Goal: Task Accomplishment & Management: Manage account settings

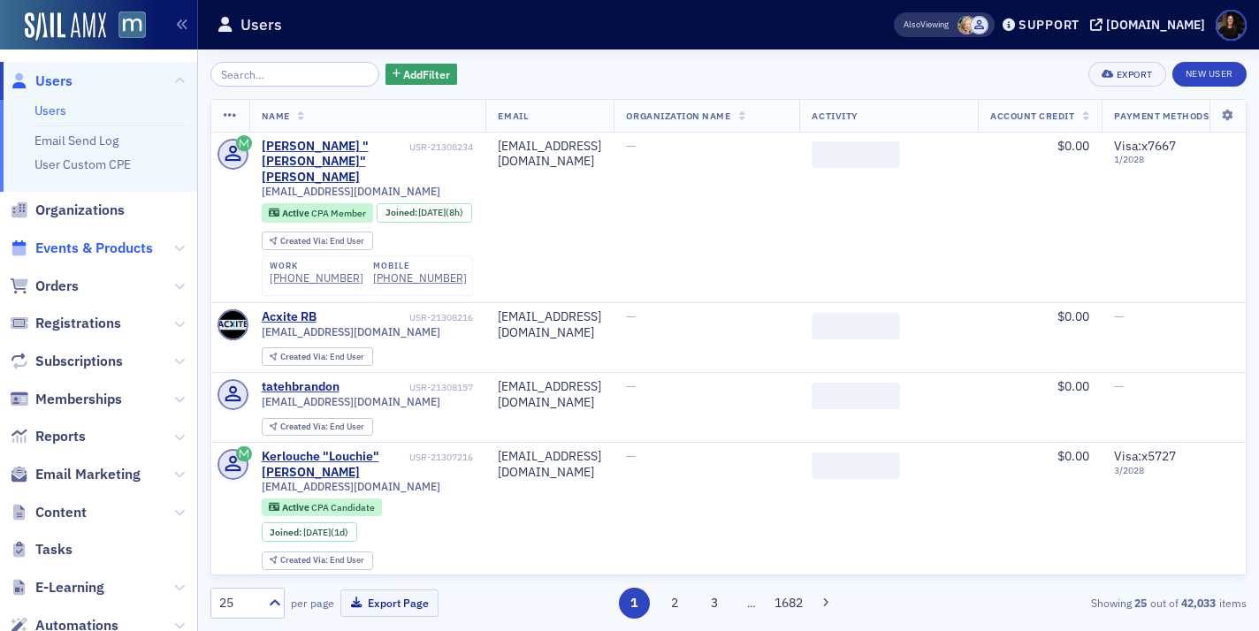
click at [66, 247] on span "Events & Products" at bounding box center [94, 248] width 118 height 19
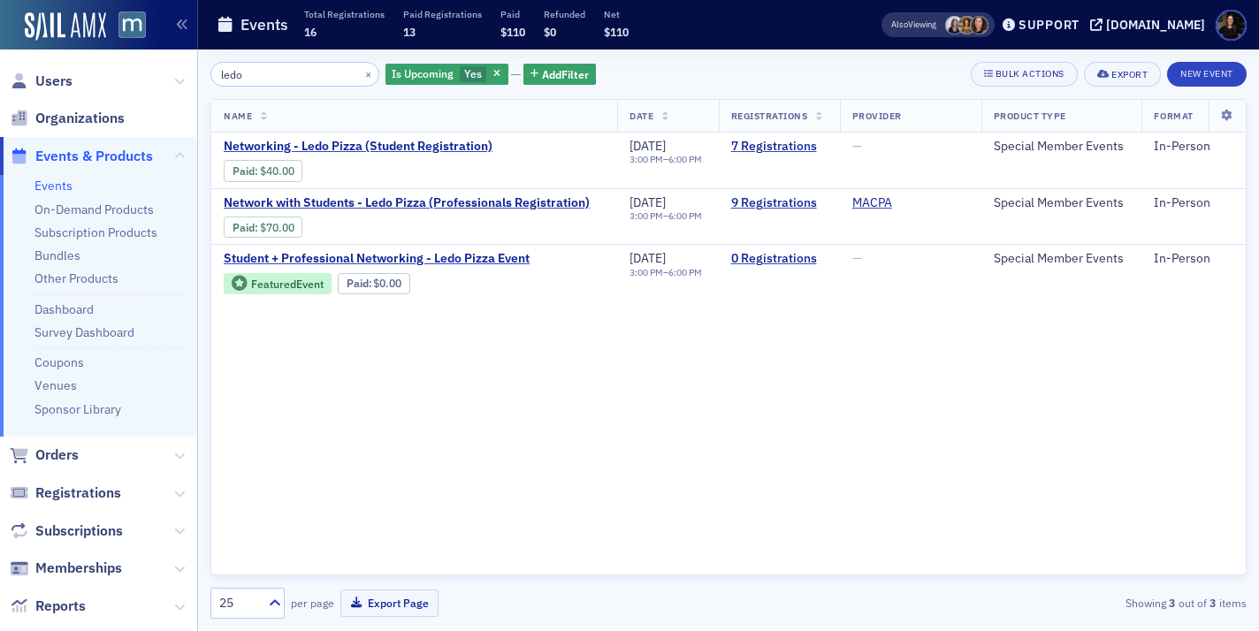
type input "ledo"
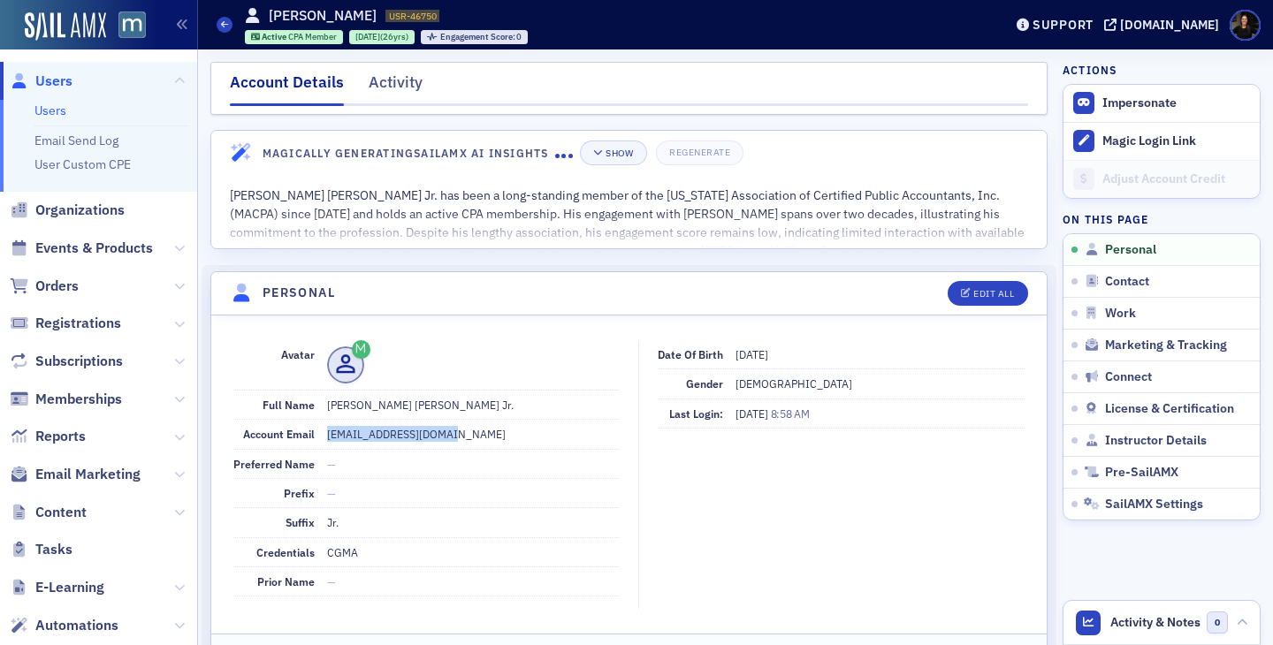
drag, startPoint x: 447, startPoint y: 437, endPoint x: 318, endPoint y: 440, distance: 129.1
click at [318, 440] on div "Account Email mjmiller6@comcast.net" at bounding box center [426, 434] width 386 height 29
copy div "mjmiller6@comcast.net"
click at [400, 384] on dd at bounding box center [473, 364] width 293 height 49
click at [75, 24] on img at bounding box center [65, 26] width 81 height 28
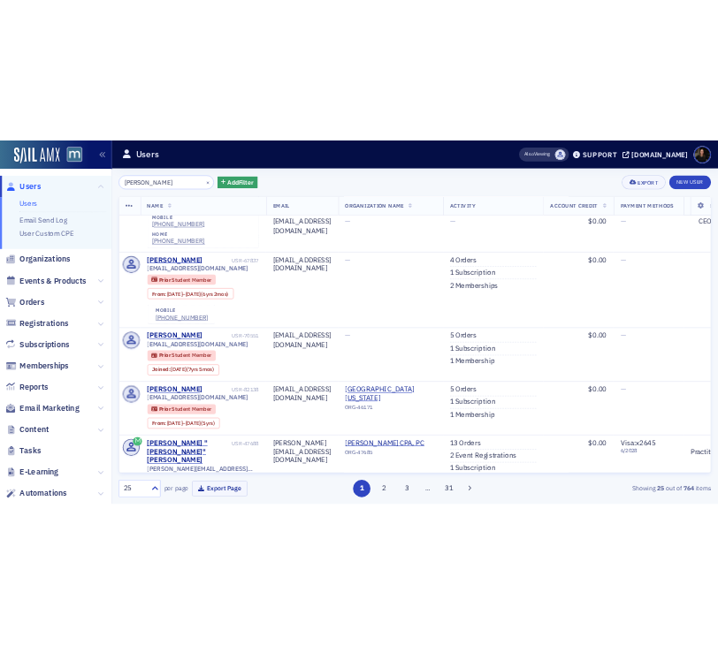
scroll to position [1050, 0]
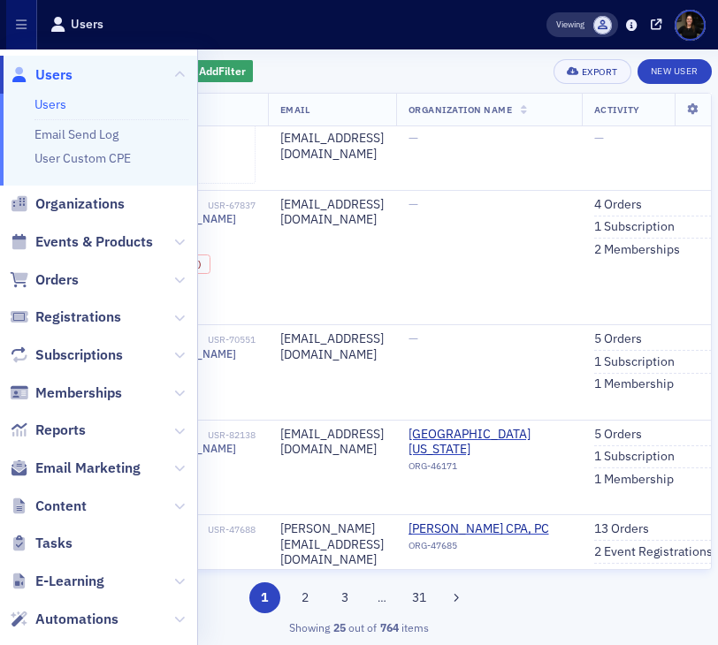
type input "james miller"
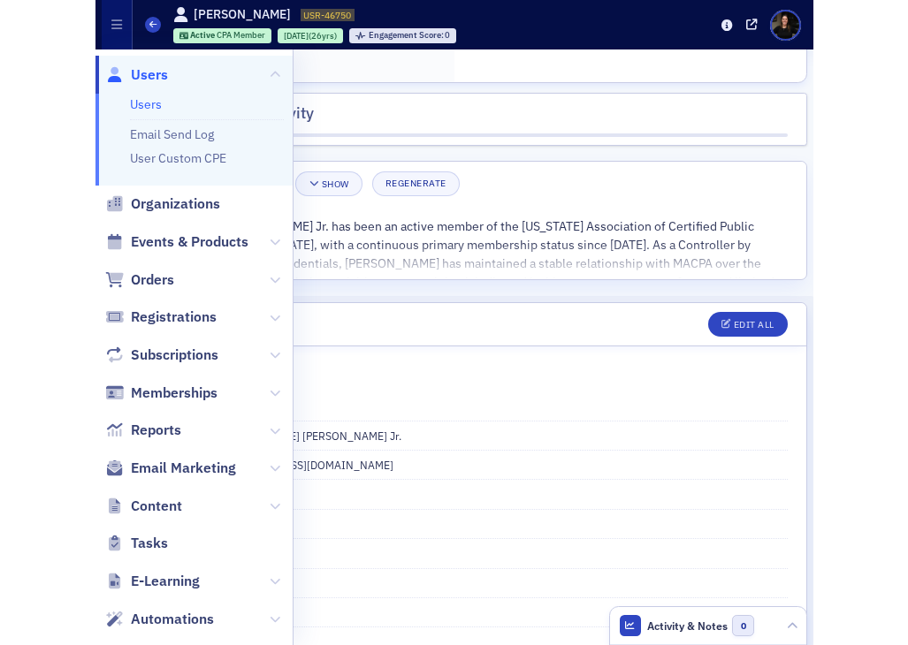
scroll to position [30, 0]
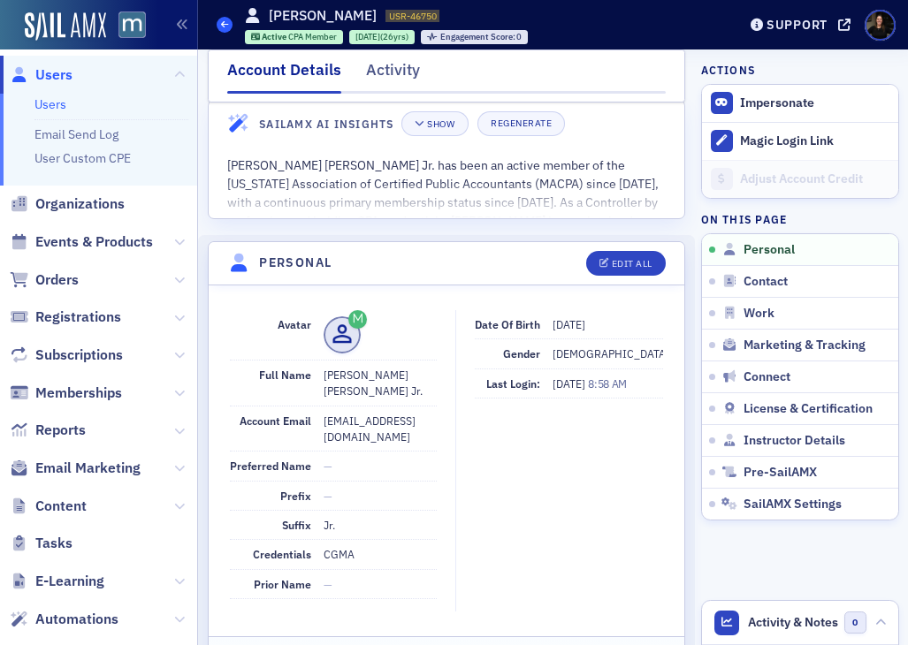
click at [229, 24] on span at bounding box center [225, 25] width 16 height 16
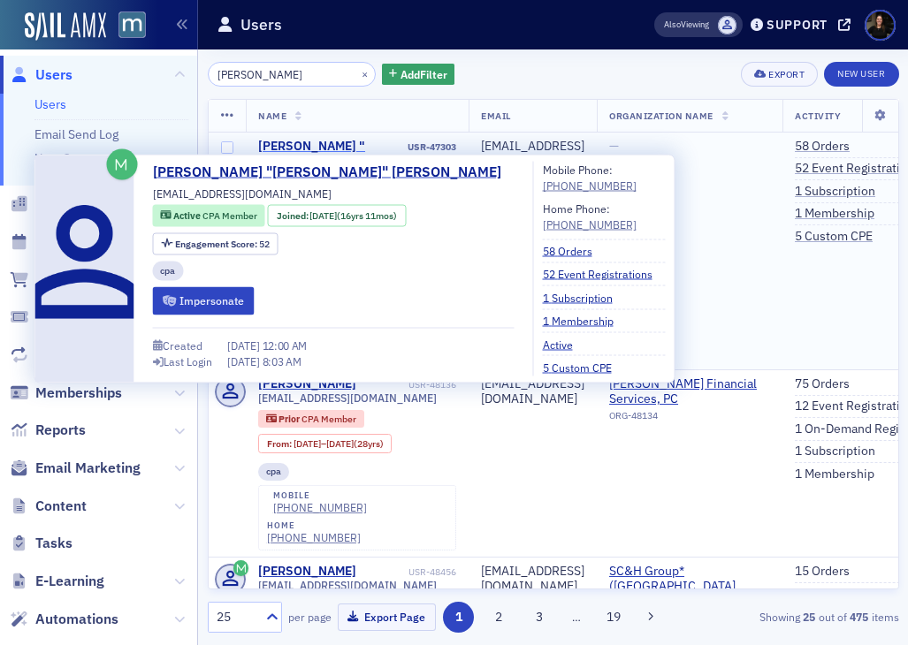
type input "jim miller"
click at [343, 150] on div "[PERSON_NAME] "[PERSON_NAME]" [PERSON_NAME]" at bounding box center [331, 162] width 147 height 47
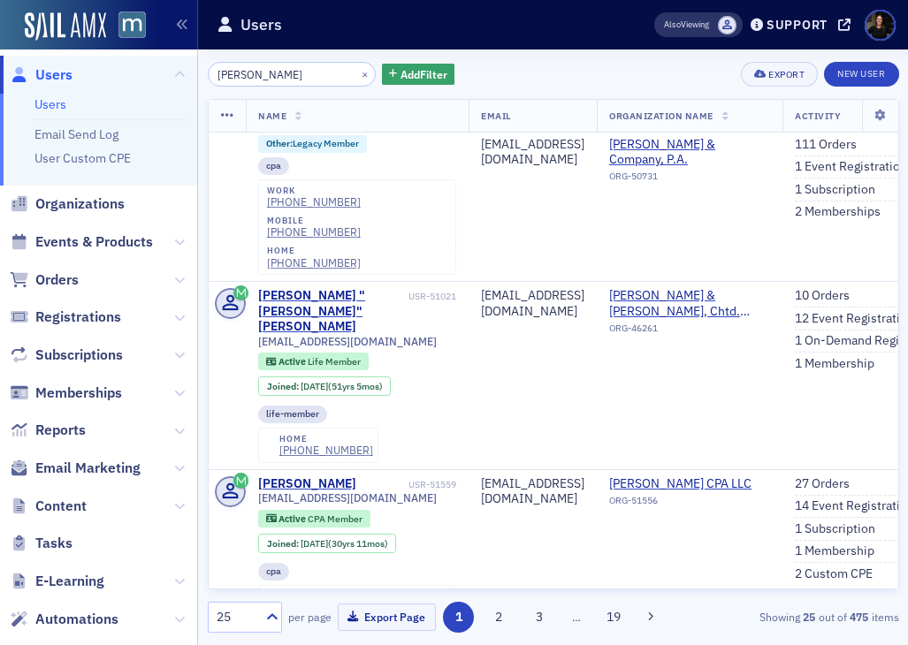
scroll to position [2390, 0]
drag, startPoint x: 296, startPoint y: 73, endPoint x: 72, endPoint y: 45, distance: 226.3
click at [72, 45] on div "Users Users Email Send Log User Custom CPE Organizations Events & Products Orde…" at bounding box center [454, 322] width 908 height 645
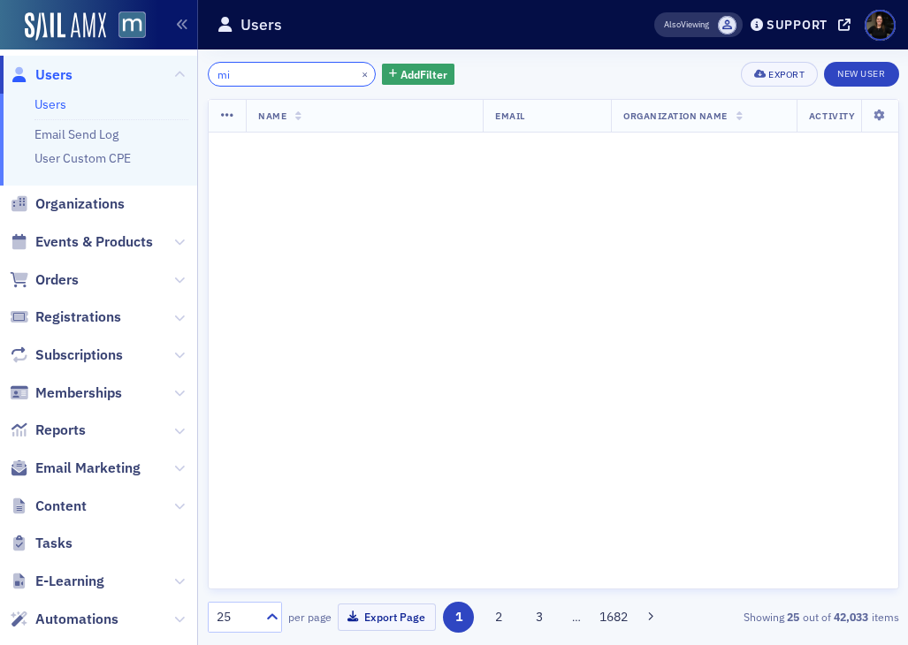
scroll to position [3076, 0]
type input "m"
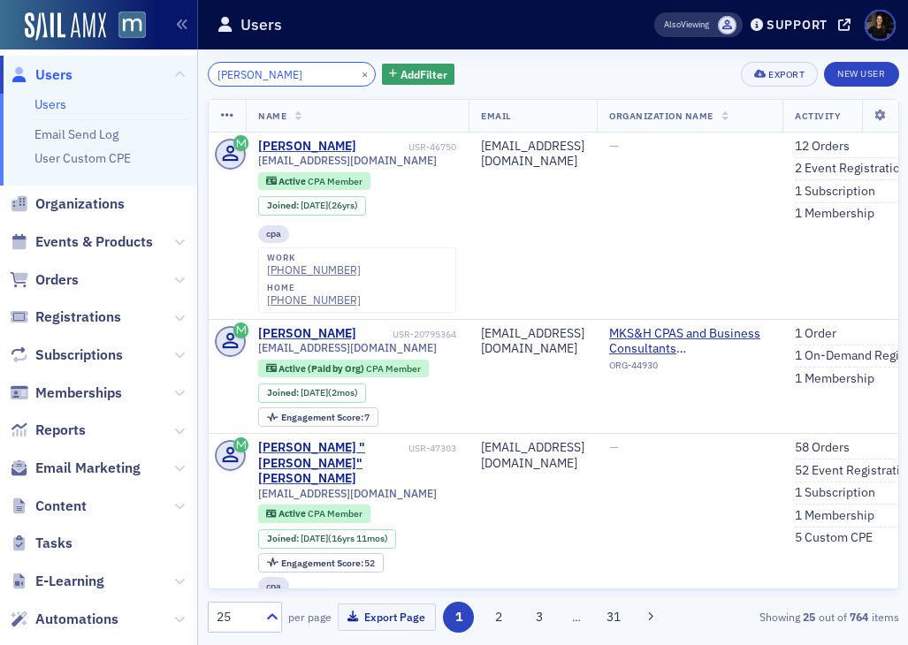
type input "james miller"
click at [357, 72] on button "×" at bounding box center [365, 73] width 16 height 16
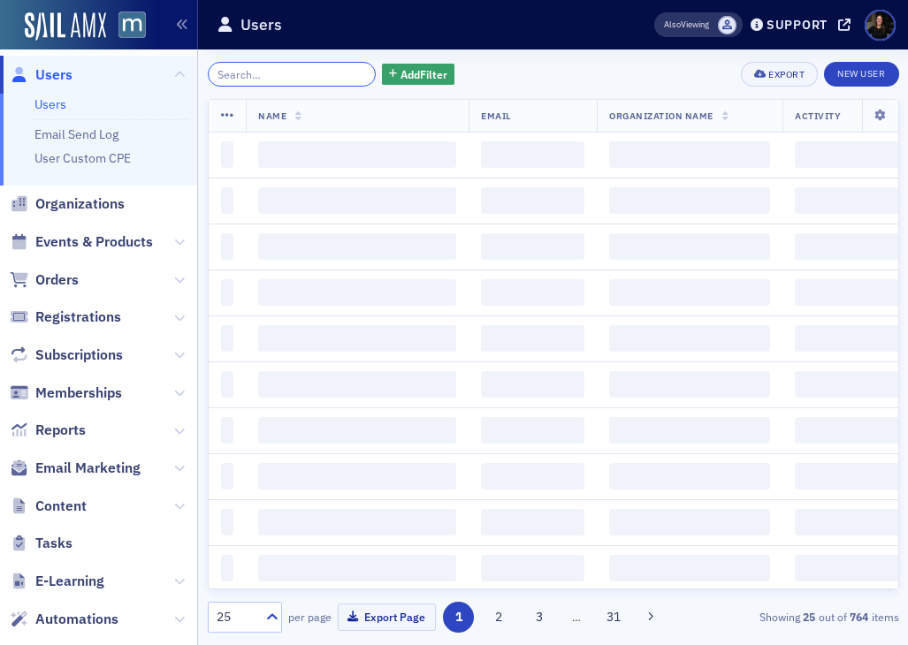
click at [295, 76] on input "search" at bounding box center [292, 74] width 169 height 25
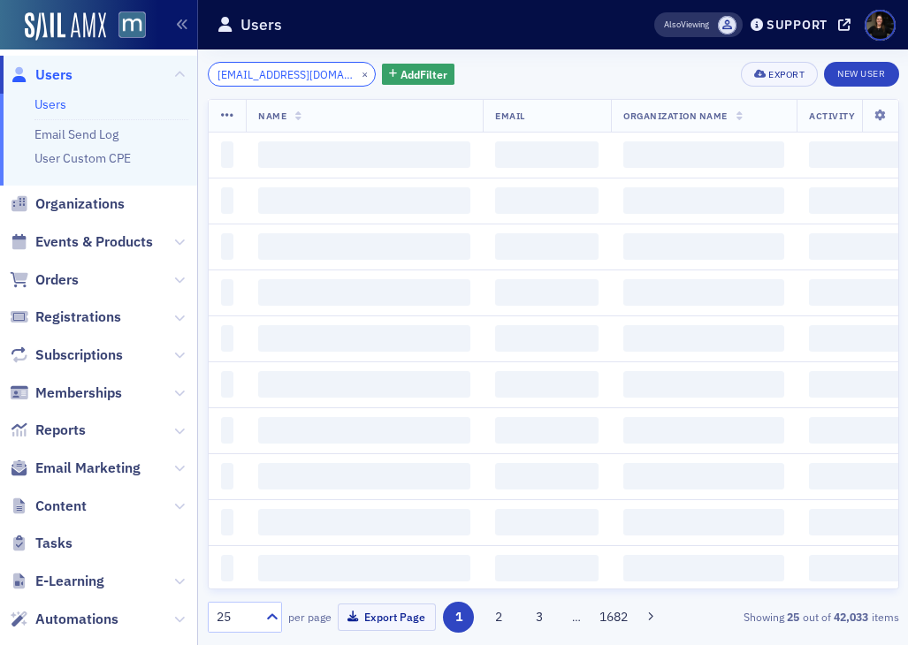
scroll to position [0, 11]
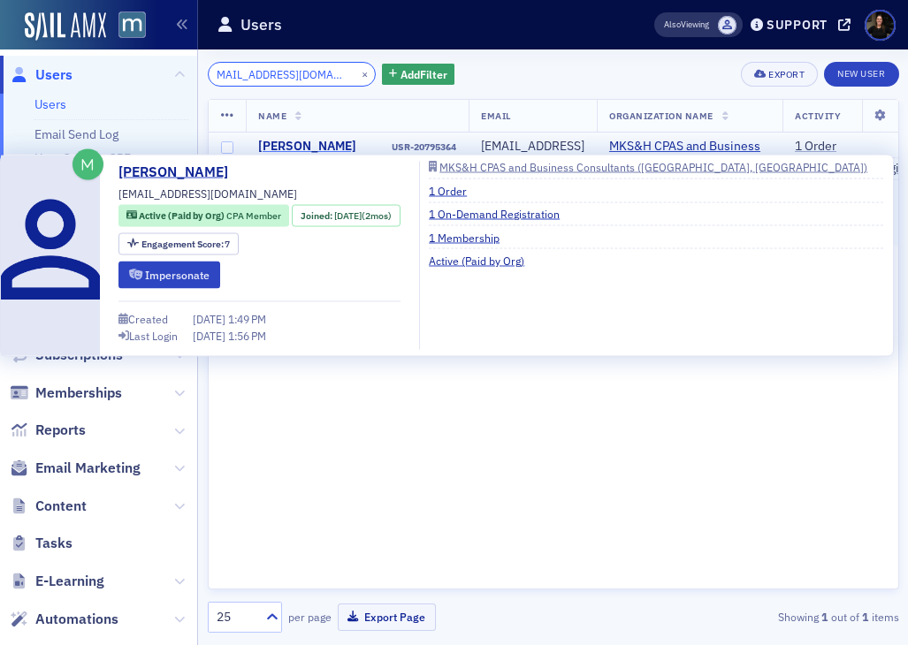
type input "jimmymillerlu@gmail.com"
click at [300, 145] on div "James Miller" at bounding box center [307, 147] width 98 height 16
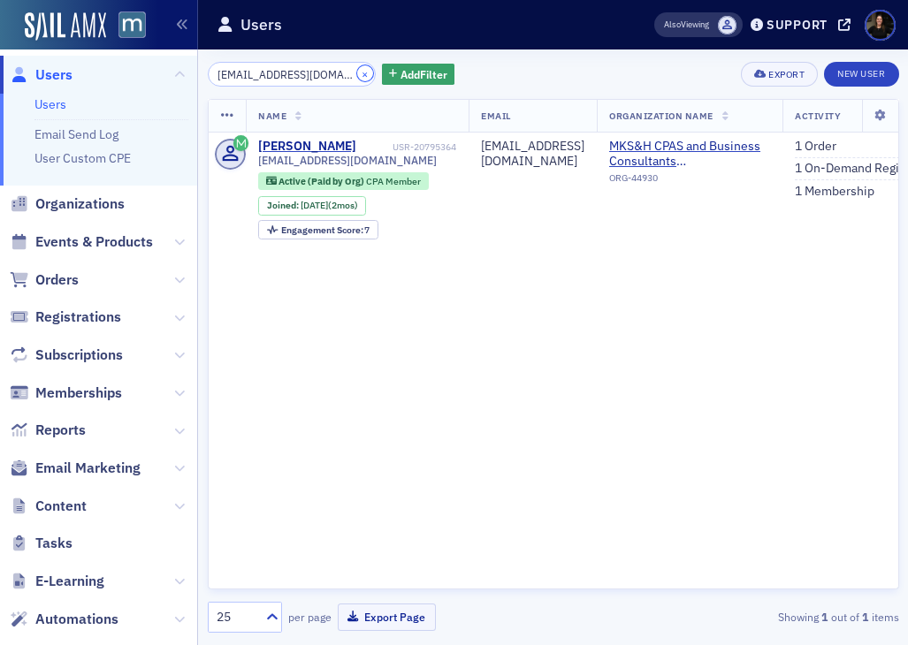
click at [357, 78] on button "×" at bounding box center [365, 73] width 16 height 16
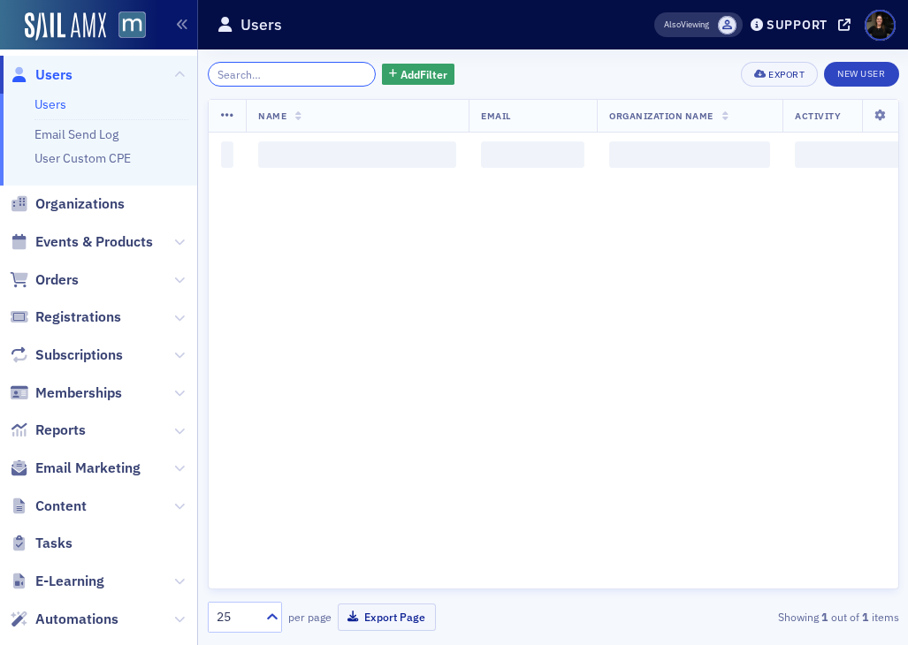
click at [274, 79] on input "search" at bounding box center [292, 74] width 169 height 25
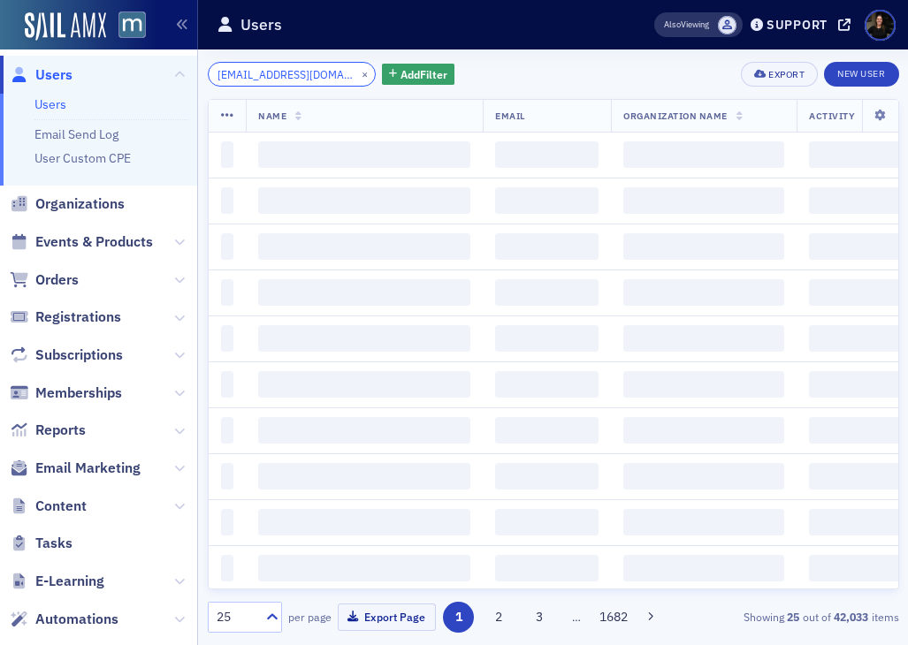
scroll to position [0, 6]
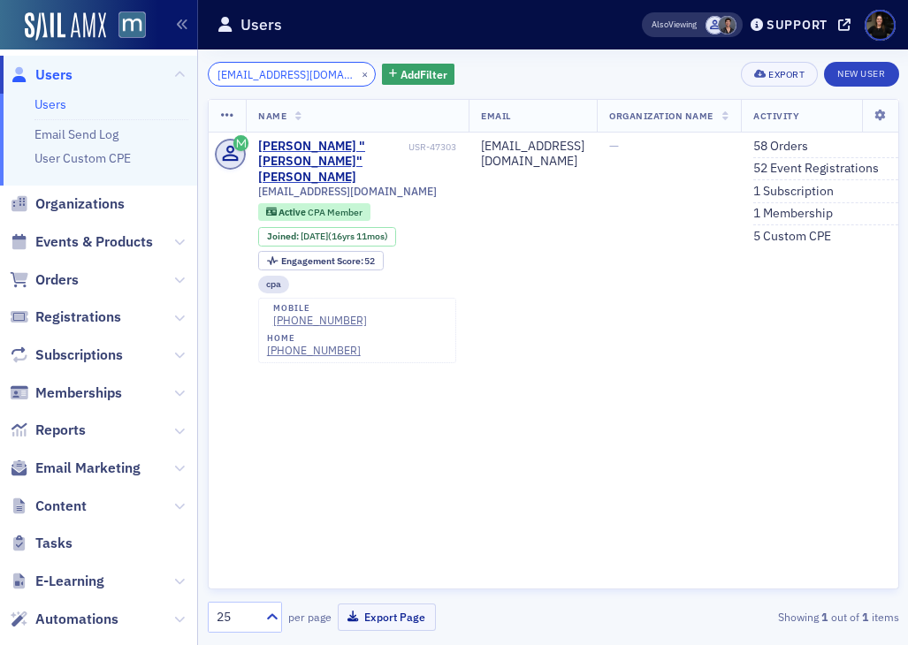
click at [312, 74] on input "jamiller0073@gmail.com" at bounding box center [292, 74] width 169 height 25
paste input "immymillerlu"
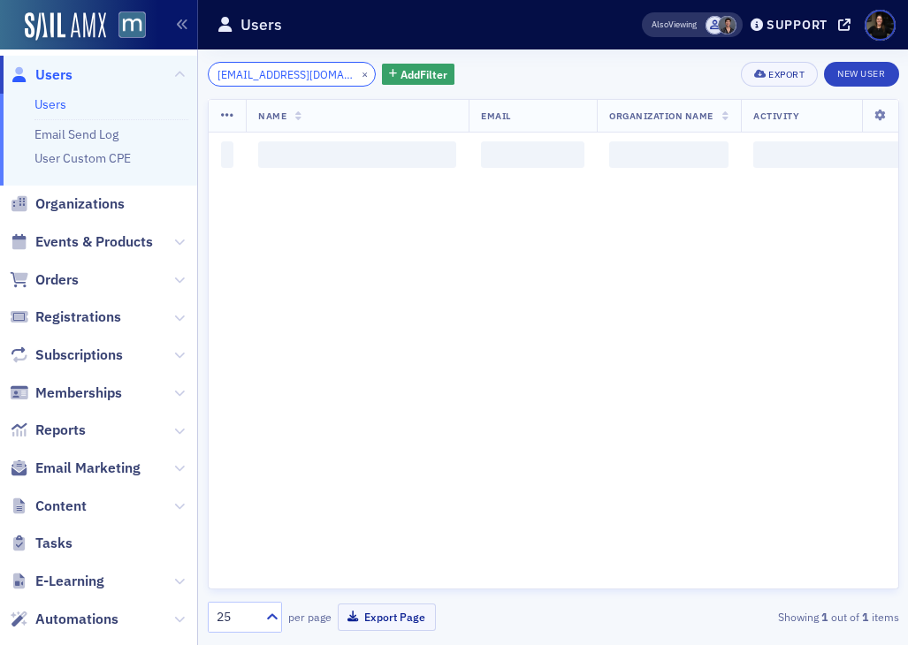
scroll to position [0, 11]
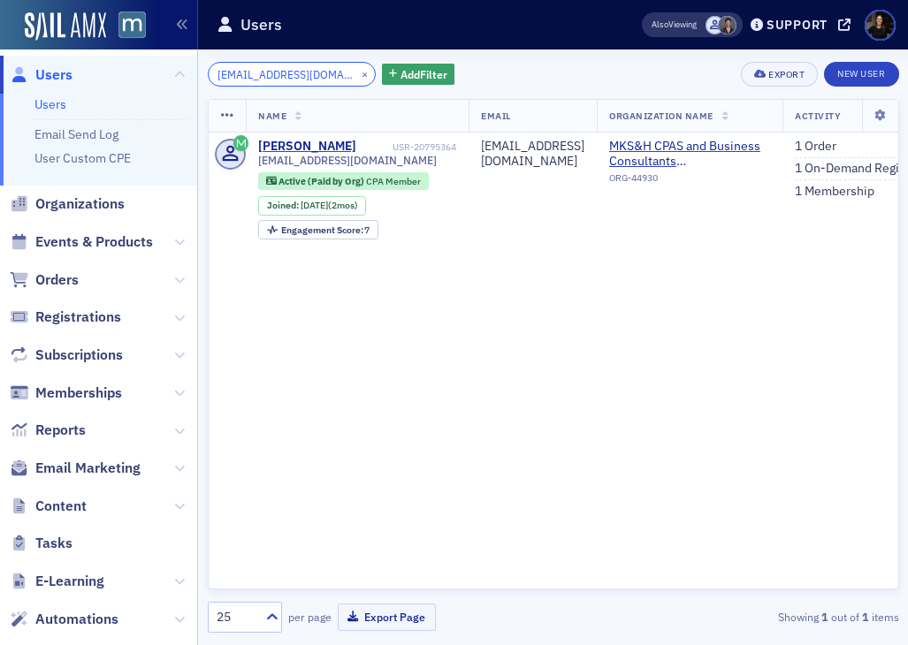
click at [316, 72] on input "jimmymillerlu@gmail.com" at bounding box center [292, 74] width 169 height 25
paste input "amiller0073"
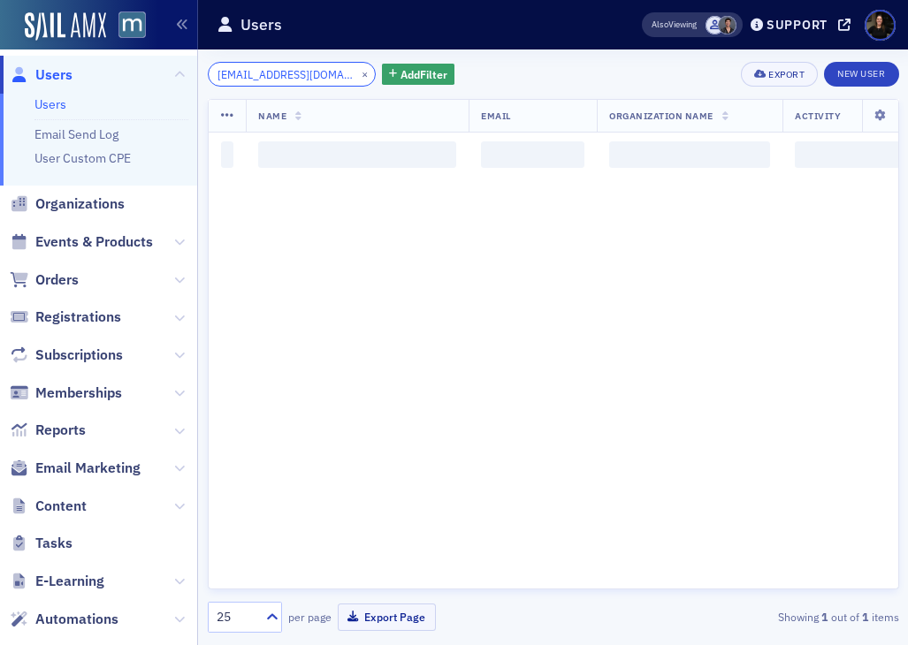
scroll to position [0, 6]
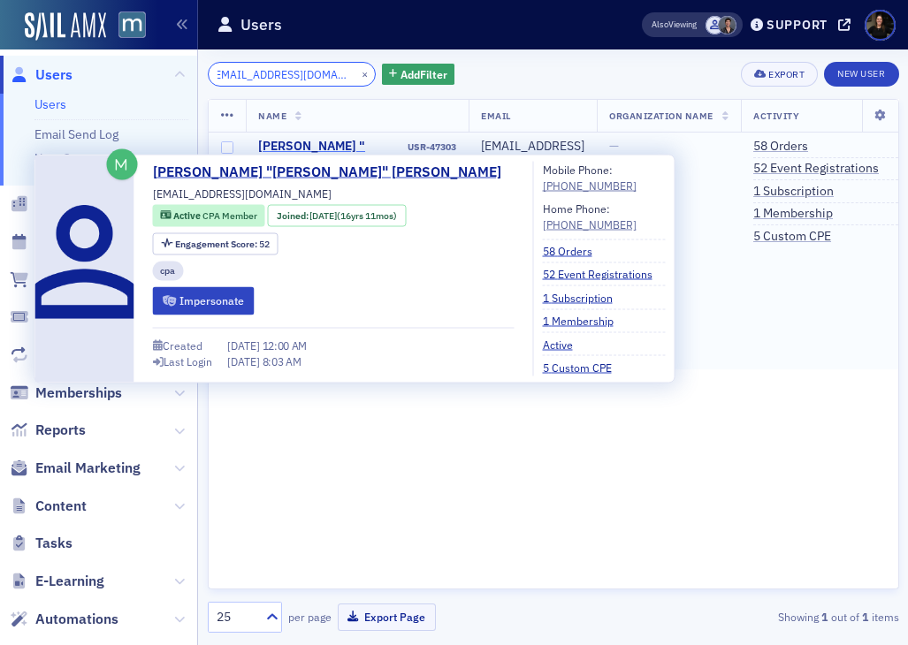
type input "jamiller0073@gmail.com"
click at [306, 143] on div "James "Jim" Miller" at bounding box center [331, 162] width 147 height 47
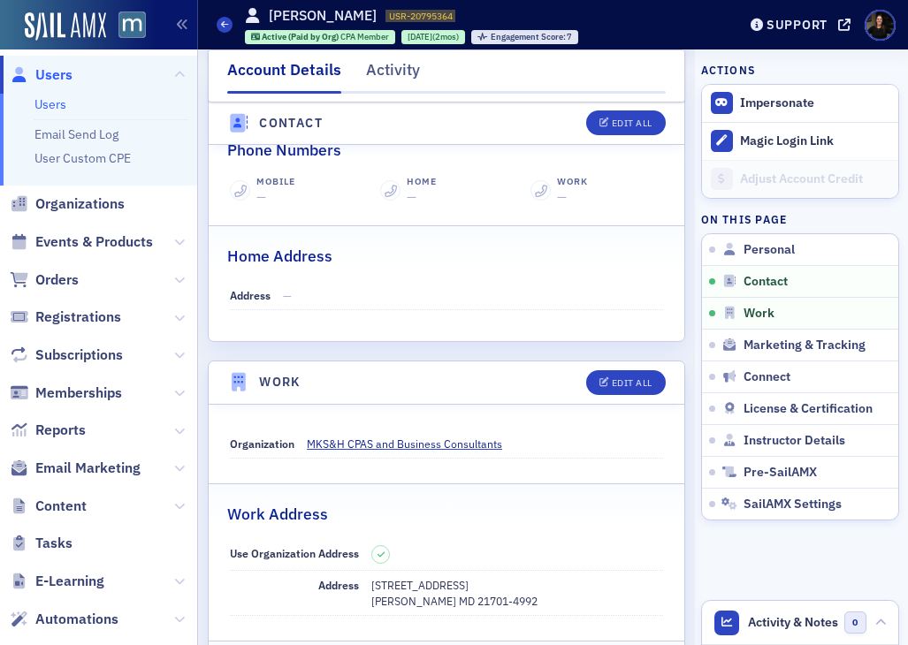
scroll to position [777, 0]
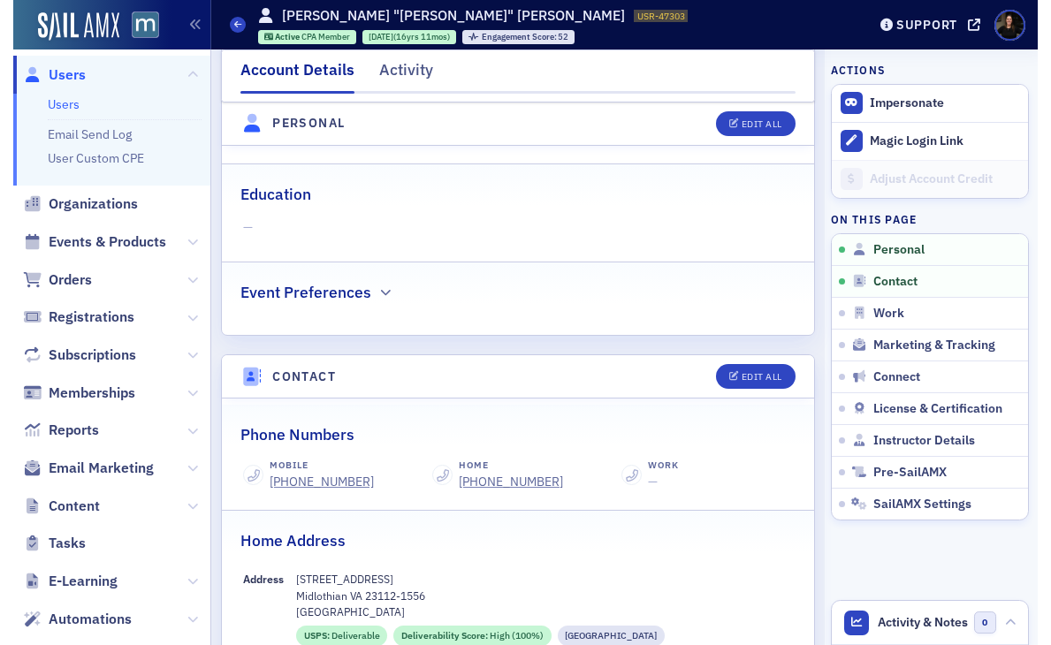
scroll to position [520, 0]
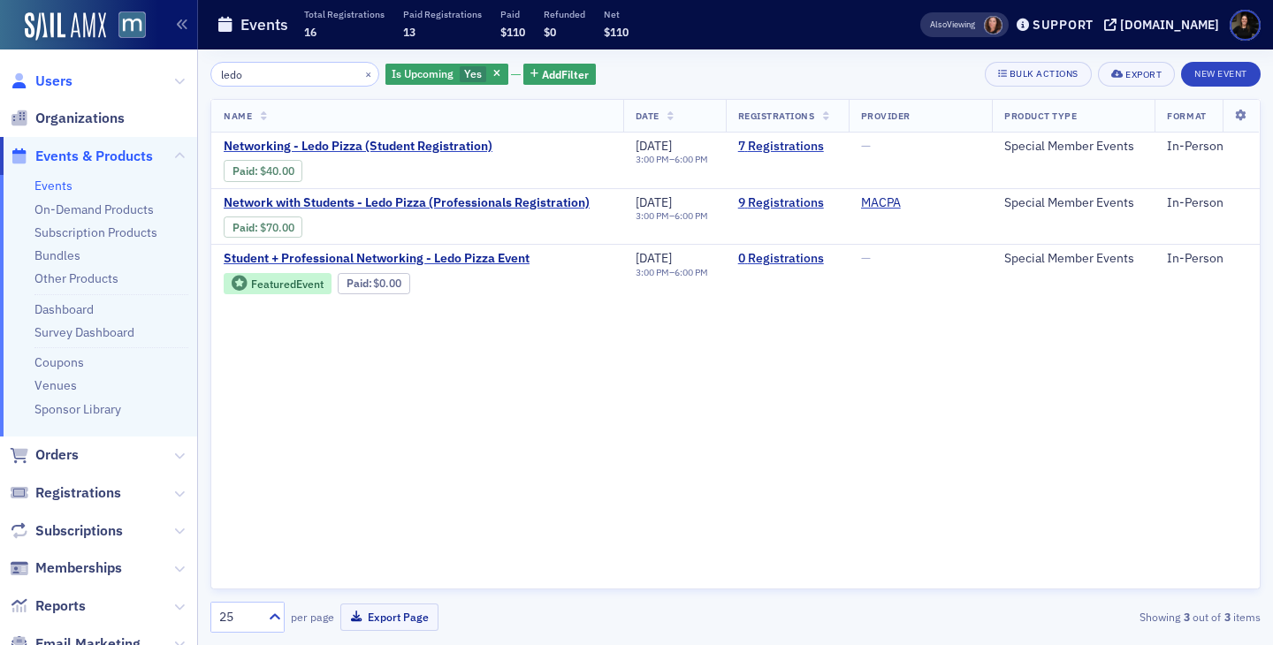
click at [41, 85] on span "Users" at bounding box center [53, 81] width 37 height 19
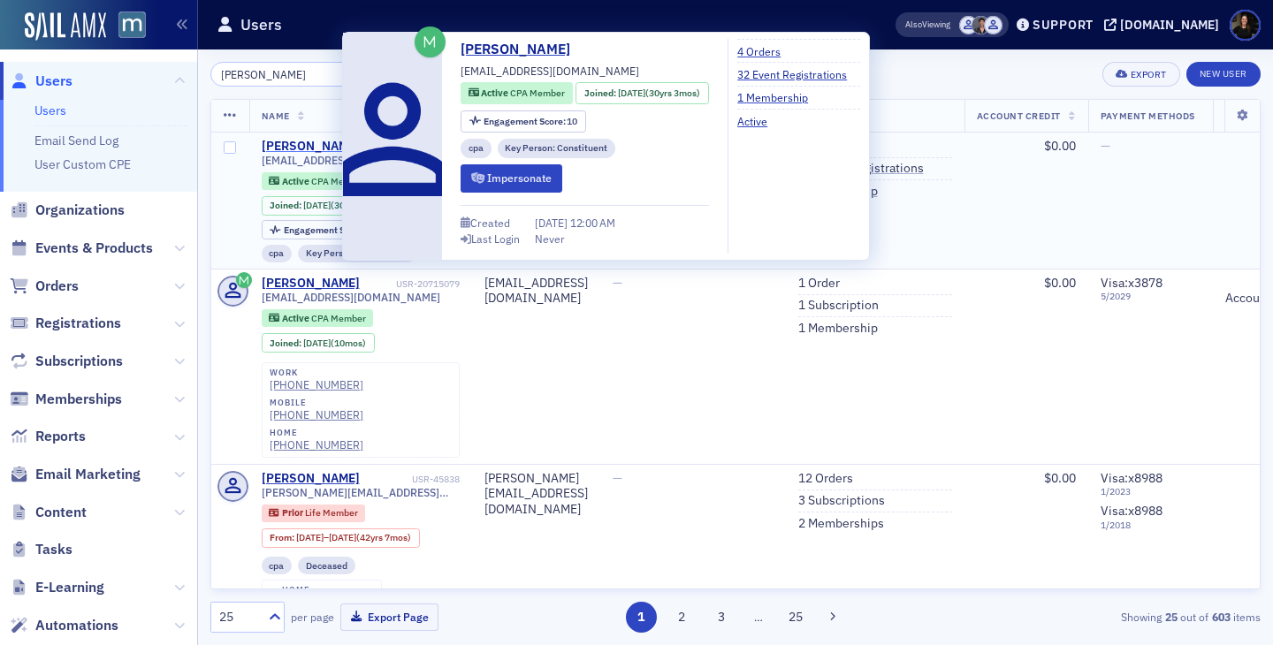
click at [290, 143] on div "Robert Merkle" at bounding box center [311, 147] width 98 height 16
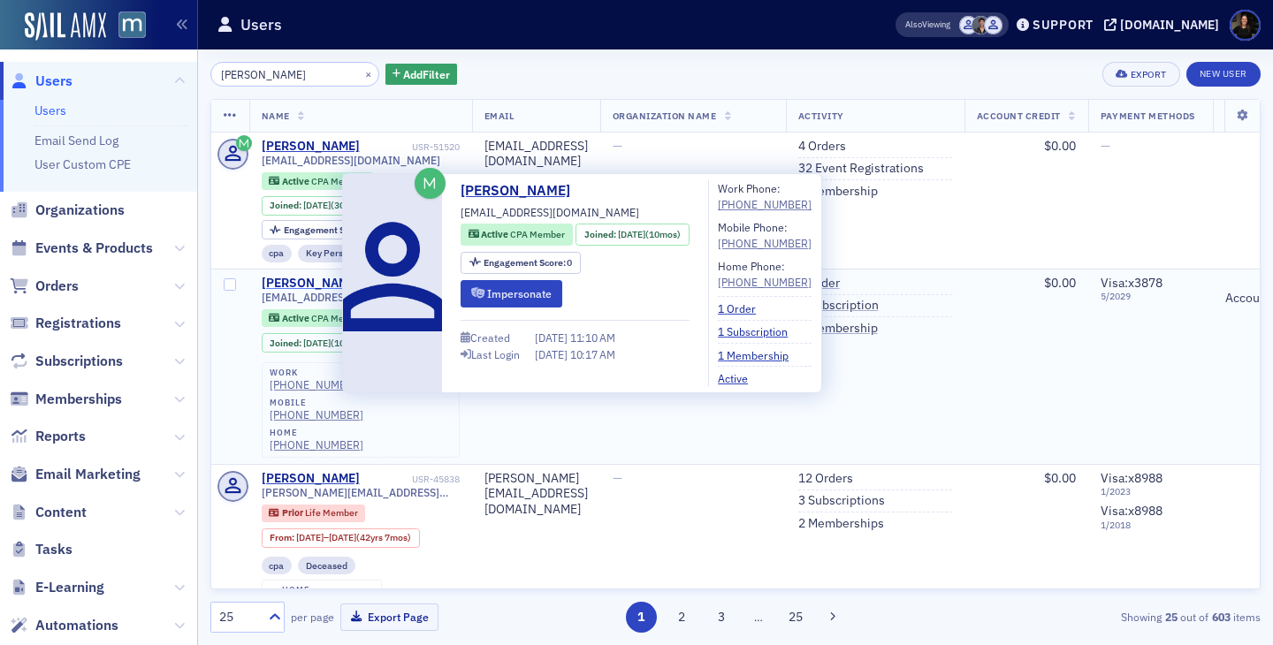
click at [298, 277] on div "Robert Merkle" at bounding box center [311, 284] width 98 height 16
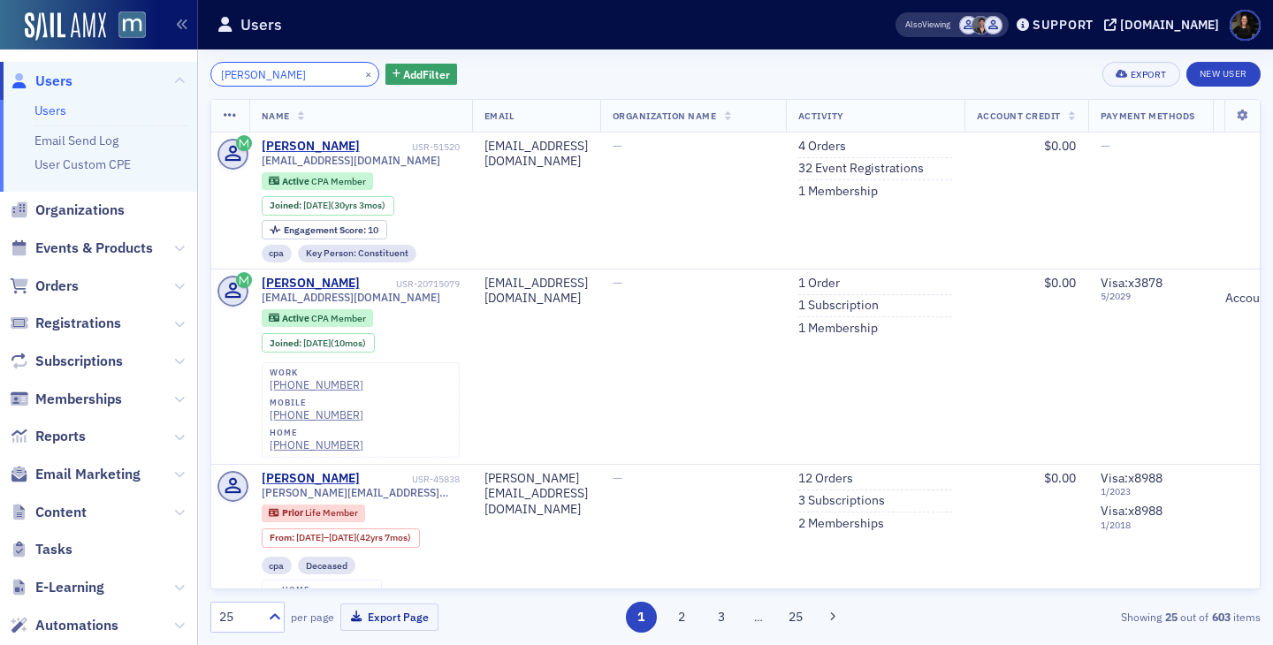
drag, startPoint x: 296, startPoint y: 72, endPoint x: 125, endPoint y: 62, distance: 171.7
click at [125, 64] on div "Users Users Email Send Log User Custom CPE Organizations Events & Products Orde…" at bounding box center [636, 322] width 1273 height 645
paste input "Lauren Robinson"
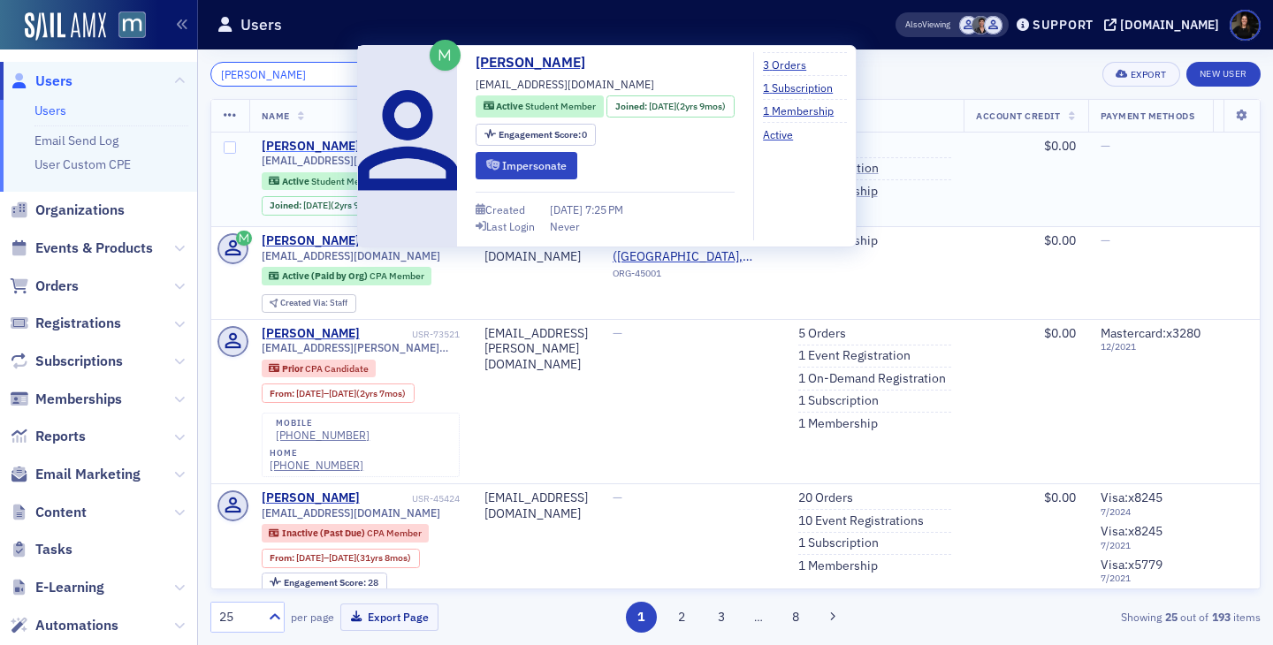
type input "Lauren Robinson"
click at [301, 144] on div "Lauren Robinson" at bounding box center [311, 147] width 98 height 16
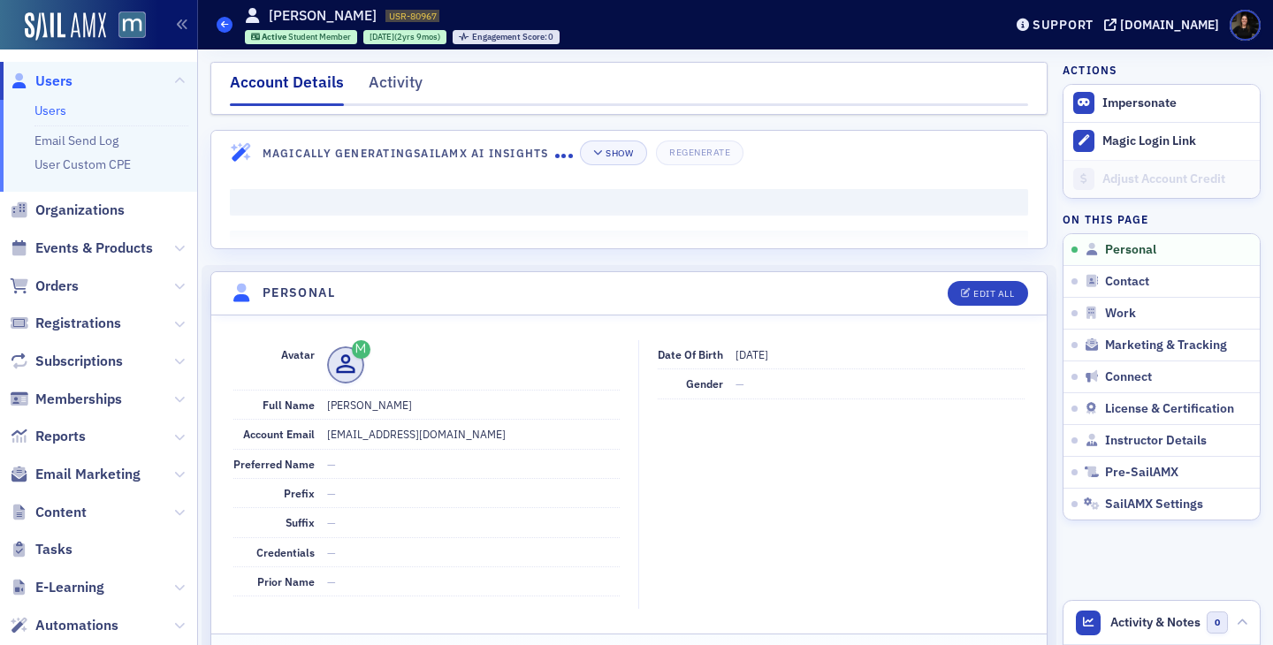
click at [227, 24] on icon at bounding box center [224, 24] width 7 height 8
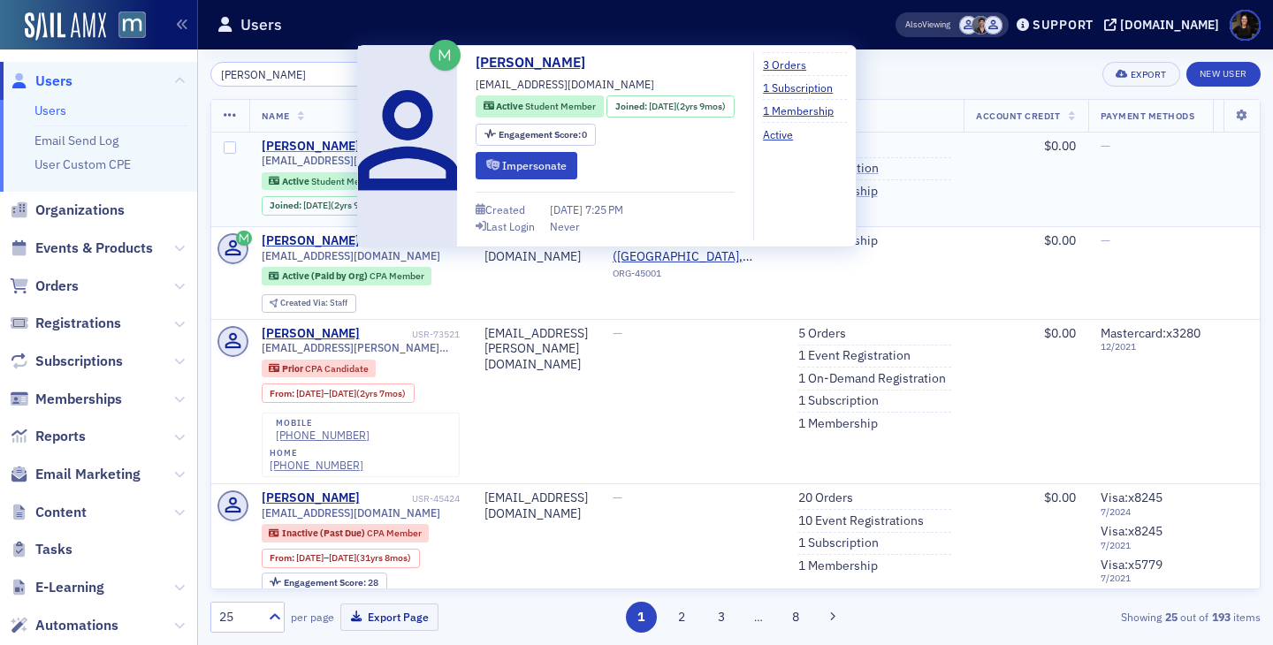
click at [326, 139] on div "Lauren Robinson" at bounding box center [311, 147] width 98 height 16
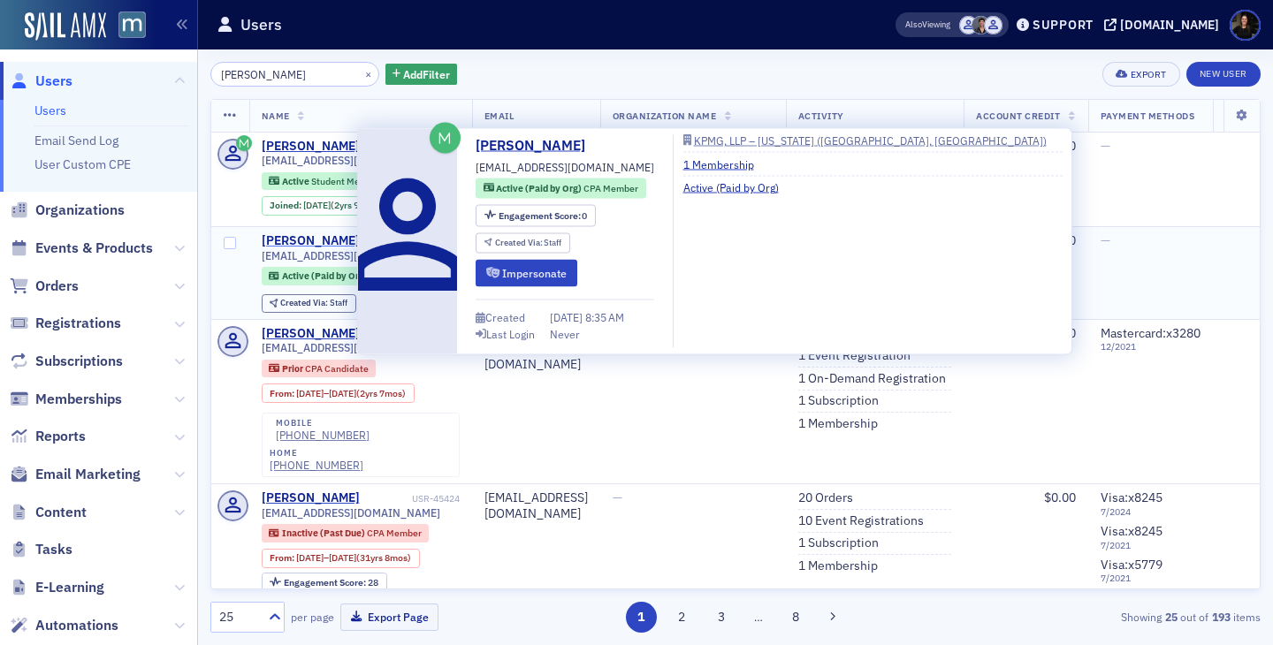
click at [321, 244] on div "Lauren Robinson" at bounding box center [311, 241] width 98 height 16
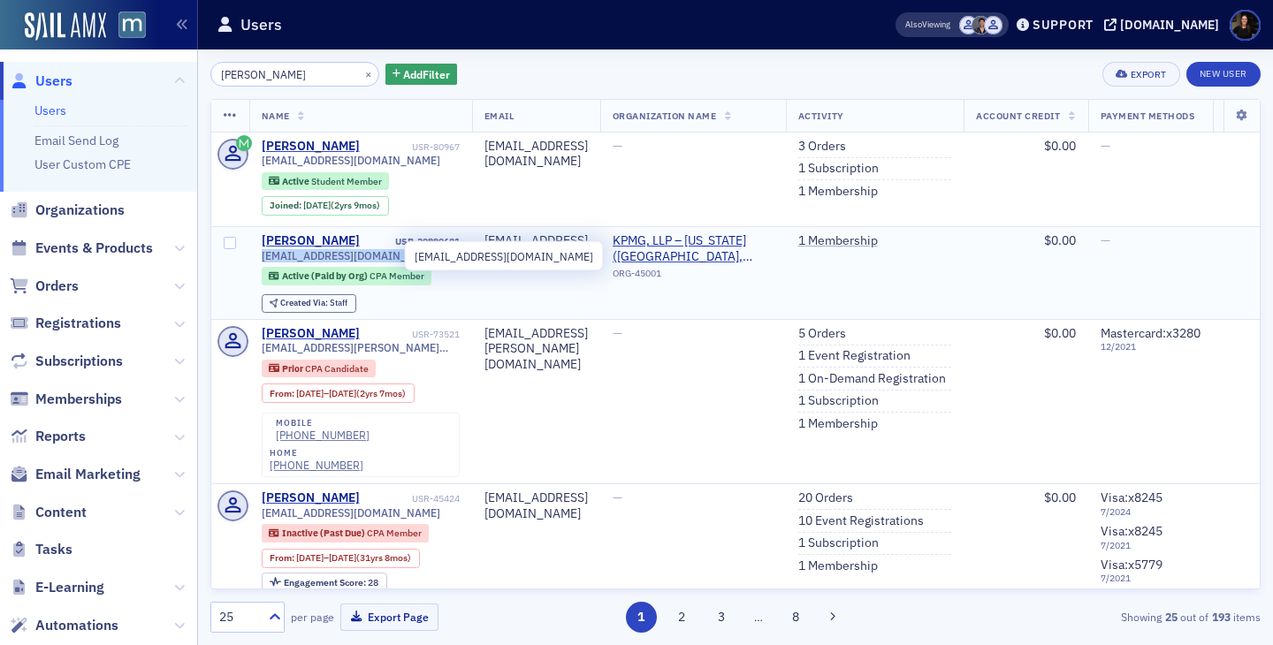
drag, startPoint x: 416, startPoint y: 255, endPoint x: 262, endPoint y: 255, distance: 154.7
click at [262, 255] on div "laurenrobinson1@kpmg.com" at bounding box center [361, 255] width 198 height 13
copy span "laurenrobinson1@kpmg.com"
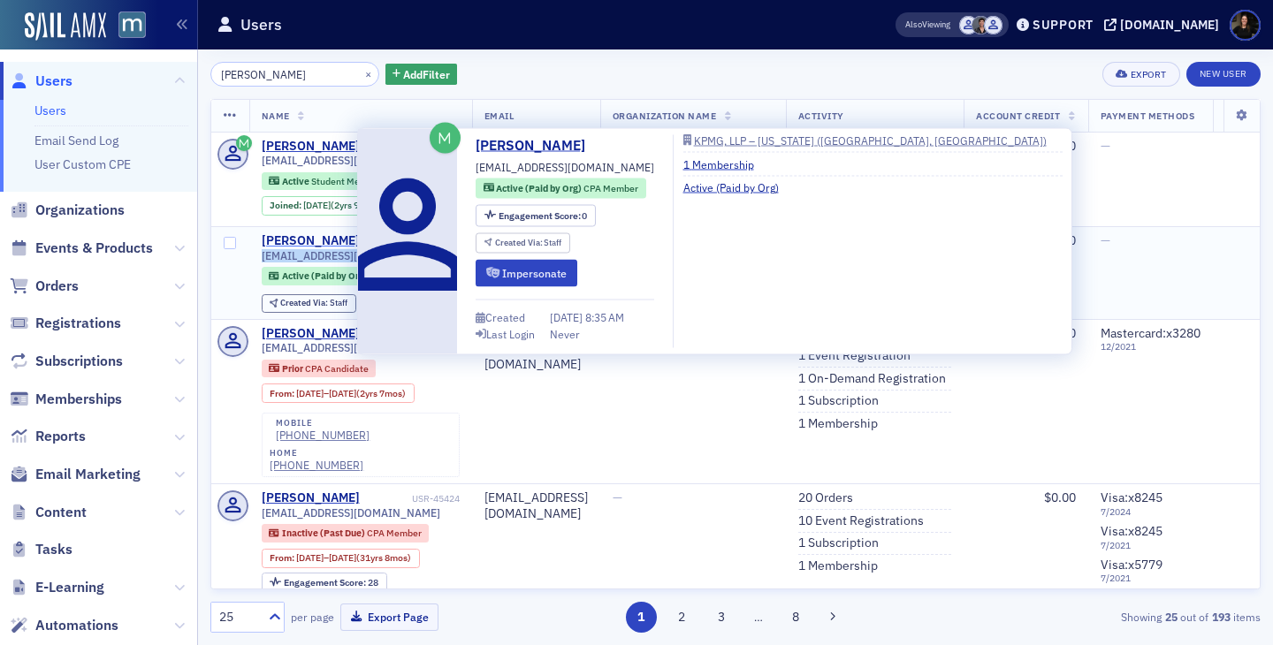
click at [294, 240] on div "Lauren Robinson" at bounding box center [311, 241] width 98 height 16
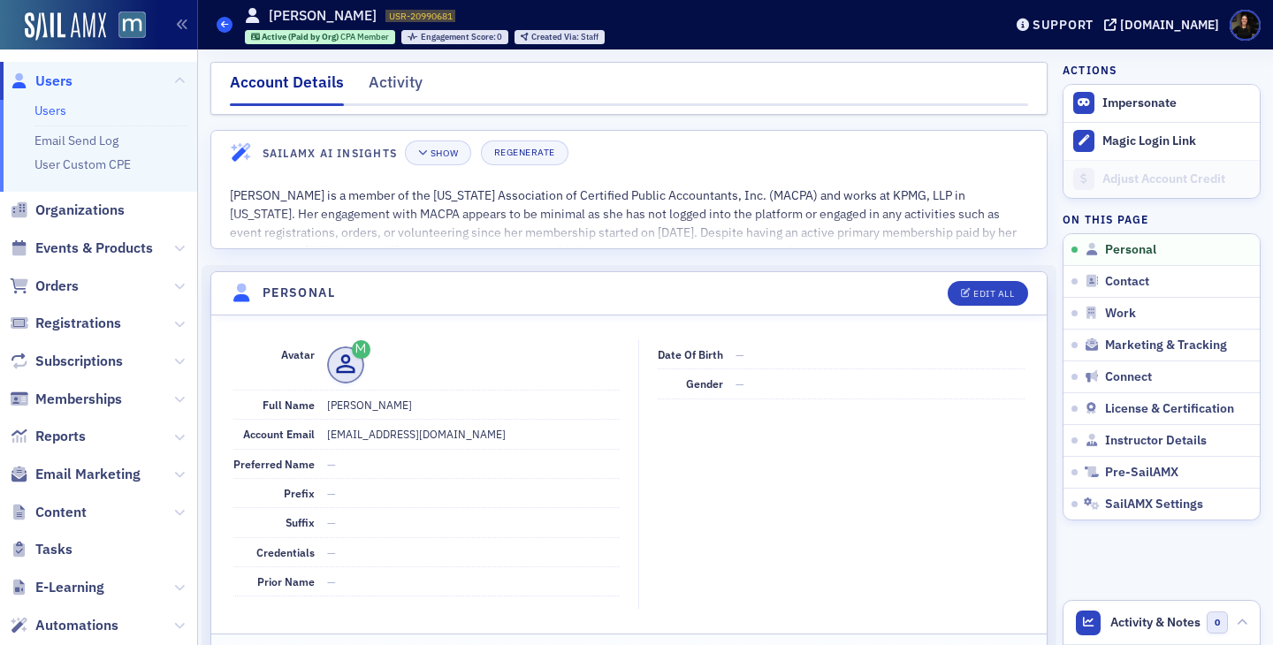
click at [223, 18] on span at bounding box center [225, 25] width 16 height 16
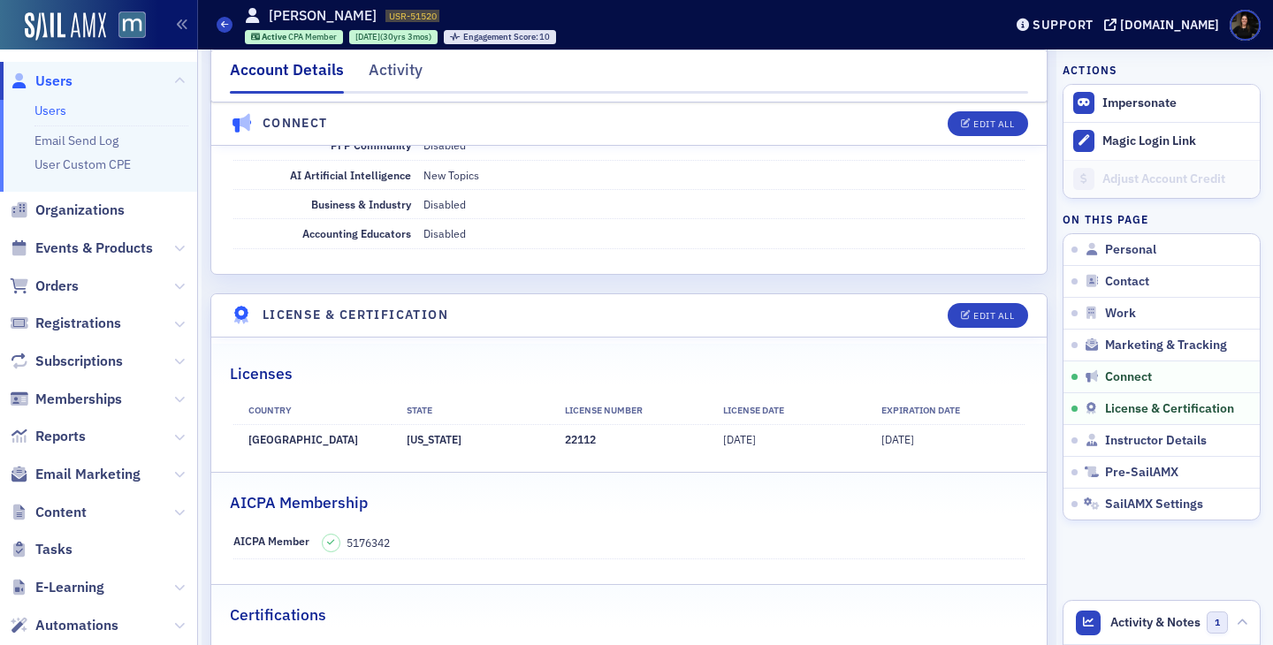
scroll to position [3252, 0]
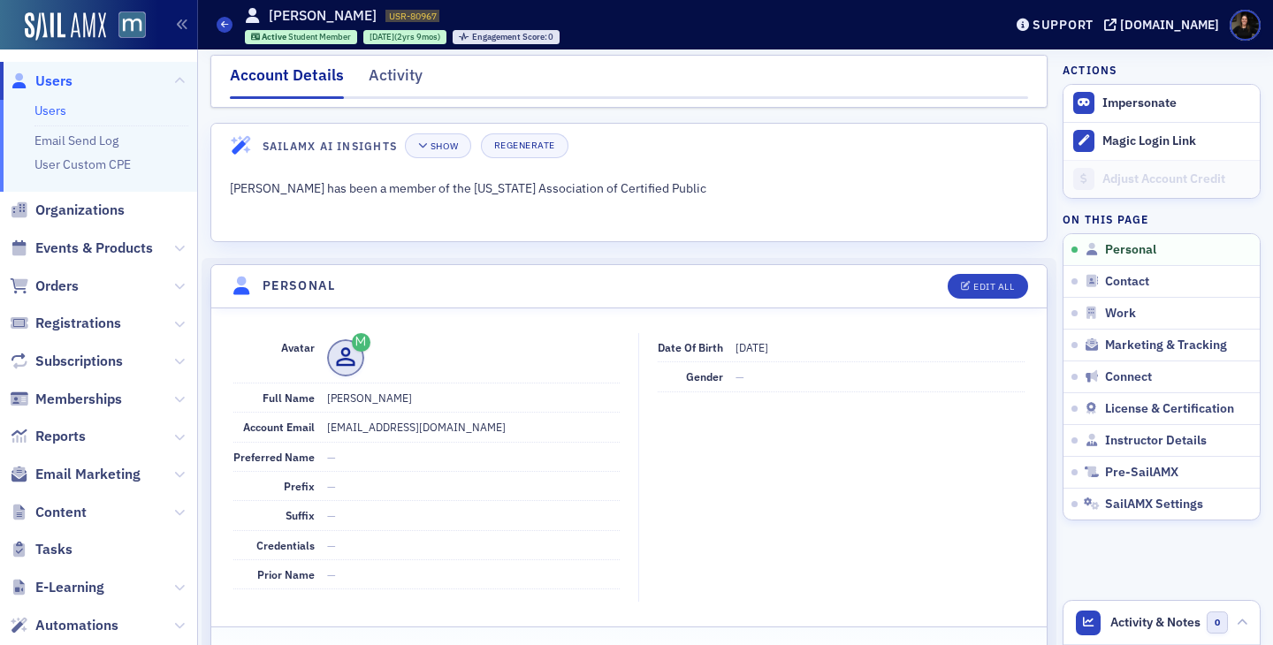
scroll to position [9, 0]
click at [230, 21] on span at bounding box center [225, 25] width 16 height 16
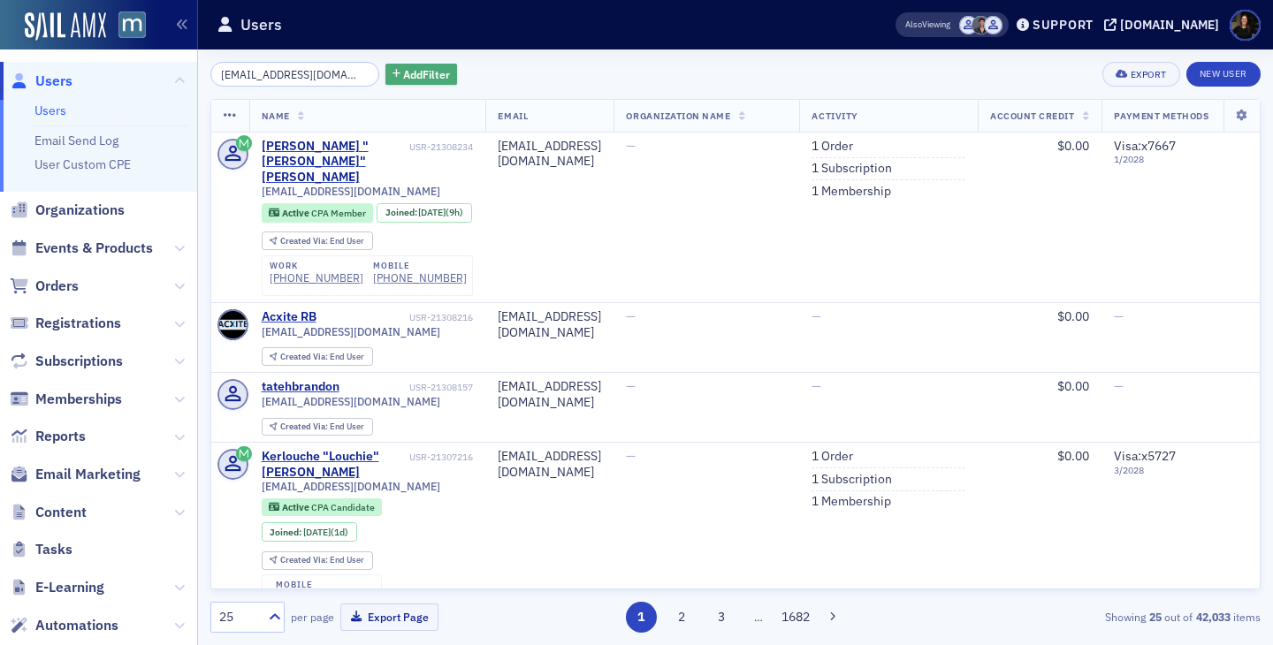
scroll to position [0, 25]
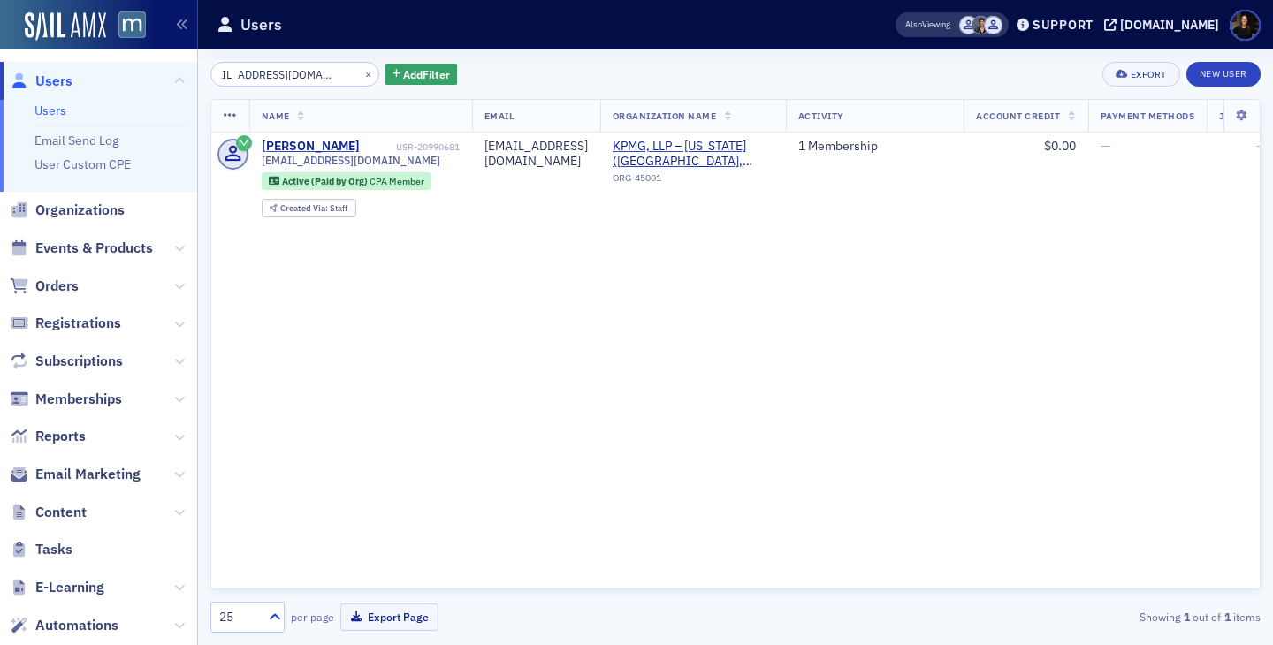
click at [273, 84] on input "[EMAIL_ADDRESS][DOMAIN_NAME]" at bounding box center [294, 74] width 169 height 25
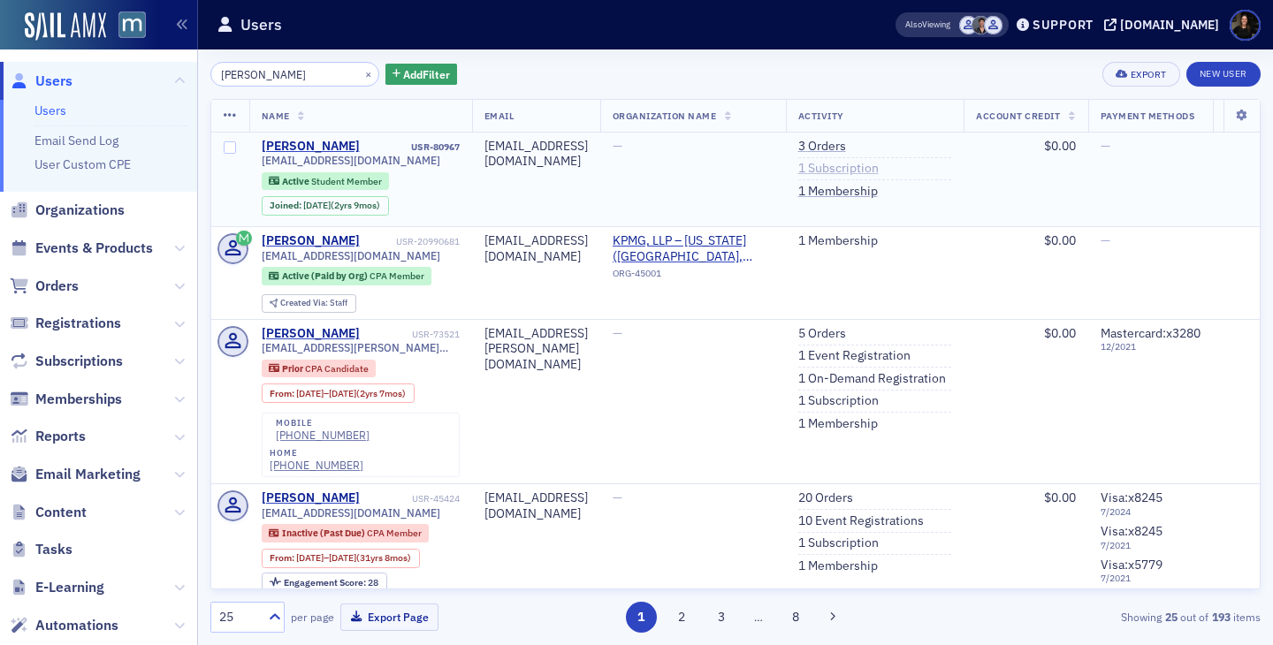
type input "lauren robinson"
click at [879, 171] on link "1 Subscription" at bounding box center [838, 169] width 80 height 16
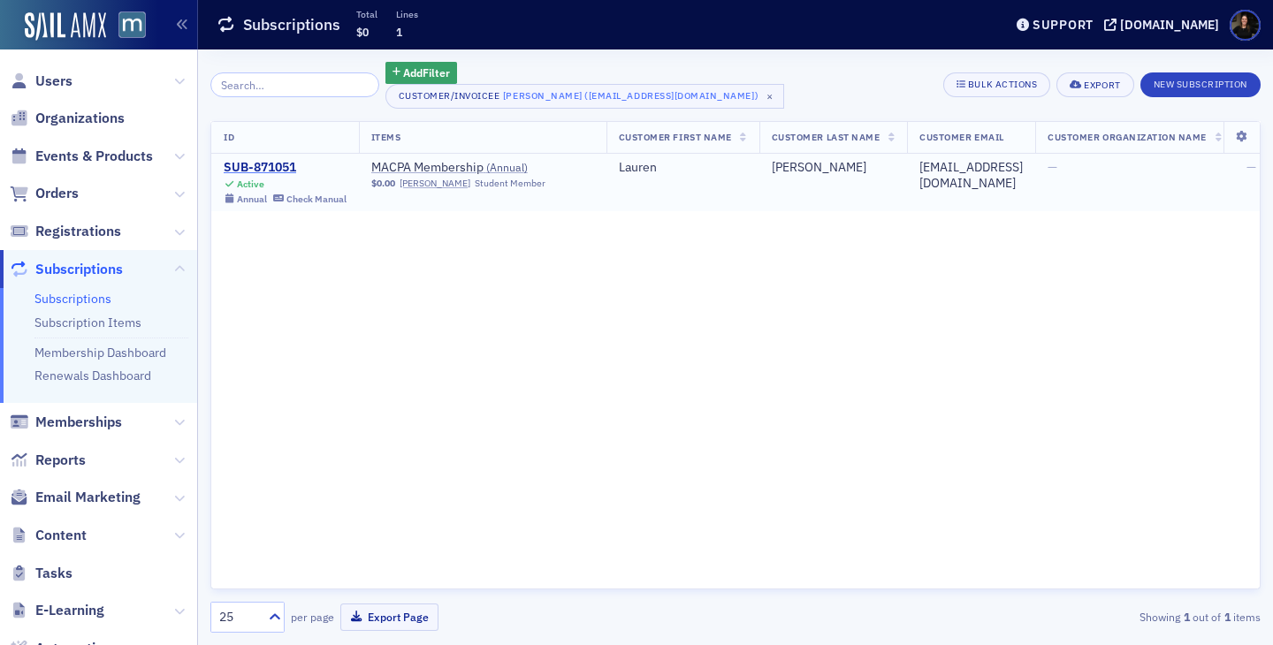
click at [270, 164] on div "SUB-871051" at bounding box center [285, 168] width 123 height 16
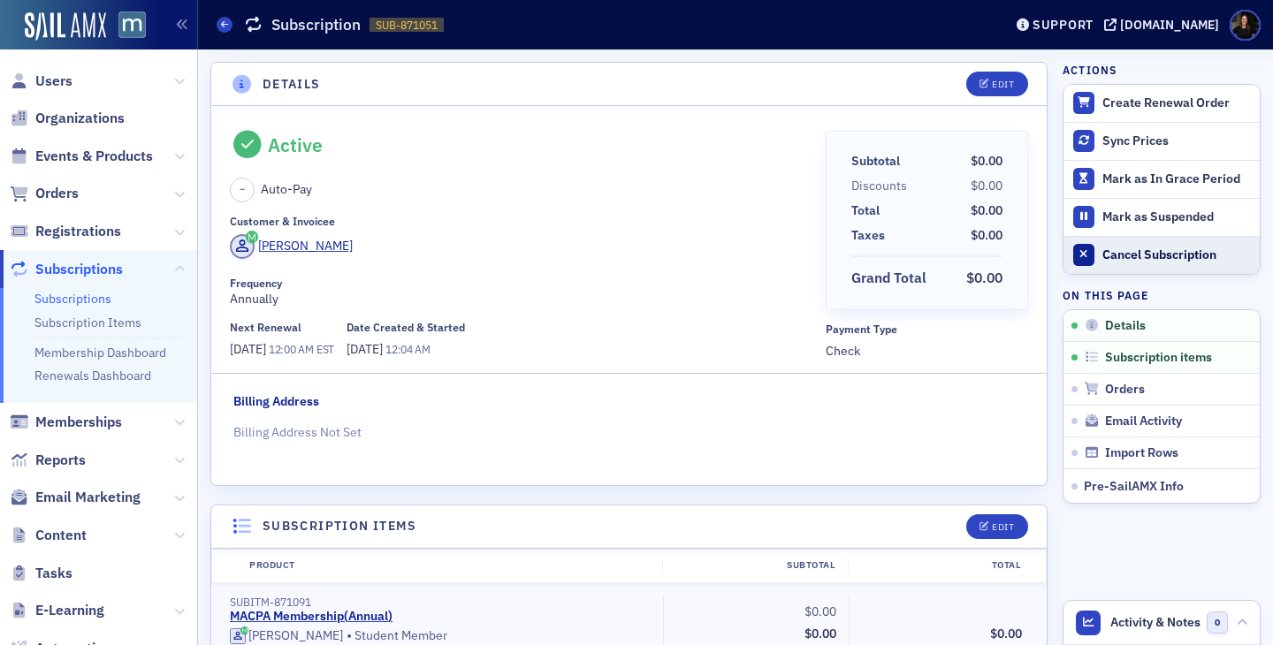
click at [1129, 255] on div "Cancel Subscription" at bounding box center [1176, 255] width 148 height 16
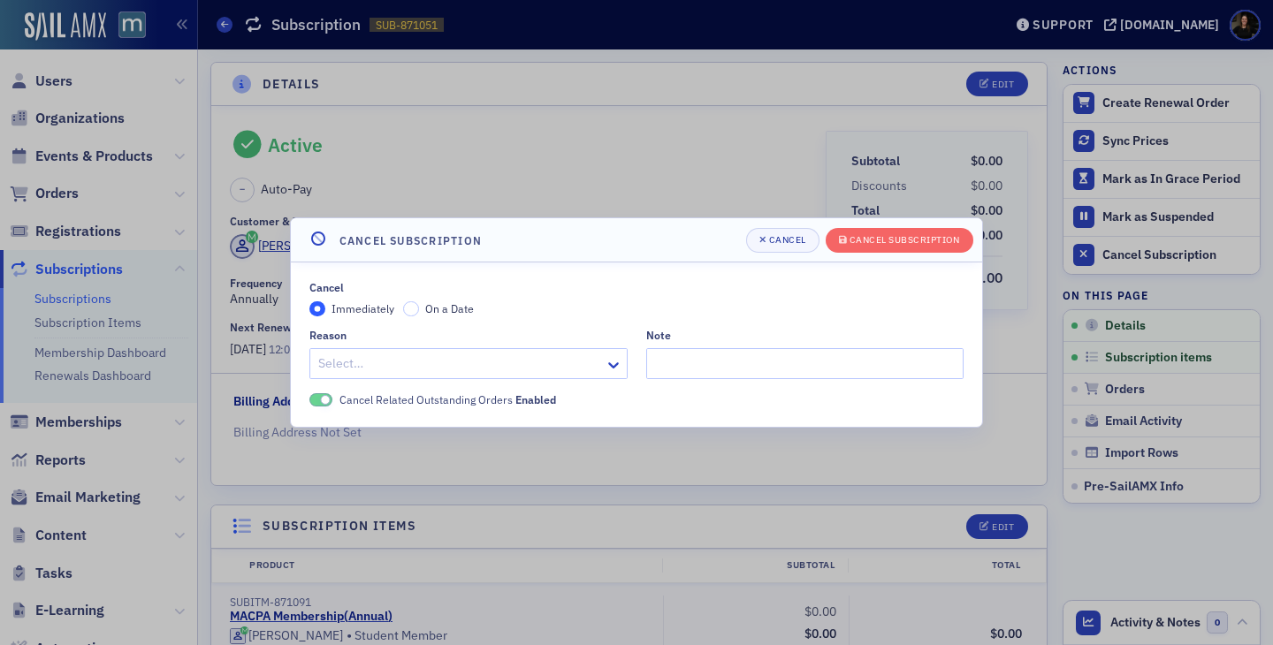
click at [554, 380] on div "Cancel Immediately On a Date Reason Select… Note Cancel Related Outstanding Ord…" at bounding box center [636, 344] width 654 height 127
click at [554, 351] on div "Loading..." at bounding box center [439, 364] width 259 height 26
type input "c"
click at [461, 360] on div at bounding box center [459, 364] width 286 height 22
type input "other"
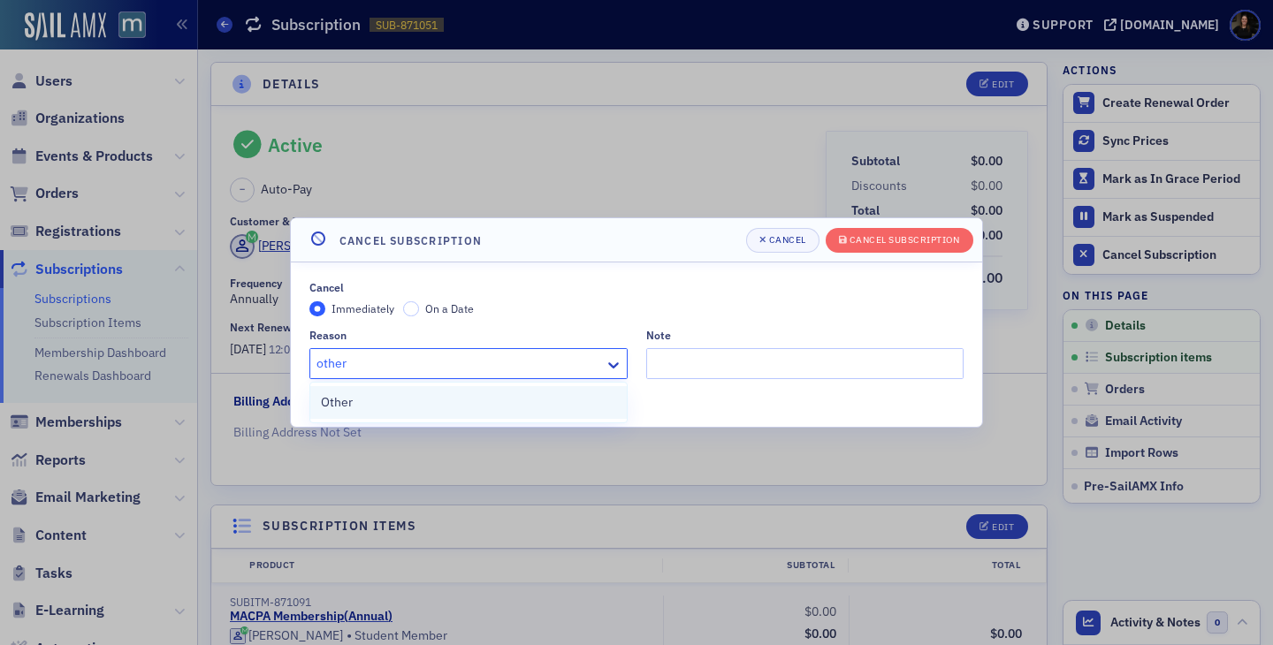
click at [399, 396] on div "Other" at bounding box center [468, 402] width 295 height 19
click at [719, 345] on div "Note" at bounding box center [805, 354] width 318 height 50
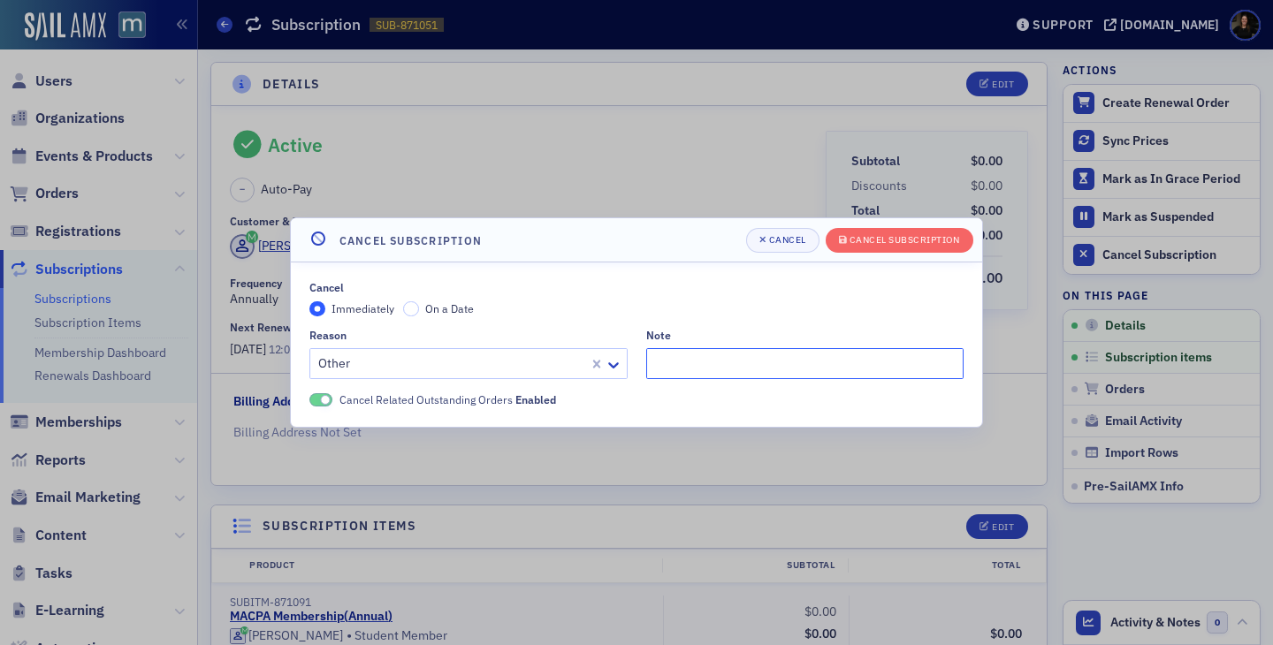
click at [719, 359] on input "Note" at bounding box center [805, 363] width 318 height 31
type input "Student to CPA"
click at [939, 241] on div "Cancel Subscription" at bounding box center [904, 240] width 110 height 10
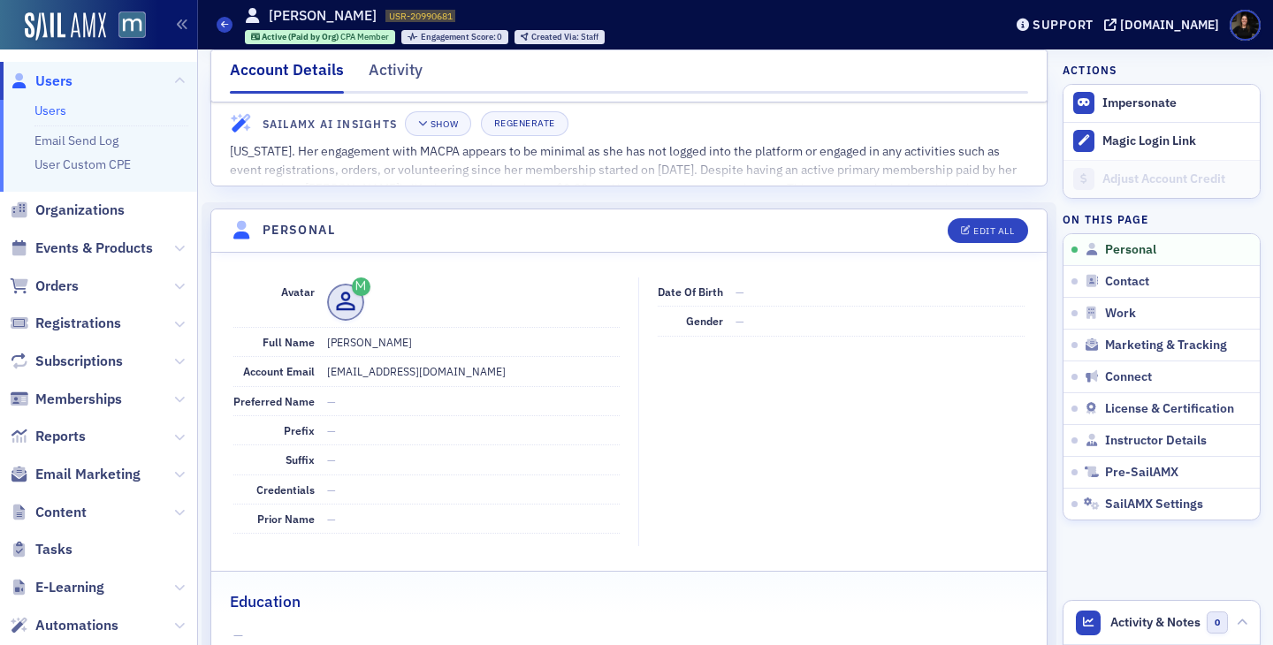
scroll to position [55, 0]
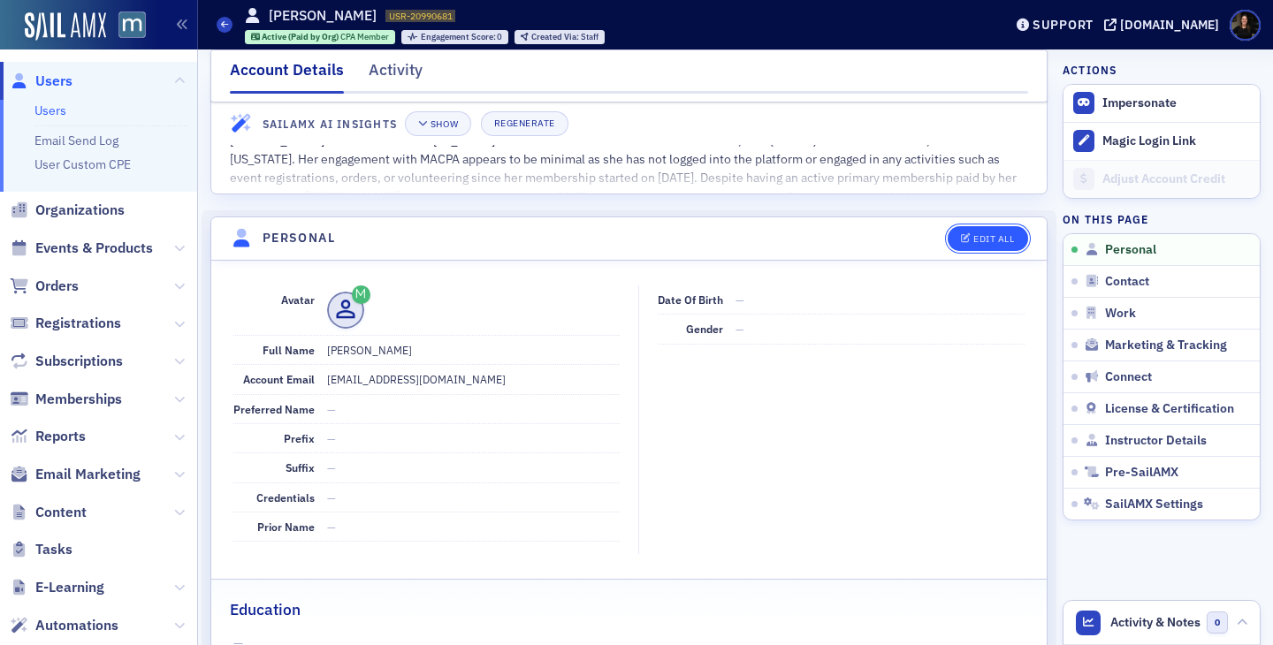
click at [978, 236] on div "Edit All" at bounding box center [993, 239] width 41 height 10
select select "US"
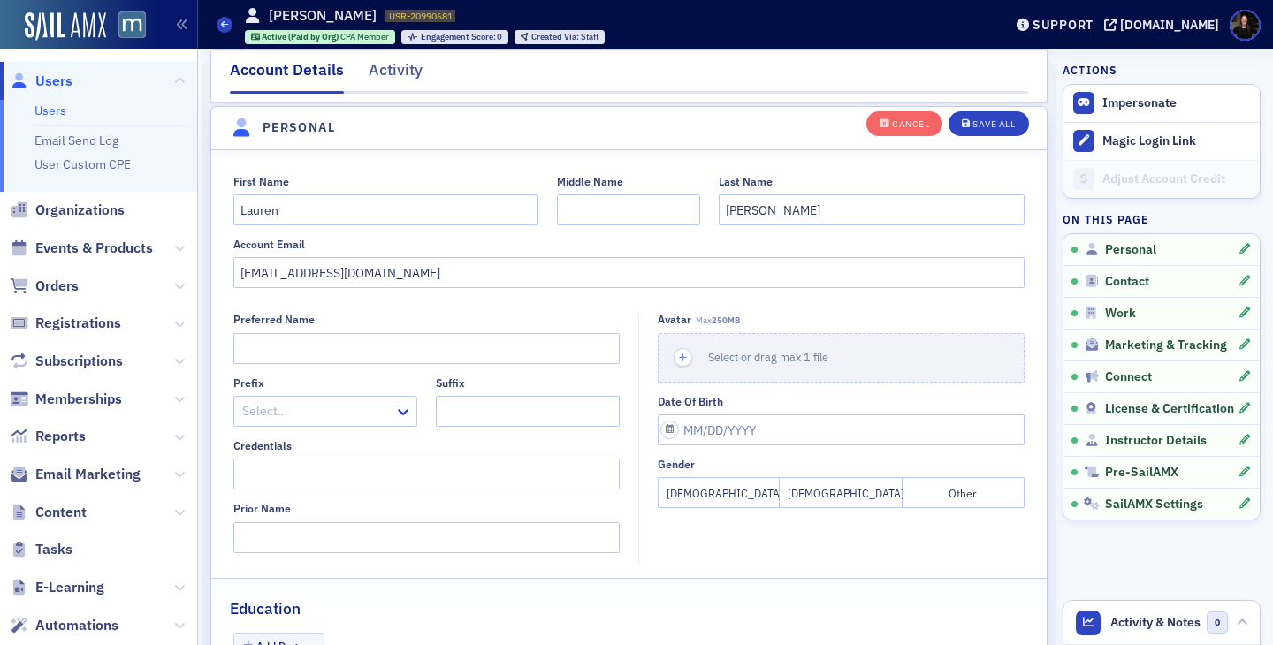
scroll to position [206, 0]
click at [780, 422] on input "Date of Birth" at bounding box center [841, 426] width 367 height 31
select select "8"
select select "2025"
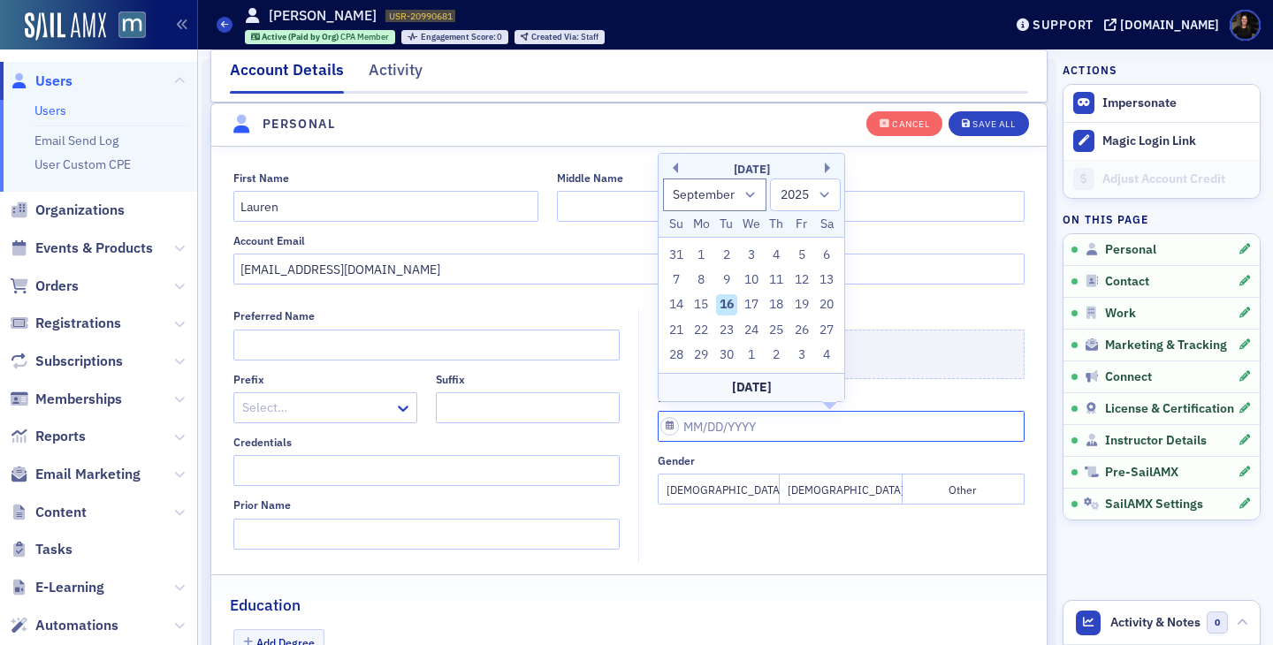
type input "3"
select select "2"
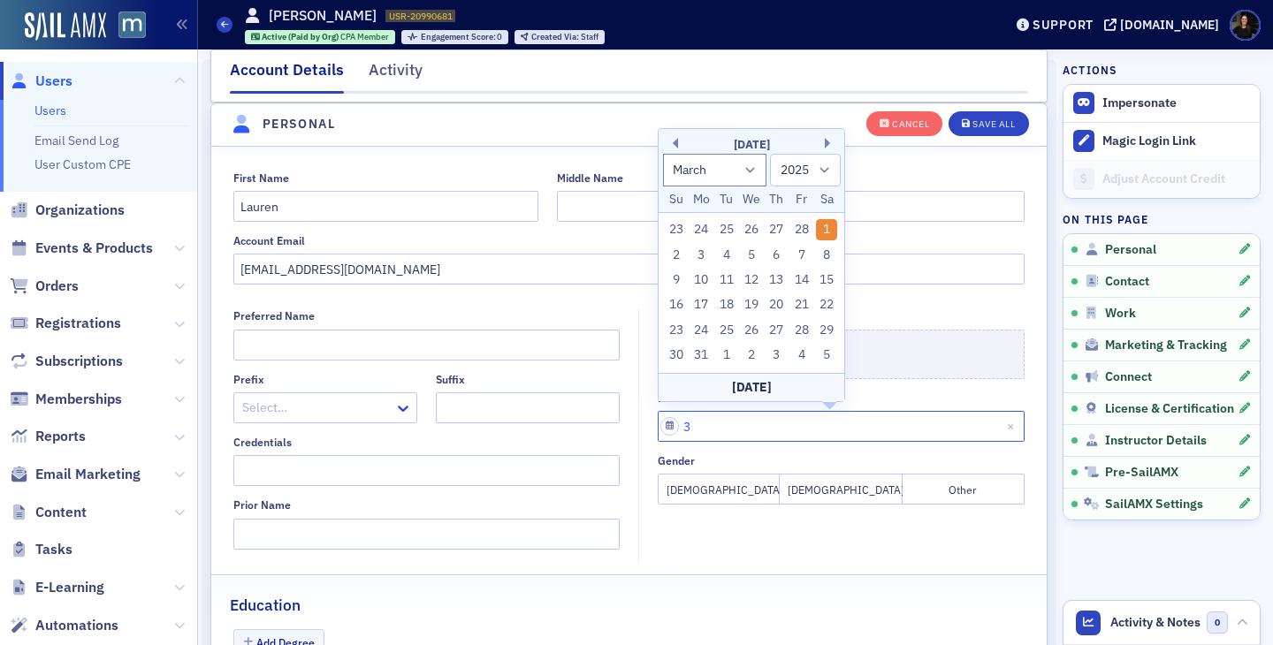
type input "3/"
select select "2001"
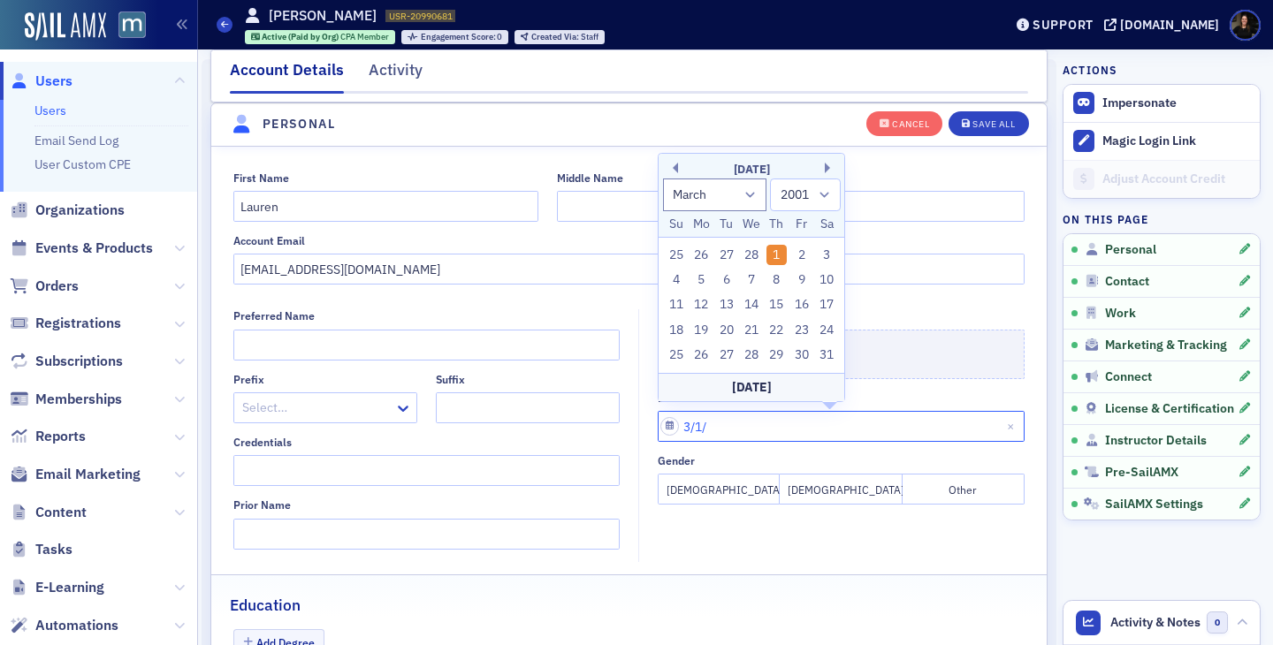
type input "3/1/2"
select select "2002"
type input "[DATE]"
select select "2020"
type input "[DATE]"
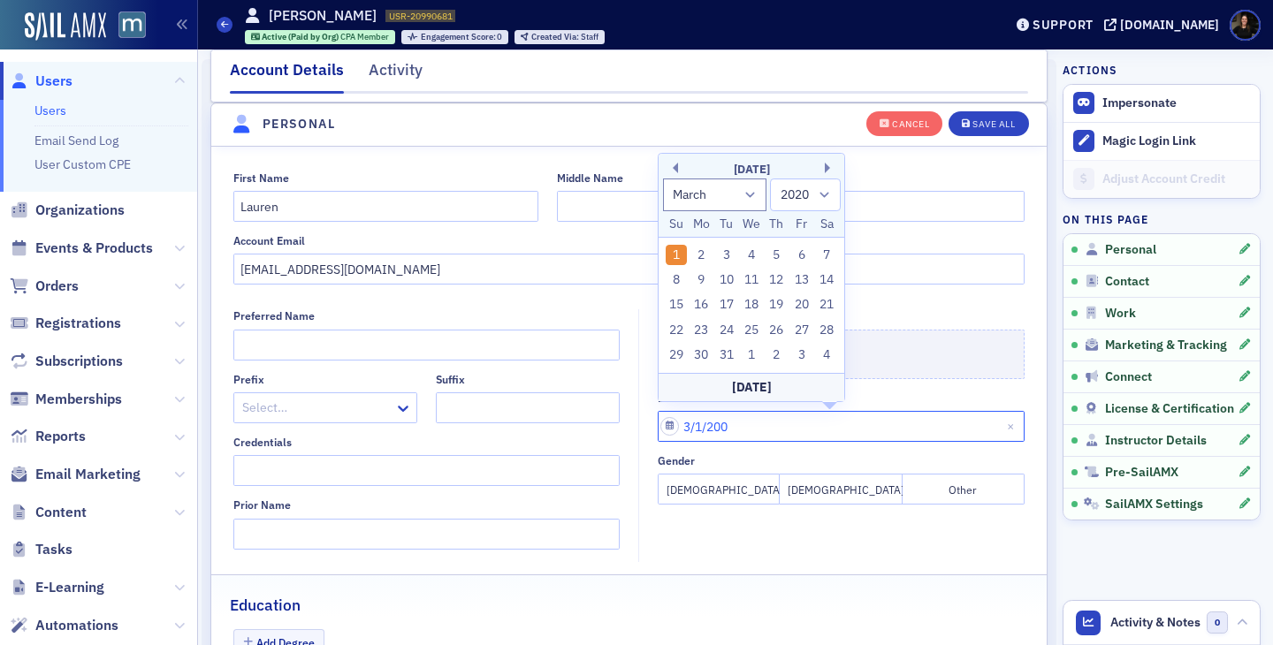
select select "2001"
click at [782, 258] on div "1" at bounding box center [776, 255] width 21 height 21
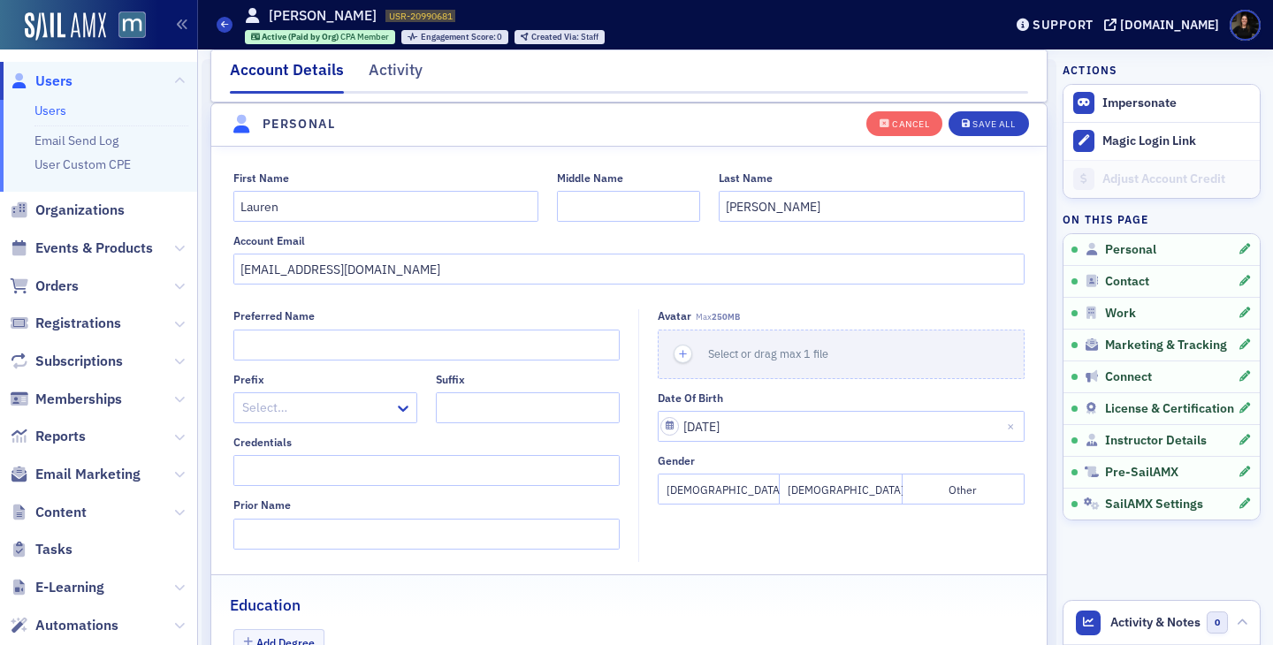
type input "[DATE]"
click at [736, 490] on button "[DEMOGRAPHIC_DATA]" at bounding box center [719, 489] width 122 height 31
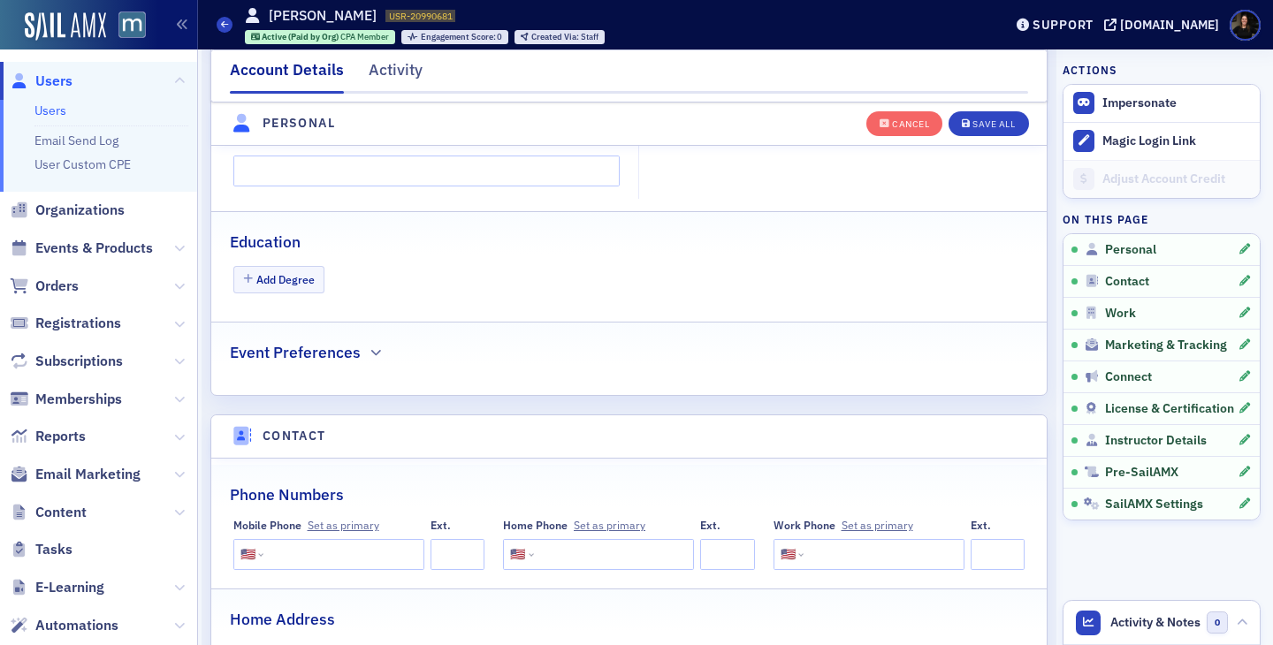
scroll to position [462, 0]
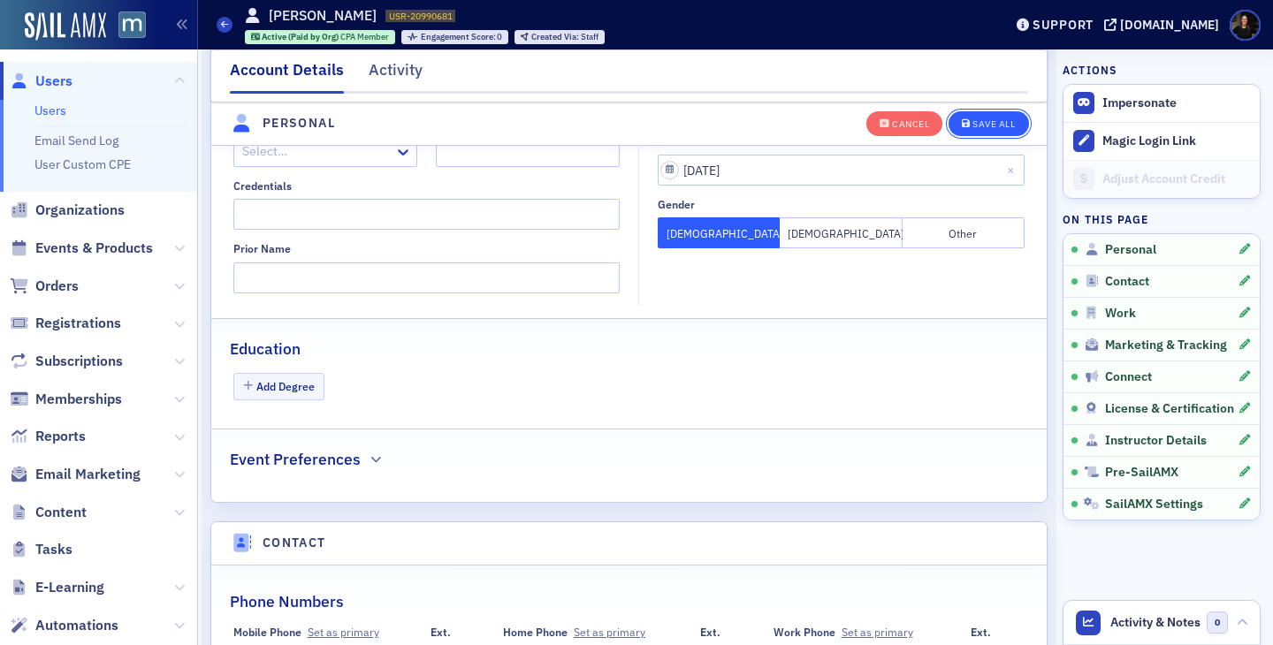
click at [983, 128] on div "Save All" at bounding box center [993, 124] width 42 height 10
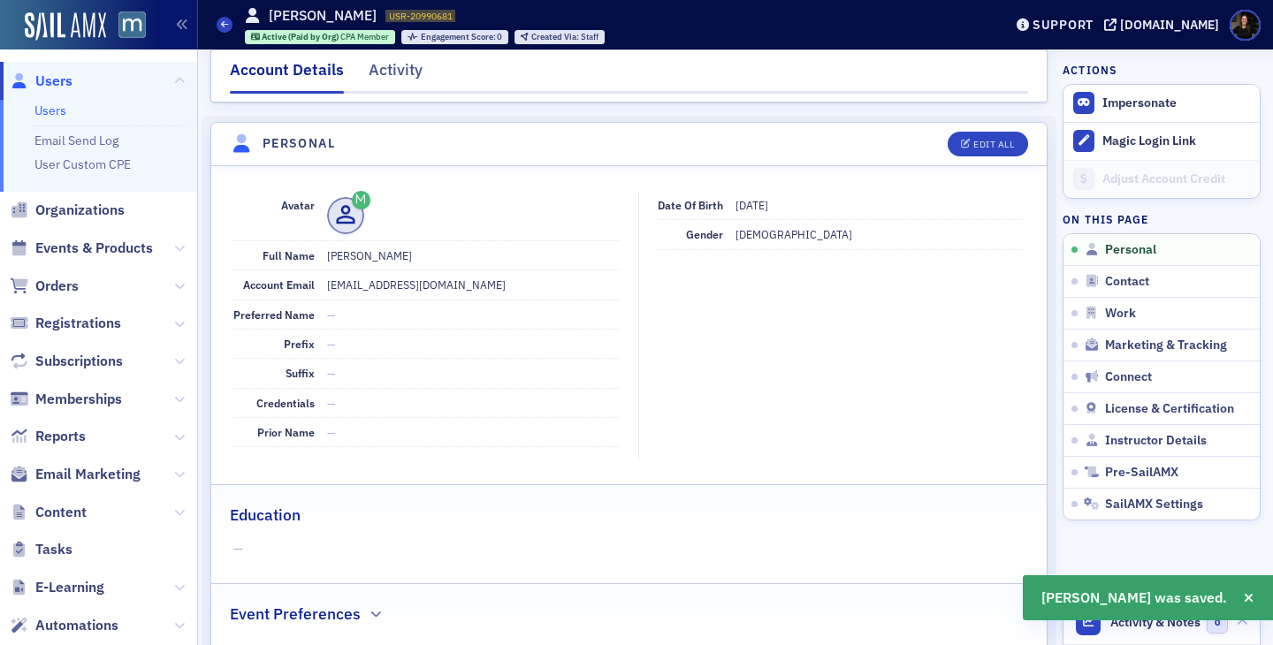
scroll to position [0, 0]
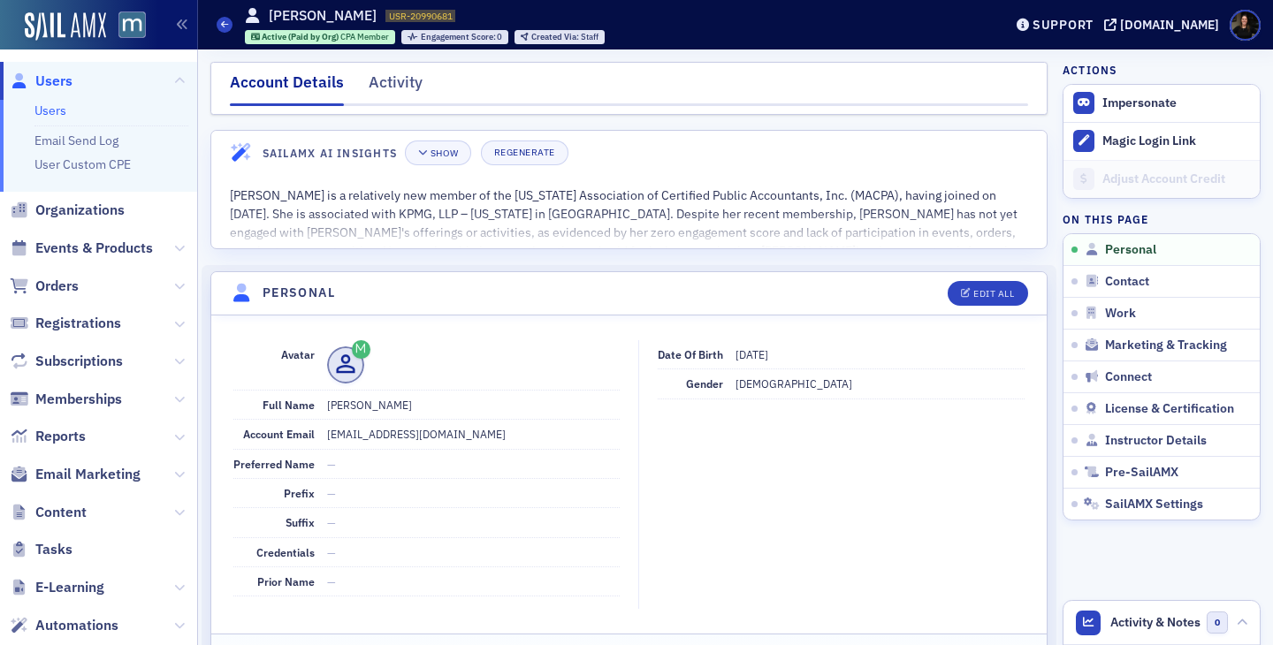
click at [234, 27] on div "Users [PERSON_NAME] USR-20990681 20990681 Active (Paid by Org) CPA Member Engag…" at bounding box center [596, 24] width 759 height 51
click at [232, 27] on div "Users [PERSON_NAME] USR-20990681 20990681 Active (Paid by Org) CPA Member Engag…" at bounding box center [596, 24] width 759 height 51
click at [222, 27] on icon at bounding box center [224, 24] width 7 height 8
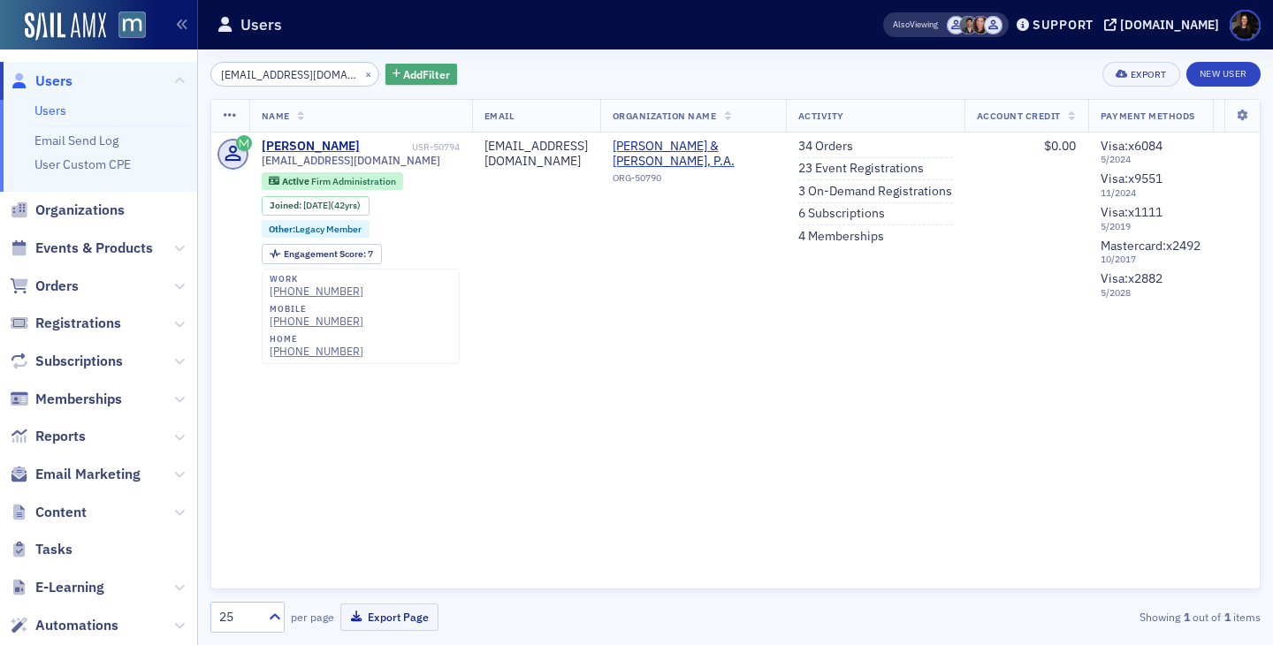
drag, startPoint x: 271, startPoint y: 72, endPoint x: 426, endPoint y: 80, distance: 154.9
click at [426, 80] on div "[EMAIL_ADDRESS][DOMAIN_NAME] × Add Filter" at bounding box center [333, 74] width 247 height 25
click at [228, 73] on input "ltmergler" at bounding box center [294, 74] width 169 height 25
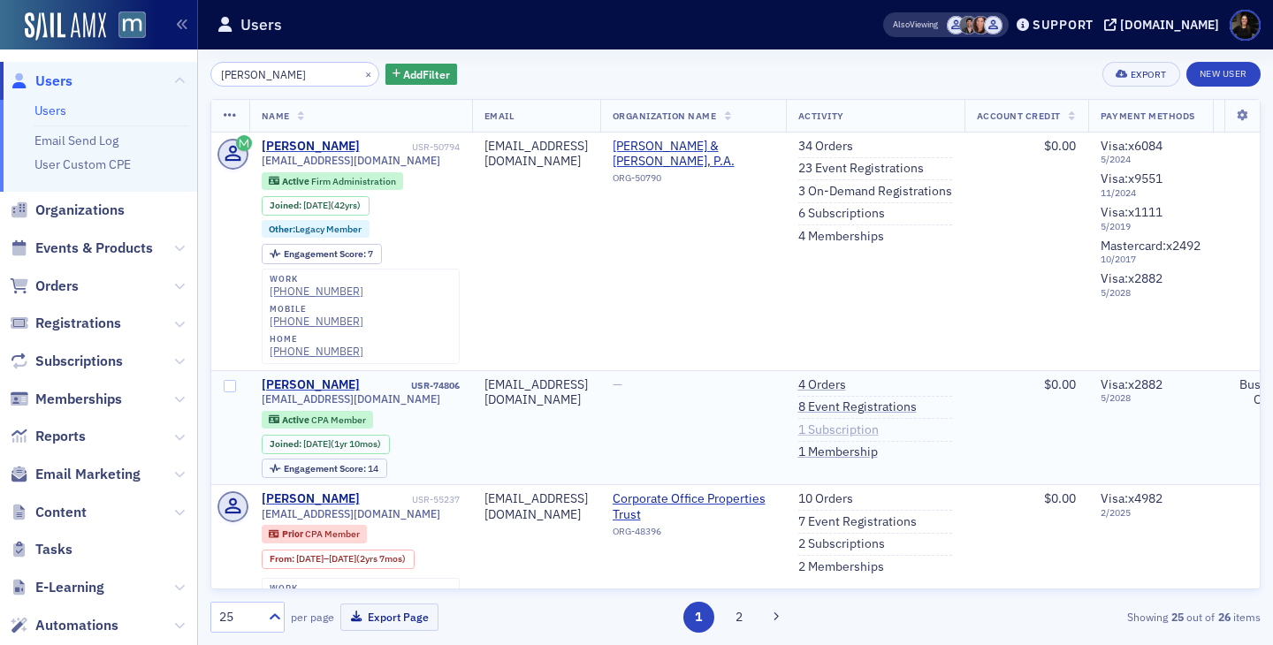
type input "[PERSON_NAME]"
click at [879, 422] on link "1 Subscription" at bounding box center [838, 430] width 80 height 16
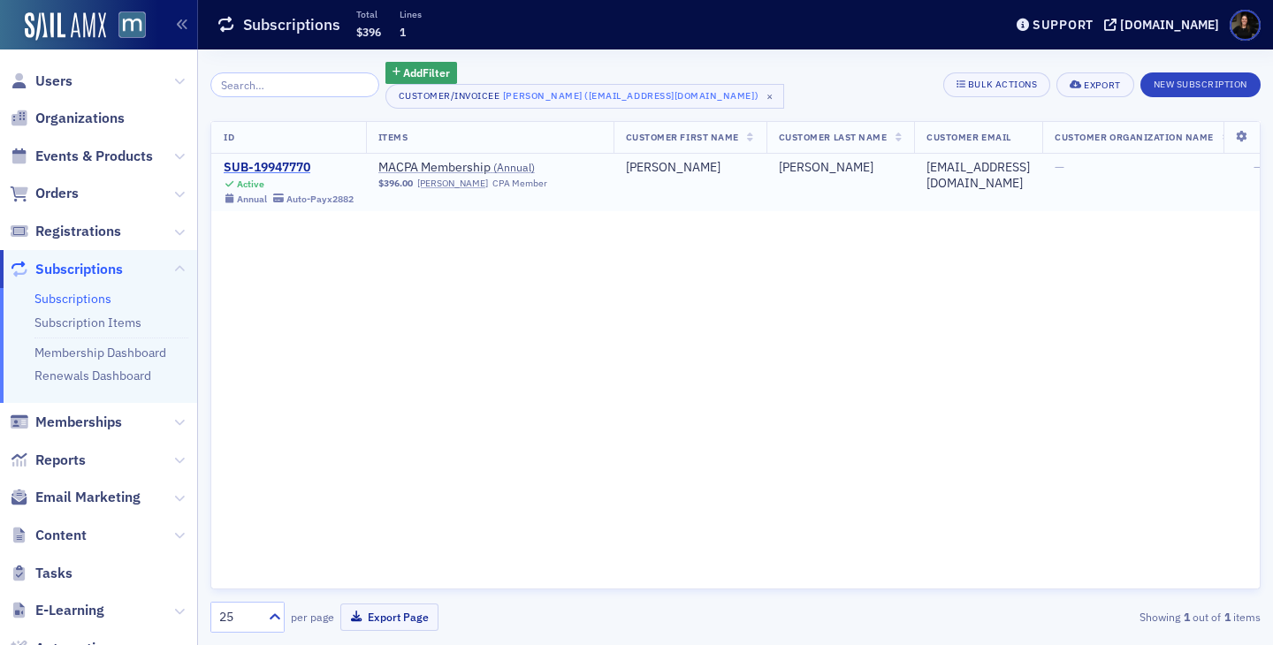
click at [276, 173] on div "SUB-19947770" at bounding box center [289, 168] width 130 height 16
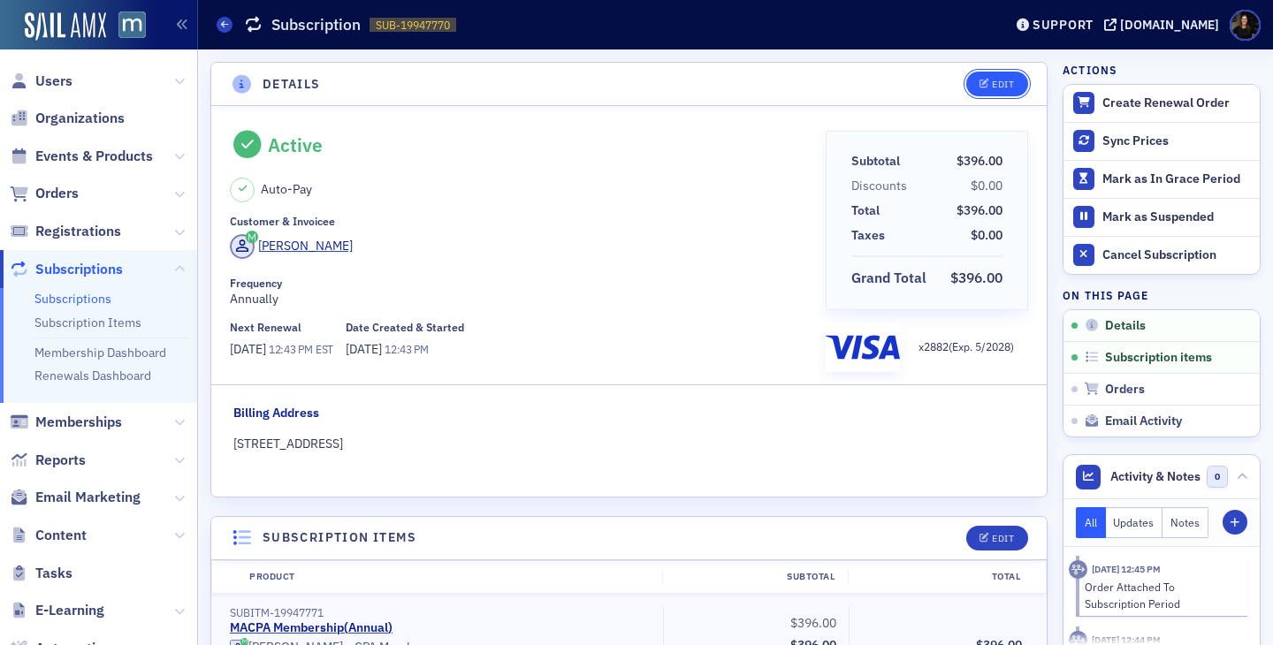
click at [990, 84] on span "Edit" at bounding box center [996, 85] width 34 height 10
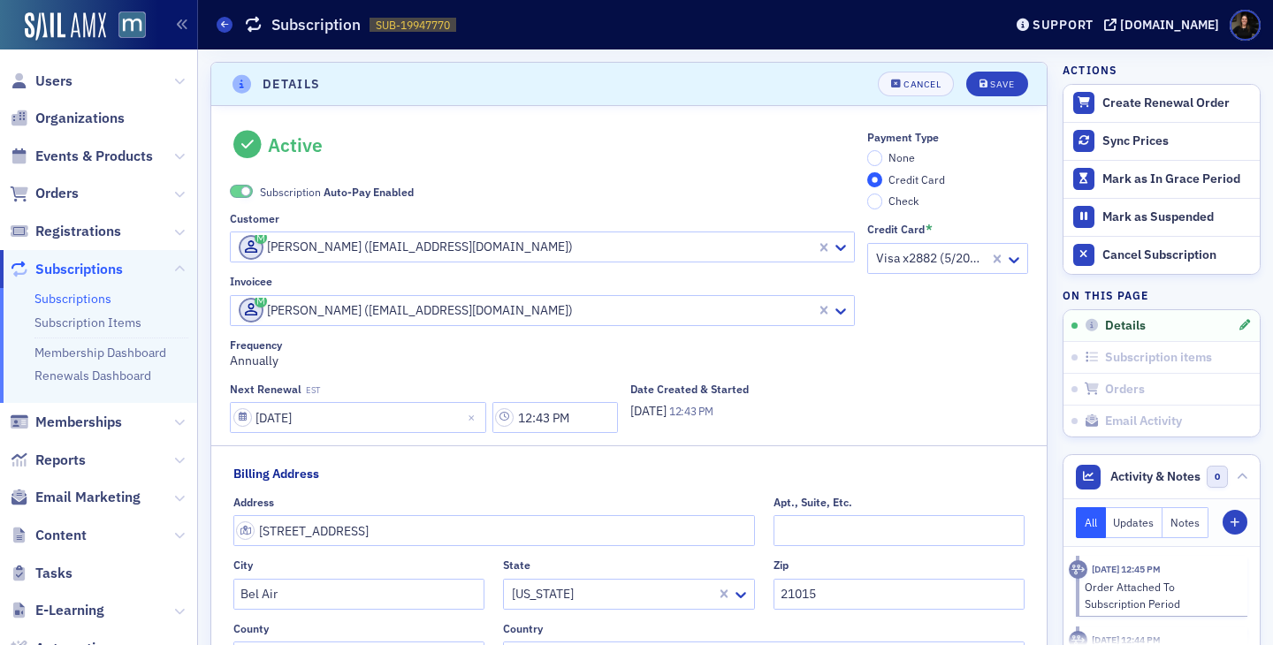
scroll to position [4, 0]
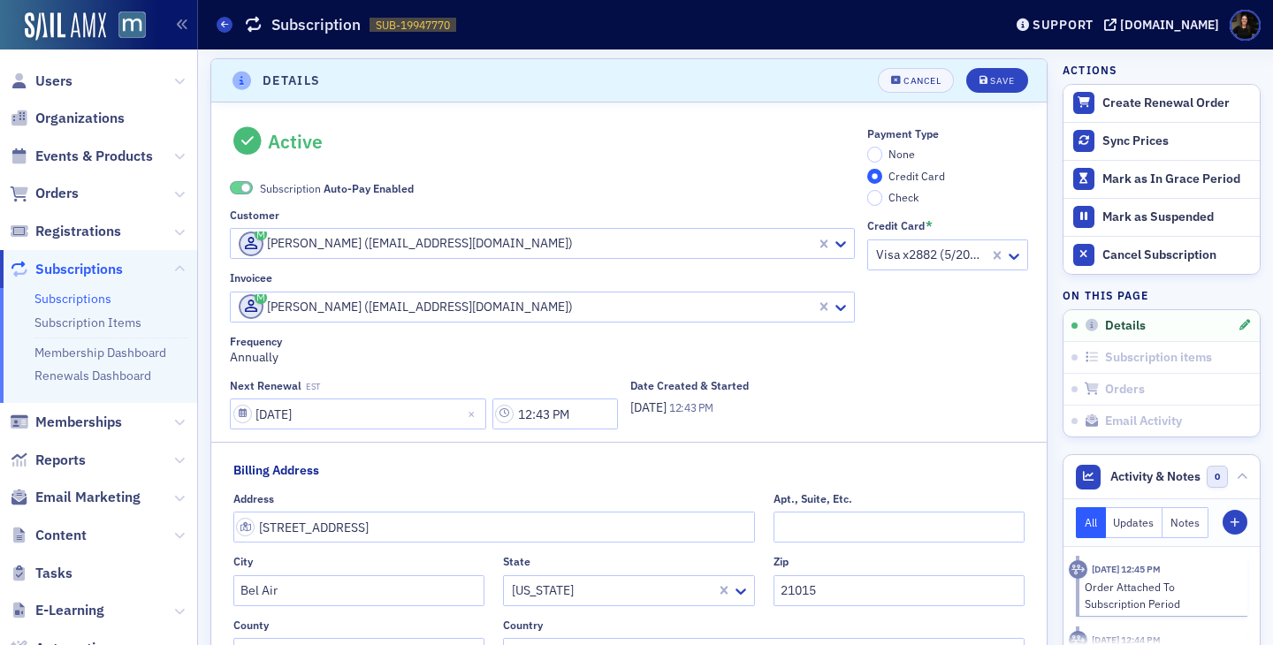
click at [447, 248] on div at bounding box center [525, 243] width 577 height 22
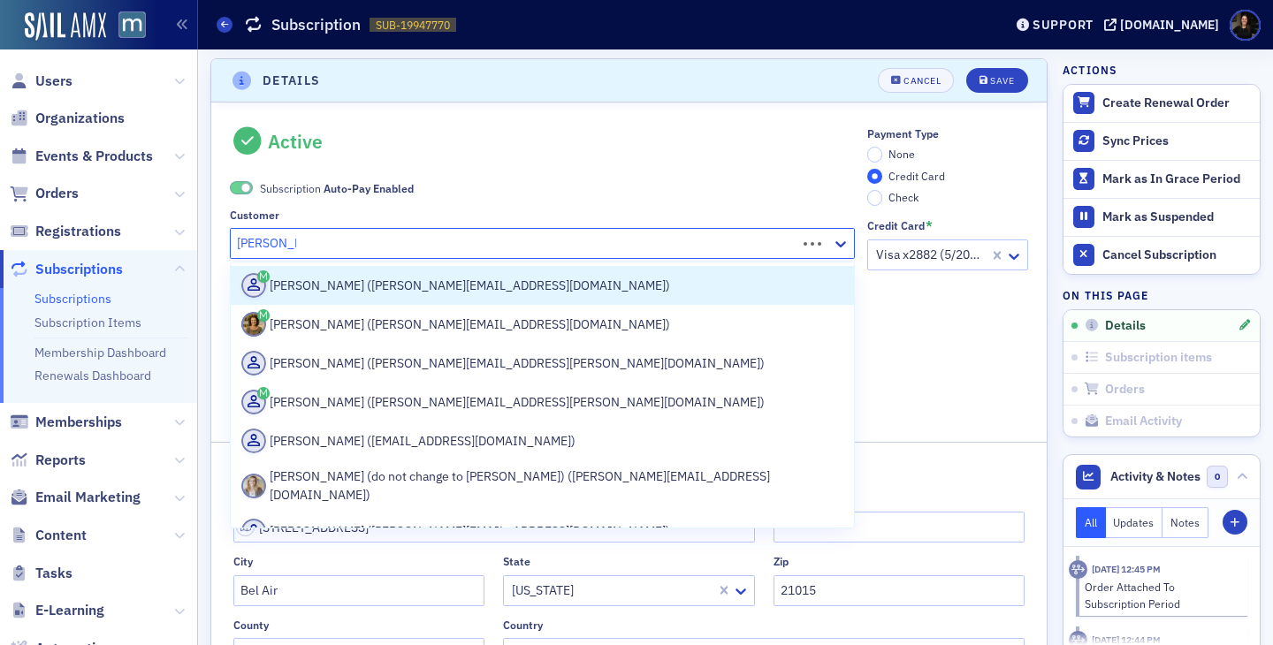
type input "[PERSON_NAME]"
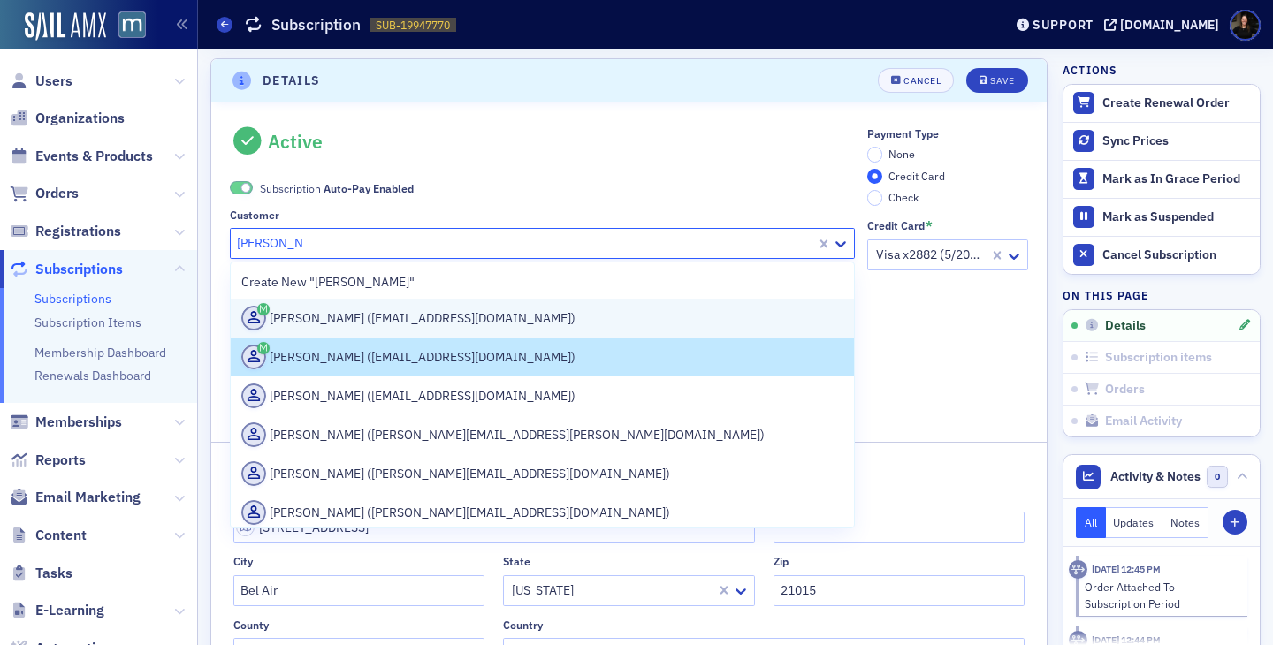
click at [453, 317] on div "[PERSON_NAME] ([EMAIL_ADDRESS][DOMAIN_NAME])" at bounding box center [542, 318] width 602 height 25
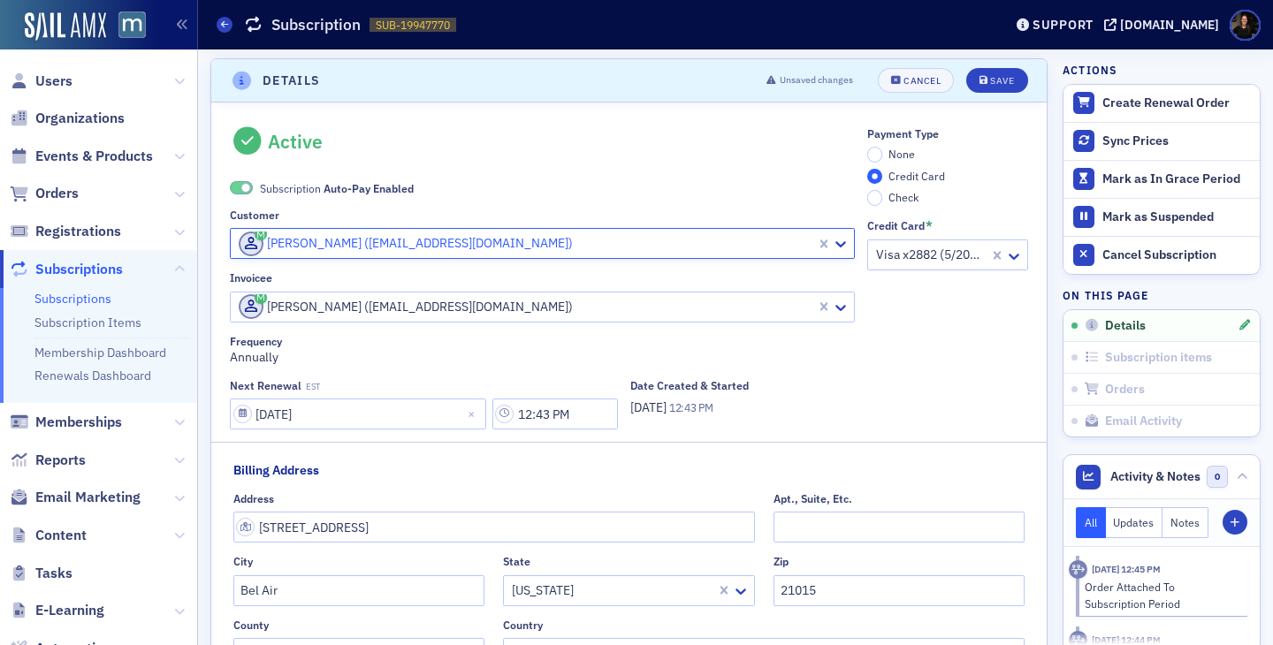
click at [475, 307] on div at bounding box center [525, 307] width 577 height 22
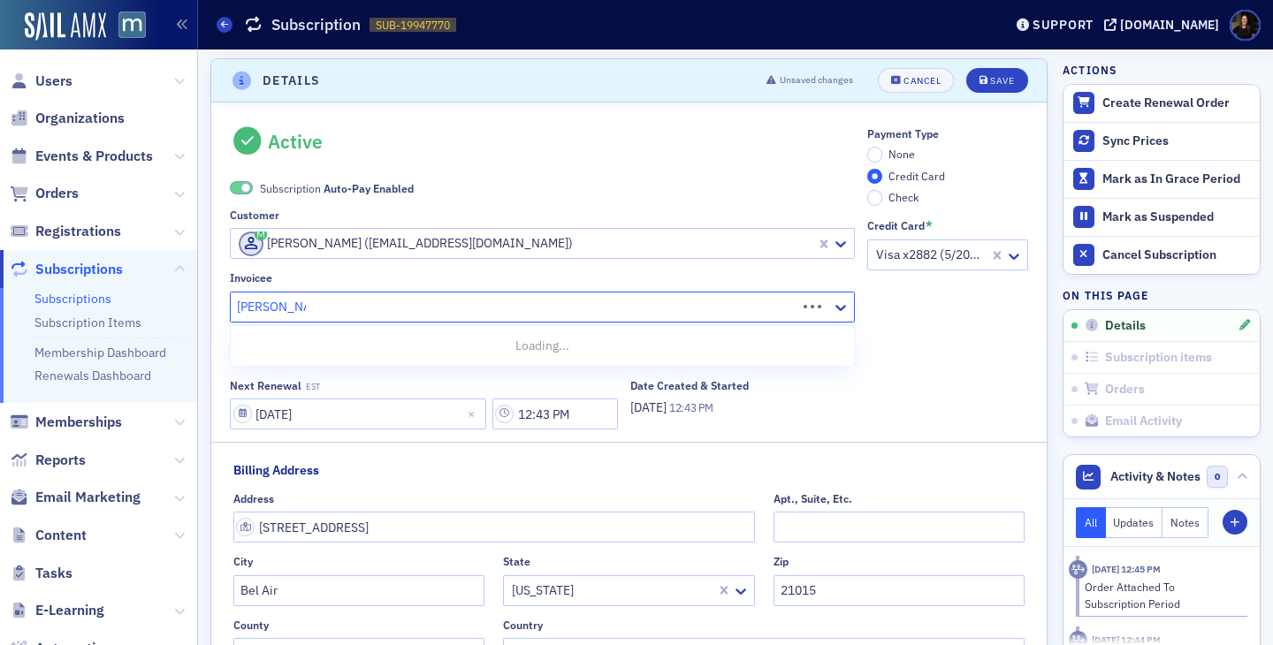
type input "[PERSON_NAME]"
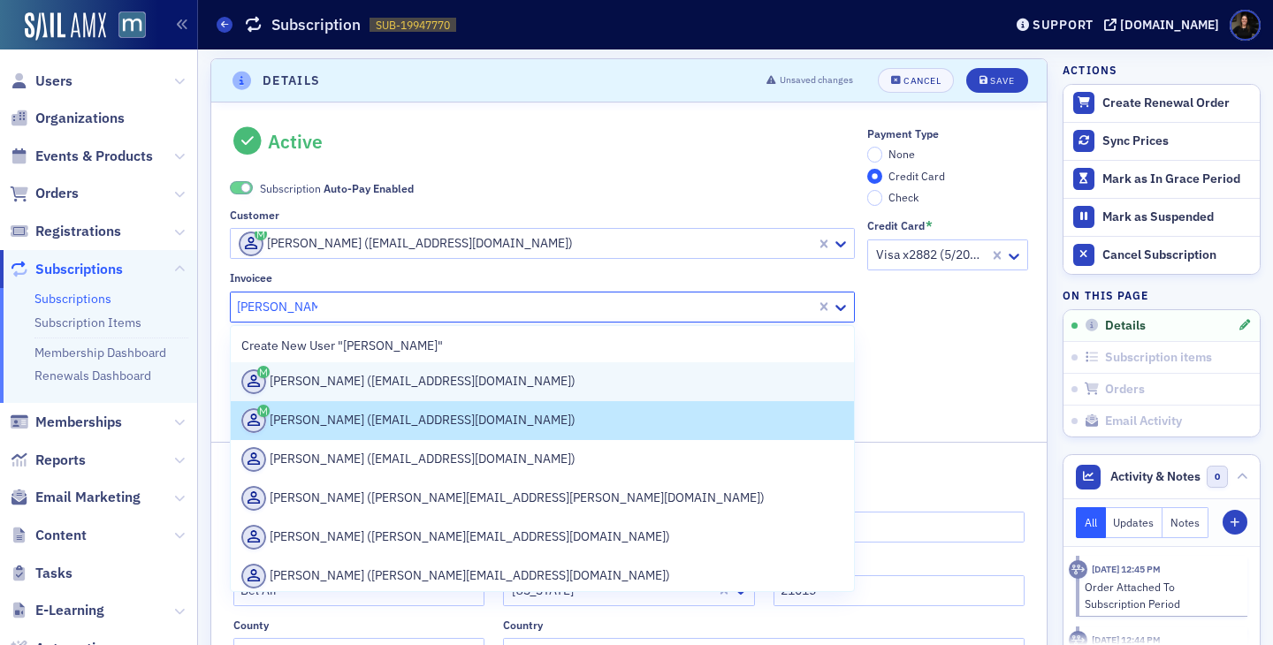
click at [430, 381] on div "[PERSON_NAME] ([EMAIL_ADDRESS][DOMAIN_NAME])" at bounding box center [542, 381] width 602 height 25
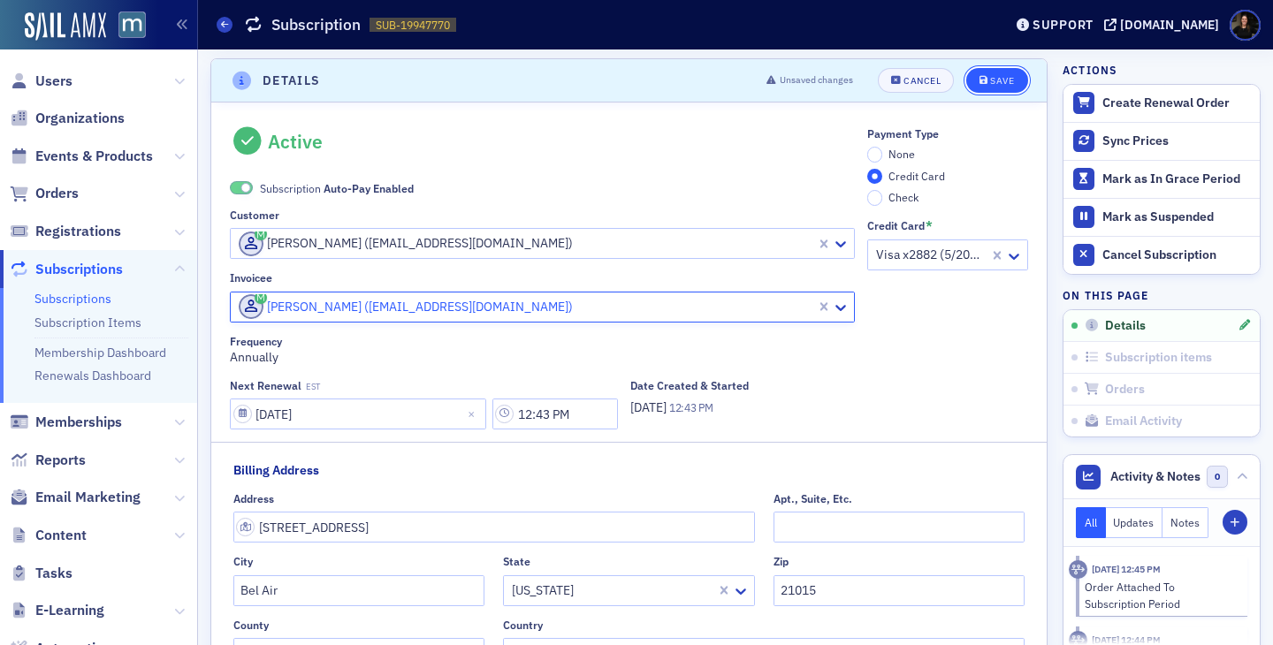
click at [1008, 79] on div "Save" at bounding box center [1002, 81] width 24 height 10
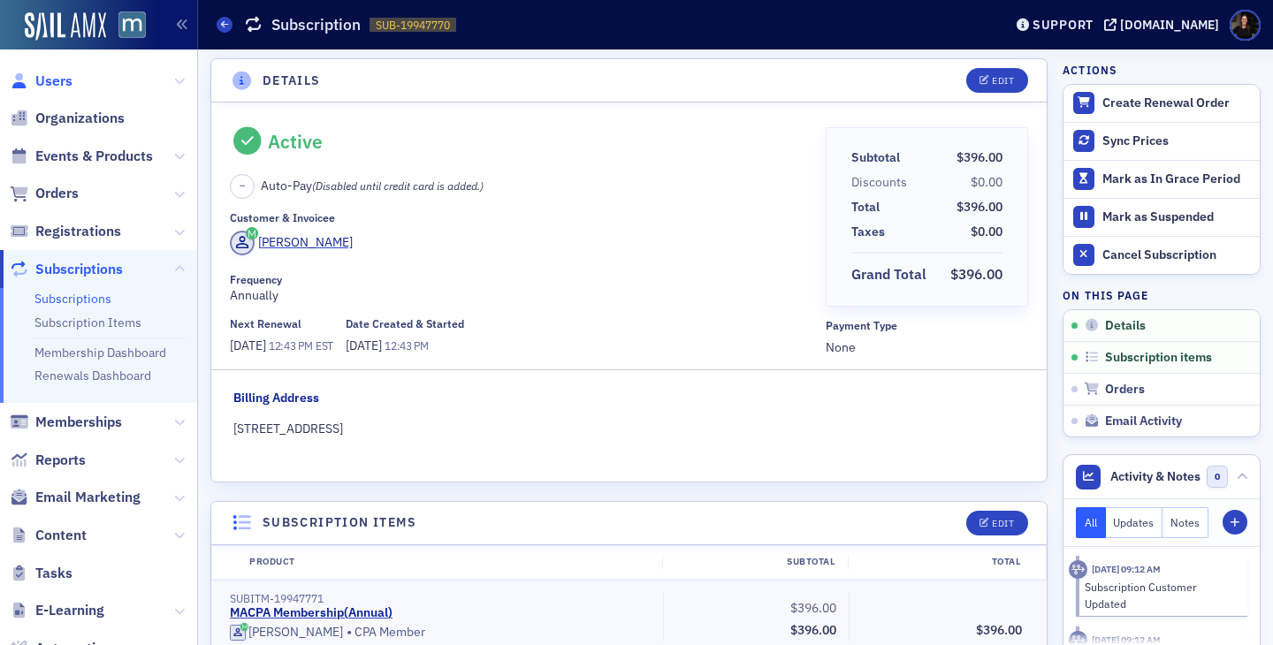
click at [65, 80] on span "Users" at bounding box center [53, 81] width 37 height 19
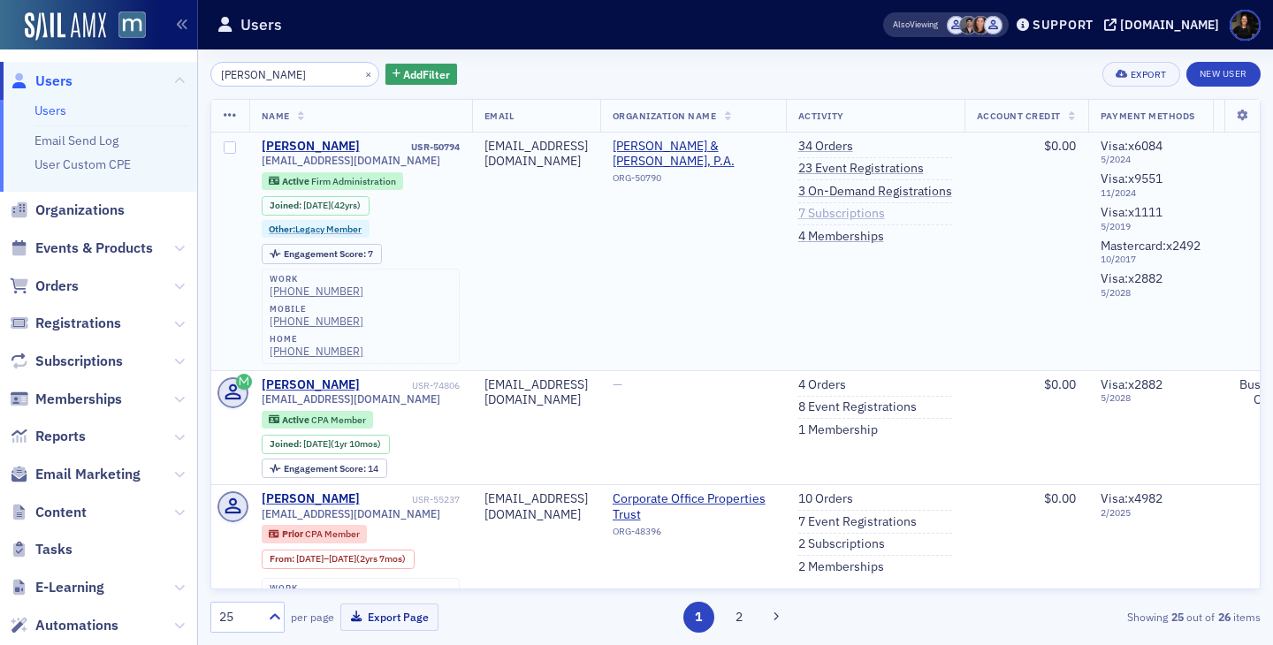
click at [885, 216] on link "7 Subscriptions" at bounding box center [841, 214] width 87 height 16
click at [330, 181] on span "Firm Administration" at bounding box center [353, 181] width 85 height 12
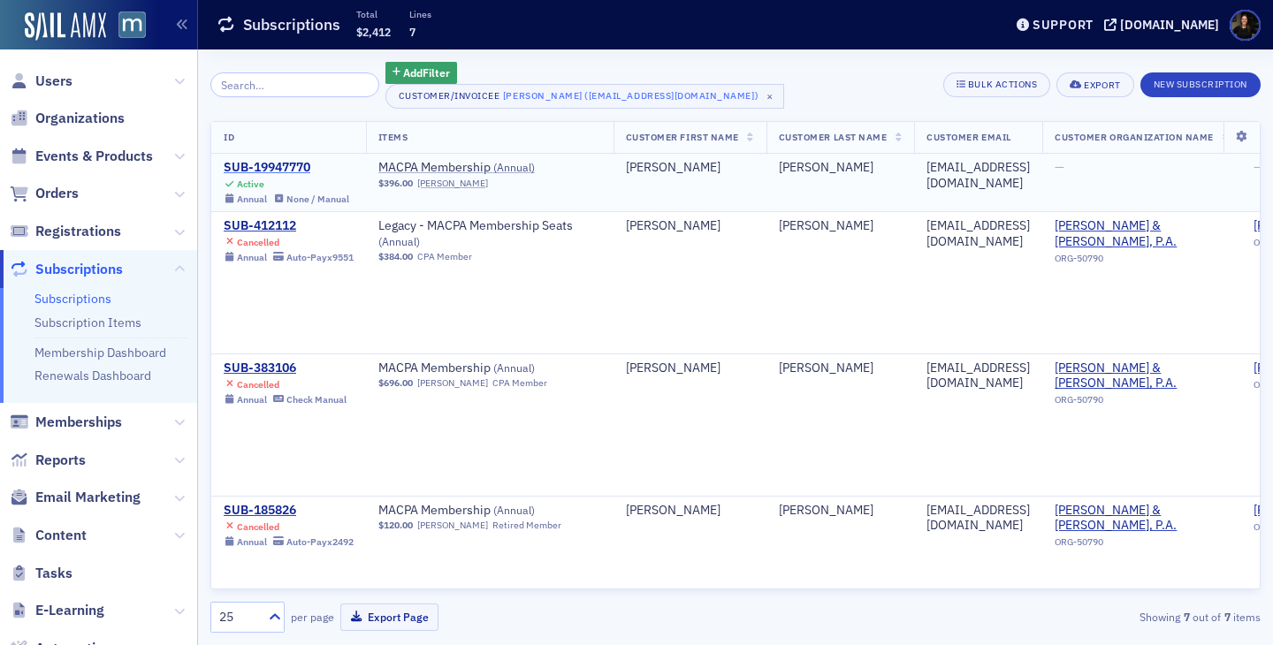
click at [289, 165] on div "SUB-19947770" at bounding box center [287, 168] width 126 height 16
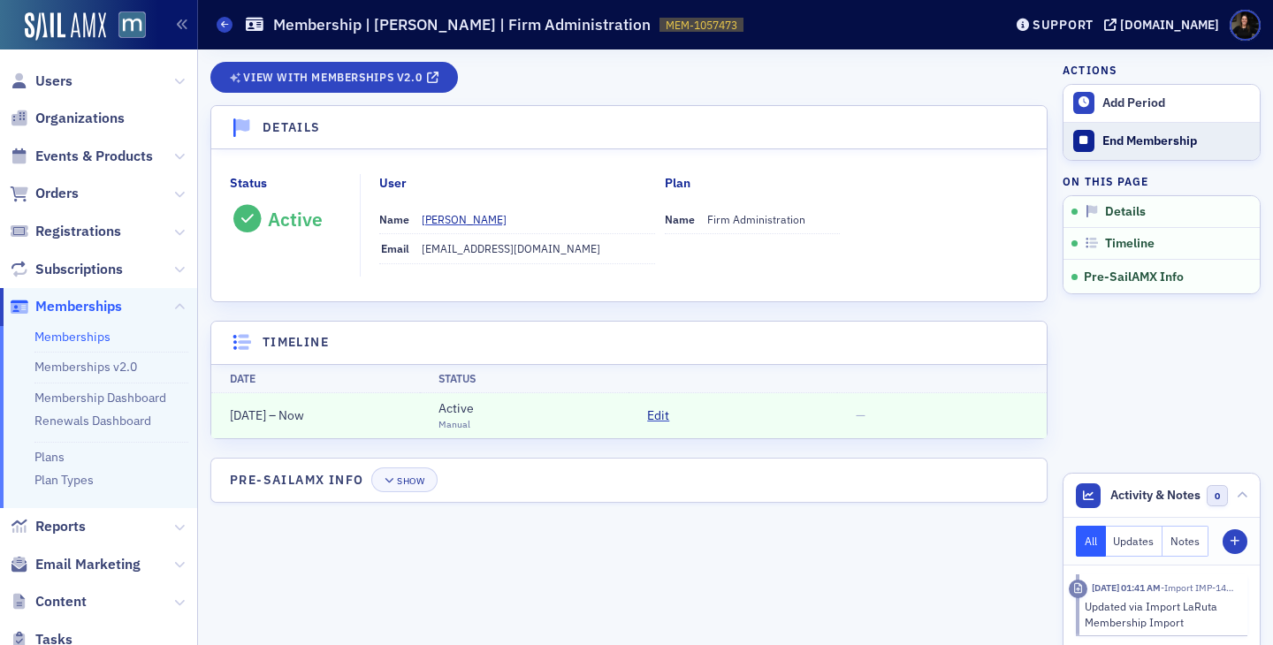
click at [1130, 147] on div "End Membership" at bounding box center [1176, 141] width 148 height 16
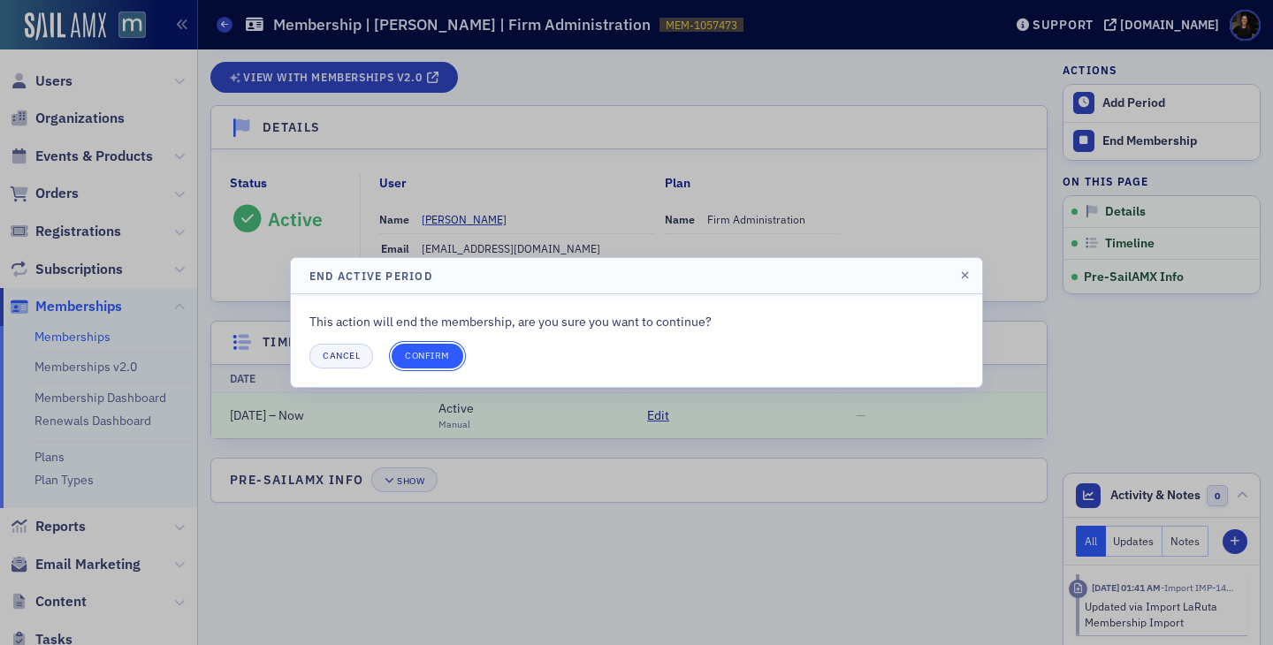
click at [430, 357] on button "Confirm" at bounding box center [428, 356] width 72 height 25
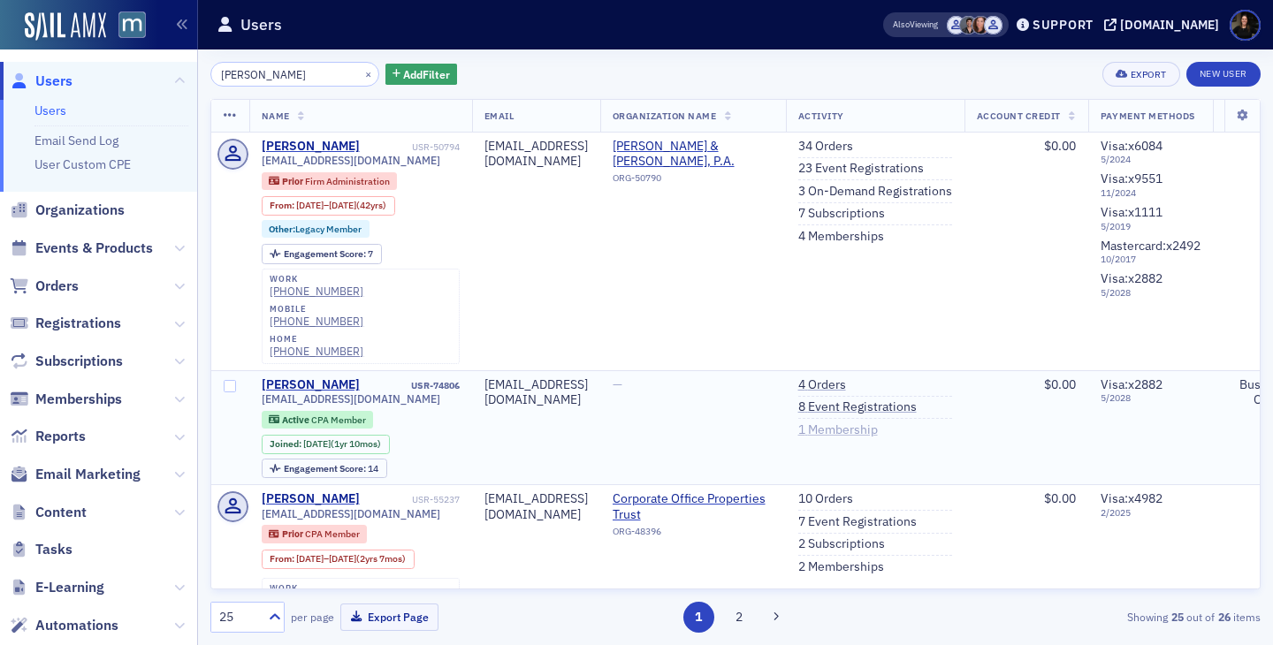
click at [878, 422] on link "1 Membership" at bounding box center [838, 430] width 80 height 16
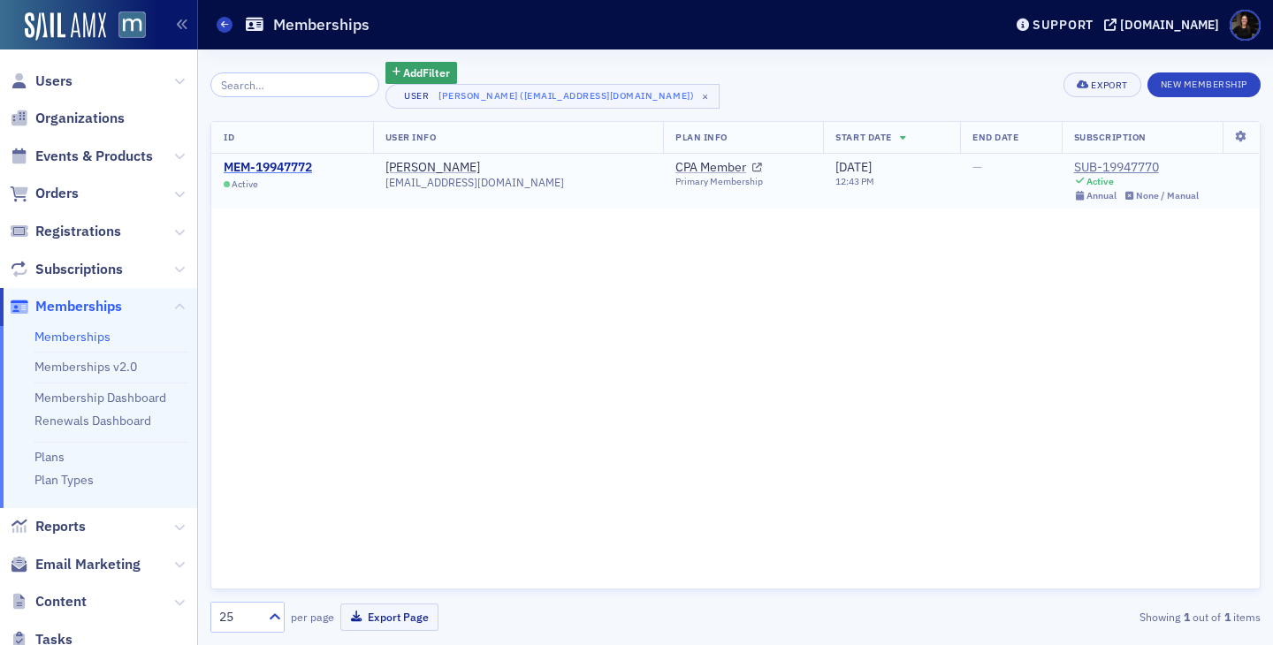
click at [248, 171] on div "MEM-19947772" at bounding box center [268, 168] width 88 height 16
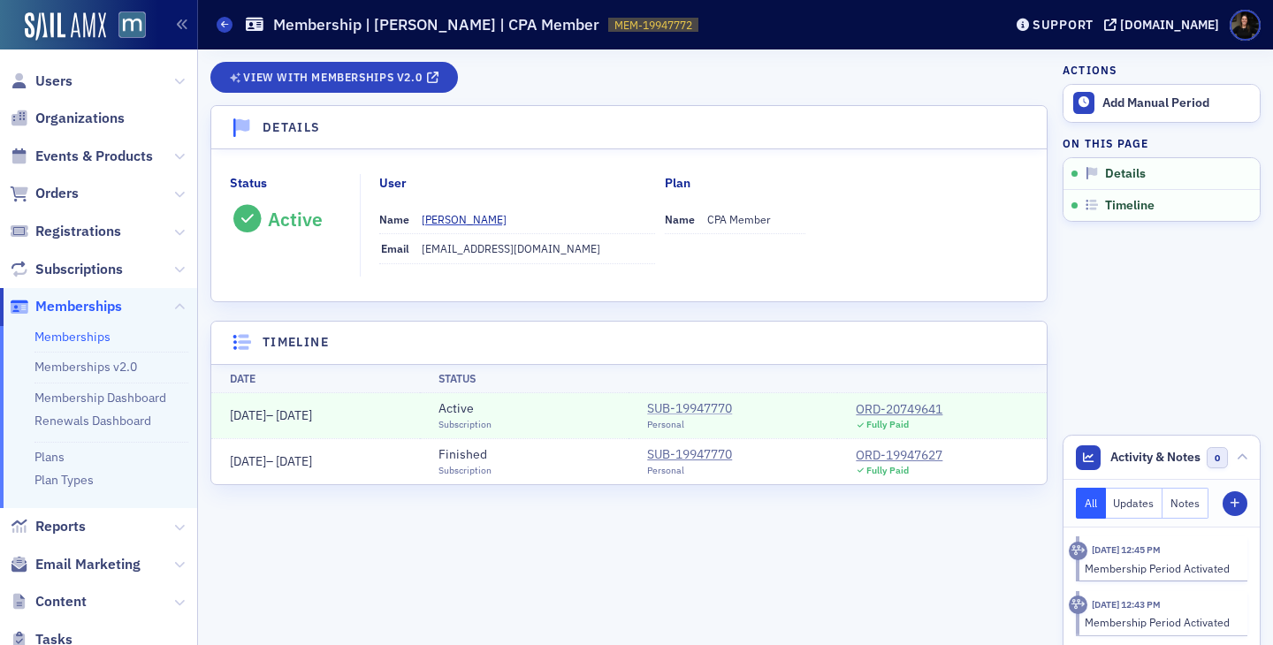
click at [692, 405] on div "SUB-19947770" at bounding box center [689, 408] width 85 height 19
click at [893, 413] on div "ORD-20749641" at bounding box center [899, 409] width 87 height 19
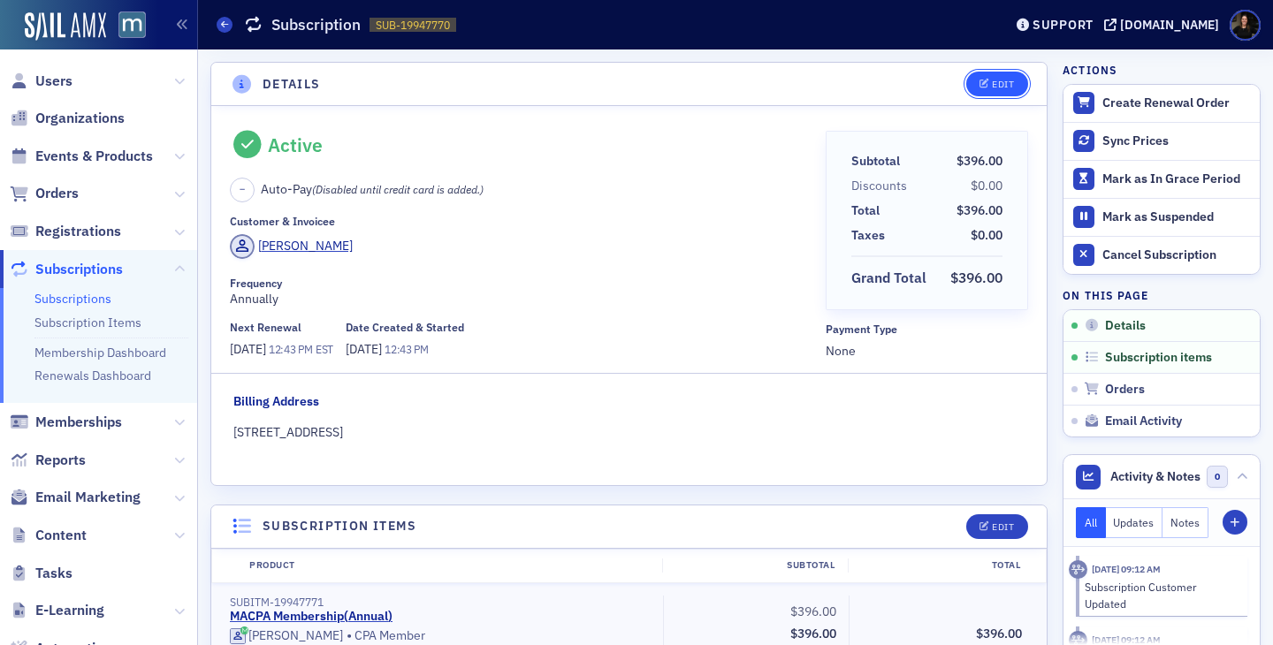
click at [1001, 91] on button "Edit" at bounding box center [996, 84] width 61 height 25
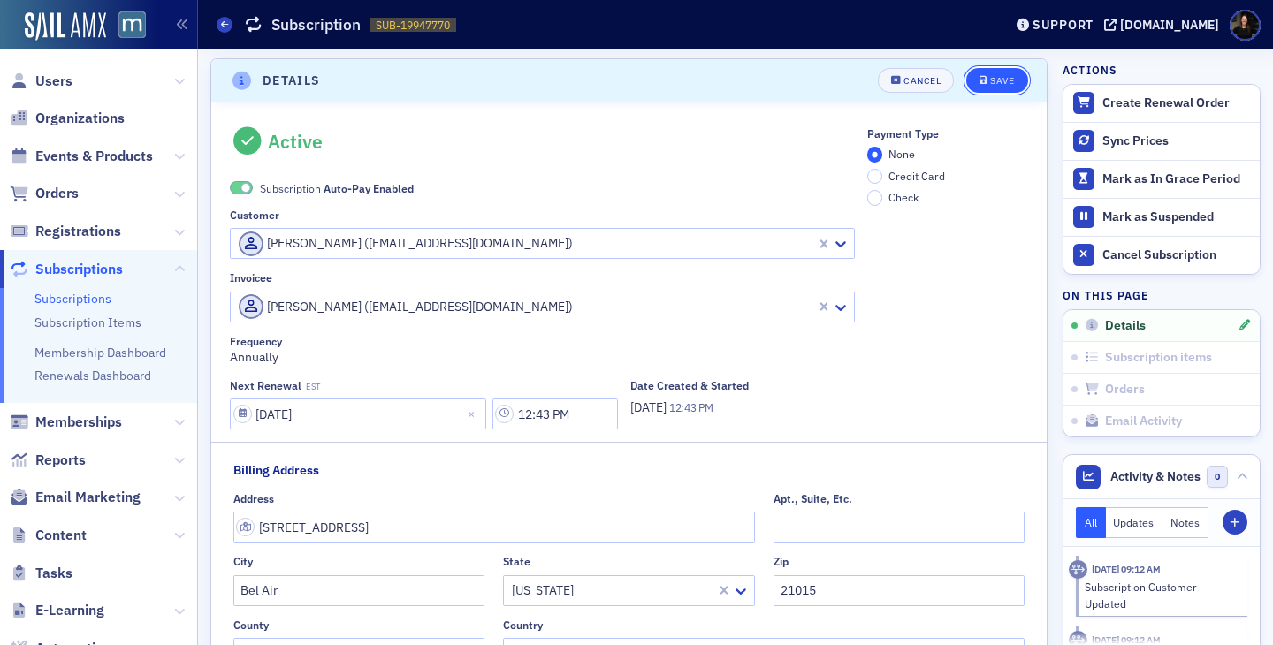
click at [1002, 89] on button "Save" at bounding box center [996, 80] width 61 height 25
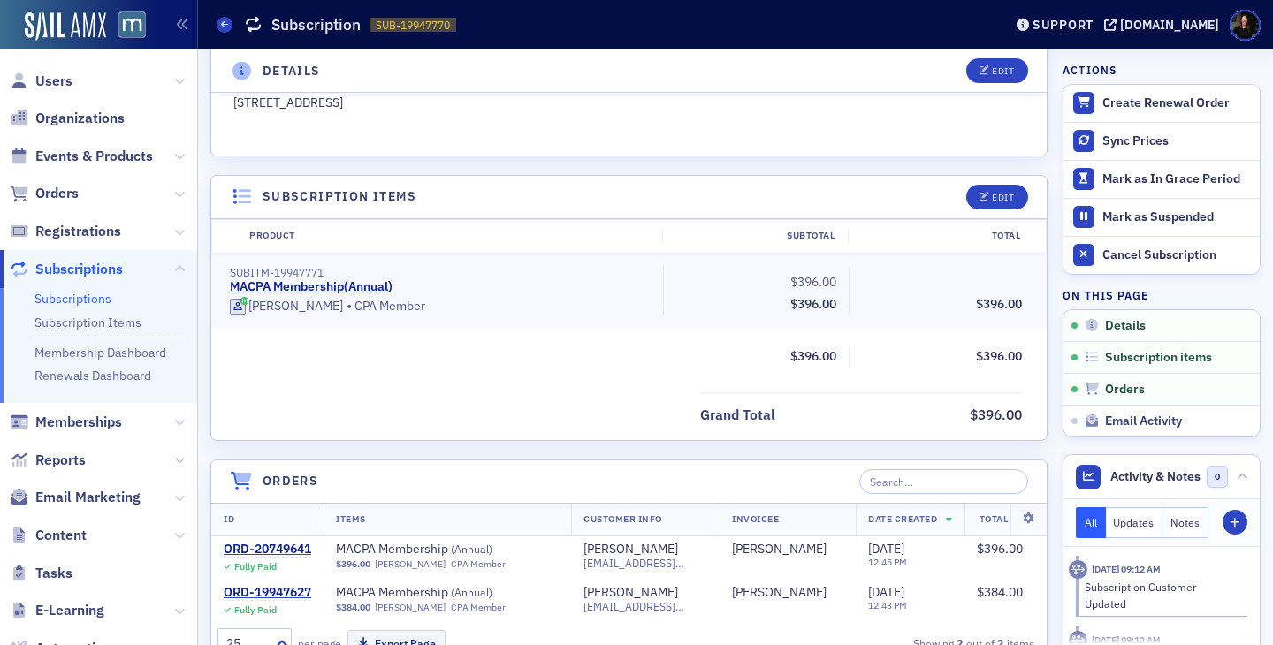
scroll to position [342, 0]
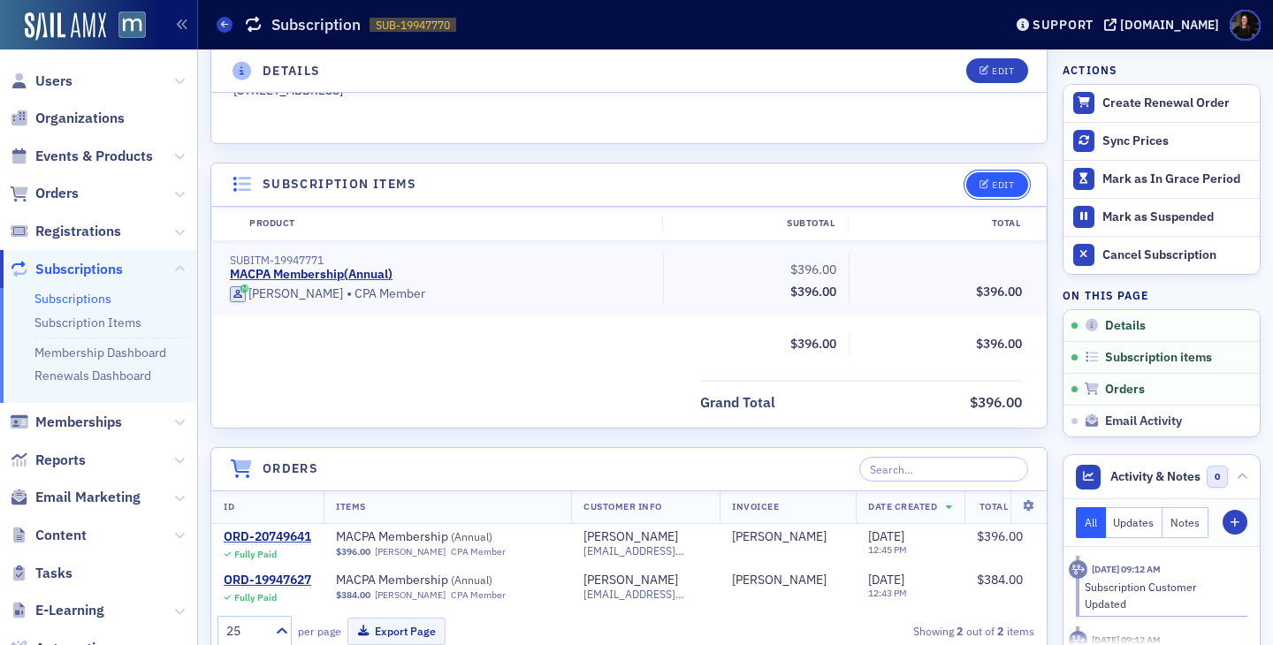
click at [1000, 180] on div "Edit" at bounding box center [1003, 185] width 22 height 10
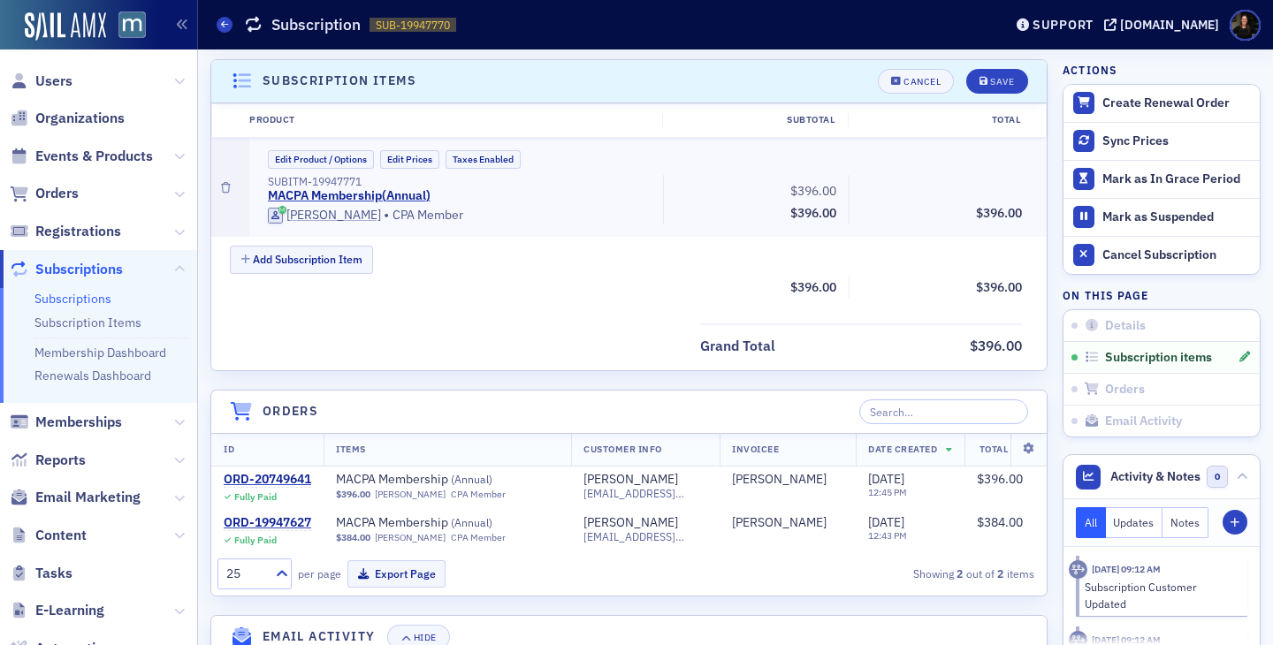
scroll to position [446, 0]
click at [314, 158] on button "Edit Product / Options" at bounding box center [321, 158] width 106 height 19
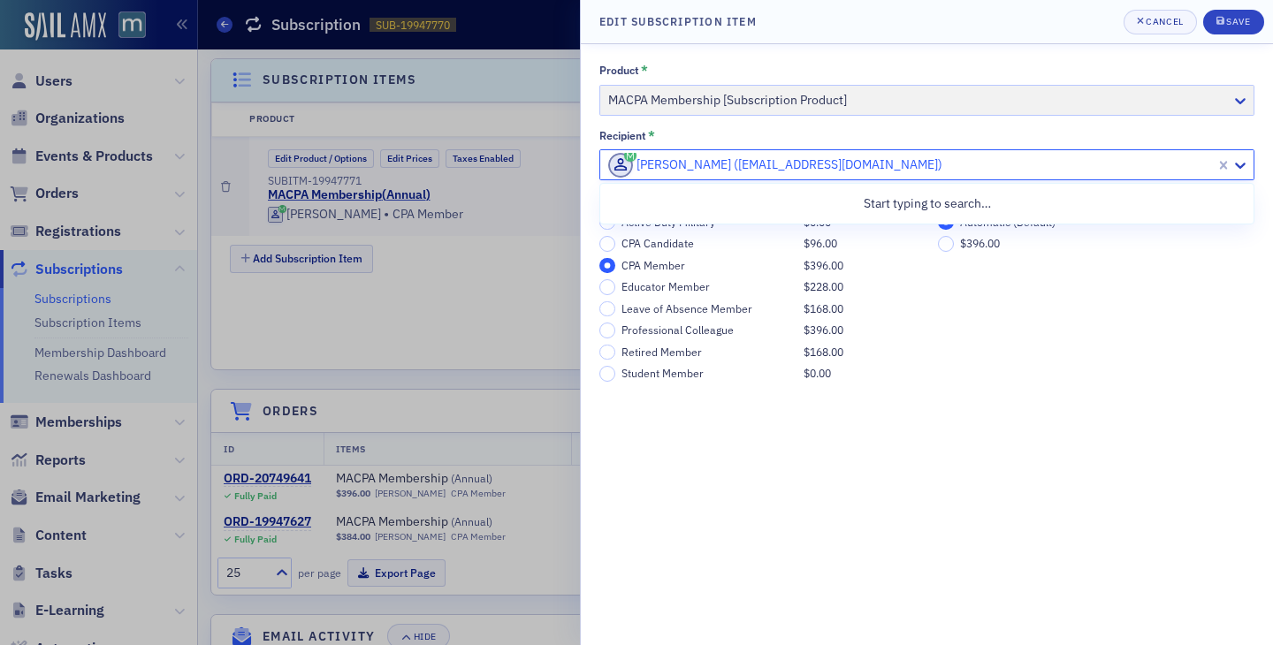
click at [757, 166] on div at bounding box center [909, 165] width 607 height 22
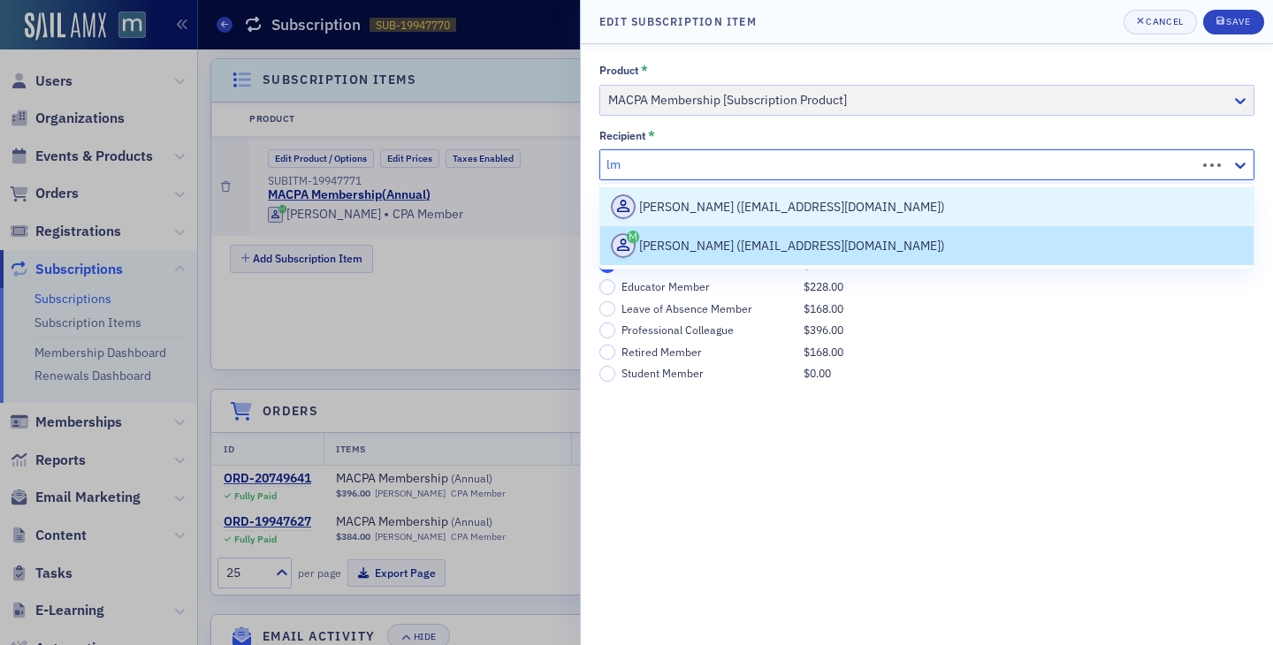
type input "l"
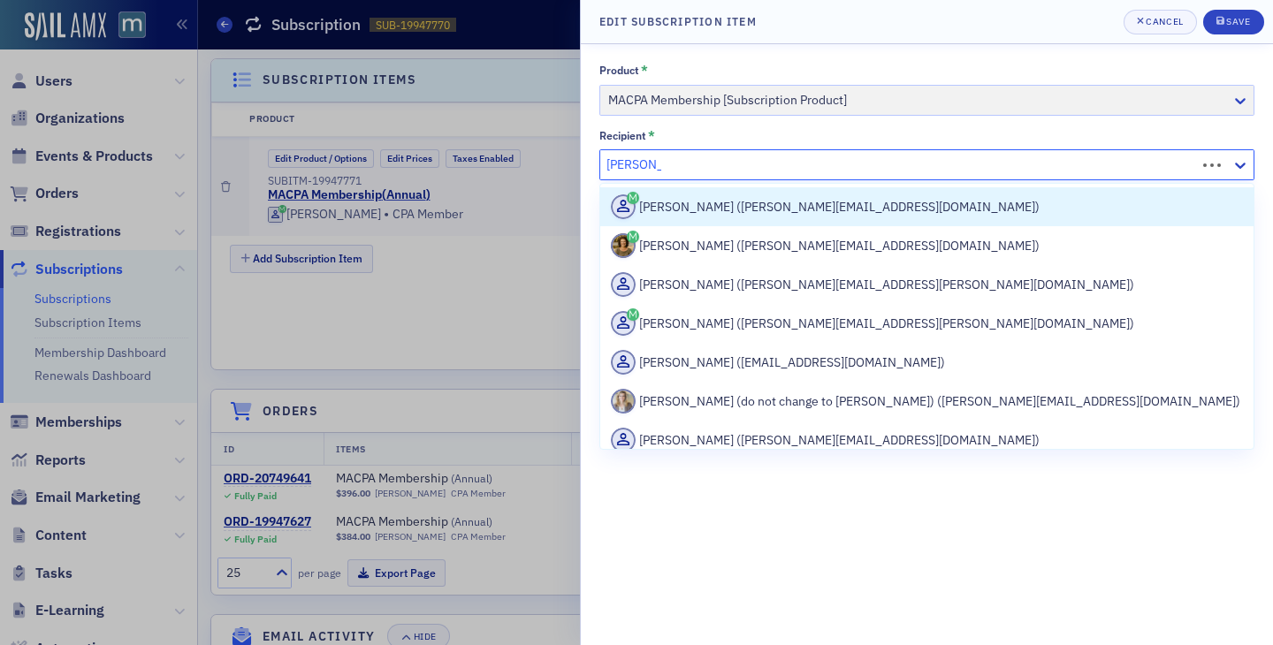
type input "[PERSON_NAME]"
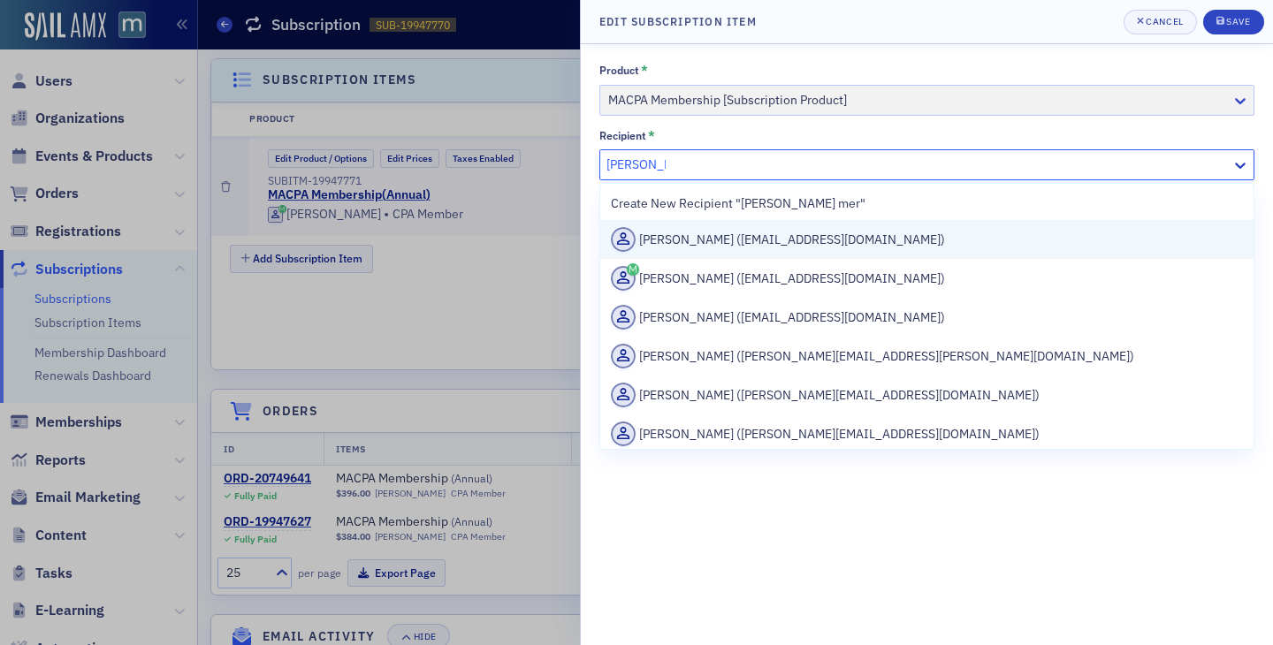
click at [797, 236] on div "[PERSON_NAME] ([EMAIL_ADDRESS][DOMAIN_NAME])" at bounding box center [927, 239] width 632 height 25
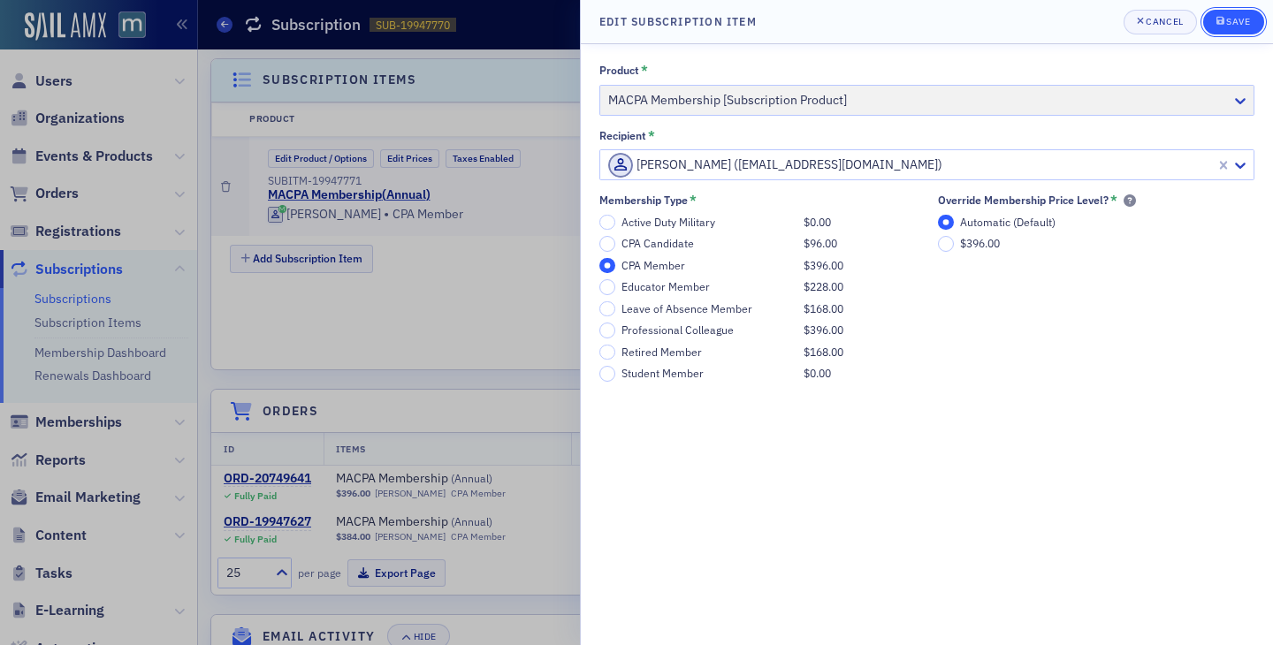
click at [1224, 25] on div "submit" at bounding box center [1221, 22] width 11 height 14
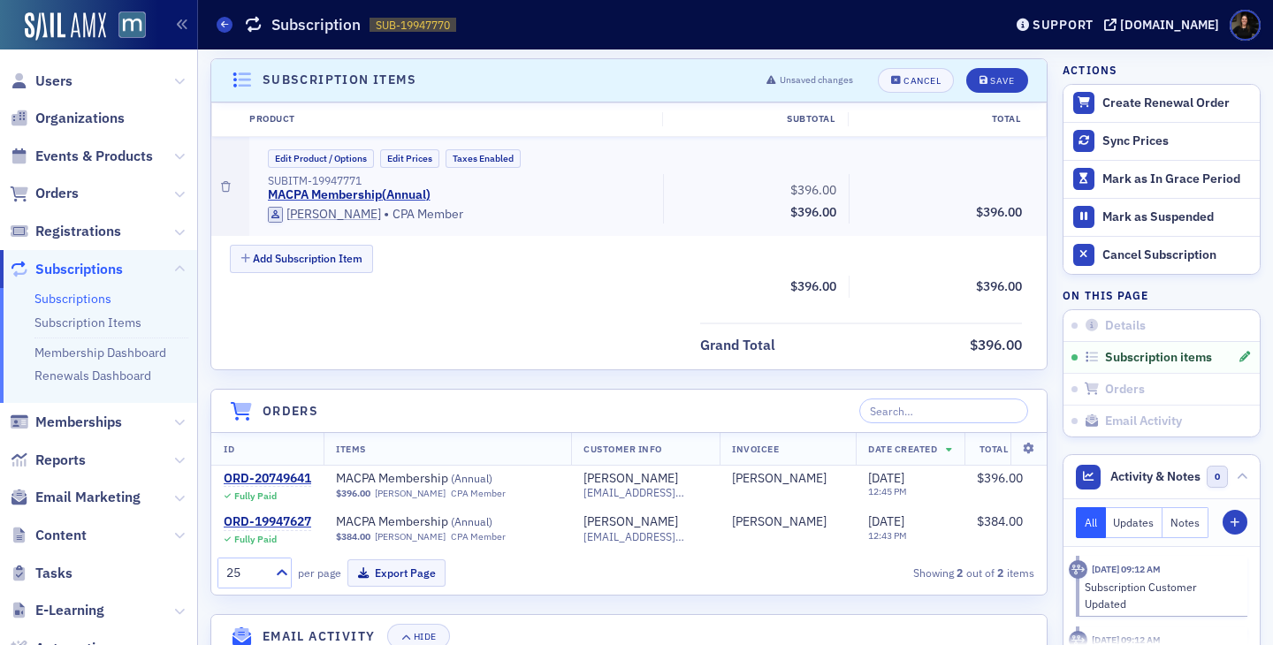
scroll to position [0, 0]
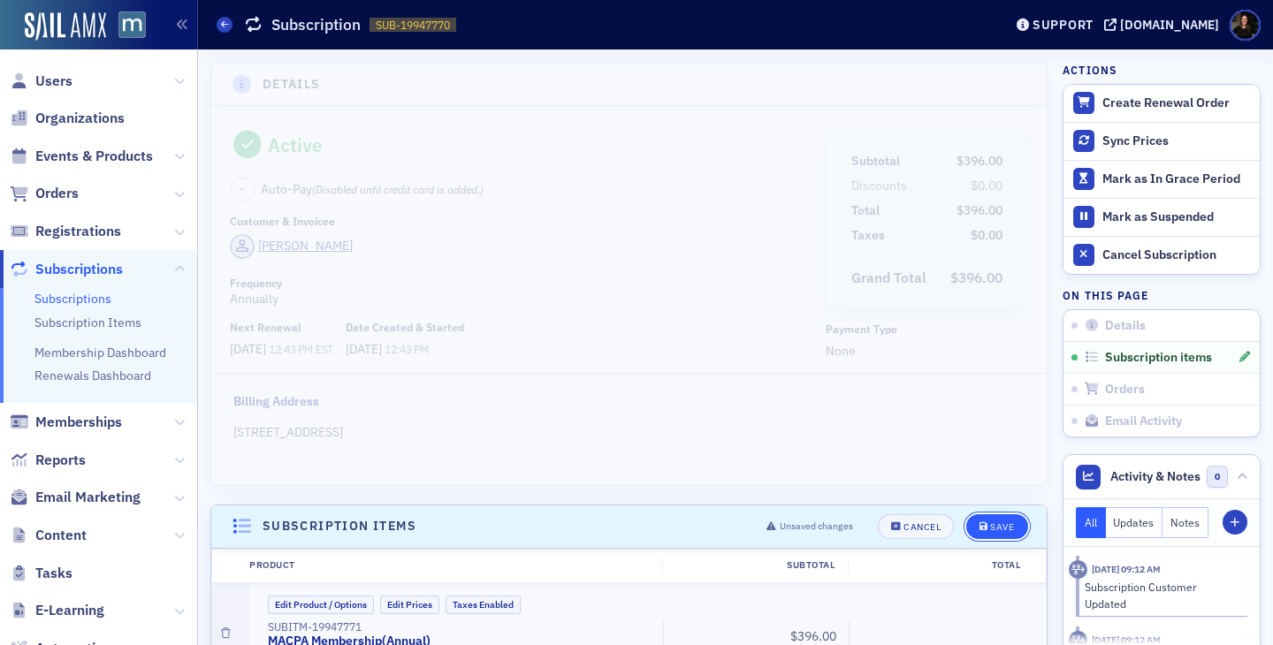
click at [996, 524] on div "Save" at bounding box center [1002, 527] width 24 height 10
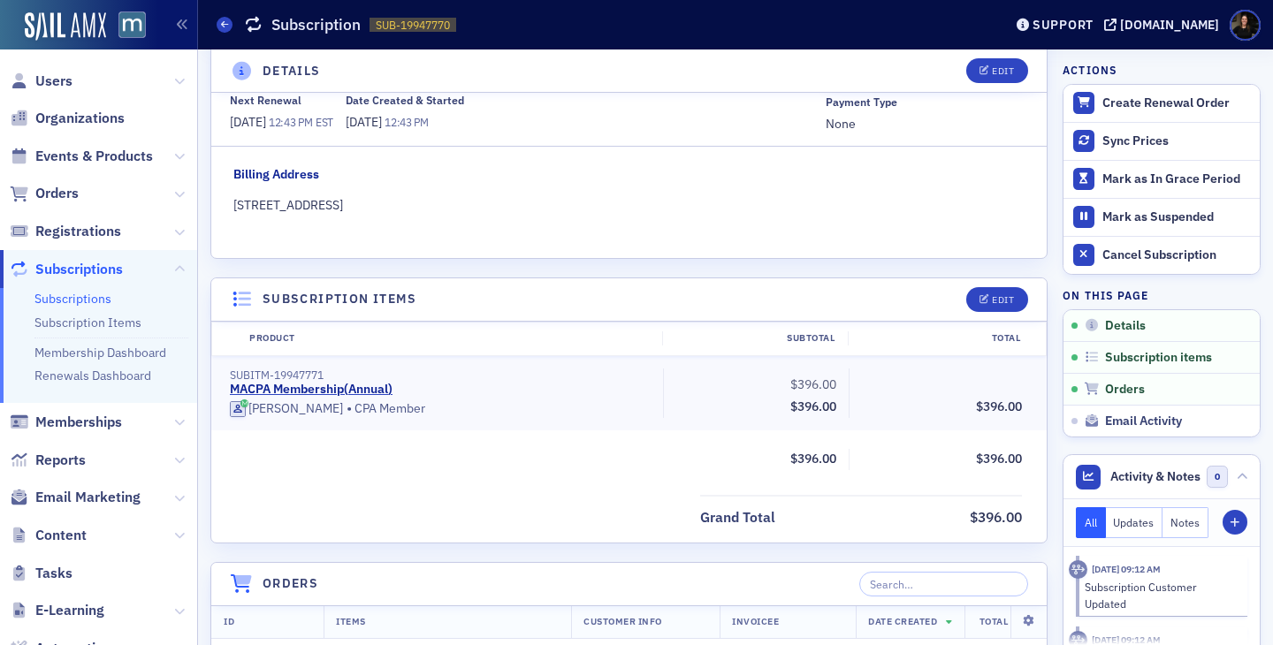
scroll to position [225, 0]
click at [1121, 391] on span "Orders" at bounding box center [1125, 390] width 40 height 16
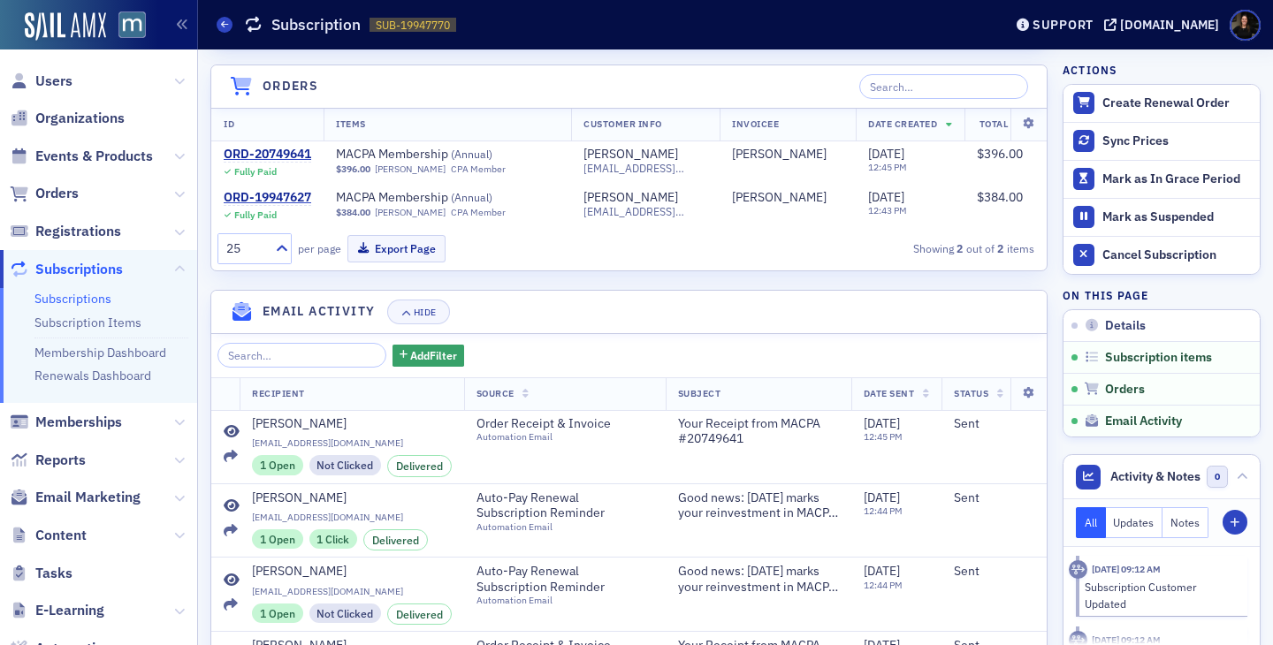
scroll to position [731, 0]
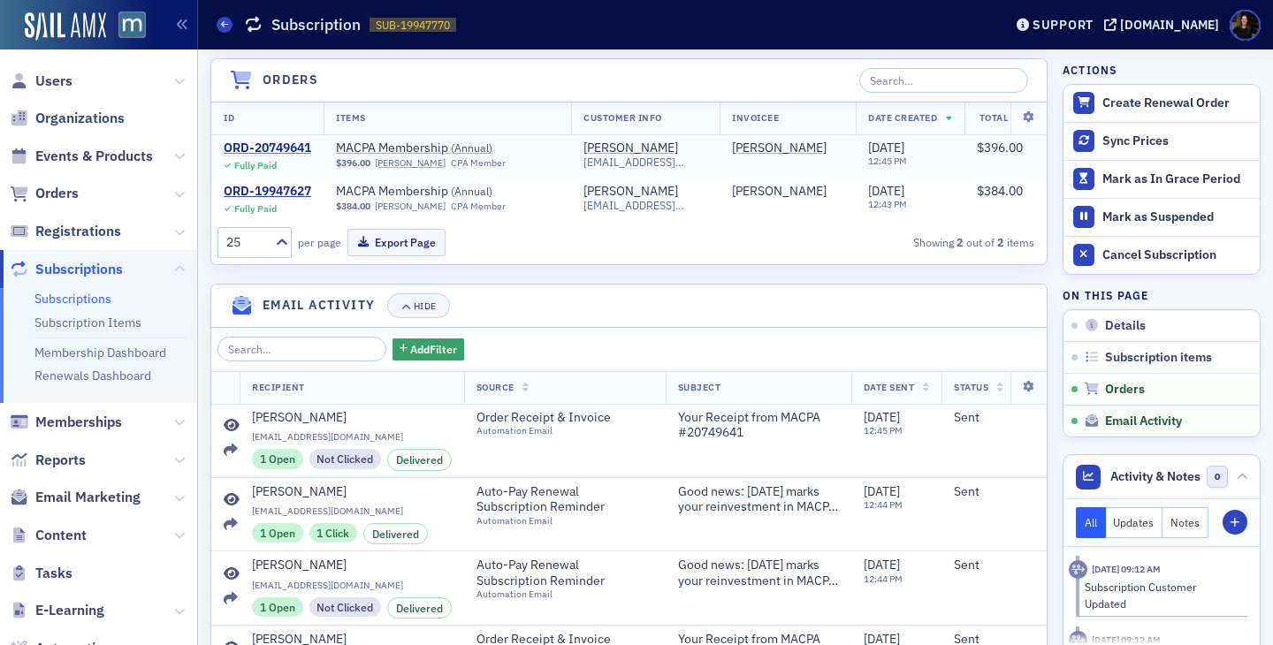
click at [281, 152] on div "ORD-20749641" at bounding box center [267, 149] width 87 height 16
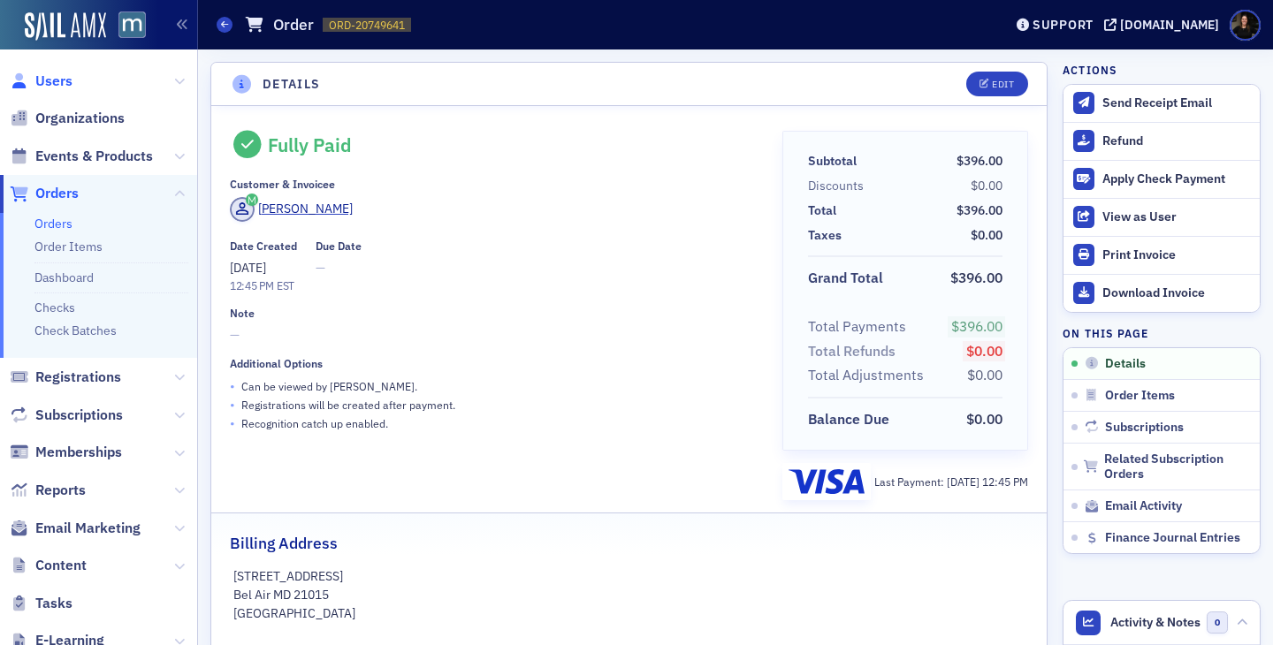
click at [58, 74] on span "Users" at bounding box center [53, 81] width 37 height 19
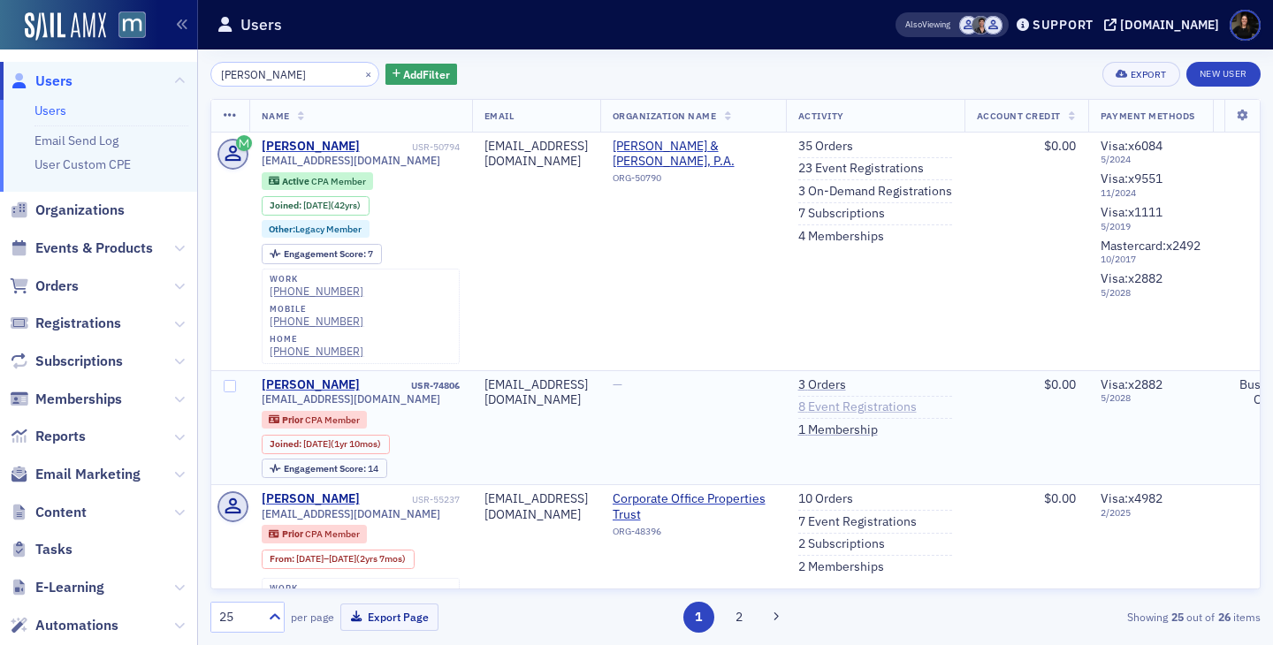
type input "[PERSON_NAME]"
click at [917, 399] on link "8 Event Registrations" at bounding box center [857, 407] width 118 height 16
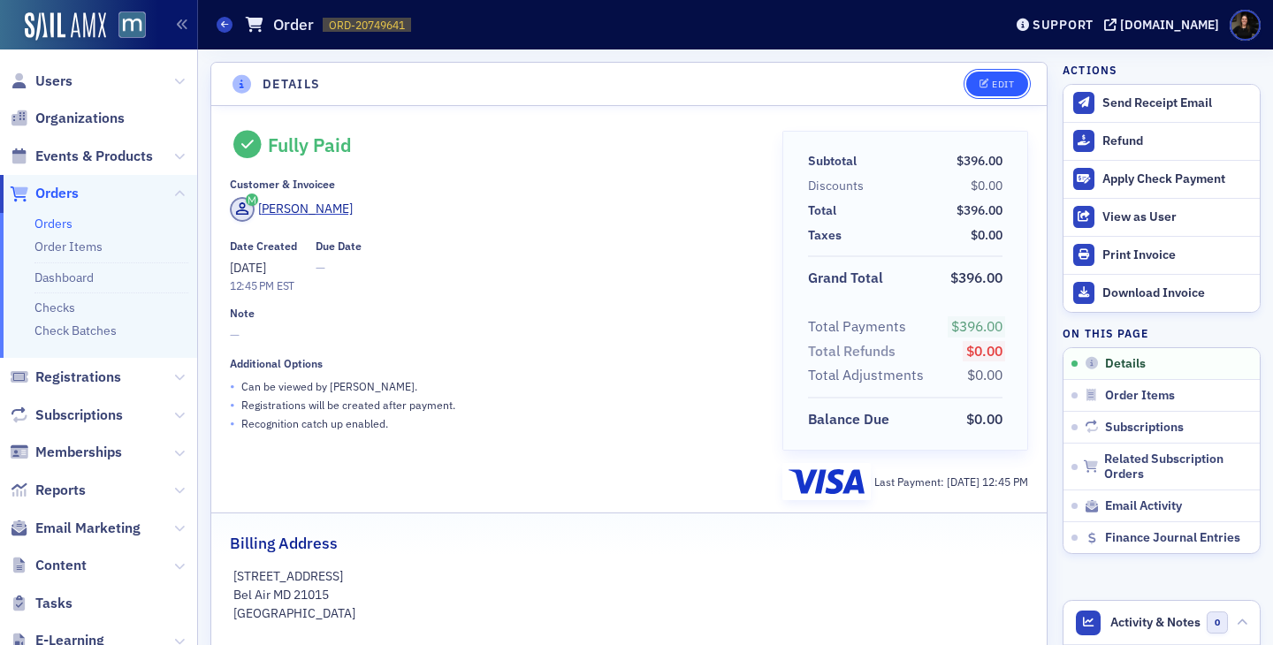
click at [981, 83] on icon "button" at bounding box center [984, 85] width 11 height 10
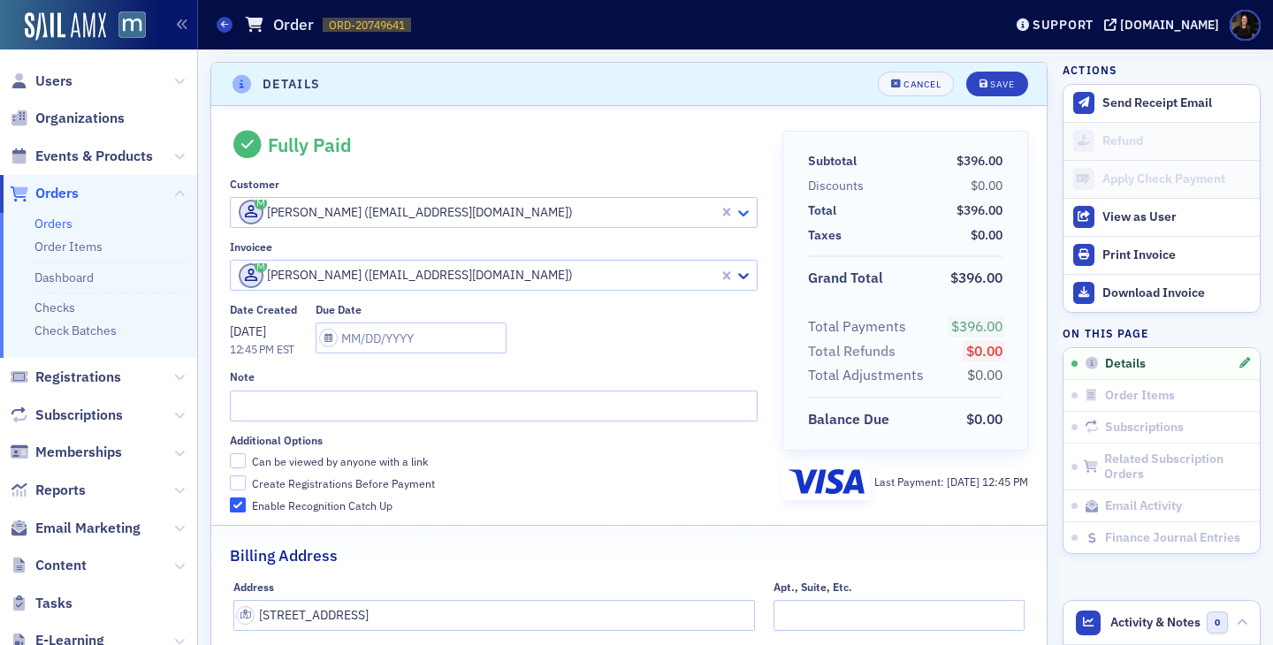
scroll to position [4, 0]
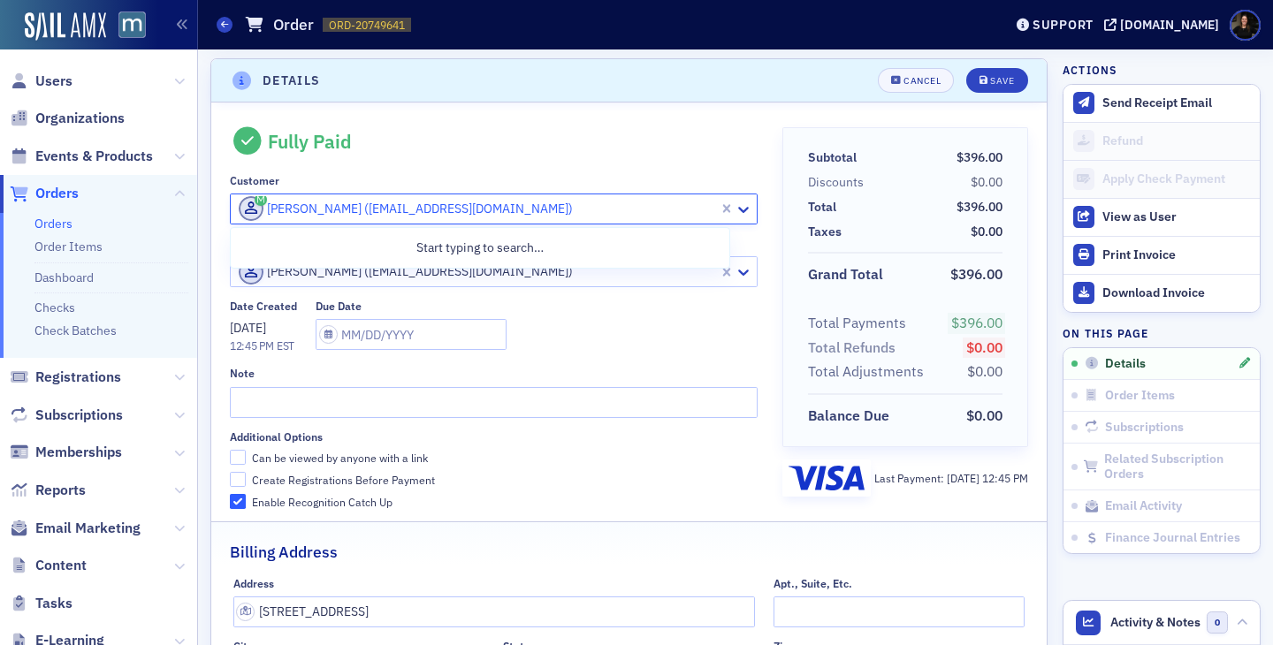
click at [398, 196] on div "[PERSON_NAME] ([EMAIL_ADDRESS][DOMAIN_NAME])" at bounding box center [477, 208] width 476 height 25
type input "[PERSON_NAME]"
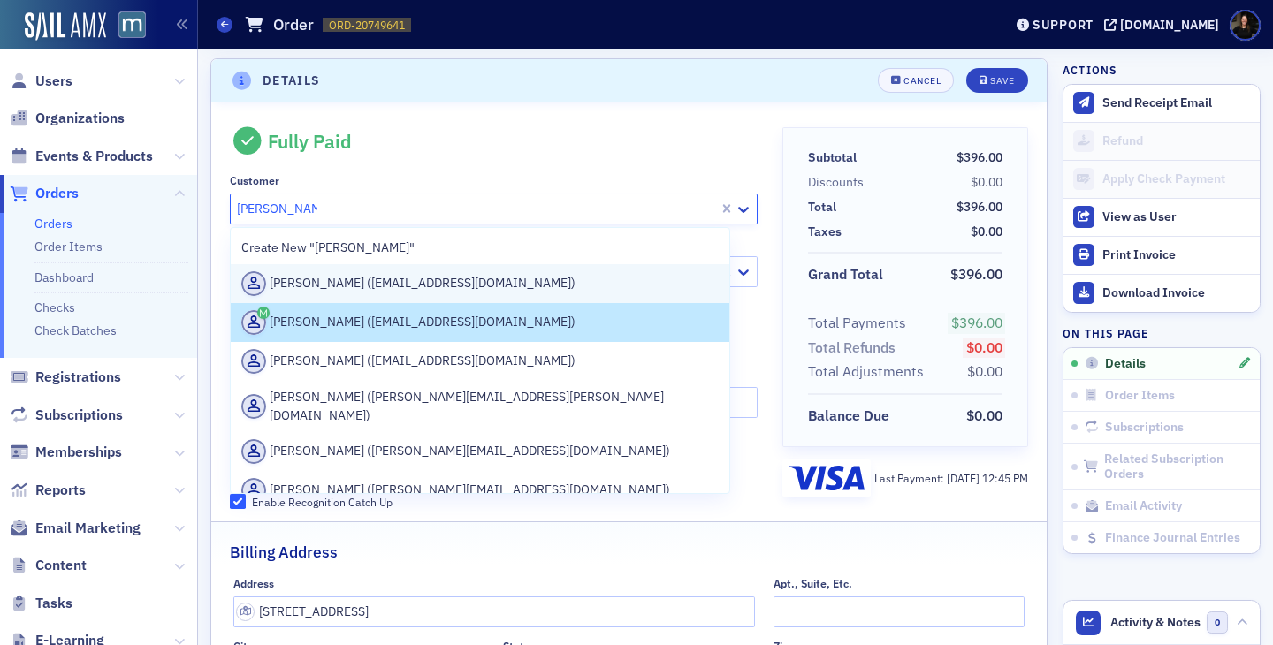
click at [391, 292] on div "[PERSON_NAME] ([EMAIL_ADDRESS][DOMAIN_NAME])" at bounding box center [479, 283] width 477 height 25
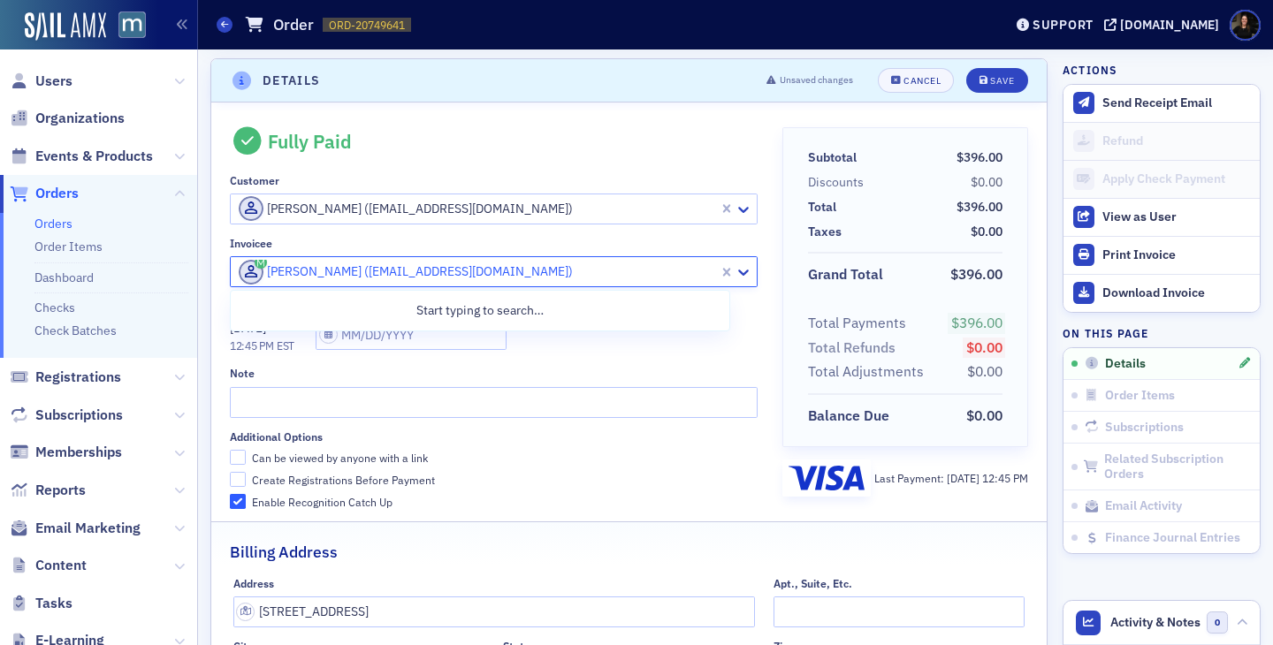
click at [349, 262] on div at bounding box center [477, 272] width 480 height 22
type input "[PERSON_NAME]"
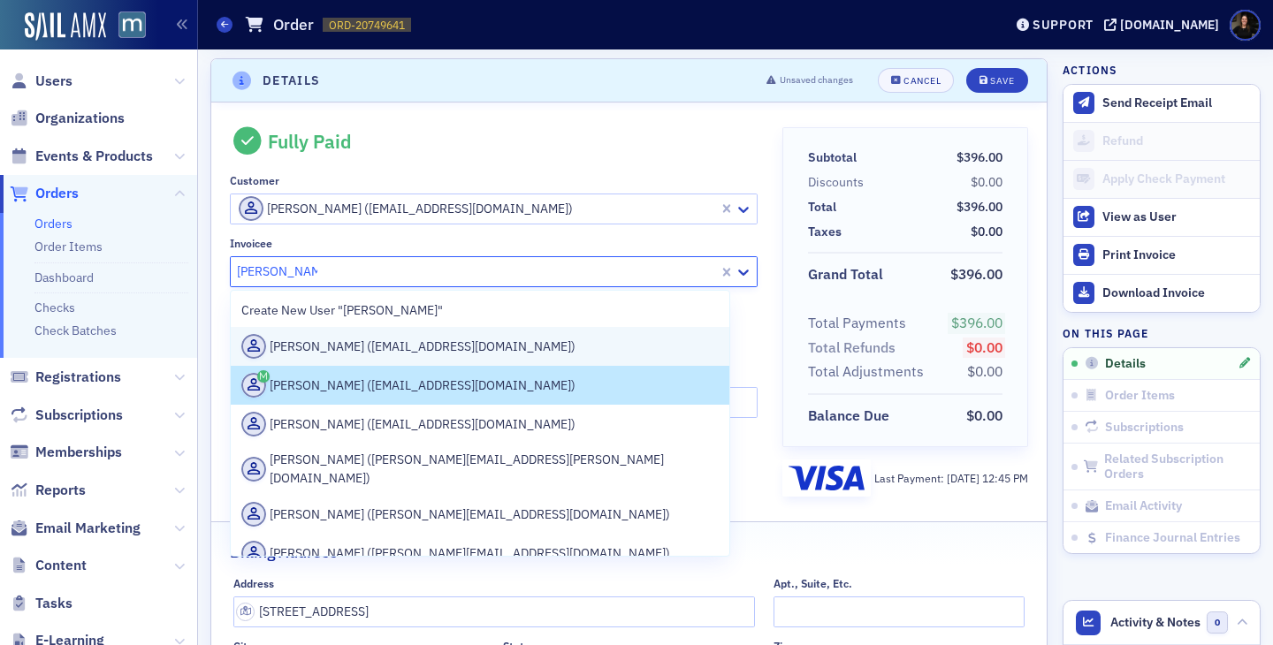
click at [331, 340] on div "[PERSON_NAME] ([EMAIL_ADDRESS][DOMAIN_NAME])" at bounding box center [479, 346] width 477 height 25
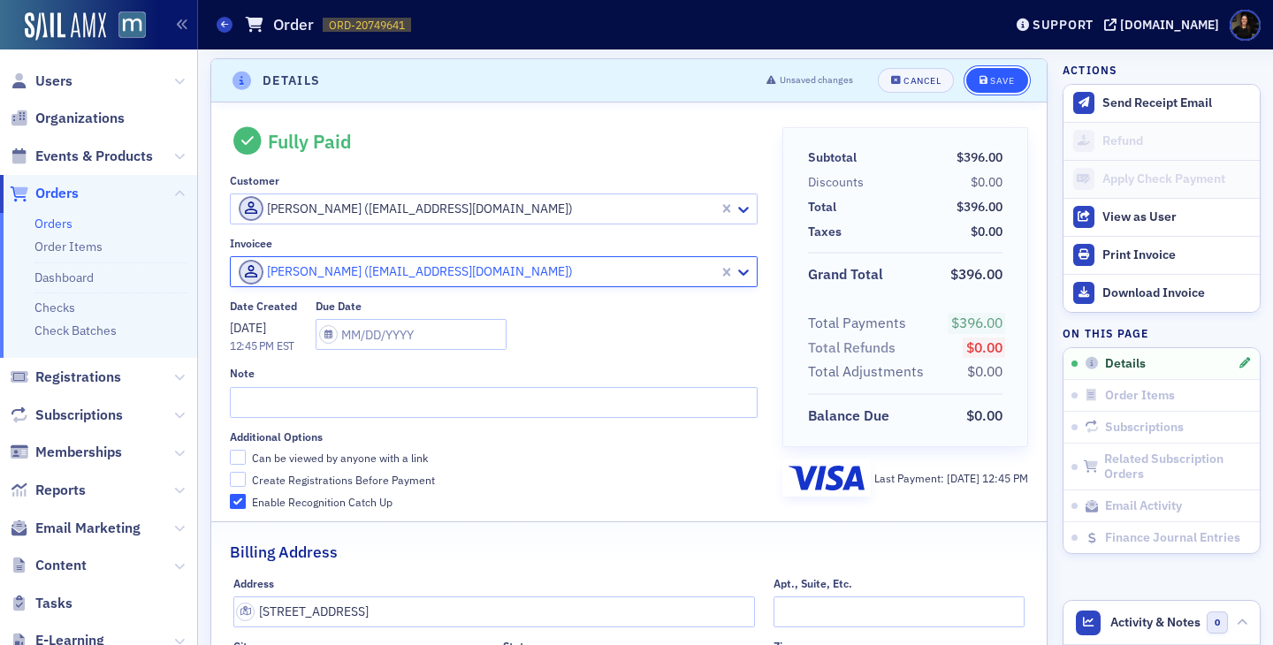
click at [991, 83] on div "Save" at bounding box center [1002, 81] width 24 height 10
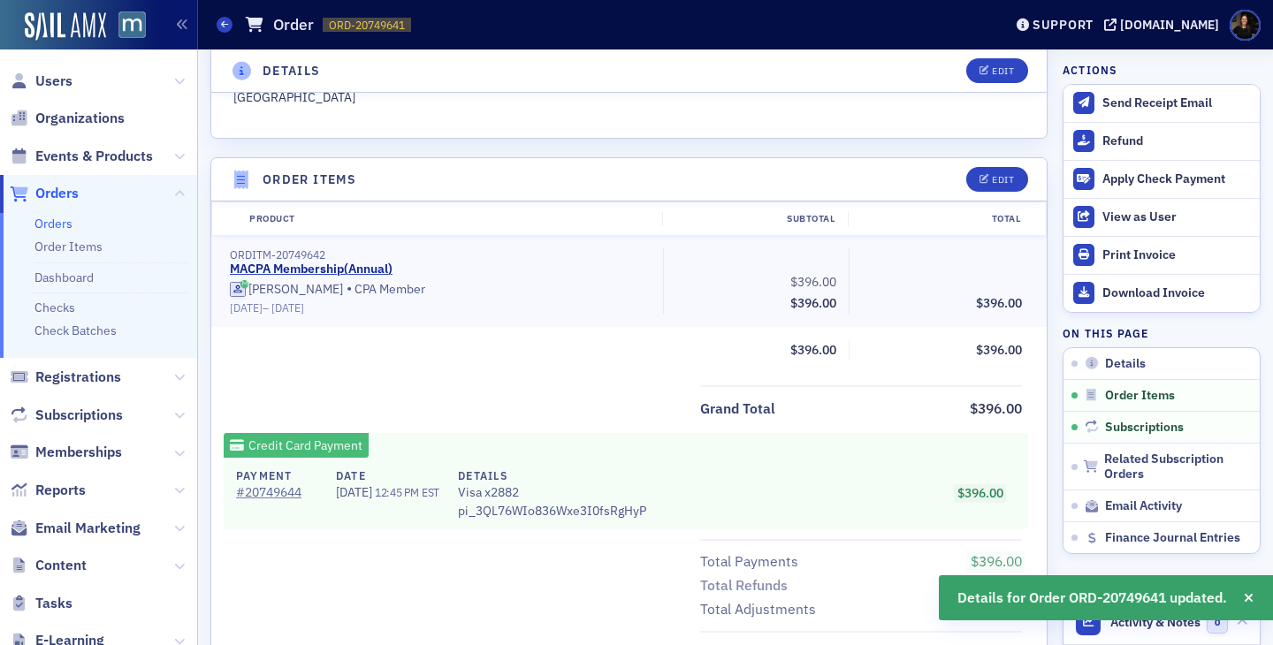
scroll to position [515, 0]
click at [986, 176] on icon "button" at bounding box center [984, 181] width 11 height 10
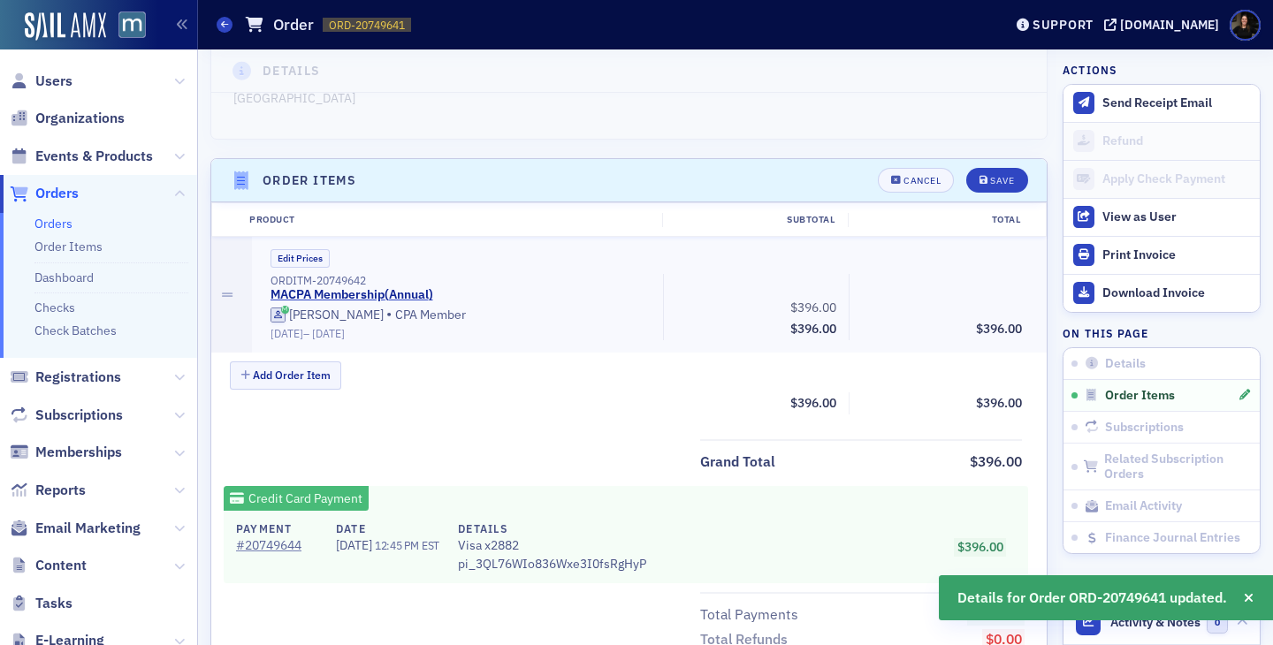
scroll to position [615, 0]
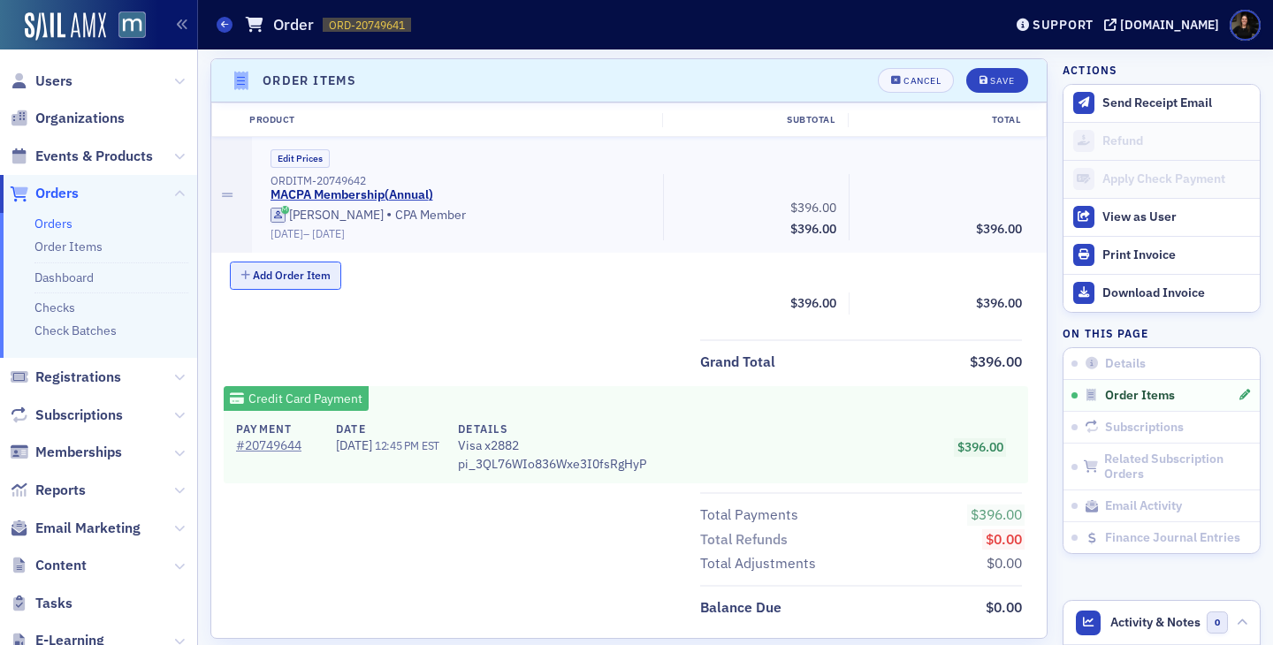
click at [267, 281] on button "Add Order Item" at bounding box center [285, 275] width 111 height 27
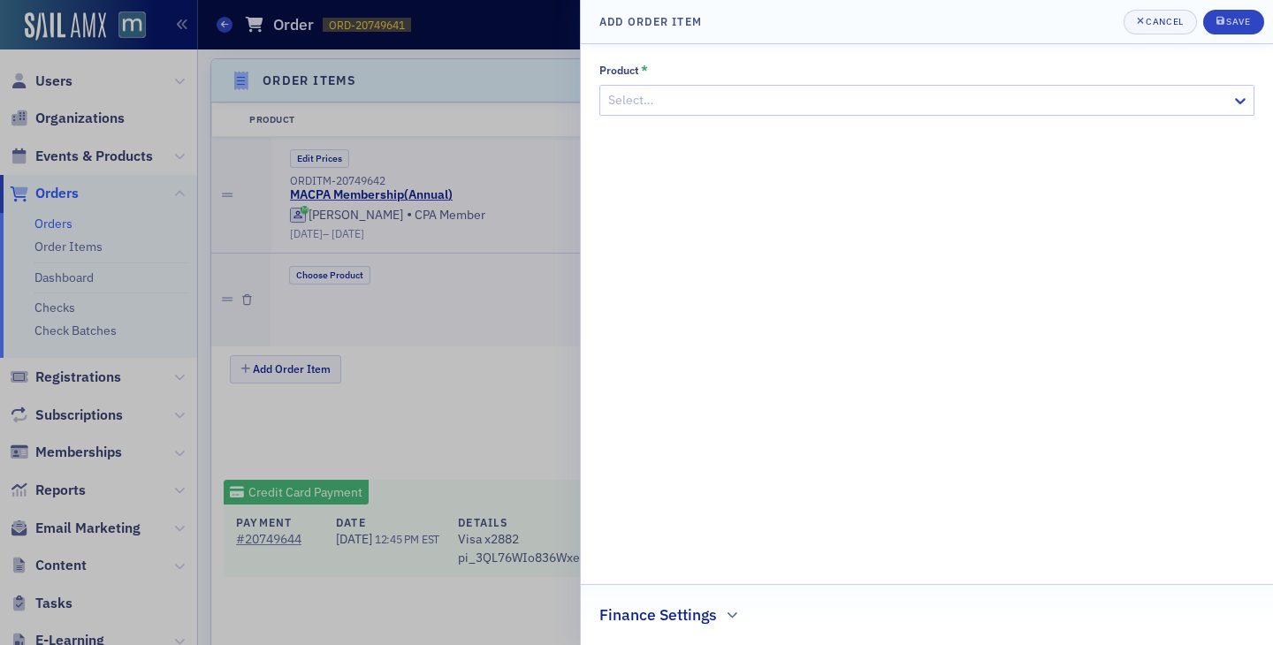
click at [638, 99] on div at bounding box center [917, 100] width 623 height 22
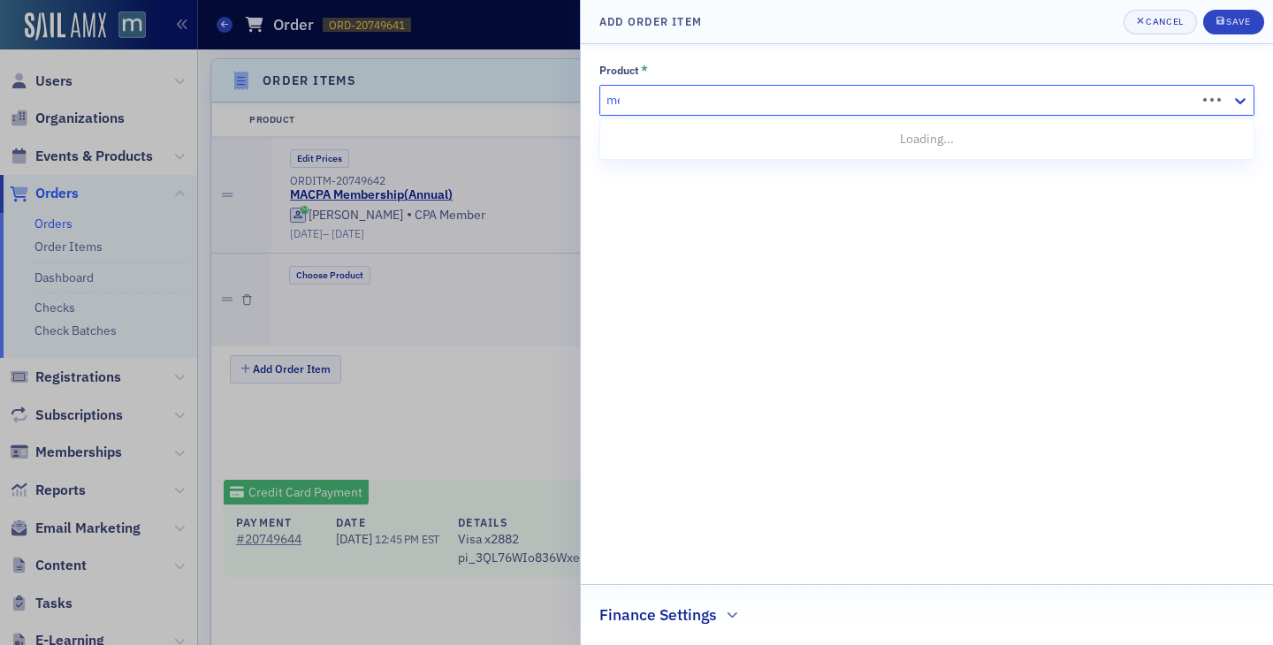
type input "mem"
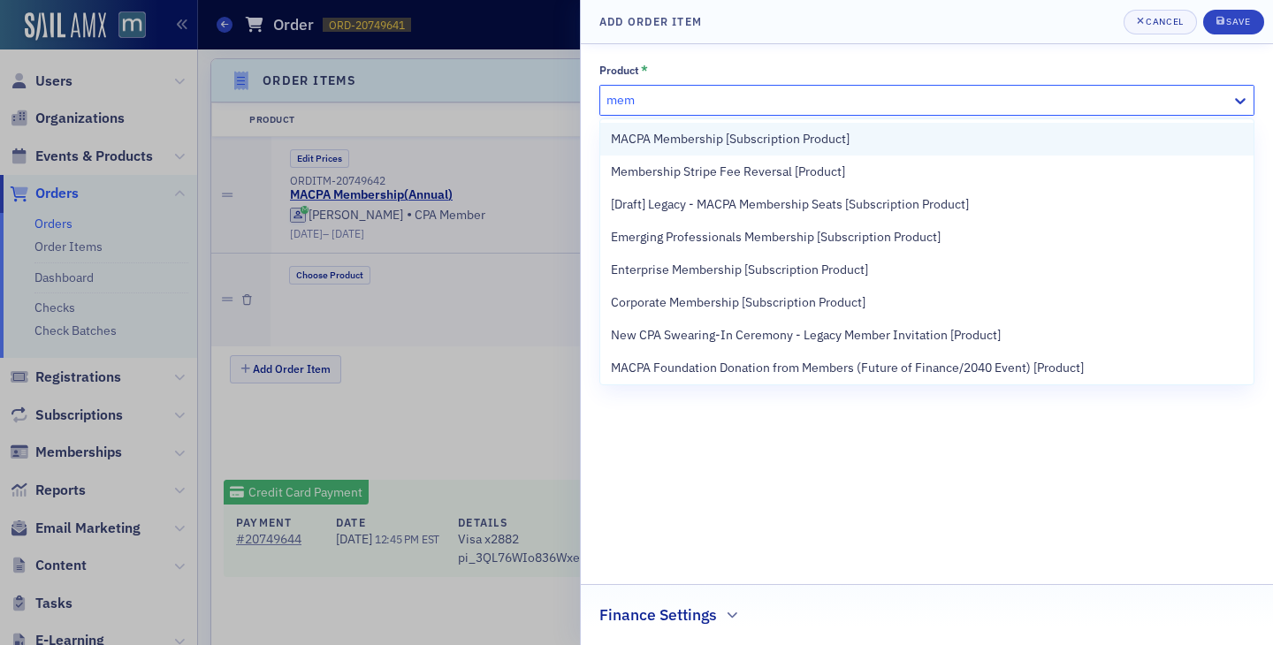
click at [631, 134] on span "MACPA Membership [Subscription Product]" at bounding box center [730, 139] width 239 height 19
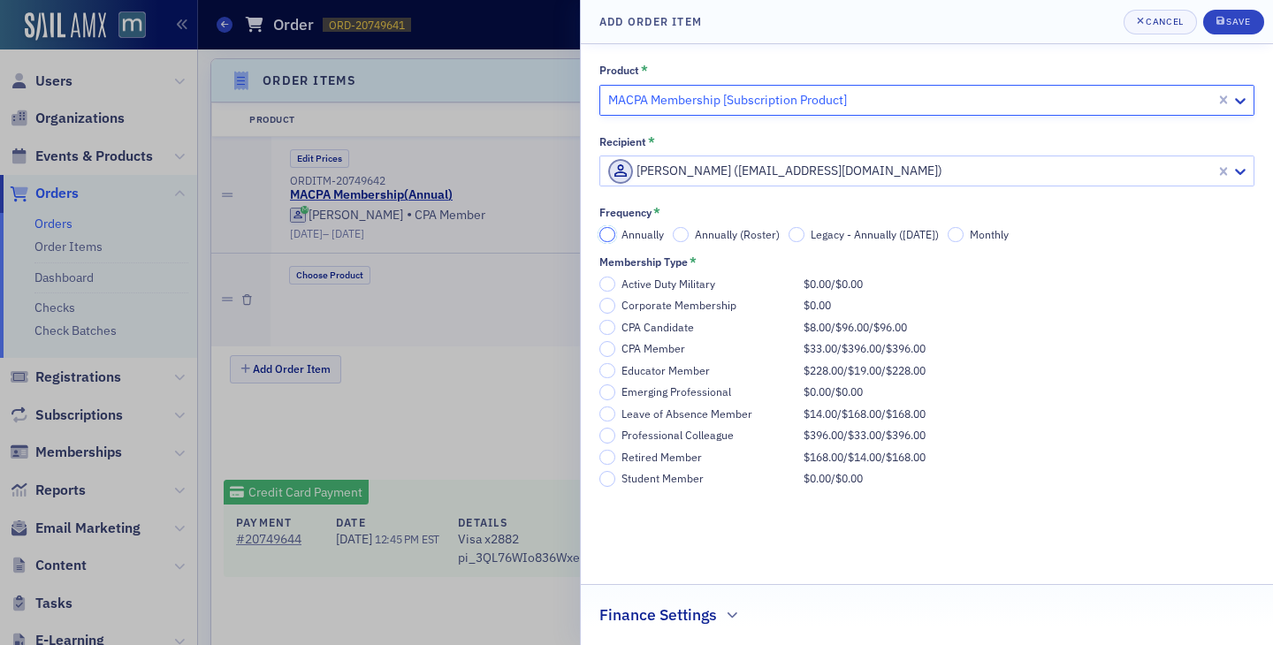
click at [603, 237] on input "Annually" at bounding box center [607, 235] width 16 height 16
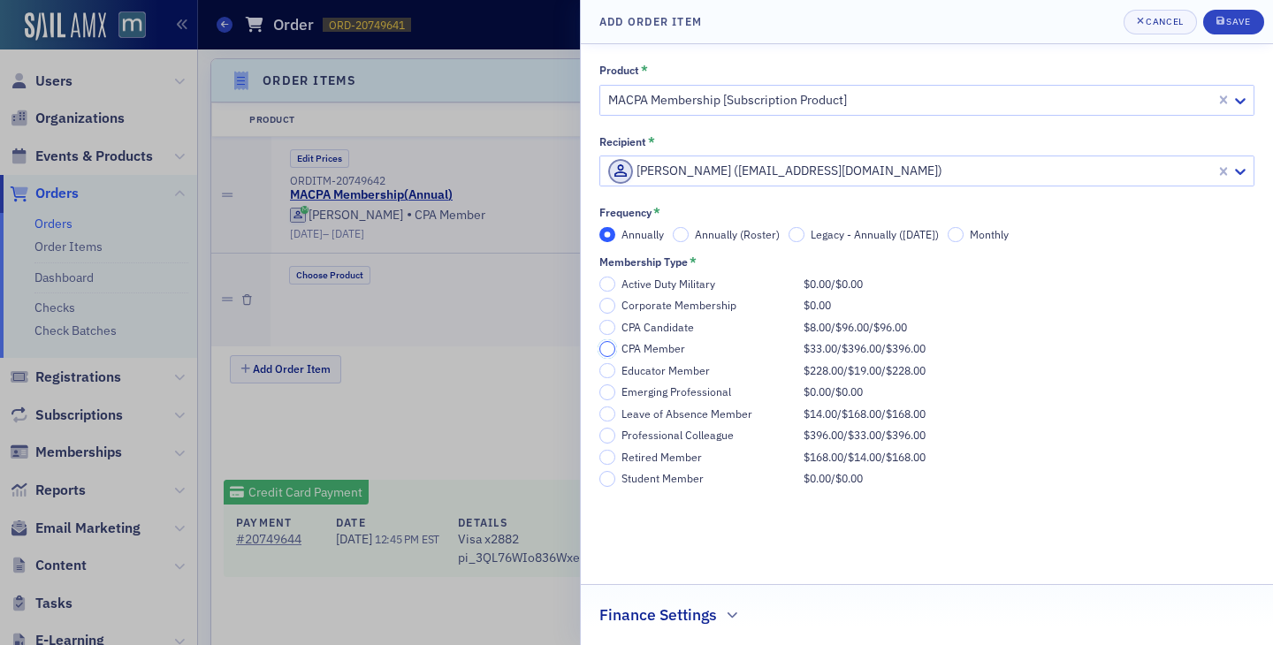
click at [612, 349] on input "CPA Member $33.00 / $396.00 / $396.00" at bounding box center [607, 349] width 16 height 16
click at [611, 353] on input "CPA Member $33.00 / $396.00 / $396.00" at bounding box center [607, 349] width 16 height 16
click at [993, 328] on input "$396.00" at bounding box center [987, 328] width 16 height 16
click at [993, 283] on input "Automatic (Default)" at bounding box center [987, 285] width 16 height 16
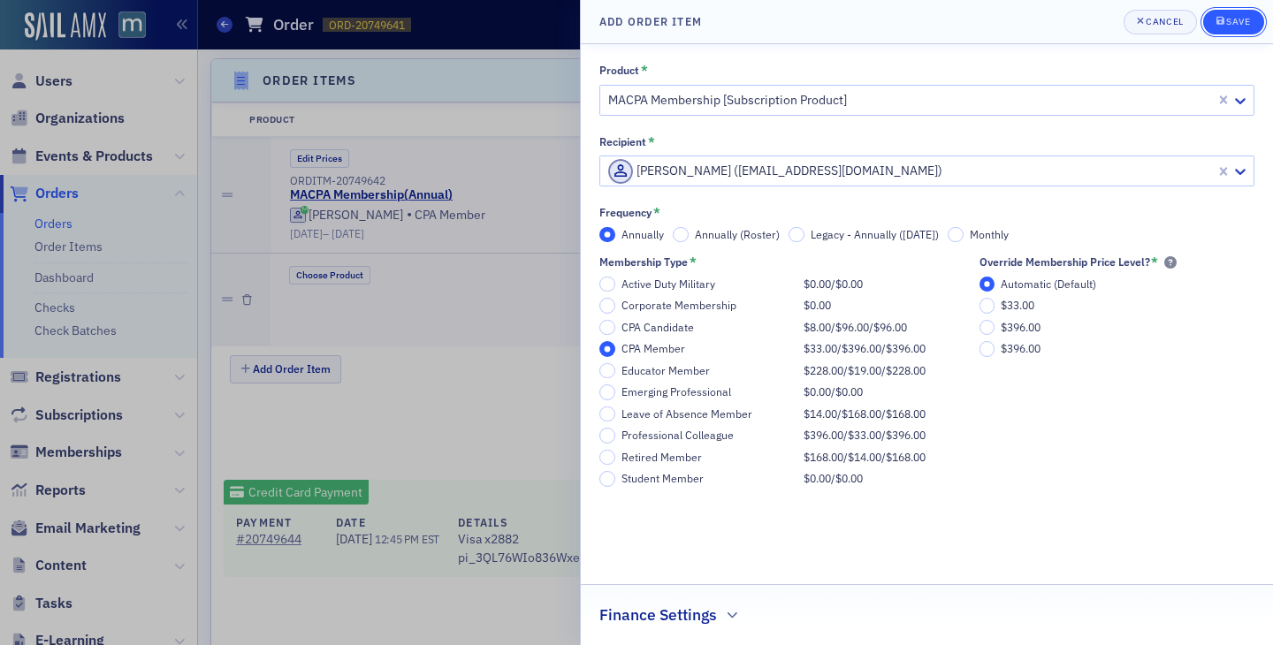
click at [1222, 22] on icon "submit" at bounding box center [1220, 21] width 8 height 8
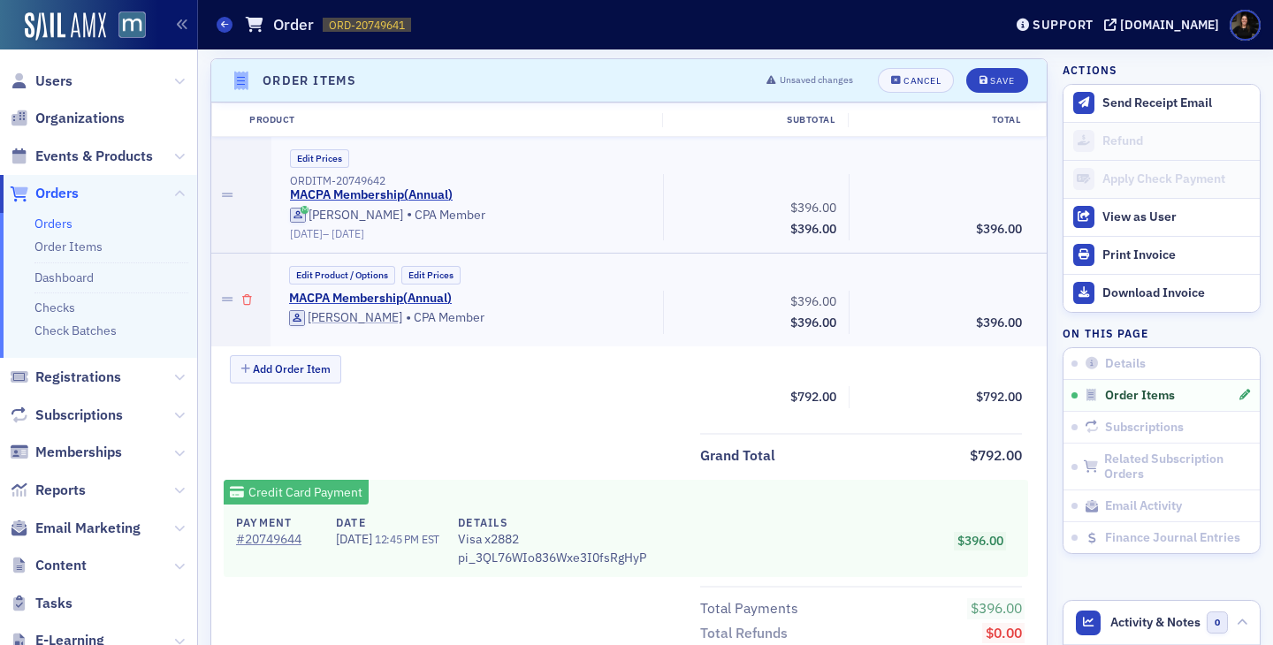
click at [248, 300] on icon "button" at bounding box center [247, 300] width 10 height 11
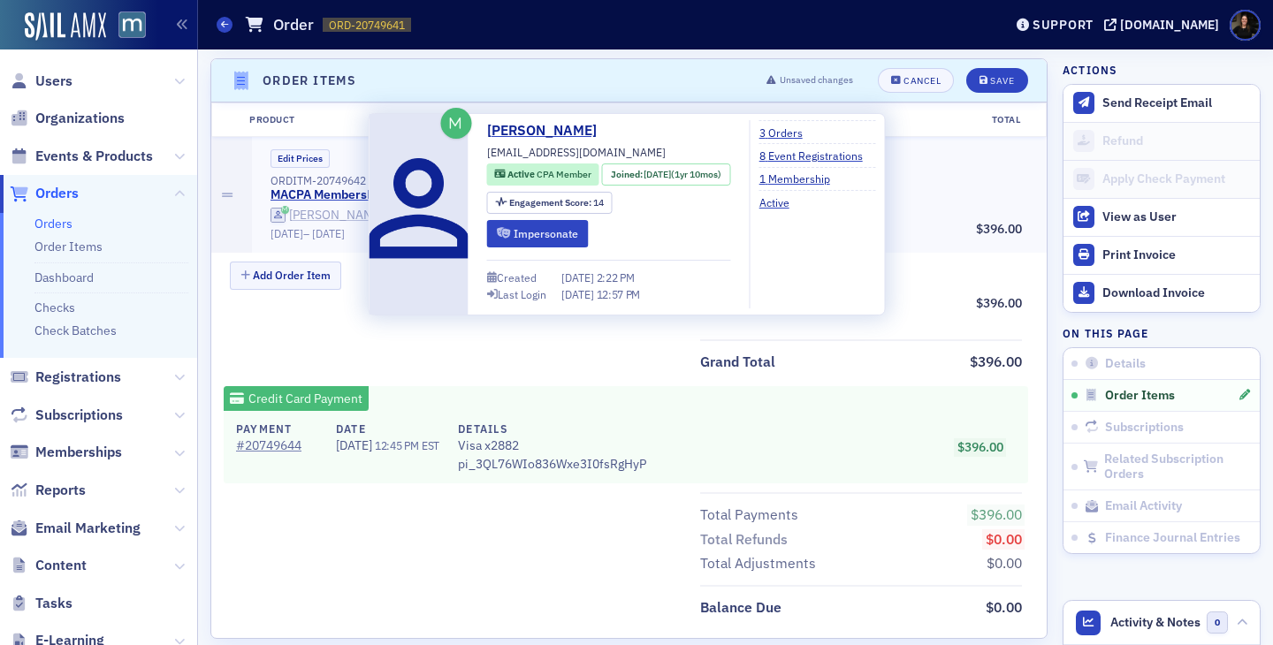
click at [305, 208] on div "[PERSON_NAME]" at bounding box center [336, 216] width 95 height 16
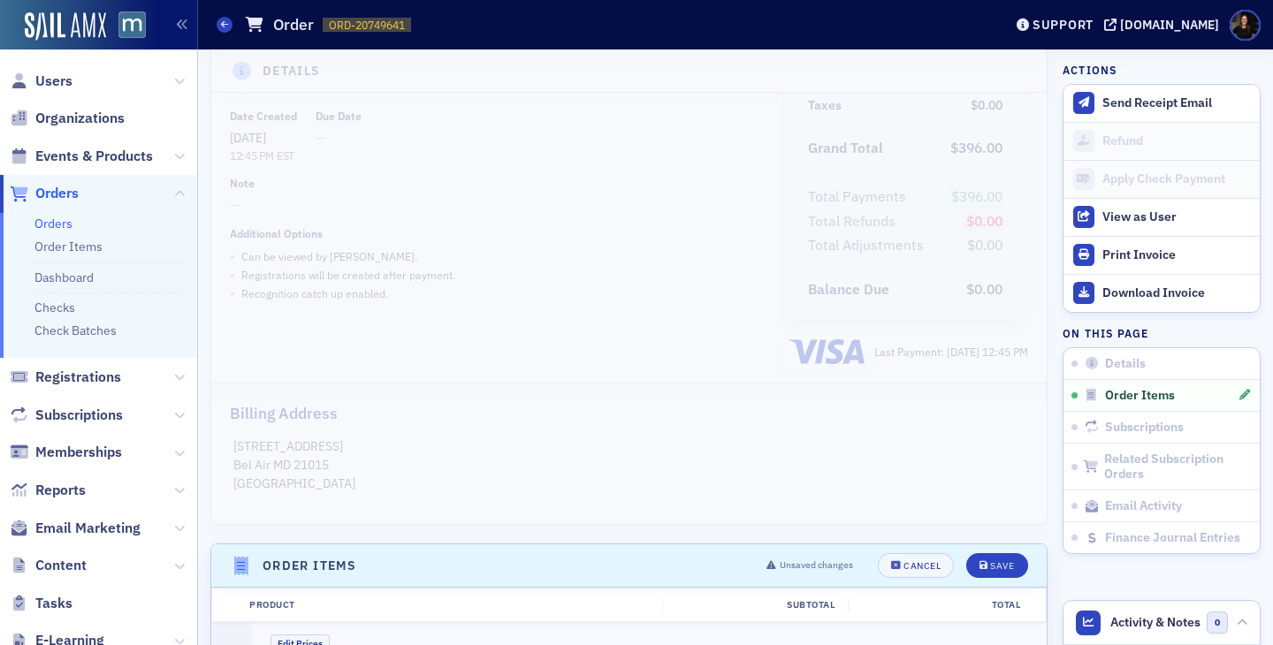
scroll to position [0, 0]
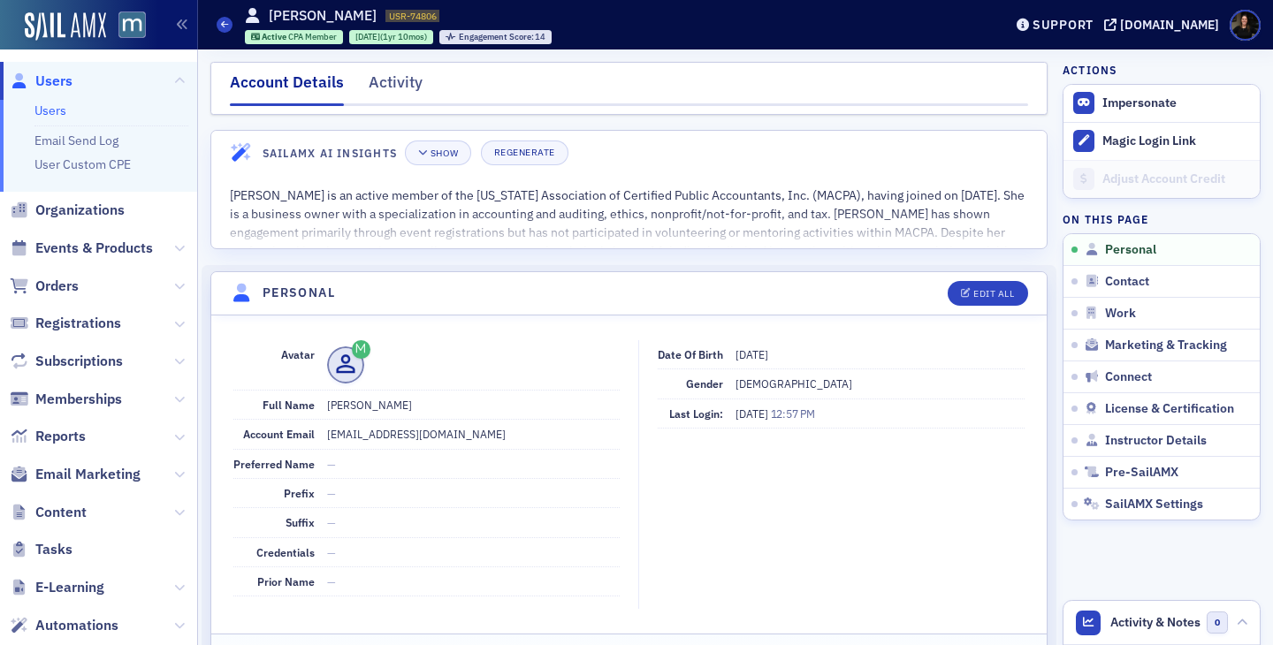
click at [58, 79] on span "Users" at bounding box center [53, 81] width 37 height 19
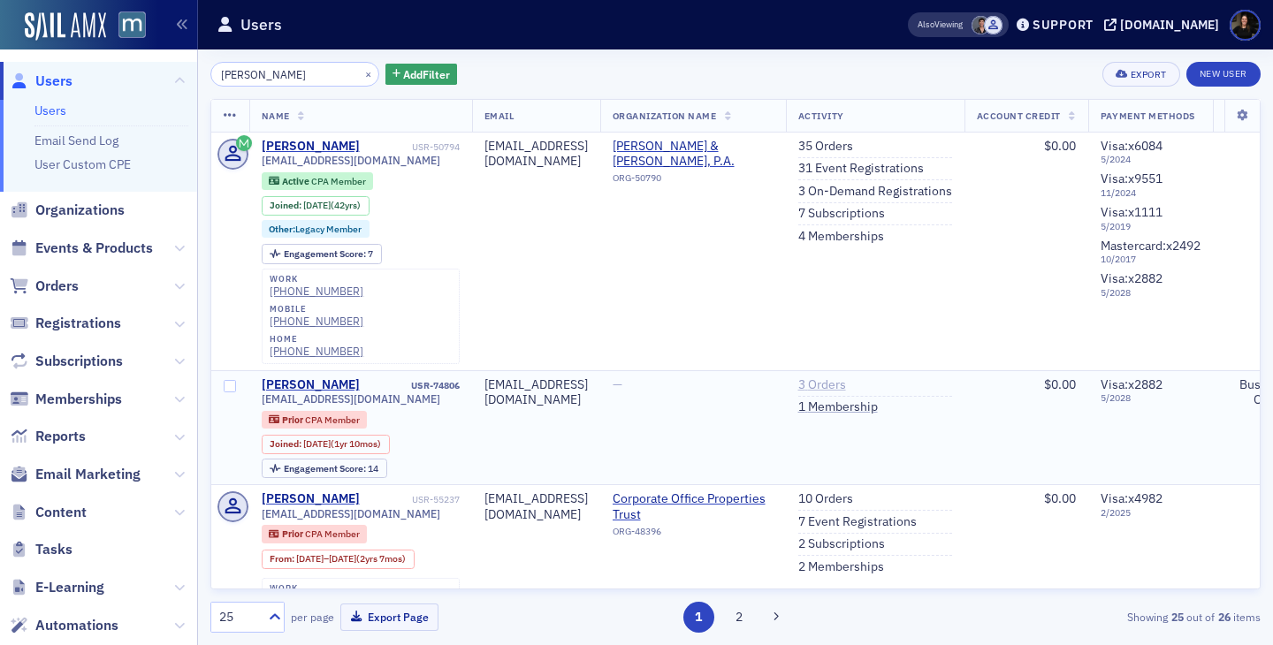
type input "[PERSON_NAME]"
click at [846, 377] on link "3 Orders" at bounding box center [822, 385] width 48 height 16
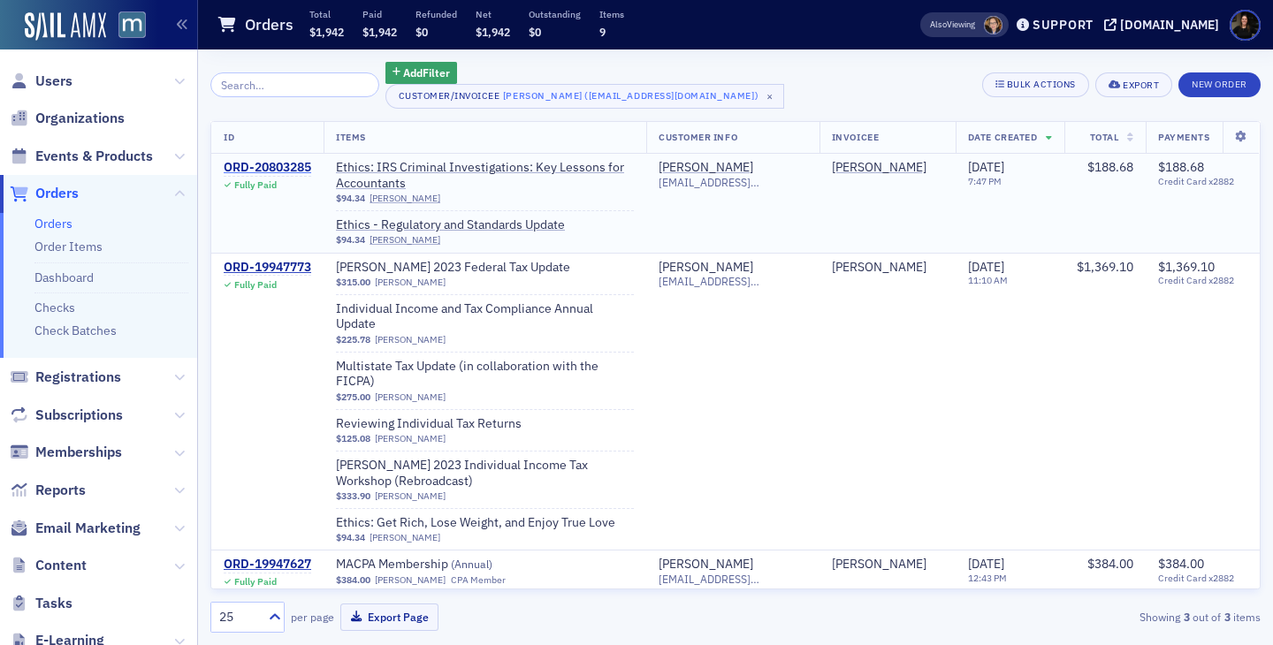
click at [261, 165] on div "ORD-20803285" at bounding box center [267, 168] width 87 height 16
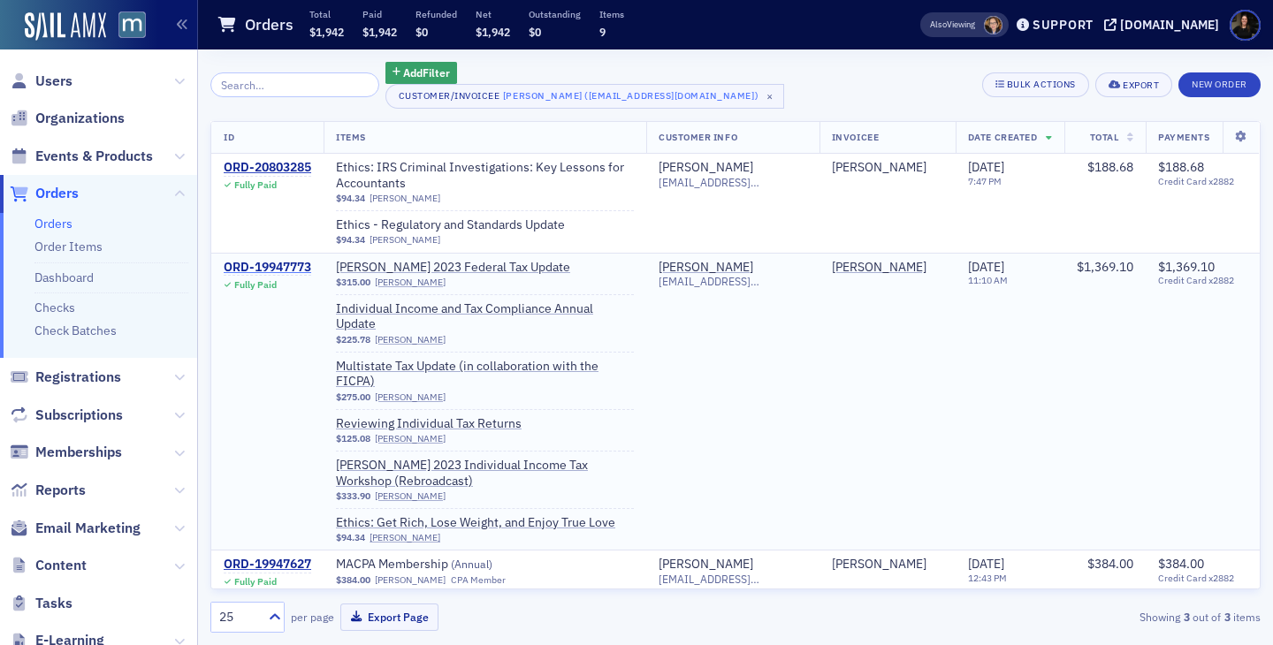
click at [300, 265] on div "ORD-19947773" at bounding box center [267, 268] width 87 height 16
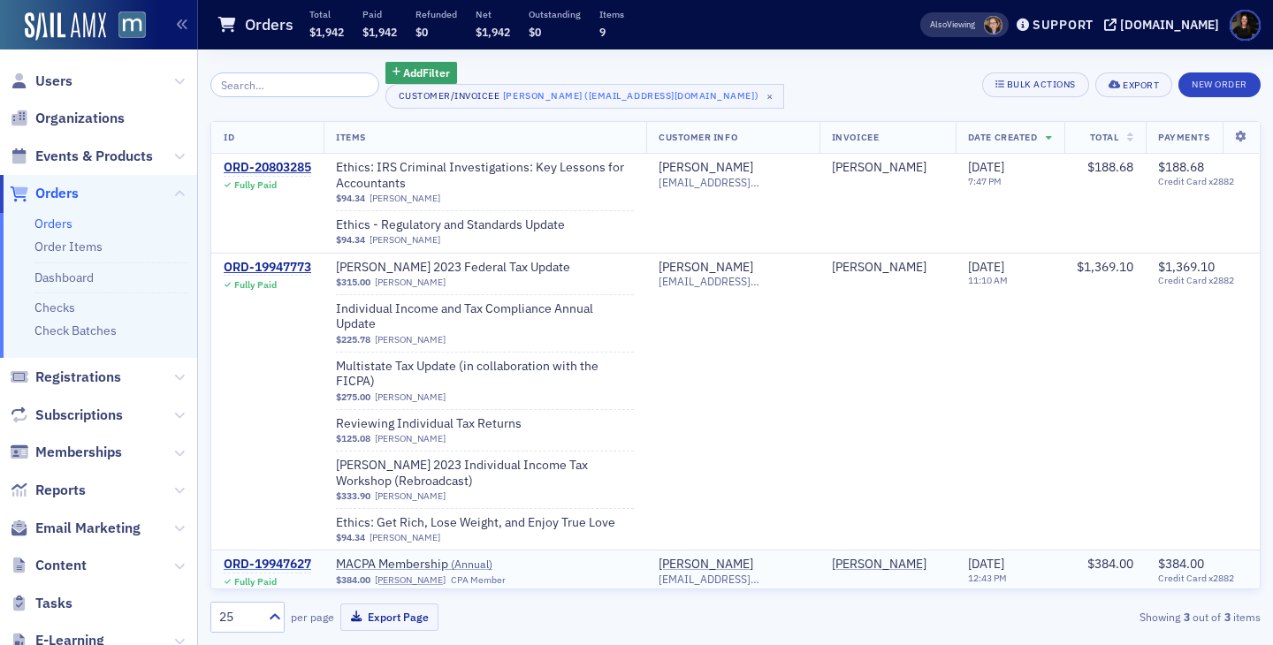
click at [269, 557] on div "ORD-19947627" at bounding box center [267, 565] width 87 height 16
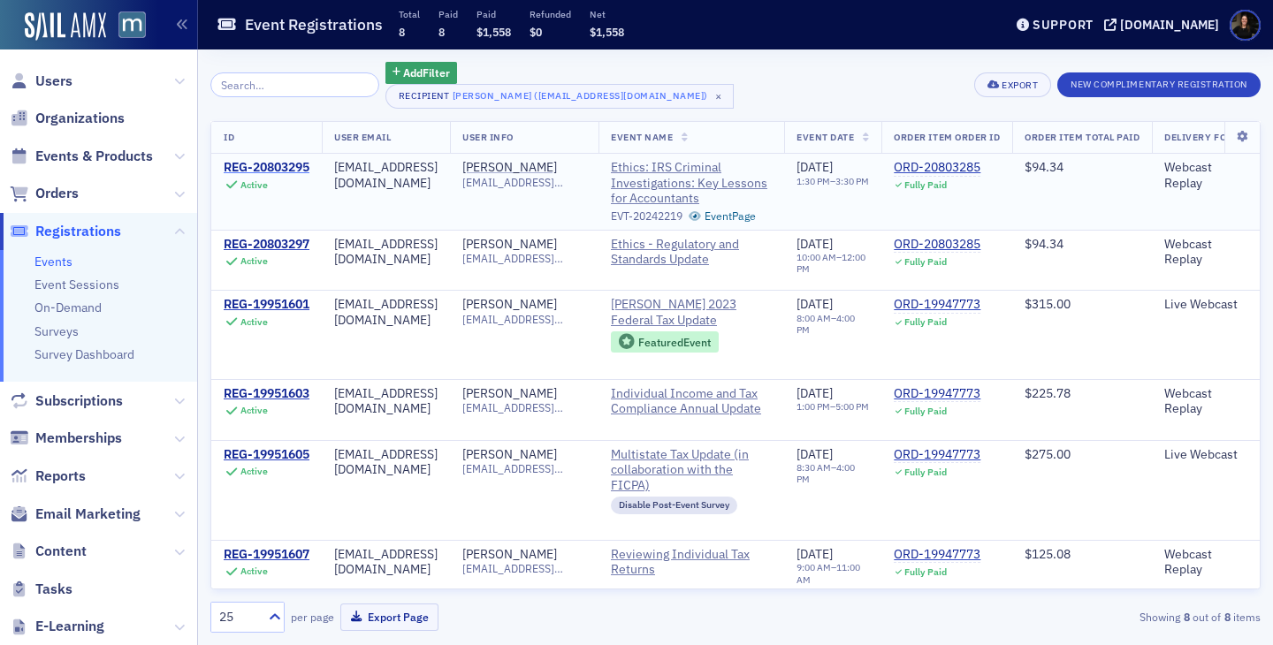
click at [258, 171] on div "REG-20803295" at bounding box center [267, 168] width 86 height 16
click at [258, 242] on div "REG-20803297" at bounding box center [267, 245] width 86 height 16
click at [266, 305] on div "REG-19951601" at bounding box center [267, 305] width 86 height 16
click at [271, 397] on div "REG-19951603" at bounding box center [267, 394] width 86 height 16
click at [282, 460] on div "REG-19951605" at bounding box center [267, 455] width 86 height 16
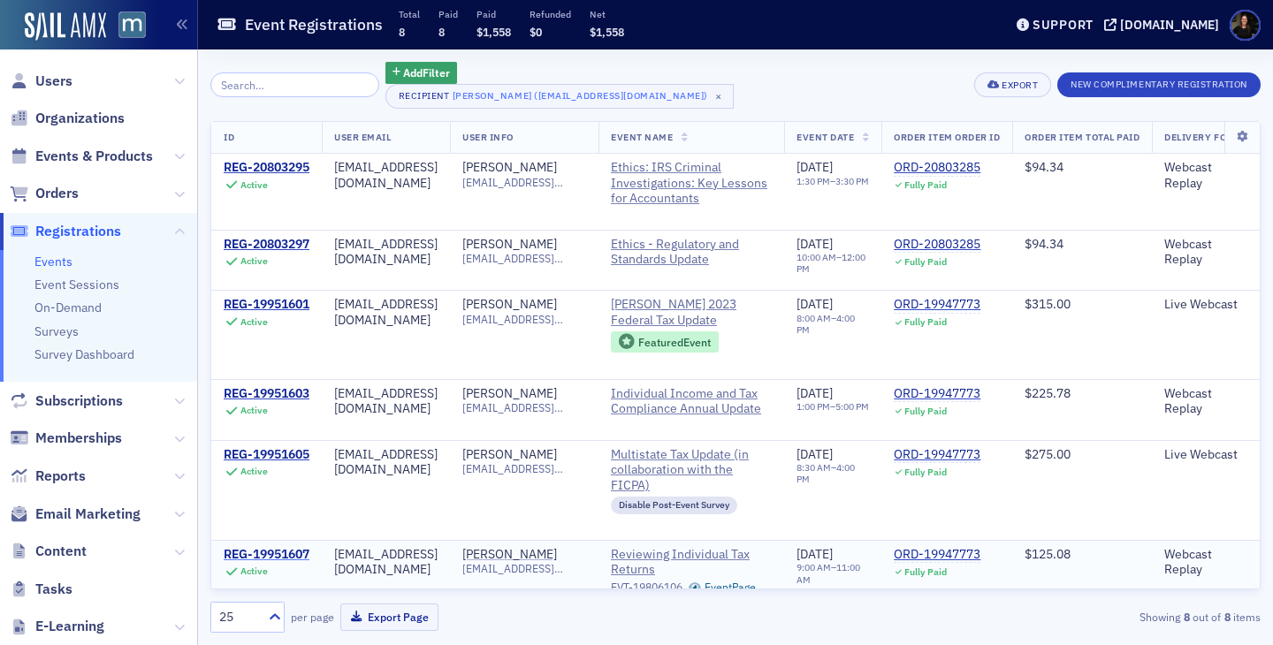
click at [279, 551] on div "REG-19951607" at bounding box center [267, 555] width 86 height 16
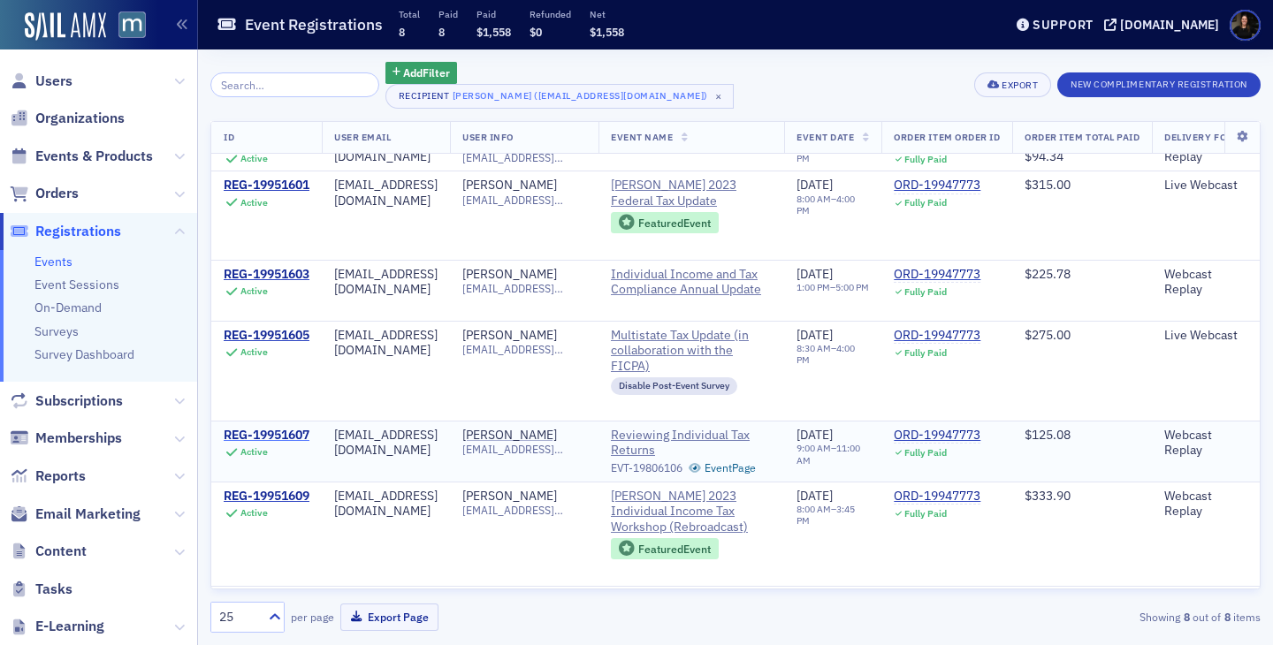
scroll to position [177, 0]
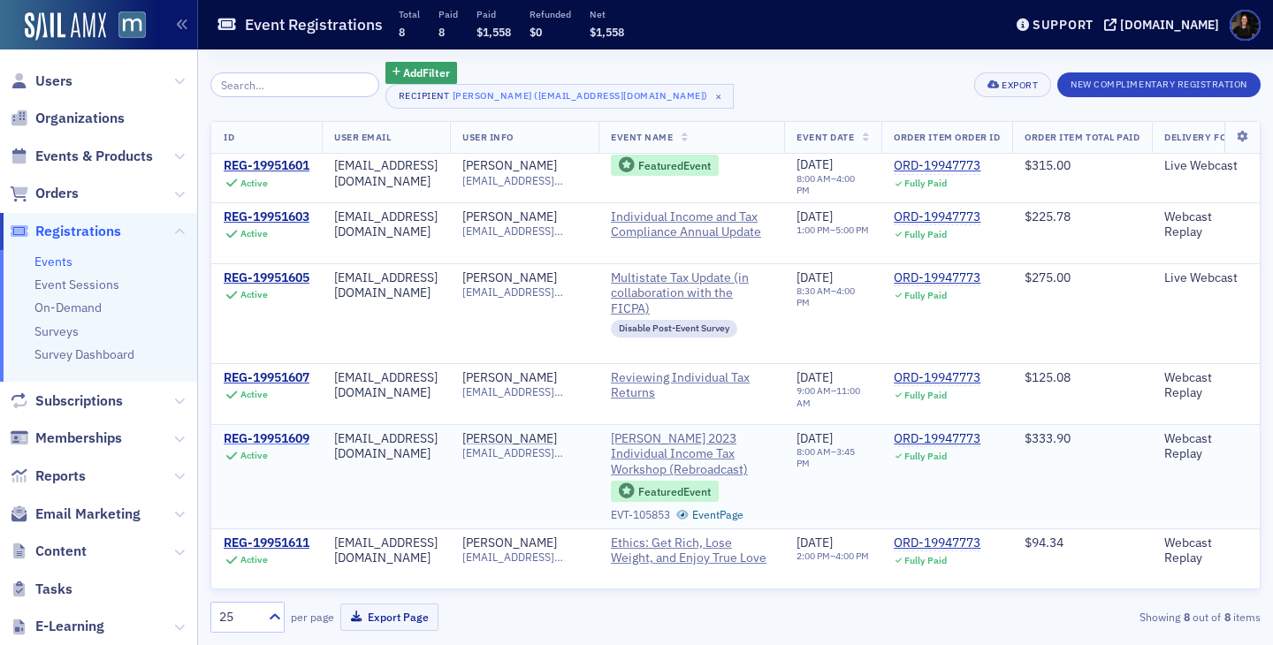
click at [269, 433] on div "REG-19951609" at bounding box center [267, 439] width 86 height 16
click at [291, 544] on div "REG-19951611" at bounding box center [267, 544] width 86 height 16
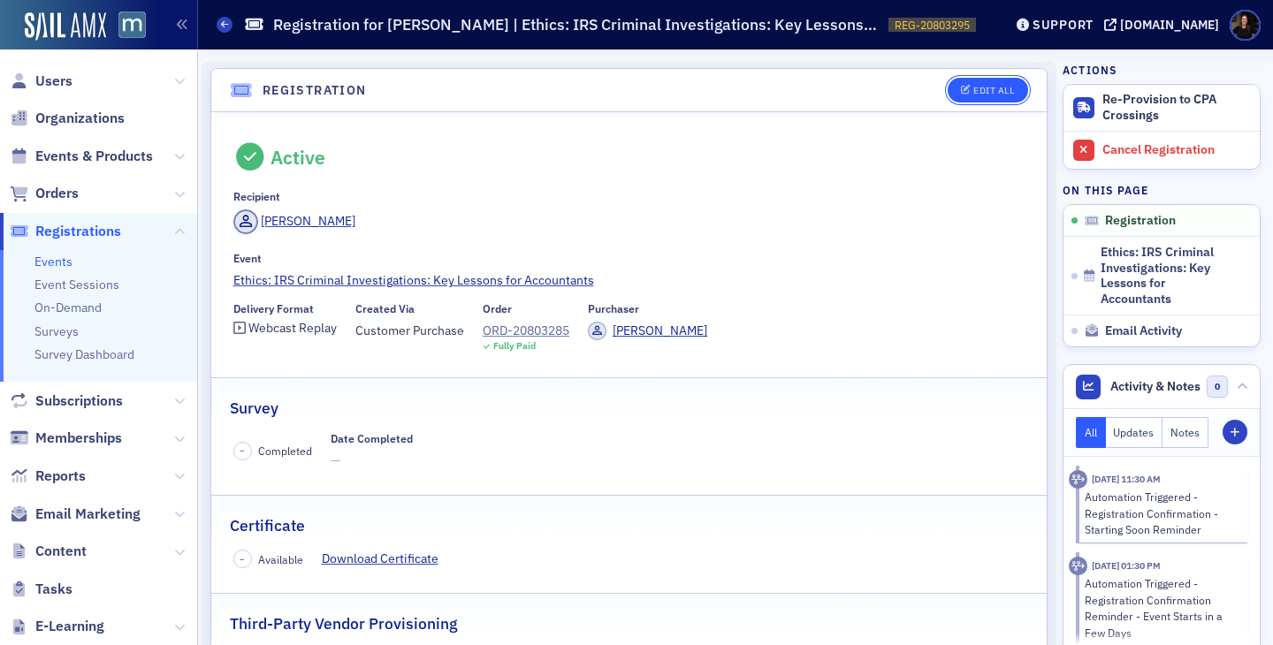
click at [962, 88] on icon "button" at bounding box center [966, 91] width 11 height 10
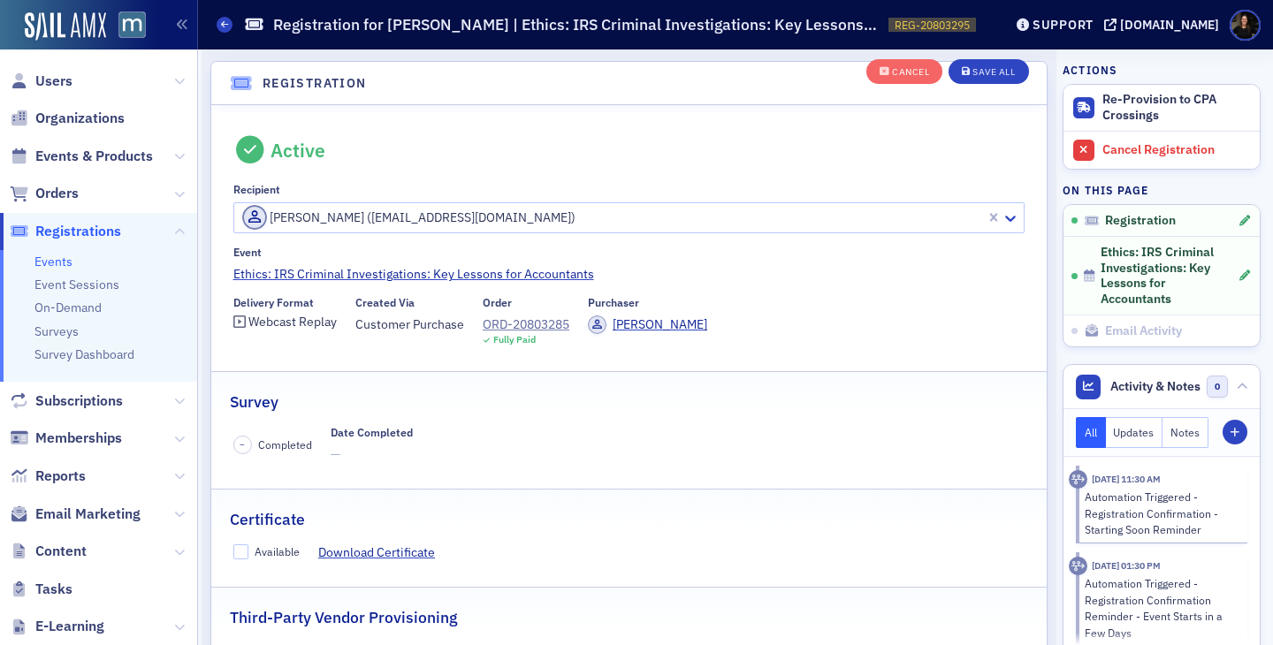
scroll to position [47, 0]
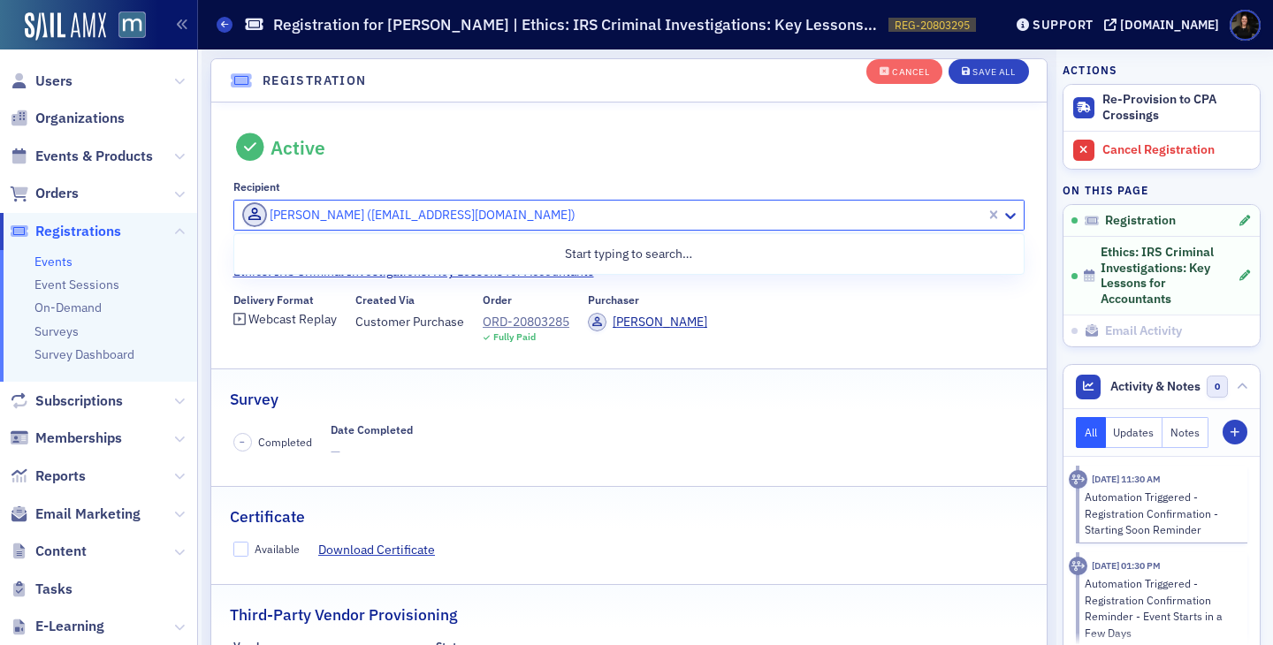
click at [381, 224] on div at bounding box center [612, 215] width 744 height 22
type input "laurie mergler"
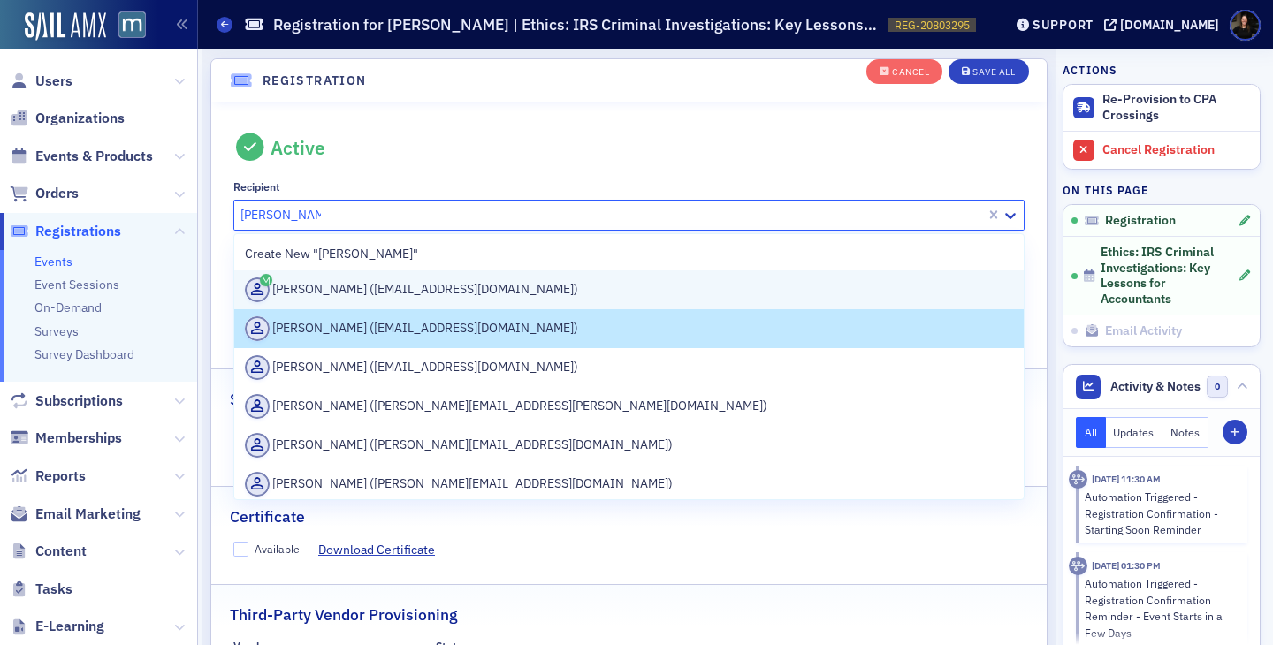
click at [319, 287] on div "[PERSON_NAME] ([EMAIL_ADDRESS][DOMAIN_NAME])" at bounding box center [629, 290] width 769 height 25
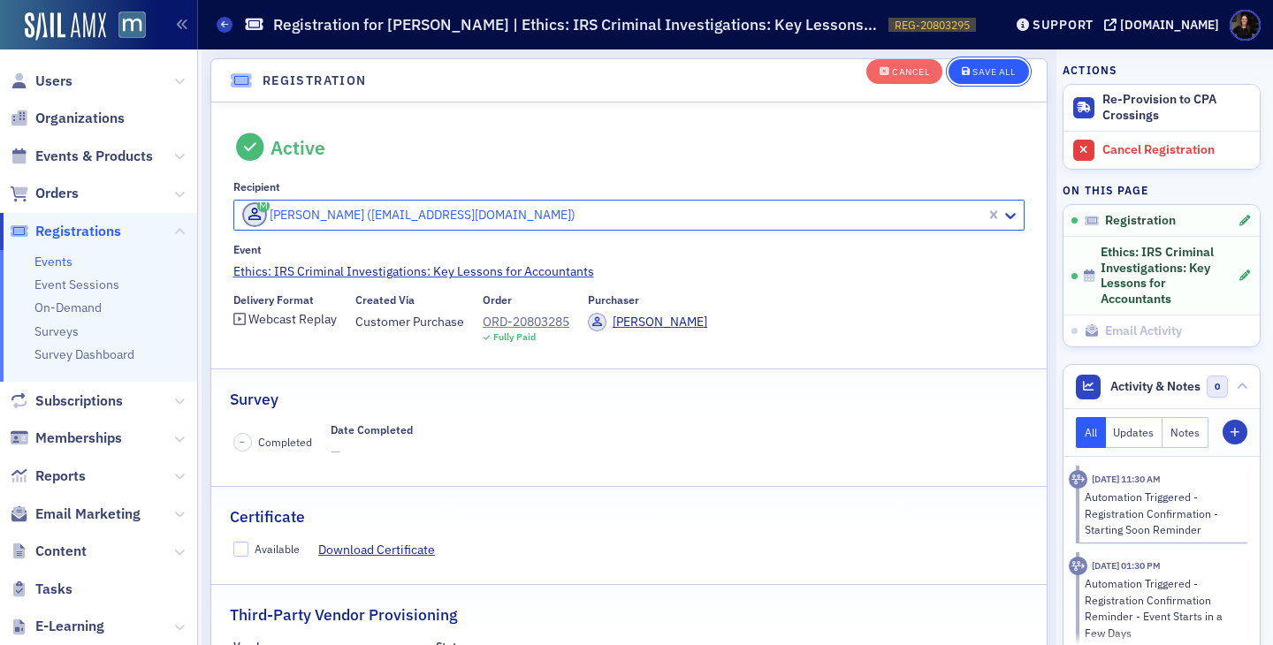
click at [980, 72] on div "Save All" at bounding box center [993, 72] width 42 height 10
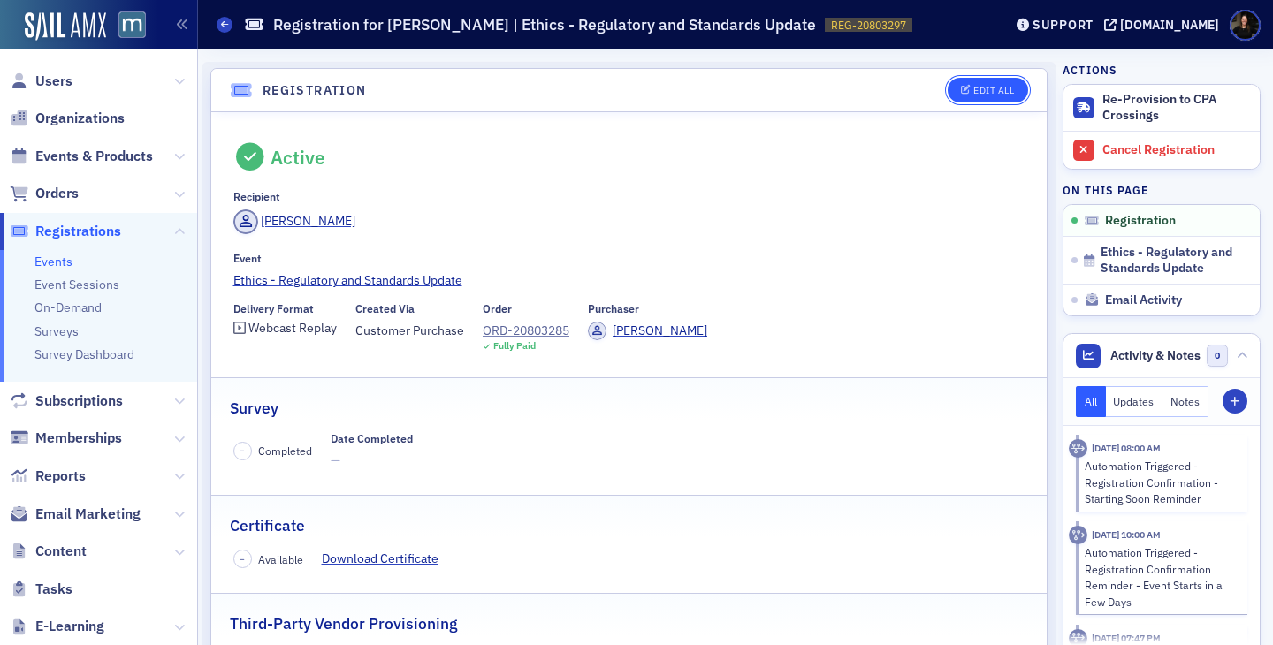
click at [969, 91] on icon "button" at bounding box center [966, 91] width 11 height 10
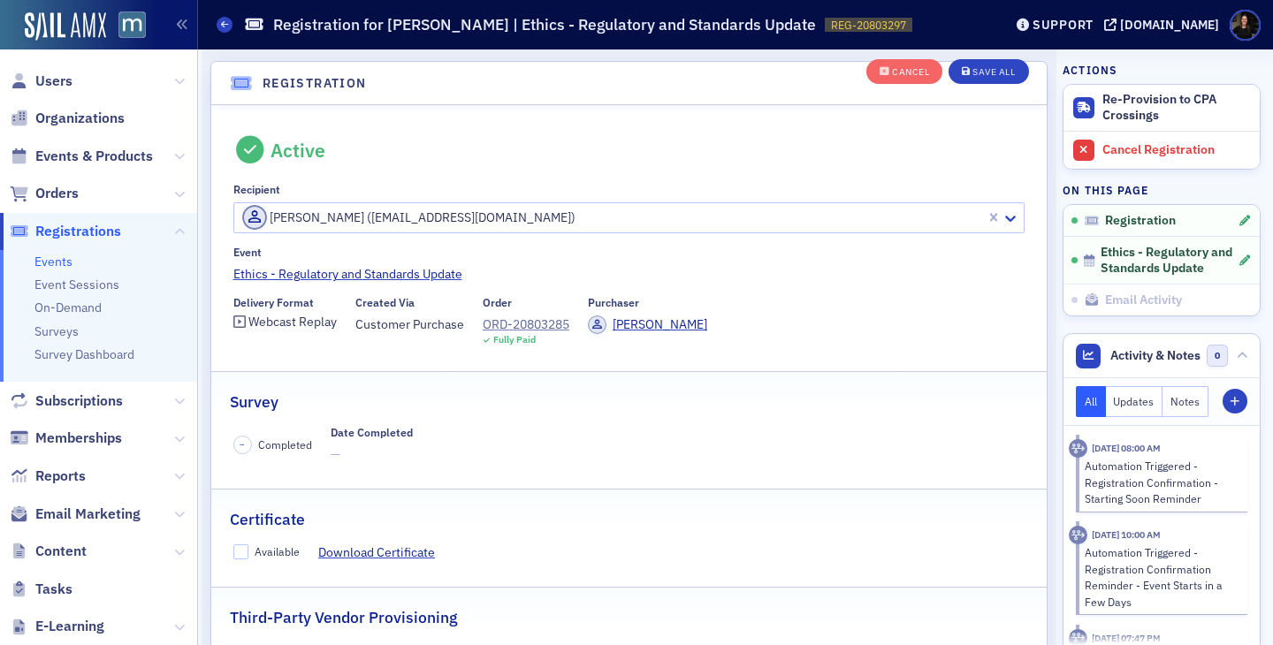
scroll to position [47, 0]
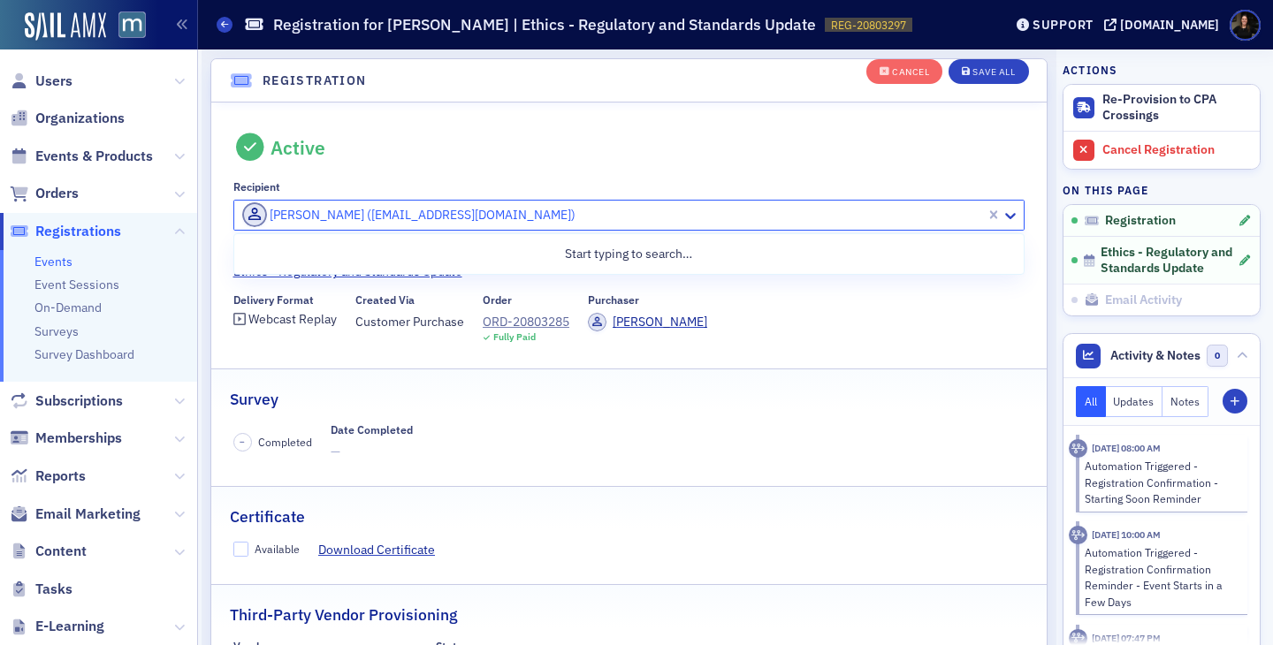
click at [509, 210] on div at bounding box center [612, 215] width 744 height 22
type input "[PERSON_NAME]"
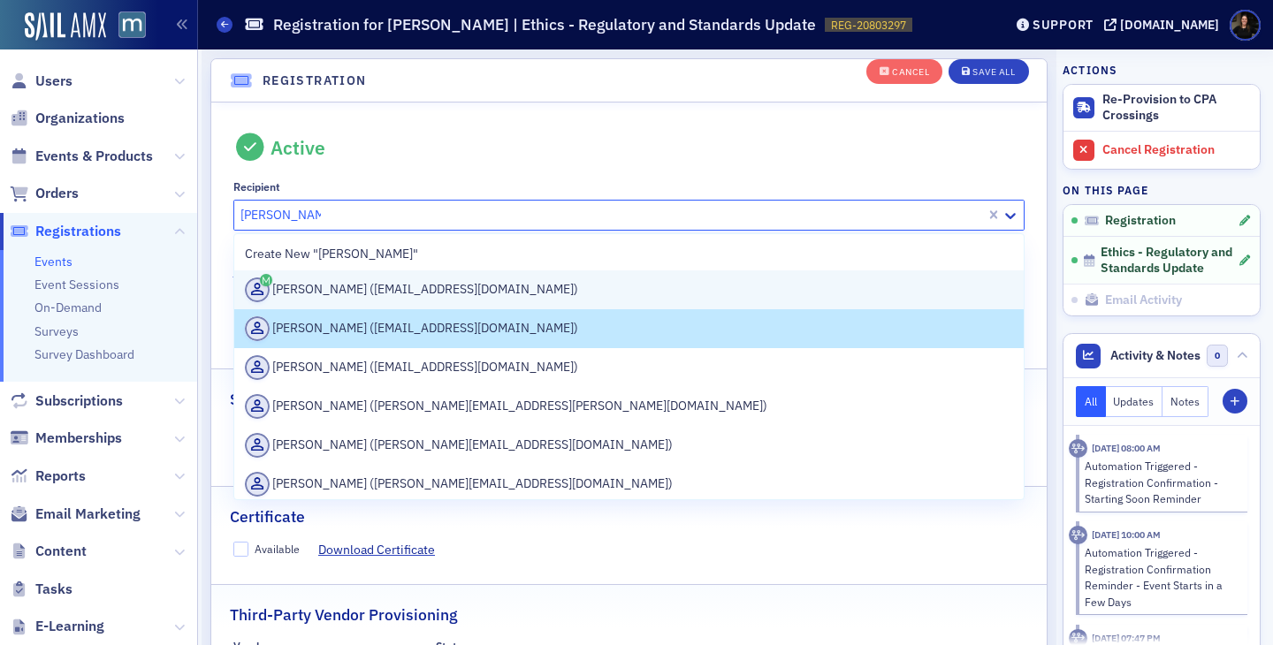
click at [353, 295] on div "[PERSON_NAME] ([EMAIL_ADDRESS][DOMAIN_NAME])" at bounding box center [629, 290] width 769 height 25
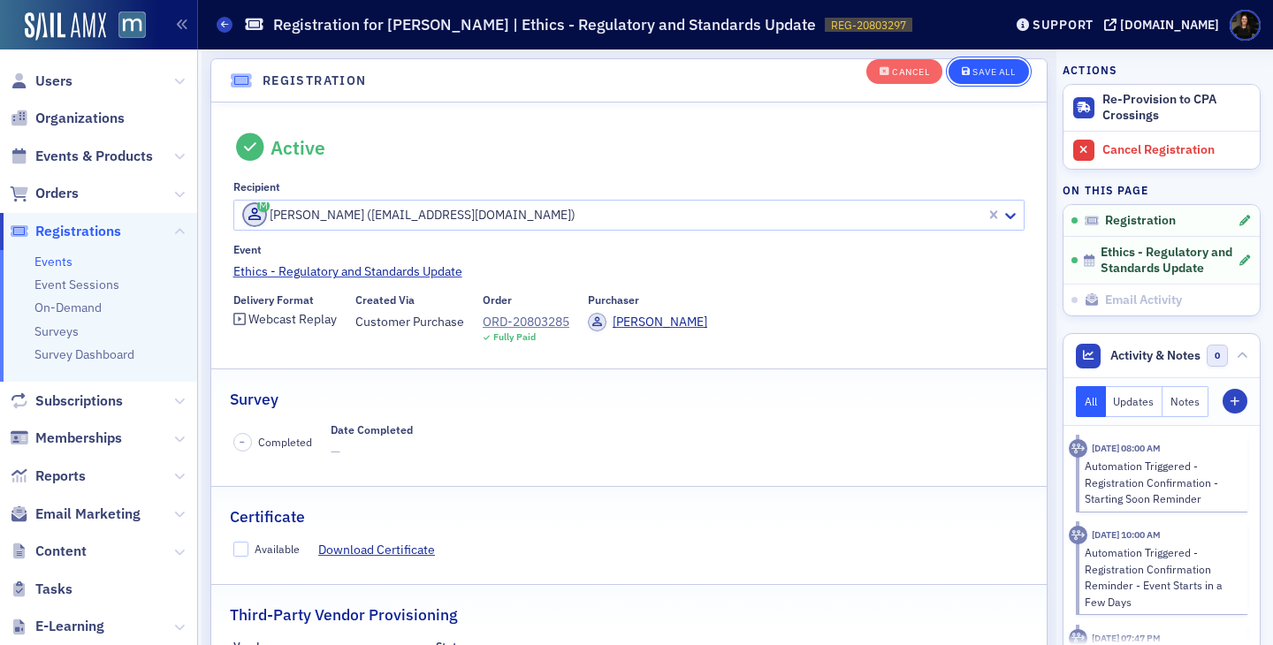
click at [998, 67] on div "Save All" at bounding box center [993, 72] width 42 height 10
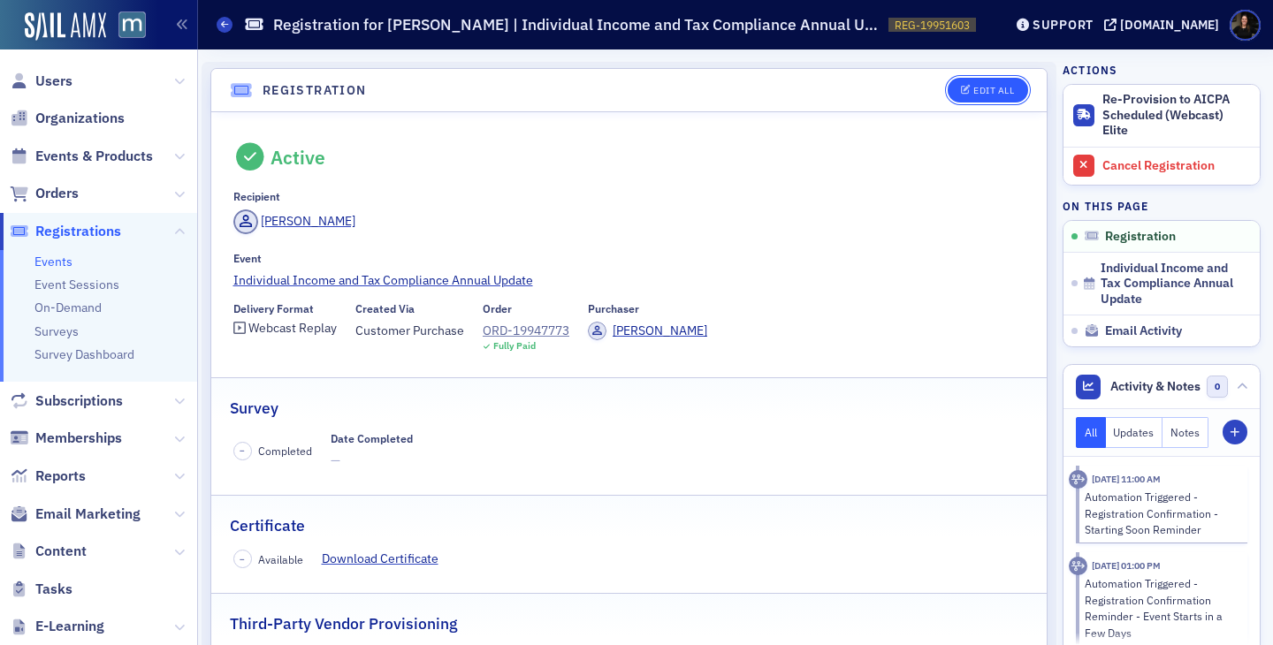
click at [969, 83] on button "Edit All" at bounding box center [987, 90] width 80 height 25
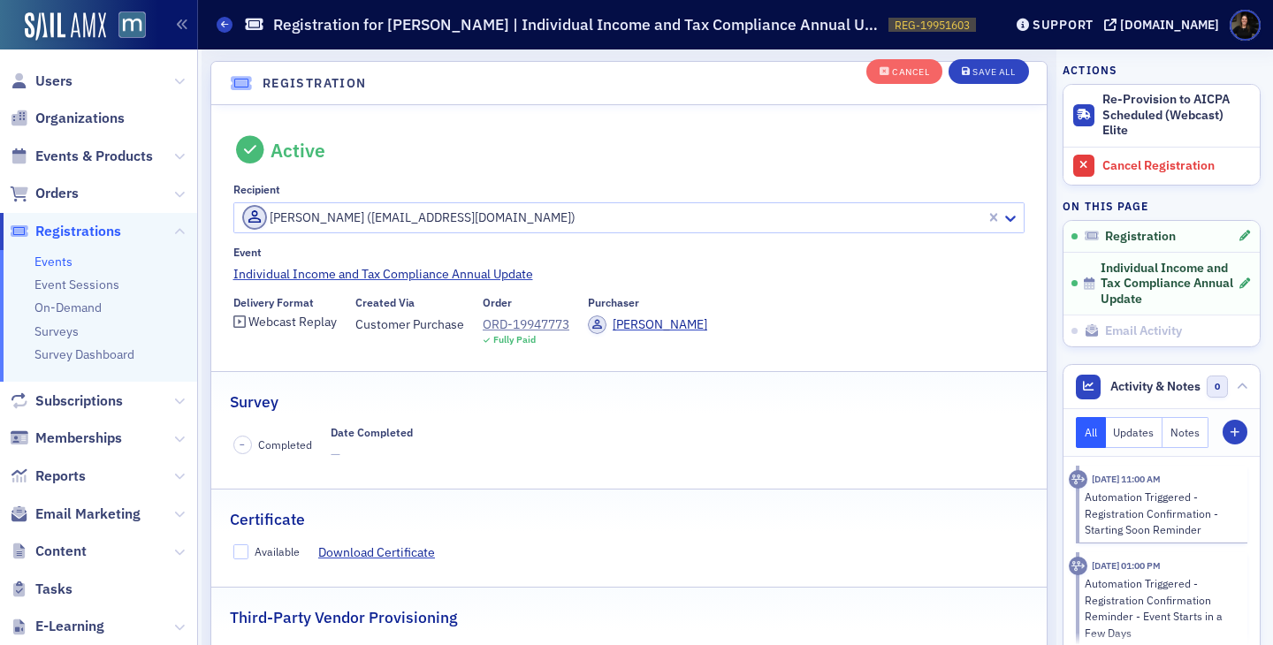
scroll to position [47, 0]
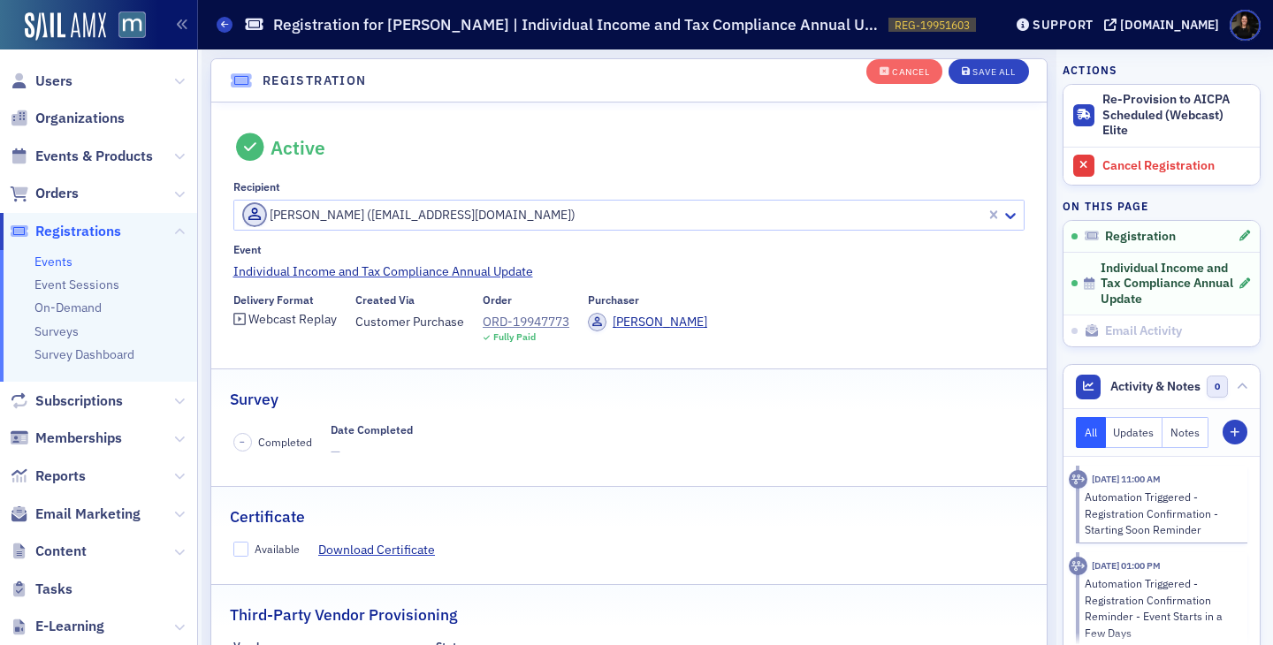
click at [415, 221] on div at bounding box center [612, 215] width 744 height 22
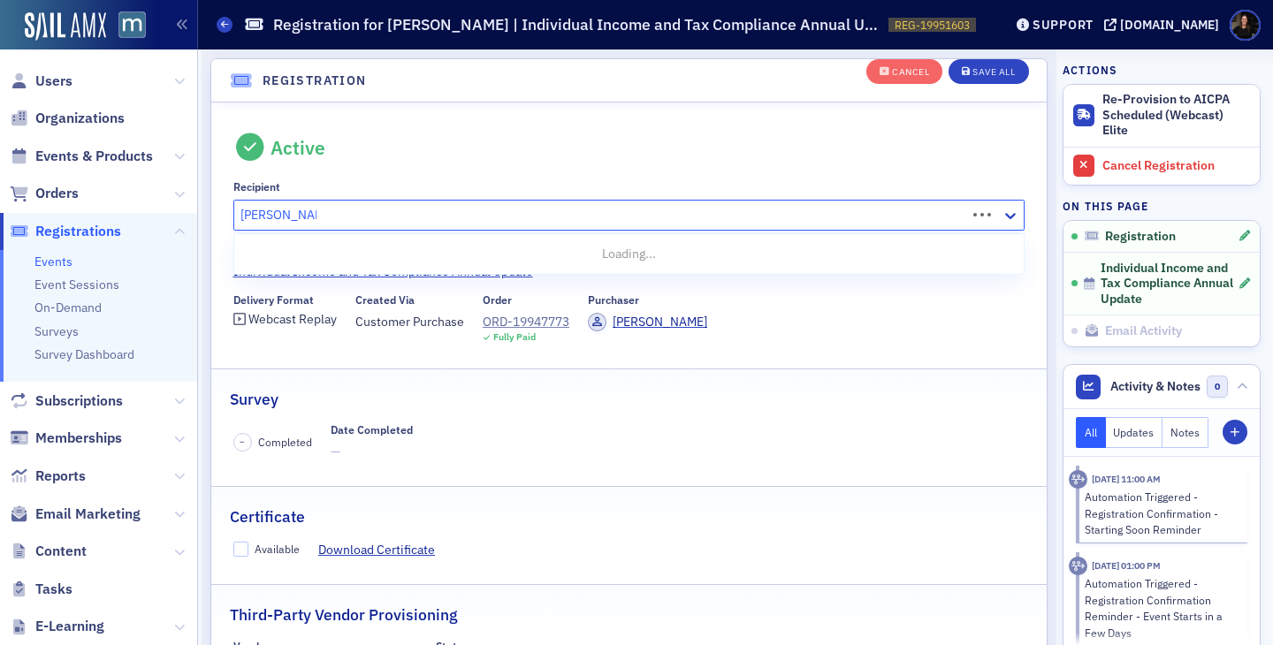
type input "[PERSON_NAME]"
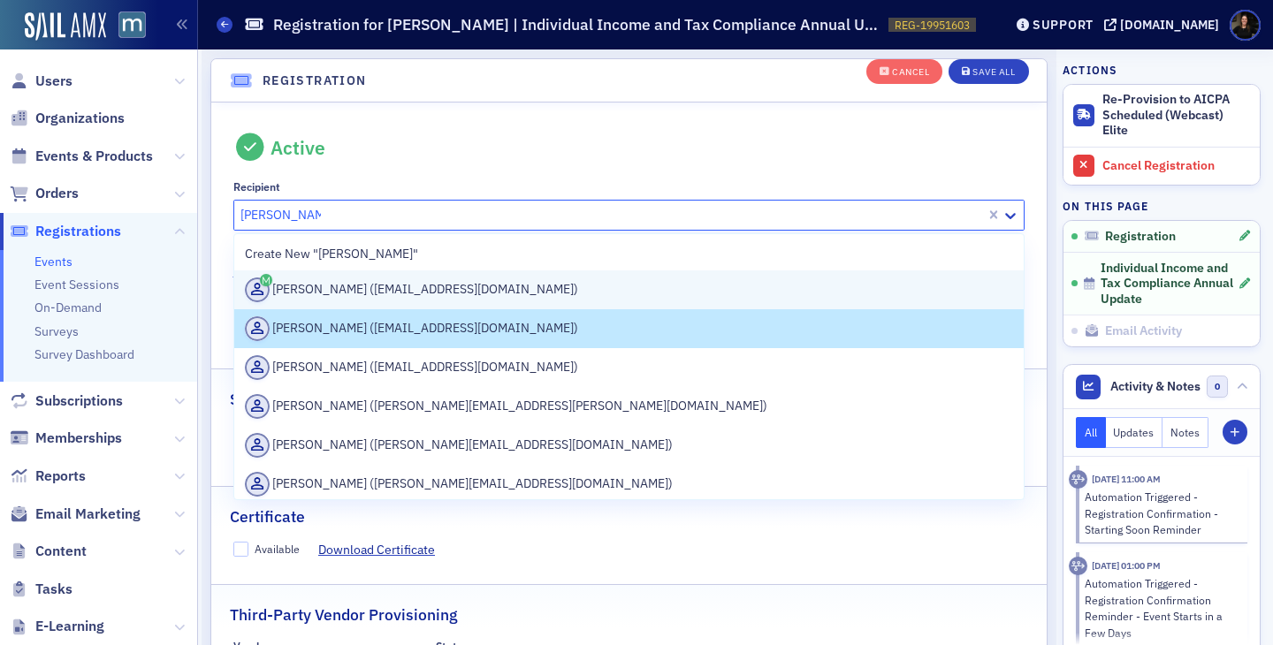
click at [365, 275] on div "[PERSON_NAME] ([EMAIL_ADDRESS][DOMAIN_NAME])" at bounding box center [629, 289] width 790 height 39
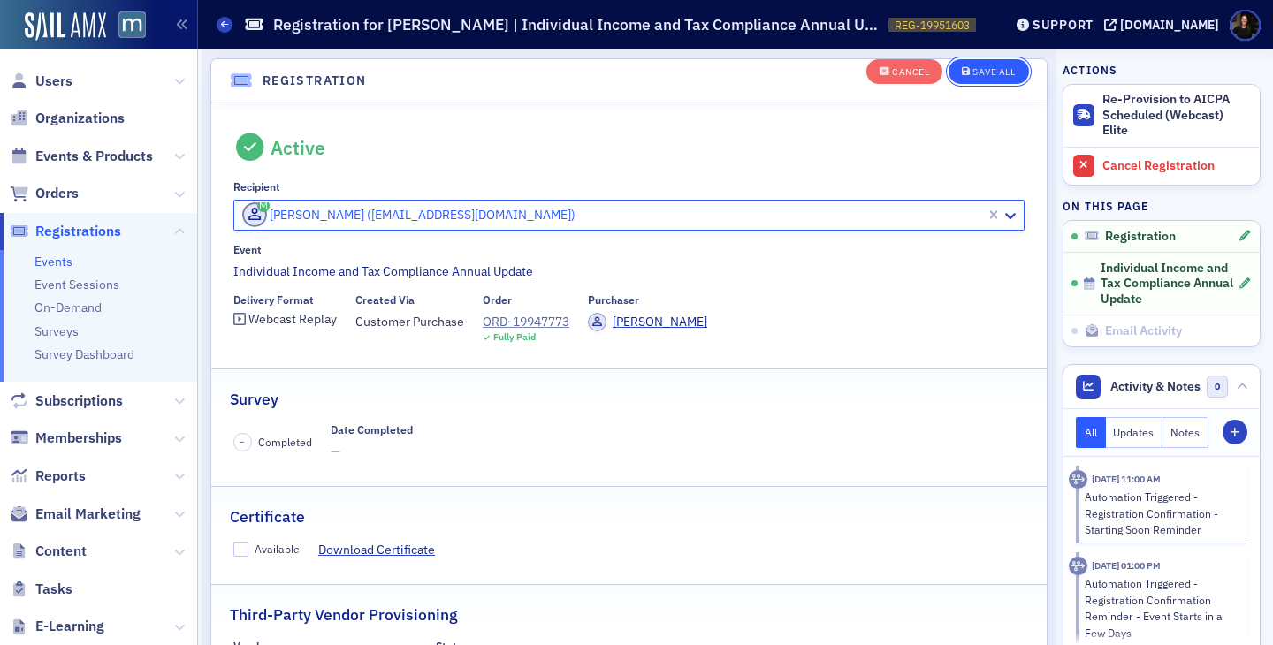
click at [993, 71] on div "Save All" at bounding box center [993, 72] width 42 height 10
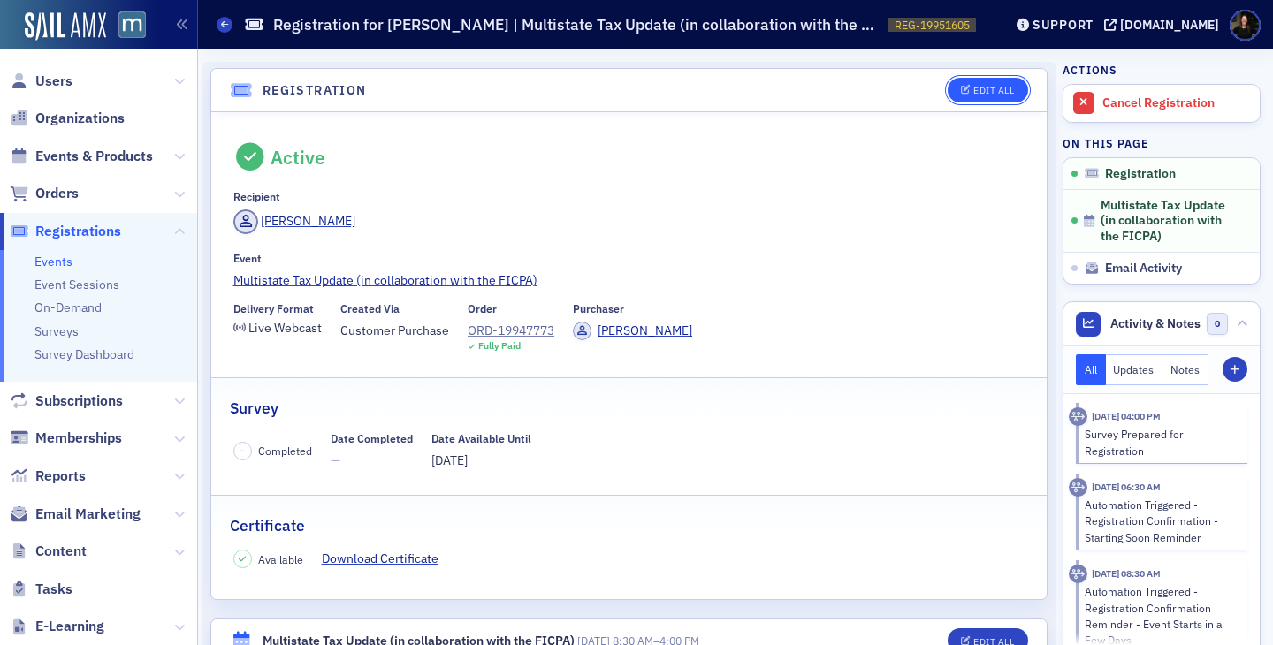
click at [977, 89] on div "Edit All" at bounding box center [993, 91] width 41 height 10
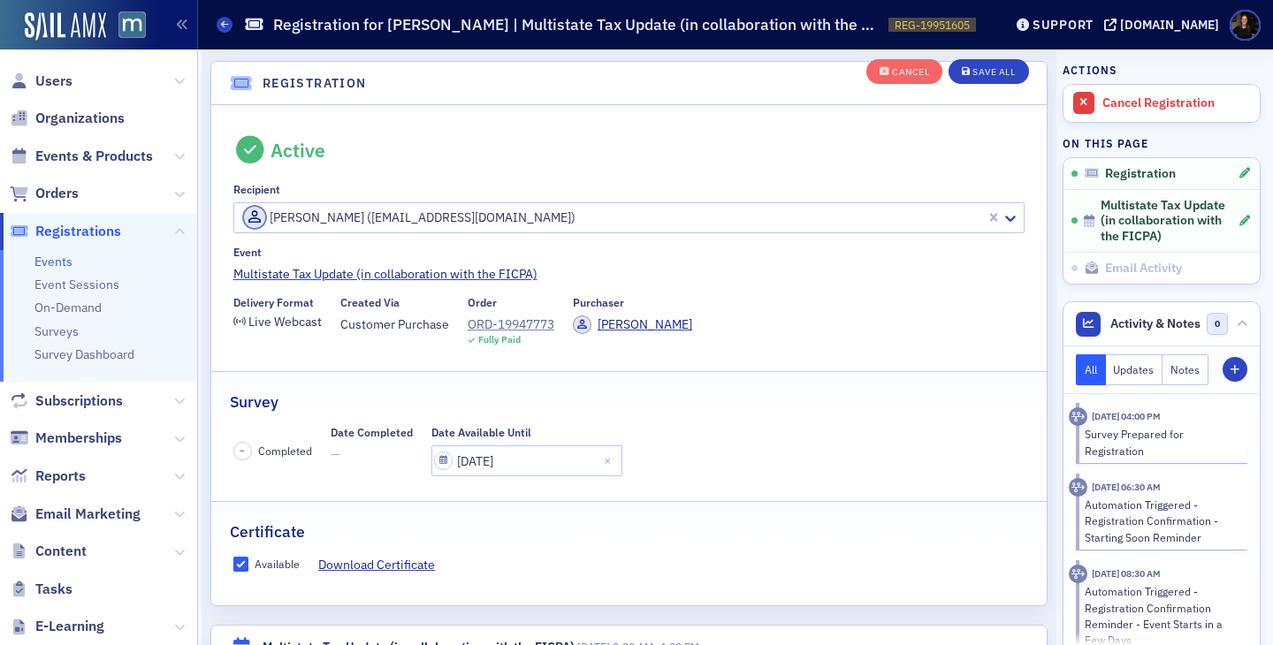
scroll to position [47, 0]
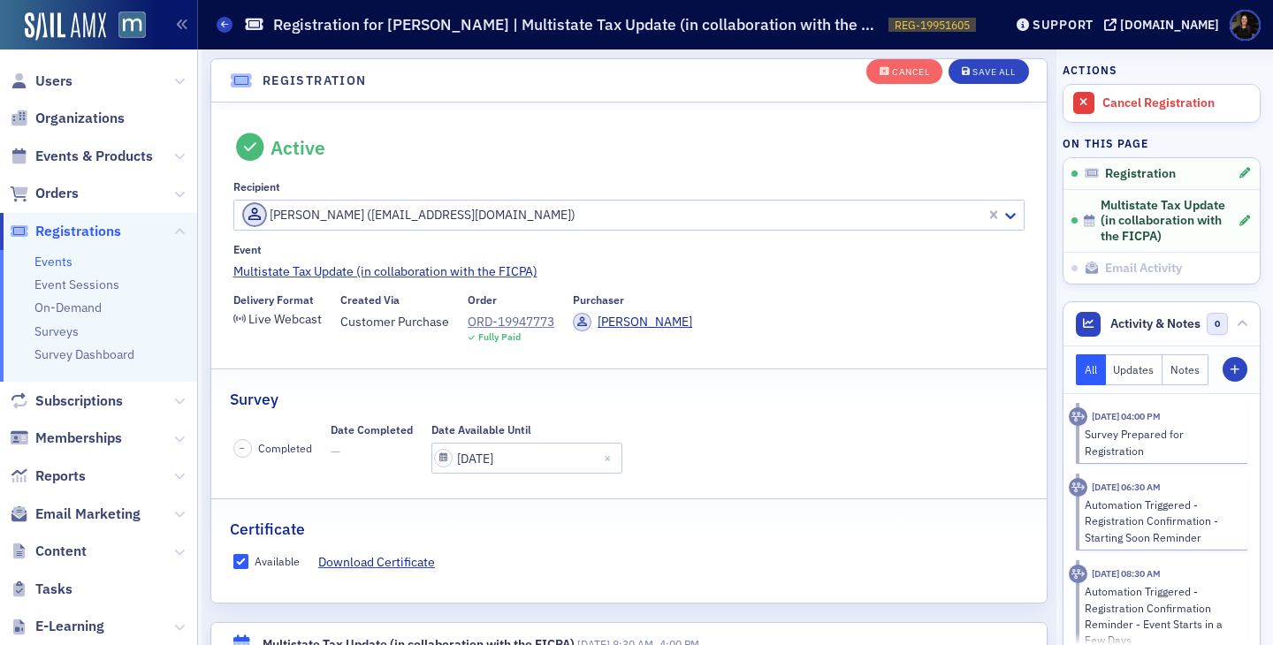
click at [425, 210] on div at bounding box center [612, 215] width 744 height 22
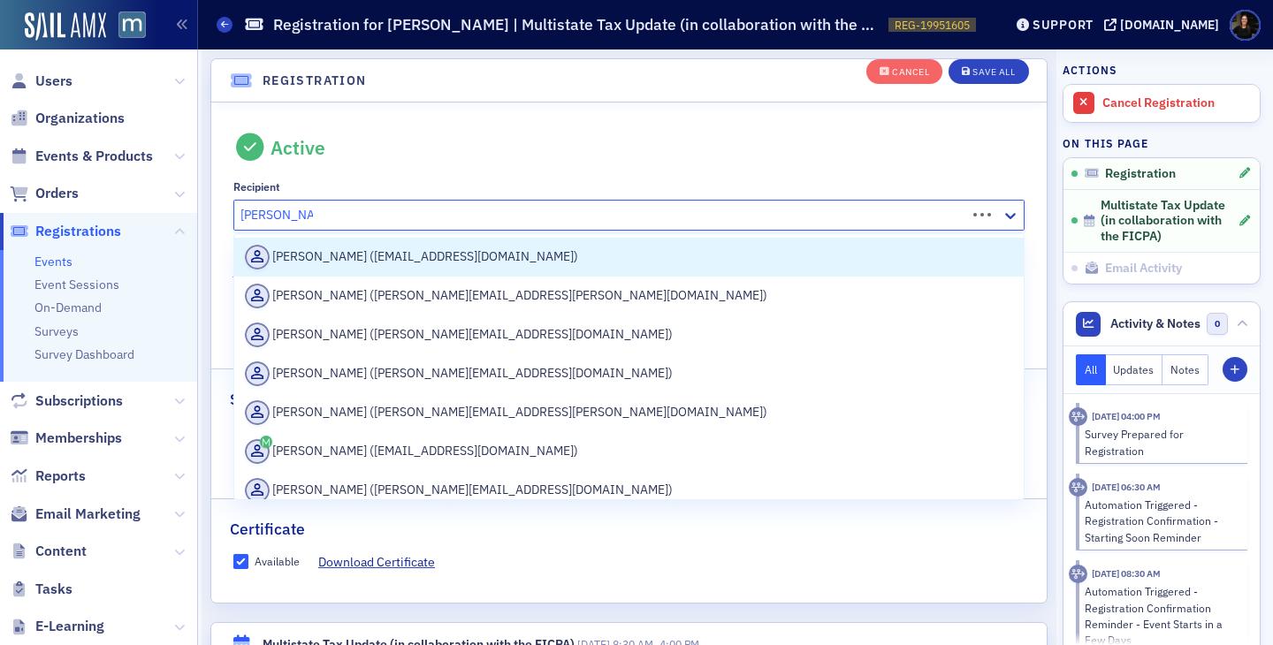
type input "[PERSON_NAME]"
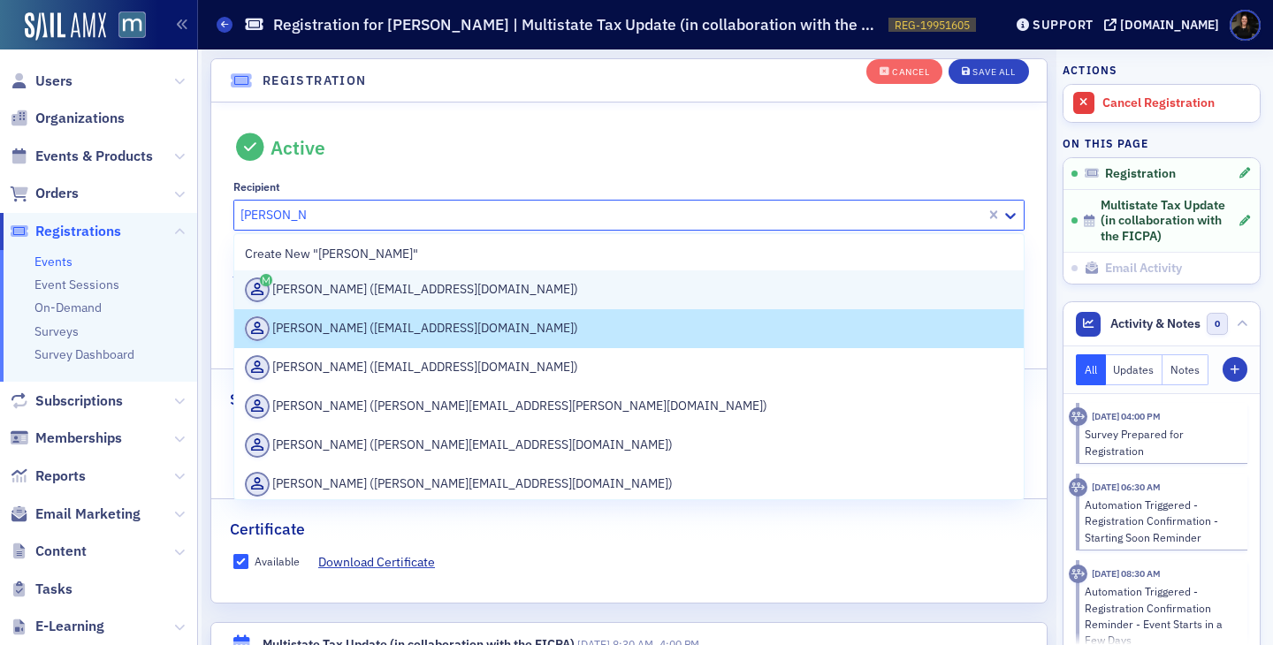
click at [435, 296] on div "[PERSON_NAME] ([EMAIL_ADDRESS][DOMAIN_NAME])" at bounding box center [629, 290] width 769 height 25
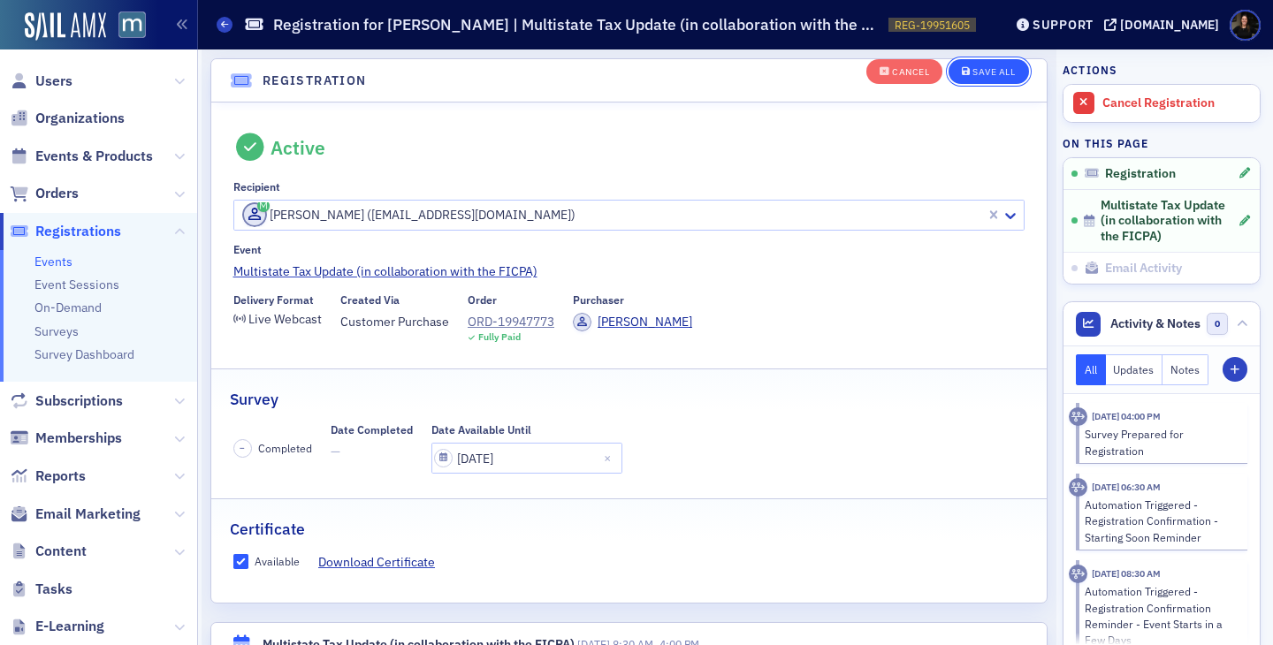
click at [1004, 73] on div "Save All" at bounding box center [993, 72] width 42 height 10
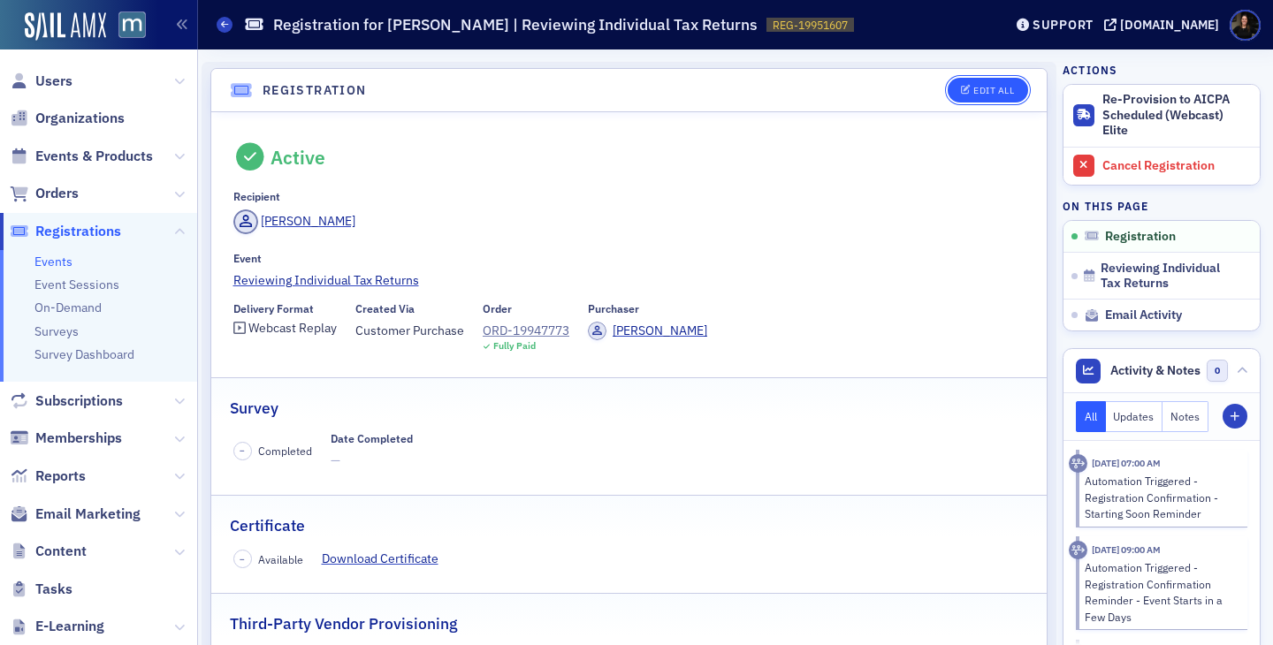
click at [959, 83] on button "Edit All" at bounding box center [987, 90] width 80 height 25
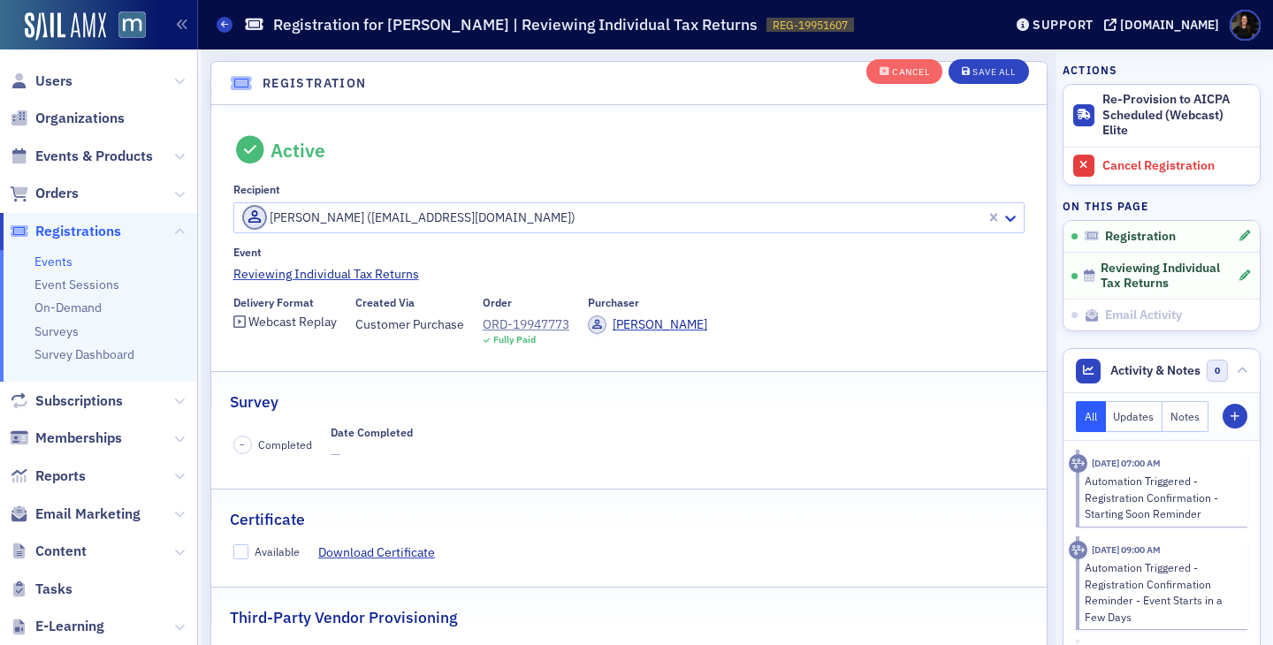
scroll to position [47, 0]
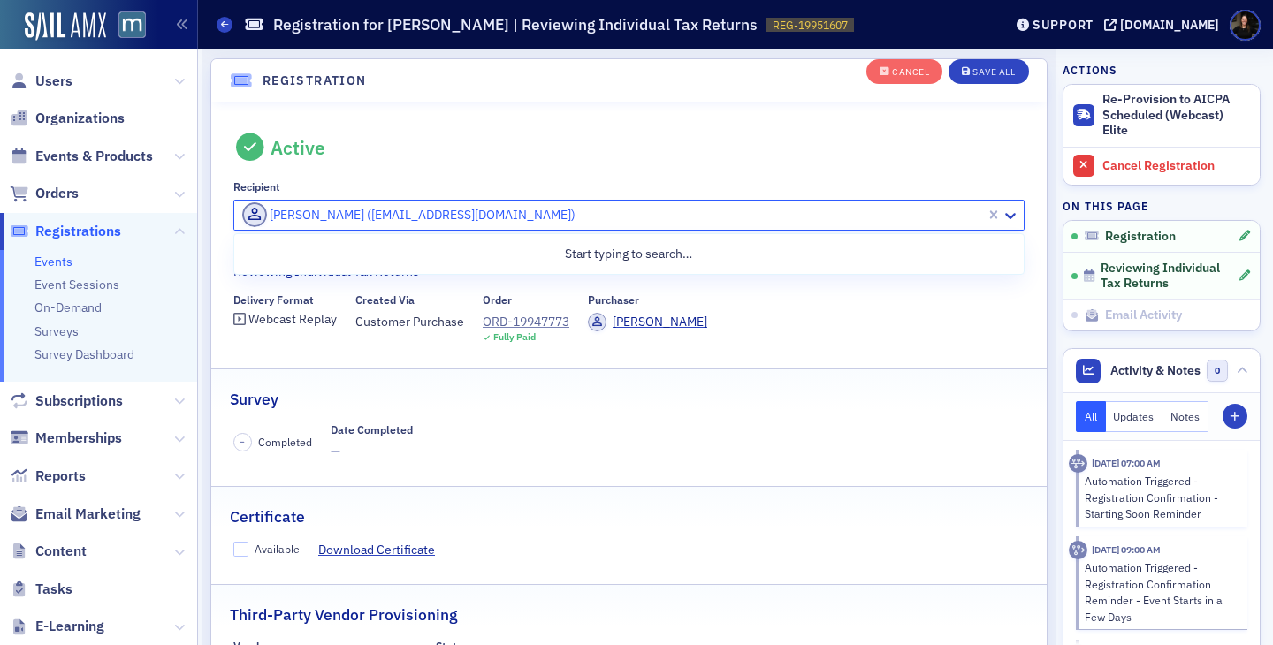
click at [411, 216] on div at bounding box center [612, 215] width 744 height 22
type input "[PERSON_NAME]"
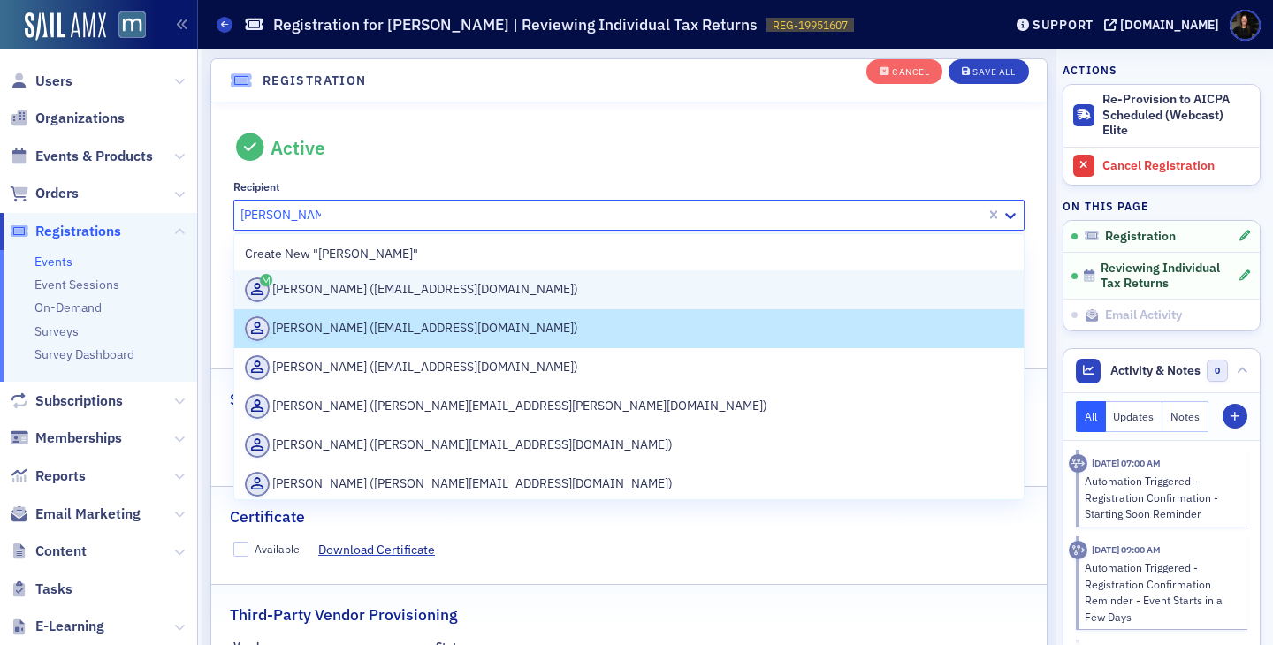
click at [300, 288] on div "[PERSON_NAME] ([EMAIL_ADDRESS][DOMAIN_NAME])" at bounding box center [629, 290] width 769 height 25
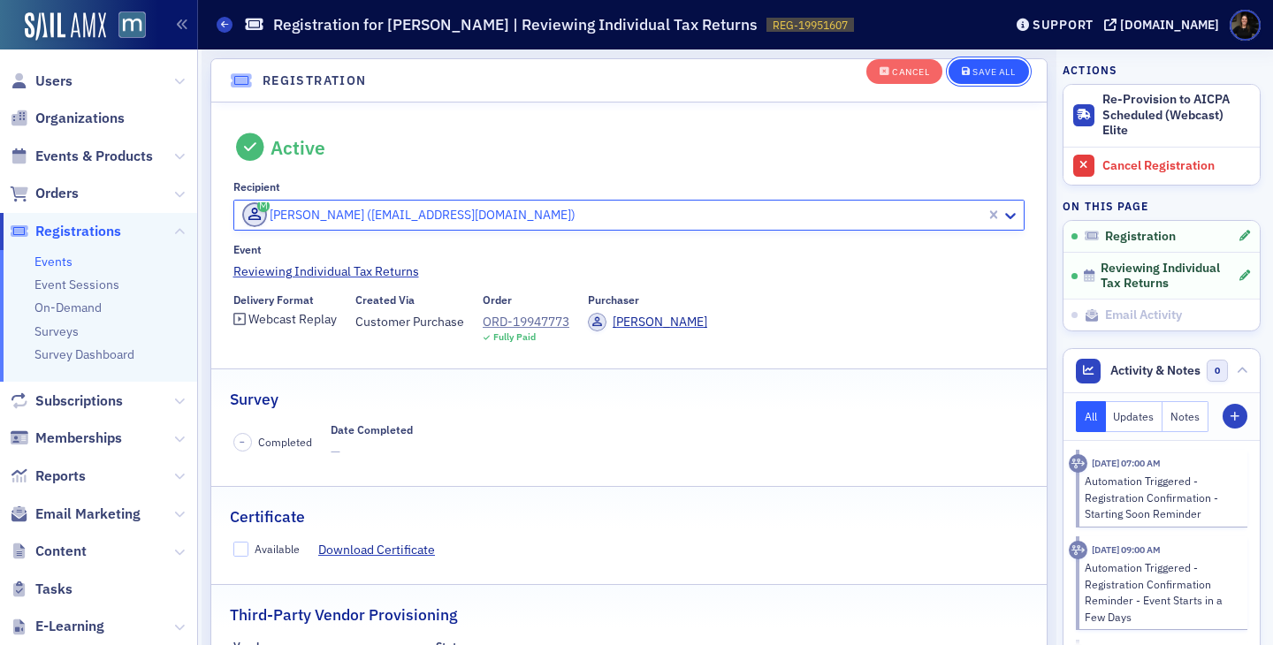
click at [985, 70] on div "Save All" at bounding box center [993, 72] width 42 height 10
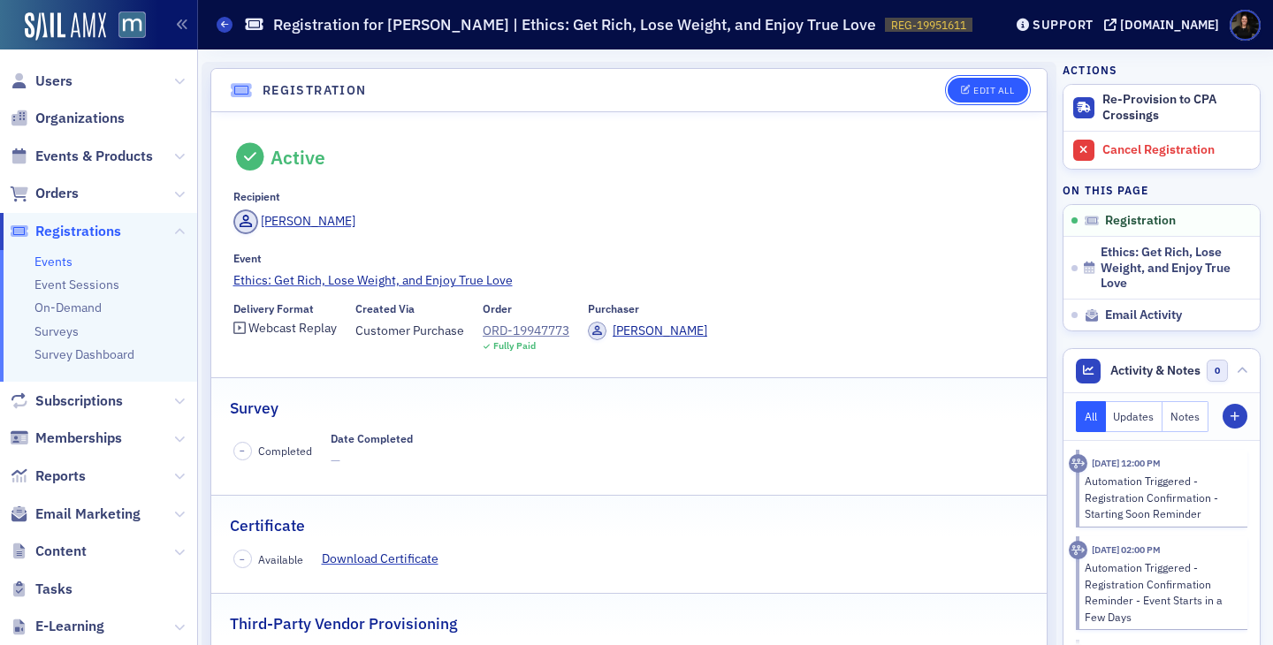
click at [997, 95] on div "Edit All" at bounding box center [993, 91] width 41 height 10
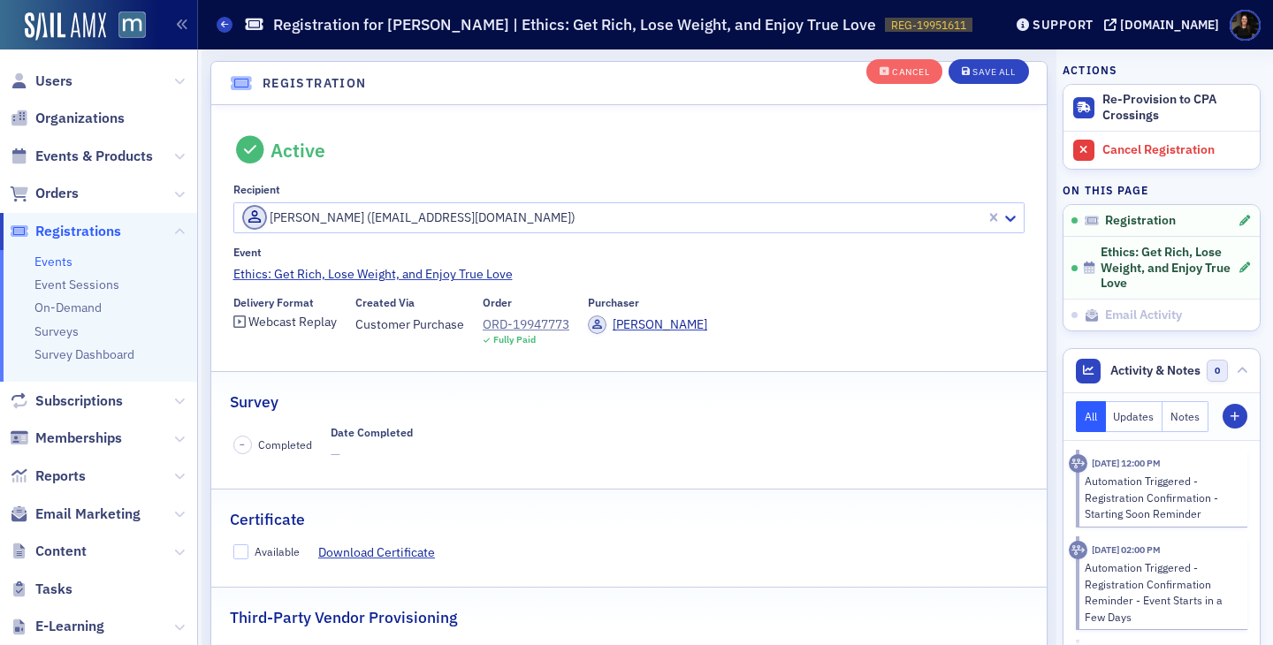
scroll to position [47, 0]
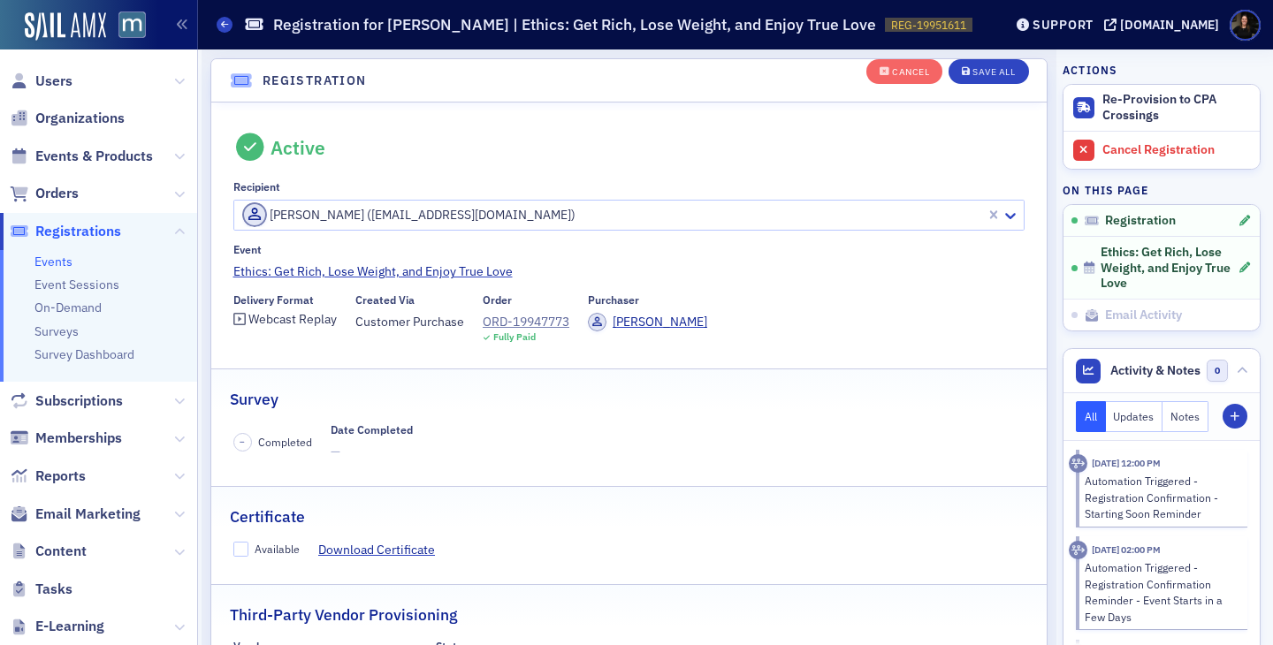
drag, startPoint x: 407, startPoint y: 216, endPoint x: 401, endPoint y: 202, distance: 14.3
click at [407, 216] on div at bounding box center [612, 215] width 744 height 22
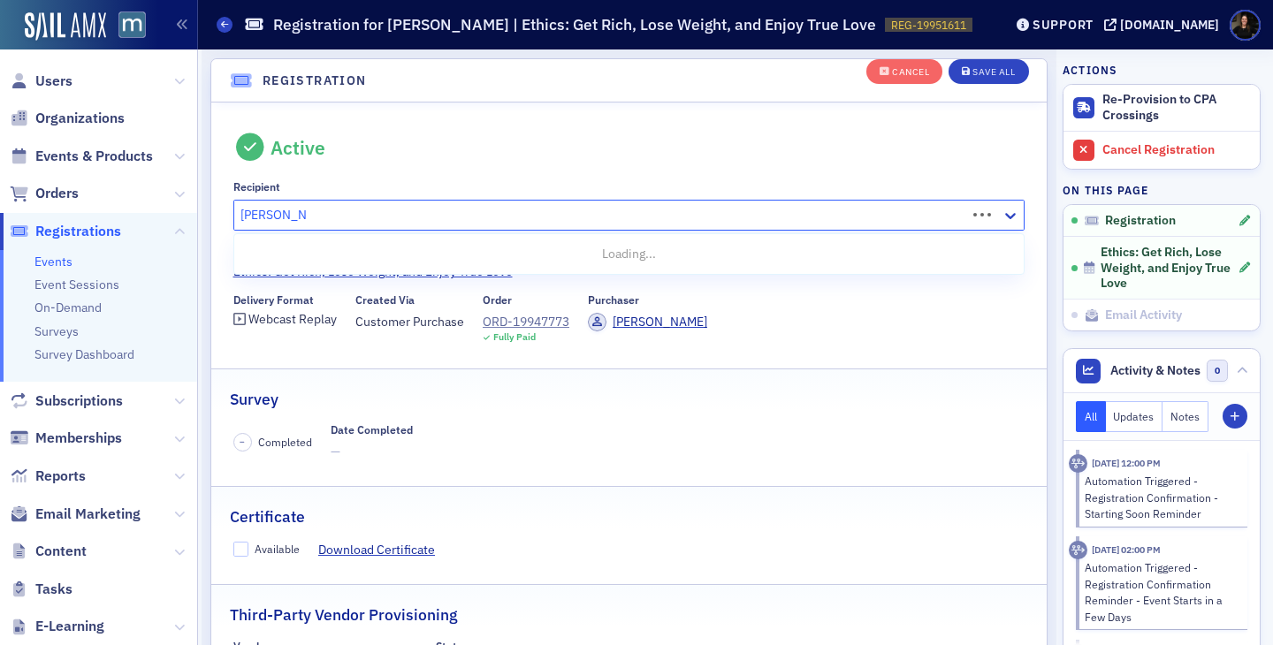
type input "[PERSON_NAME]"
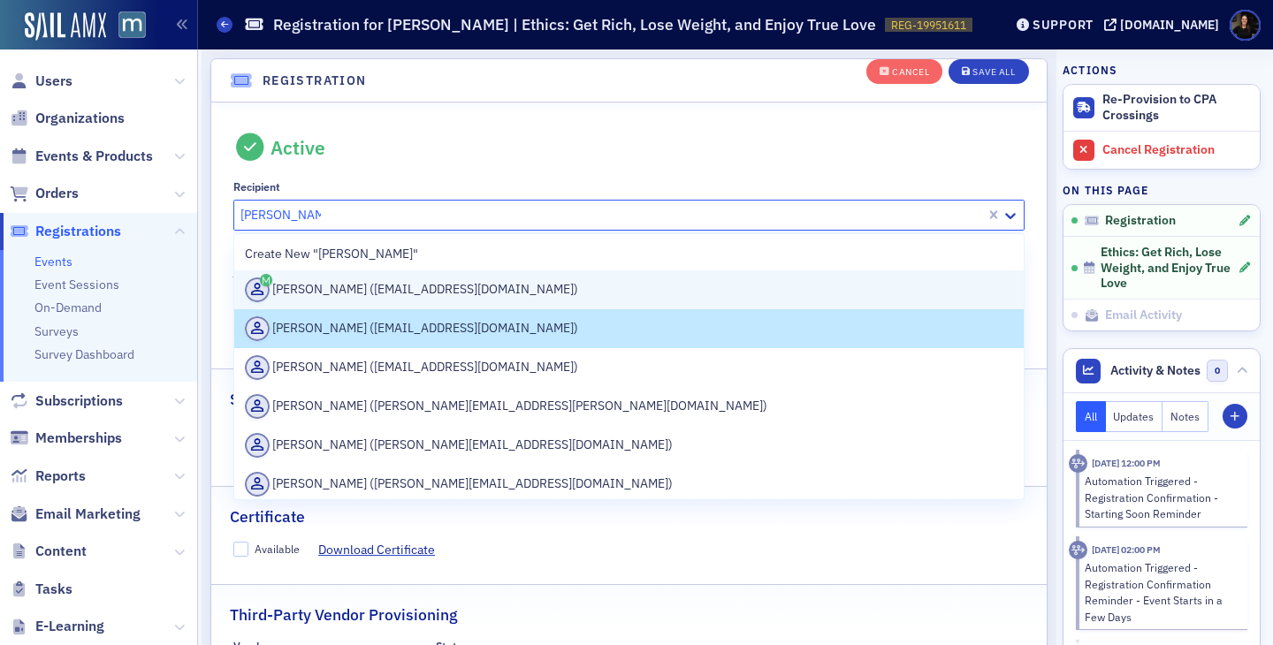
click at [307, 292] on div "[PERSON_NAME] ([EMAIL_ADDRESS][DOMAIN_NAME])" at bounding box center [629, 290] width 769 height 25
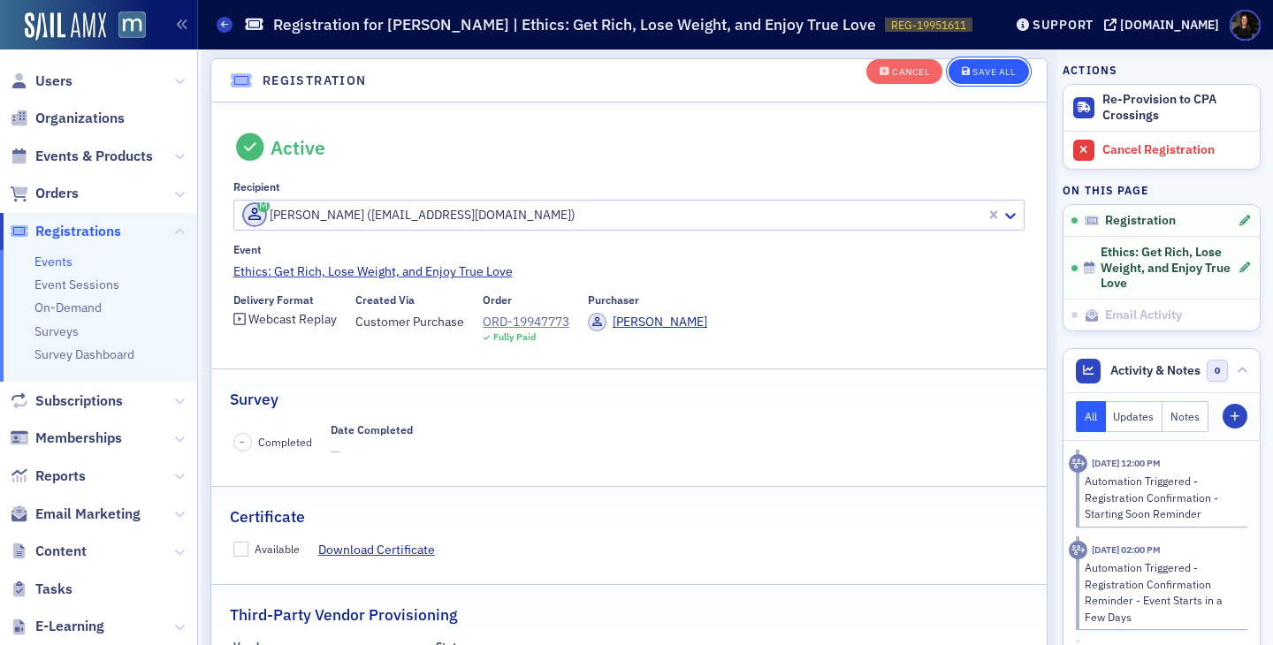
click at [985, 72] on div "Save All" at bounding box center [993, 72] width 42 height 10
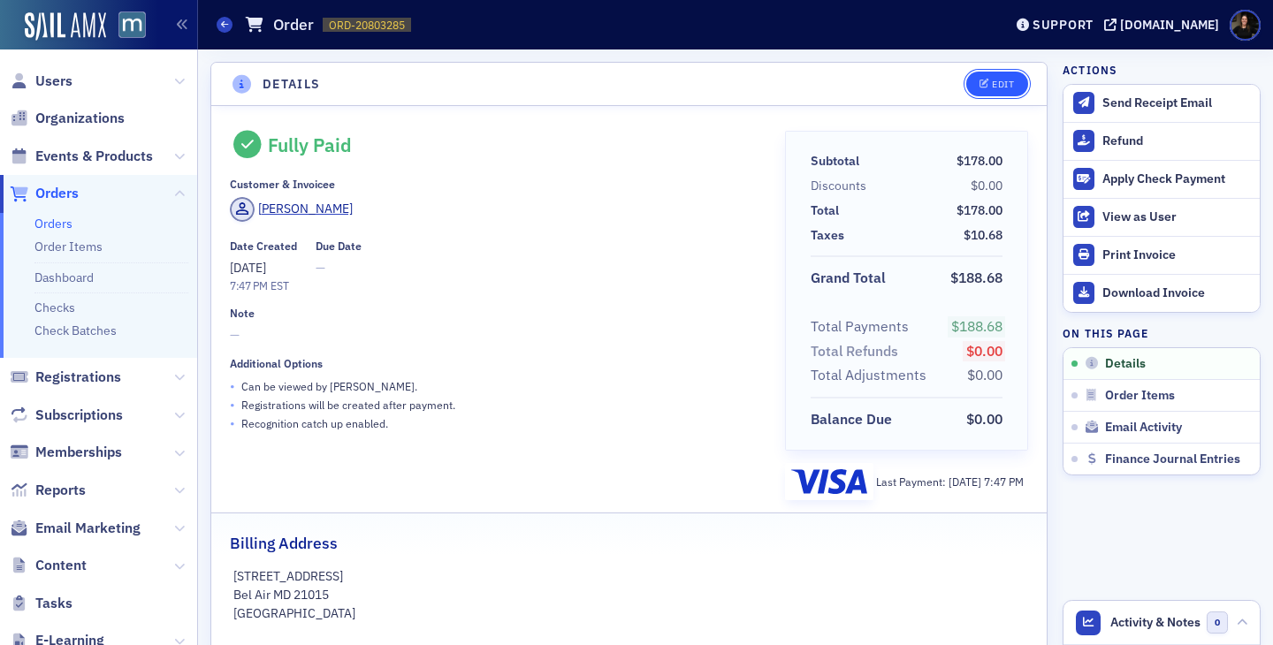
click at [1006, 80] on div "Edit" at bounding box center [1003, 85] width 22 height 10
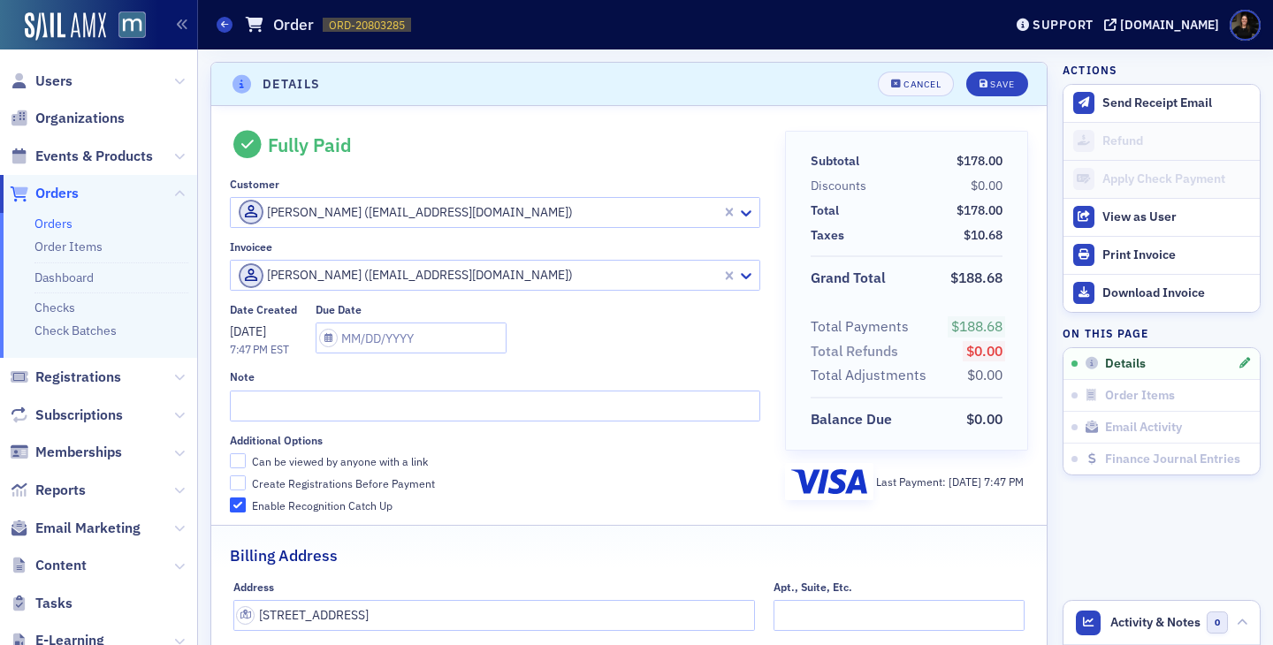
scroll to position [4, 0]
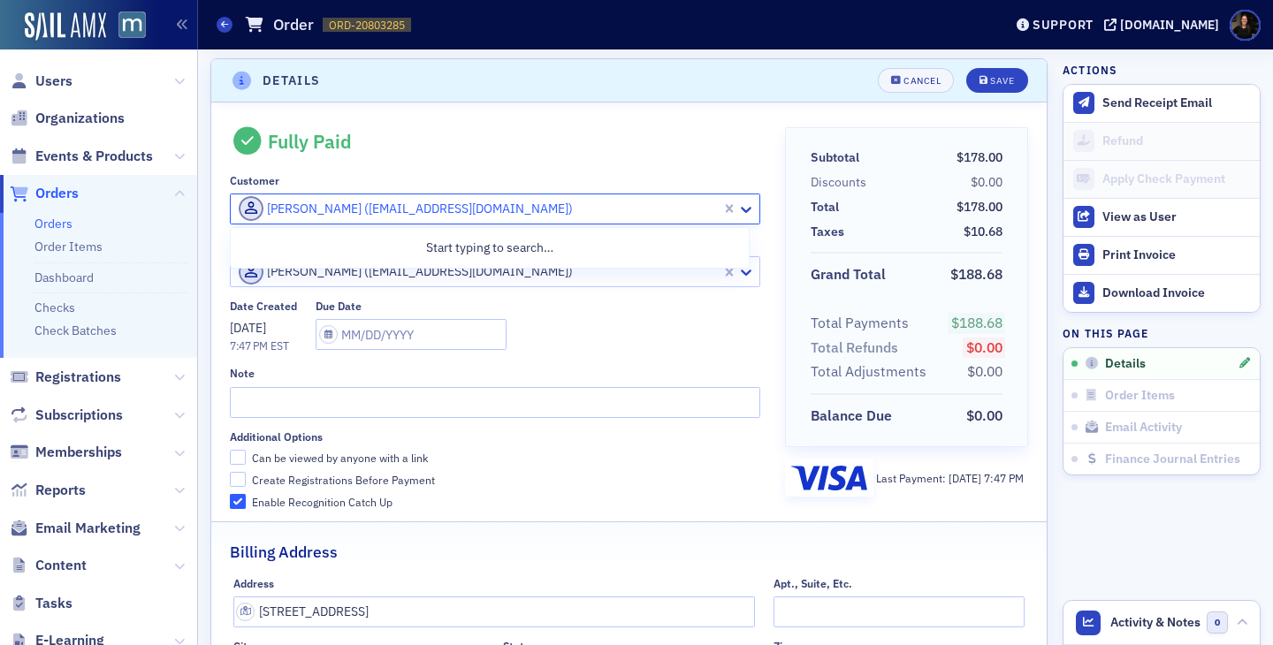
click at [364, 208] on div at bounding box center [478, 209] width 483 height 22
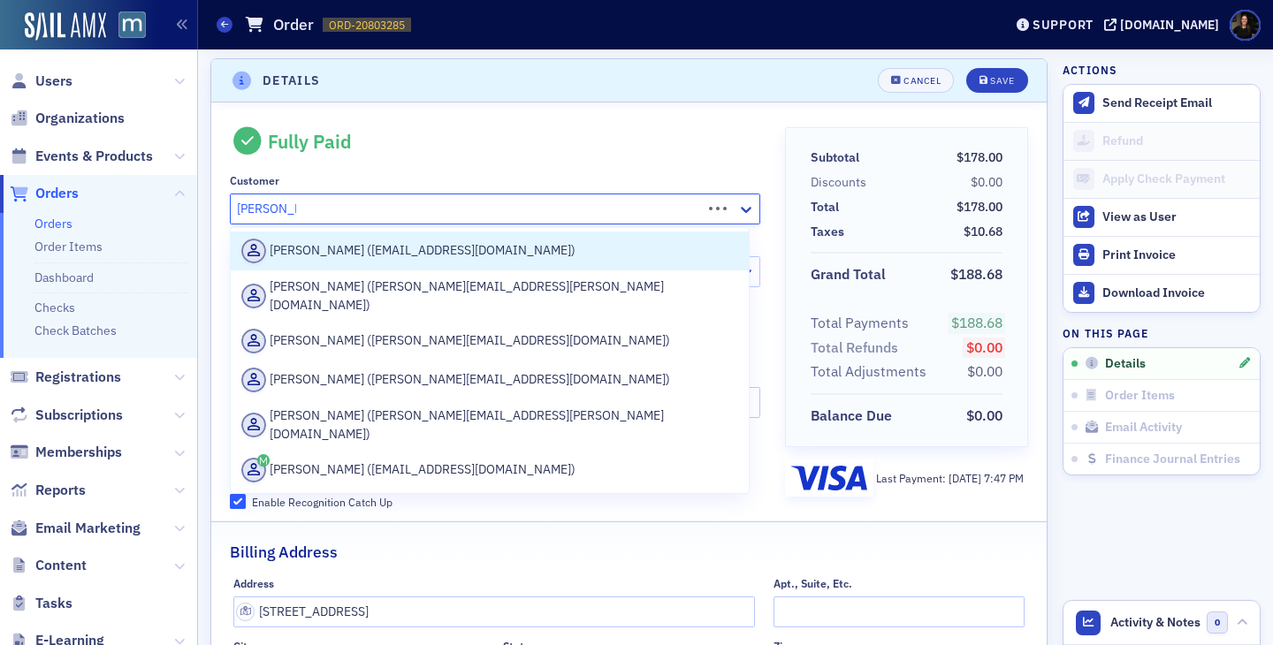
type input "[PERSON_NAME]"
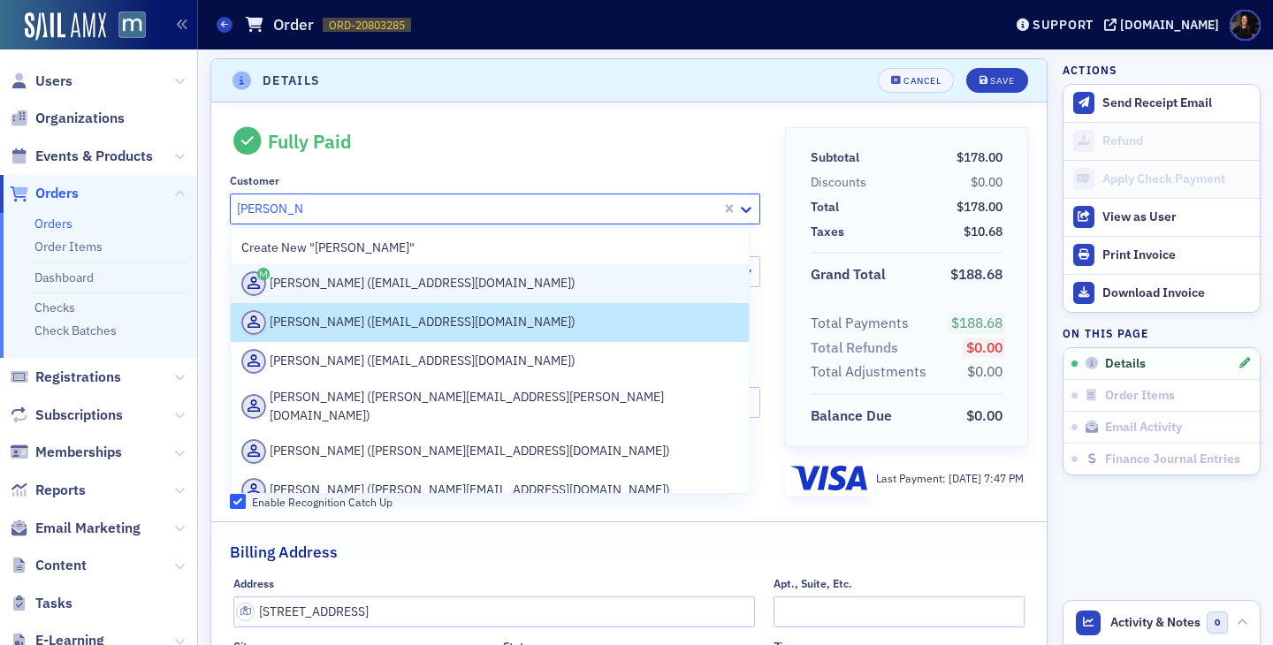
click at [330, 282] on div "[PERSON_NAME] ([EMAIL_ADDRESS][DOMAIN_NAME])" at bounding box center [489, 283] width 497 height 25
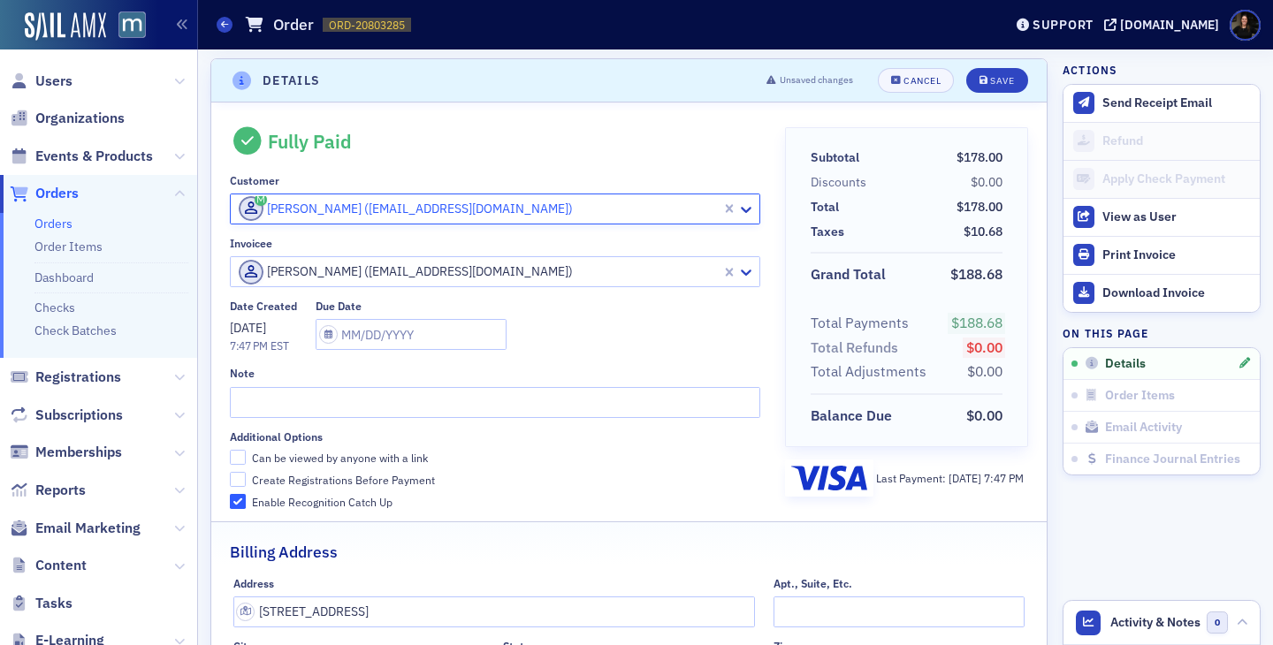
click at [552, 271] on div at bounding box center [478, 272] width 483 height 22
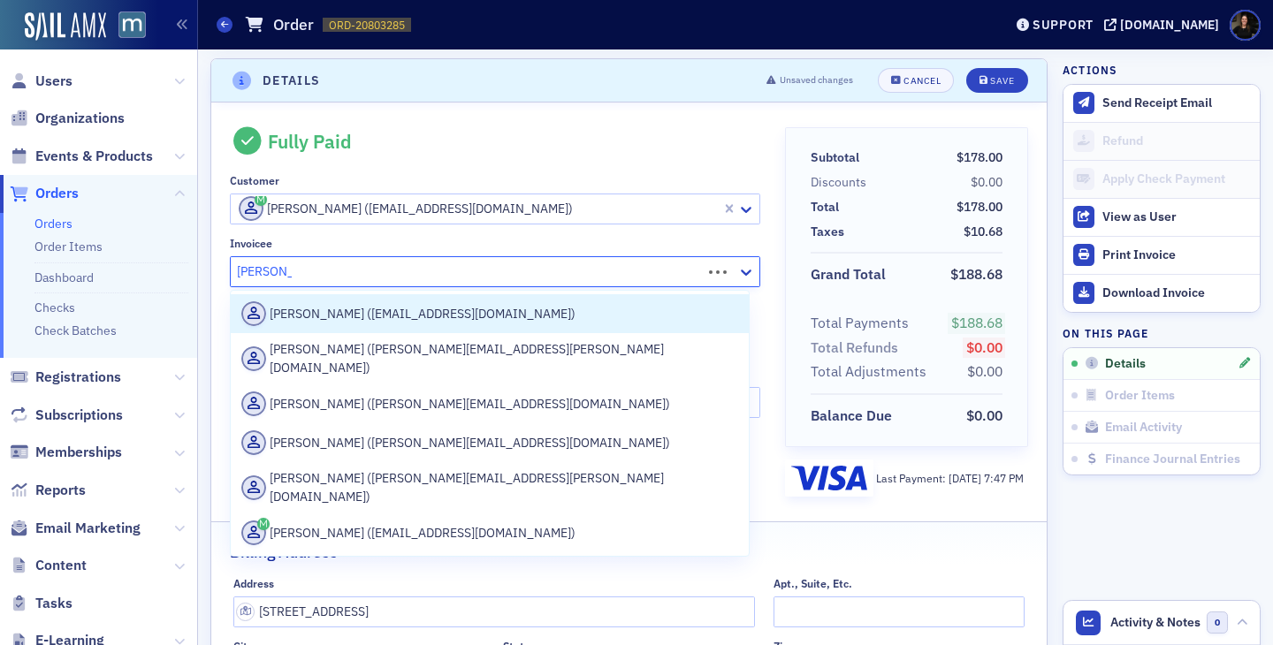
type input "[PERSON_NAME]"
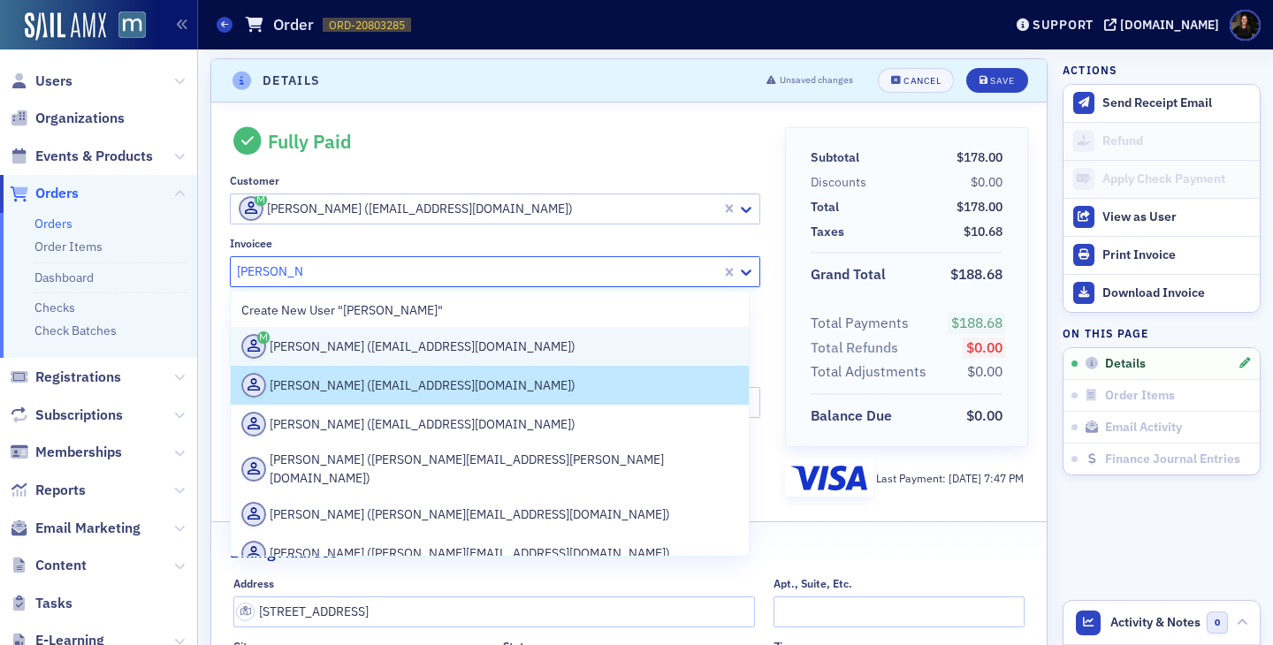
click at [405, 354] on div "Laurie Mergler (ltmergler3@gmail.com)" at bounding box center [489, 346] width 497 height 25
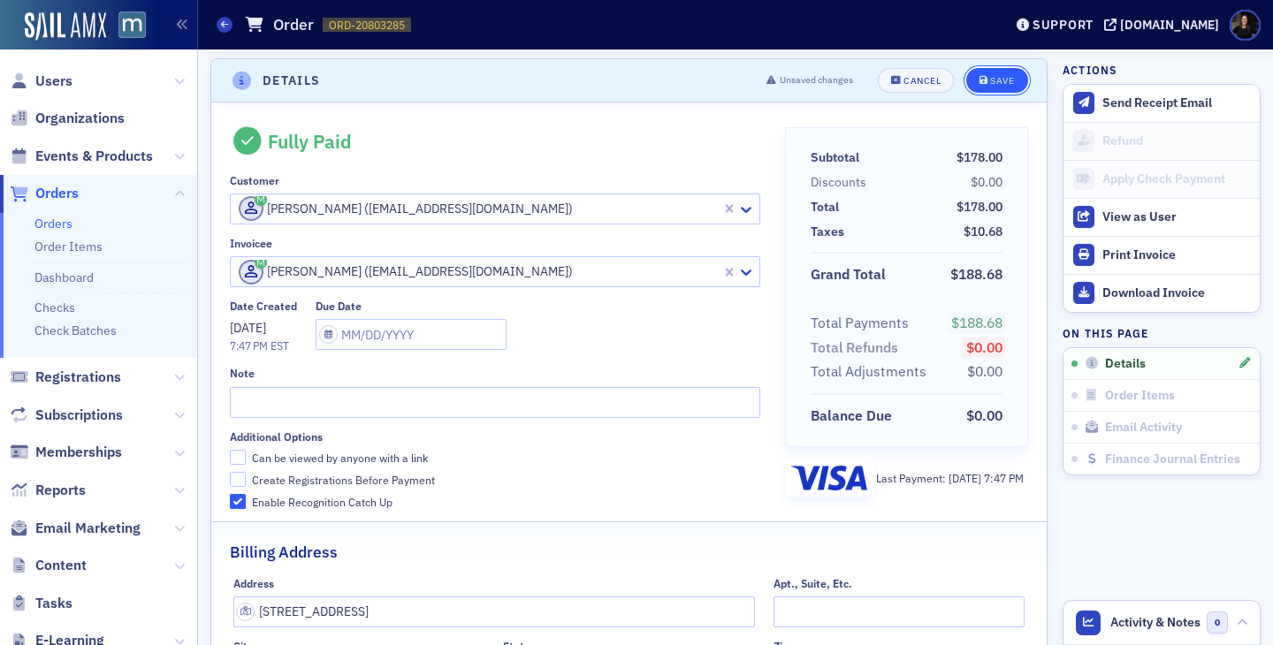
click at [989, 79] on span "Save" at bounding box center [996, 81] width 34 height 10
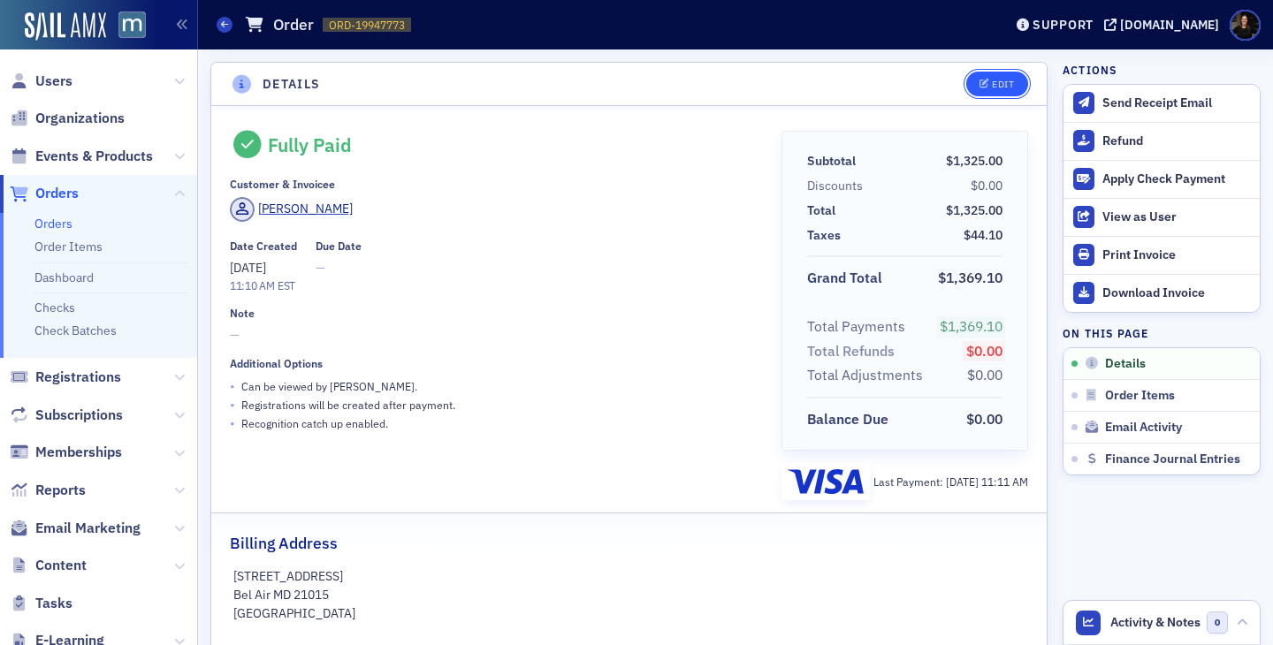
click at [987, 80] on icon "button" at bounding box center [984, 85] width 11 height 10
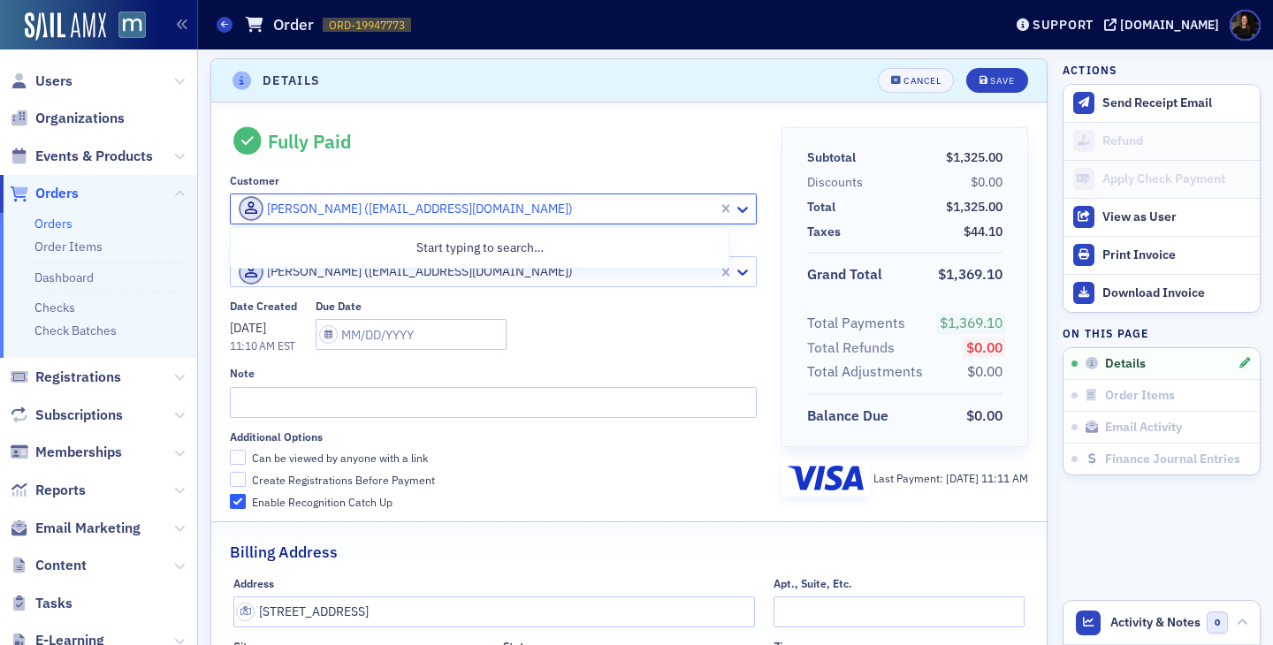
click at [513, 206] on div at bounding box center [476, 209] width 479 height 22
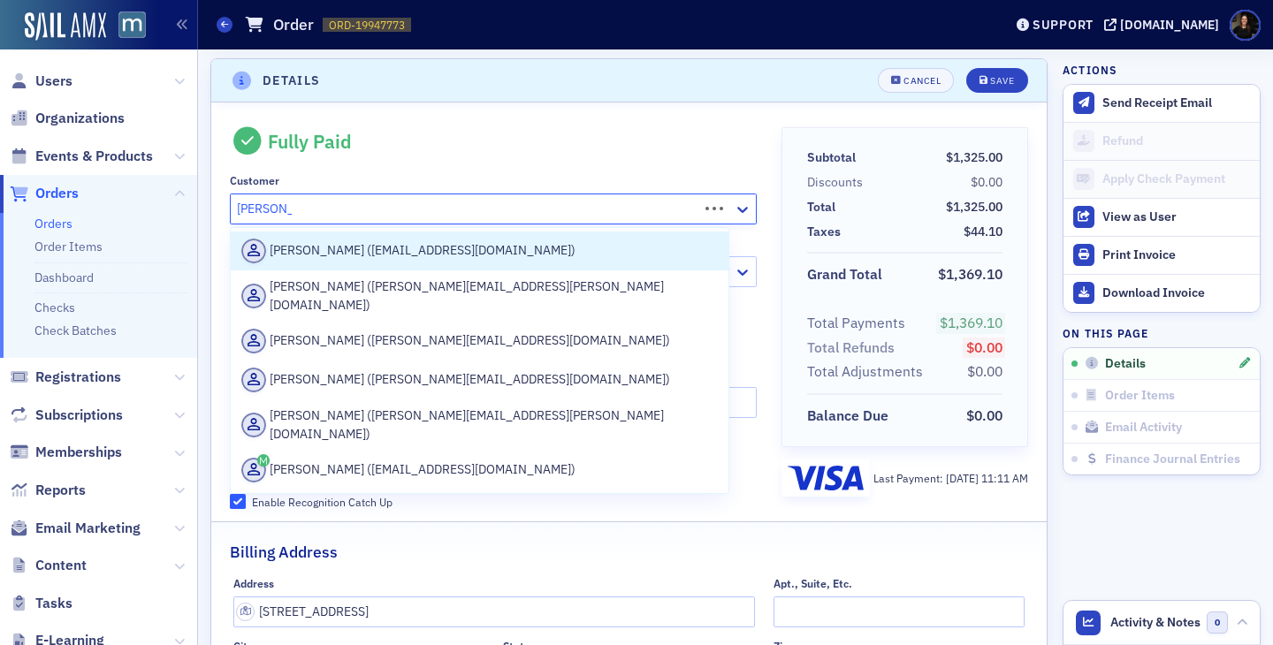
type input "[PERSON_NAME]"
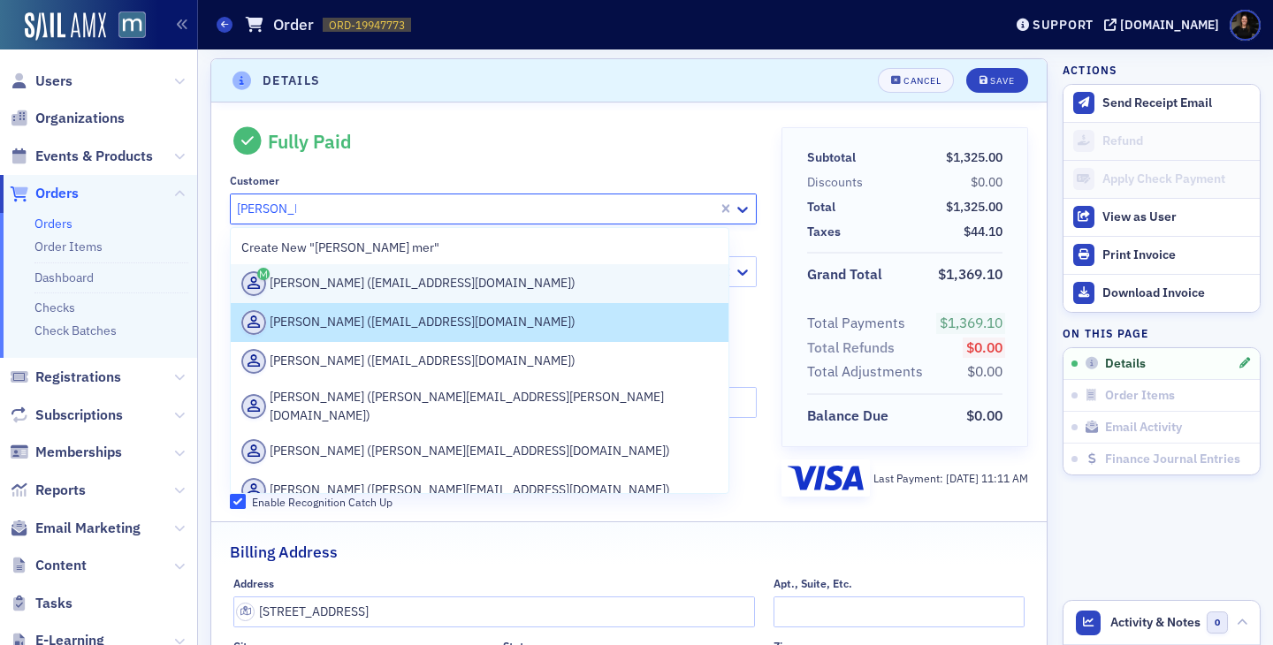
click at [386, 288] on div "[PERSON_NAME] ([EMAIL_ADDRESS][DOMAIN_NAME])" at bounding box center [479, 283] width 476 height 25
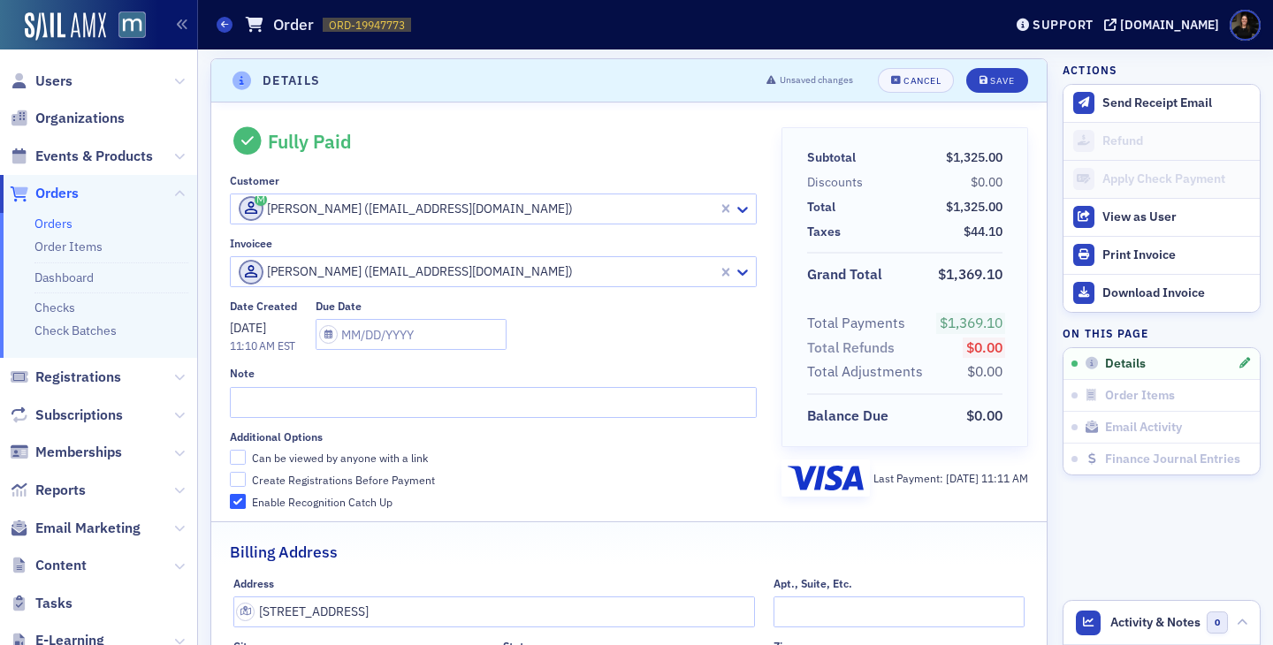
click at [558, 292] on div "Fully Paid Customer Laurie Mergler (ltmergler3@gmail.com) Invoicee Laurie Mergl…" at bounding box center [493, 318] width 527 height 382
click at [558, 279] on div at bounding box center [476, 272] width 479 height 22
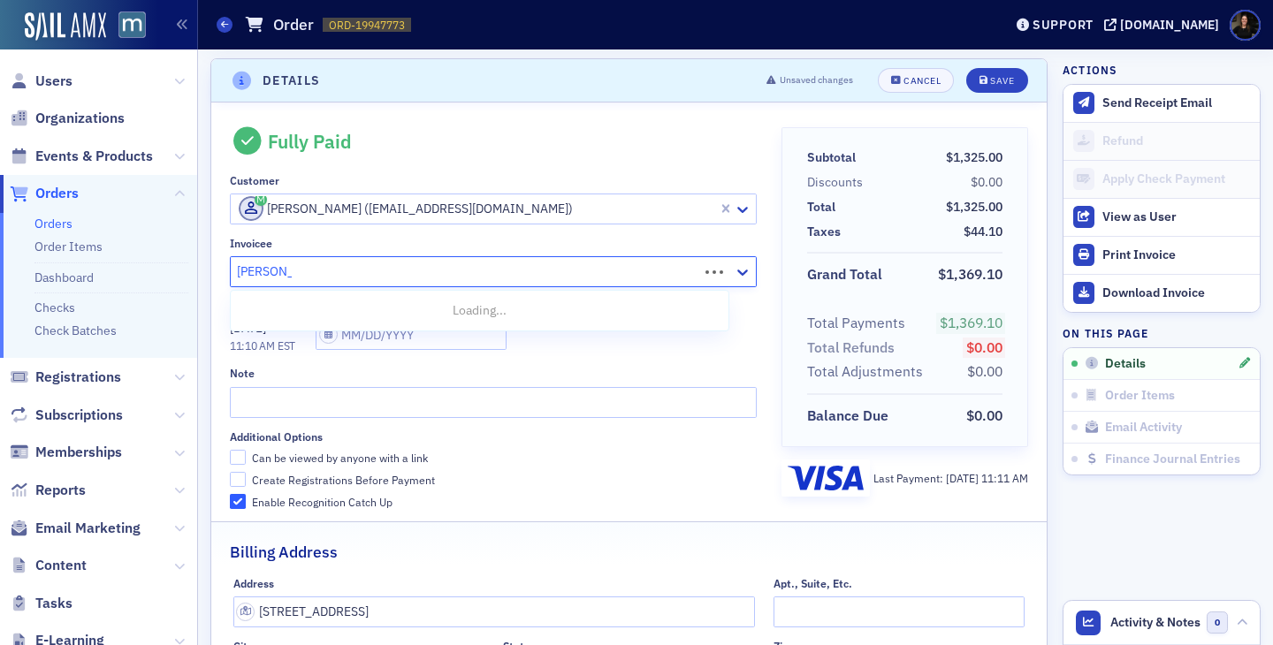
type input "[PERSON_NAME]"
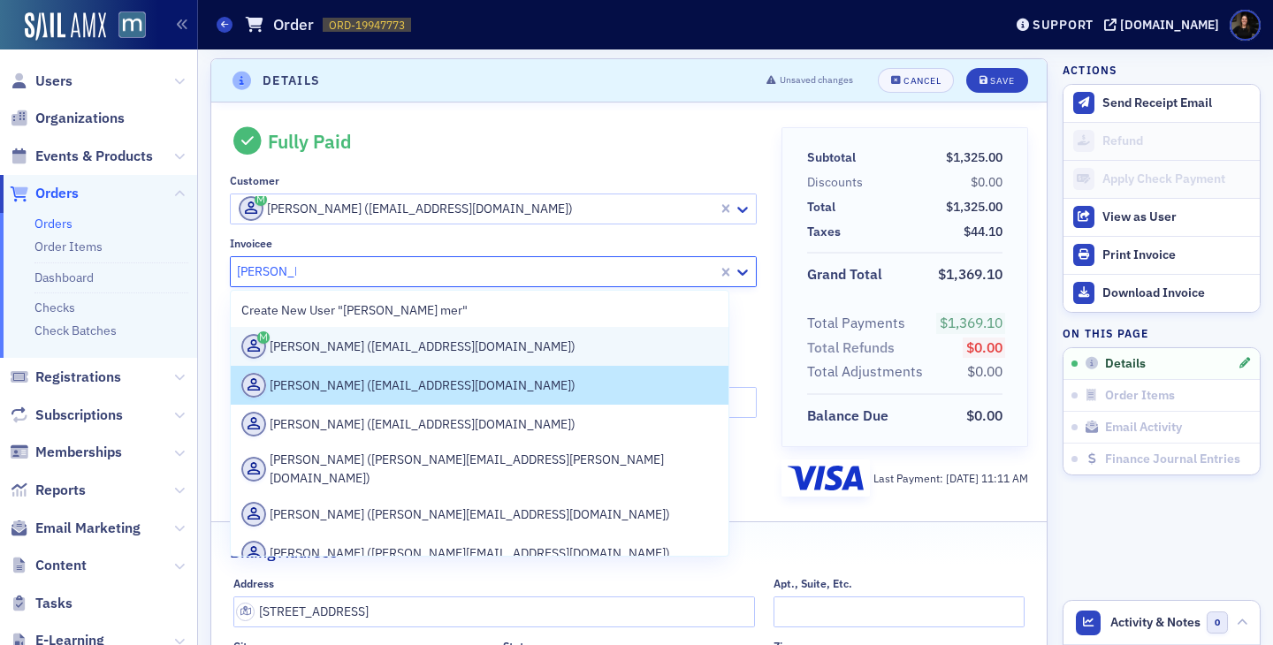
click at [331, 338] on div "[PERSON_NAME] ([EMAIL_ADDRESS][DOMAIN_NAME])" at bounding box center [479, 346] width 476 height 25
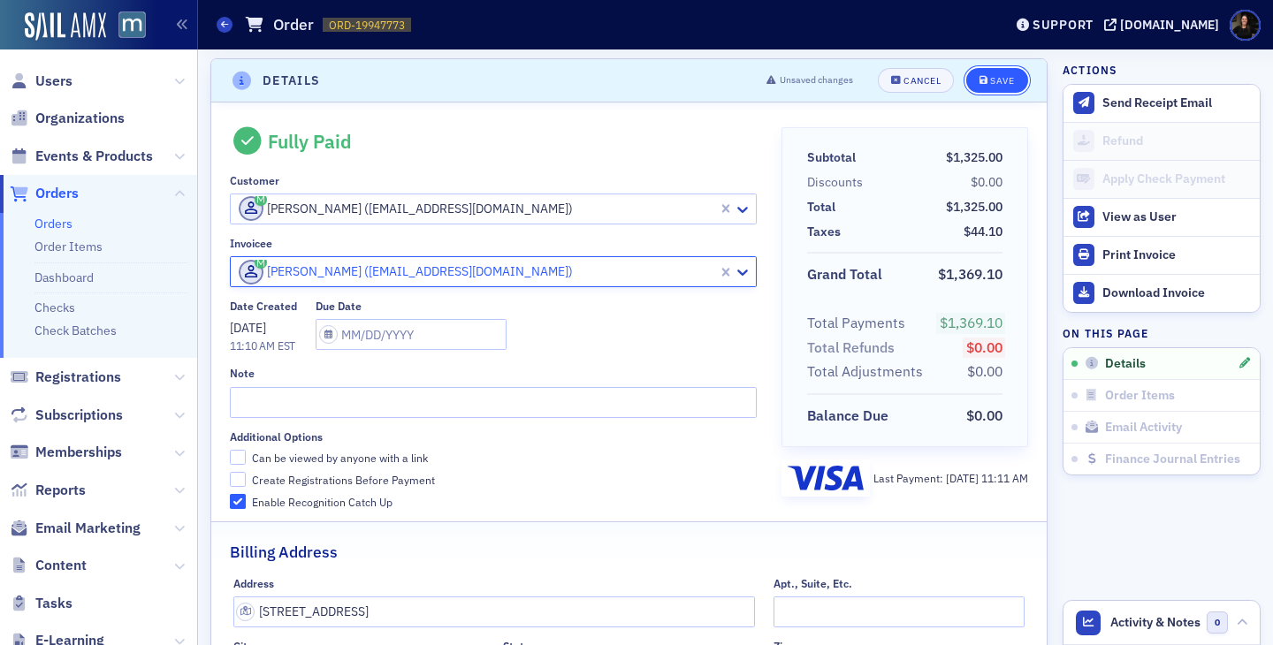
click at [989, 82] on span "Save" at bounding box center [996, 81] width 34 height 10
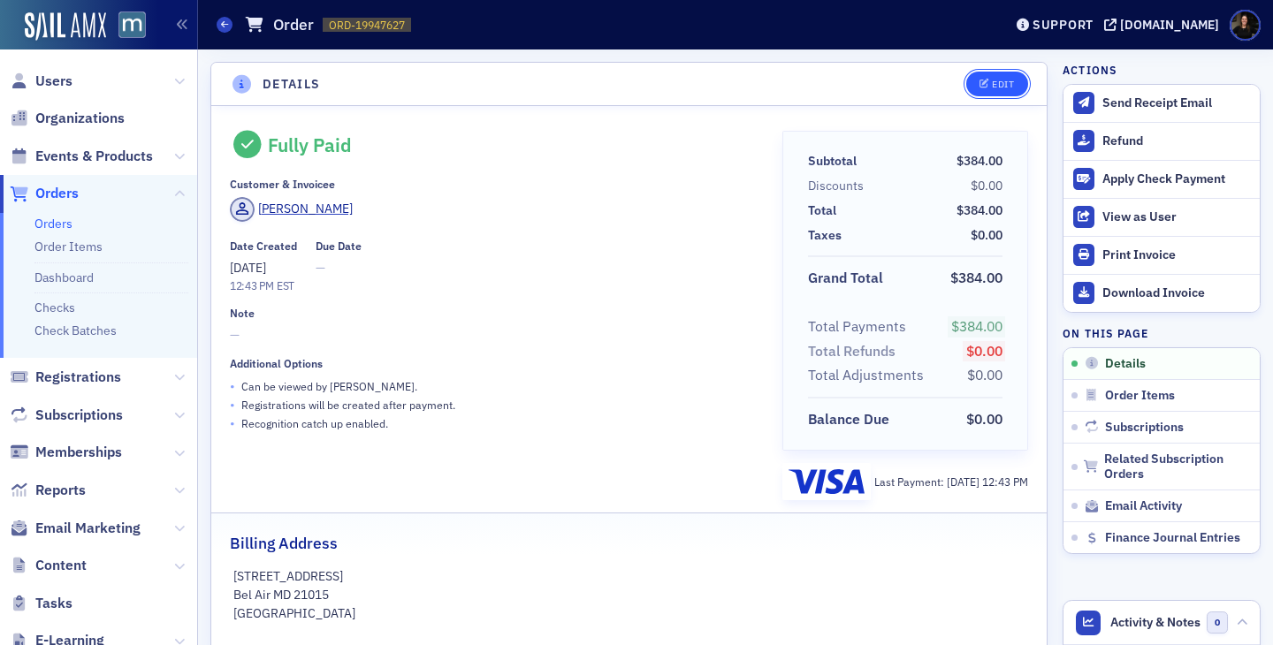
click at [1018, 72] on button "Edit" at bounding box center [996, 84] width 61 height 25
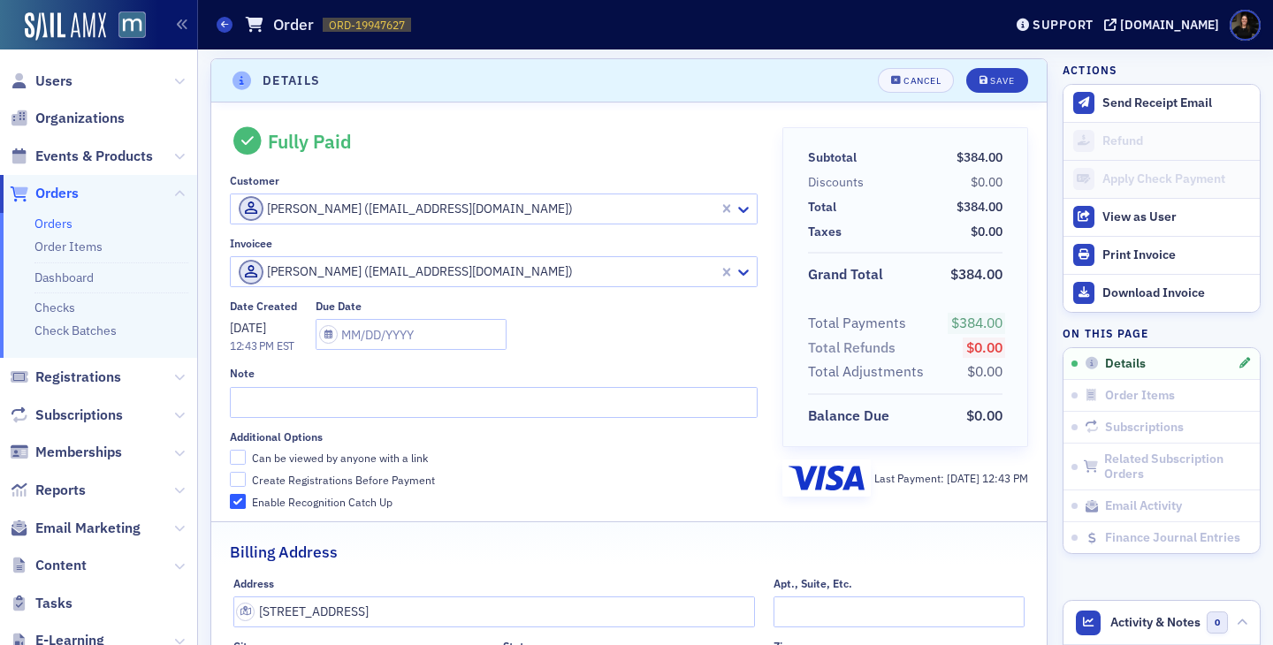
drag, startPoint x: 414, startPoint y: 207, endPoint x: 401, endPoint y: 181, distance: 28.5
click at [414, 207] on div at bounding box center [477, 209] width 480 height 22
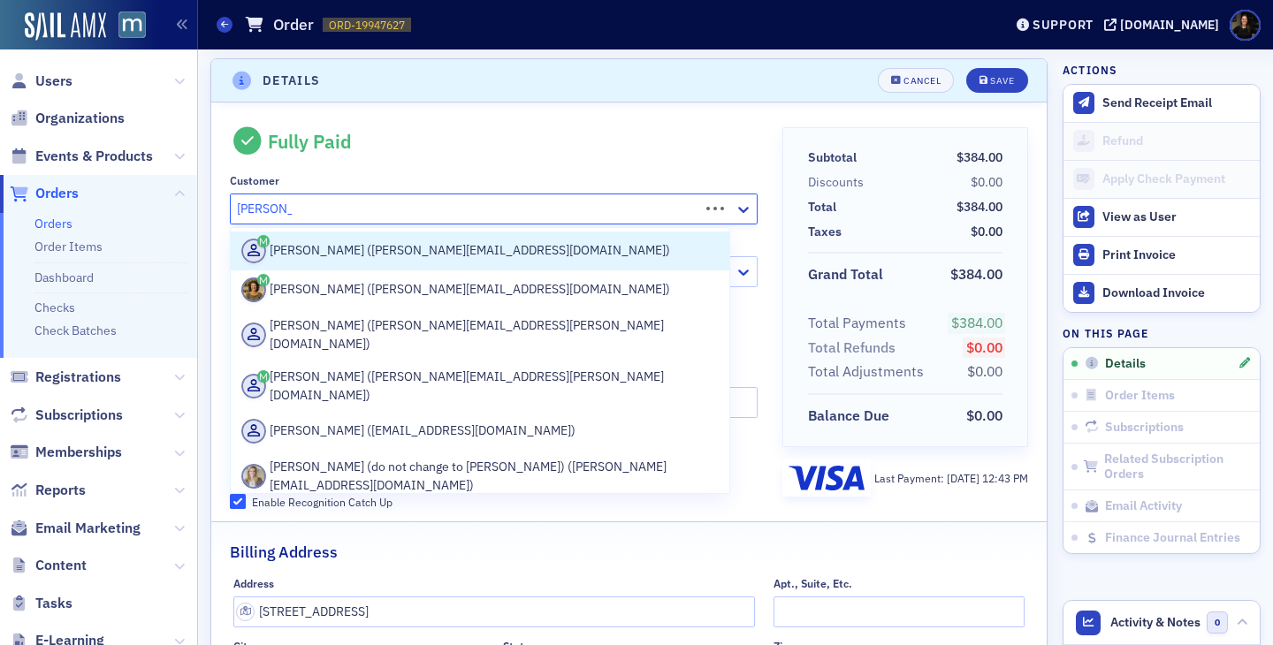
type input "[PERSON_NAME]"
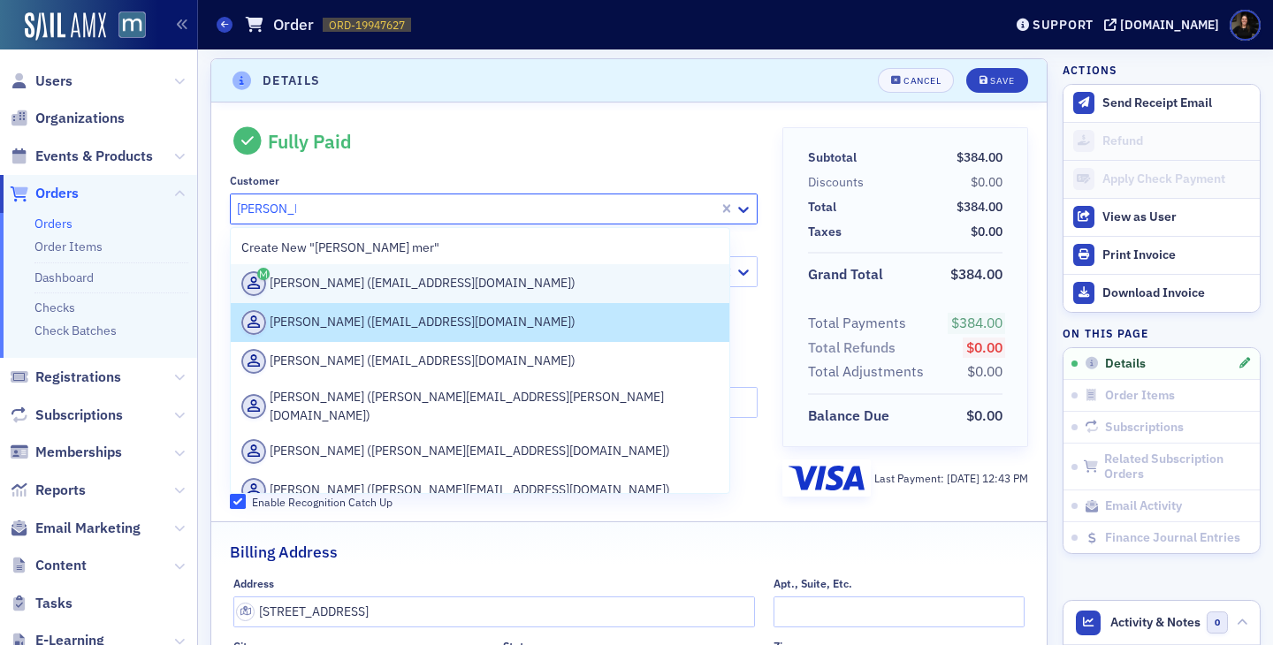
click at [392, 283] on div "[PERSON_NAME] ([EMAIL_ADDRESS][DOMAIN_NAME])" at bounding box center [479, 283] width 477 height 25
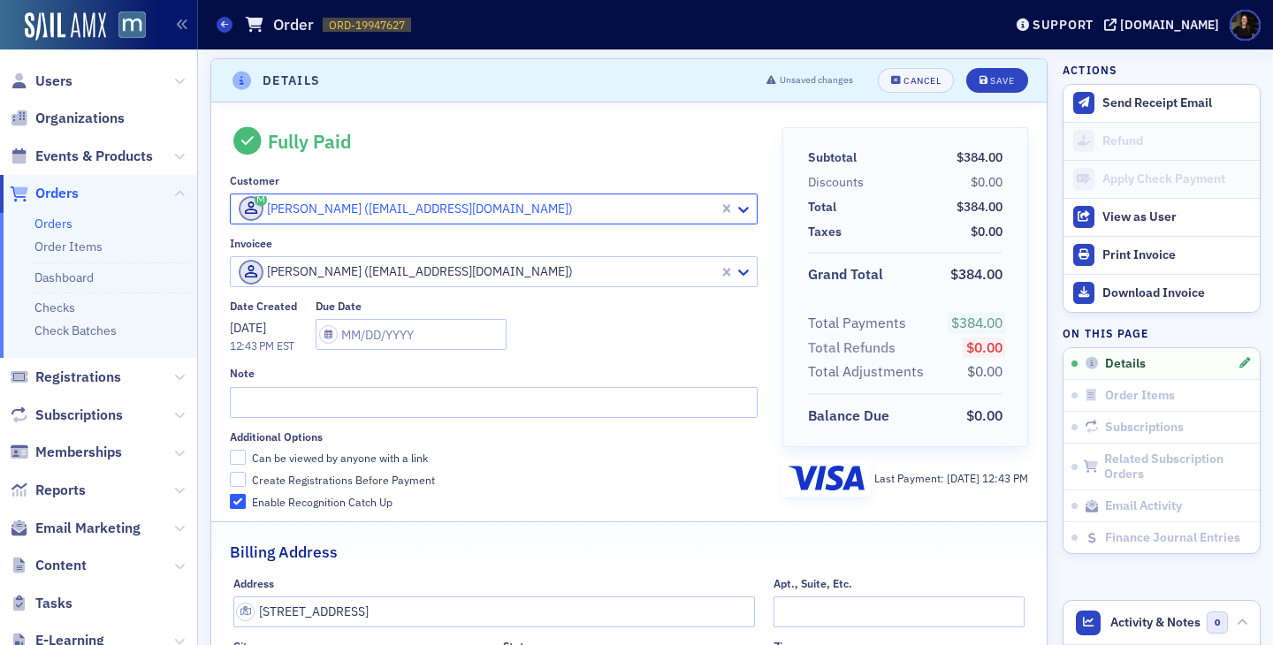
click at [380, 281] on div at bounding box center [477, 272] width 480 height 22
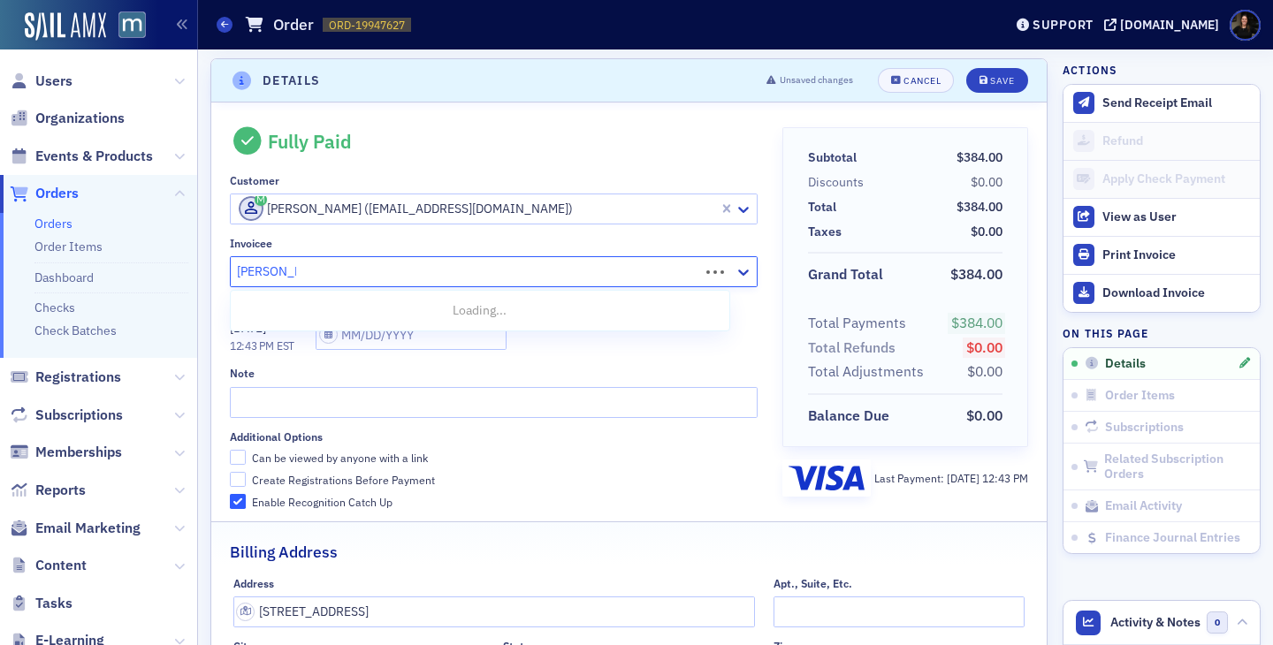
type input "[PERSON_NAME]"
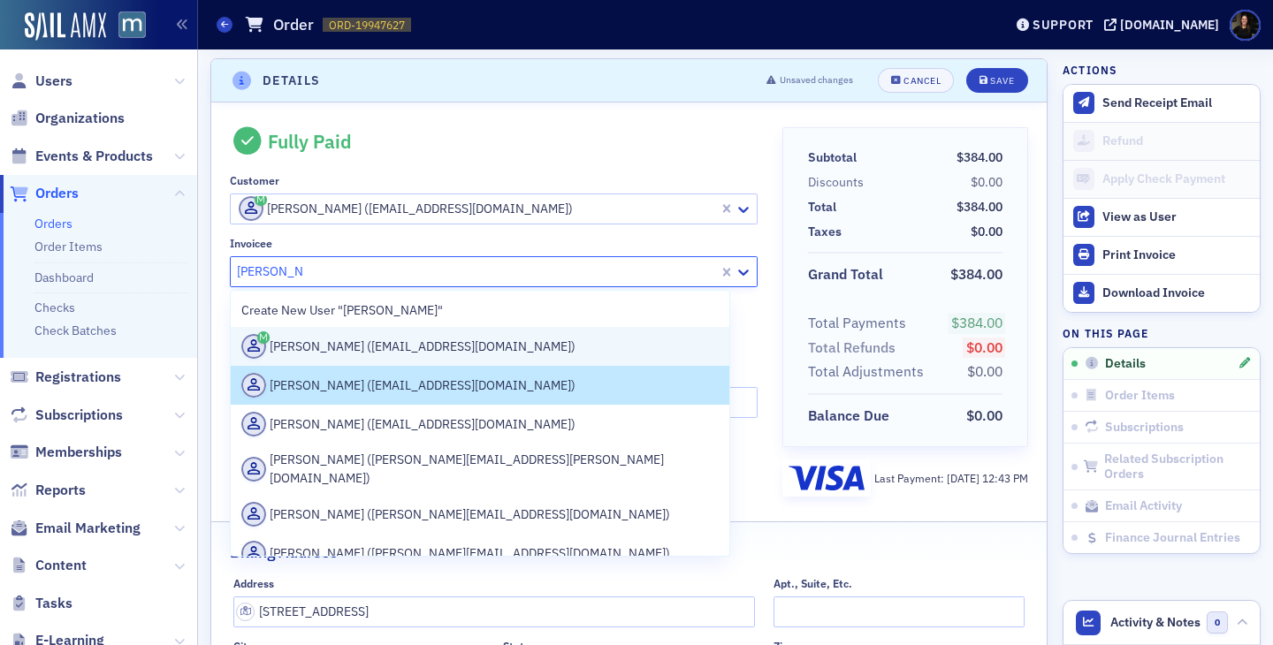
click at [338, 354] on div "[PERSON_NAME] ([EMAIL_ADDRESS][DOMAIN_NAME])" at bounding box center [479, 346] width 477 height 25
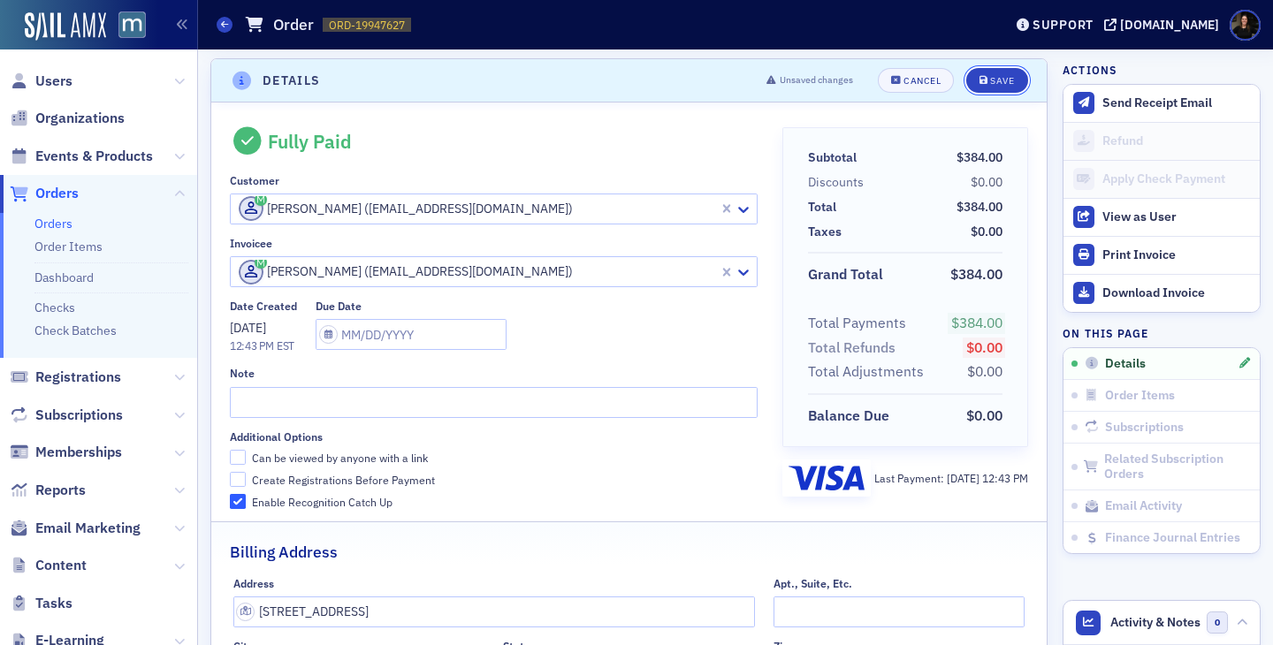
drag, startPoint x: 983, startPoint y: 80, endPoint x: 984, endPoint y: 0, distance: 79.5
click at [983, 80] on icon "submit" at bounding box center [983, 81] width 9 height 10
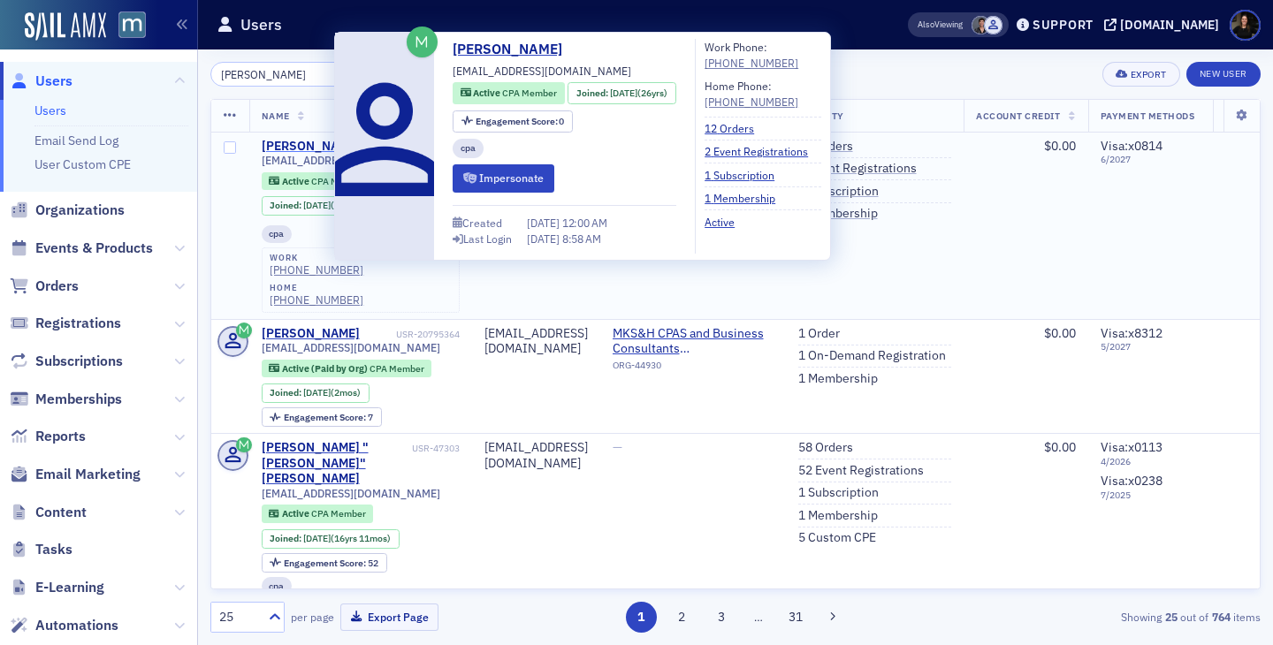
click at [298, 150] on div "[PERSON_NAME]" at bounding box center [311, 147] width 98 height 16
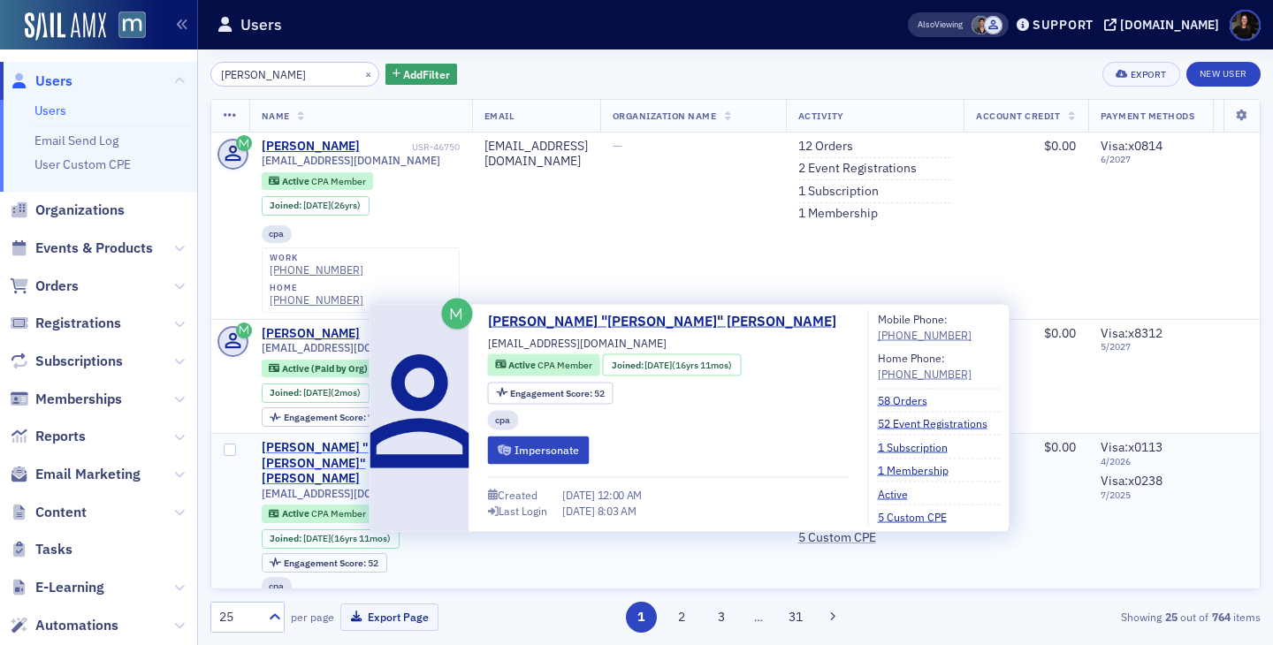
click at [308, 440] on div "James "Jim" Miller" at bounding box center [335, 463] width 147 height 47
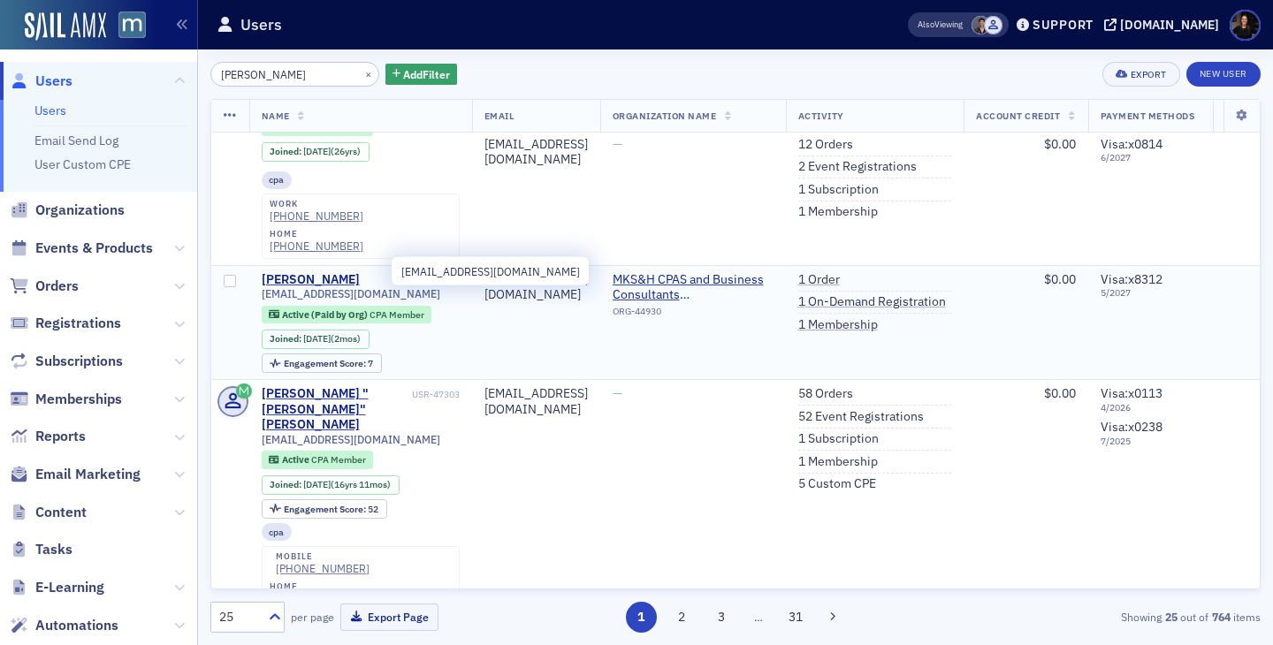
scroll to position [45, 0]
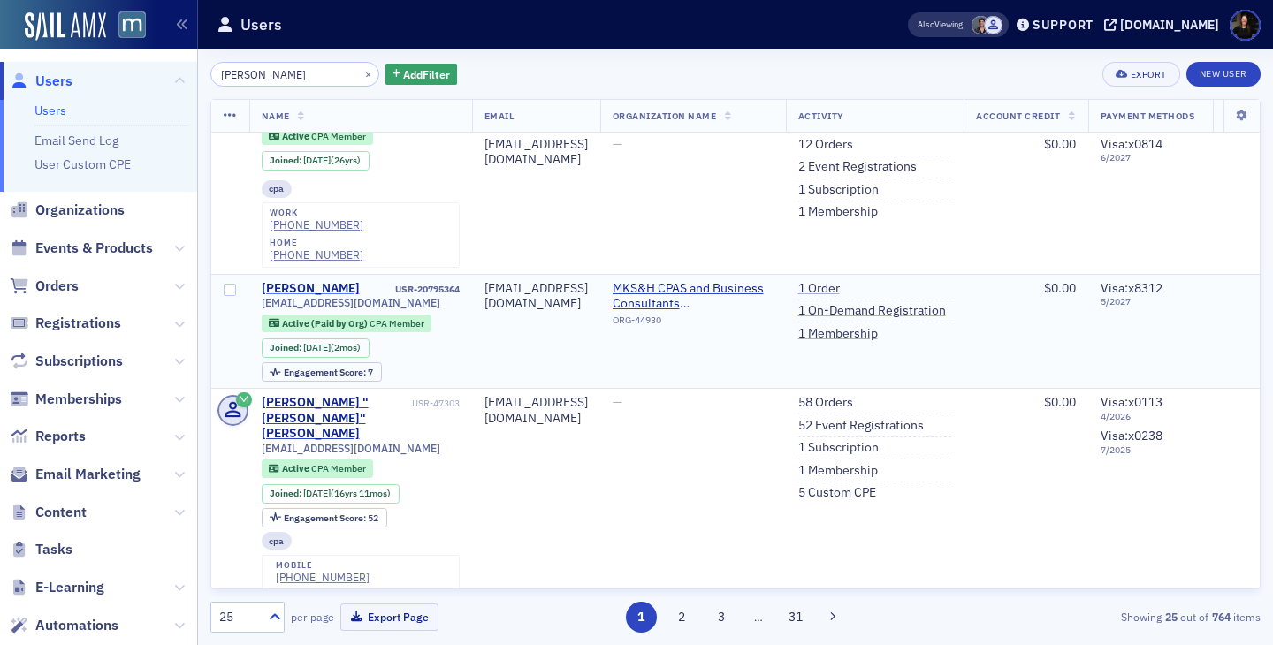
click at [299, 281] on div "James Miller" at bounding box center [311, 289] width 98 height 16
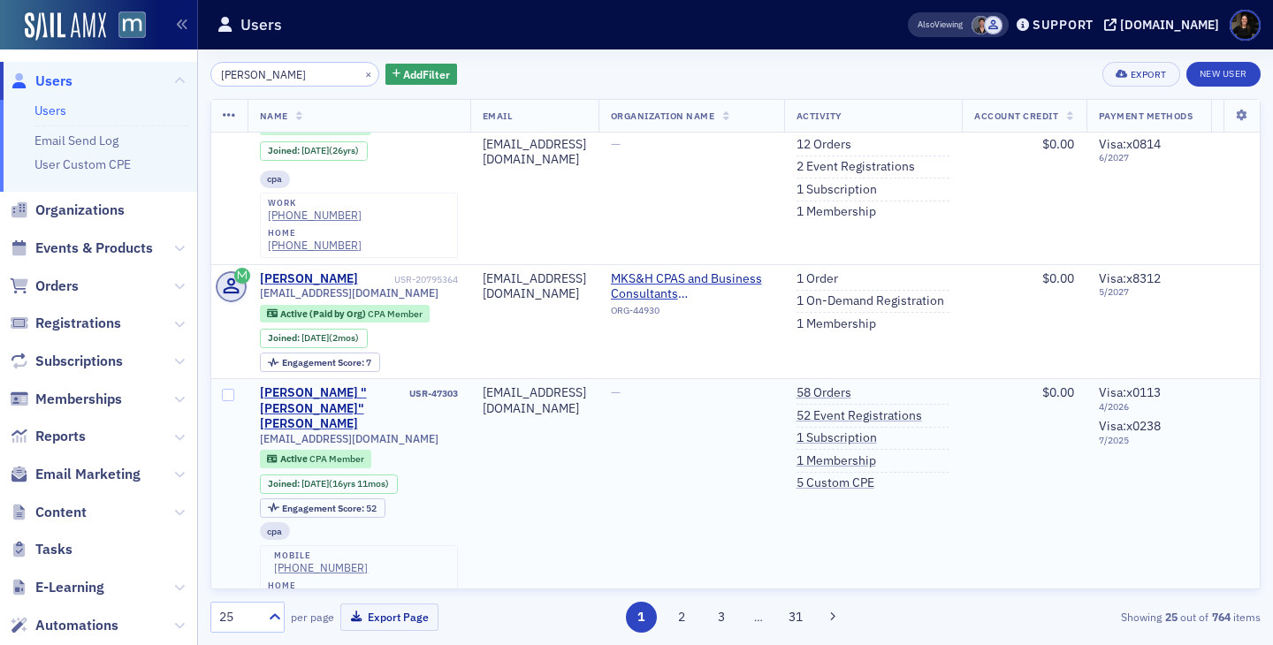
scroll to position [0, 2]
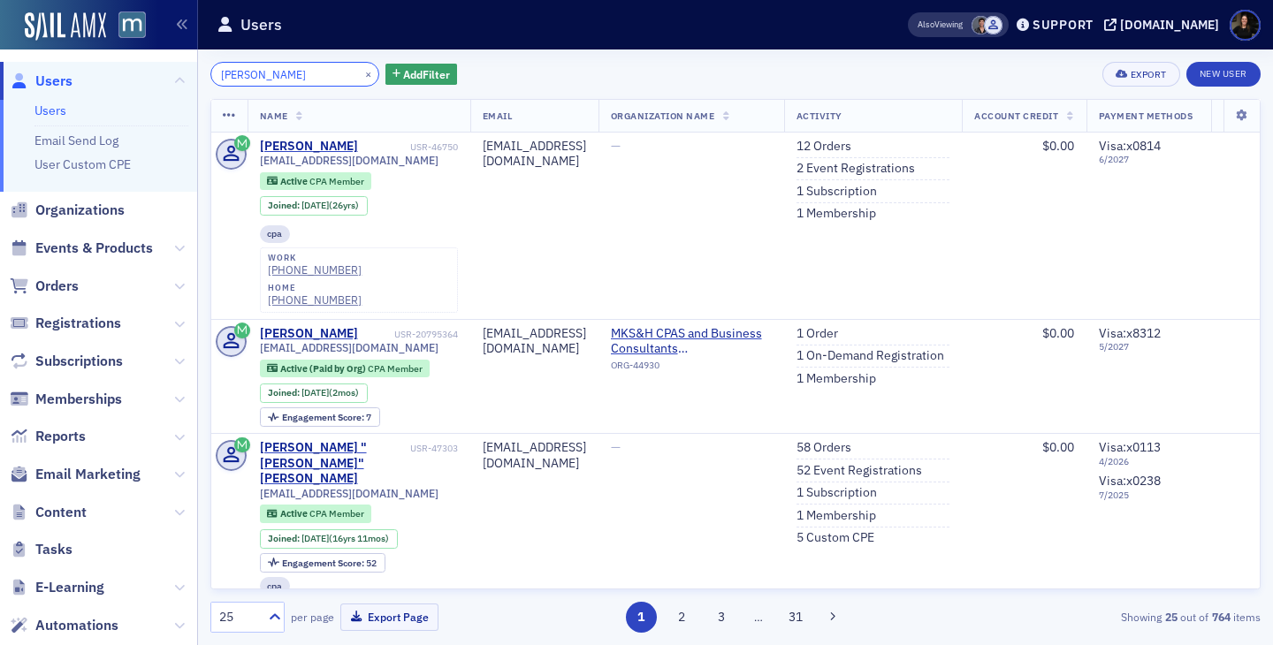
drag, startPoint x: 293, startPoint y: 77, endPoint x: 0, endPoint y: 52, distance: 294.5
click at [0, 52] on div "Users Users Email Send Log User Custom CPE Organizations Events & Products Orde…" at bounding box center [636, 322] width 1273 height 645
type input "s"
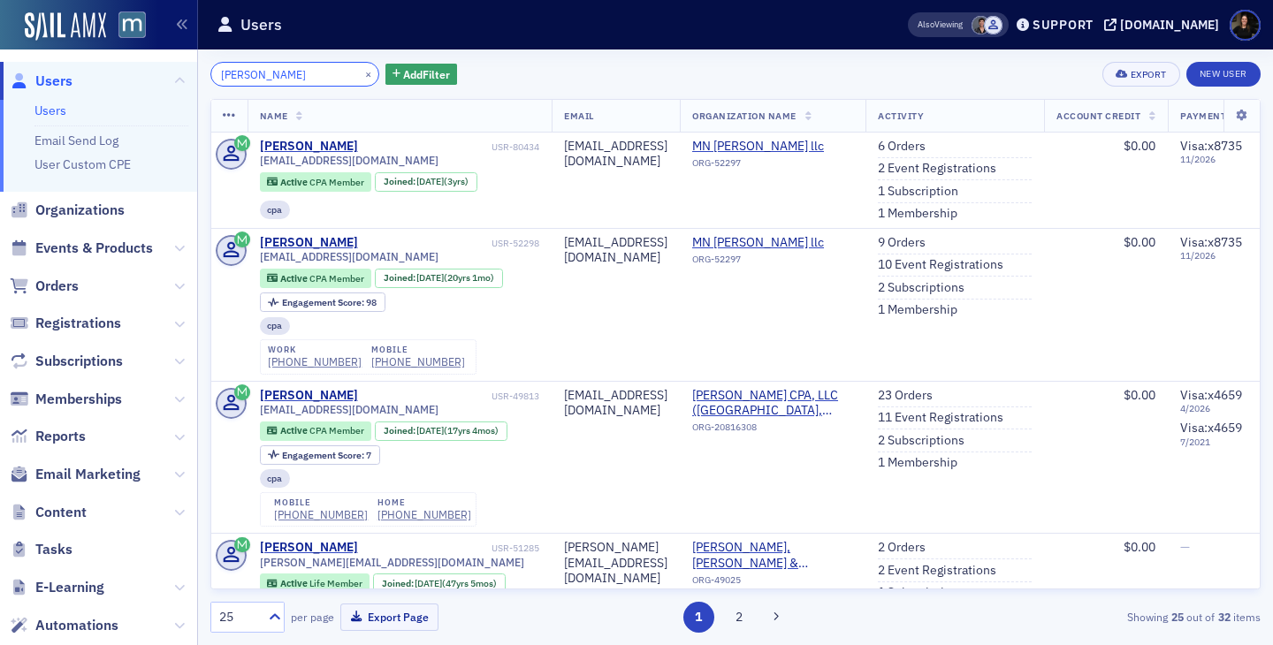
type input "abba blum"
click at [958, 193] on link "1 Subscription" at bounding box center [918, 192] width 80 height 16
click at [964, 284] on link "2 Subscriptions" at bounding box center [921, 288] width 87 height 16
drag, startPoint x: 1031, startPoint y: 206, endPoint x: 1022, endPoint y: 186, distance: 21.4
click at [958, 186] on link "1 Subscription" at bounding box center [918, 192] width 80 height 16
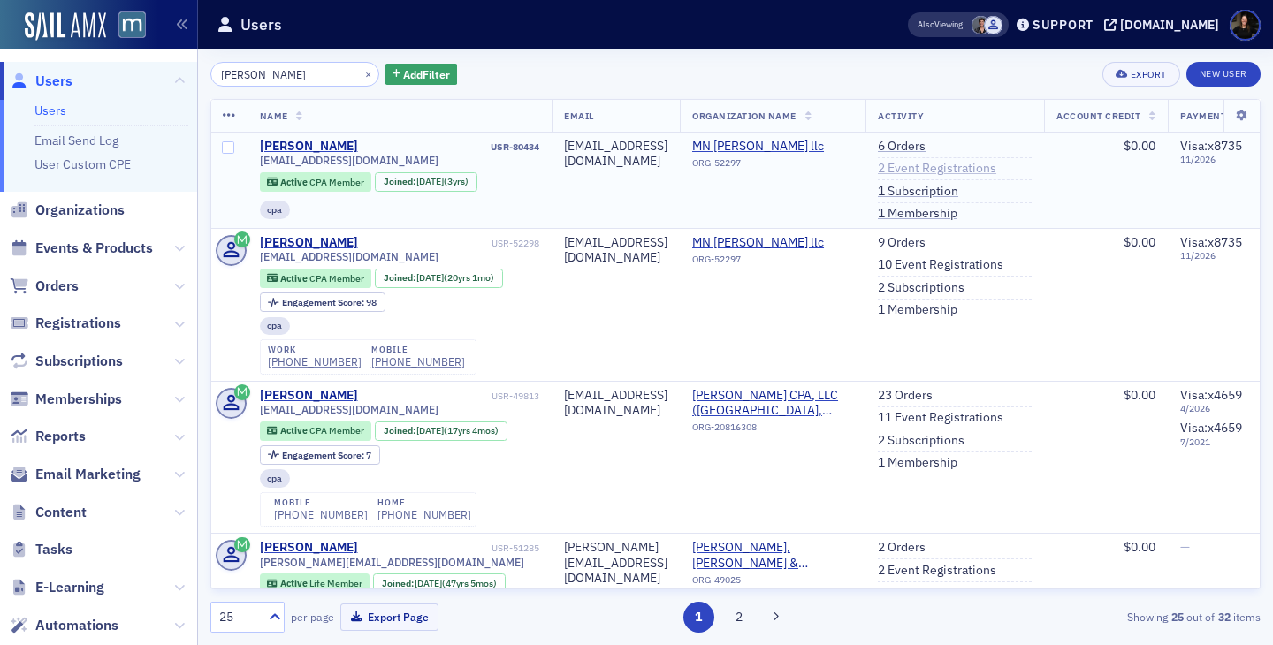
click at [996, 166] on link "2 Event Registrations" at bounding box center [937, 169] width 118 height 16
click at [925, 142] on link "6 Orders" at bounding box center [902, 147] width 48 height 16
click at [292, 77] on input "[PERSON_NAME]" at bounding box center [294, 74] width 169 height 25
click at [306, 71] on input "[PERSON_NAME]" at bounding box center [294, 74] width 169 height 25
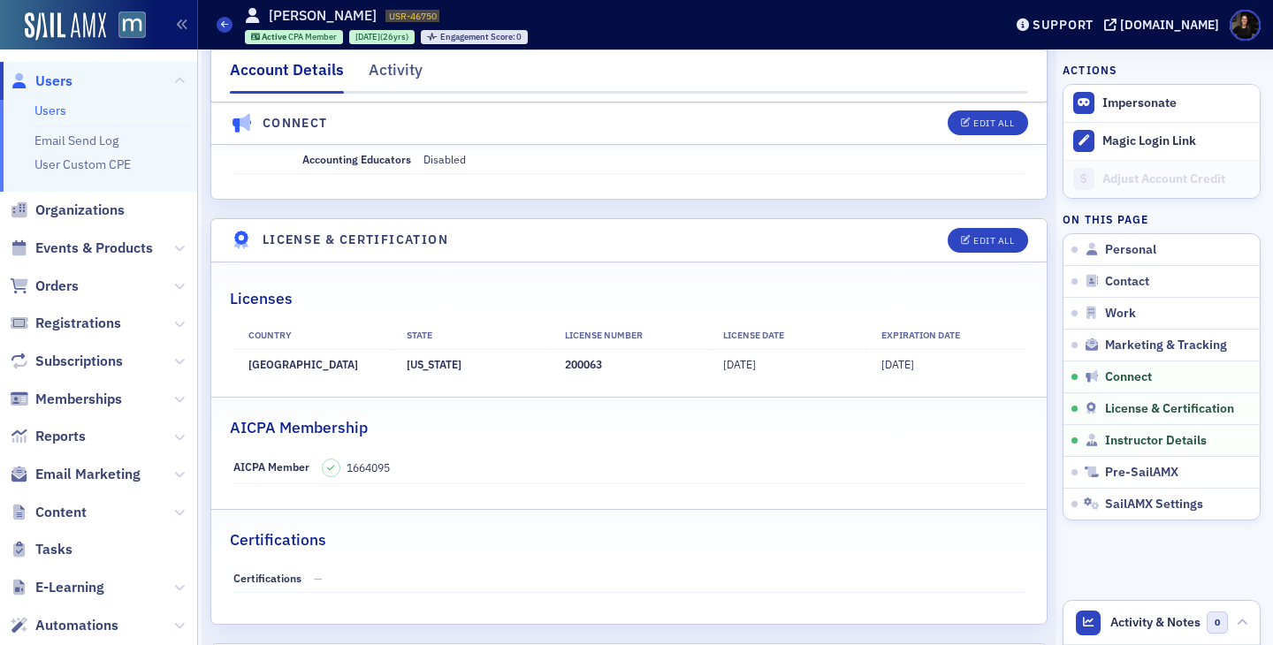
scroll to position [3362, 0]
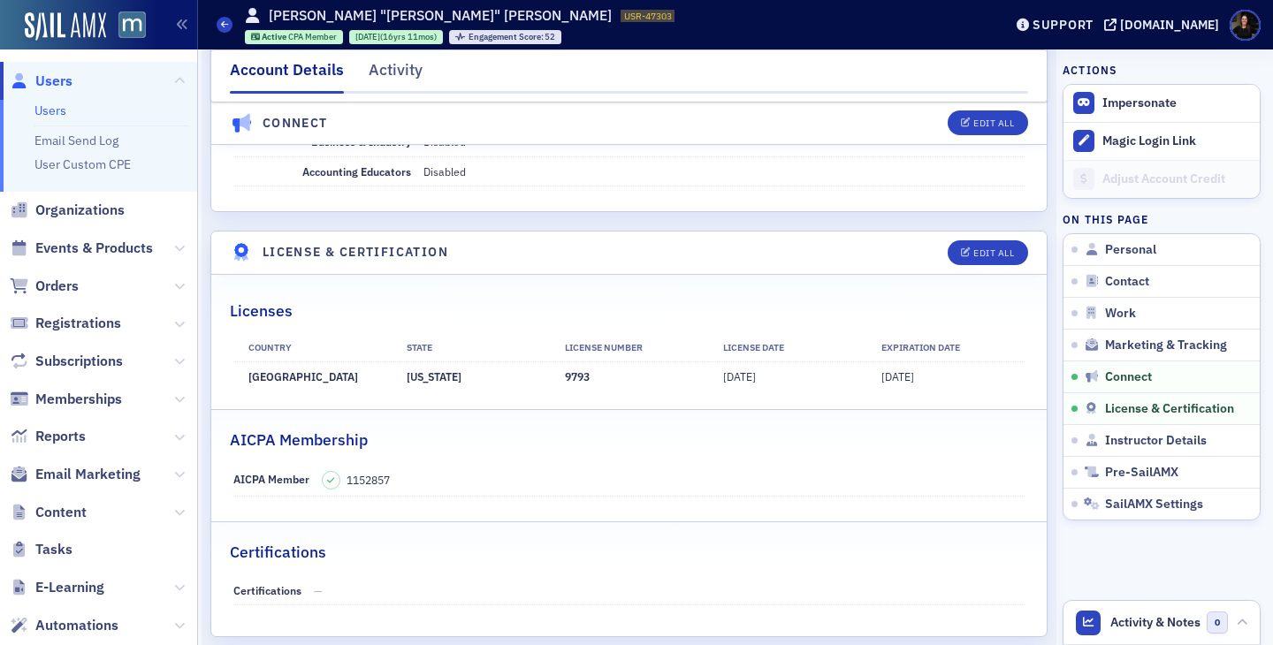
scroll to position [3346, 0]
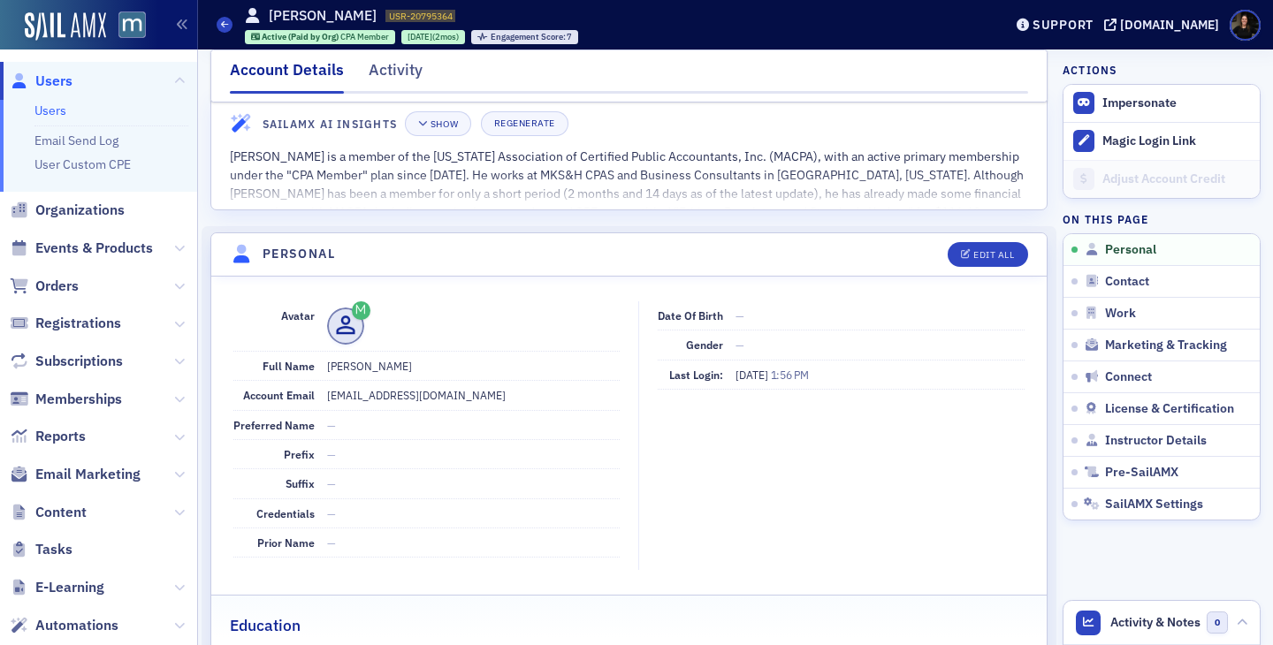
scroll to position [39, 0]
click at [227, 18] on span at bounding box center [225, 25] width 16 height 16
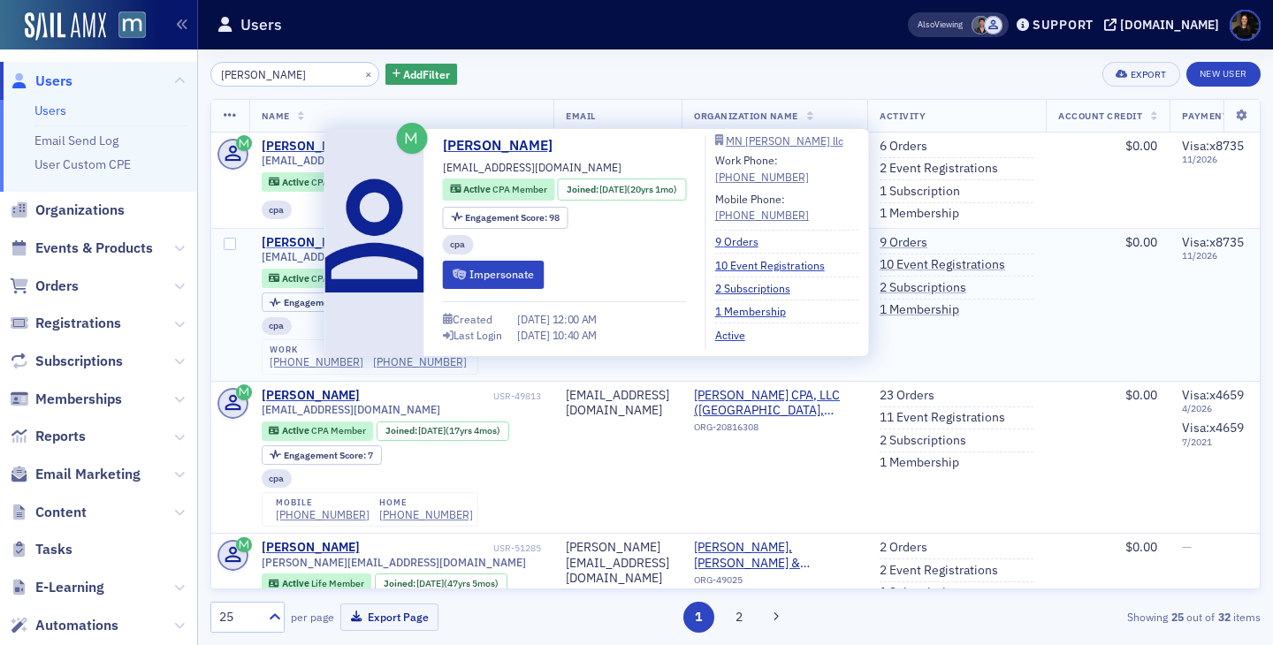
type input "[PERSON_NAME]"
click at [285, 239] on div "[PERSON_NAME]" at bounding box center [311, 243] width 98 height 16
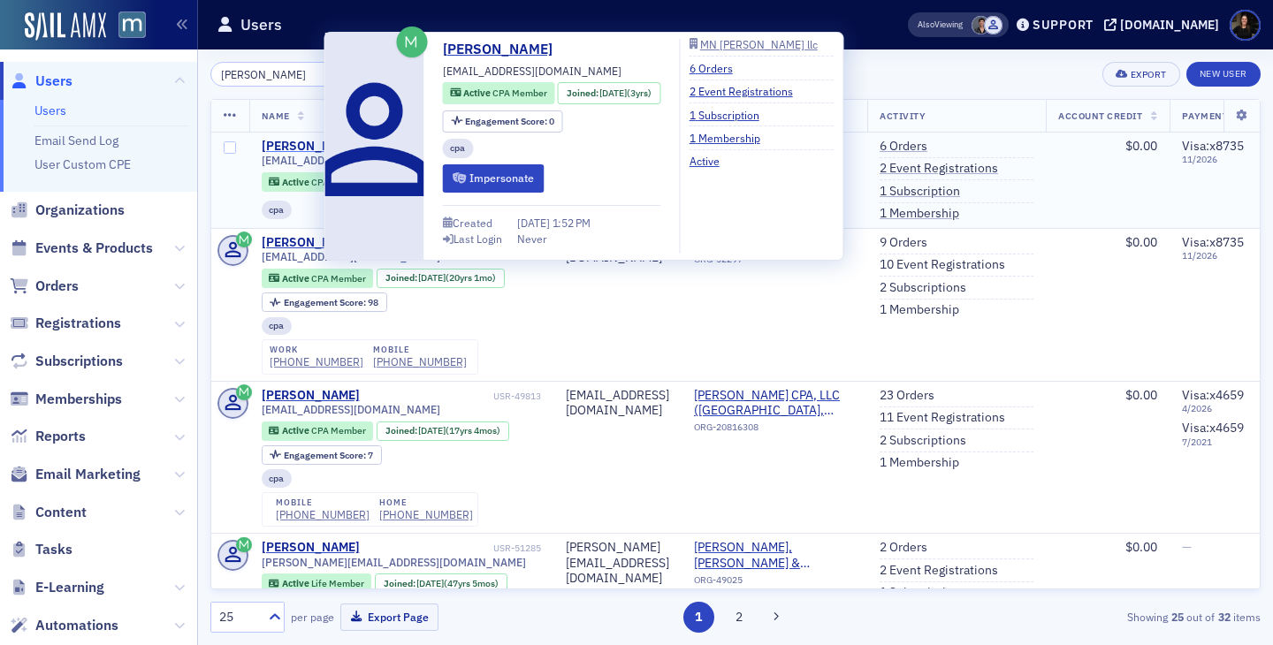
click at [278, 142] on div "[PERSON_NAME]" at bounding box center [311, 147] width 98 height 16
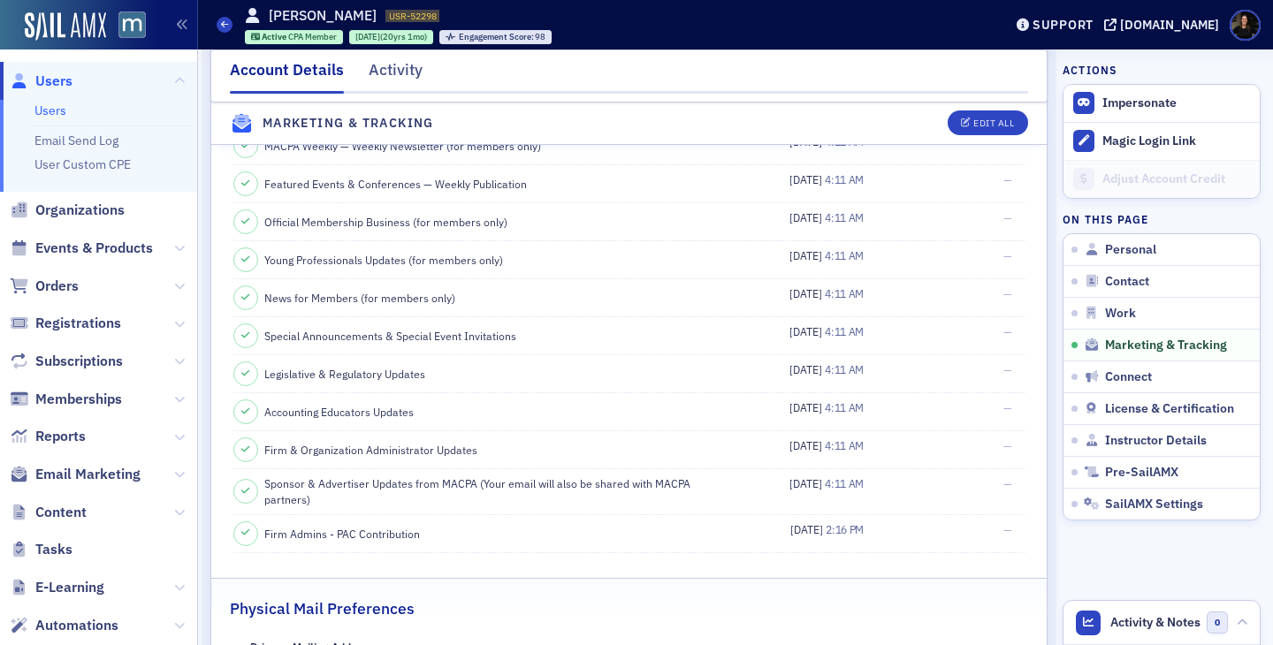
scroll to position [1783, 0]
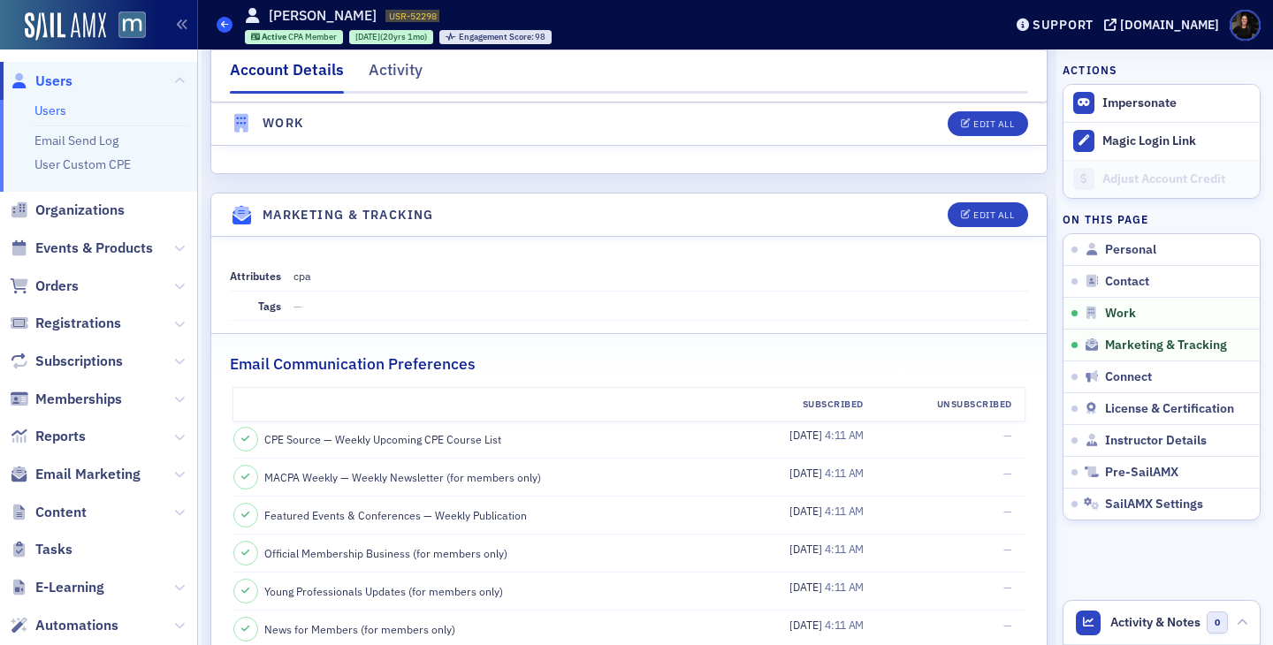
click at [227, 28] on icon at bounding box center [224, 24] width 7 height 8
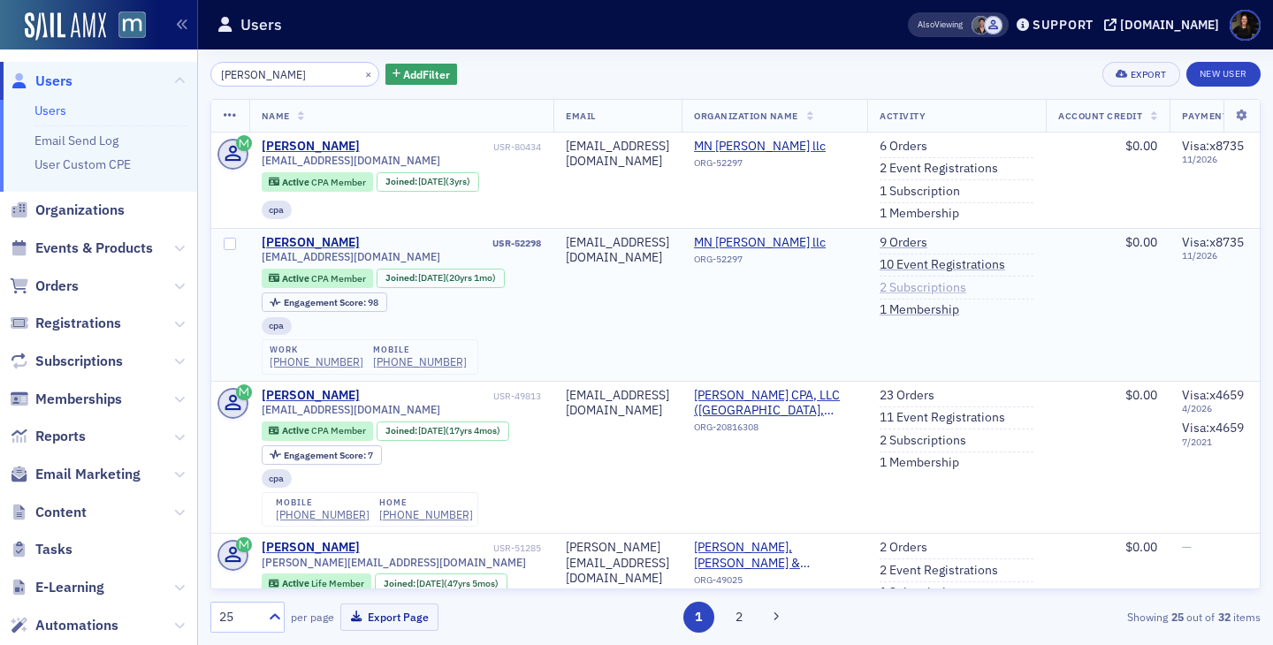
type input "[PERSON_NAME]"
click at [966, 289] on link "2 Subscriptions" at bounding box center [922, 288] width 87 height 16
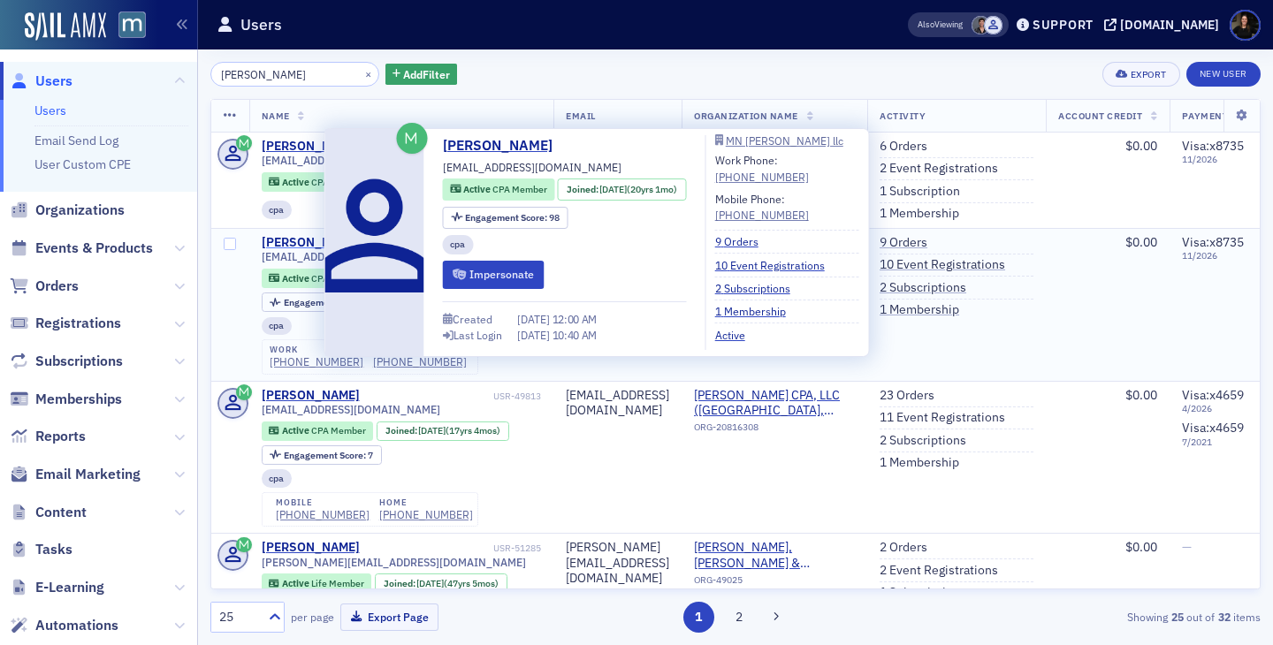
click at [300, 247] on div "[PERSON_NAME]" at bounding box center [311, 243] width 98 height 16
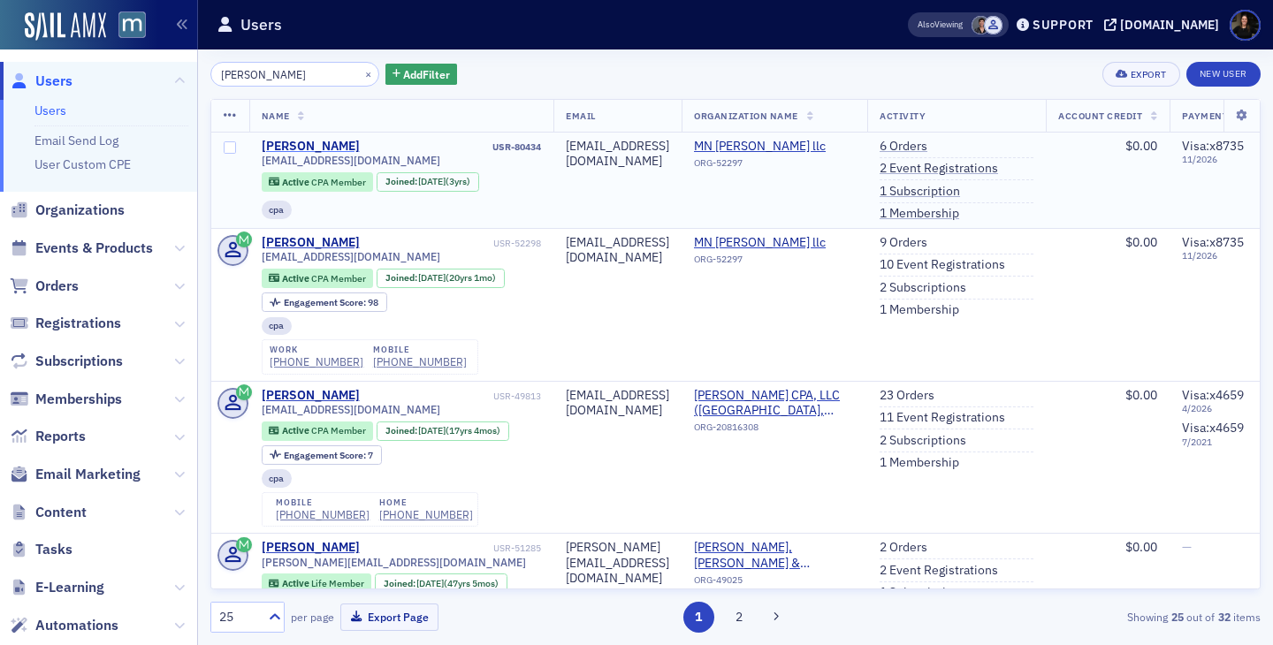
click at [290, 147] on div "[PERSON_NAME]" at bounding box center [311, 147] width 98 height 16
click at [966, 285] on link "2 Subscriptions" at bounding box center [922, 288] width 87 height 16
click at [960, 193] on link "1 Subscription" at bounding box center [919, 192] width 80 height 16
click at [960, 189] on link "1 Subscription" at bounding box center [919, 192] width 80 height 16
click at [966, 282] on link "2 Subscriptions" at bounding box center [922, 288] width 87 height 16
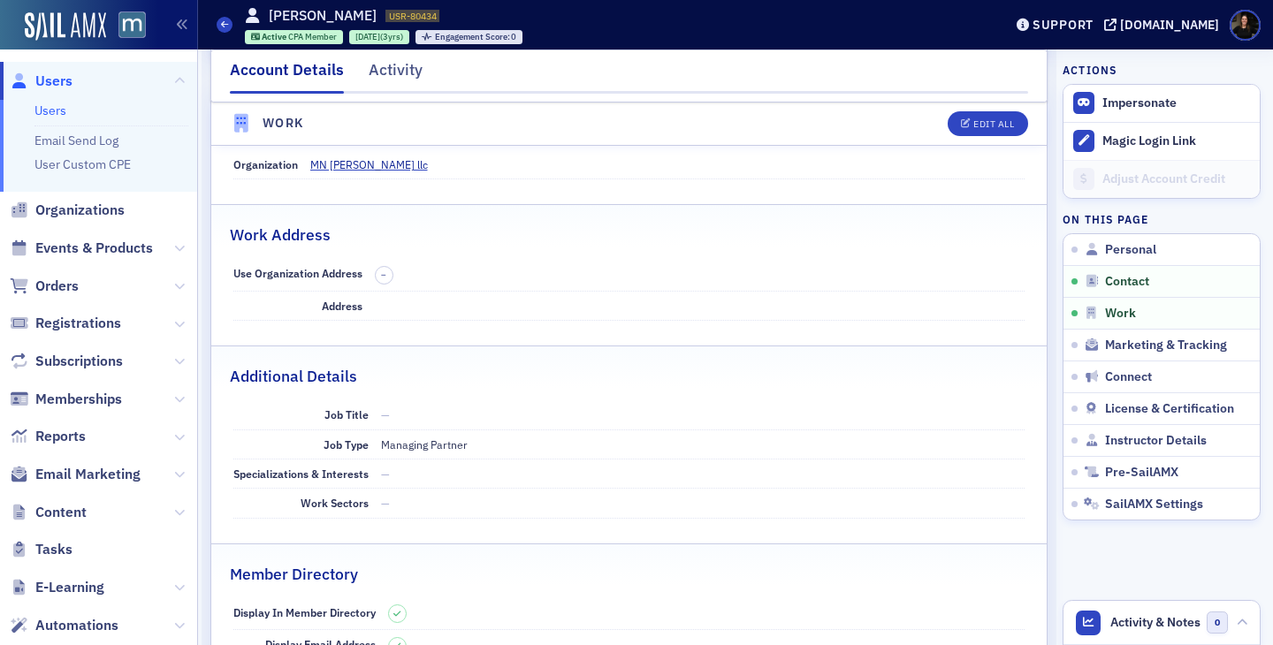
scroll to position [1065, 0]
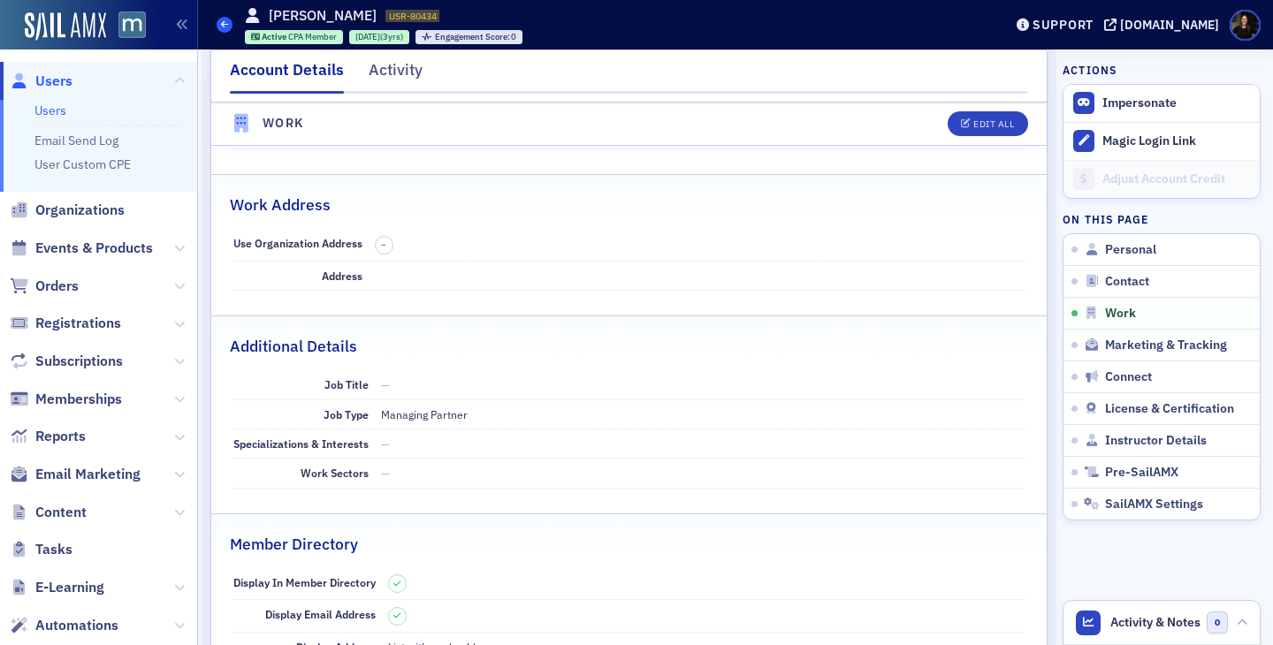
click at [223, 23] on icon at bounding box center [224, 24] width 7 height 8
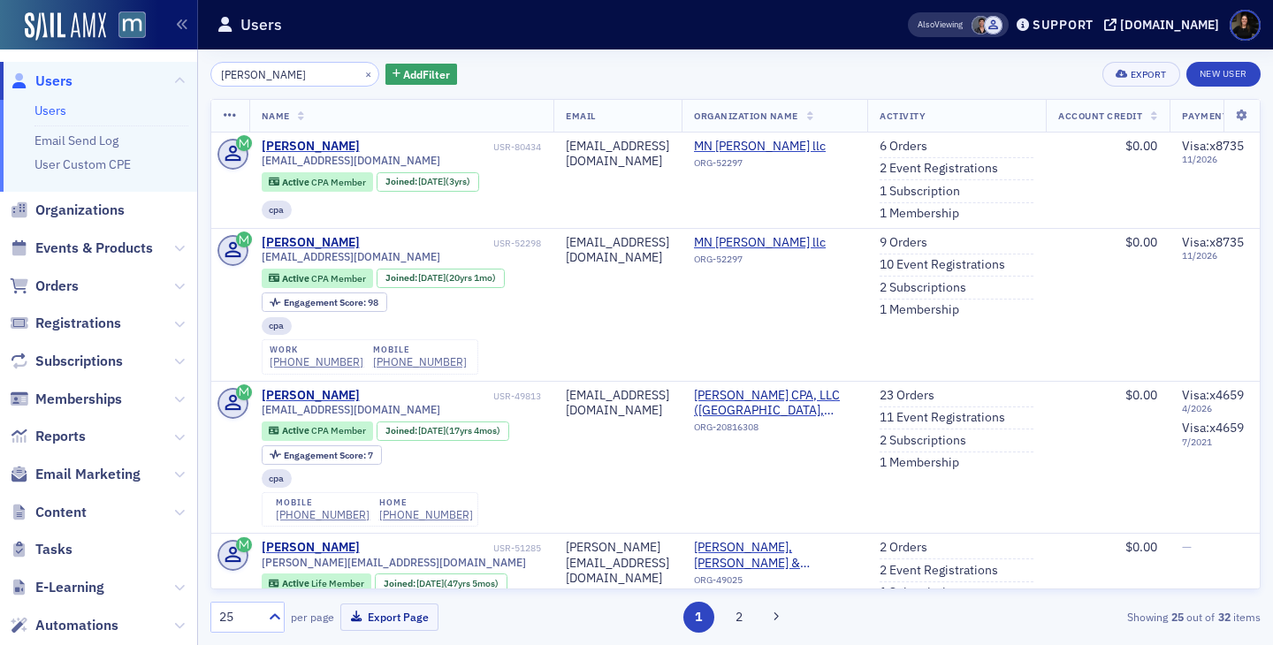
type input "[PERSON_NAME]"
click at [927, 147] on link "6 Orders" at bounding box center [903, 147] width 48 height 16
click at [966, 290] on link "2 Subscriptions" at bounding box center [922, 288] width 87 height 16
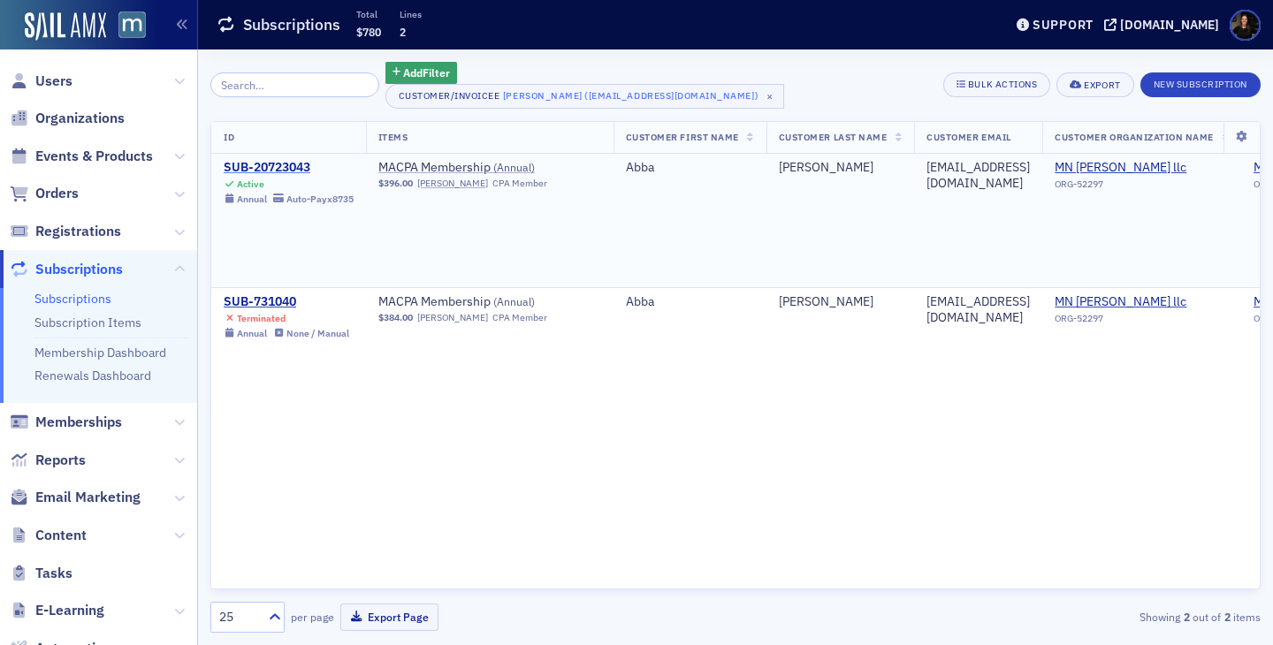
click at [255, 165] on div "SUB-20723043" at bounding box center [289, 168] width 130 height 16
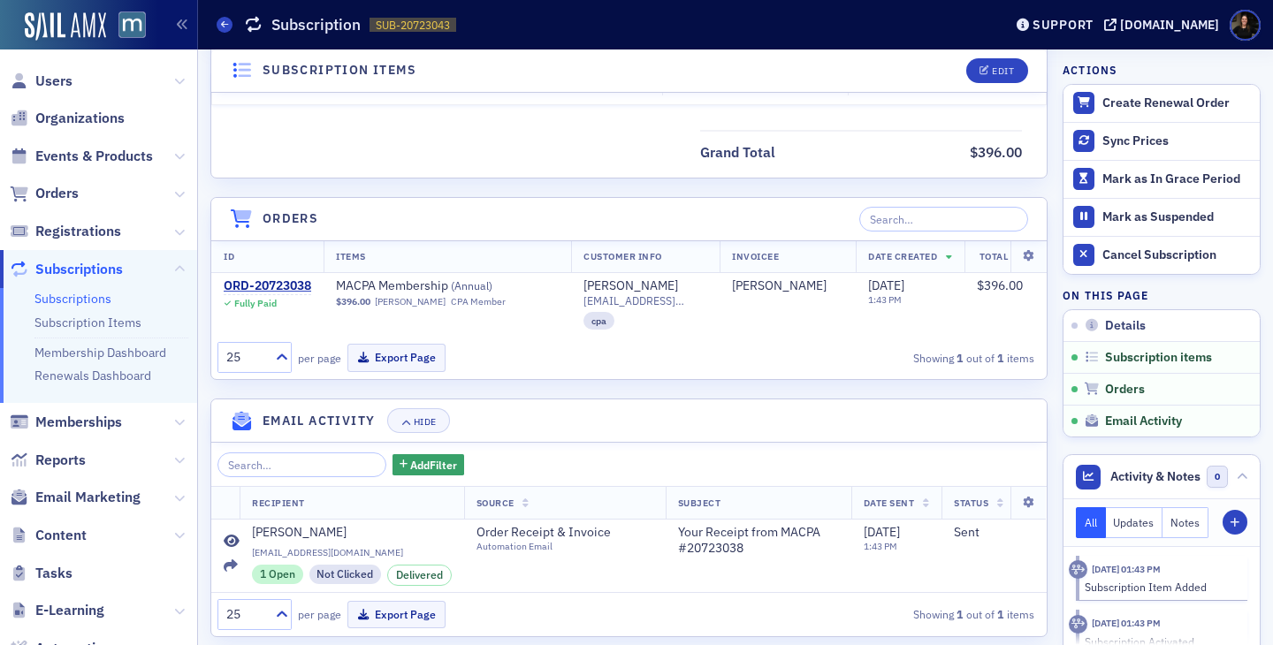
scroll to position [605, 0]
click at [1111, 392] on span "Orders" at bounding box center [1125, 390] width 40 height 16
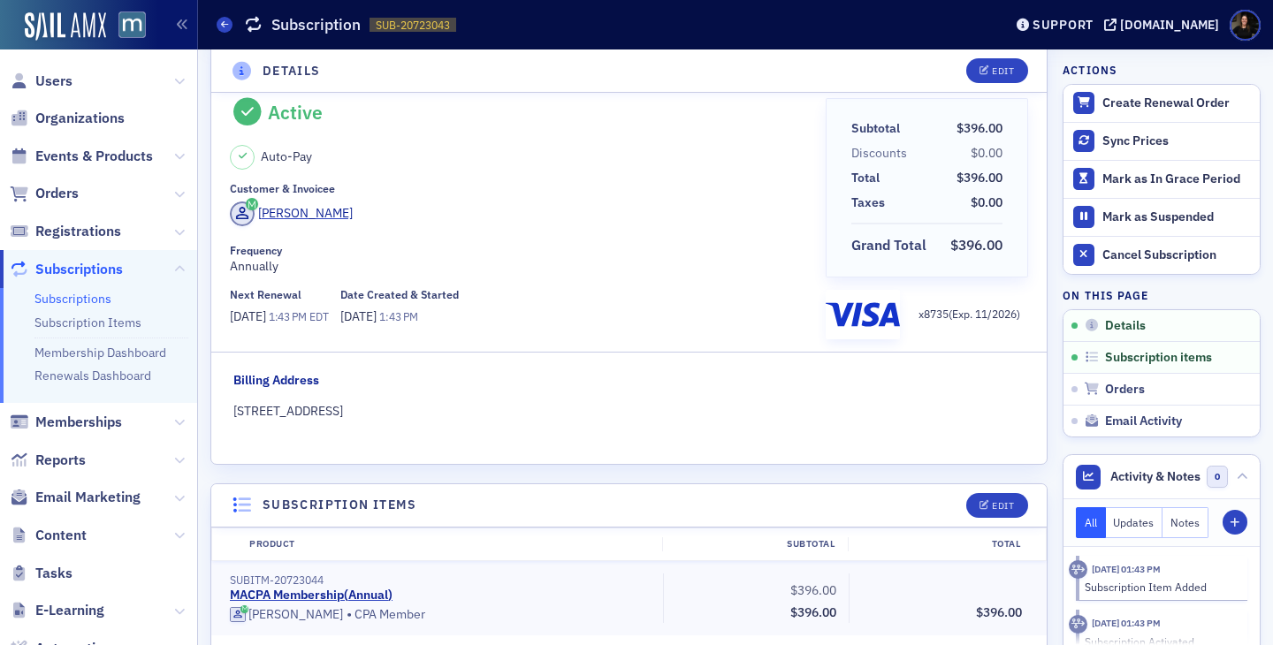
scroll to position [22, 0]
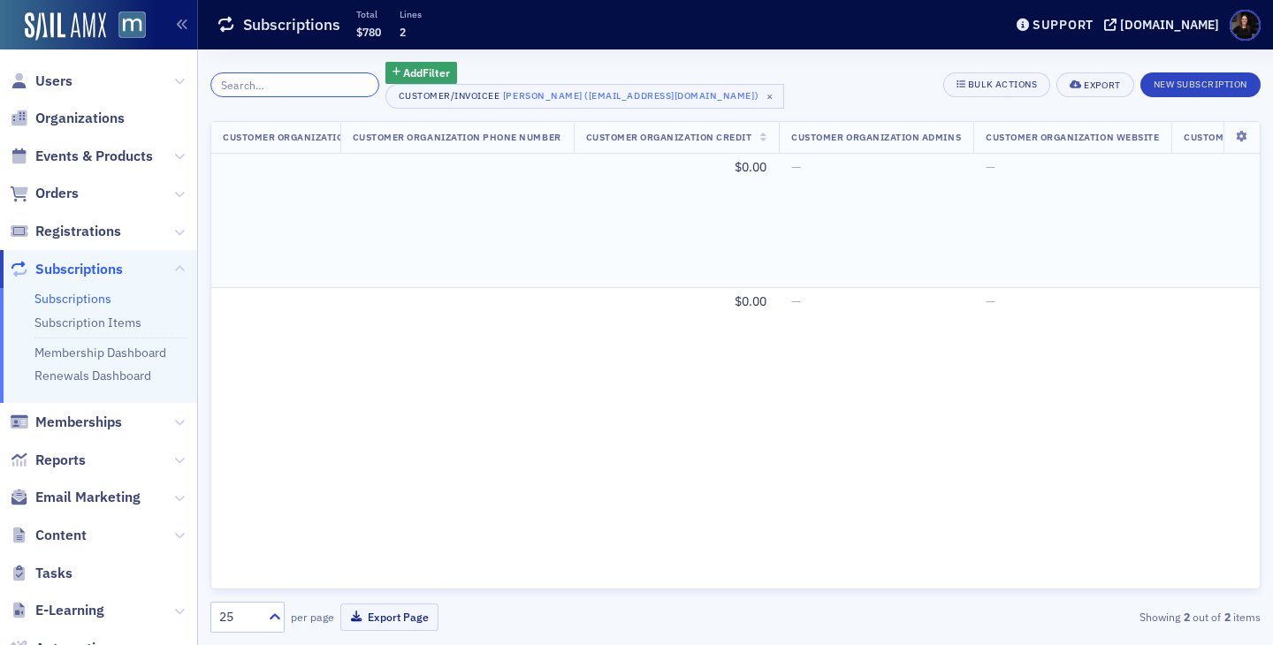
scroll to position [0, 1242]
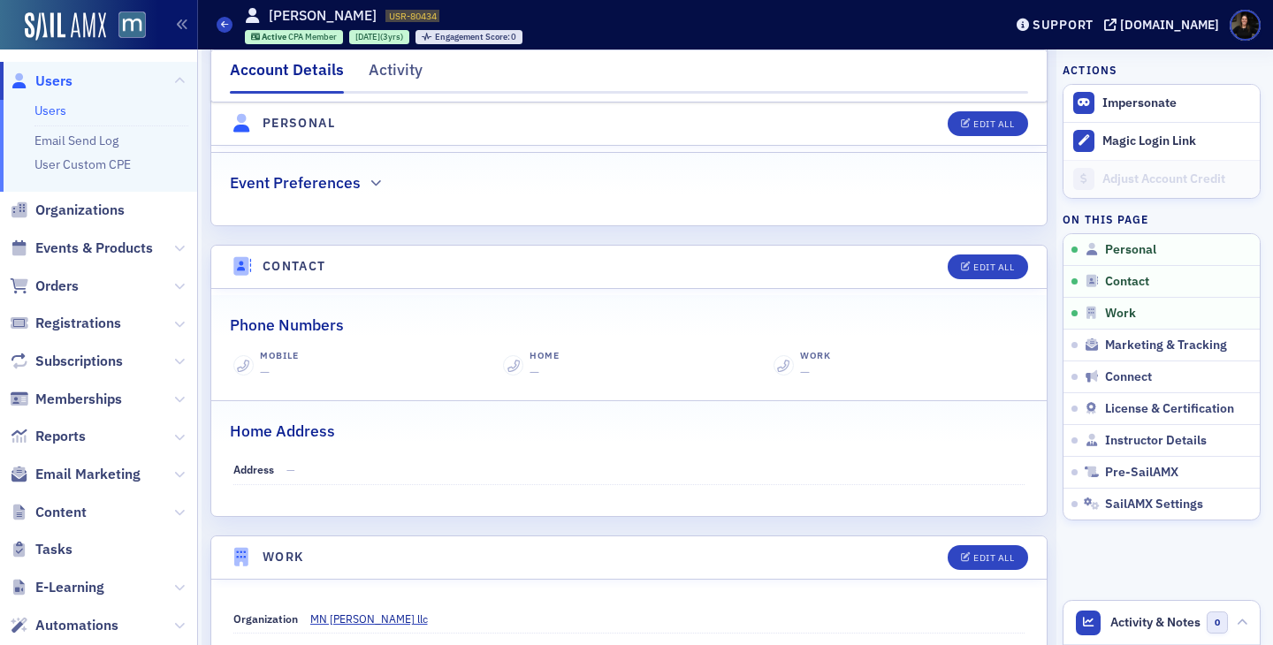
scroll to position [165, 0]
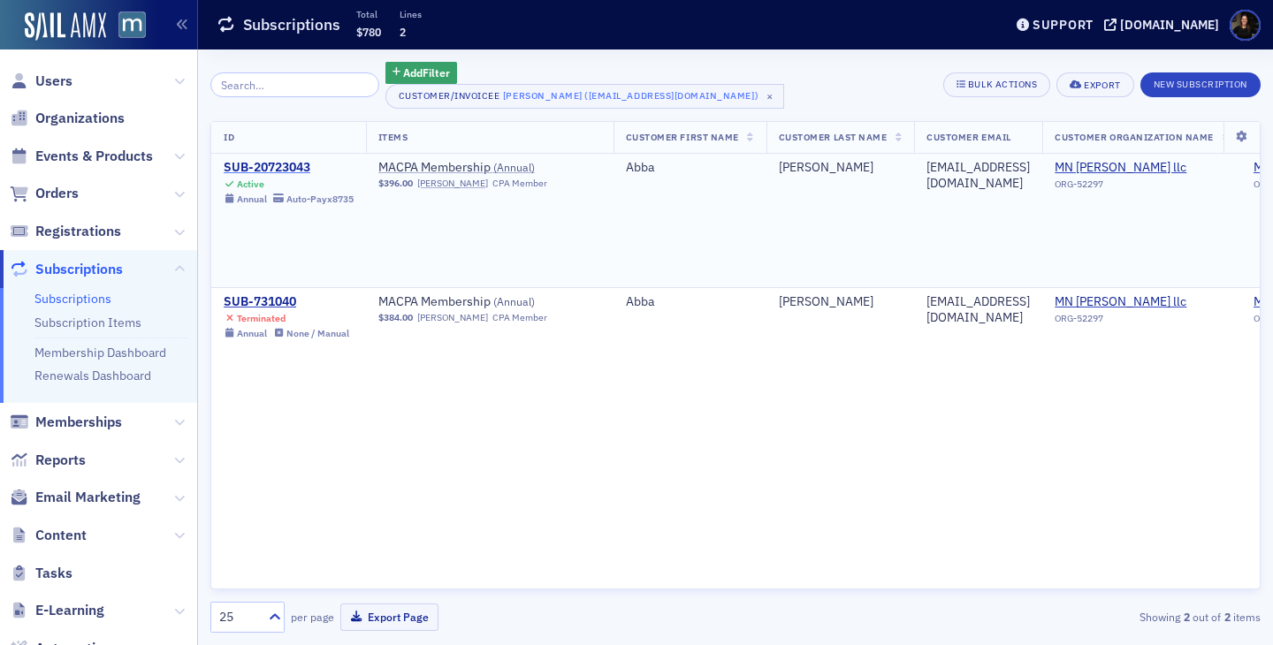
click at [276, 163] on div "SUB-20723043" at bounding box center [289, 168] width 130 height 16
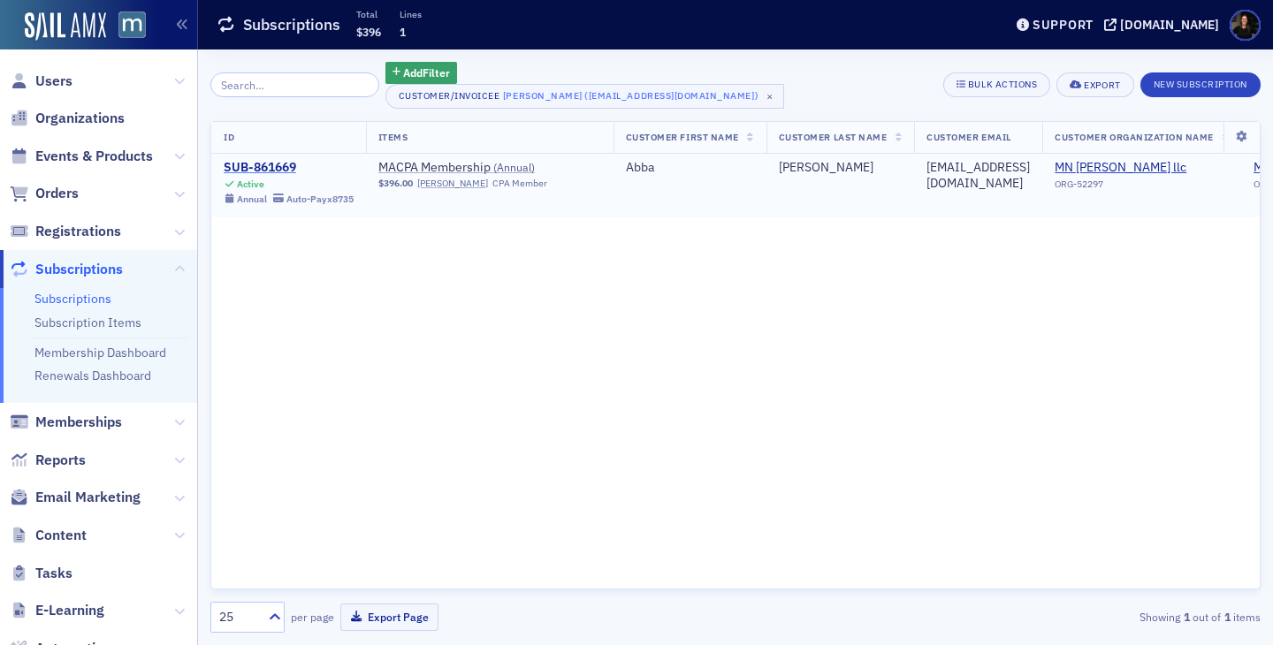
click at [250, 160] on div "SUB-861669" at bounding box center [289, 168] width 130 height 16
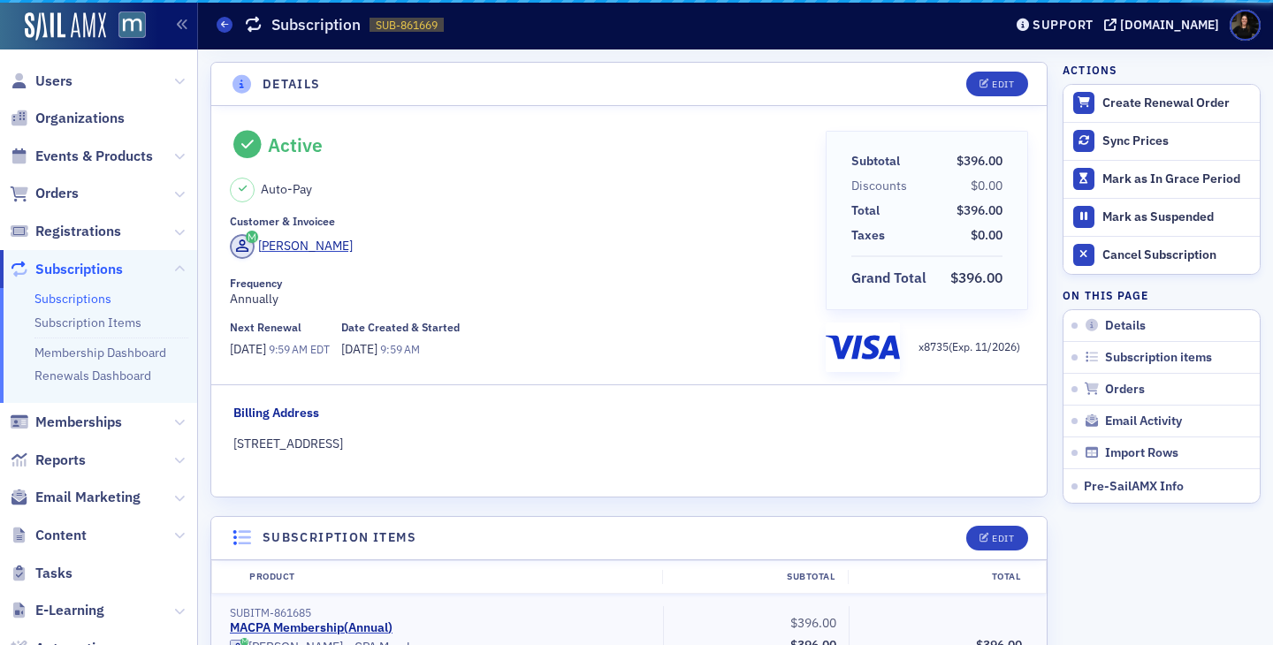
click at [256, 169] on div "Active Auto-Pay" at bounding box center [521, 167] width 583 height 72
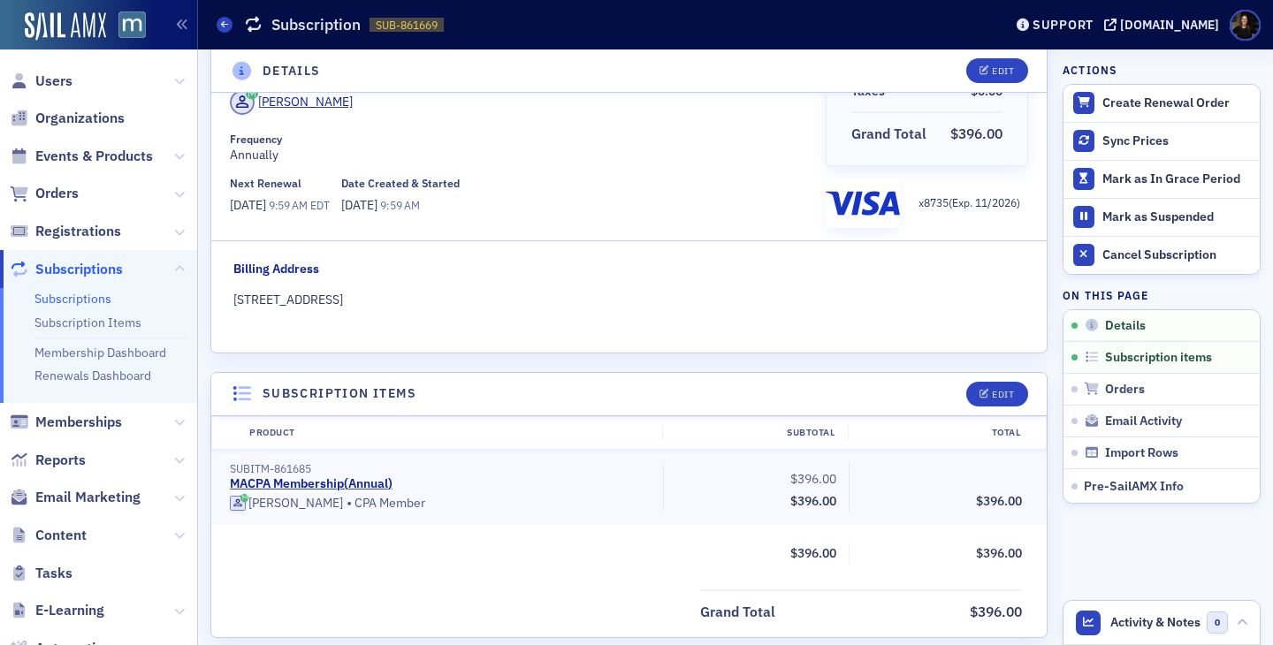
scroll to position [146, 0]
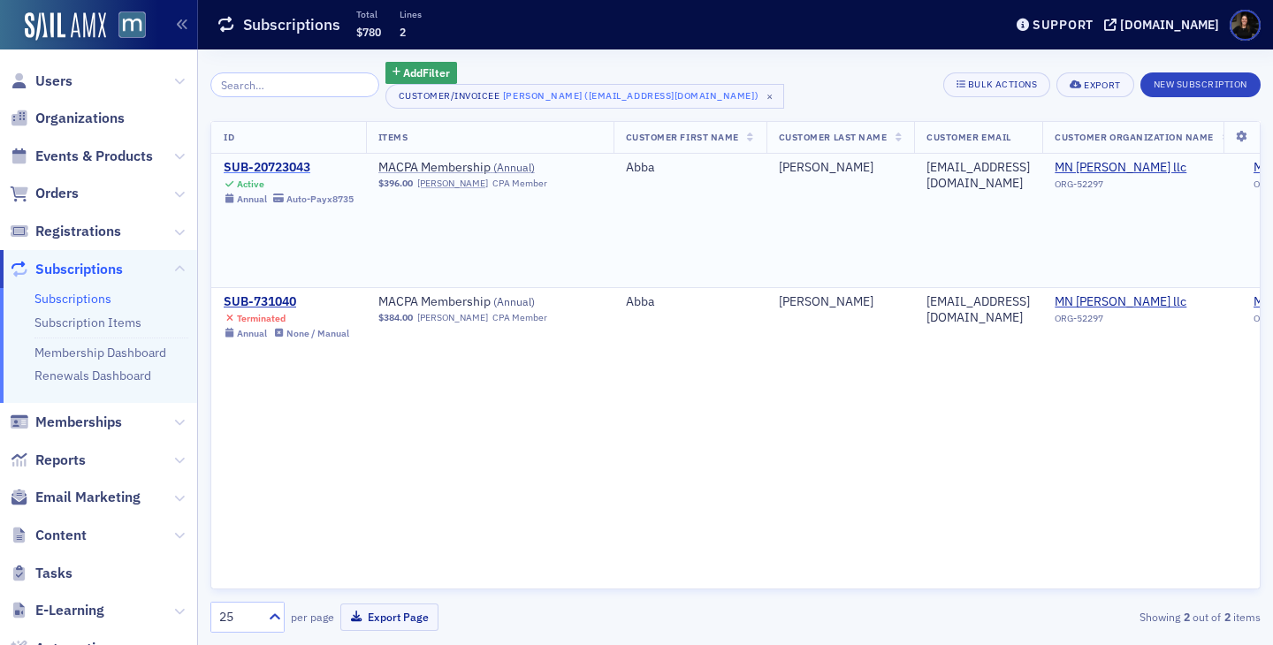
click at [300, 168] on div "SUB-20723043" at bounding box center [289, 168] width 130 height 16
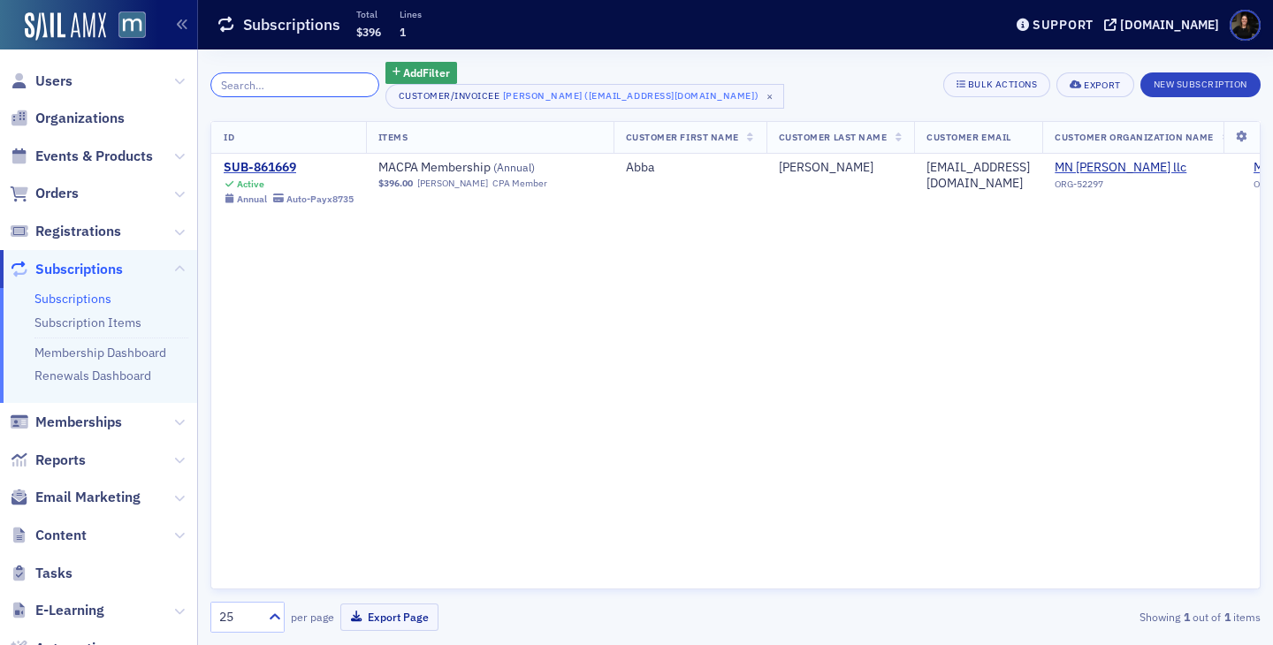
scroll to position [0, 12]
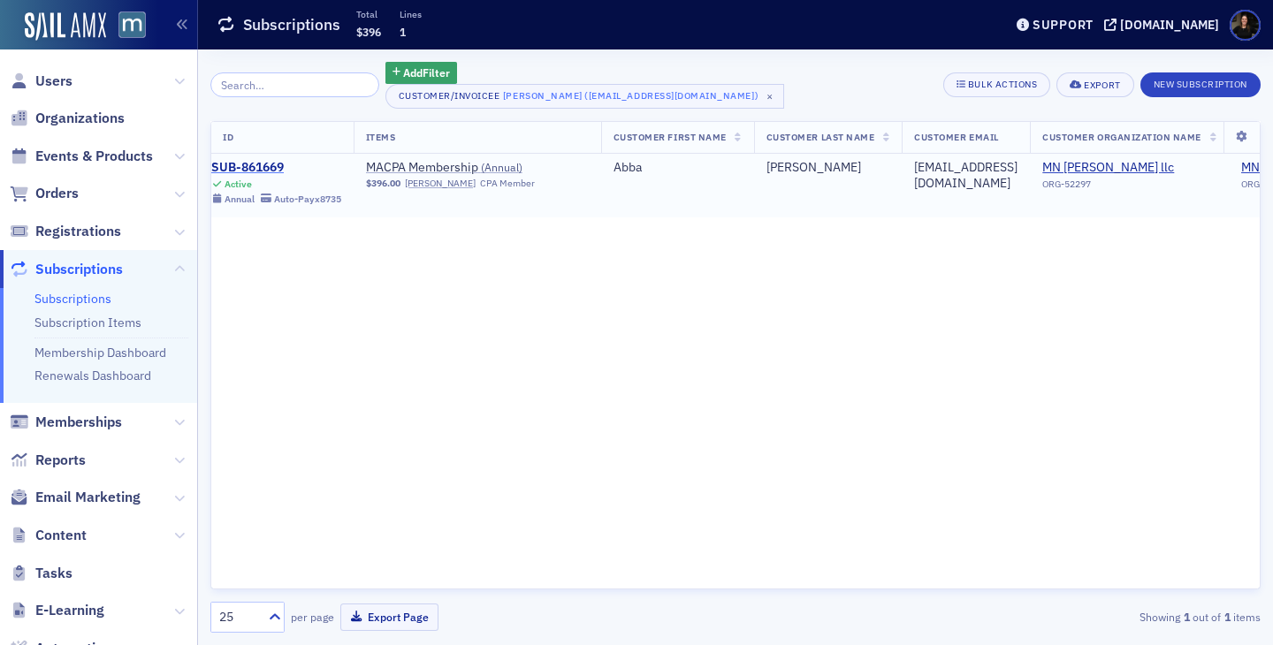
click at [259, 160] on div "SUB-861669" at bounding box center [276, 168] width 130 height 16
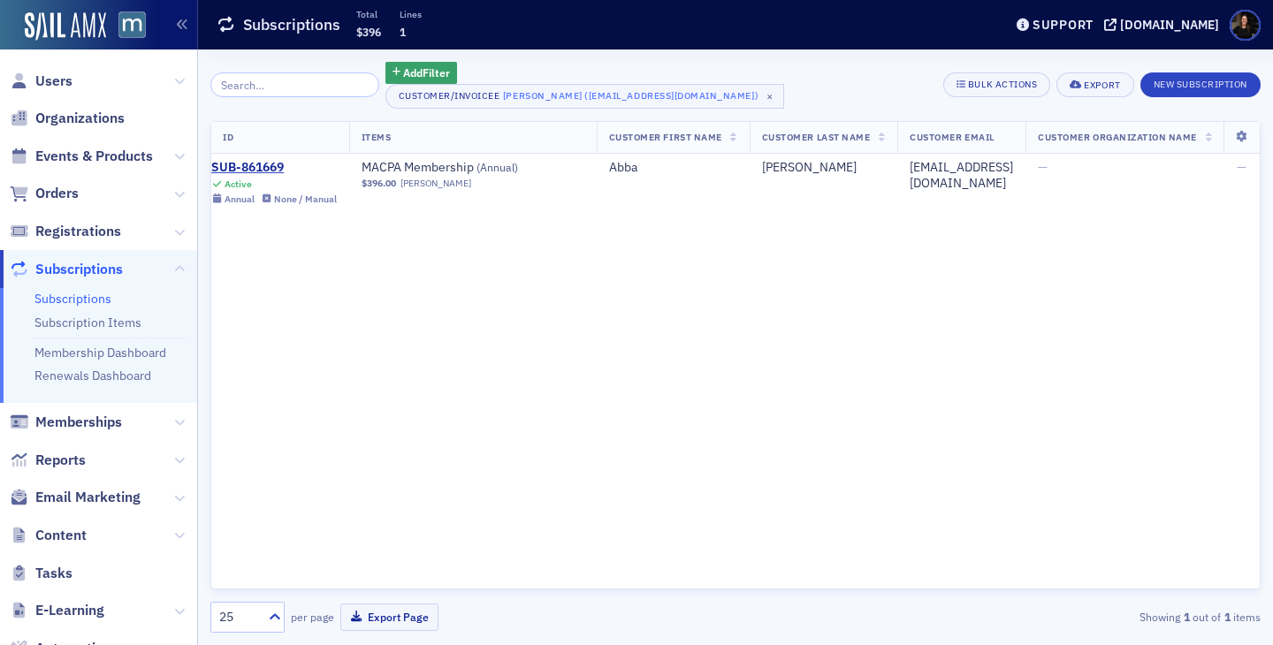
scroll to position [0, 0]
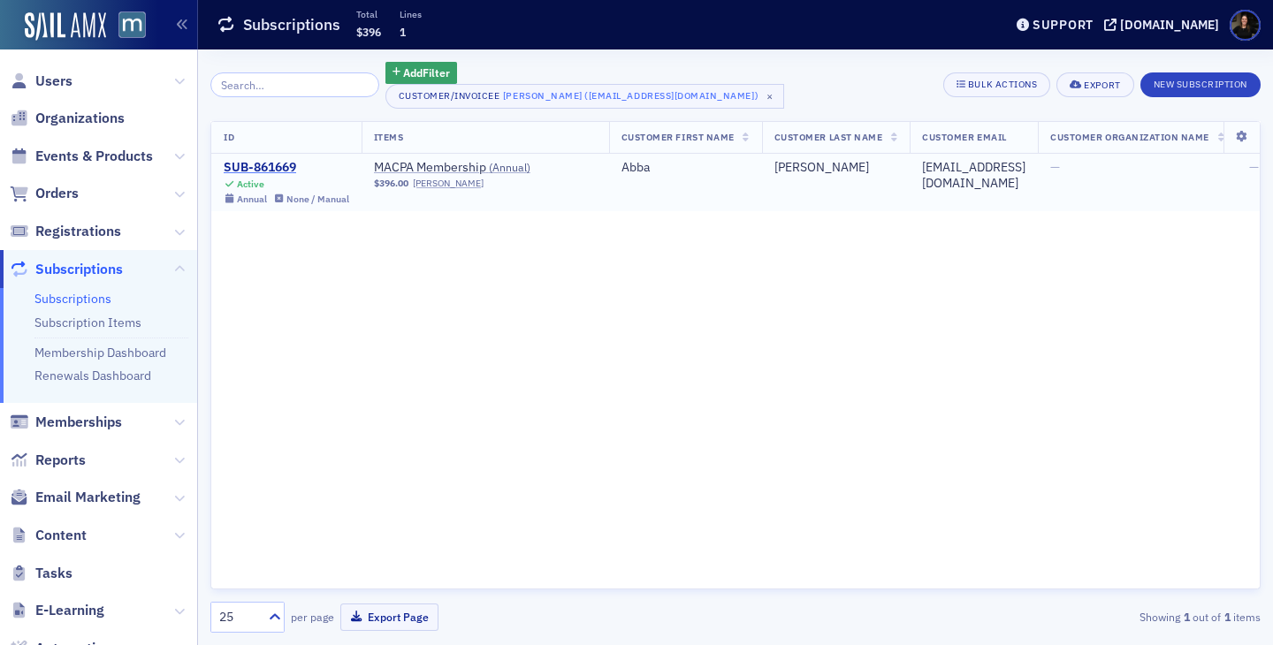
click at [241, 168] on div "SUB-861669" at bounding box center [287, 168] width 126 height 16
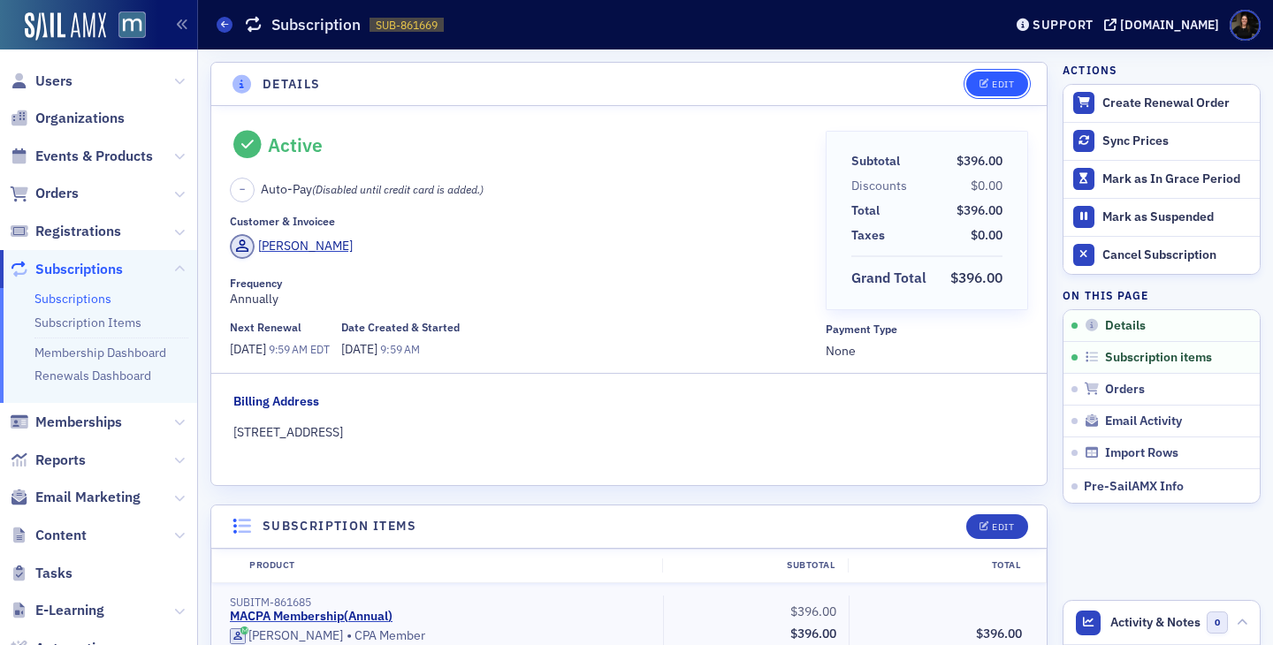
click at [993, 80] on div "Edit" at bounding box center [1003, 85] width 22 height 10
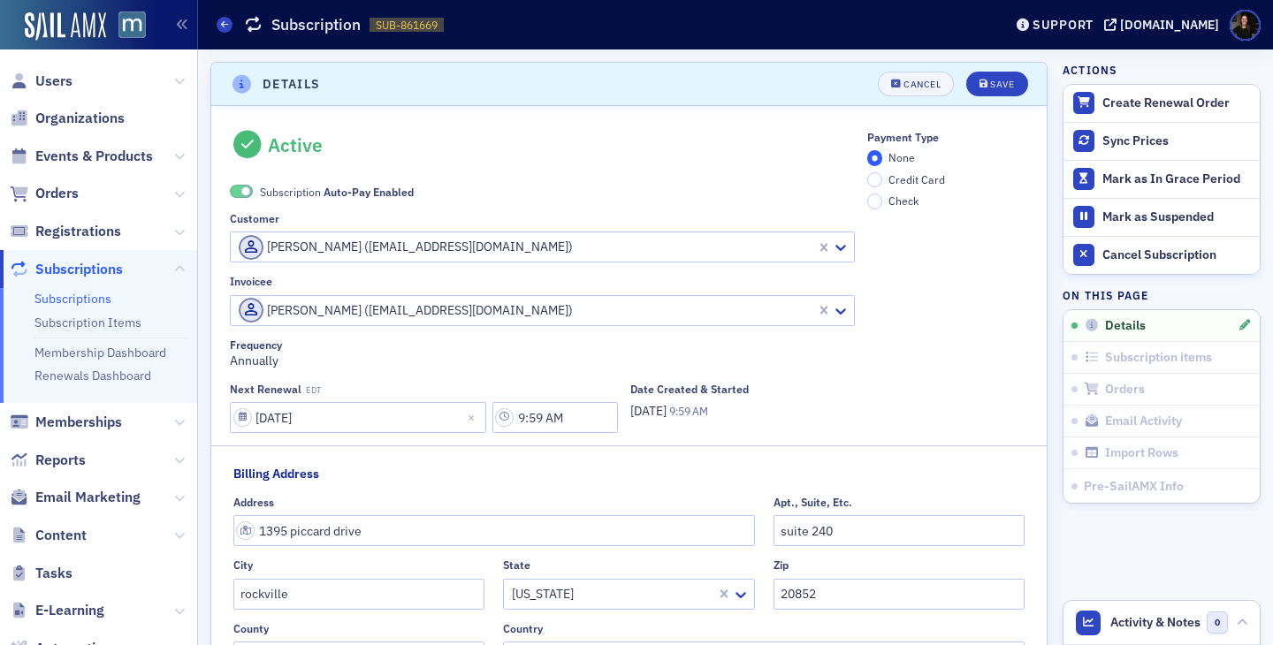
scroll to position [4, 0]
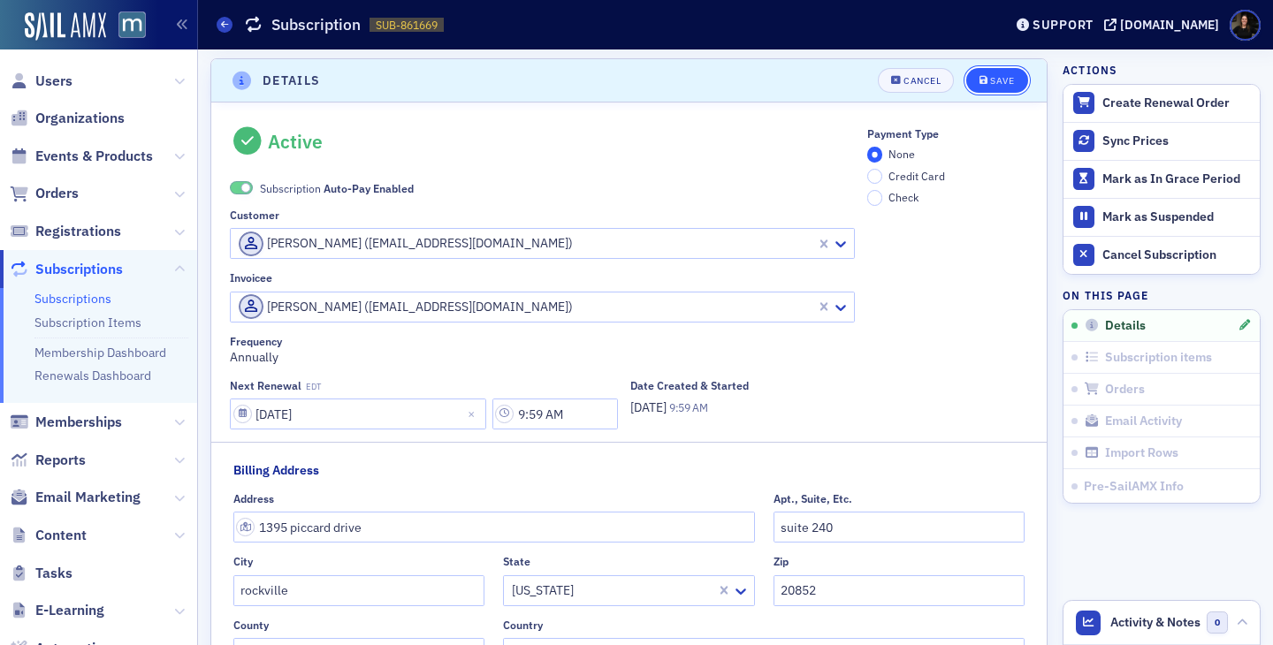
click at [985, 80] on icon "submit" at bounding box center [983, 81] width 9 height 10
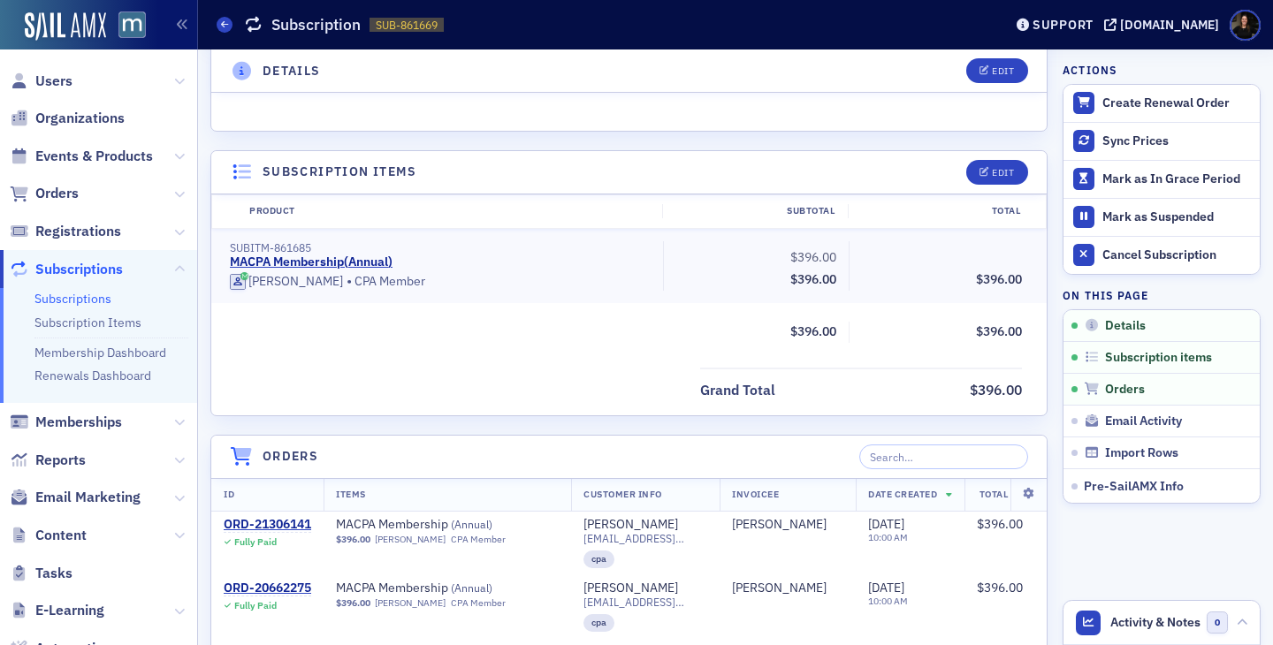
scroll to position [347, 0]
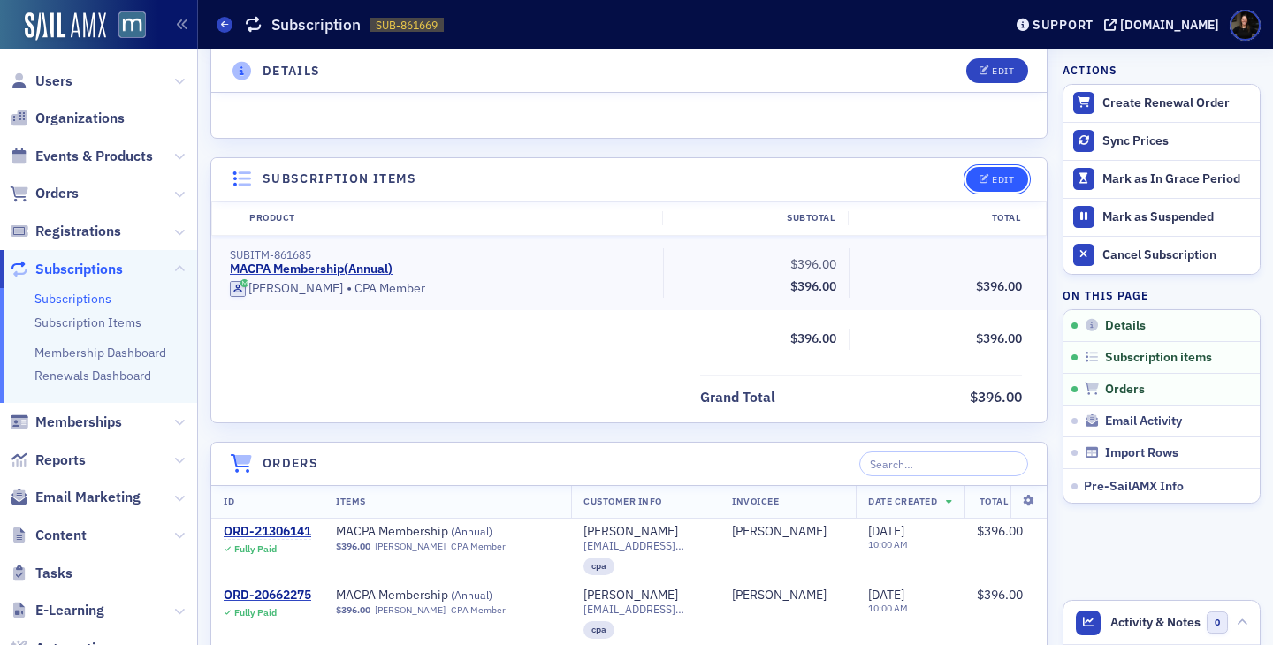
click at [1006, 182] on div "Edit" at bounding box center [1003, 180] width 22 height 10
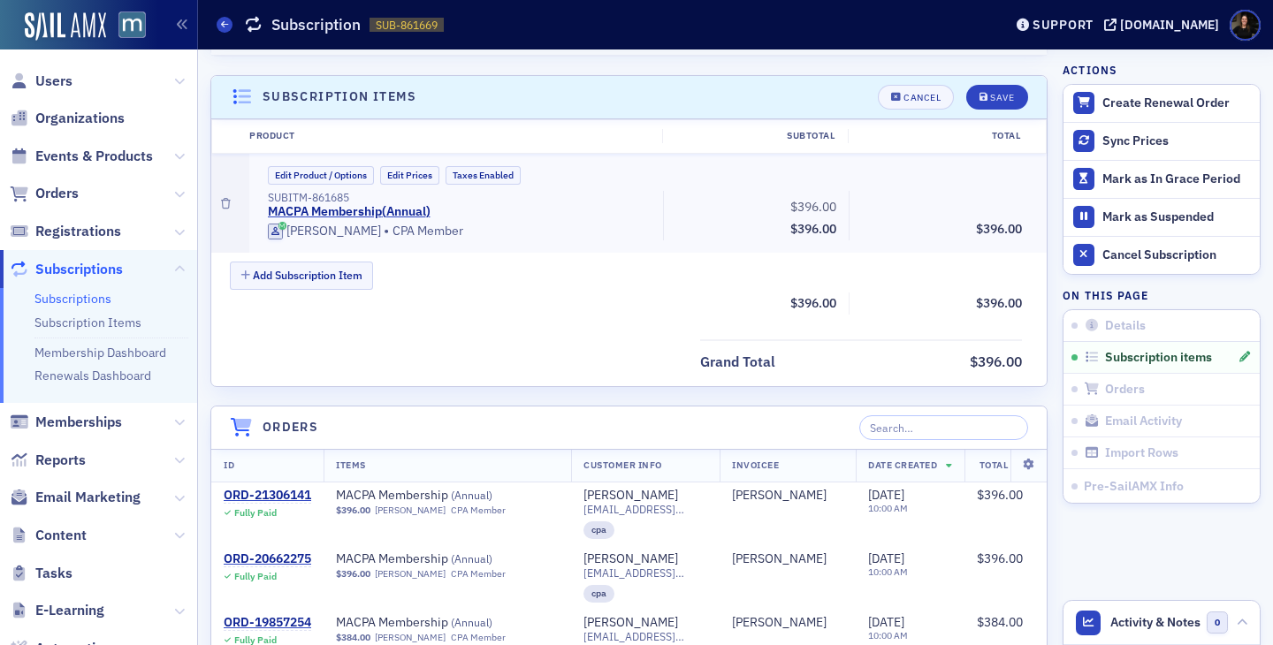
scroll to position [446, 0]
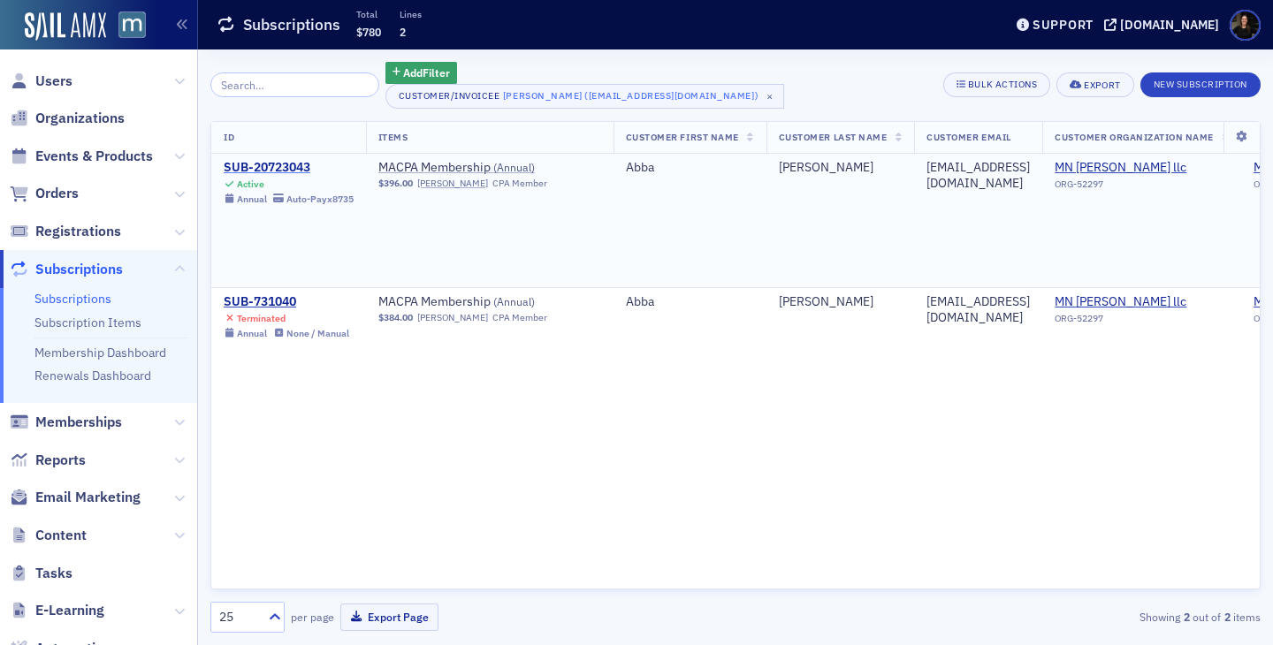
click at [271, 170] on div "SUB-20723043" at bounding box center [289, 168] width 130 height 16
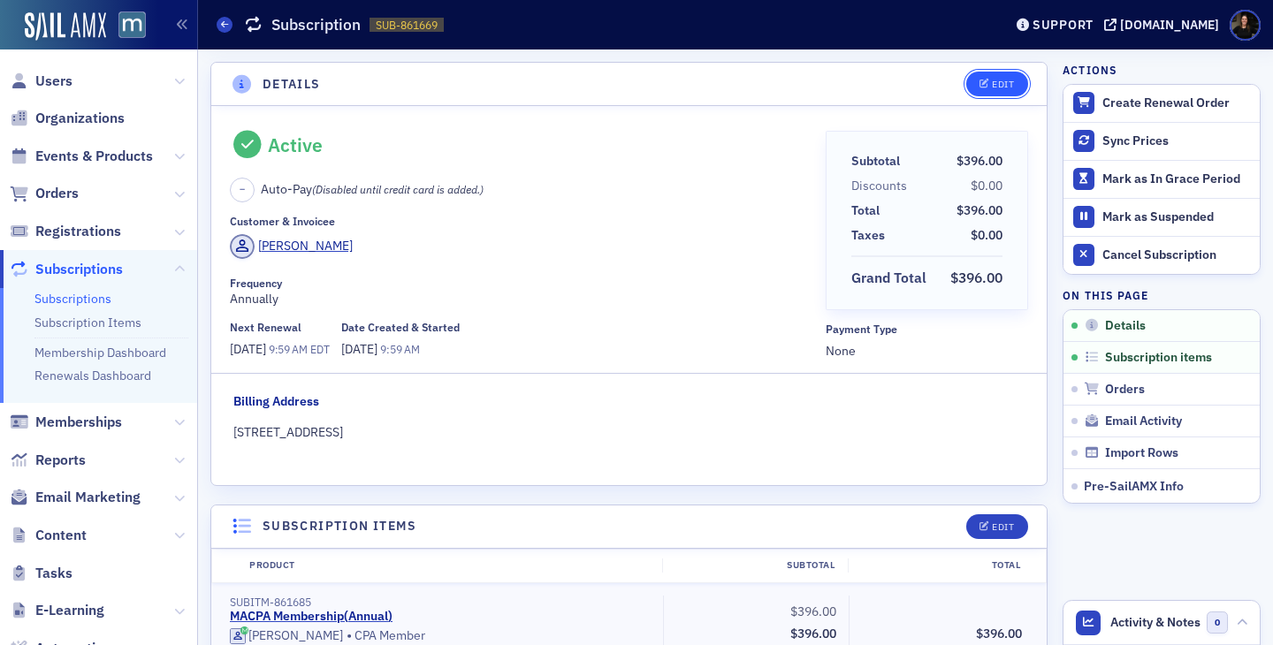
click at [1018, 90] on button "Edit" at bounding box center [996, 84] width 61 height 25
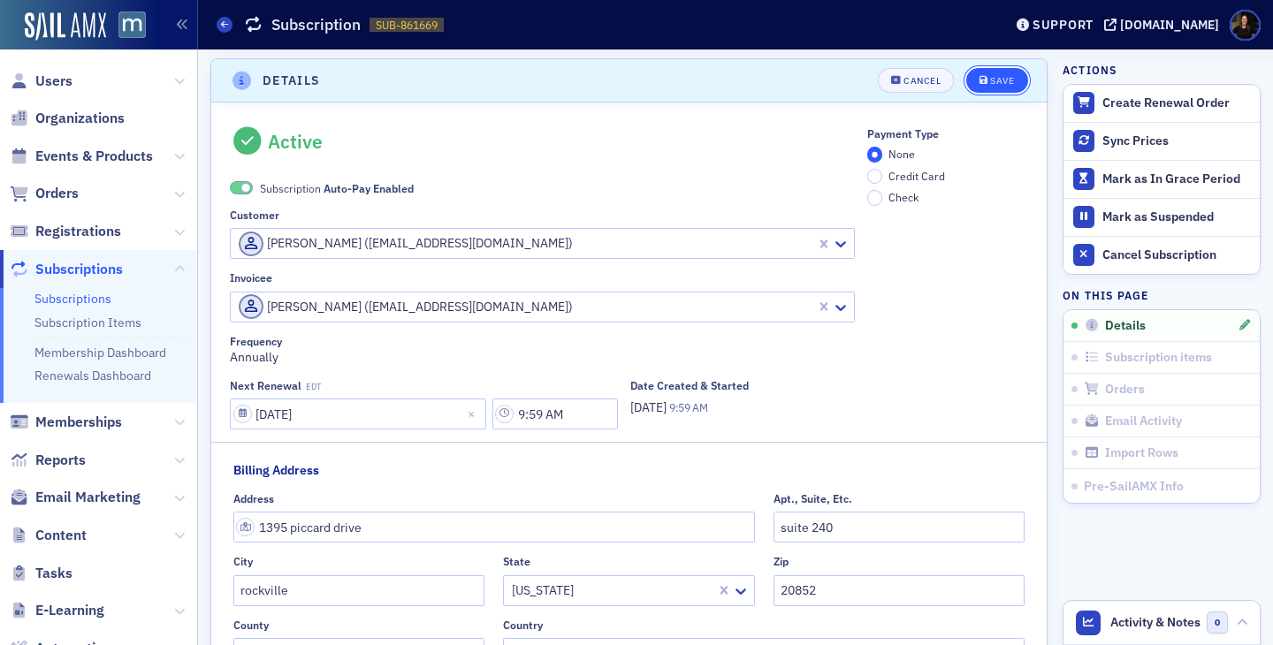
click at [1003, 78] on div "Save" at bounding box center [1002, 81] width 24 height 10
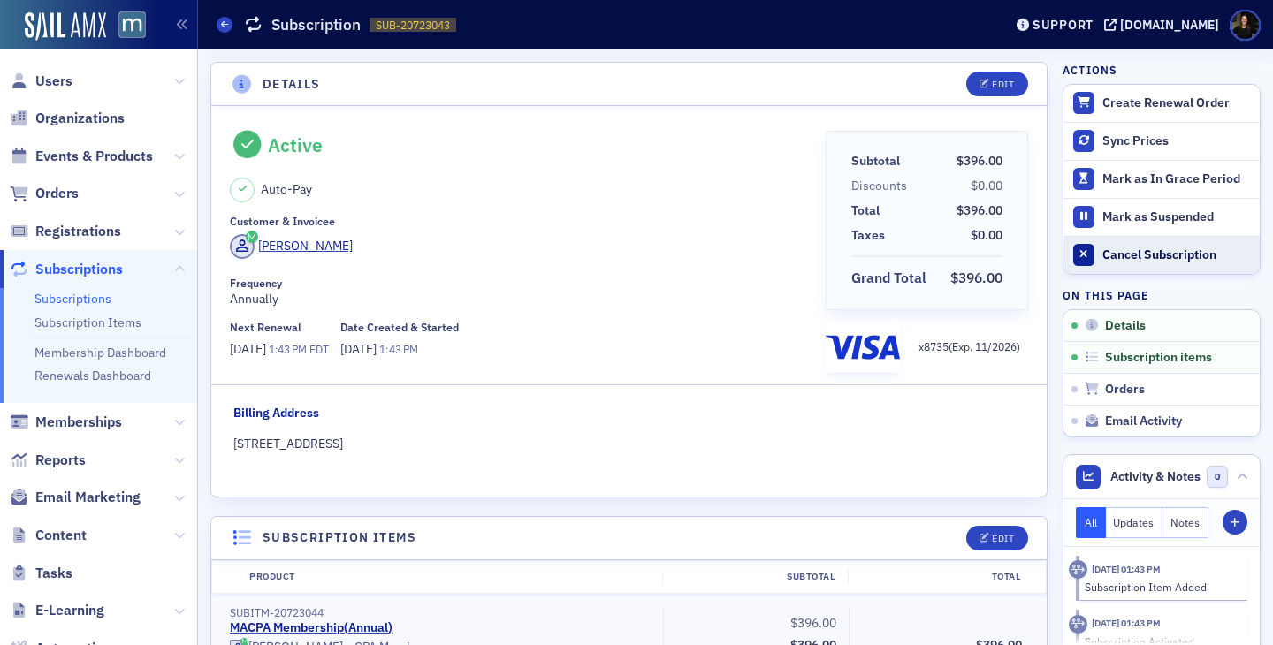
click at [1149, 252] on div "Cancel Subscription" at bounding box center [1176, 255] width 148 height 16
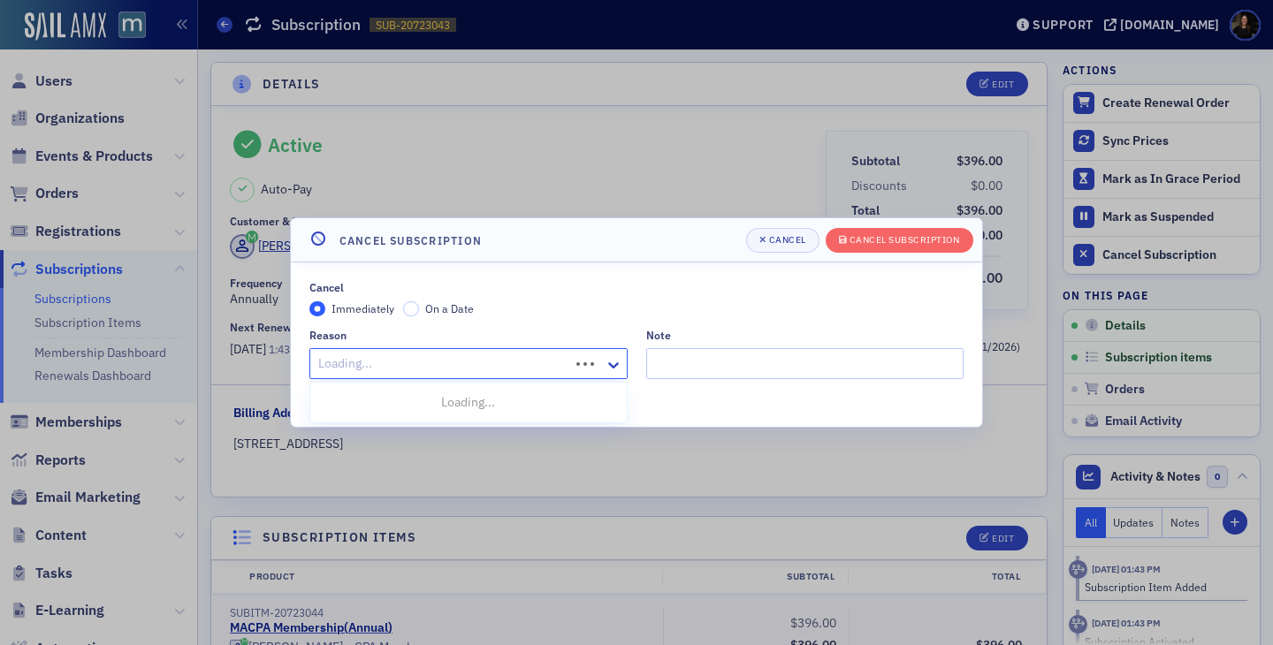
click at [574, 371] on div "Loading..." at bounding box center [468, 363] width 318 height 31
type input "dup"
click at [452, 402] on div "Duplicate Subscription" at bounding box center [468, 402] width 295 height 19
click at [660, 353] on input "Note" at bounding box center [805, 363] width 318 height 31
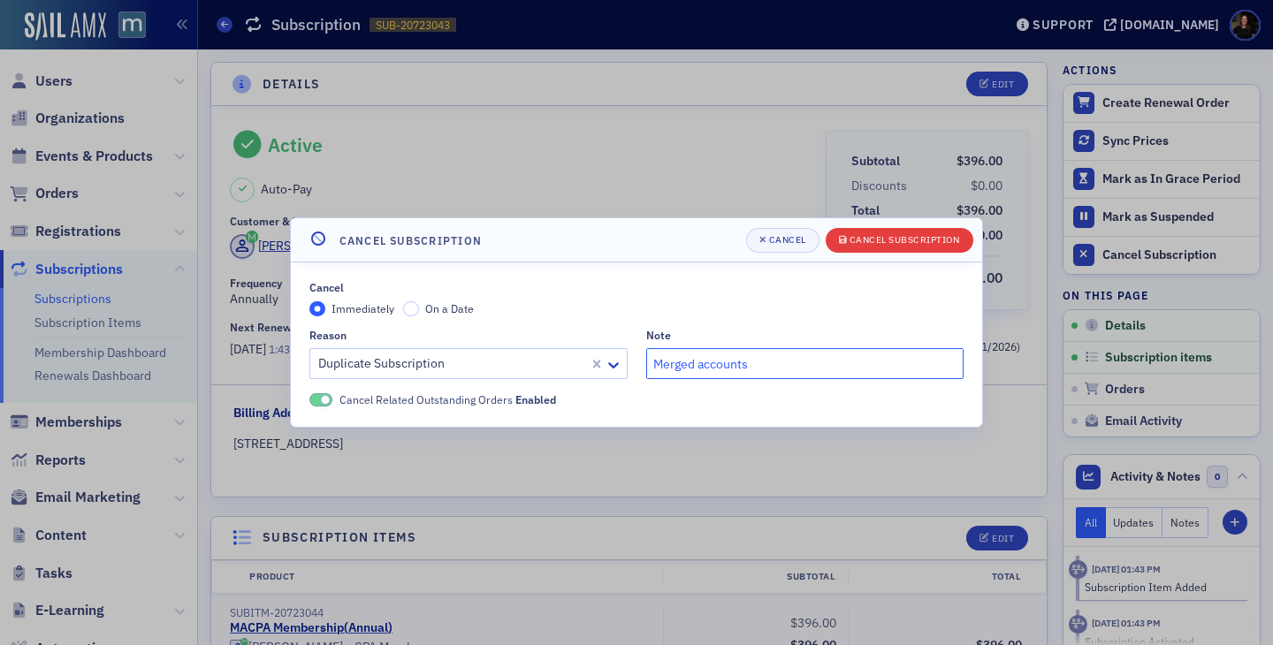
type input "Merged accounts"
click at [887, 245] on div "Cancel Subscription" at bounding box center [904, 240] width 110 height 10
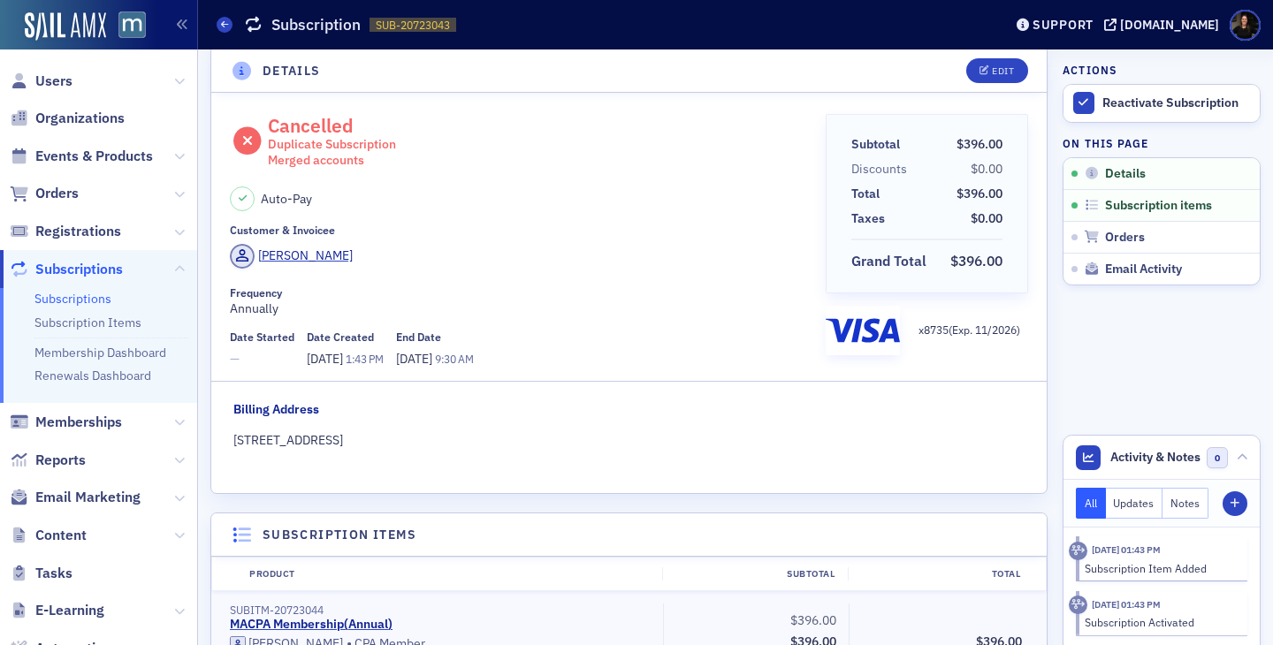
scroll to position [26, 0]
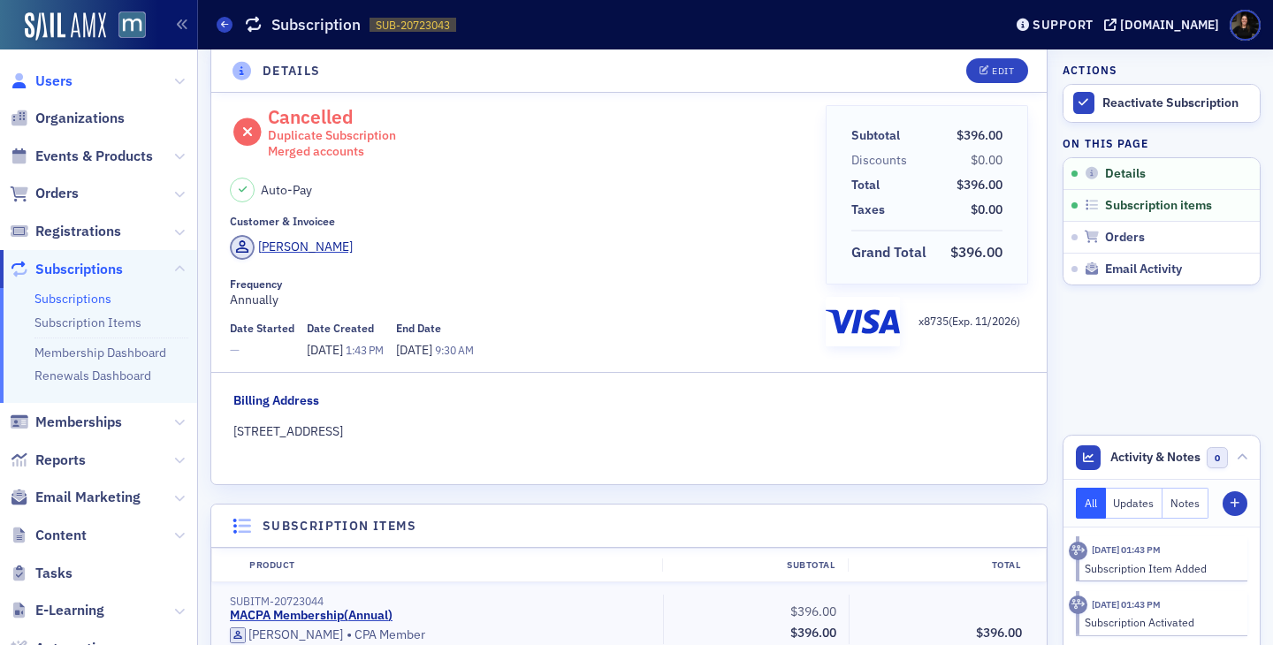
click at [54, 74] on span "Users" at bounding box center [53, 81] width 37 height 19
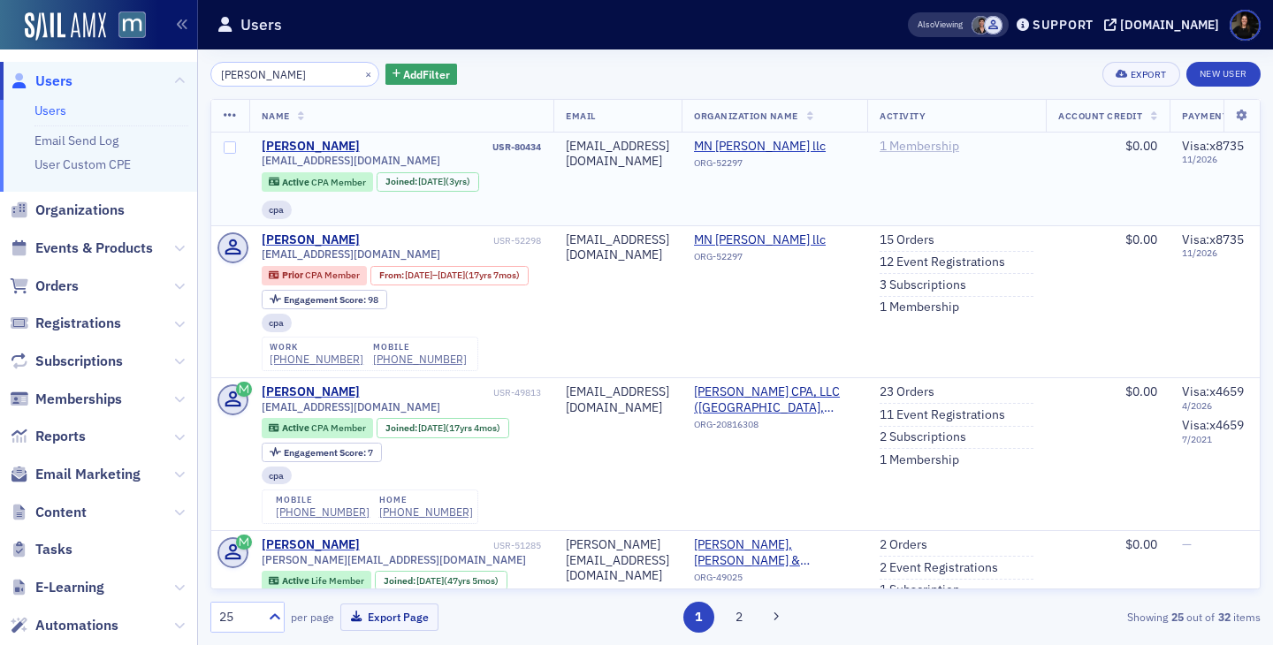
type input "abba blum"
click at [959, 146] on link "1 Membership" at bounding box center [919, 147] width 80 height 16
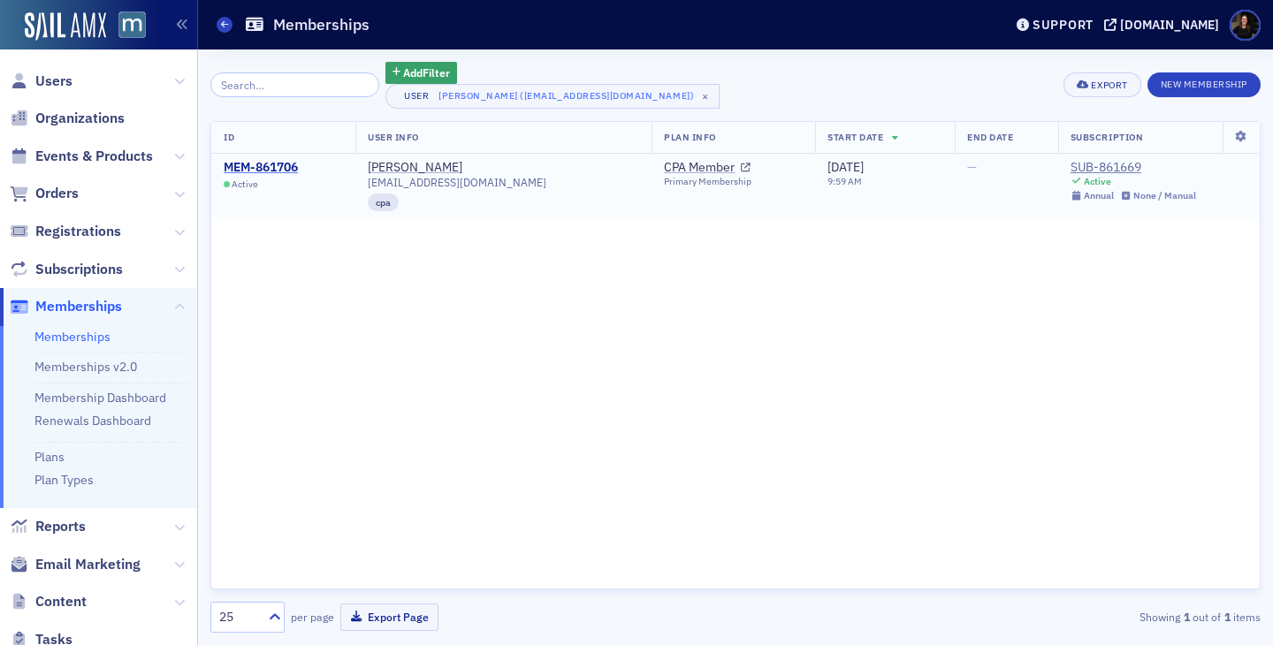
click at [285, 173] on div "MEM-861706" at bounding box center [261, 168] width 74 height 16
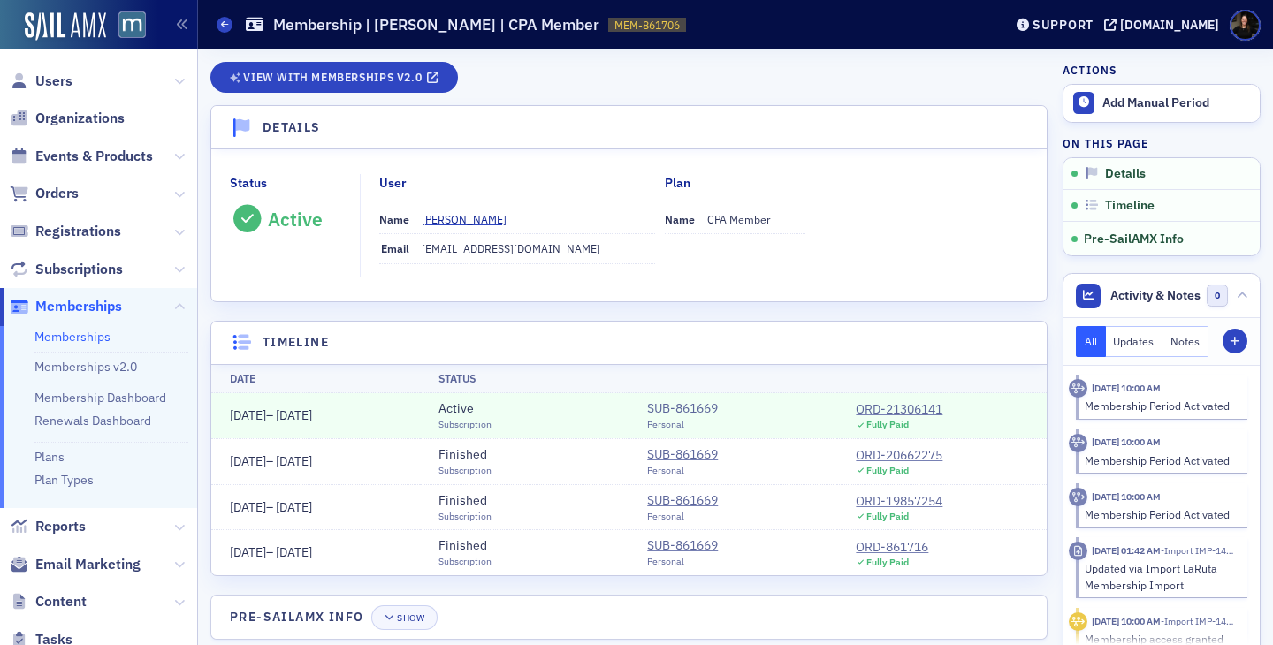
scroll to position [26, 0]
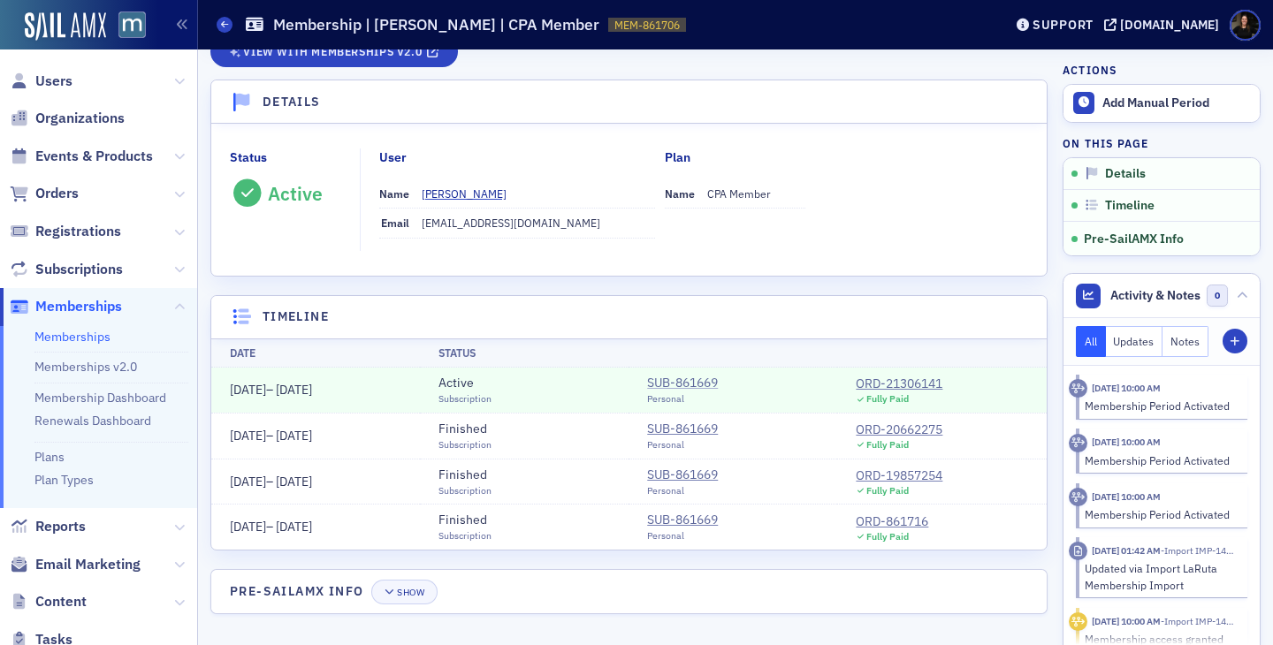
click at [687, 377] on div "SUB-861669" at bounding box center [682, 383] width 71 height 19
click at [911, 378] on div "ORD-21306141" at bounding box center [899, 384] width 87 height 19
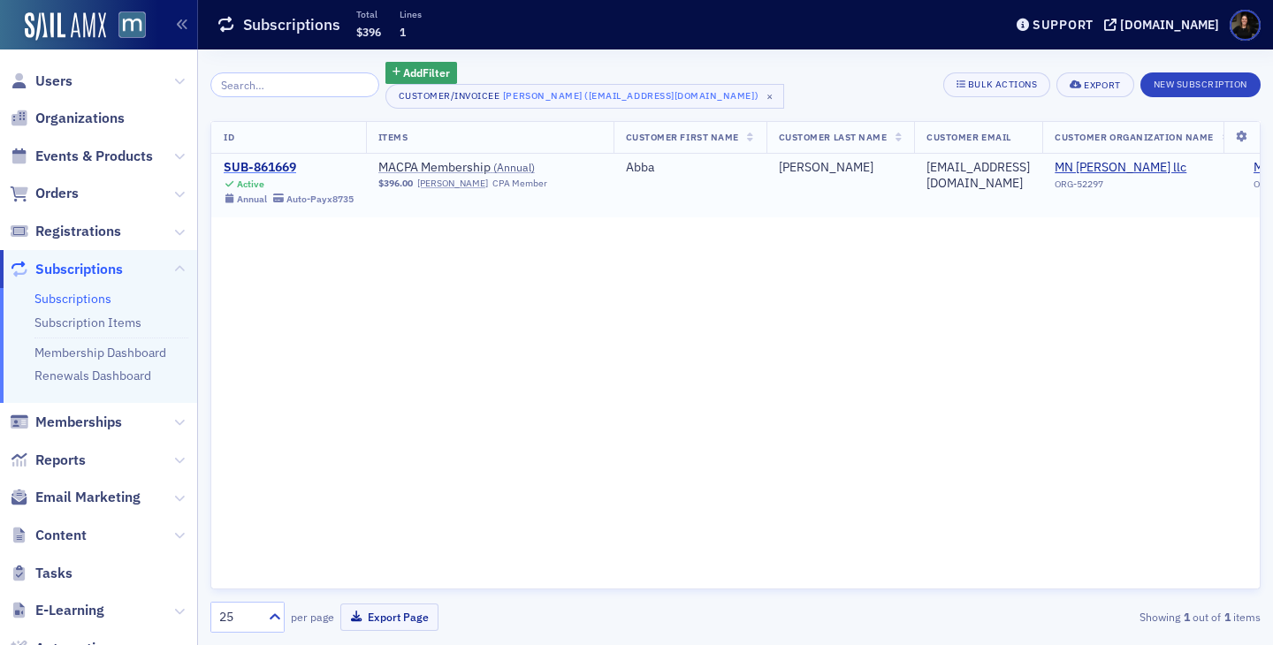
click at [260, 164] on div "SUB-861669" at bounding box center [289, 168] width 130 height 16
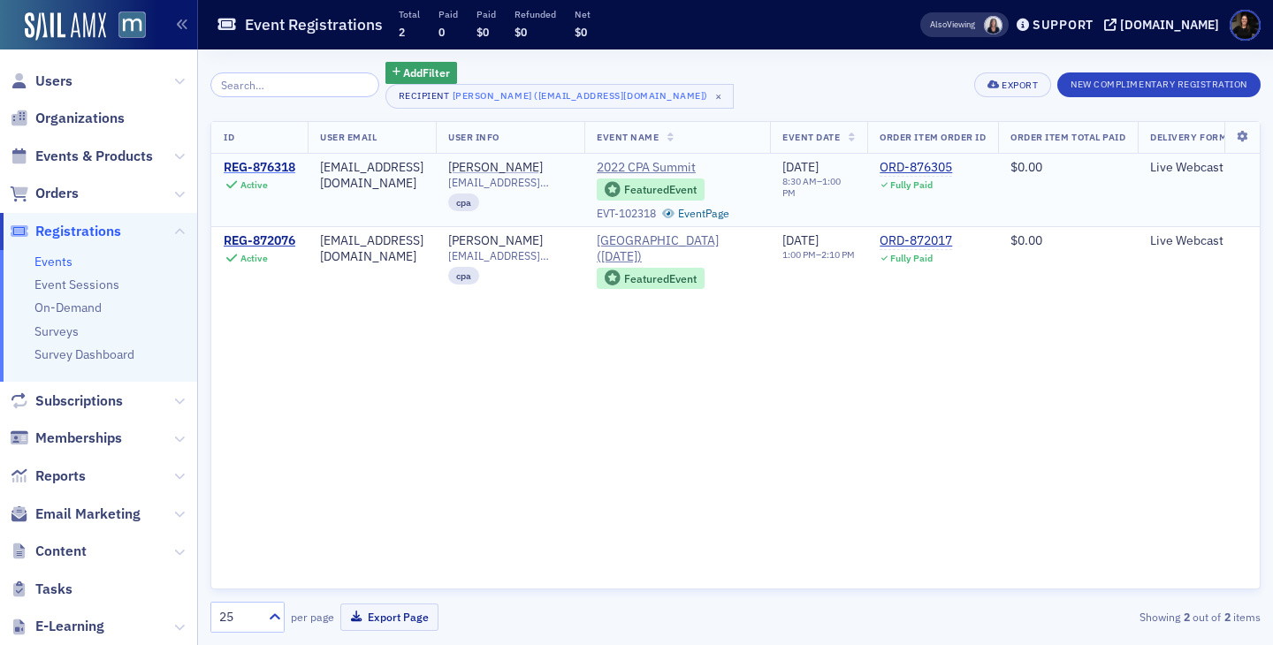
click at [258, 168] on div "REG-876318" at bounding box center [260, 168] width 72 height 16
click at [251, 240] on div "REG-872076" at bounding box center [260, 241] width 72 height 16
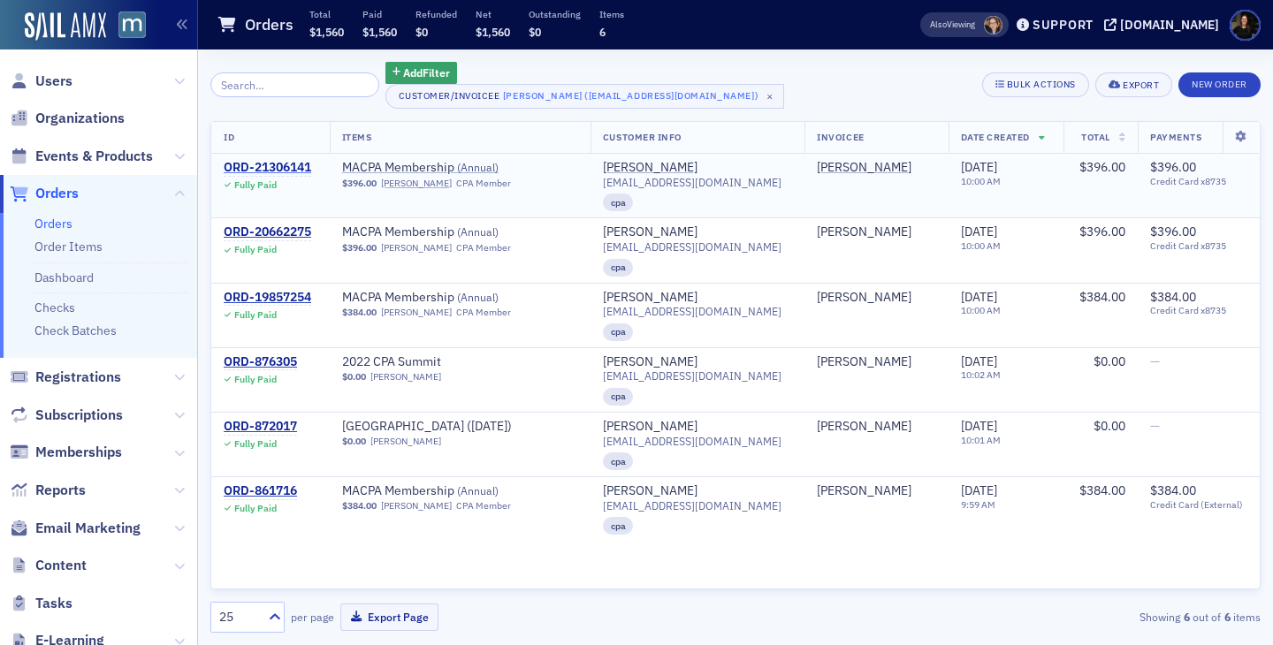
click at [293, 164] on div "ORD-21306141" at bounding box center [267, 168] width 87 height 16
click at [286, 236] on div "ORD-20662275" at bounding box center [267, 232] width 87 height 16
click at [280, 294] on div "ORD-19857254" at bounding box center [267, 298] width 87 height 16
click at [279, 362] on div "ORD-876305" at bounding box center [260, 362] width 73 height 16
click at [280, 424] on div "ORD-872017" at bounding box center [260, 427] width 73 height 16
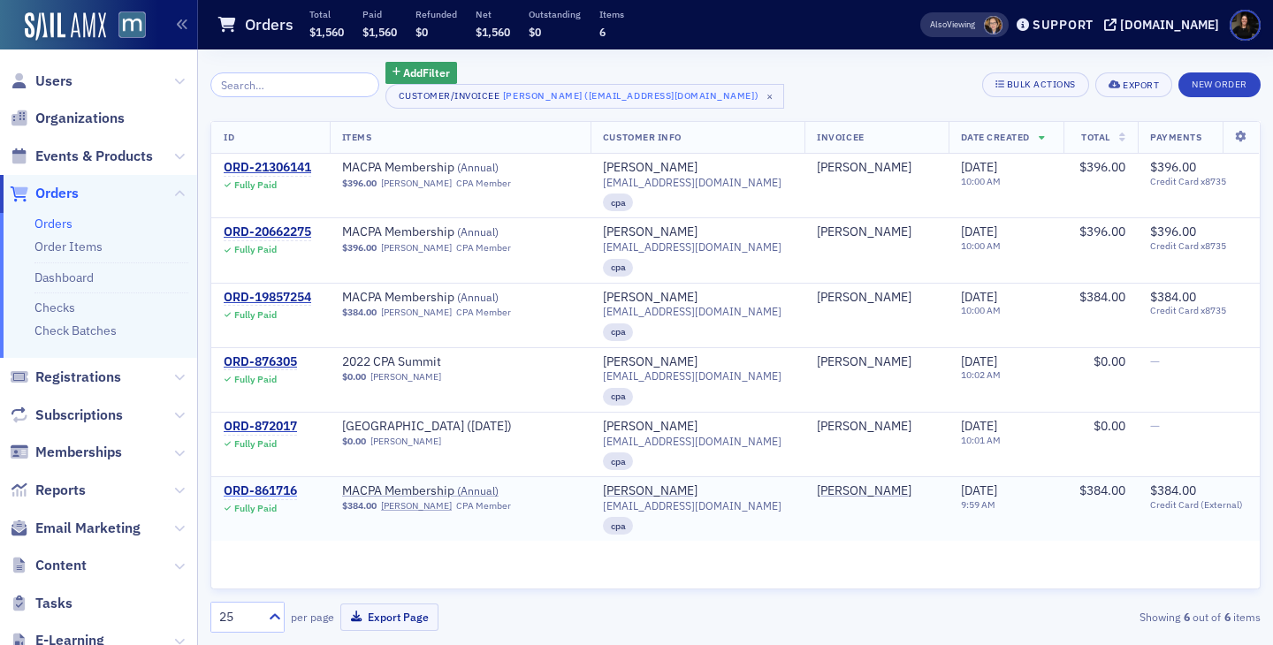
click at [282, 492] on div "ORD-861716" at bounding box center [260, 491] width 73 height 16
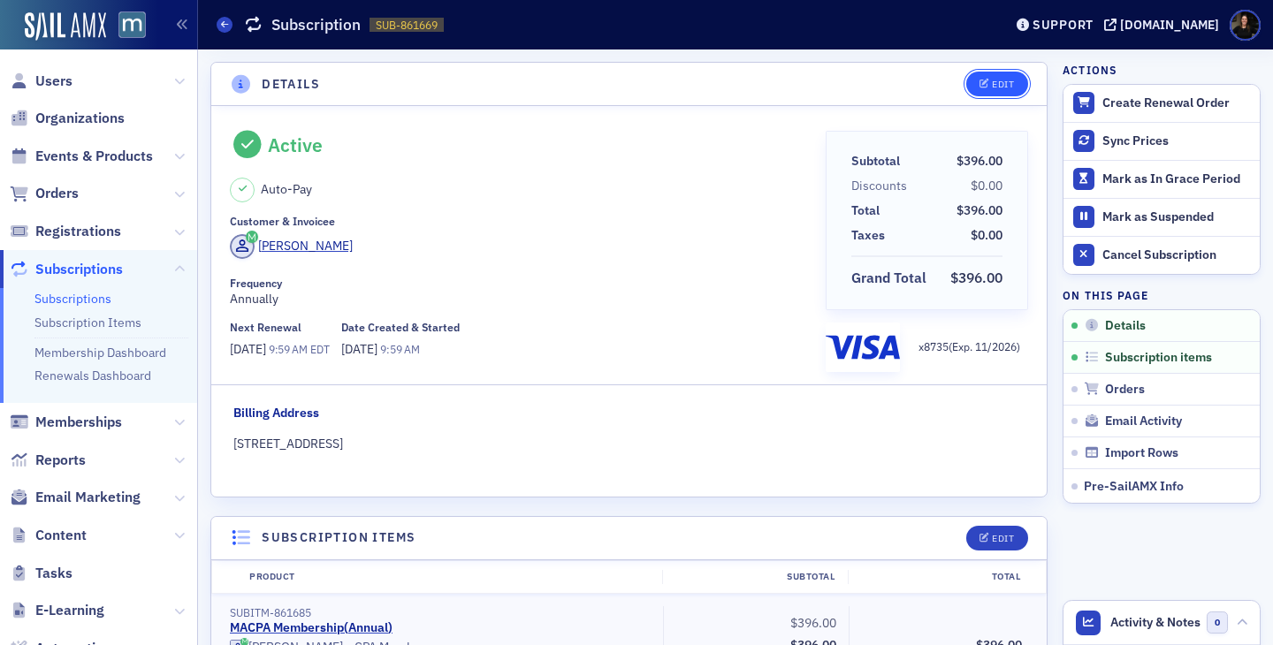
click at [984, 78] on button "Edit" at bounding box center [996, 84] width 61 height 25
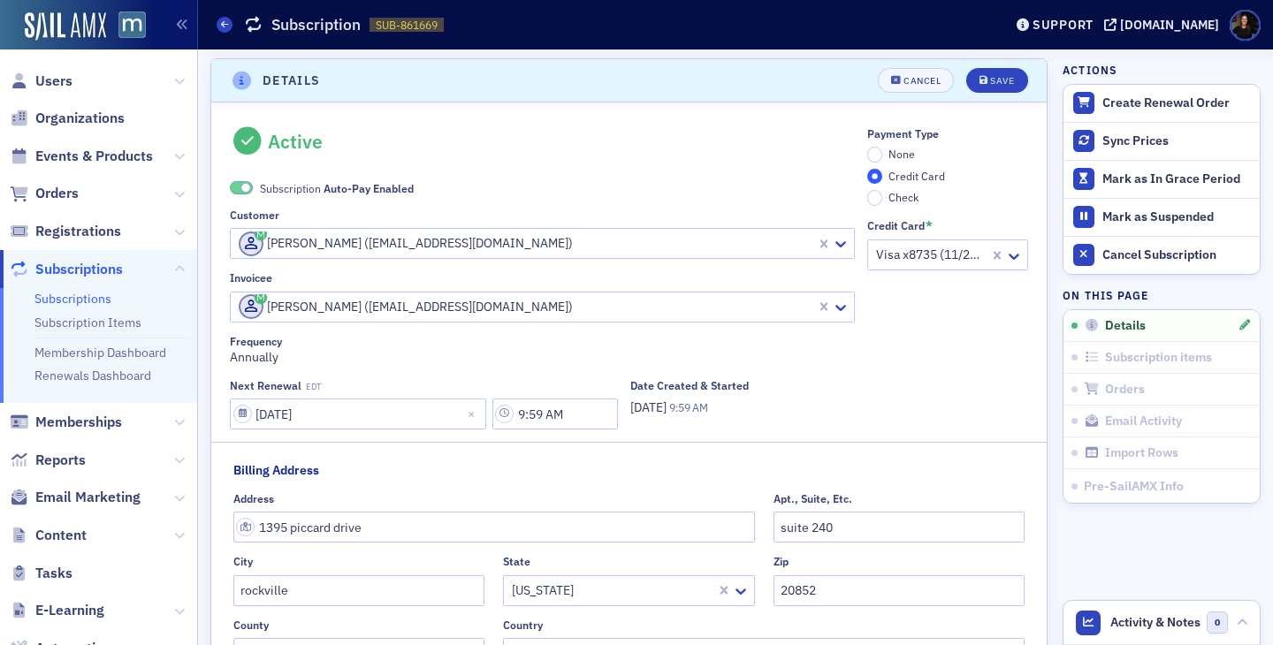
click at [377, 245] on div at bounding box center [525, 243] width 577 height 22
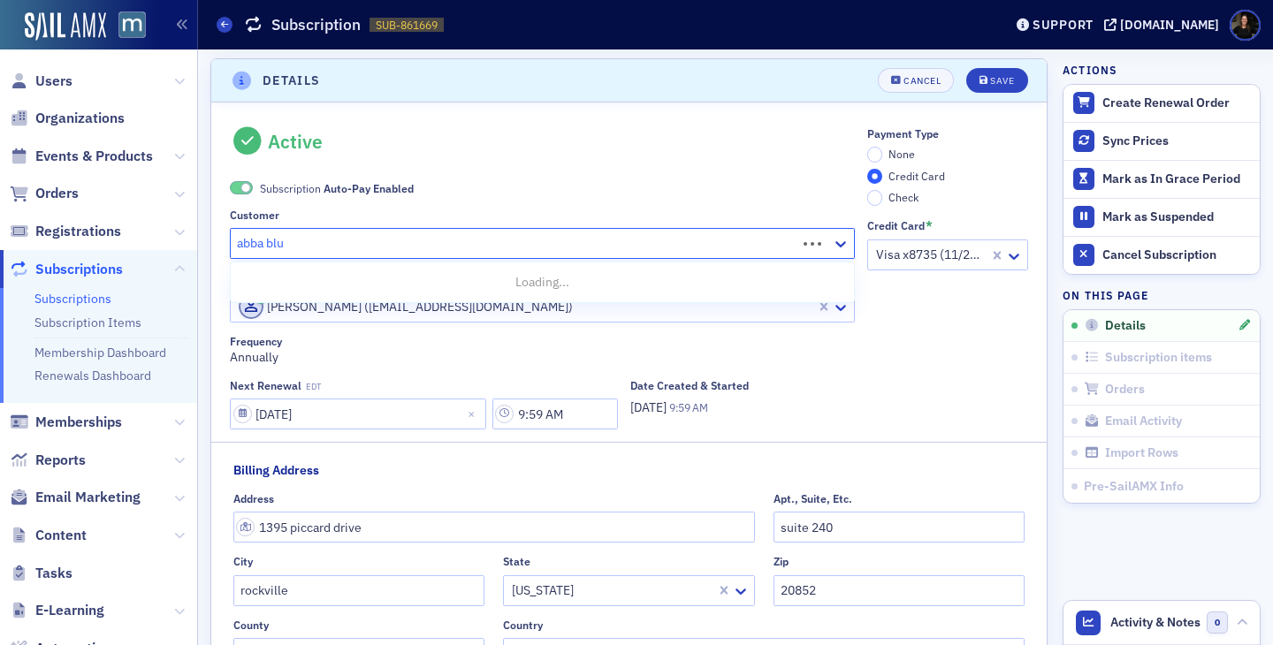
type input "[PERSON_NAME]"
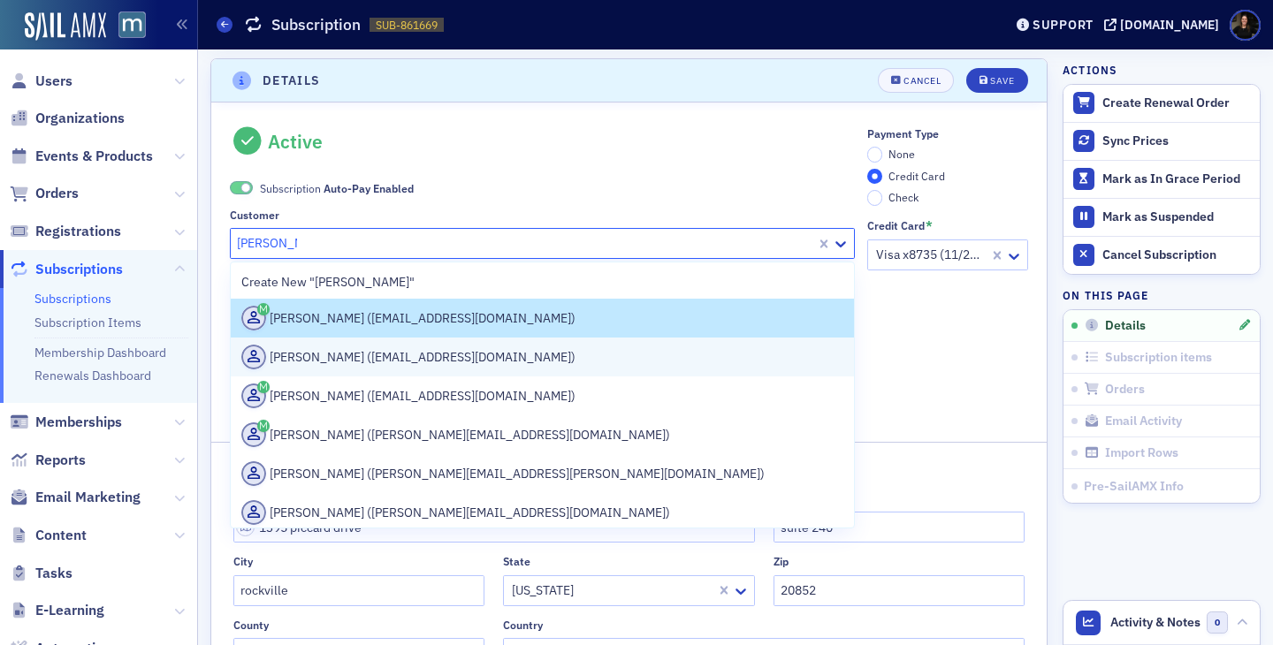
click at [374, 365] on div "[PERSON_NAME] ([EMAIL_ADDRESS][DOMAIN_NAME])" at bounding box center [542, 357] width 602 height 25
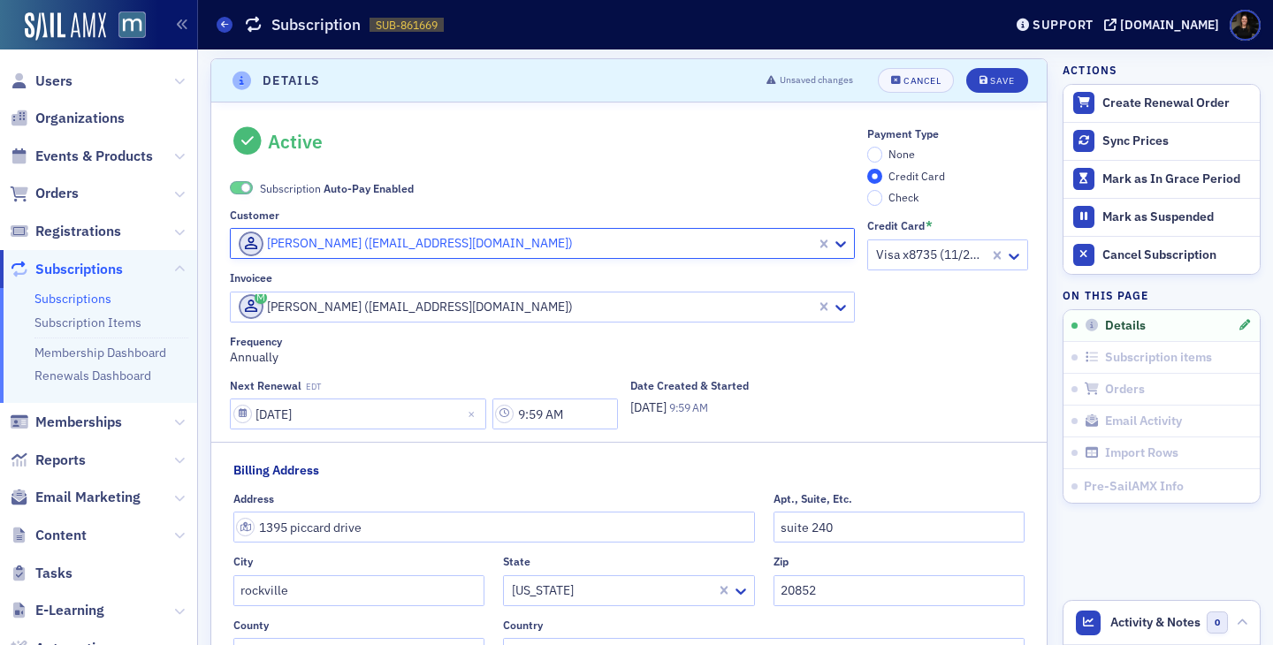
click at [386, 307] on div at bounding box center [525, 307] width 577 height 22
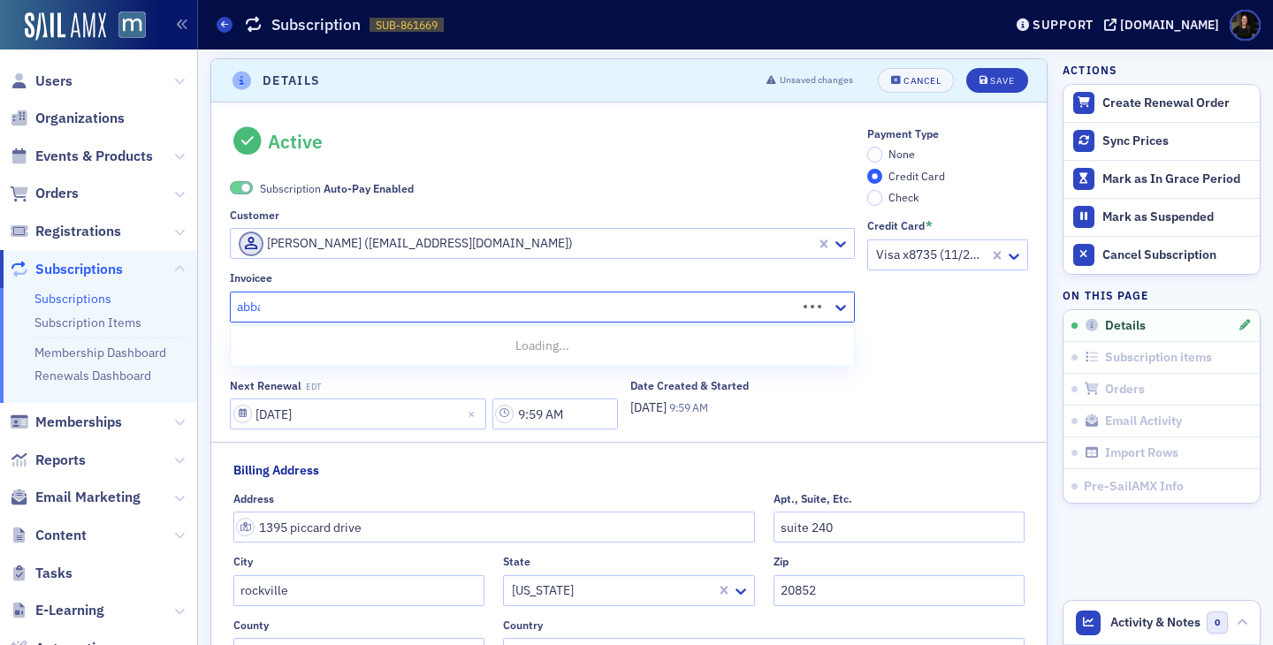
type input "abba"
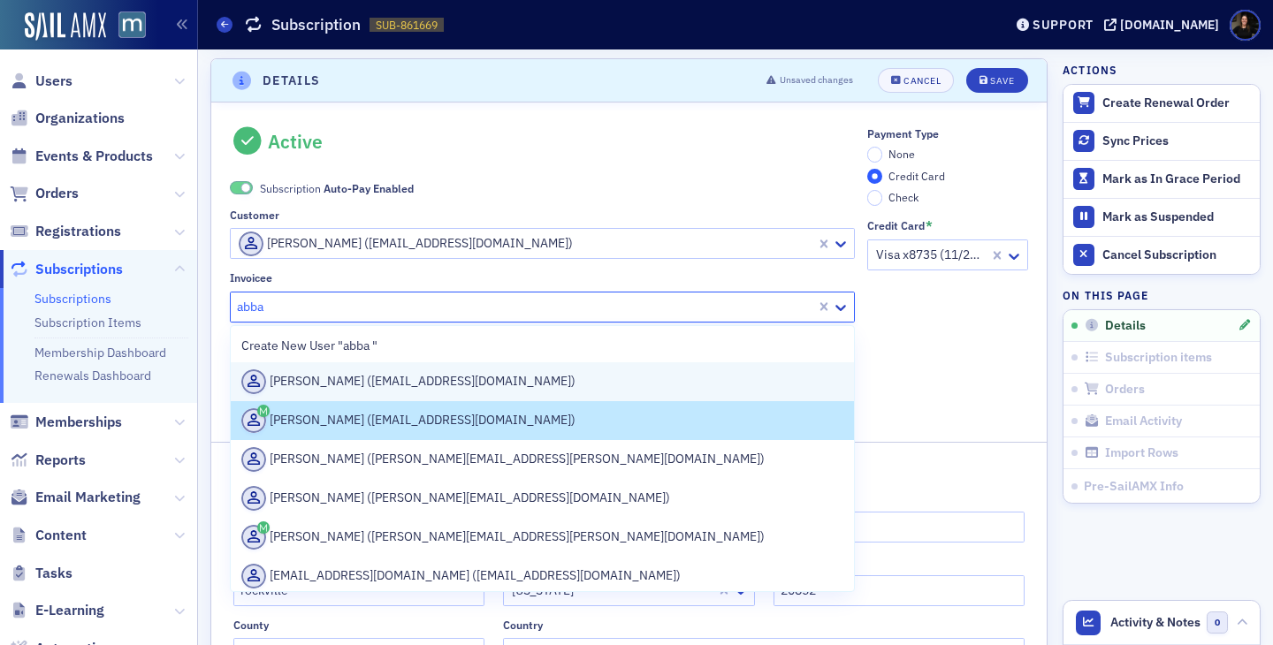
click at [377, 378] on div "[PERSON_NAME] ([EMAIL_ADDRESS][DOMAIN_NAME])" at bounding box center [542, 381] width 602 height 25
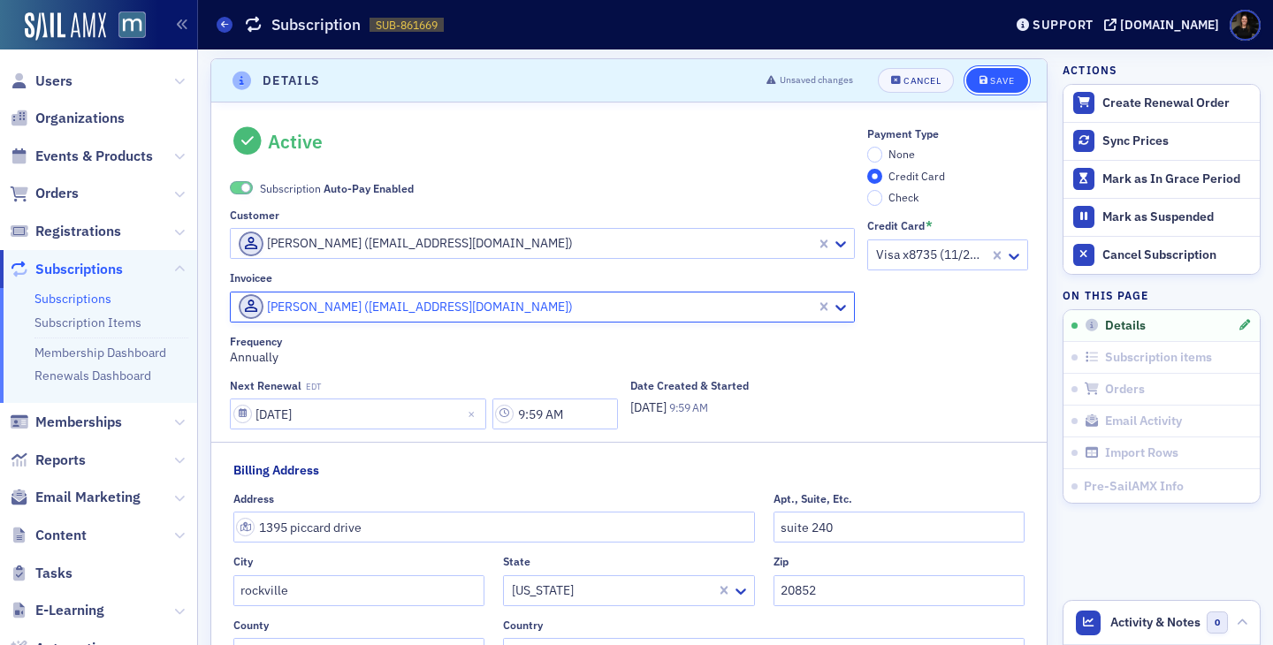
click at [982, 83] on icon "submit" at bounding box center [983, 81] width 9 height 10
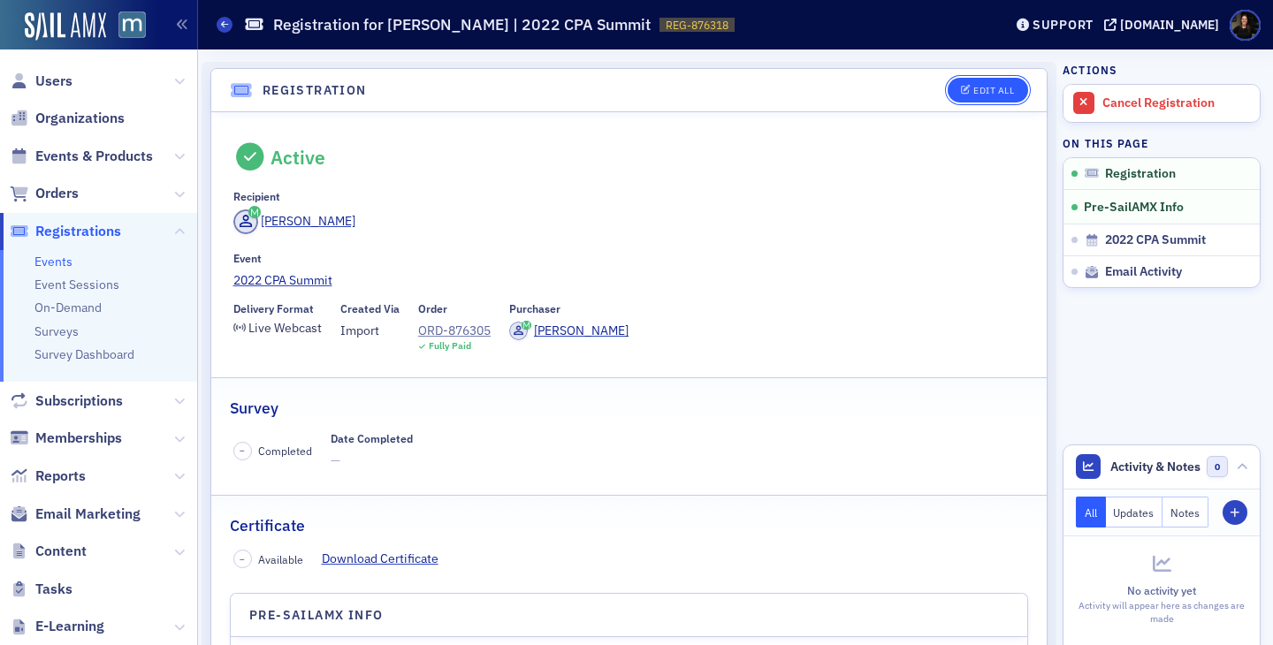
click at [958, 95] on button "Edit All" at bounding box center [987, 90] width 80 height 25
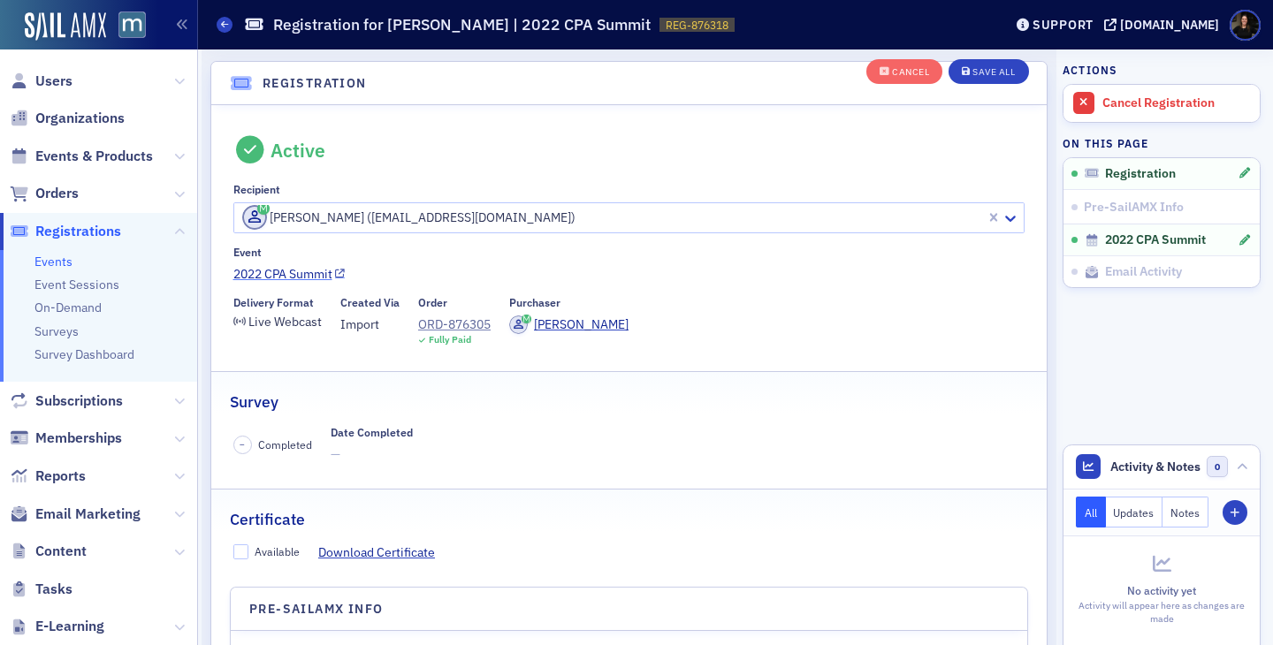
scroll to position [47, 0]
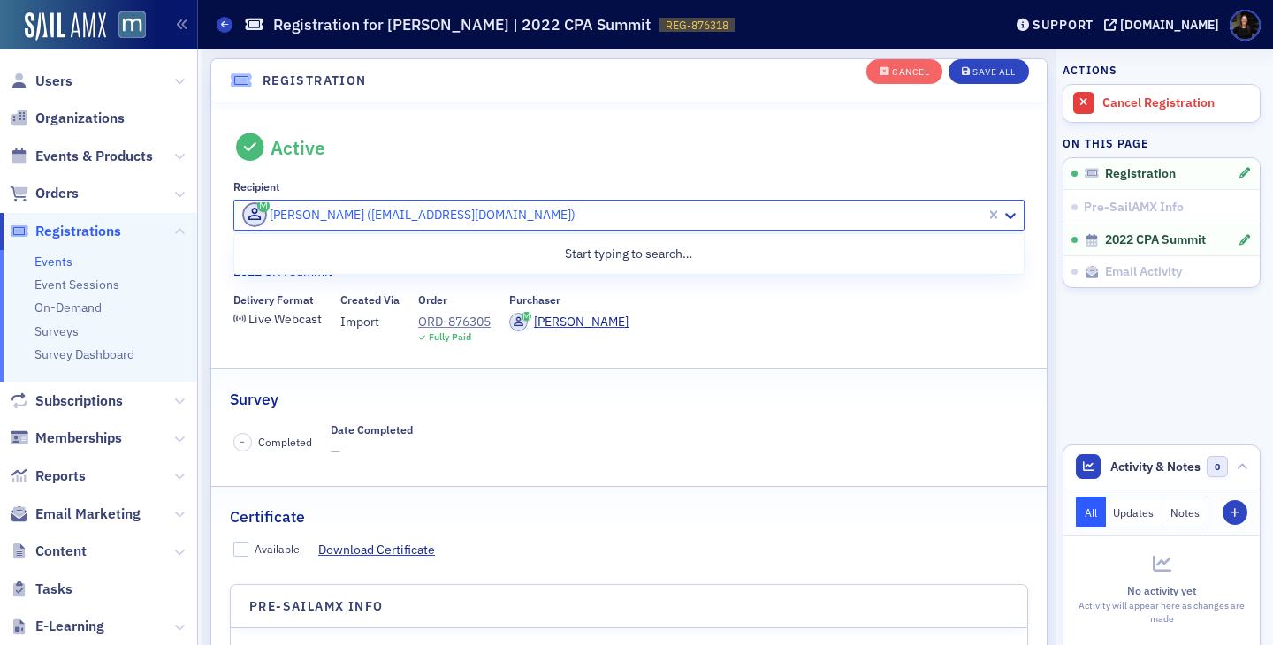
click at [413, 221] on div at bounding box center [612, 215] width 744 height 22
type input "[PERSON_NAME]"
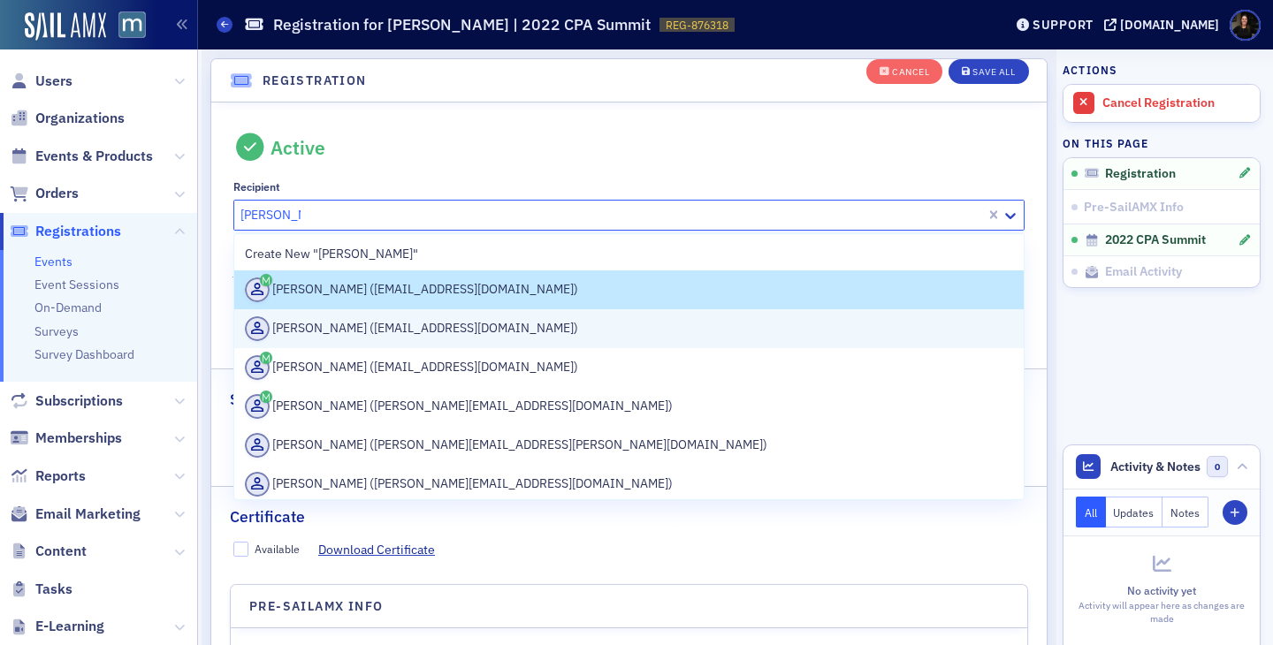
click at [395, 331] on div "[PERSON_NAME] ([EMAIL_ADDRESS][DOMAIN_NAME])" at bounding box center [629, 328] width 769 height 25
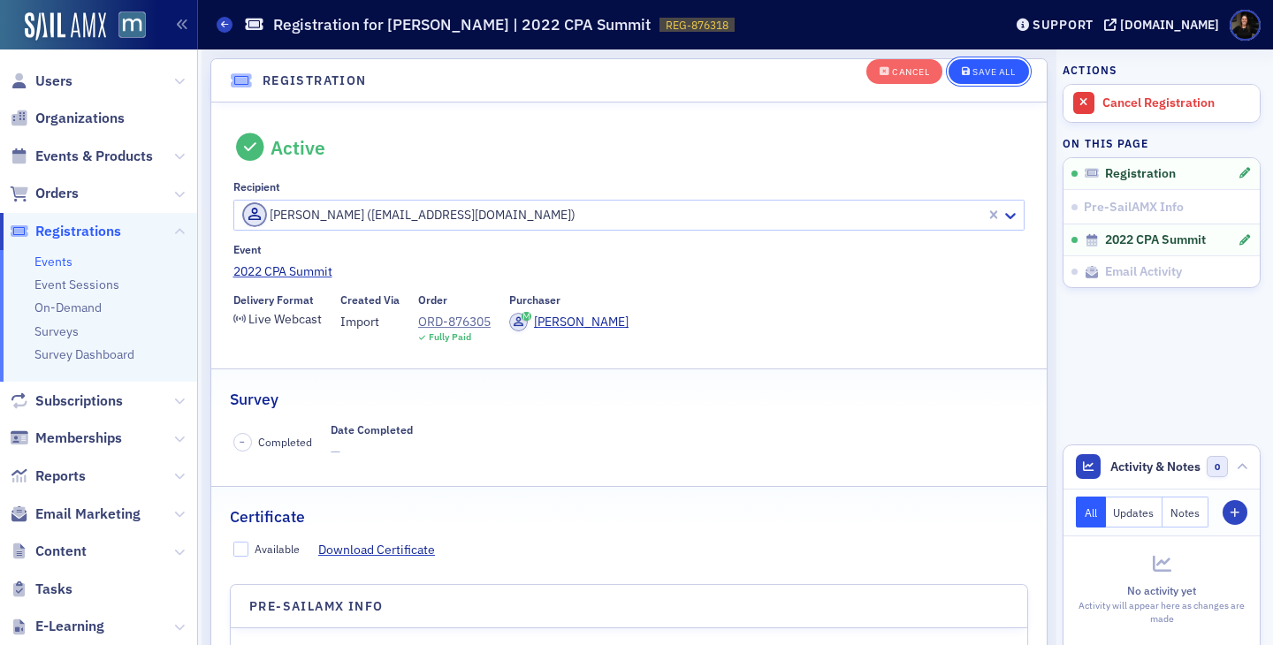
click at [992, 72] on div "Save All" at bounding box center [993, 72] width 42 height 10
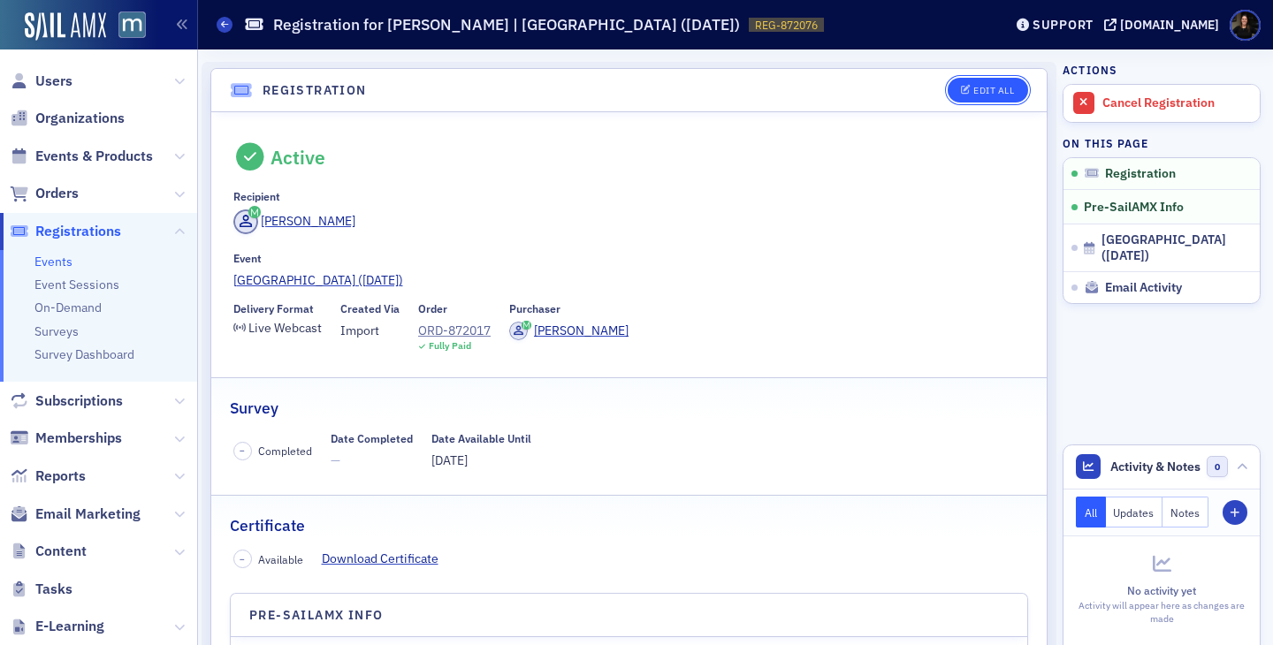
click at [961, 87] on icon "button" at bounding box center [966, 91] width 11 height 10
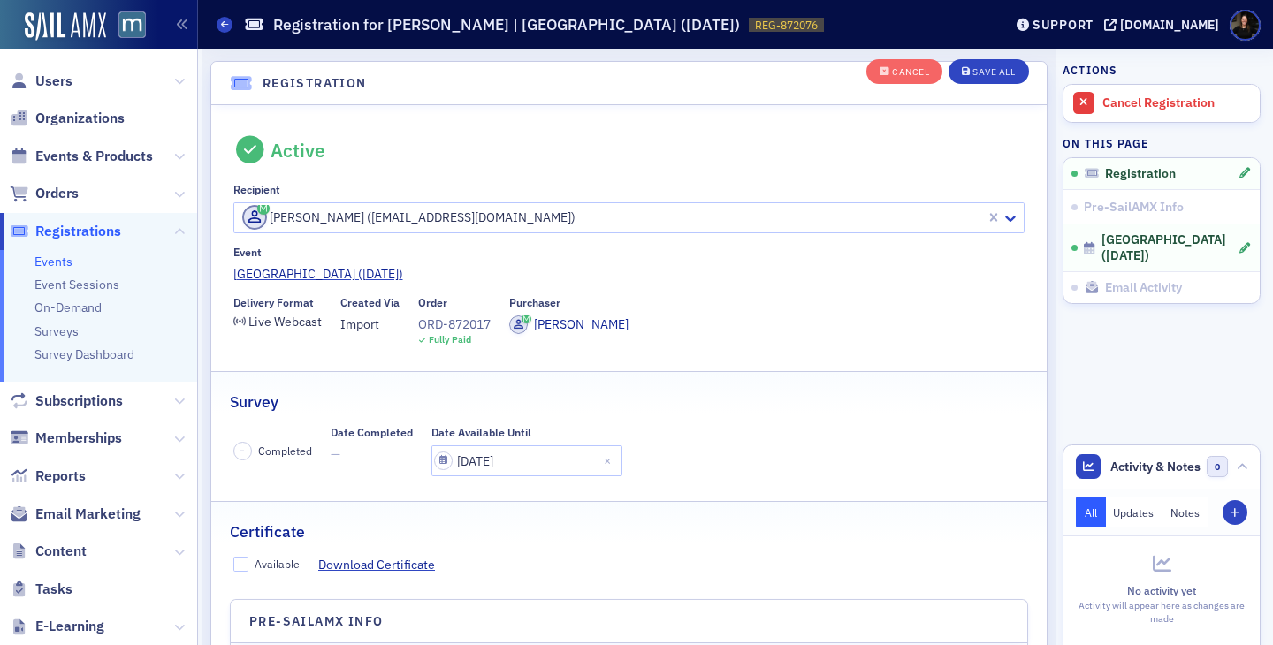
scroll to position [47, 0]
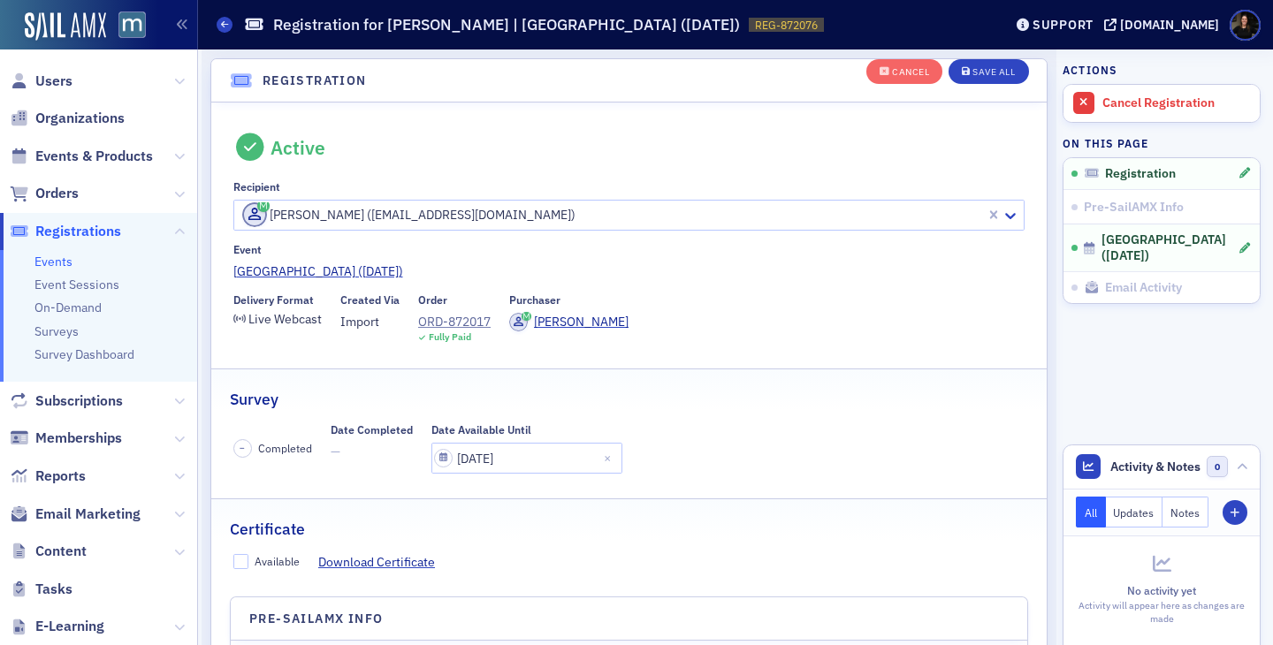
click at [466, 214] on div at bounding box center [612, 215] width 744 height 22
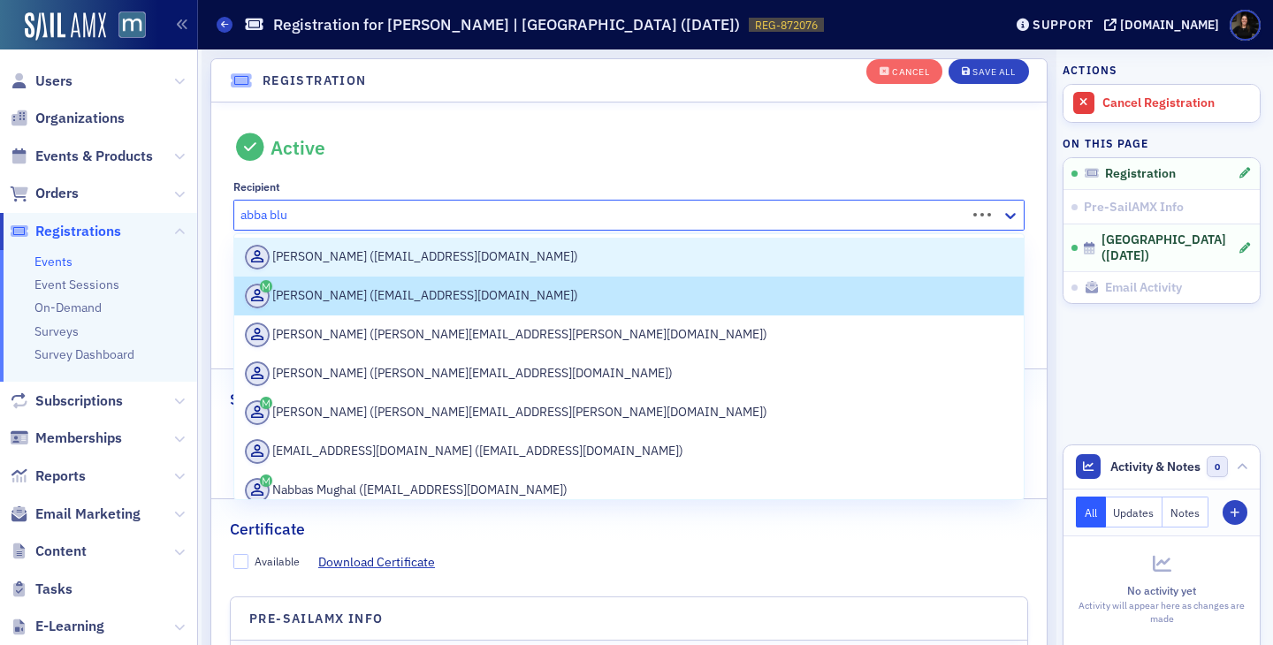
type input "[PERSON_NAME]"
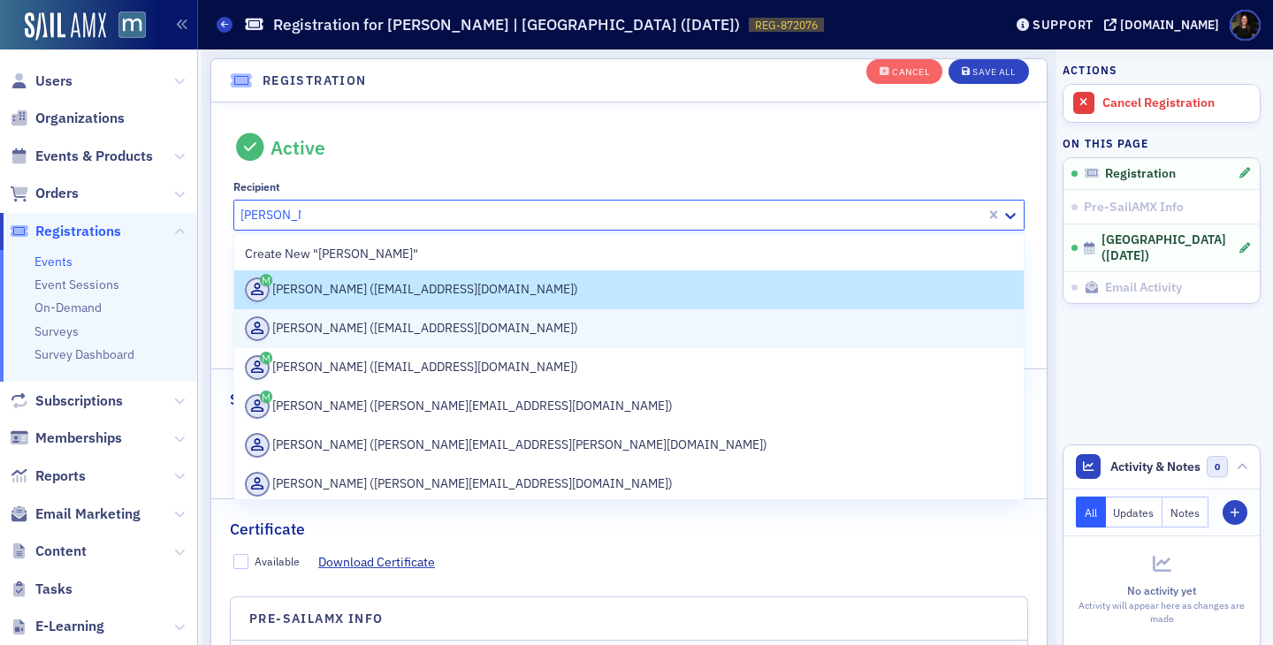
click at [417, 327] on div "[PERSON_NAME] ([EMAIL_ADDRESS][DOMAIN_NAME])" at bounding box center [629, 328] width 769 height 25
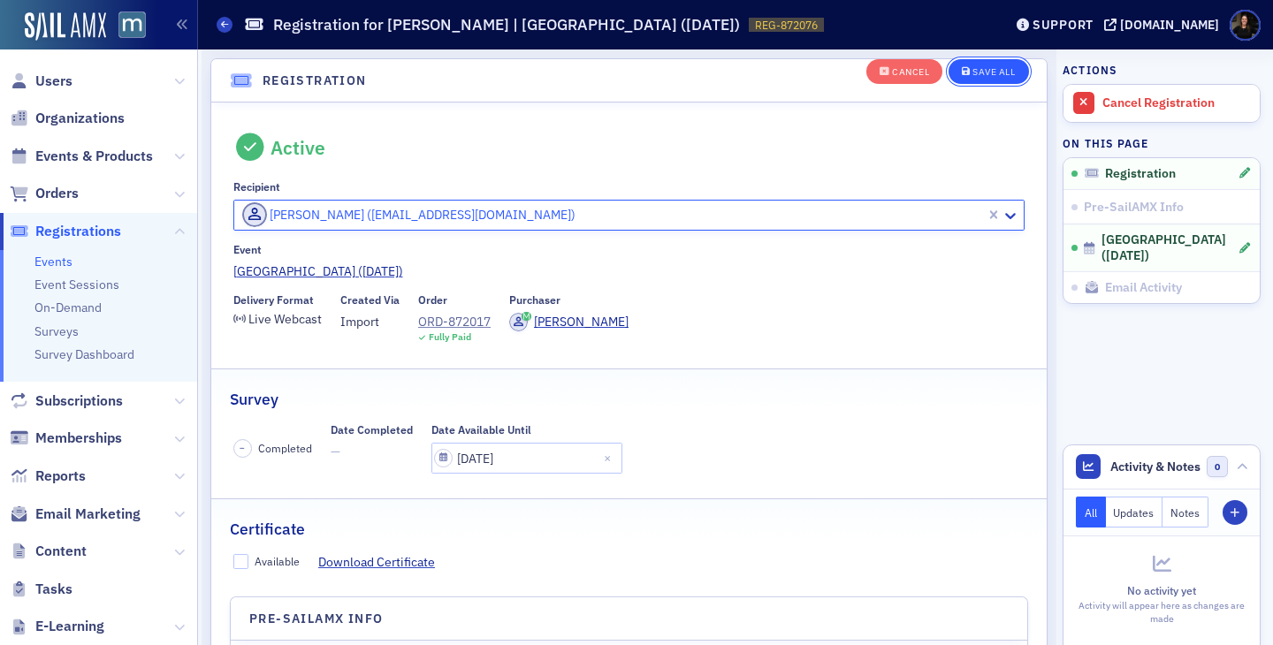
click at [980, 72] on div "Save All" at bounding box center [993, 72] width 42 height 10
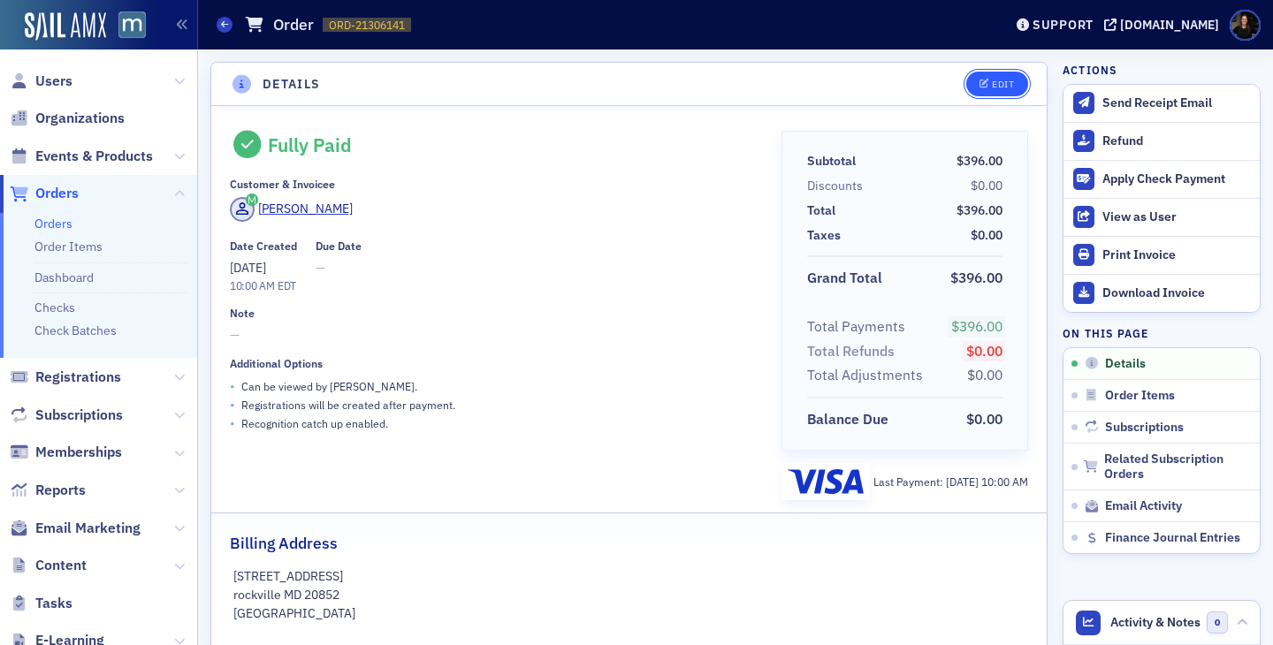
click at [984, 80] on icon "button" at bounding box center [984, 85] width 11 height 10
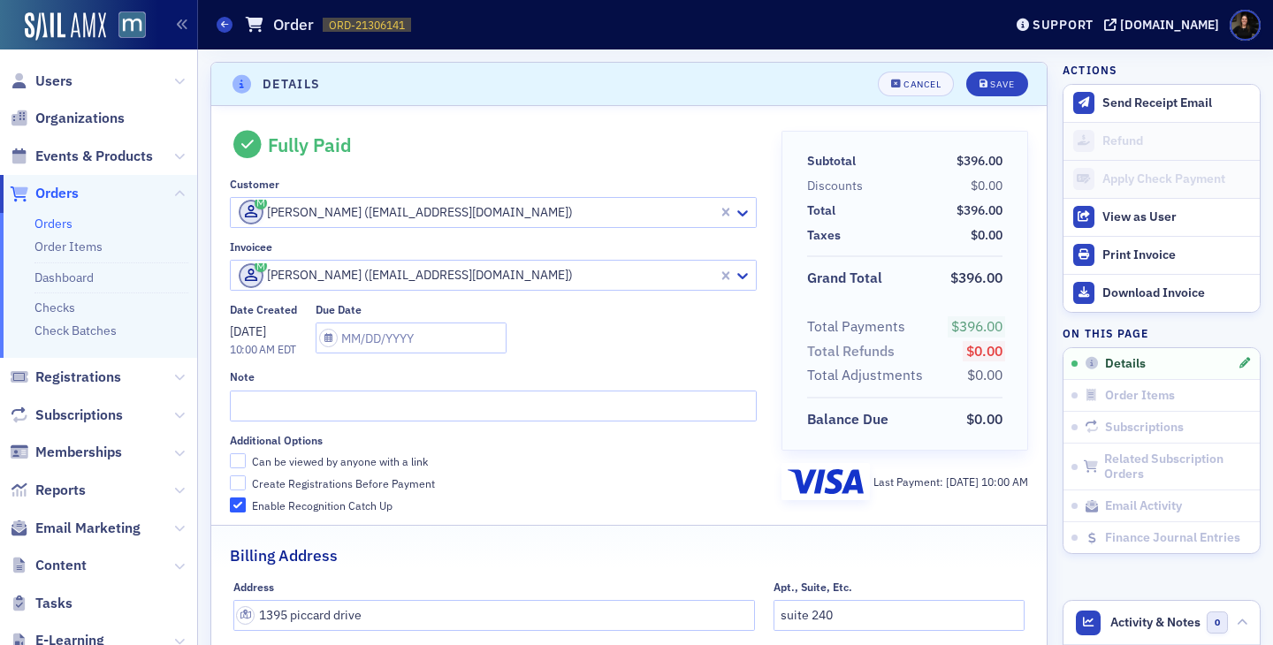
scroll to position [4, 0]
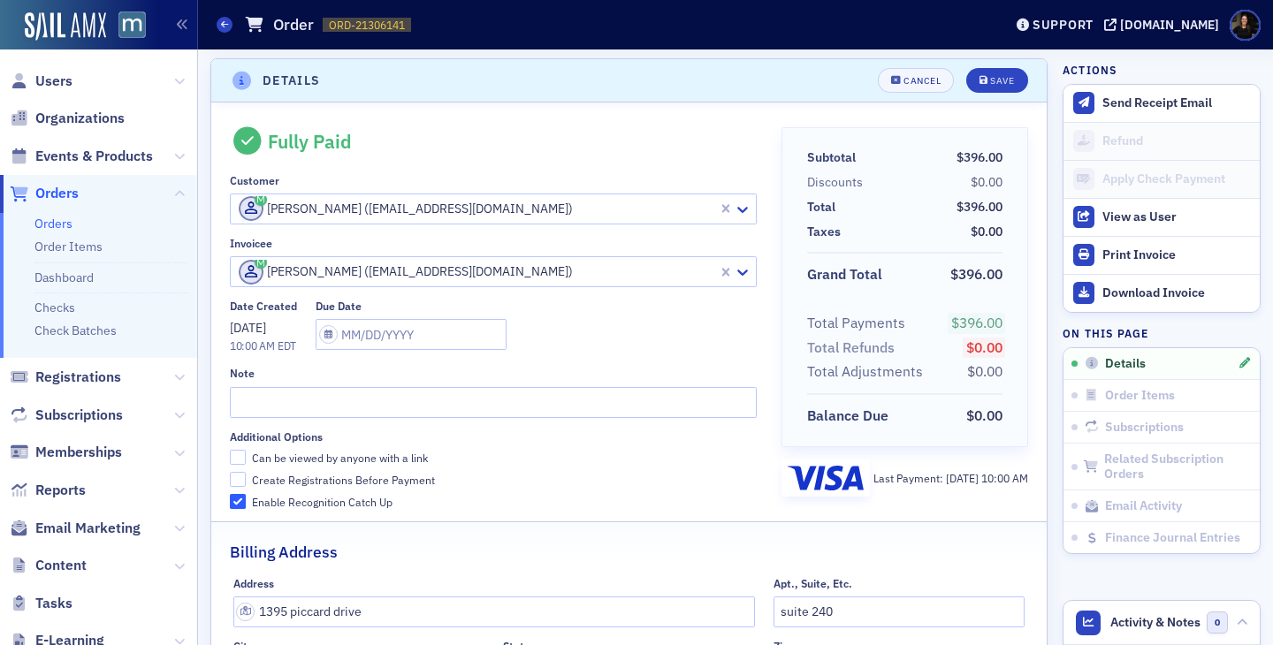
click at [435, 213] on div at bounding box center [476, 209] width 479 height 22
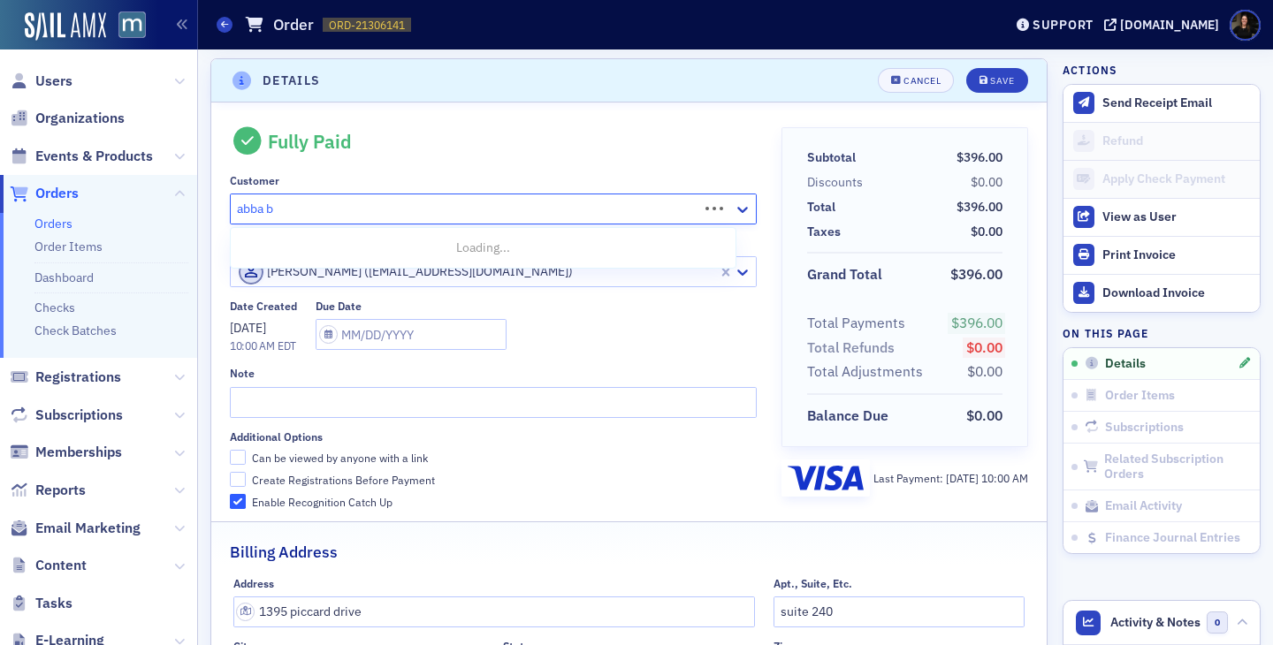
type input "abba bl"
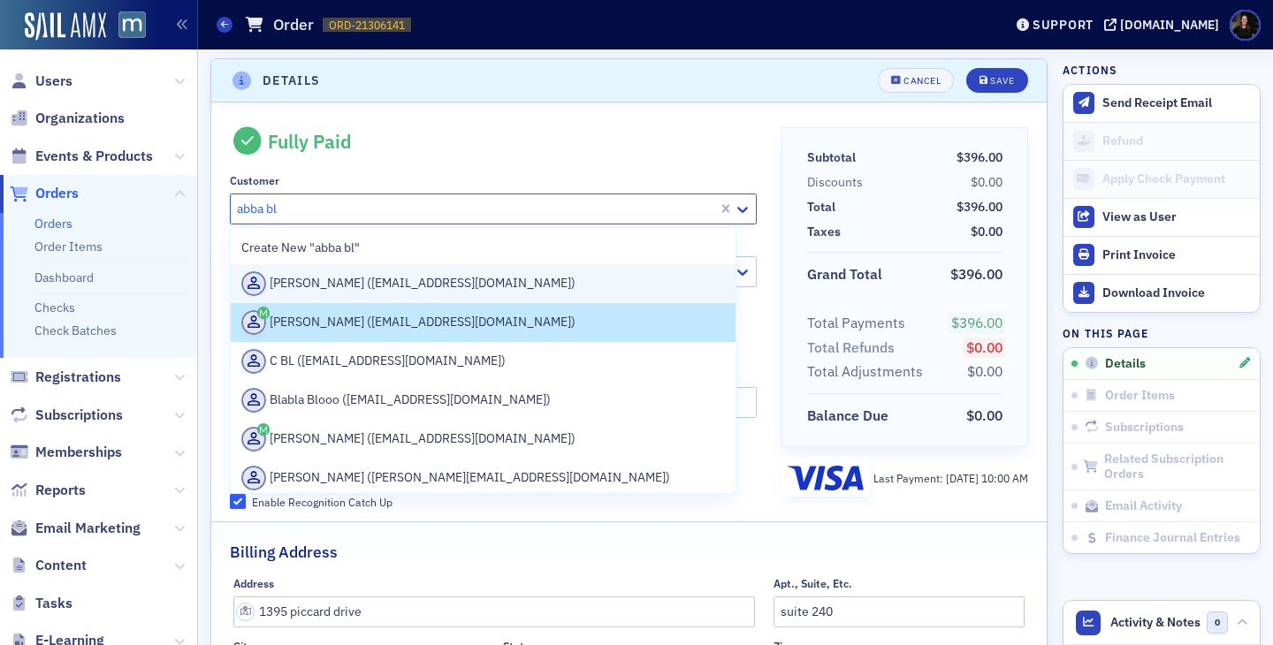
click at [410, 289] on div "[PERSON_NAME] ([EMAIL_ADDRESS][DOMAIN_NAME])" at bounding box center [482, 283] width 483 height 25
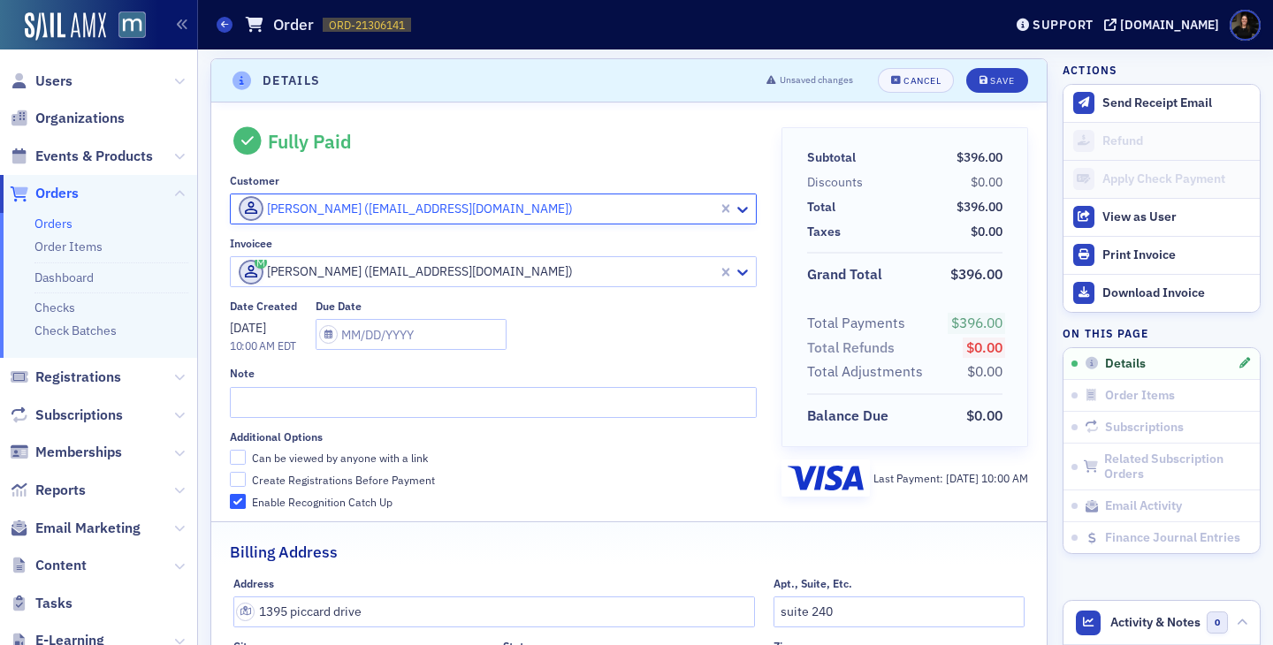
click at [454, 265] on div at bounding box center [476, 272] width 479 height 22
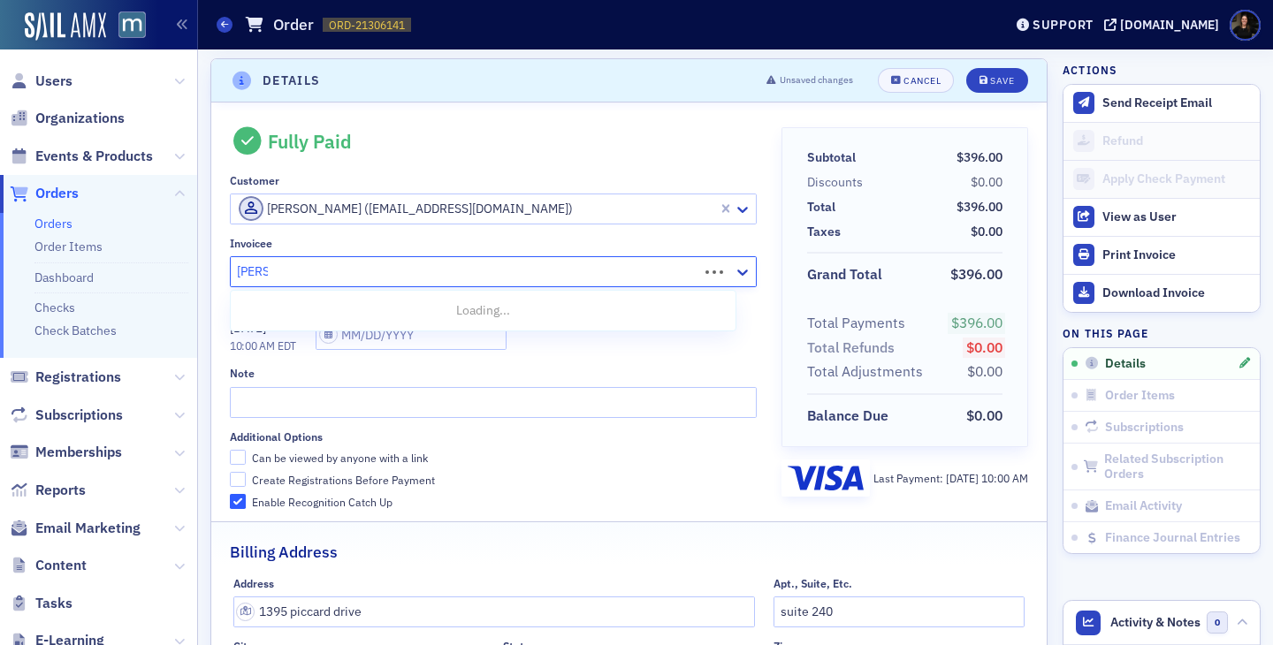
type input "blum"
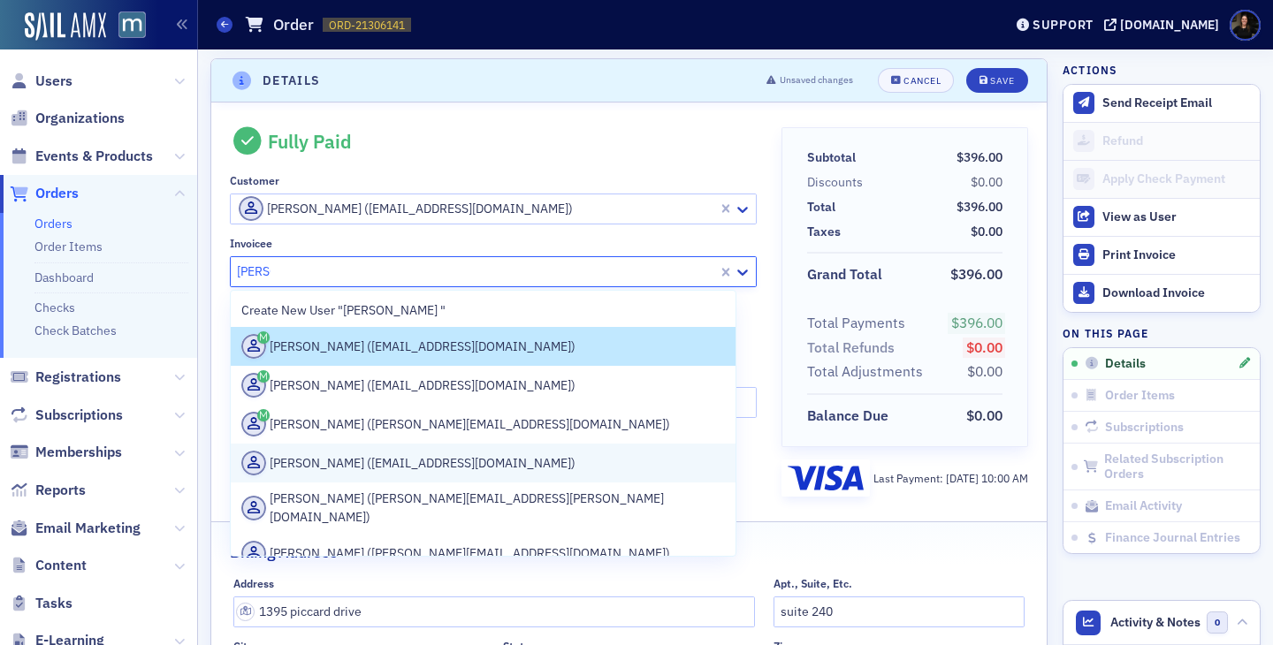
click at [447, 467] on div "[PERSON_NAME] ([EMAIL_ADDRESS][DOMAIN_NAME])" at bounding box center [482, 463] width 483 height 25
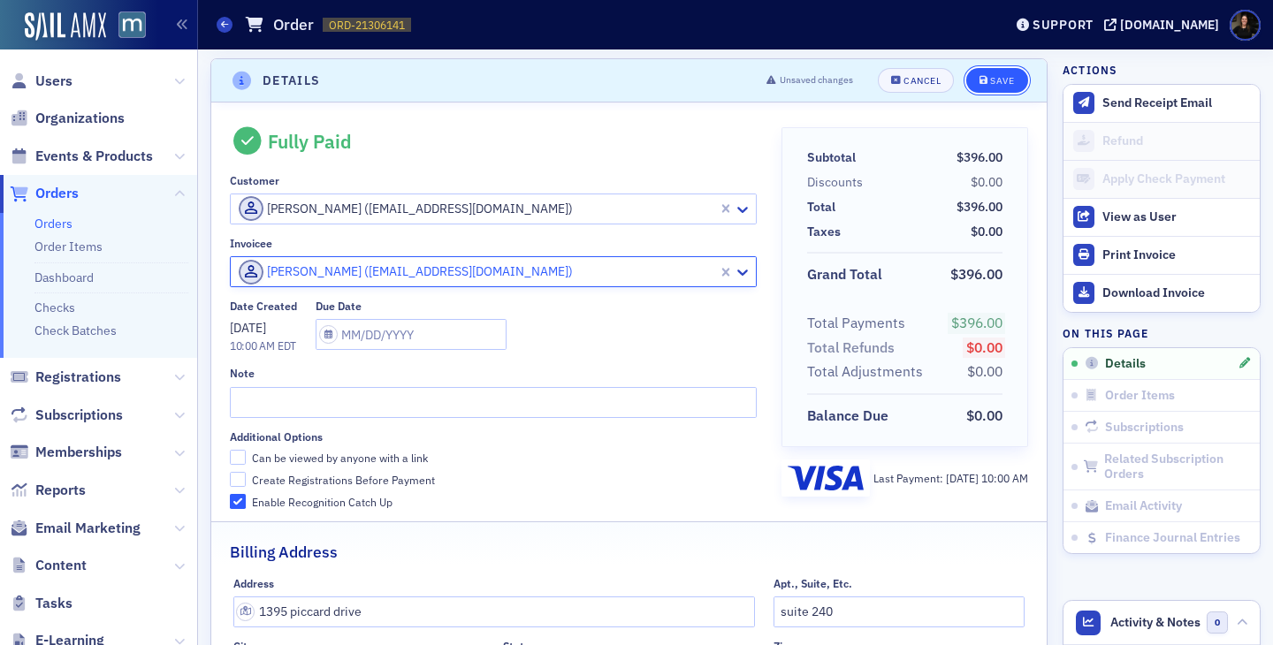
click at [994, 86] on button "Save" at bounding box center [996, 80] width 61 height 25
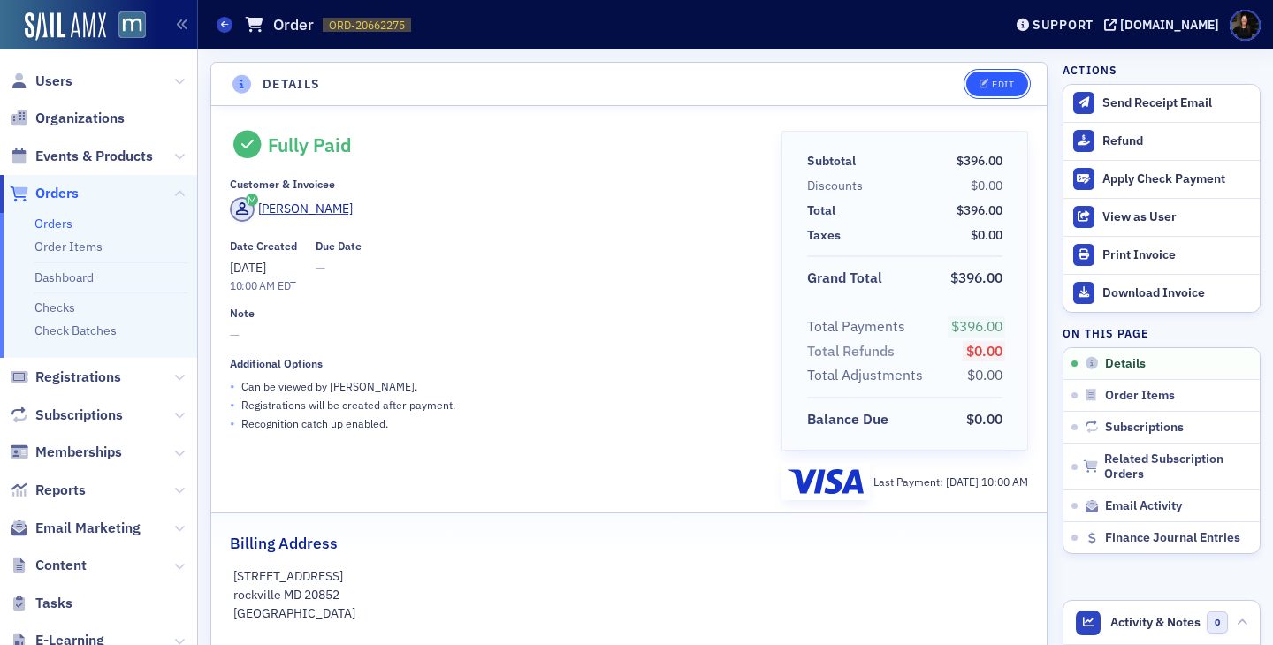
click at [1008, 86] on div "Edit" at bounding box center [1003, 85] width 22 height 10
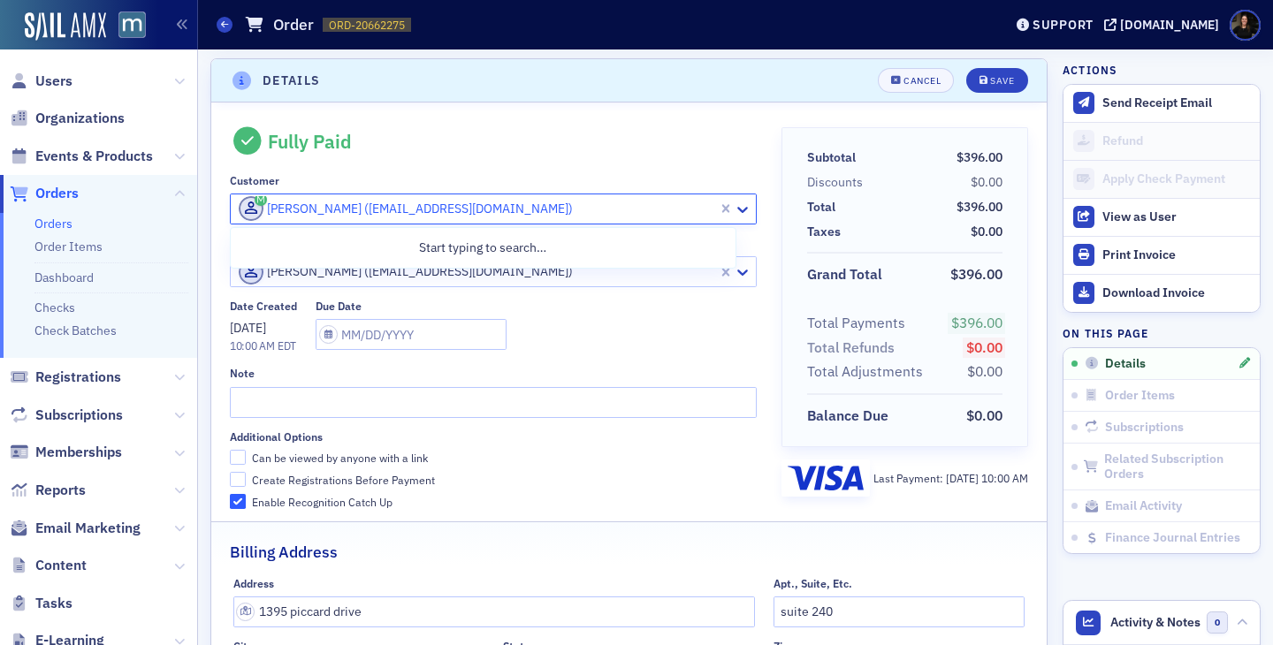
drag, startPoint x: 528, startPoint y: 215, endPoint x: 523, endPoint y: 201, distance: 14.8
click at [527, 215] on div at bounding box center [476, 209] width 479 height 22
type input "[PERSON_NAME]"
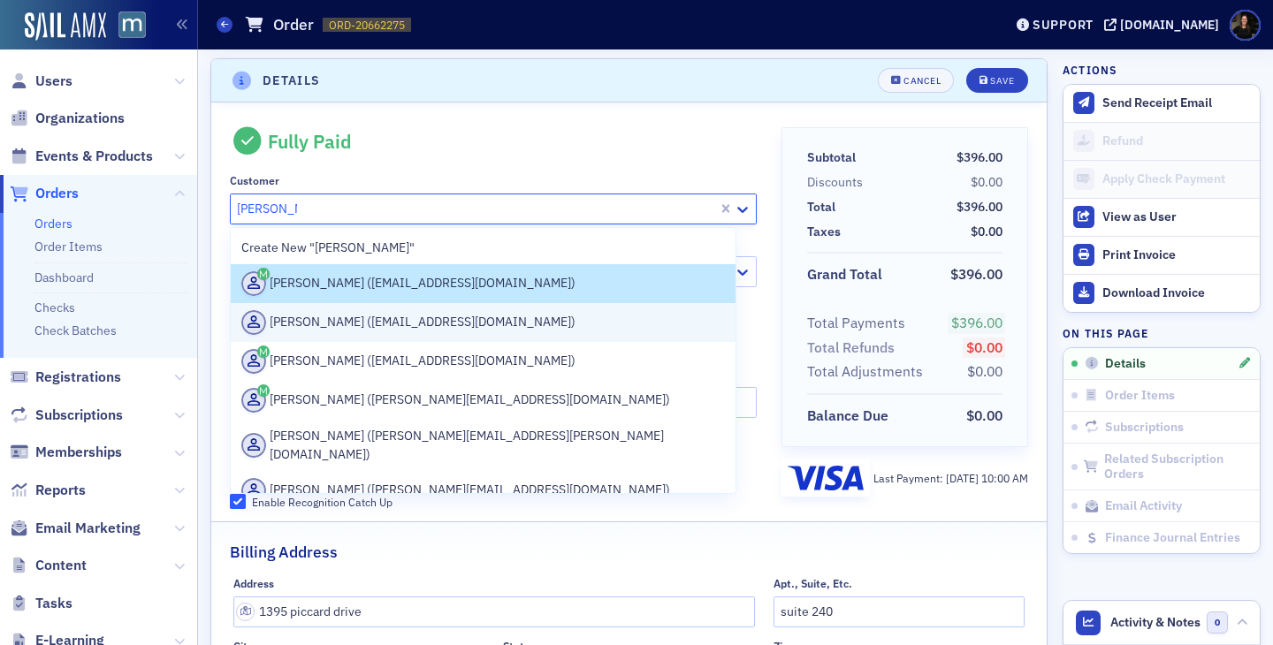
click at [415, 321] on div "[PERSON_NAME] ([EMAIL_ADDRESS][DOMAIN_NAME])" at bounding box center [482, 322] width 483 height 25
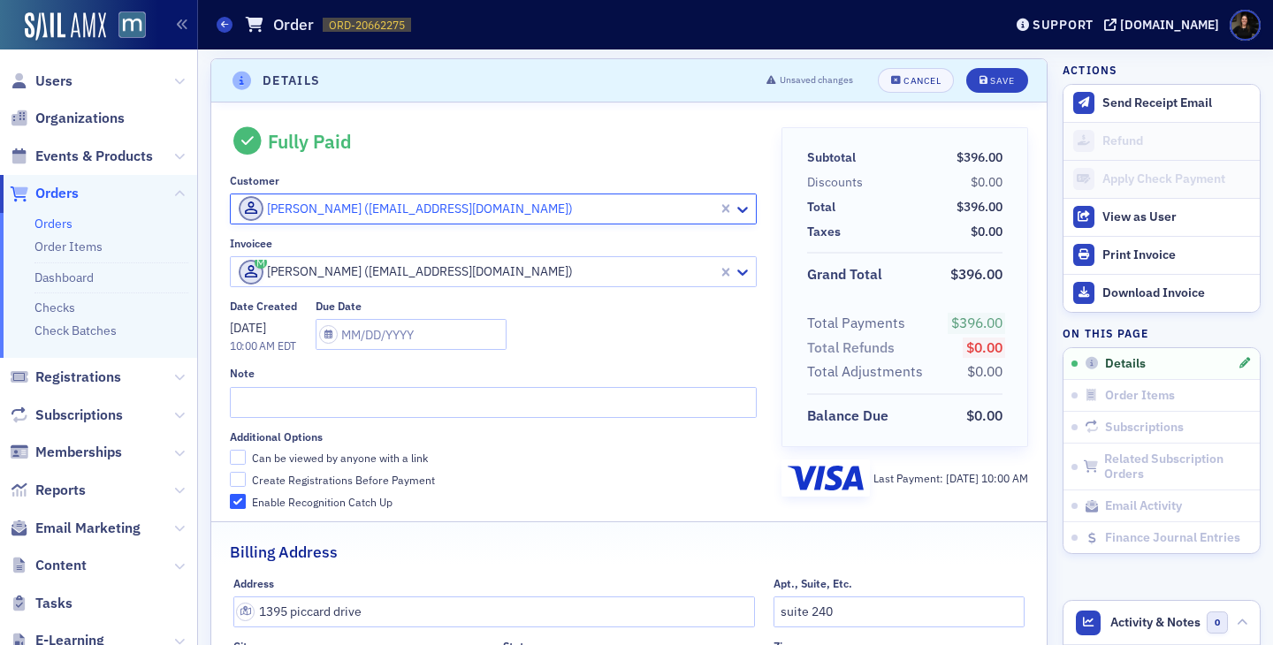
click at [386, 268] on div at bounding box center [476, 272] width 479 height 22
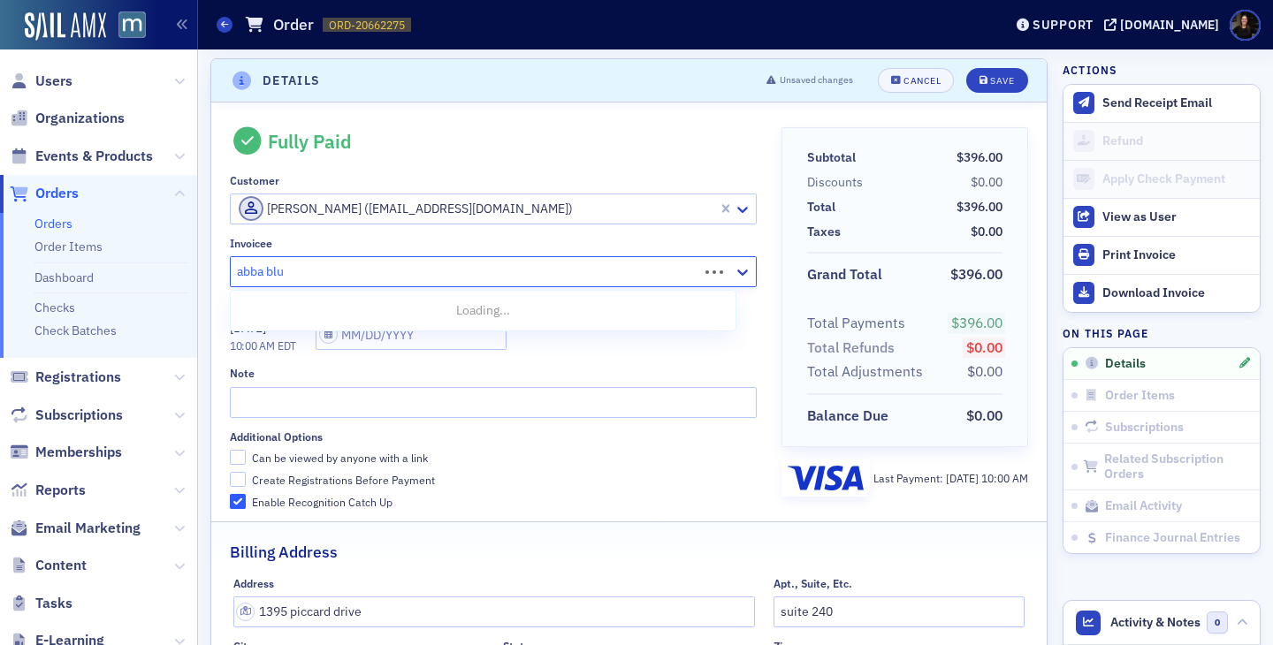
type input "[PERSON_NAME]"
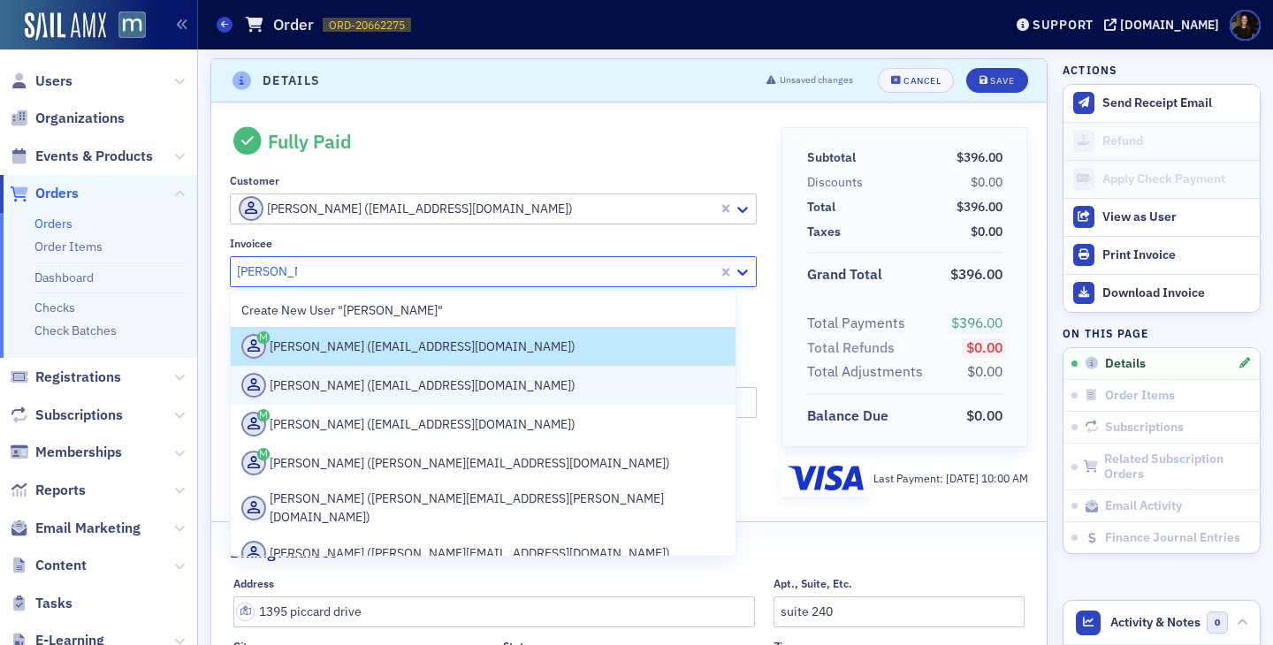
click at [380, 387] on div "[PERSON_NAME] ([EMAIL_ADDRESS][DOMAIN_NAME])" at bounding box center [482, 385] width 483 height 25
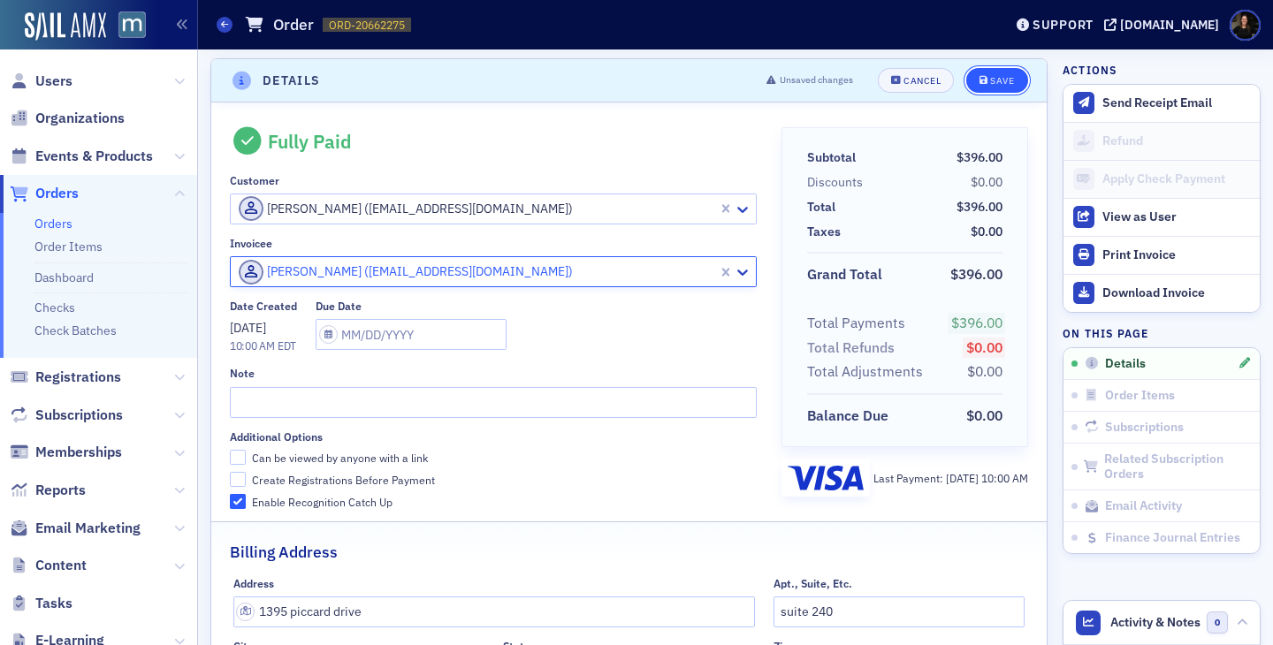
click at [984, 74] on button "Save" at bounding box center [996, 80] width 61 height 25
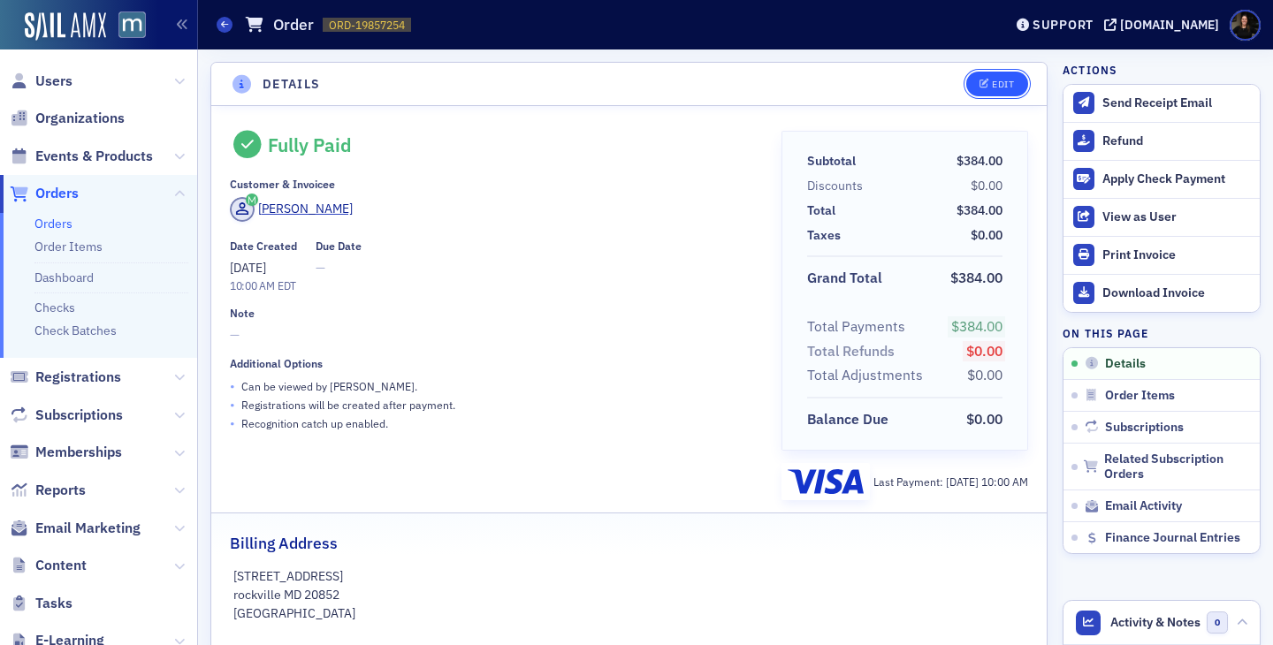
click at [985, 72] on button "Edit" at bounding box center [996, 84] width 61 height 25
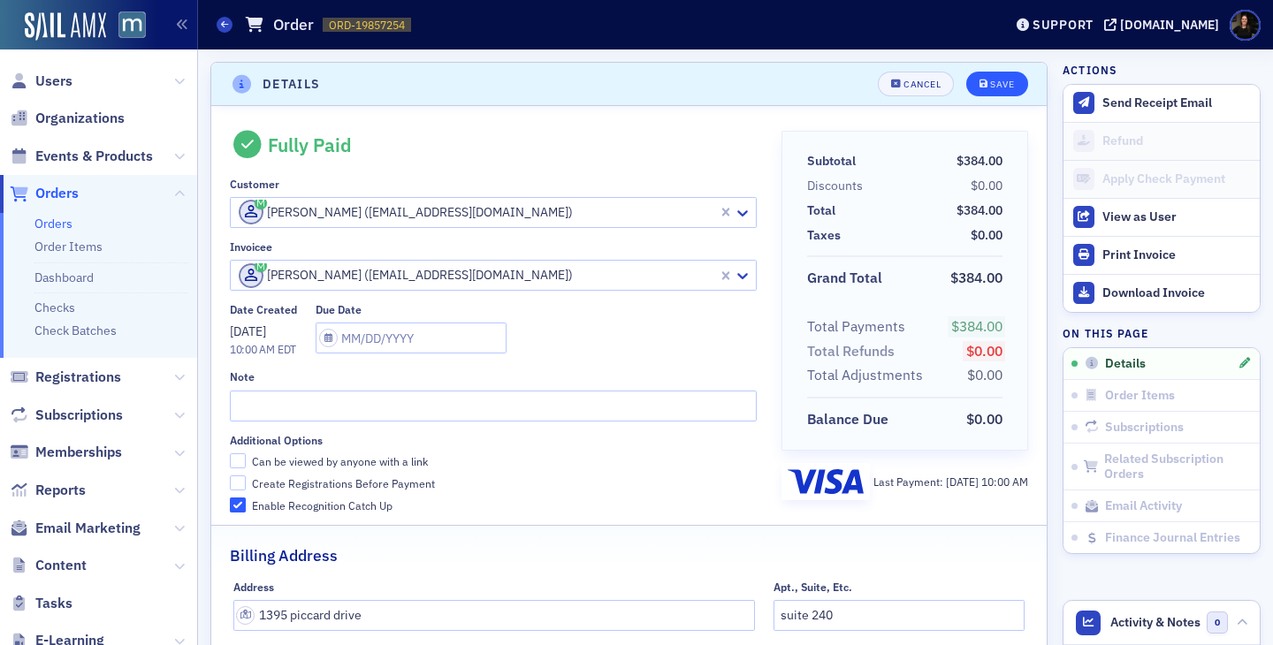
scroll to position [4, 0]
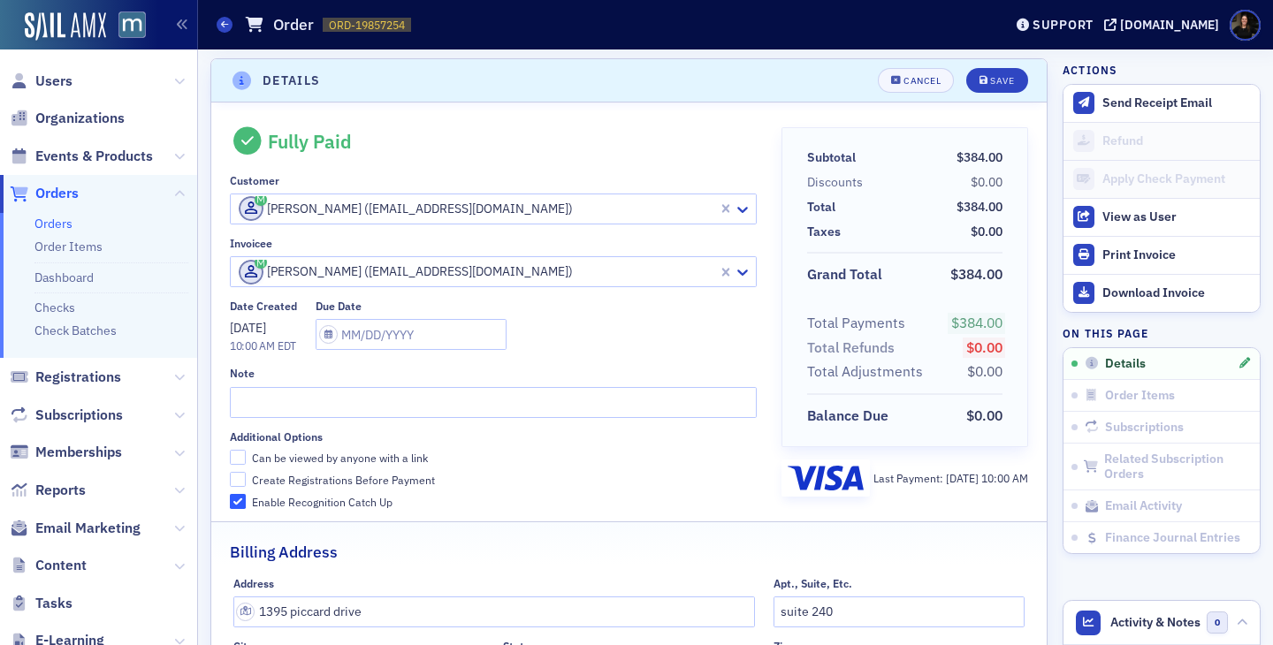
click at [453, 216] on div at bounding box center [476, 209] width 479 height 22
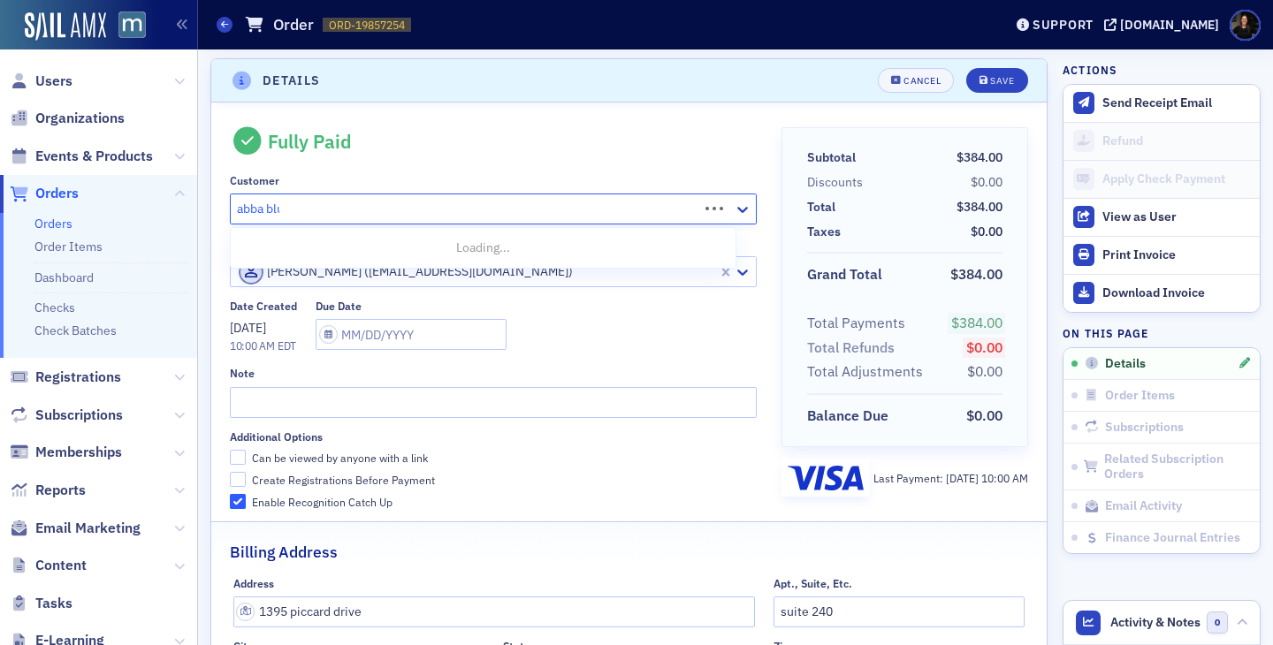
type input "[PERSON_NAME]"
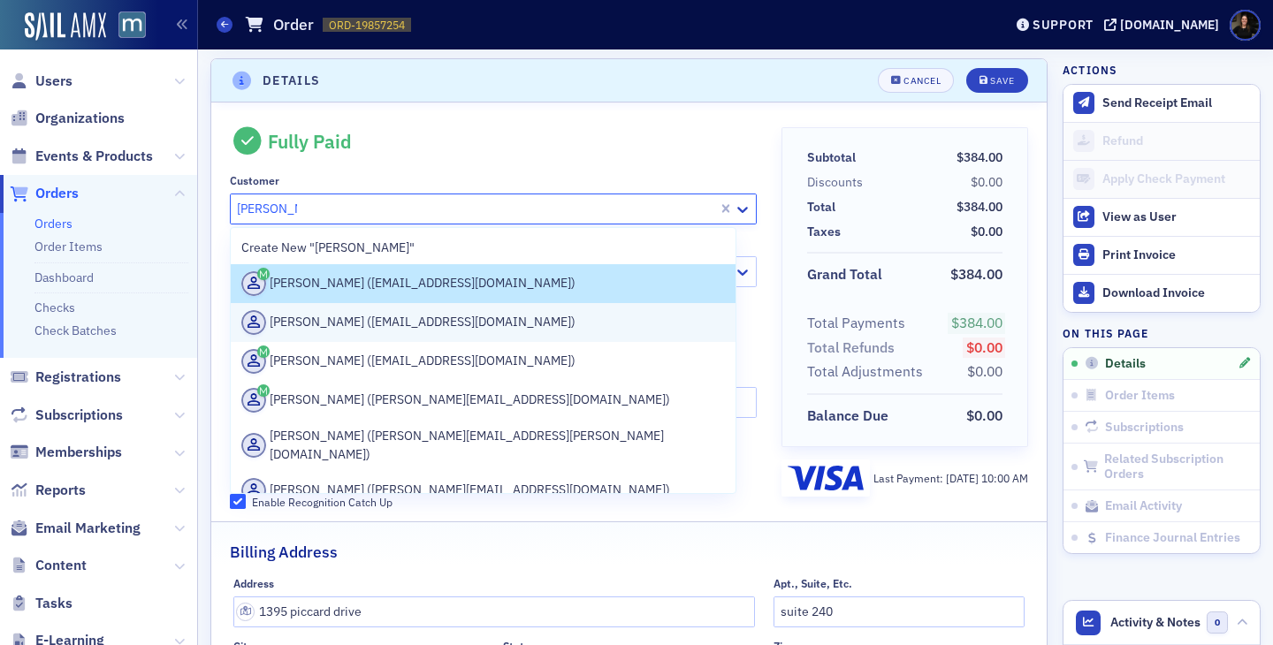
click at [430, 313] on div "[PERSON_NAME] ([EMAIL_ADDRESS][DOMAIN_NAME])" at bounding box center [482, 322] width 483 height 25
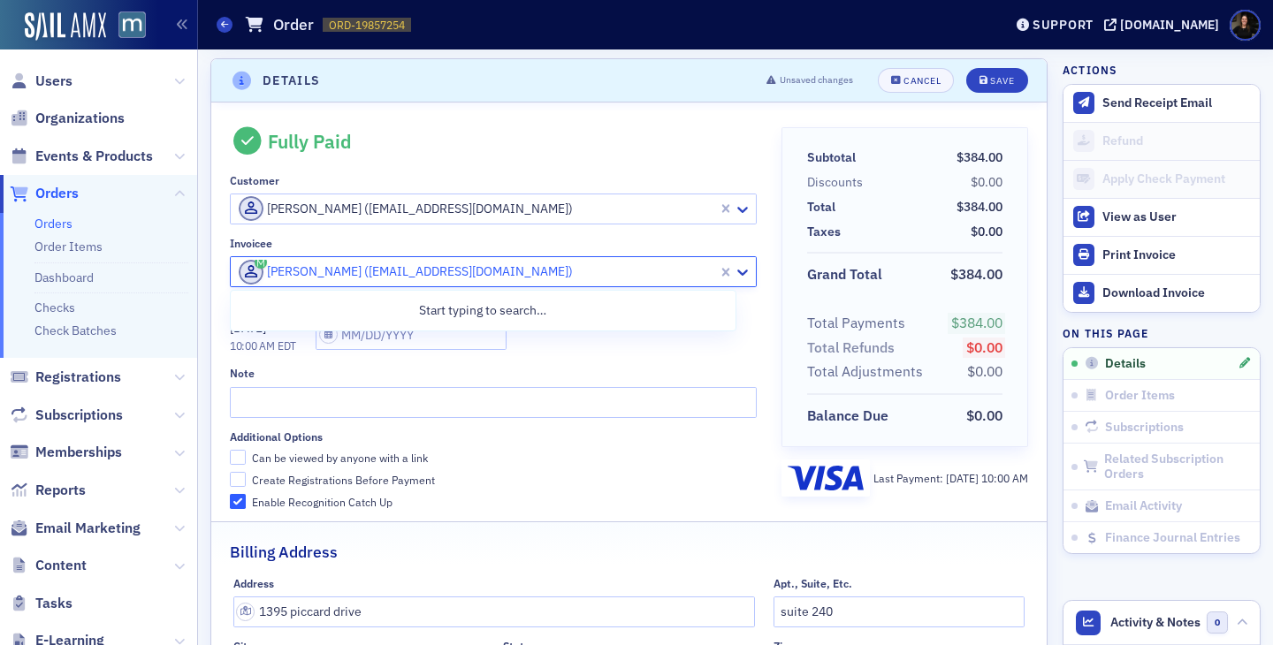
click at [486, 273] on div at bounding box center [476, 272] width 479 height 22
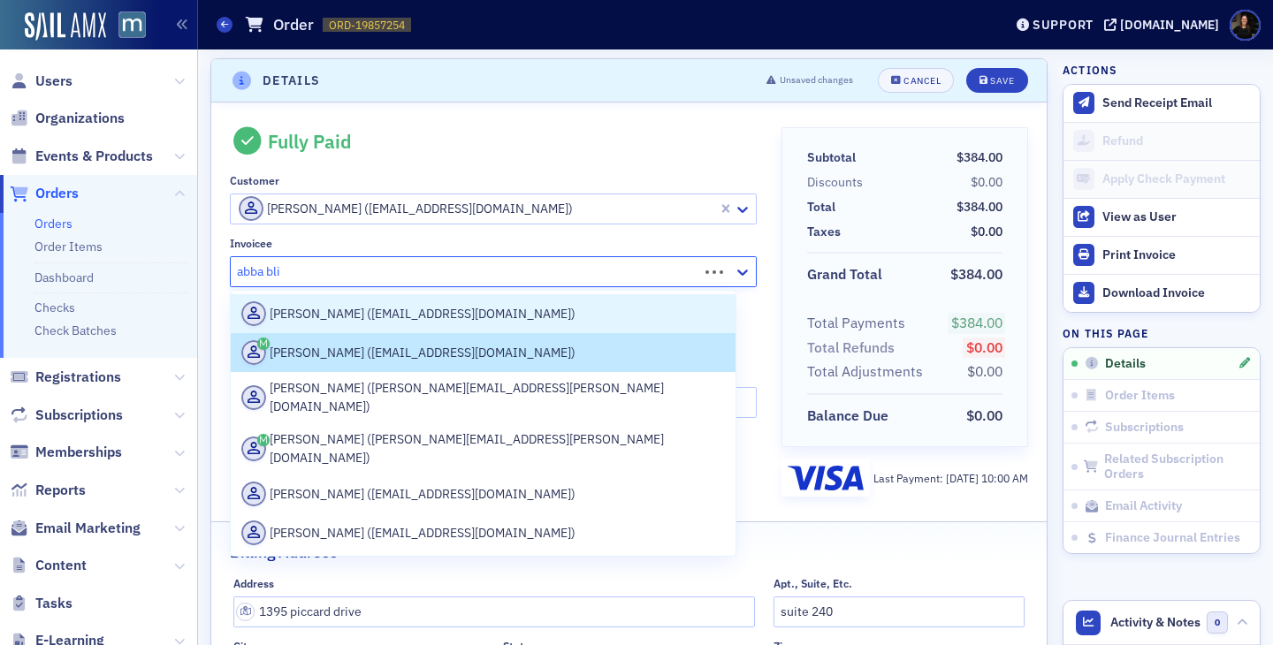
type input "abba blim"
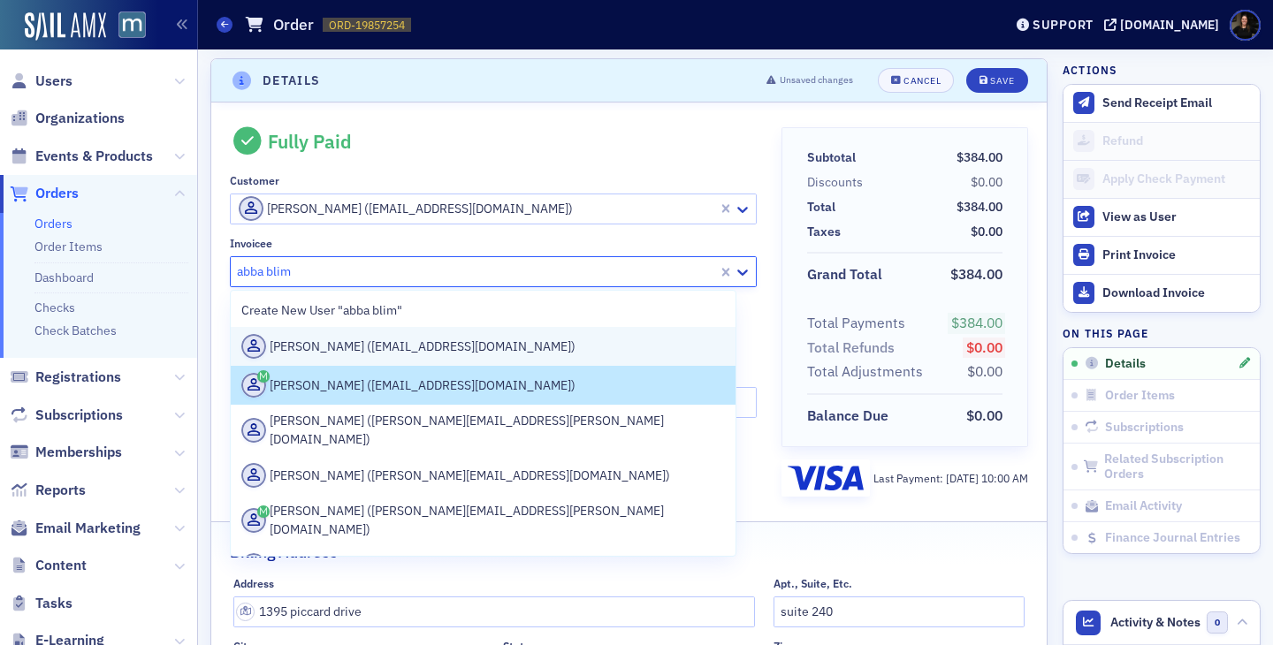
click at [407, 344] on div "[PERSON_NAME] ([EMAIL_ADDRESS][DOMAIN_NAME])" at bounding box center [482, 346] width 483 height 25
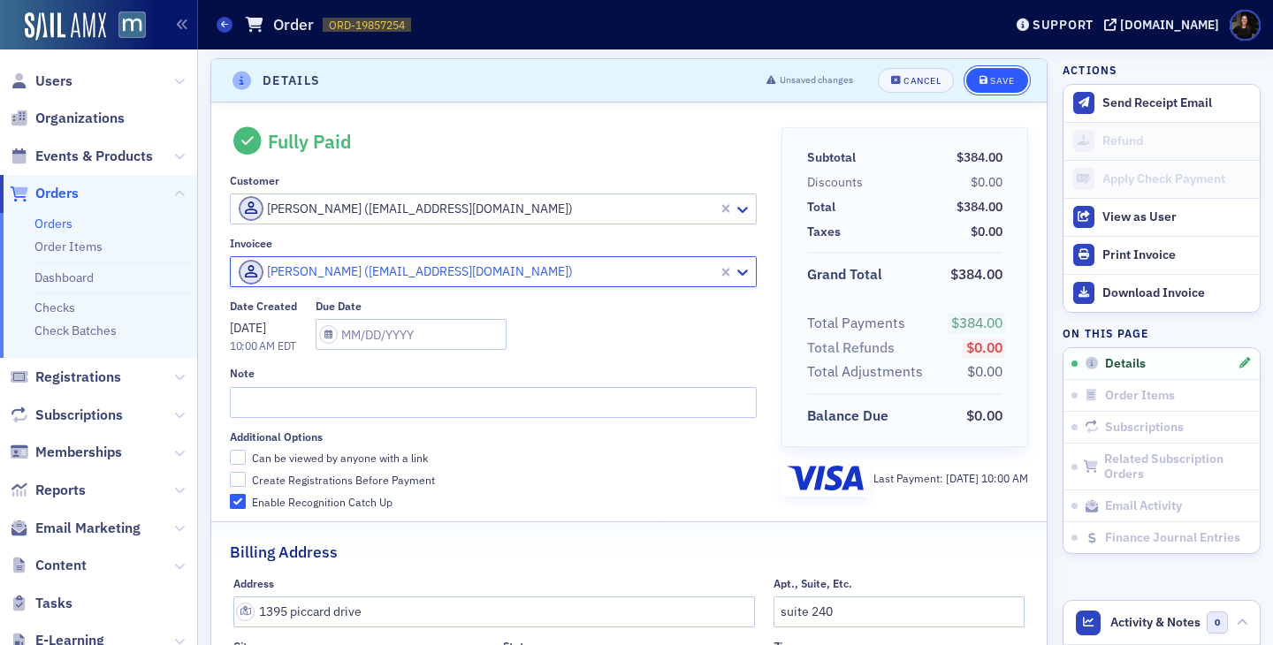
click at [993, 87] on button "Save" at bounding box center [996, 80] width 61 height 25
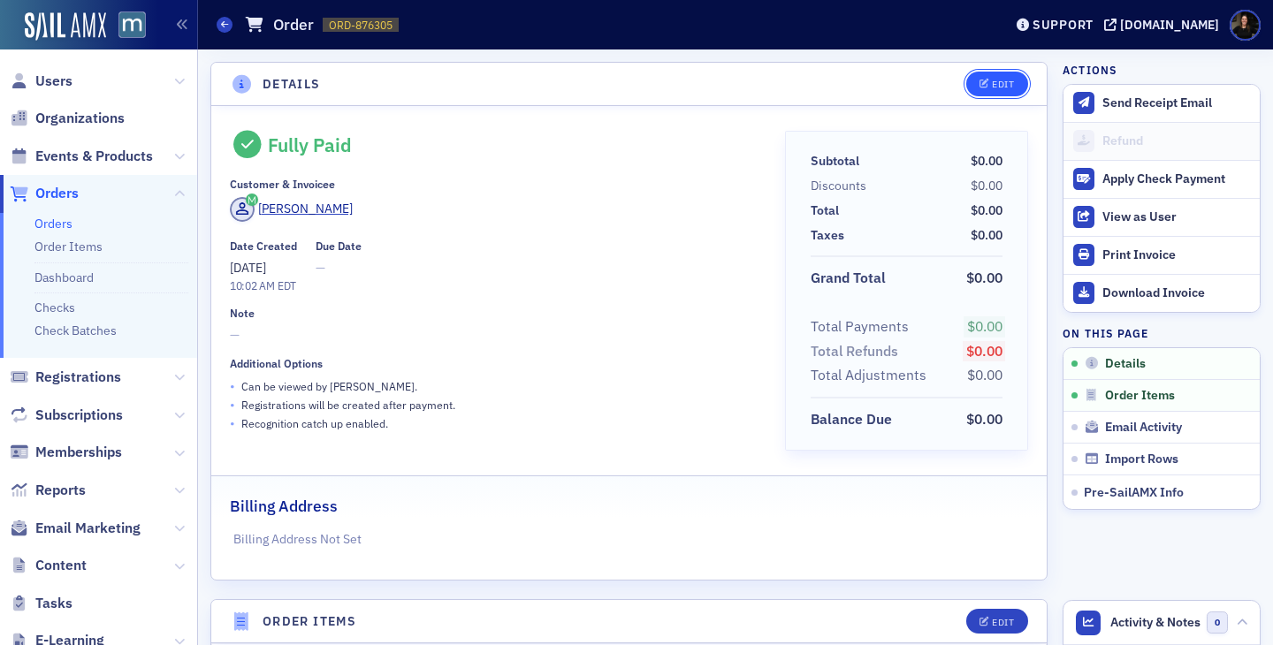
click at [996, 95] on button "Edit" at bounding box center [996, 84] width 61 height 25
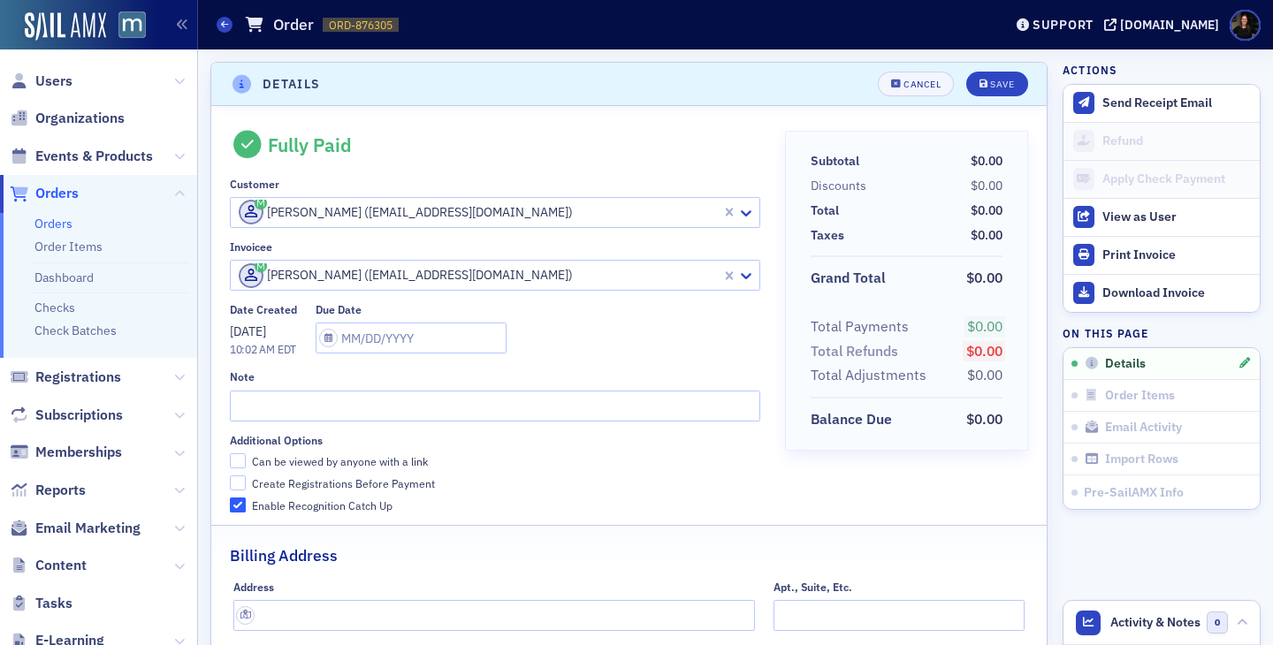
scroll to position [4, 0]
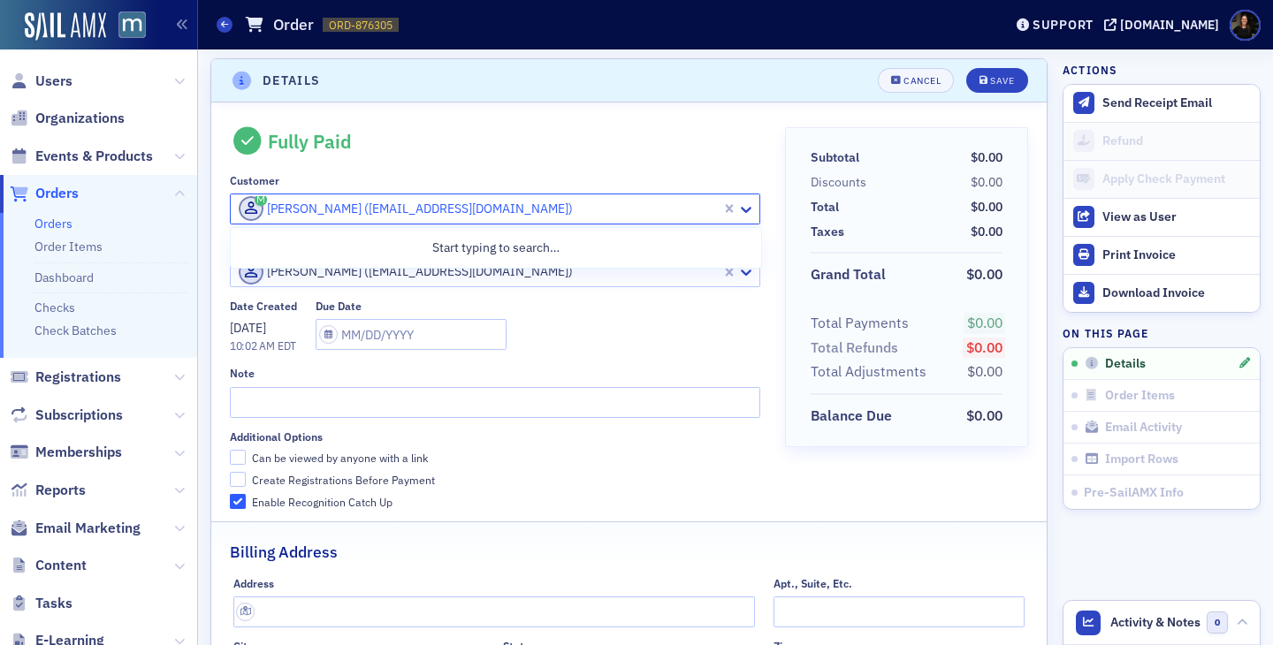
click at [384, 215] on div at bounding box center [478, 209] width 483 height 22
type input "[PERSON_NAME]"
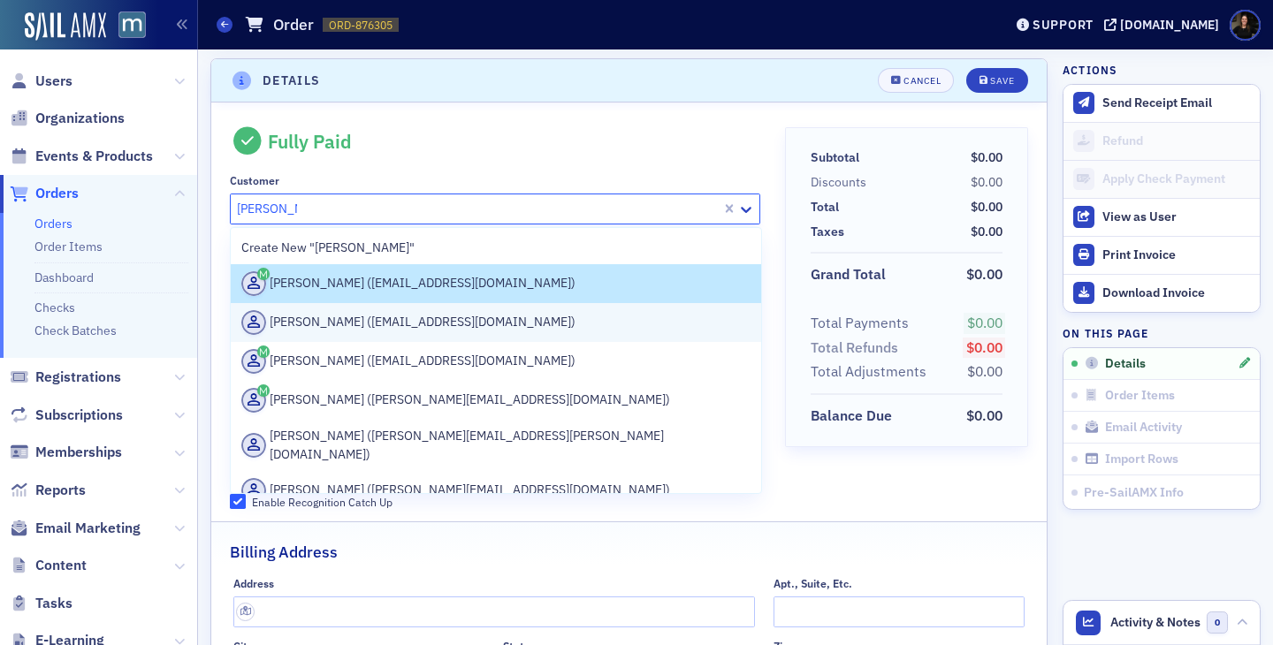
click at [389, 316] on div "[PERSON_NAME] ([EMAIL_ADDRESS][DOMAIN_NAME])" at bounding box center [495, 322] width 509 height 25
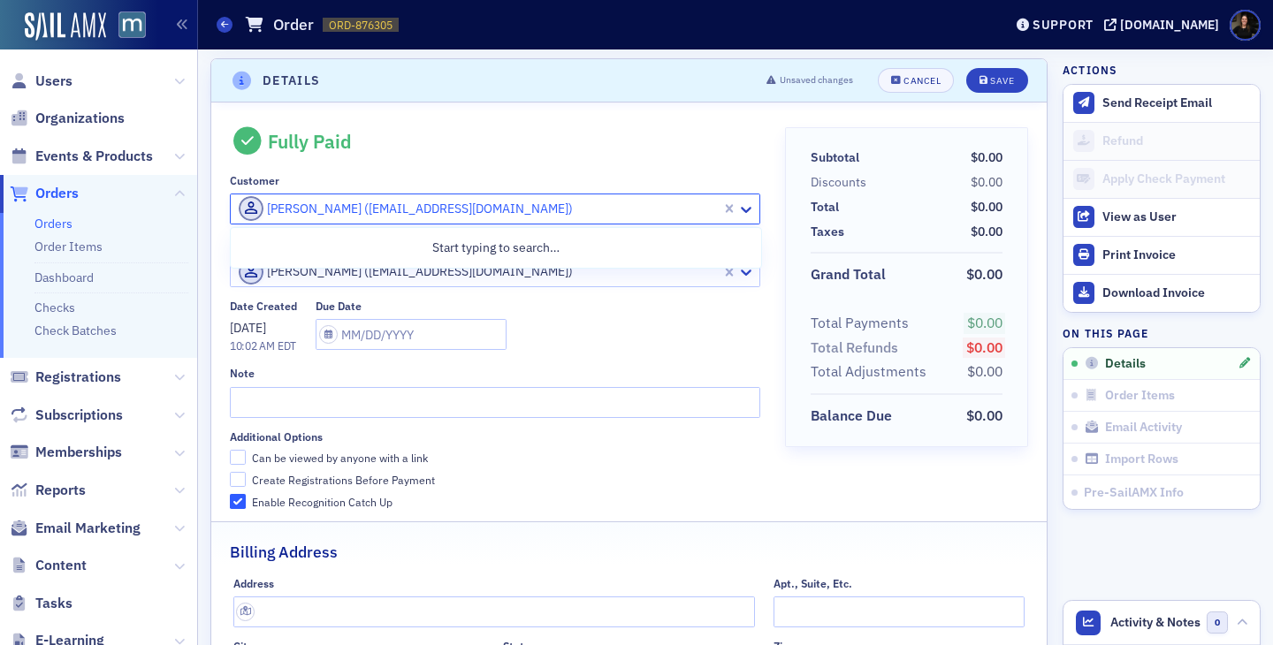
drag, startPoint x: 446, startPoint y: 209, endPoint x: 361, endPoint y: 198, distance: 85.5
click at [361, 198] on div at bounding box center [478, 209] width 483 height 22
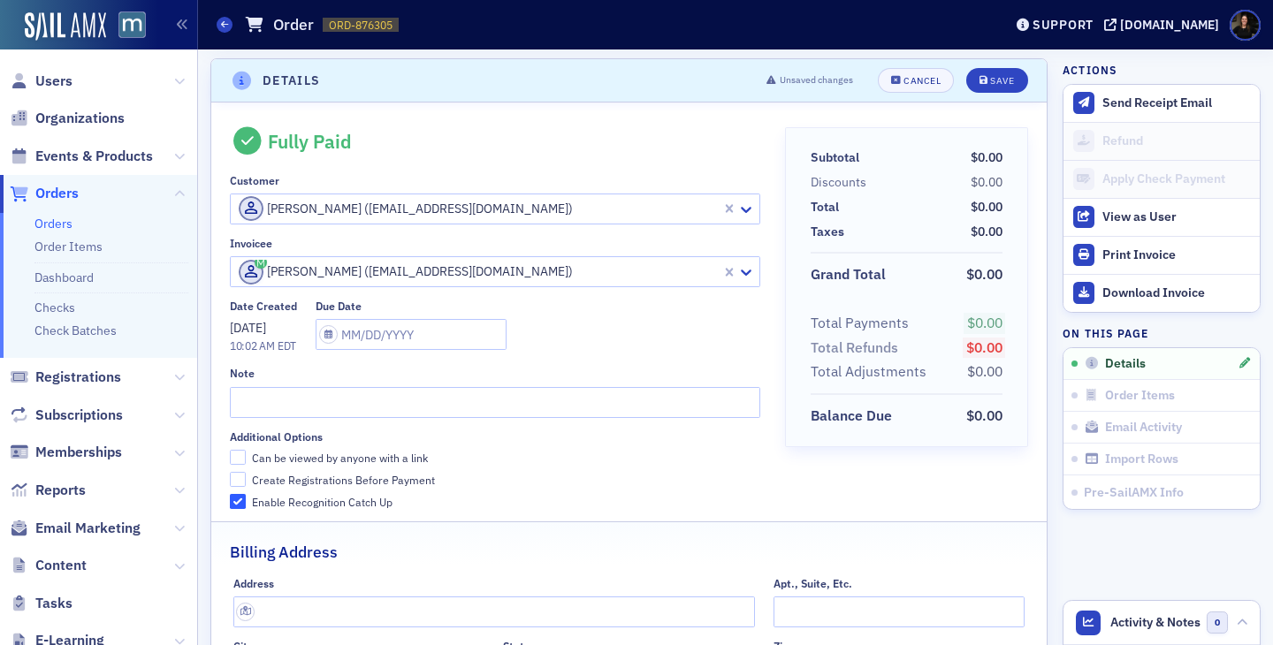
click at [441, 148] on div "Fully Paid" at bounding box center [495, 141] width 530 height 28
click at [419, 266] on div at bounding box center [478, 272] width 483 height 22
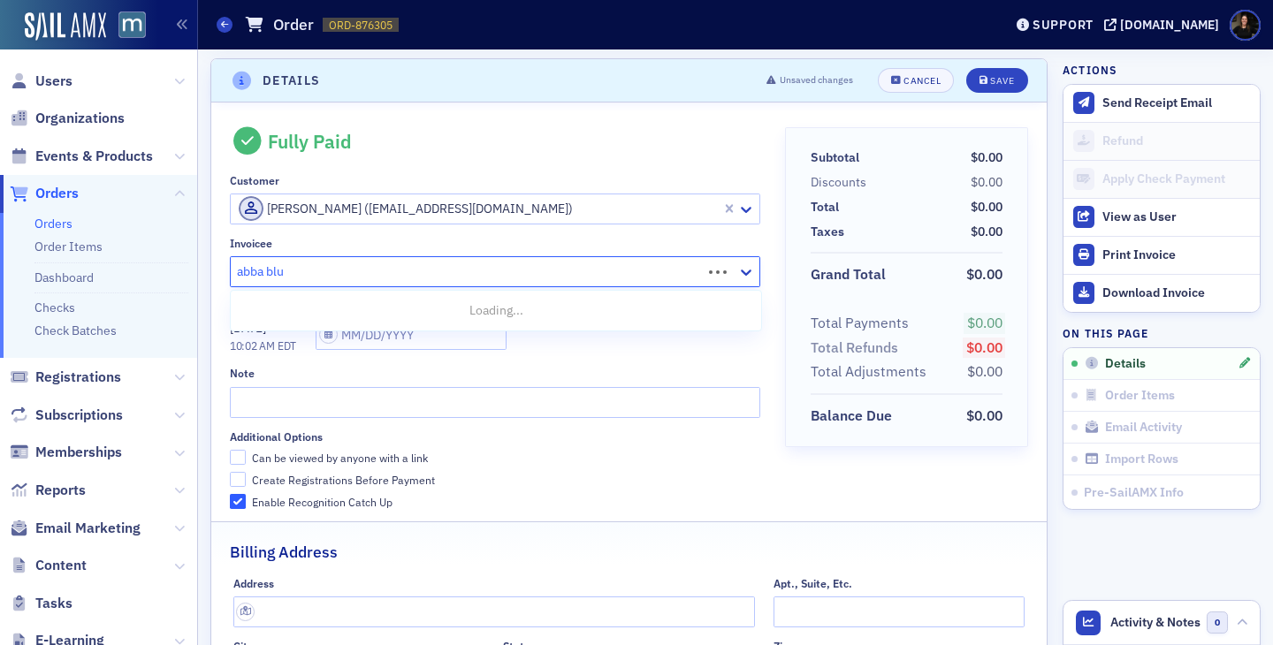
type input "[PERSON_NAME]"
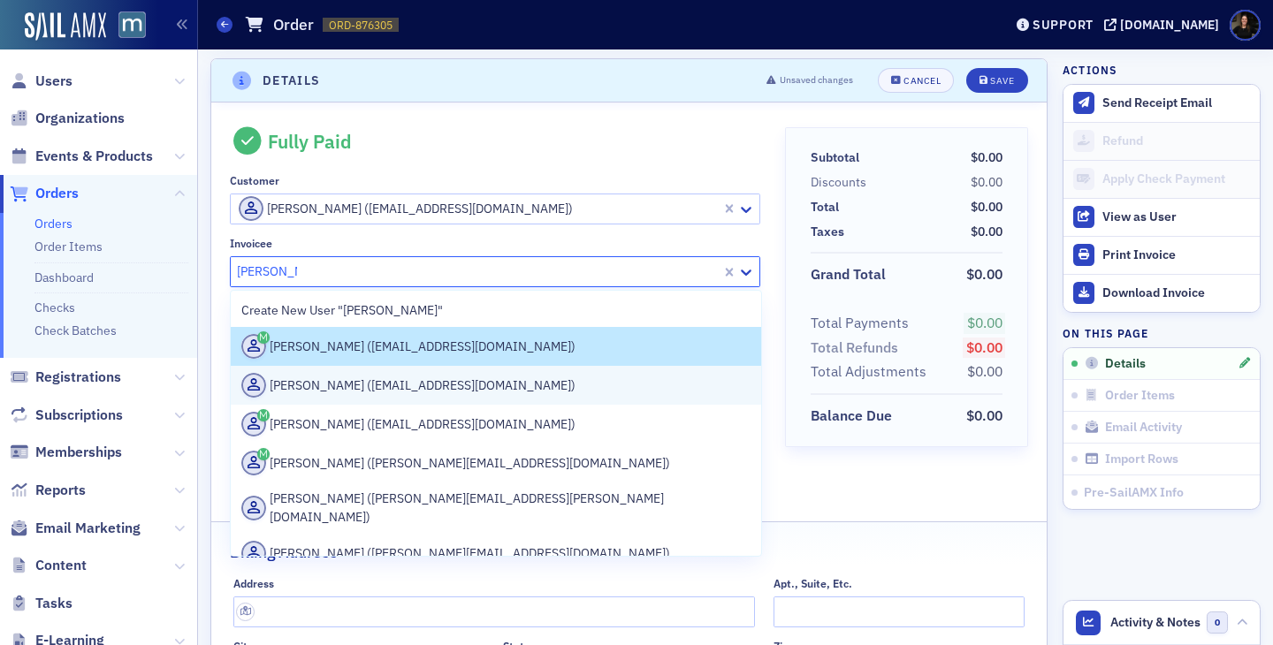
click at [375, 383] on div "[PERSON_NAME] ([EMAIL_ADDRESS][DOMAIN_NAME])" at bounding box center [495, 385] width 509 height 25
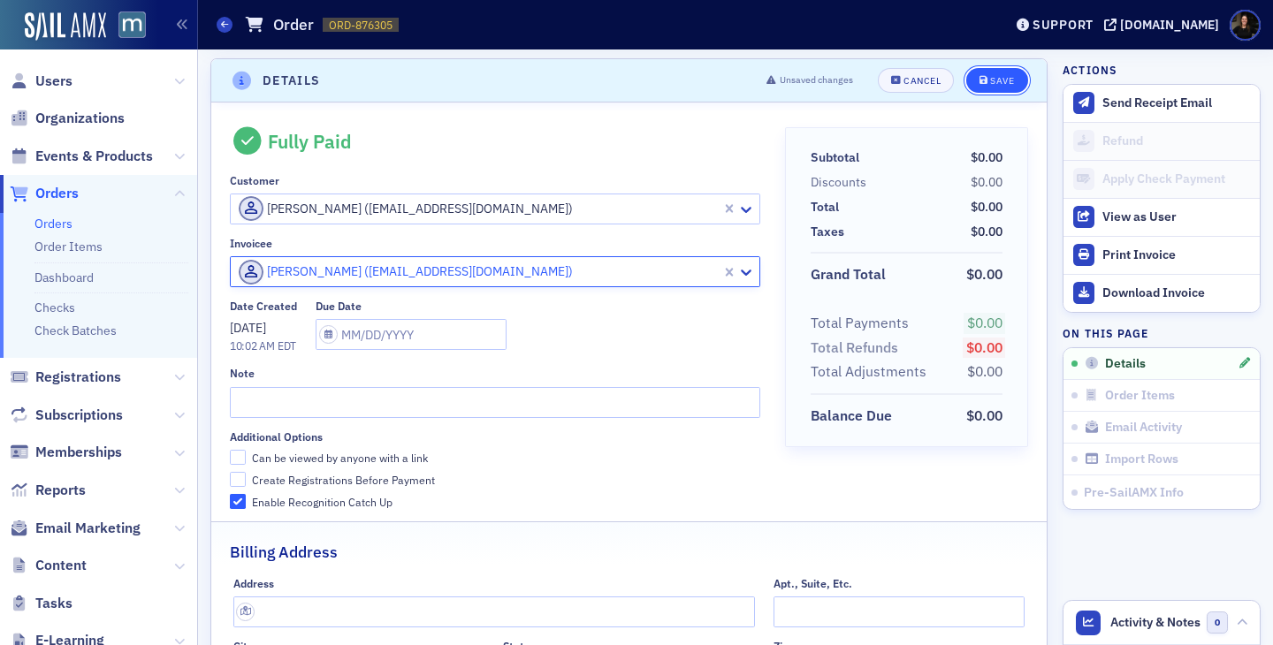
click at [974, 85] on button "Save" at bounding box center [996, 80] width 61 height 25
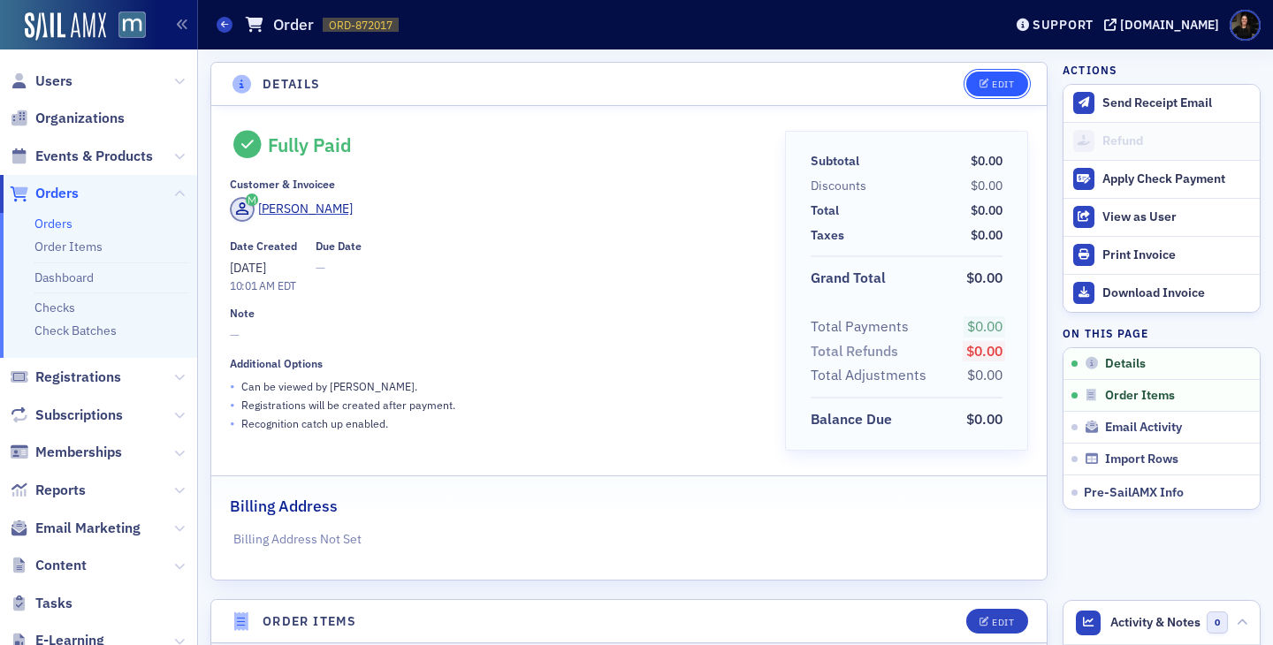
click at [993, 80] on div "Edit" at bounding box center [1003, 85] width 22 height 10
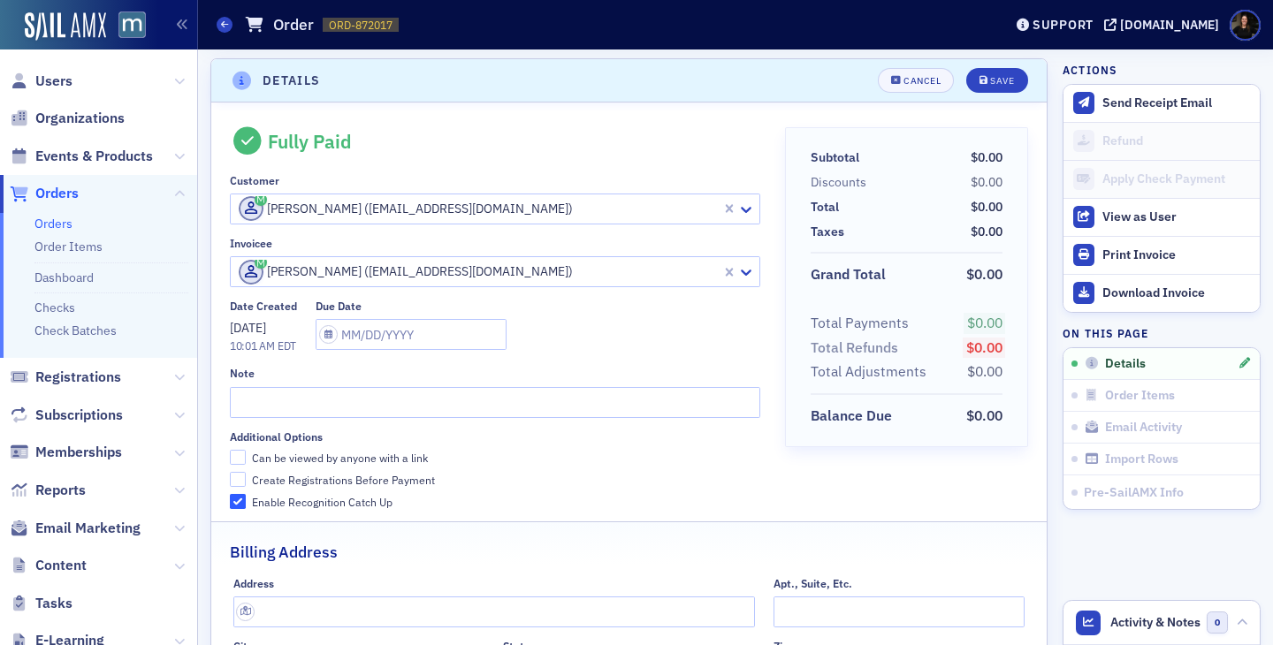
click at [395, 201] on div at bounding box center [478, 209] width 483 height 22
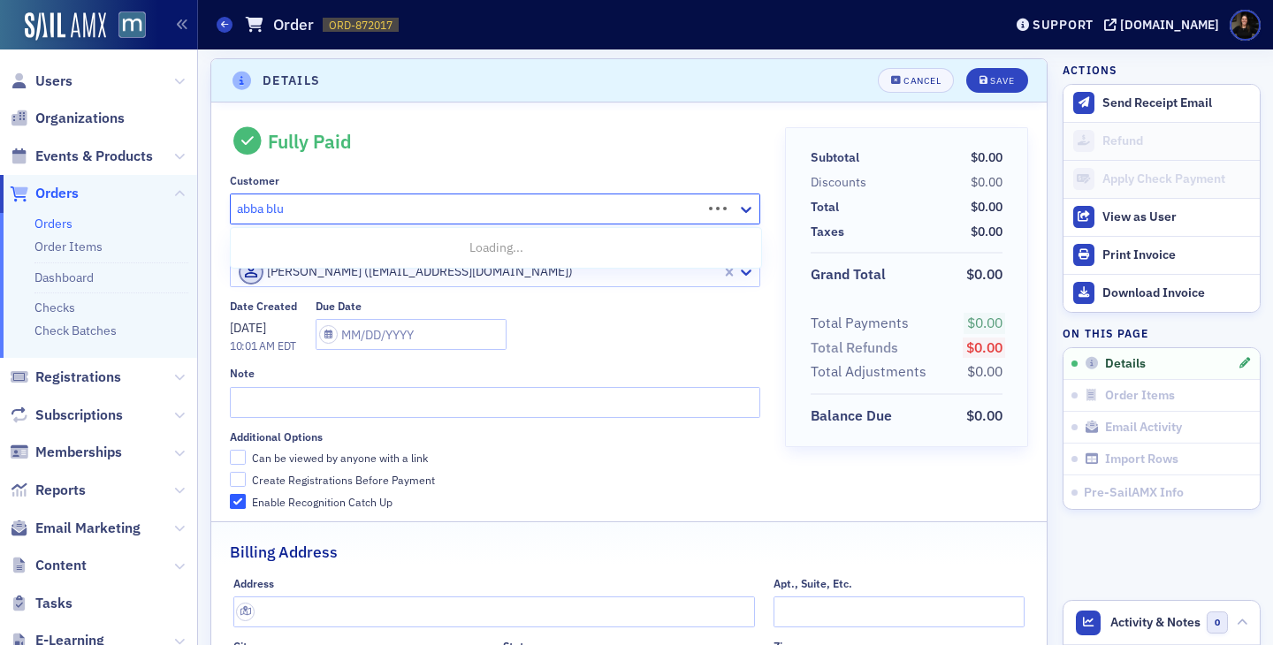
type input "abba blum"
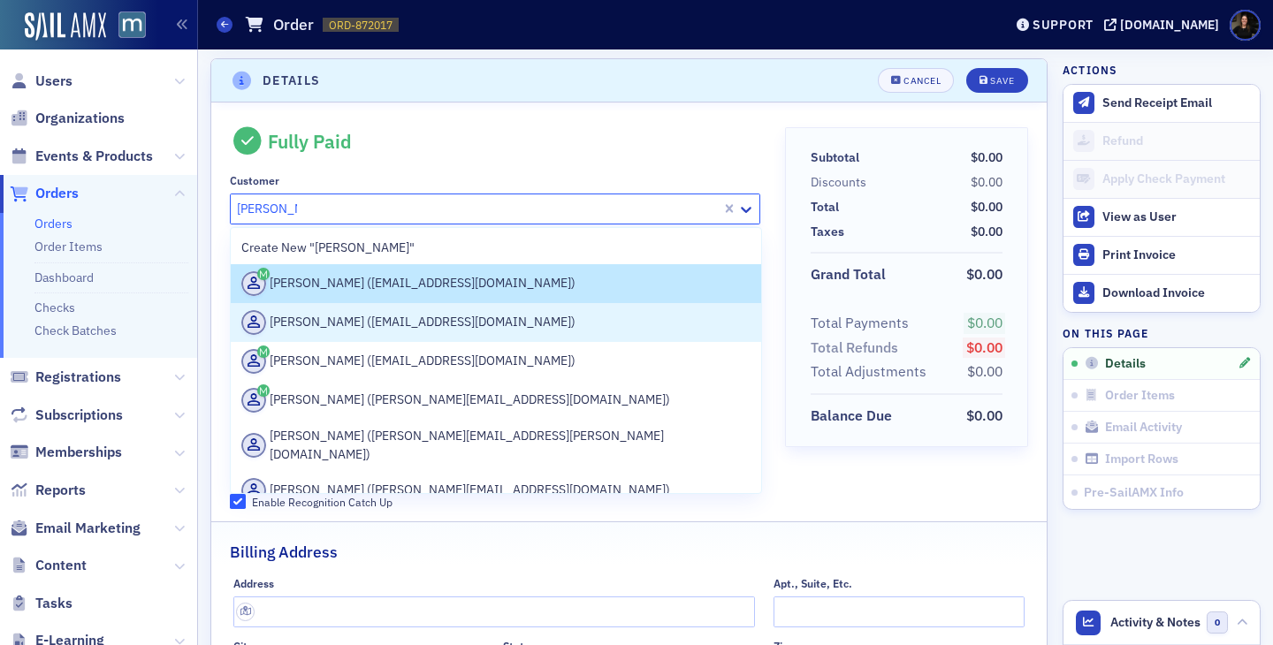
drag, startPoint x: 331, startPoint y: 312, endPoint x: 329, endPoint y: 327, distance: 15.1
click at [329, 327] on div "Abba Blum (abba@mnblum.com)" at bounding box center [495, 322] width 509 height 25
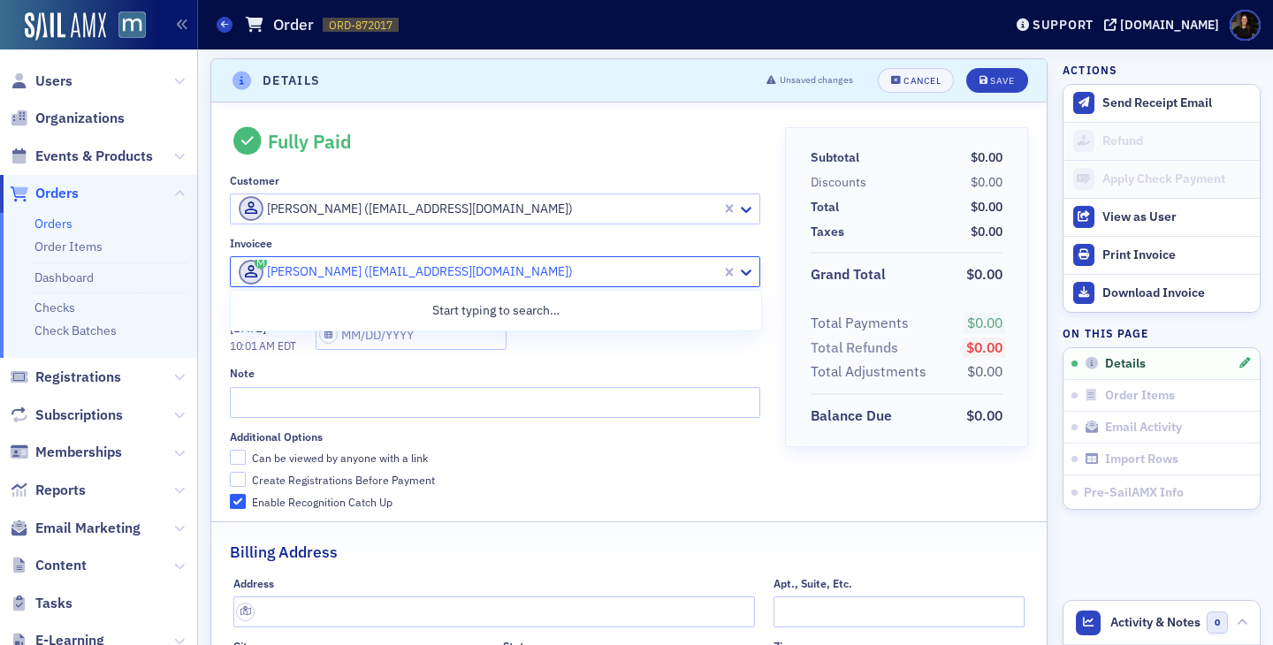
click at [339, 270] on div at bounding box center [478, 272] width 483 height 22
type input "[PERSON_NAME]"
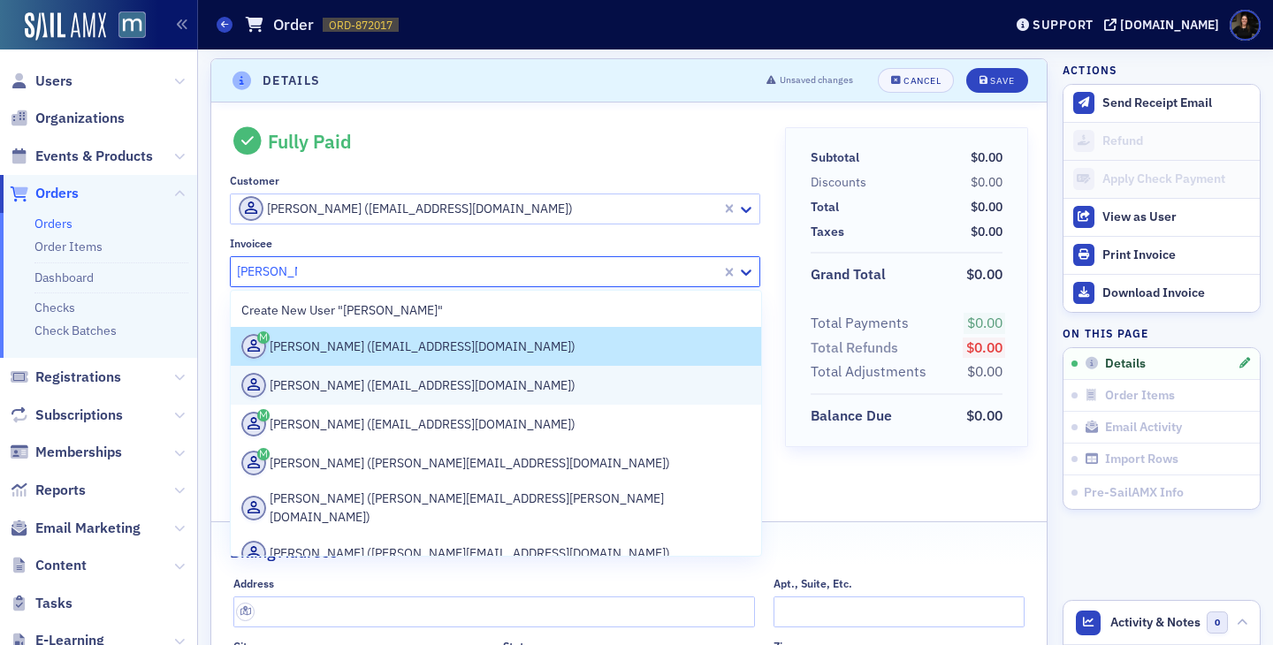
click at [331, 390] on div "Abba Blum (abba@mnblum.com)" at bounding box center [495, 385] width 509 height 25
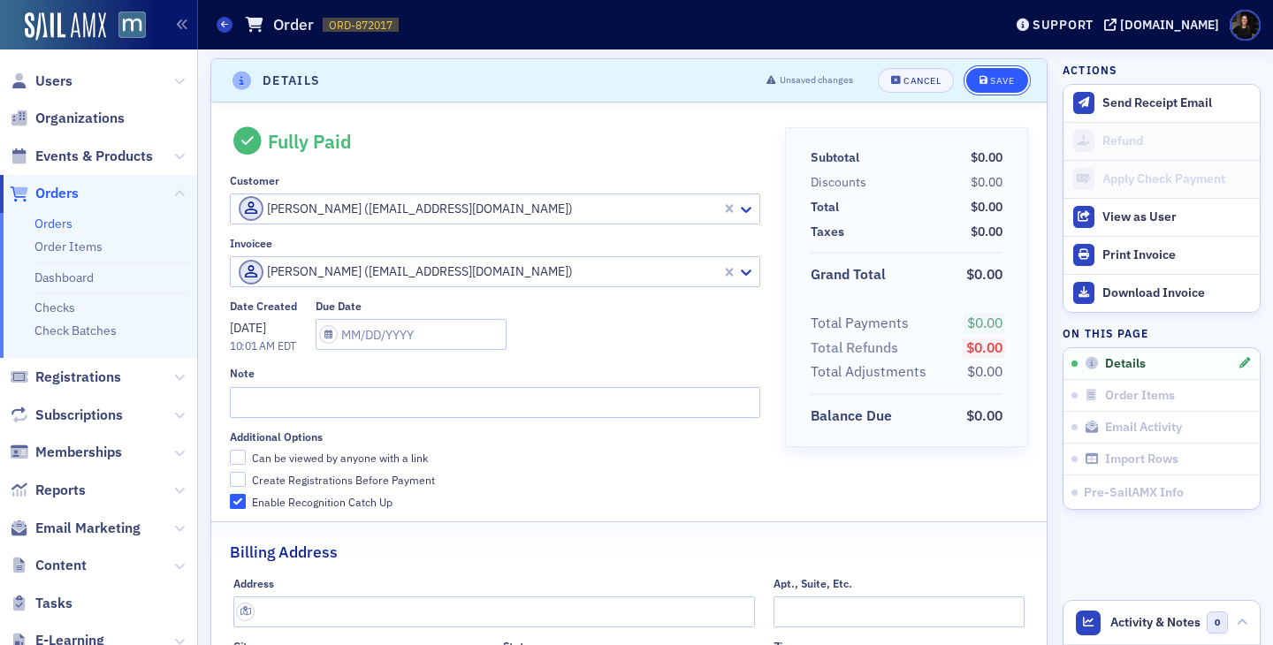
click at [985, 80] on icon "submit" at bounding box center [983, 81] width 9 height 10
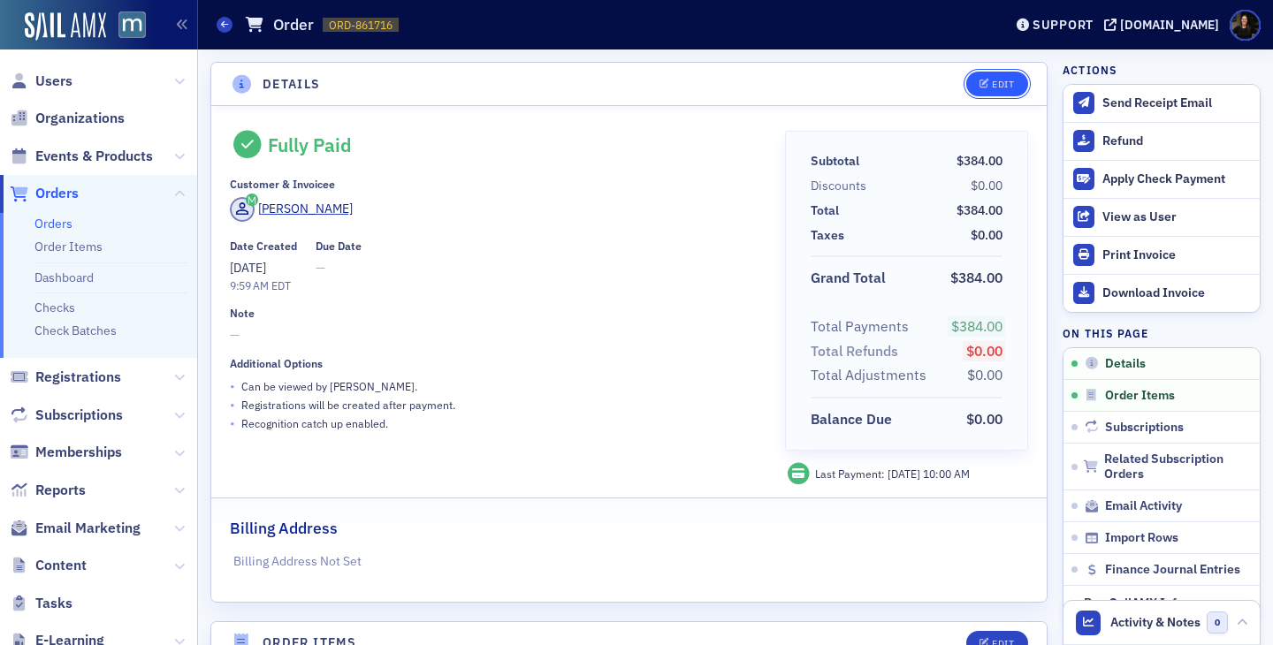
click at [1004, 73] on button "Edit" at bounding box center [996, 84] width 61 height 25
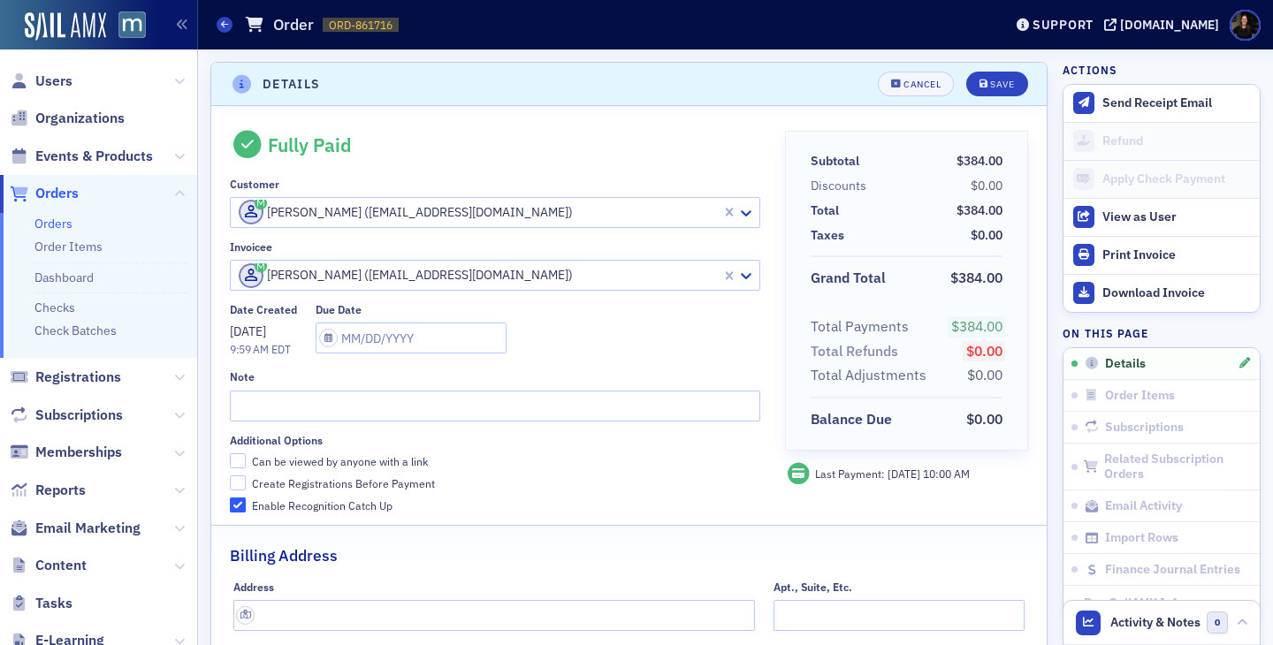
scroll to position [4, 0]
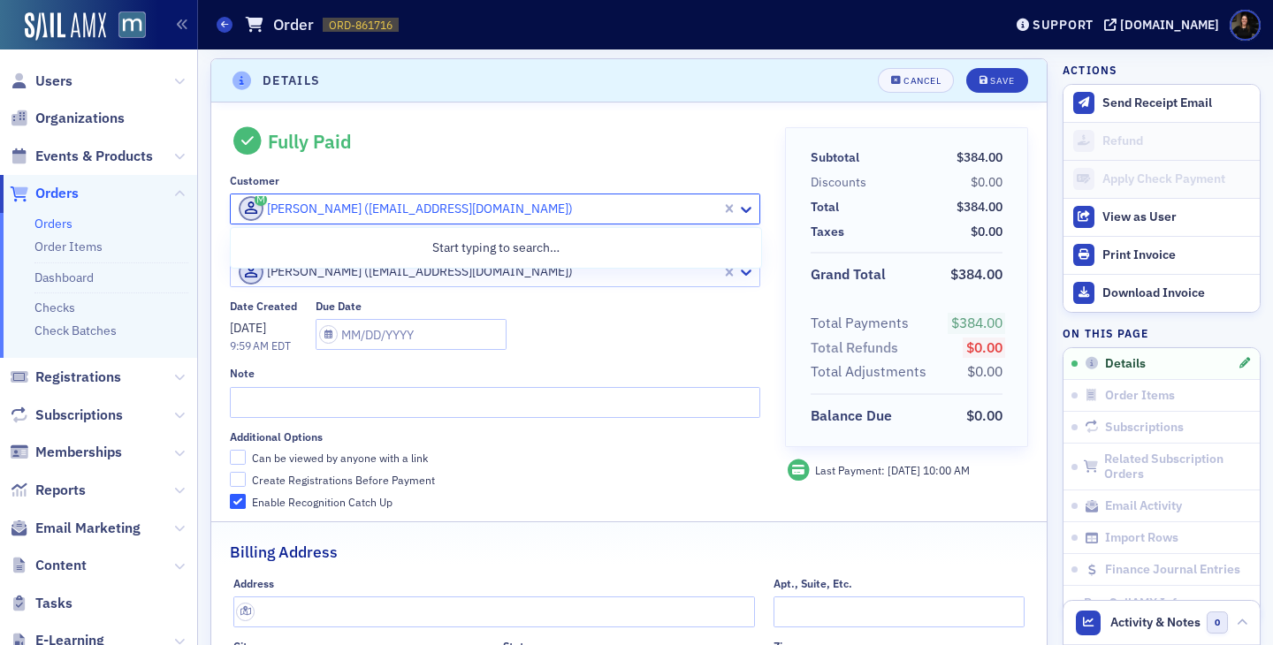
click at [367, 212] on div at bounding box center [478, 209] width 483 height 22
type input "[PERSON_NAME]"
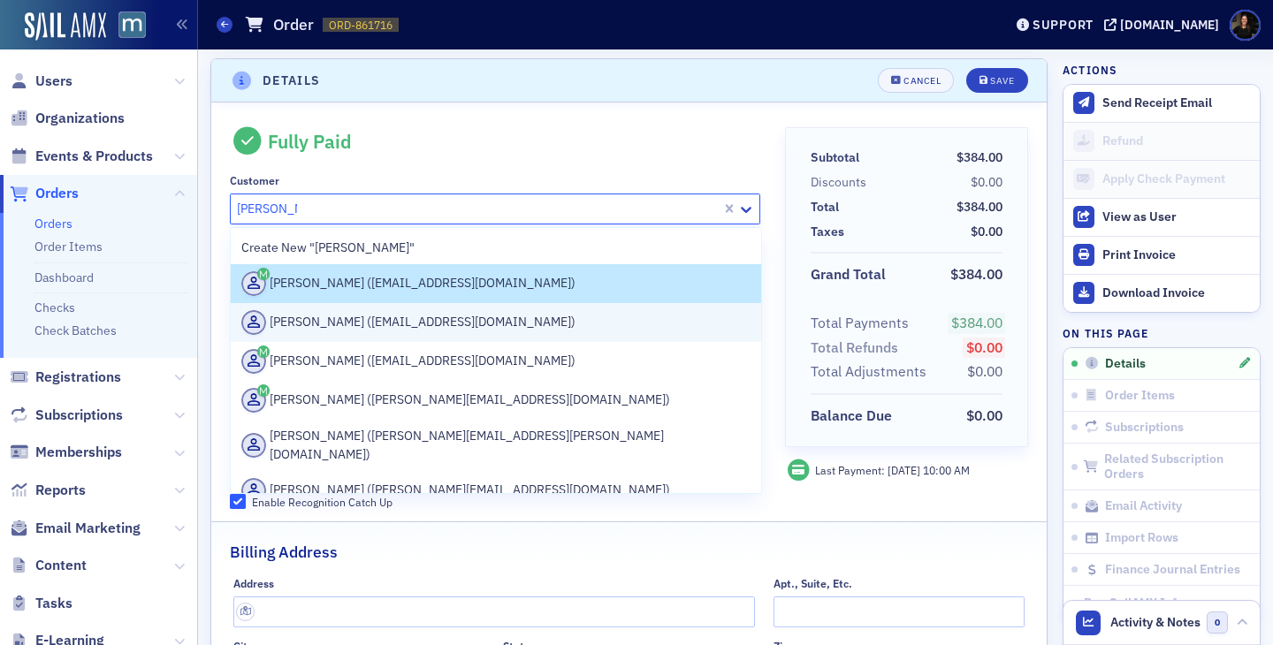
click at [360, 324] on div "Abba Blum (abba@mnblum.com)" at bounding box center [495, 322] width 509 height 25
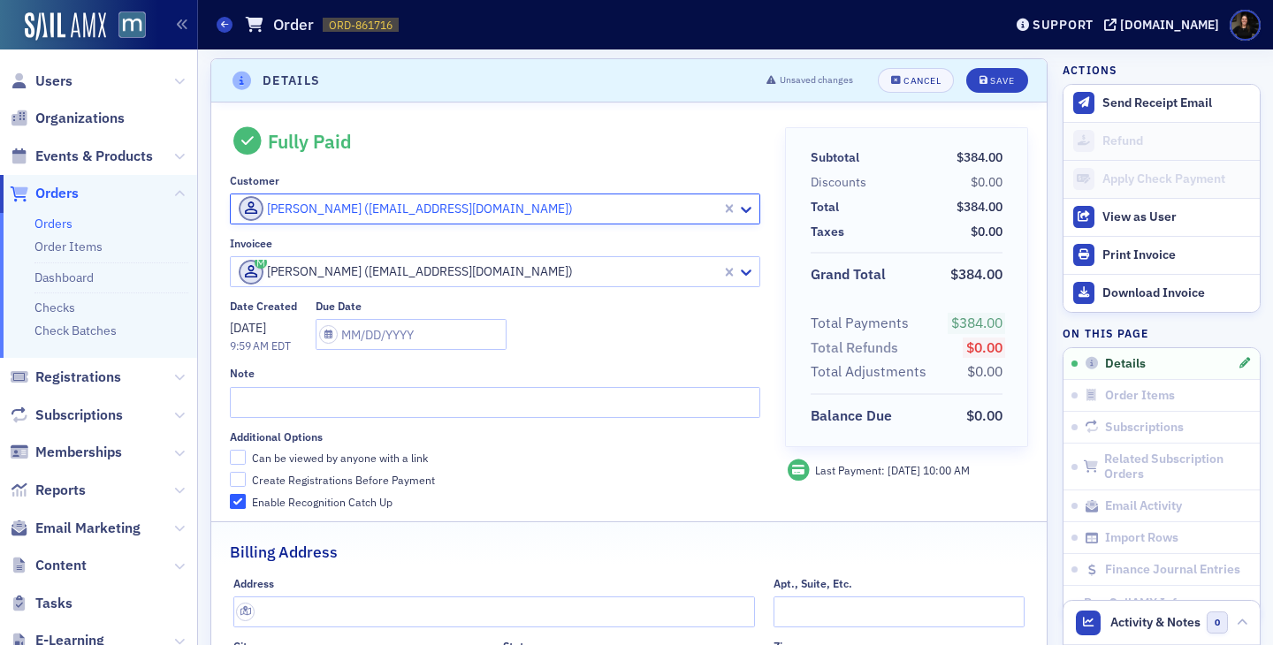
click at [351, 282] on div at bounding box center [478, 272] width 483 height 22
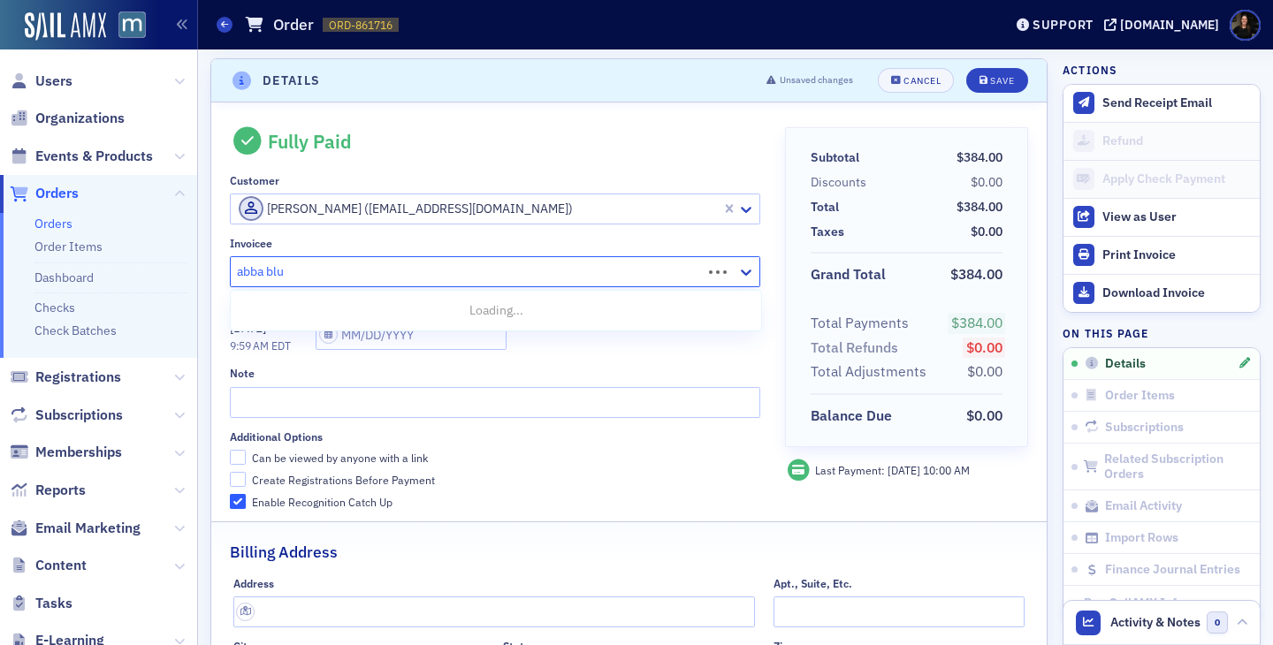
type input "abba blum"
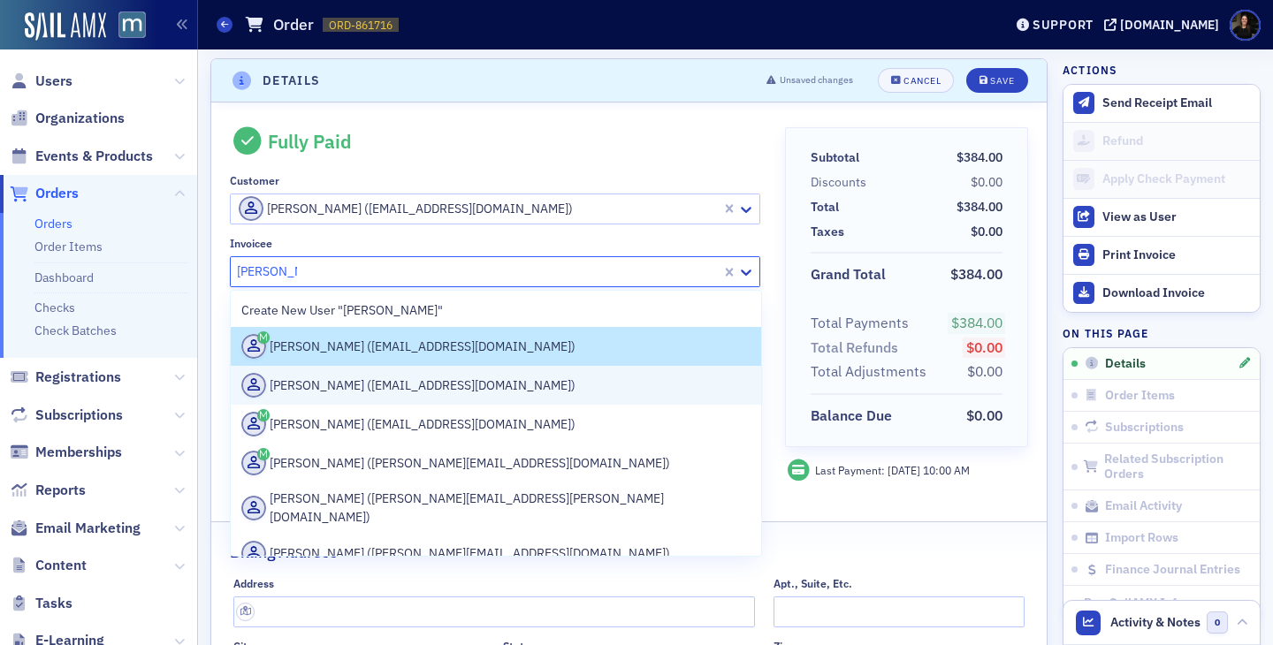
click at [362, 391] on div "Abba Blum (abba@mnblum.com)" at bounding box center [495, 385] width 509 height 25
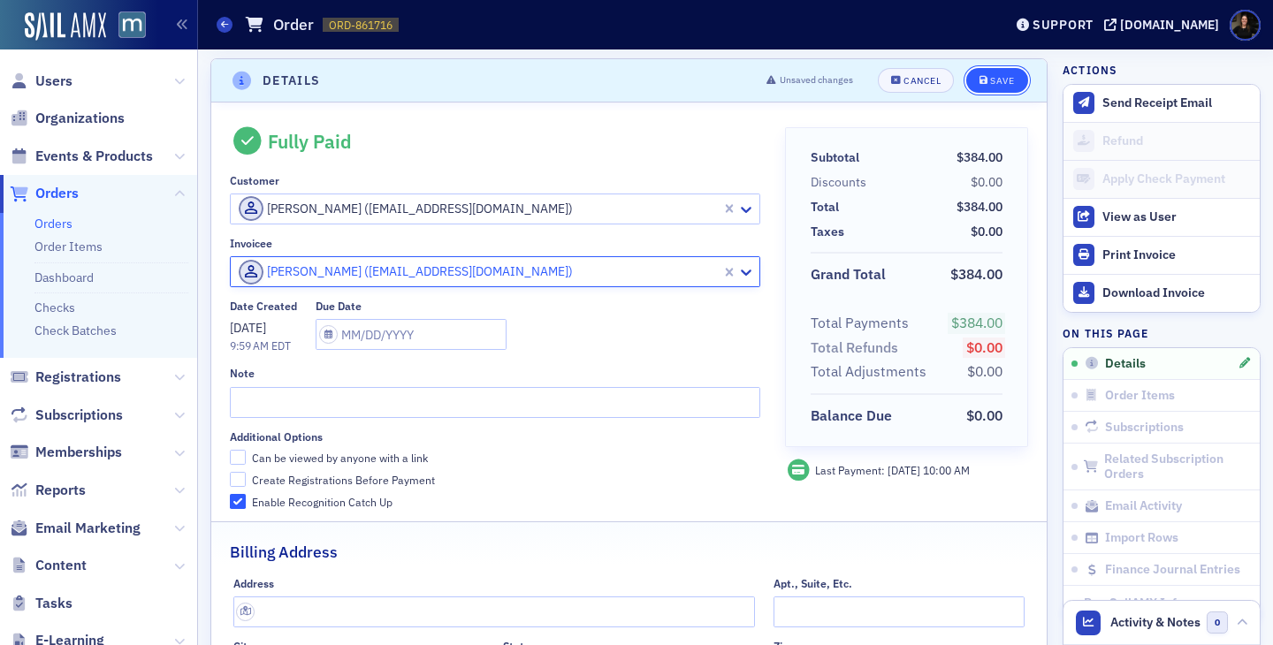
click at [986, 76] on icon "submit" at bounding box center [983, 81] width 9 height 10
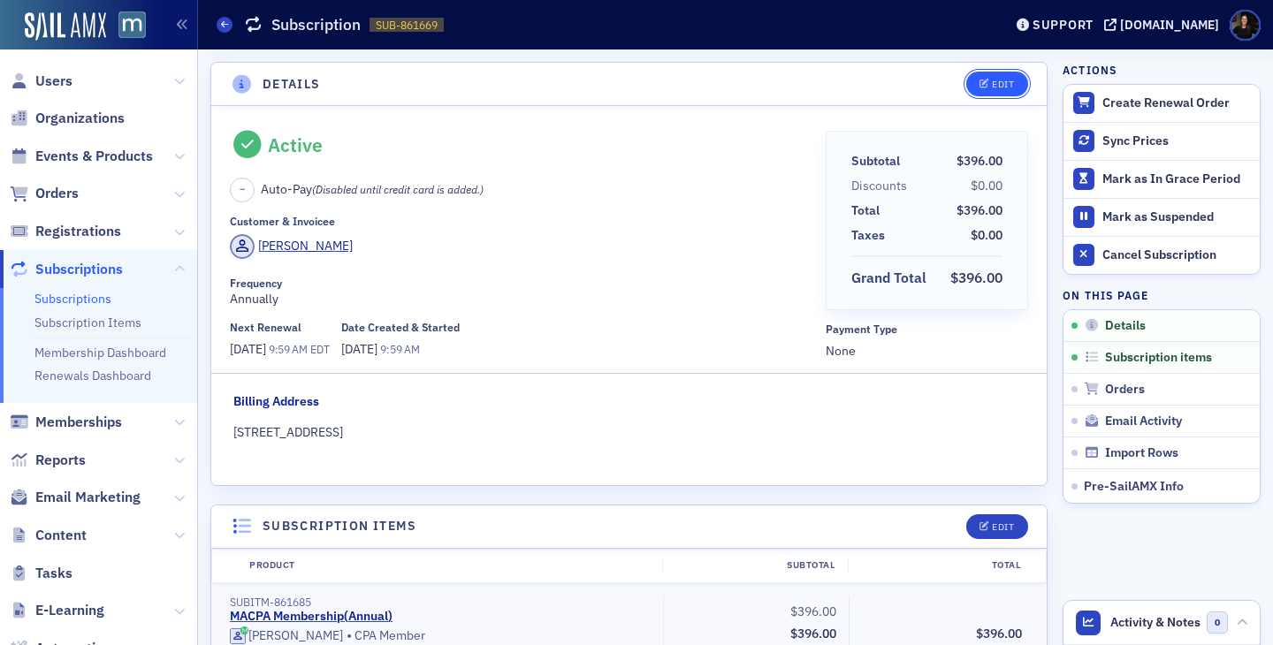
click at [1013, 83] on div "Edit" at bounding box center [1003, 85] width 22 height 10
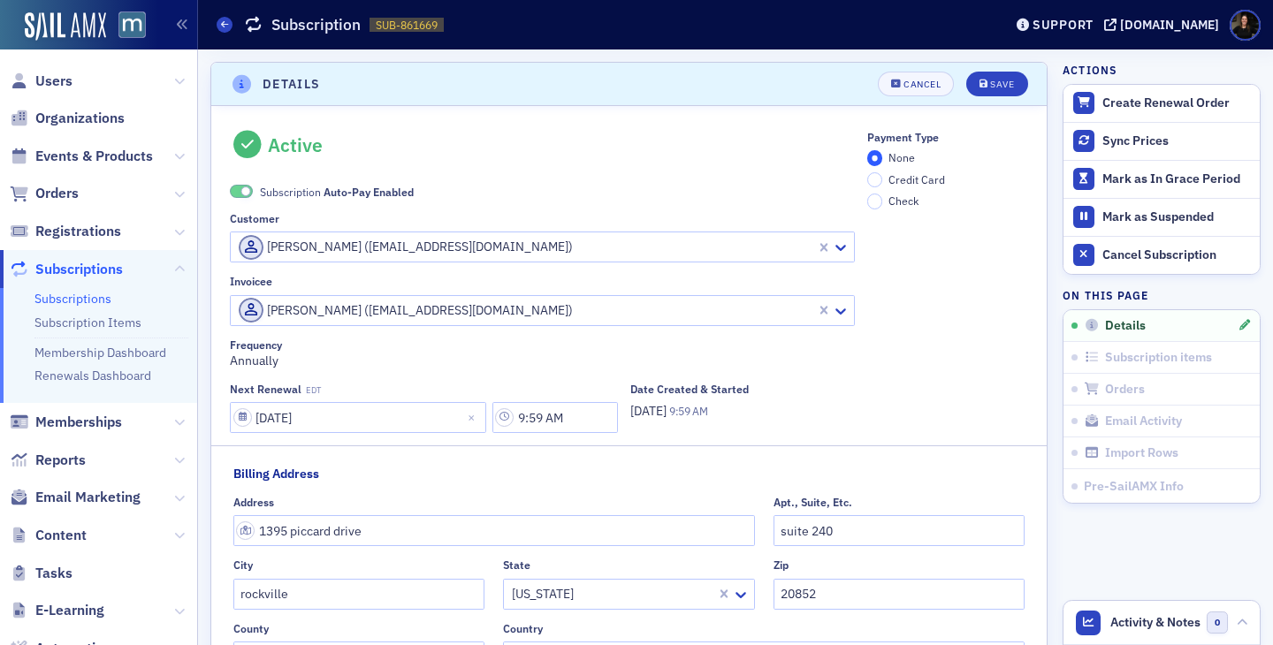
scroll to position [4, 0]
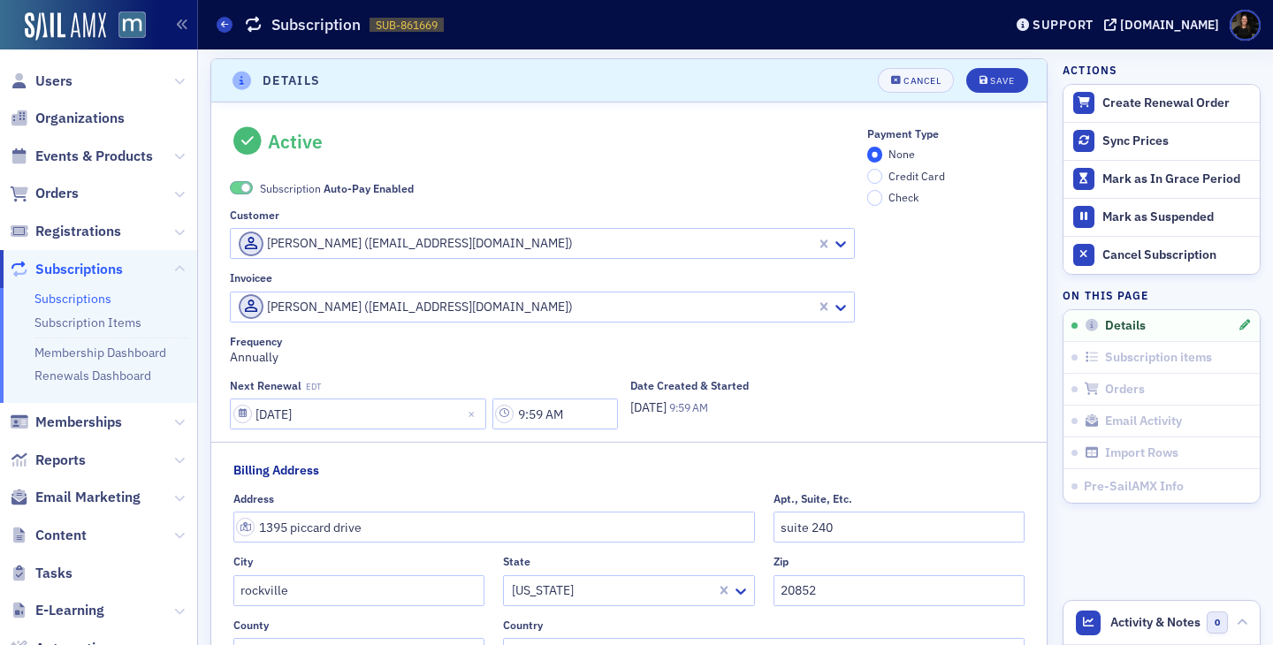
click at [998, 61] on header "Details Cancel Save" at bounding box center [628, 80] width 835 height 43
click at [998, 77] on div "Save" at bounding box center [1002, 81] width 24 height 10
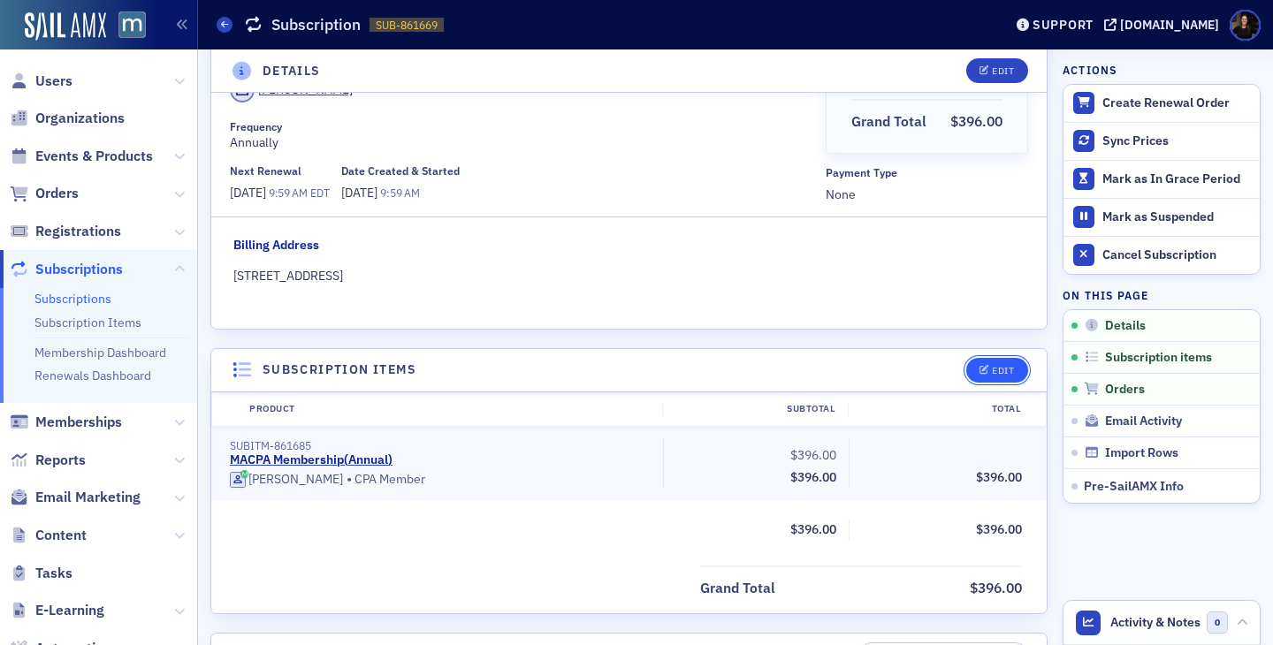
click at [996, 361] on button "Edit" at bounding box center [996, 370] width 61 height 25
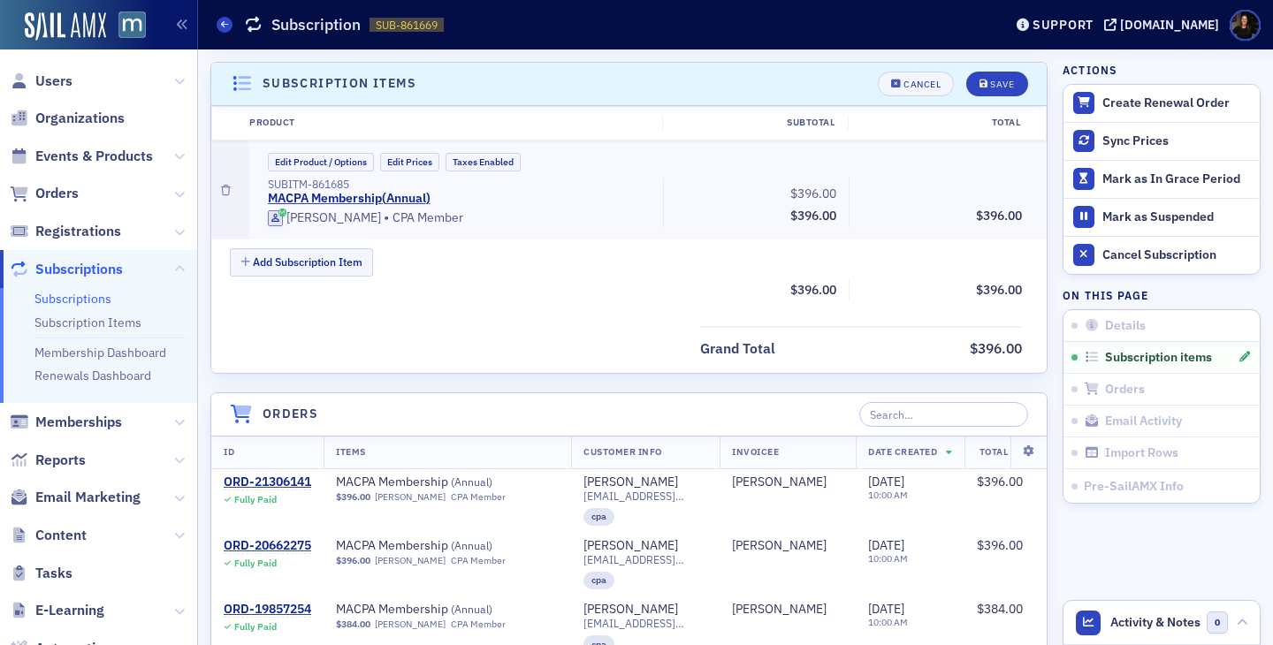
scroll to position [446, 0]
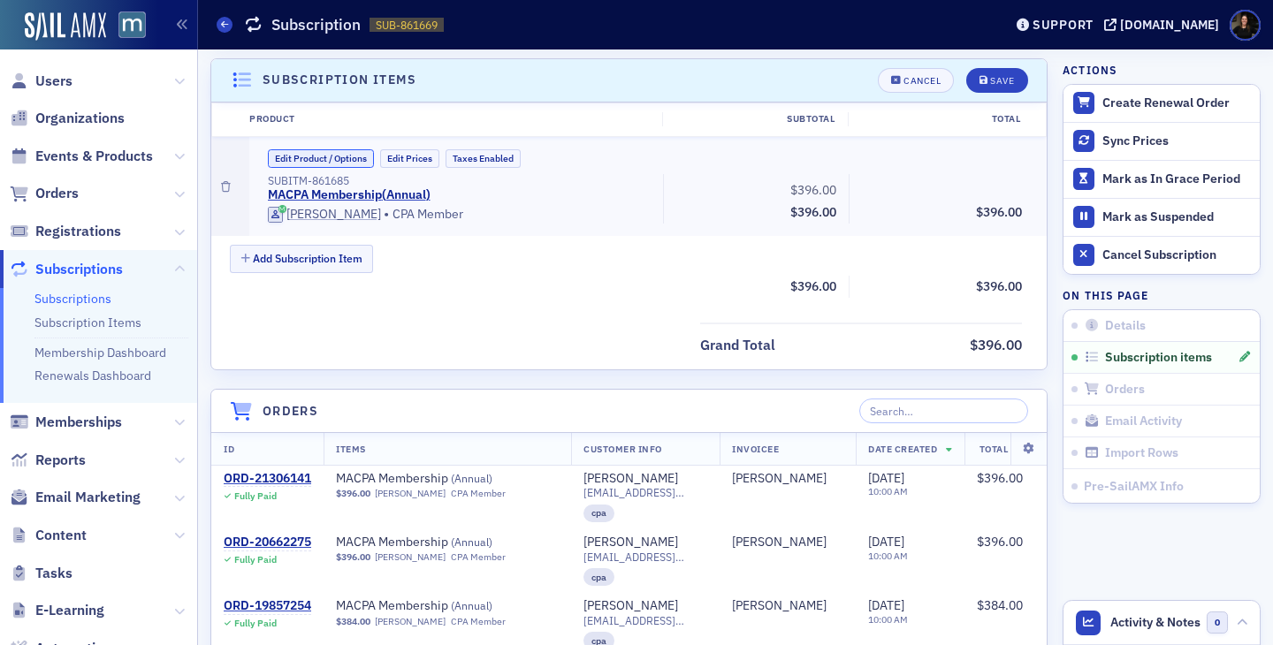
click at [327, 159] on button "Edit Product / Options" at bounding box center [321, 158] width 106 height 19
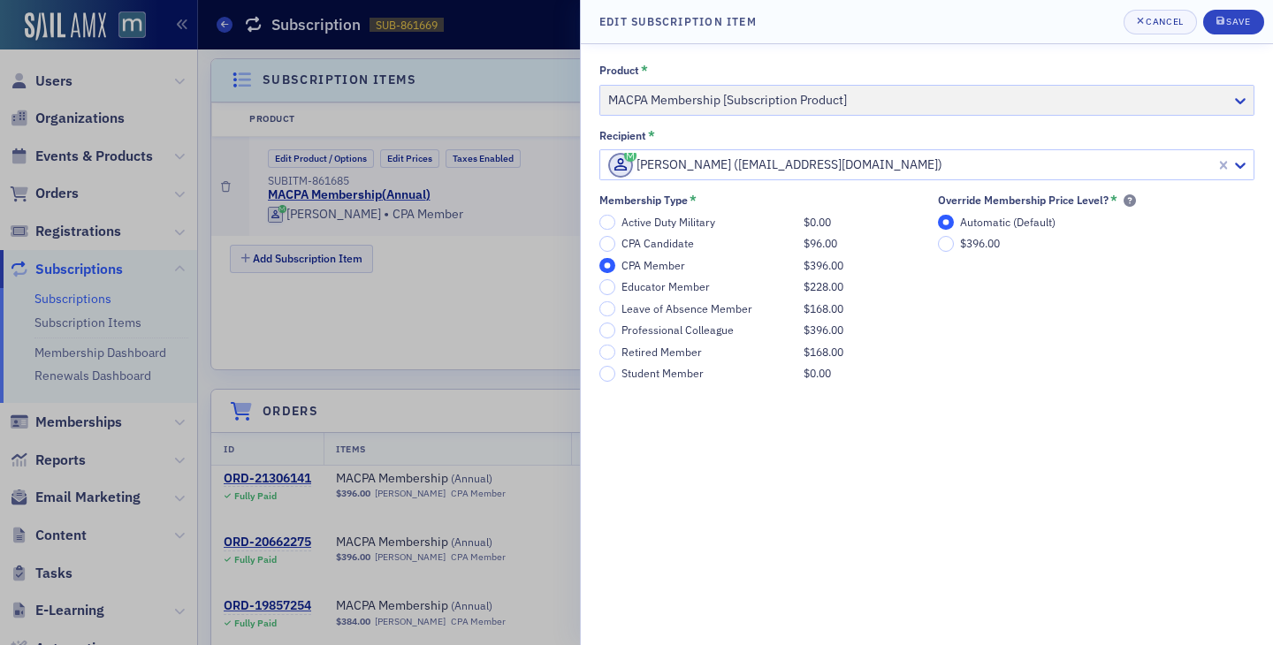
click at [803, 96] on div "Product * MACPA Membership [Subscription Product]" at bounding box center [926, 89] width 655 height 53
click at [814, 177] on div "[PERSON_NAME] ([EMAIL_ADDRESS][DOMAIN_NAME])" at bounding box center [907, 165] width 615 height 28
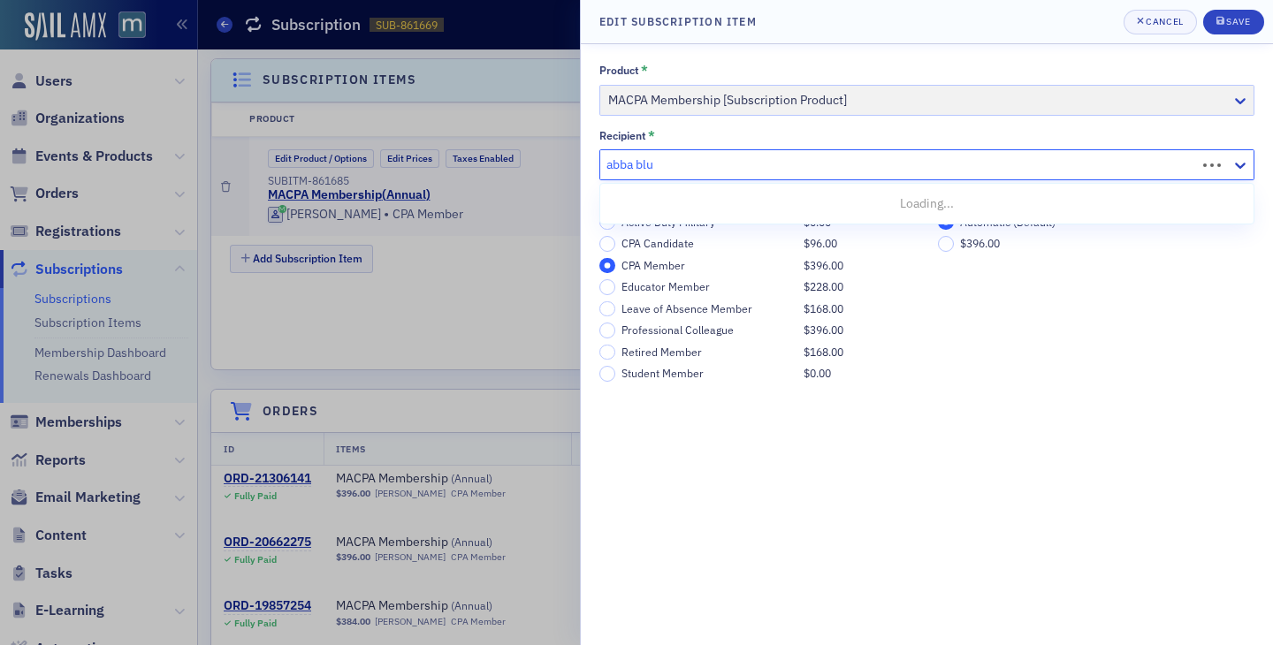
type input "[PERSON_NAME]"
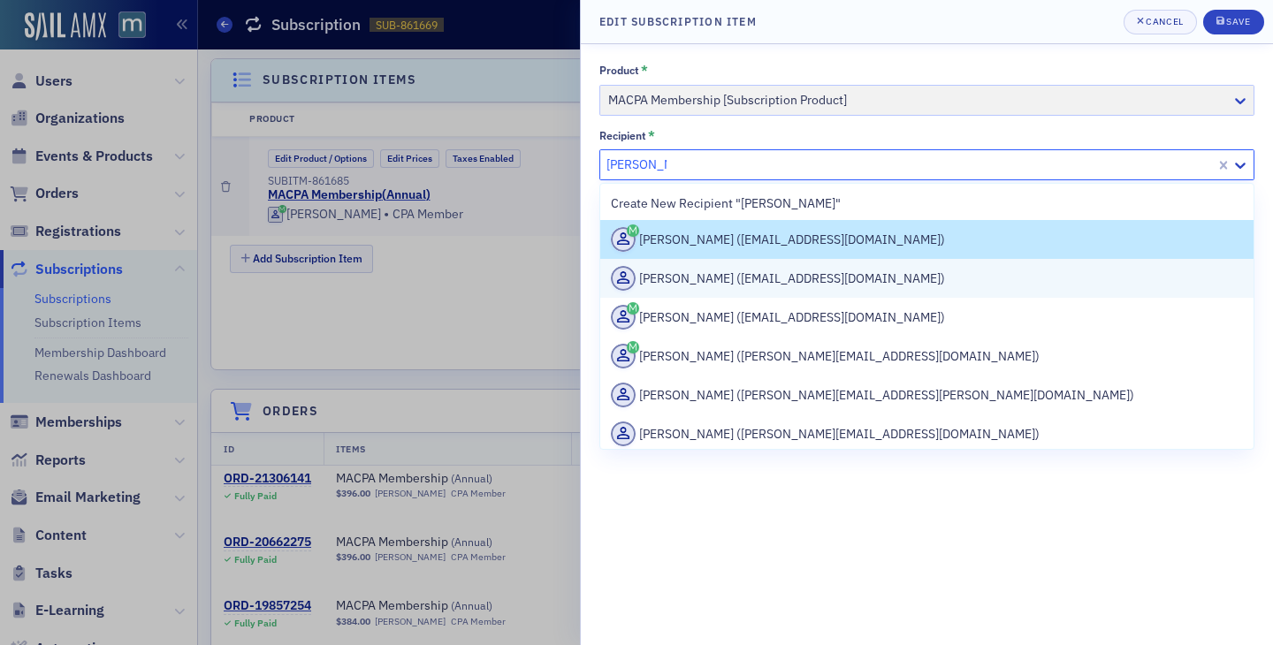
click at [682, 274] on div "[PERSON_NAME] ([EMAIL_ADDRESS][DOMAIN_NAME])" at bounding box center [927, 278] width 632 height 25
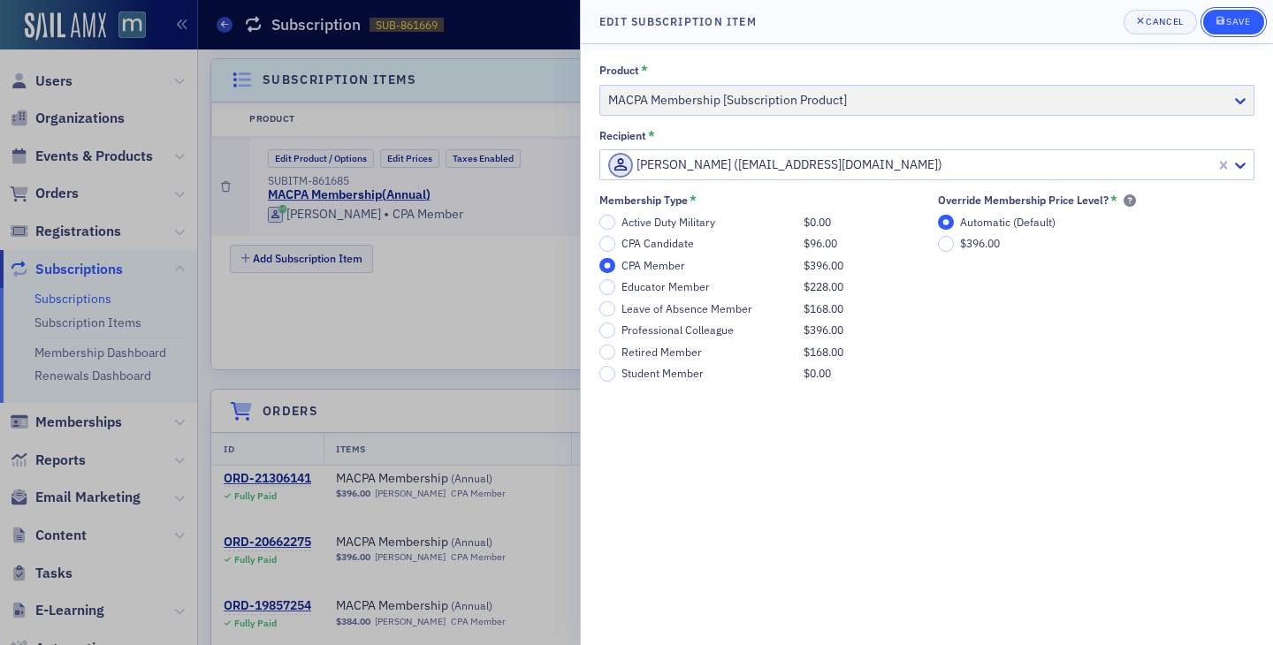
click at [1232, 27] on div "Save" at bounding box center [1238, 22] width 24 height 10
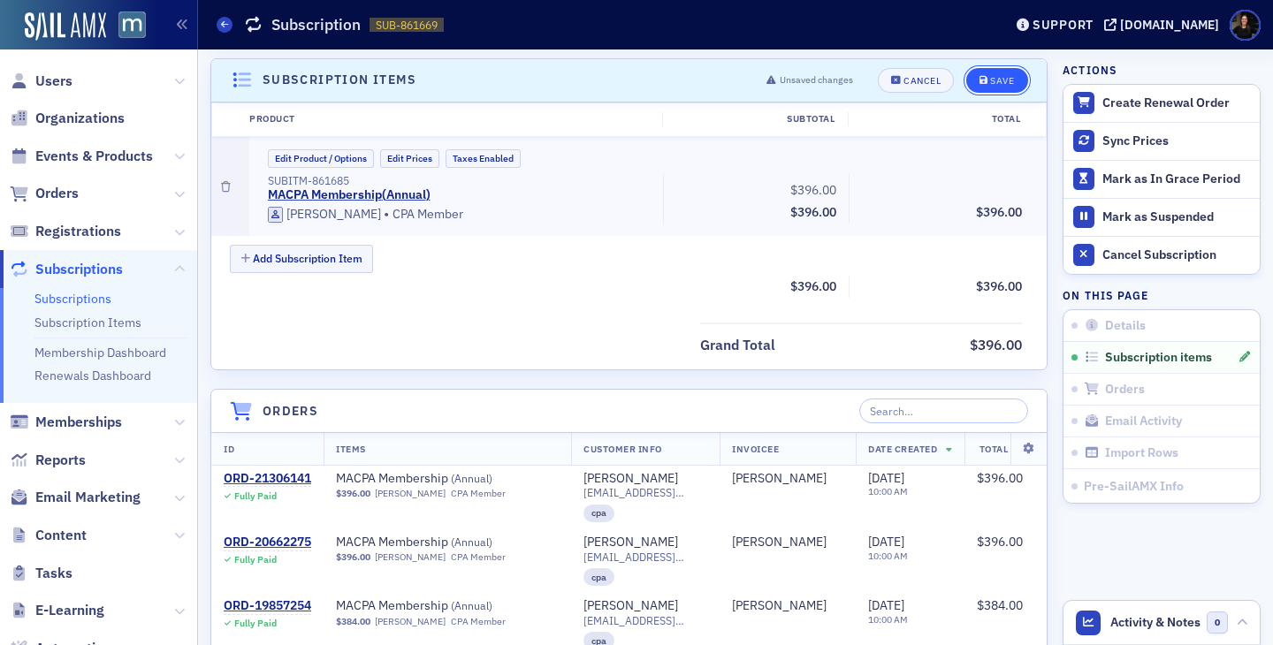
click at [982, 76] on icon "submit" at bounding box center [983, 81] width 9 height 10
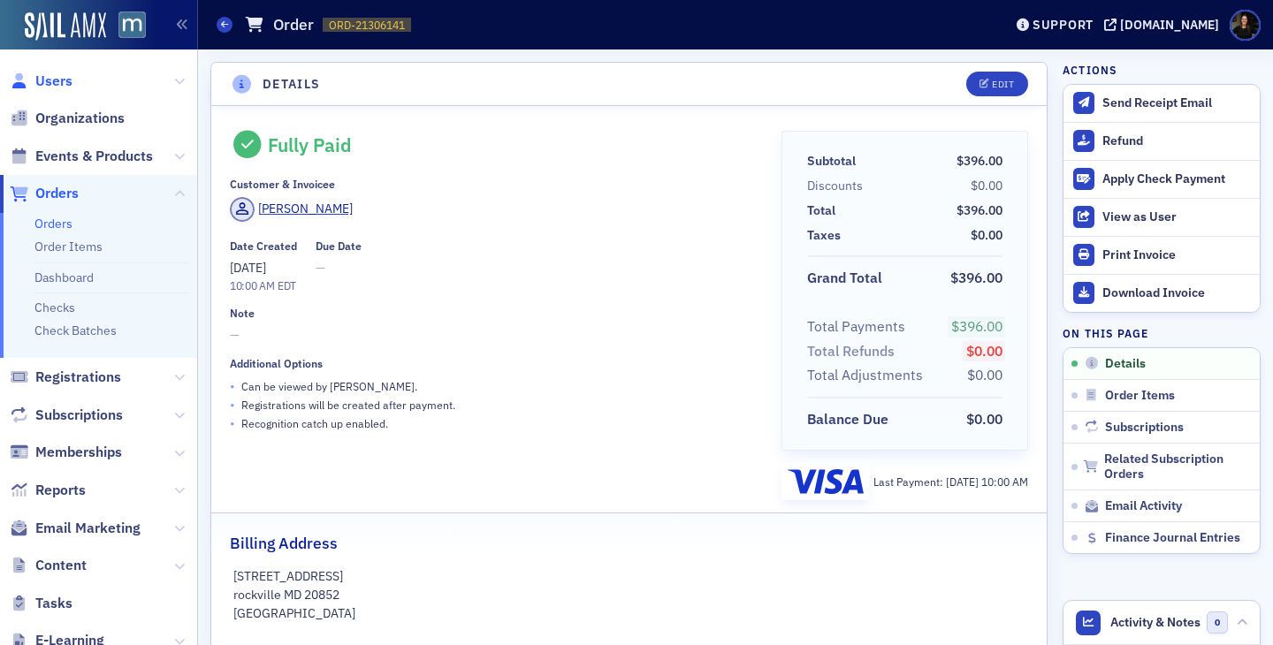
click at [66, 80] on span "Users" at bounding box center [53, 81] width 37 height 19
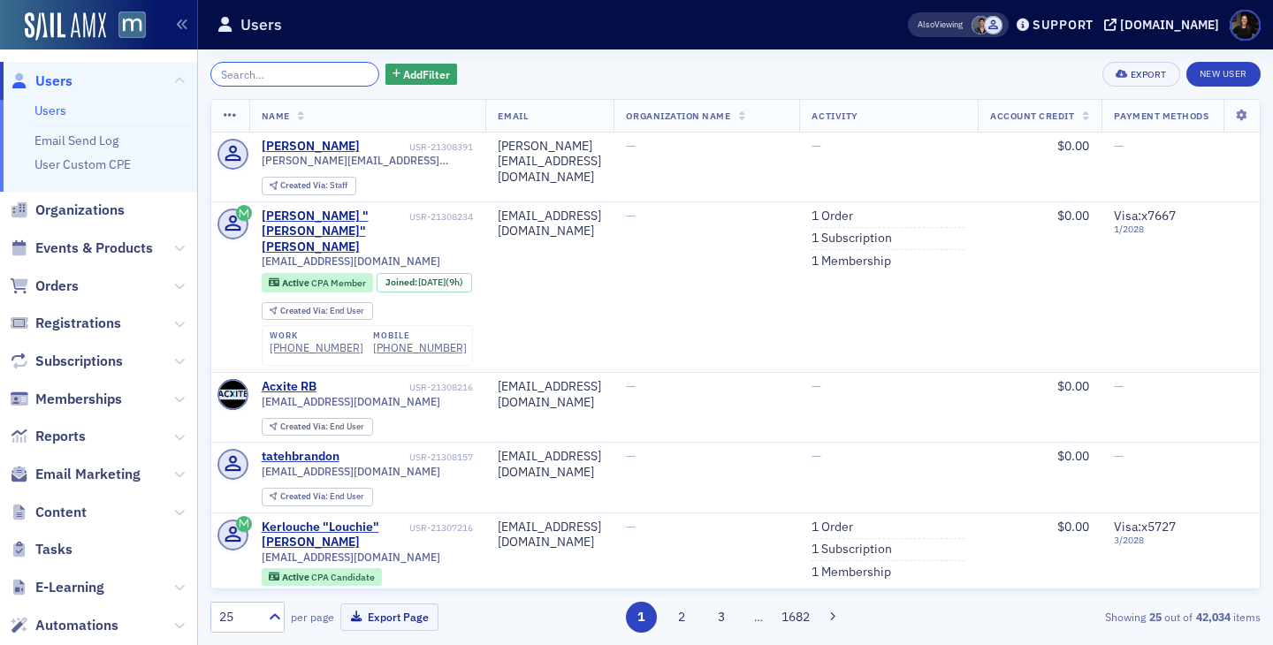
paste input "[PERSON_NAME]"
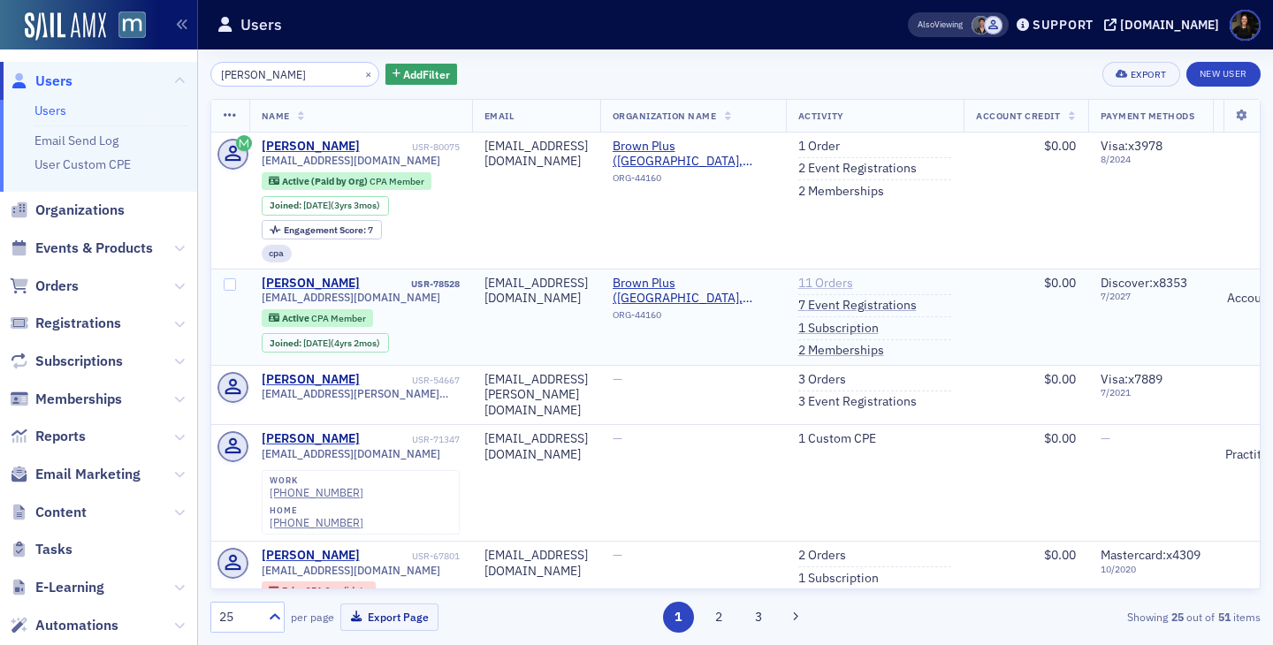
click at [853, 287] on link "11 Orders" at bounding box center [825, 284] width 55 height 16
click at [840, 145] on link "1 Order" at bounding box center [819, 147] width 42 height 16
click at [884, 191] on link "2 Memberships" at bounding box center [841, 192] width 86 height 16
click at [282, 87] on div "[PERSON_NAME] × Add Filter Export New User Name Email Organization Name Activit…" at bounding box center [735, 347] width 1050 height 571
click at [282, 78] on input "[PERSON_NAME]" at bounding box center [294, 74] width 169 height 25
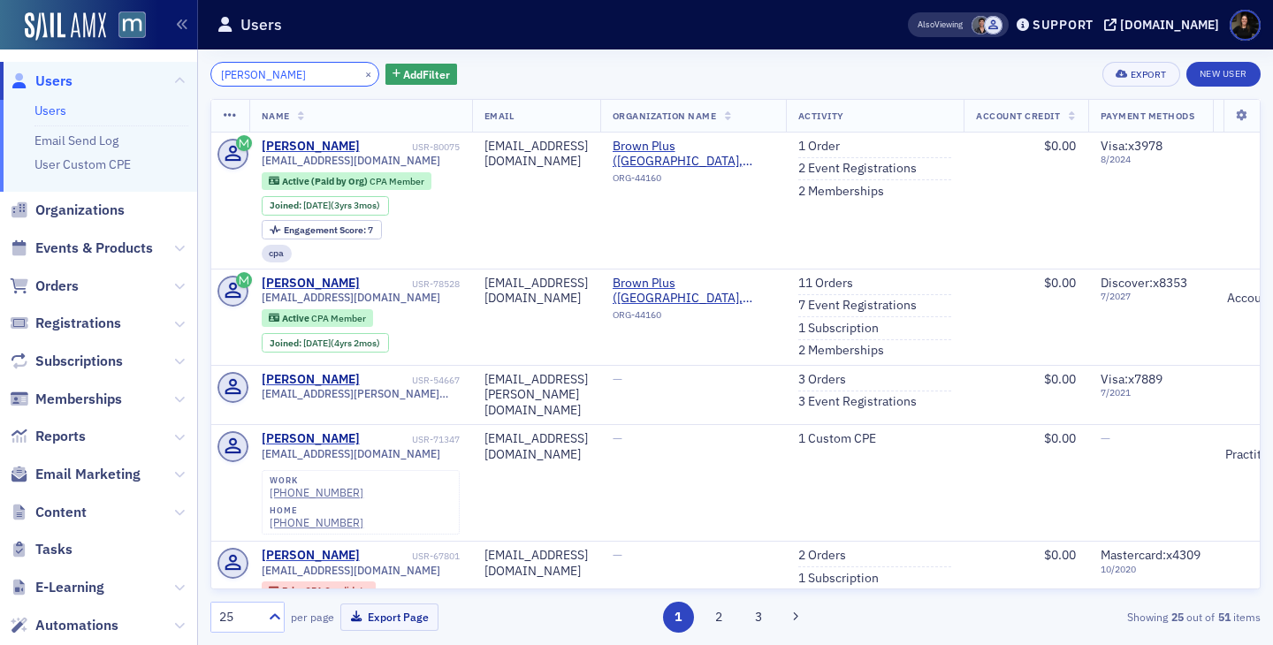
drag, startPoint x: 290, startPoint y: 78, endPoint x: 83, endPoint y: 75, distance: 206.8
click at [83, 75] on div "Users Users Email Send Log User Custom CPE Organizations Events & Products Orde…" at bounding box center [636, 322] width 1273 height 645
paste input "[EMAIL_ADDRESS][DOMAIN_NAME]"
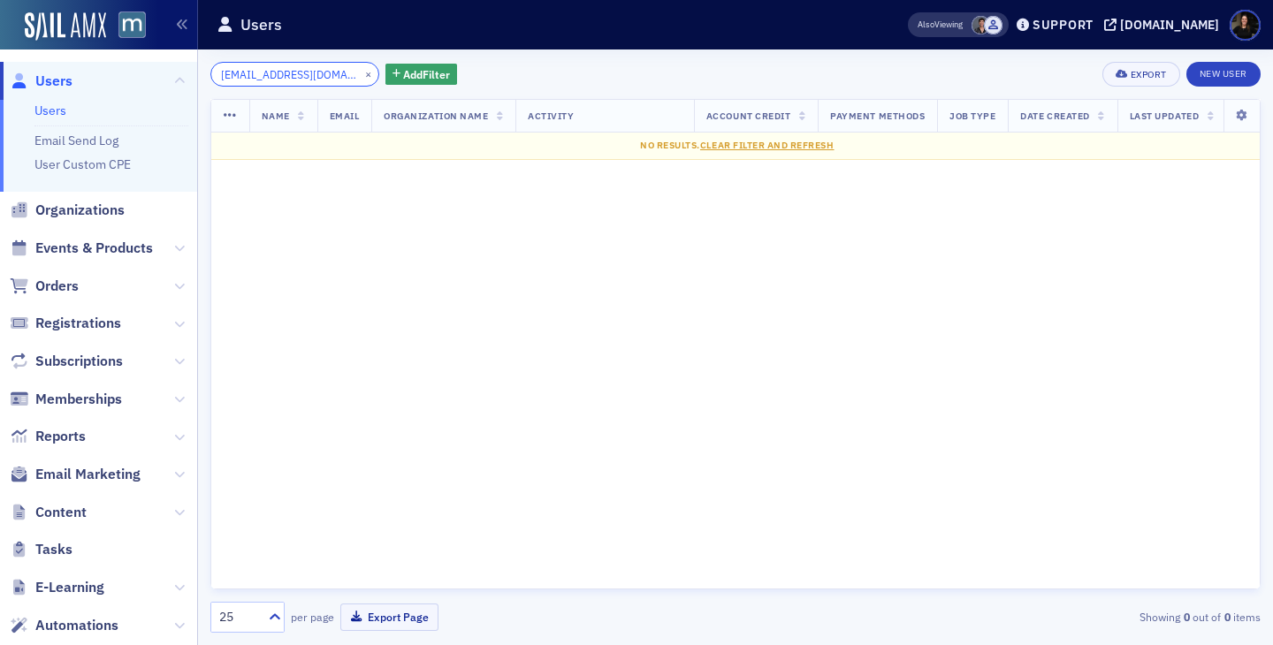
drag, startPoint x: 271, startPoint y: 75, endPoint x: 472, endPoint y: 75, distance: 200.6
click at [469, 75] on div "[EMAIL_ADDRESS][DOMAIN_NAME] × Add Filter Export New User" at bounding box center [735, 74] width 1050 height 25
click at [226, 72] on input "afreeman" at bounding box center [294, 74] width 169 height 25
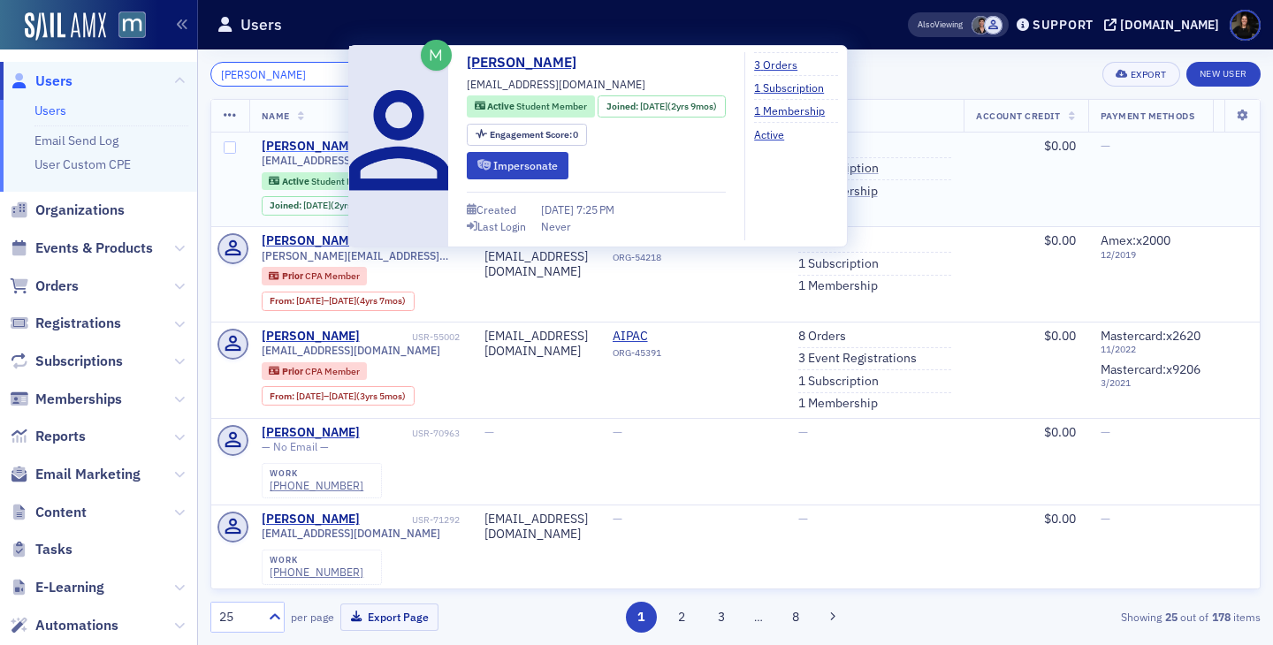
type input "[PERSON_NAME]"
click at [308, 141] on div "[PERSON_NAME]" at bounding box center [311, 147] width 98 height 16
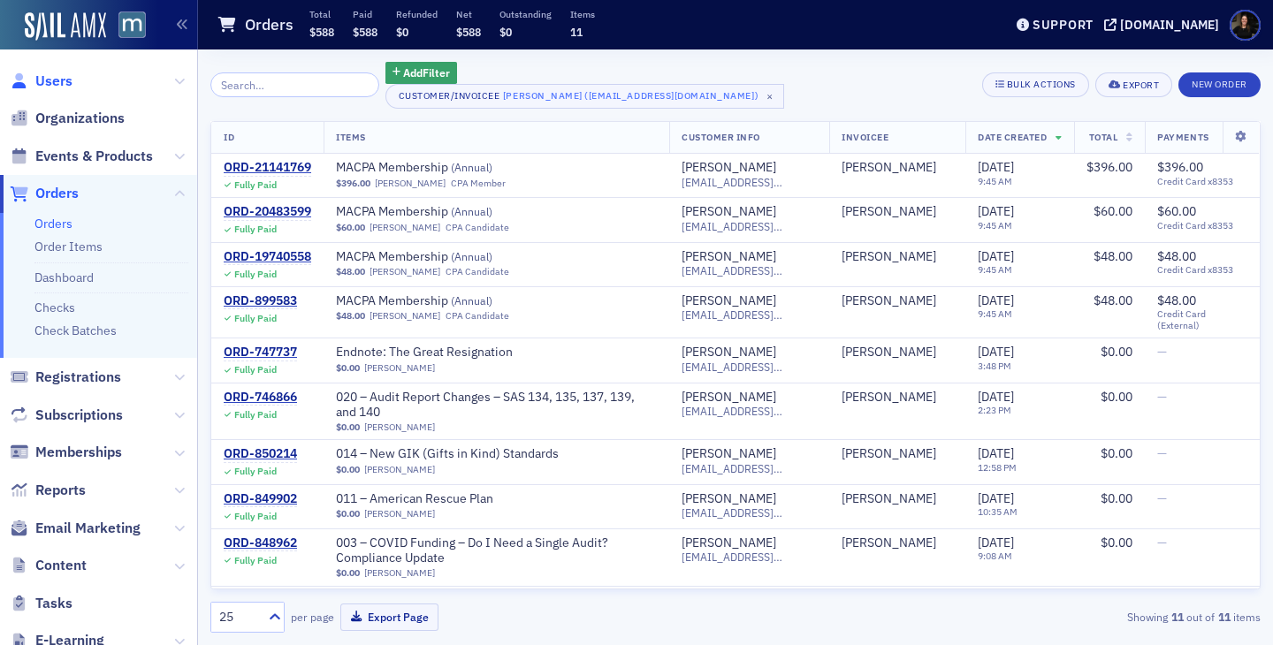
click at [49, 81] on span "Users" at bounding box center [53, 81] width 37 height 19
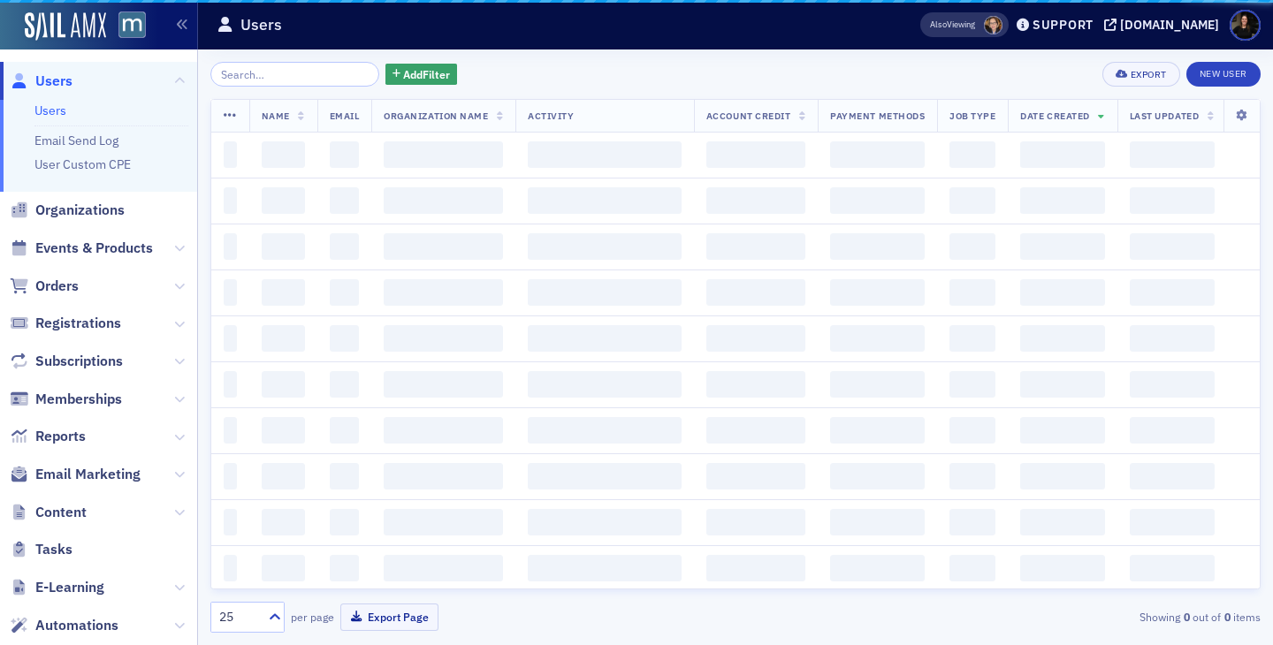
click at [277, 89] on div "Add Filter Export New User Name Email Organization Name Activity Account Credit…" at bounding box center [735, 347] width 1050 height 571
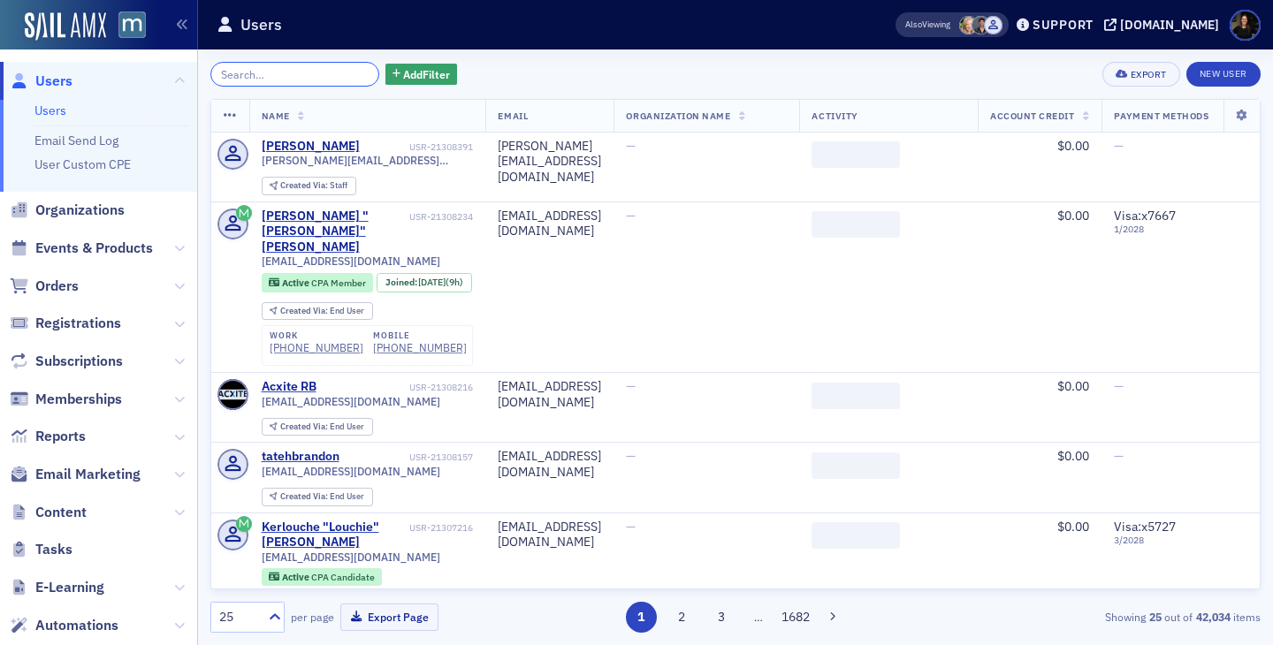
click at [274, 65] on input "search" at bounding box center [294, 74] width 169 height 25
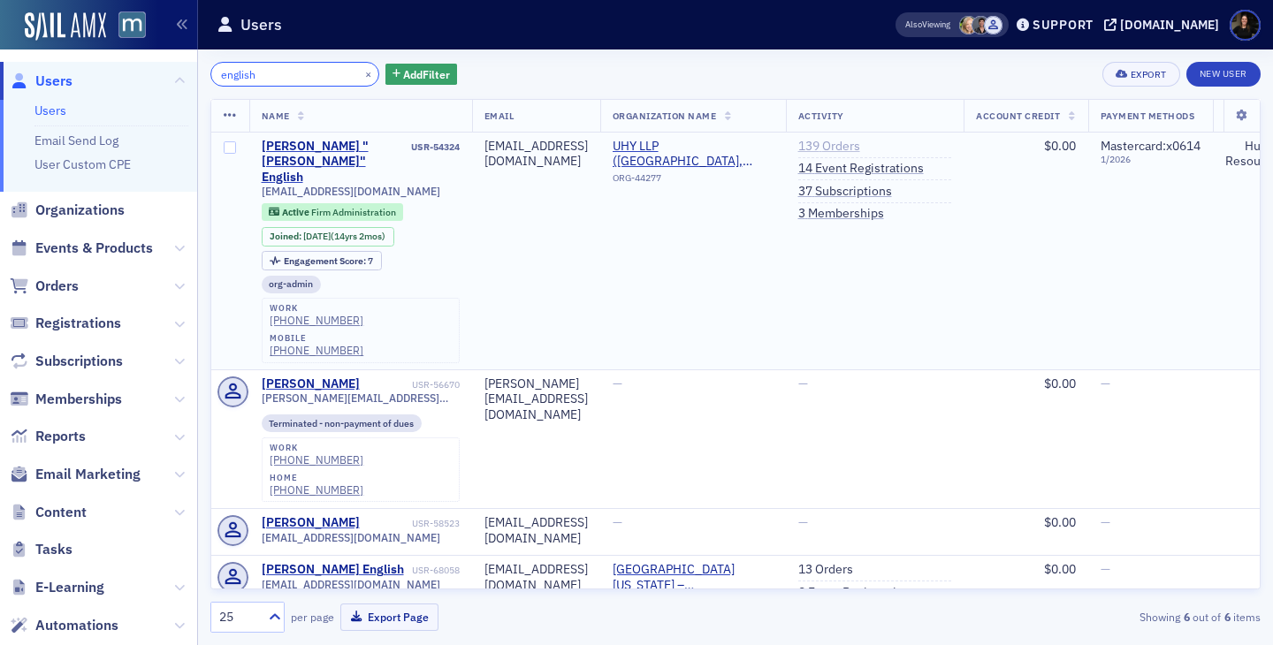
type input "english"
click at [860, 146] on link "139 Orders" at bounding box center [829, 147] width 62 height 16
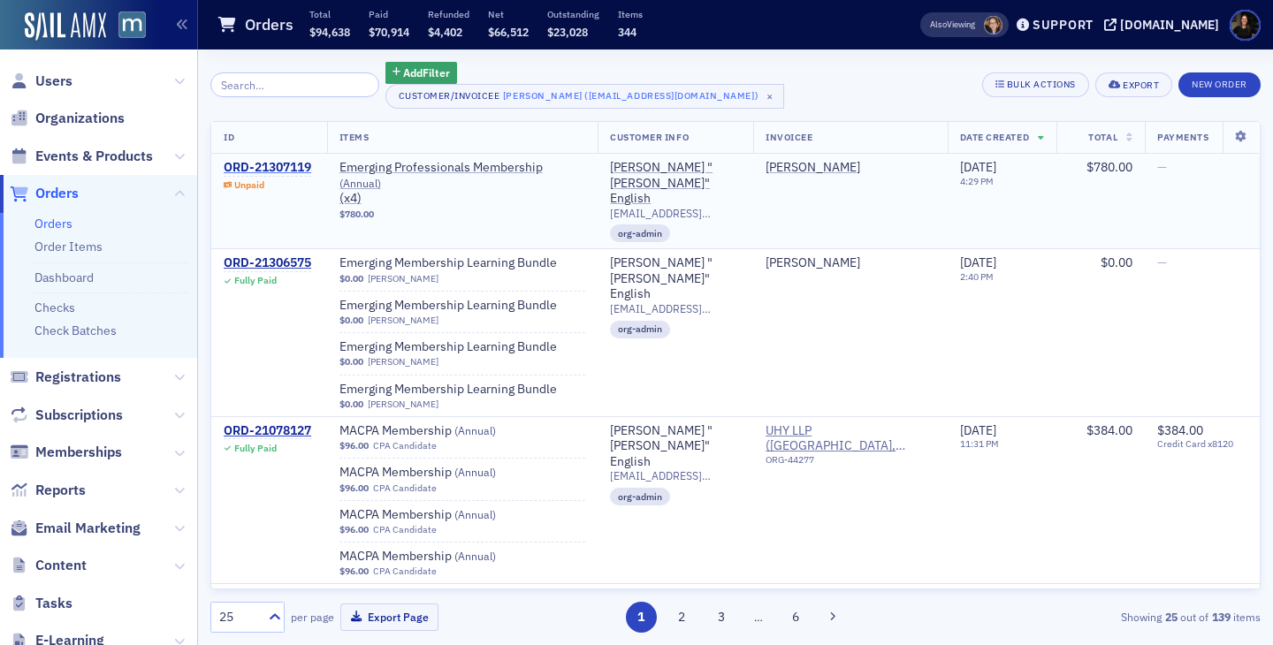
click at [246, 169] on div "ORD-21307119" at bounding box center [267, 168] width 87 height 16
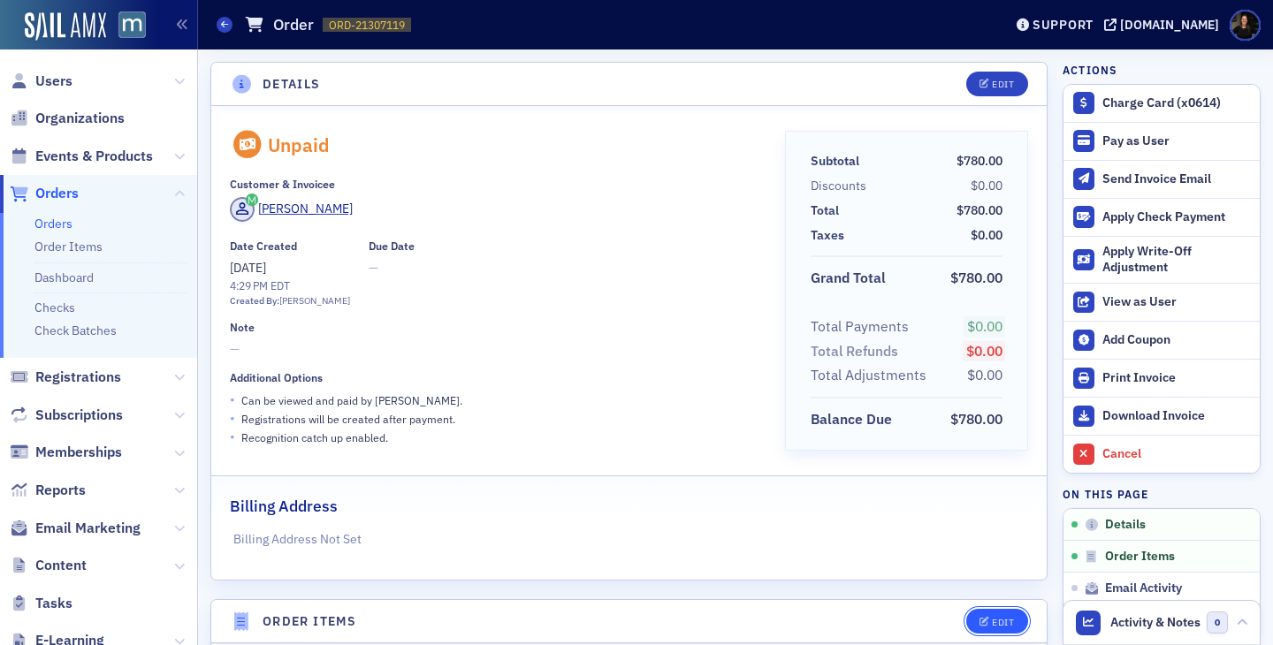
click at [1004, 620] on div "Edit" at bounding box center [1003, 623] width 22 height 10
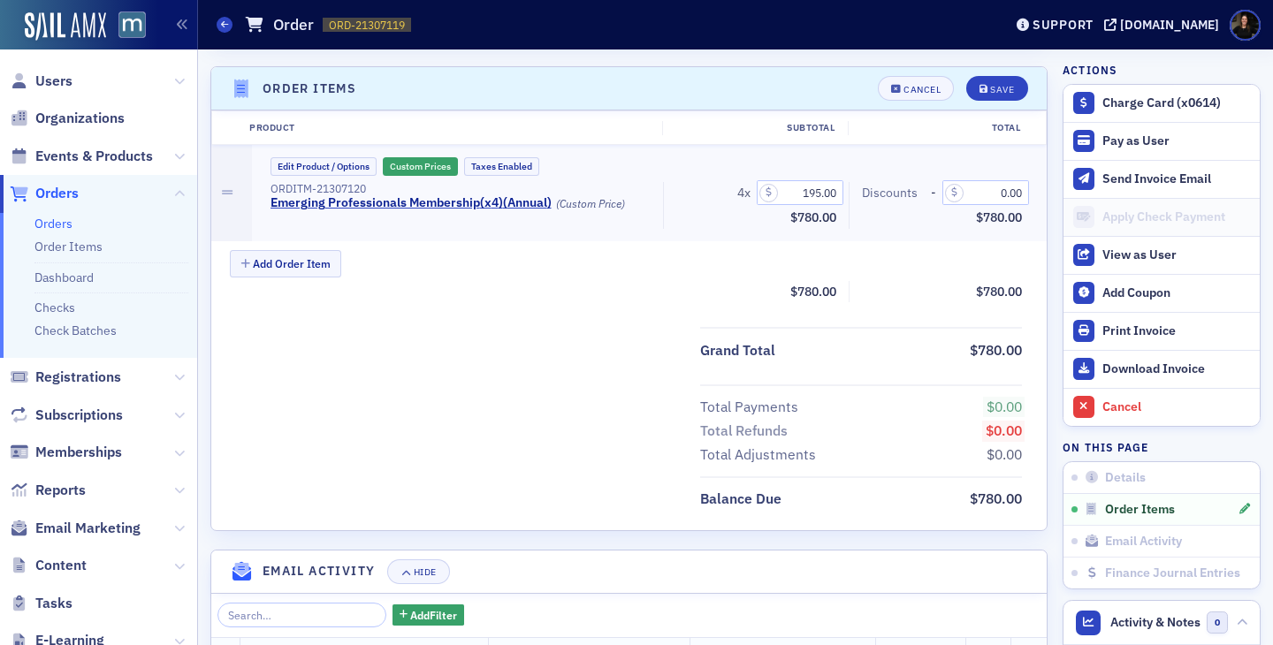
scroll to position [541, 0]
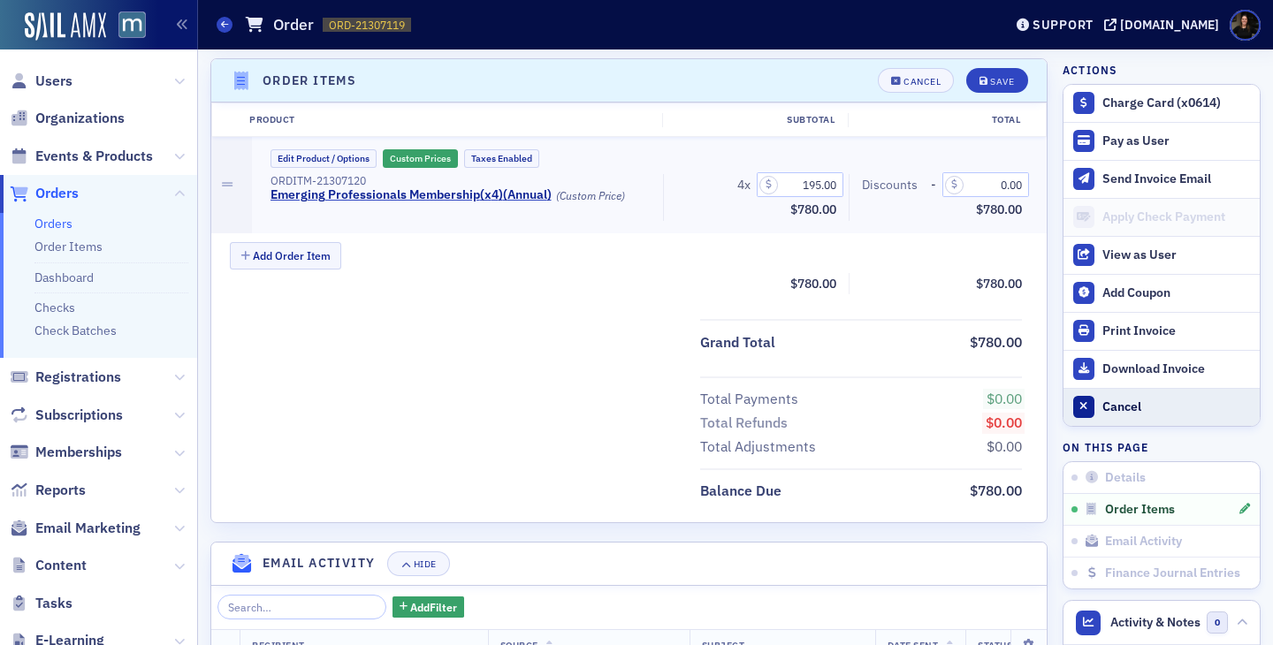
click at [1124, 401] on div "Cancel" at bounding box center [1176, 407] width 148 height 16
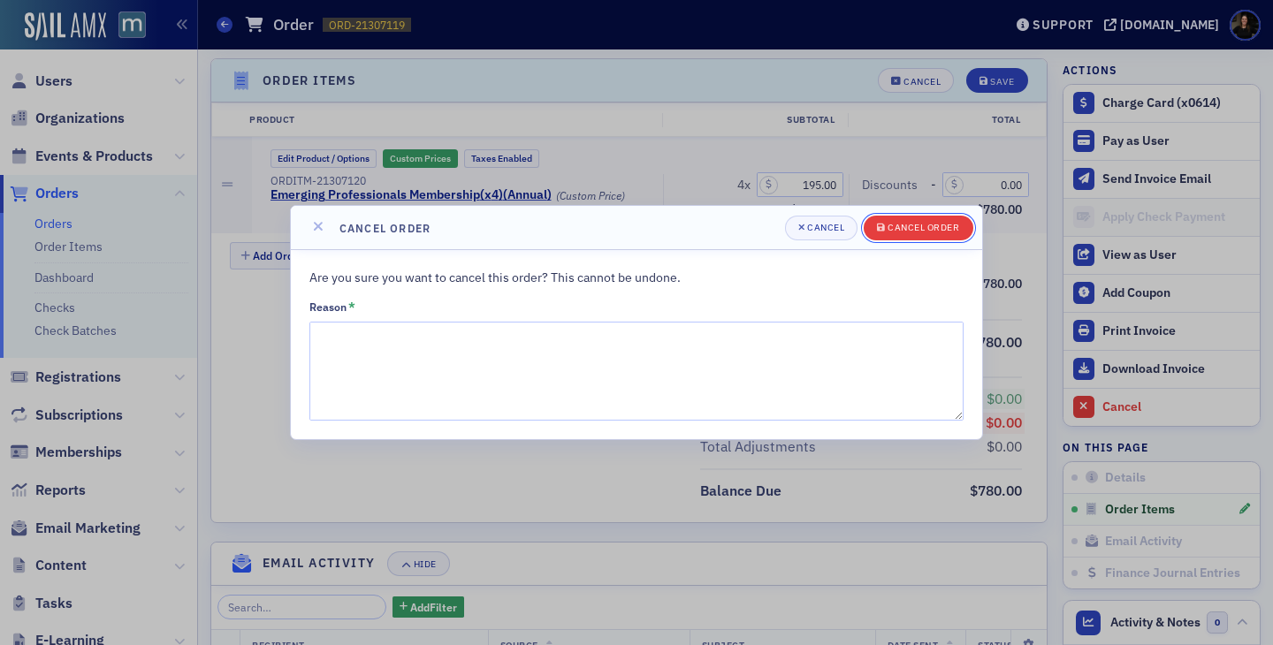
click at [910, 227] on div "Cancel order" at bounding box center [923, 228] width 72 height 10
click at [555, 342] on textarea "Reason *" at bounding box center [636, 371] width 654 height 99
type textarea "Updating to 5 members"
click at [939, 238] on button "Cancel order" at bounding box center [917, 228] width 109 height 25
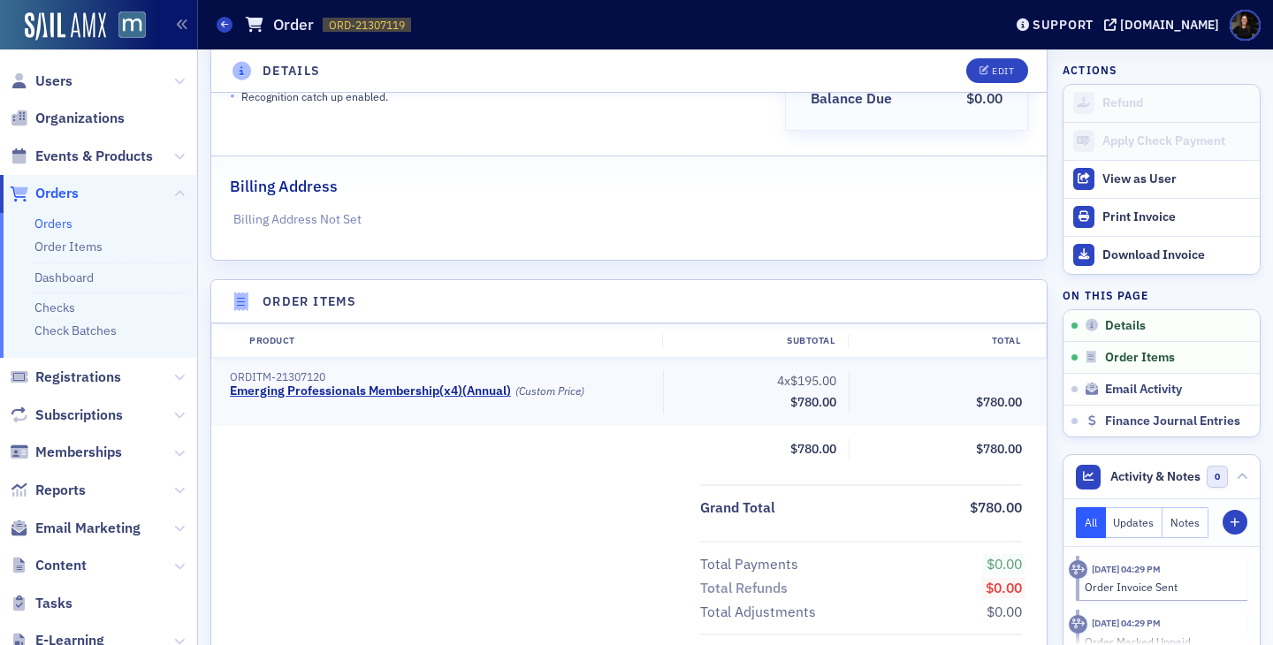
scroll to position [0, 0]
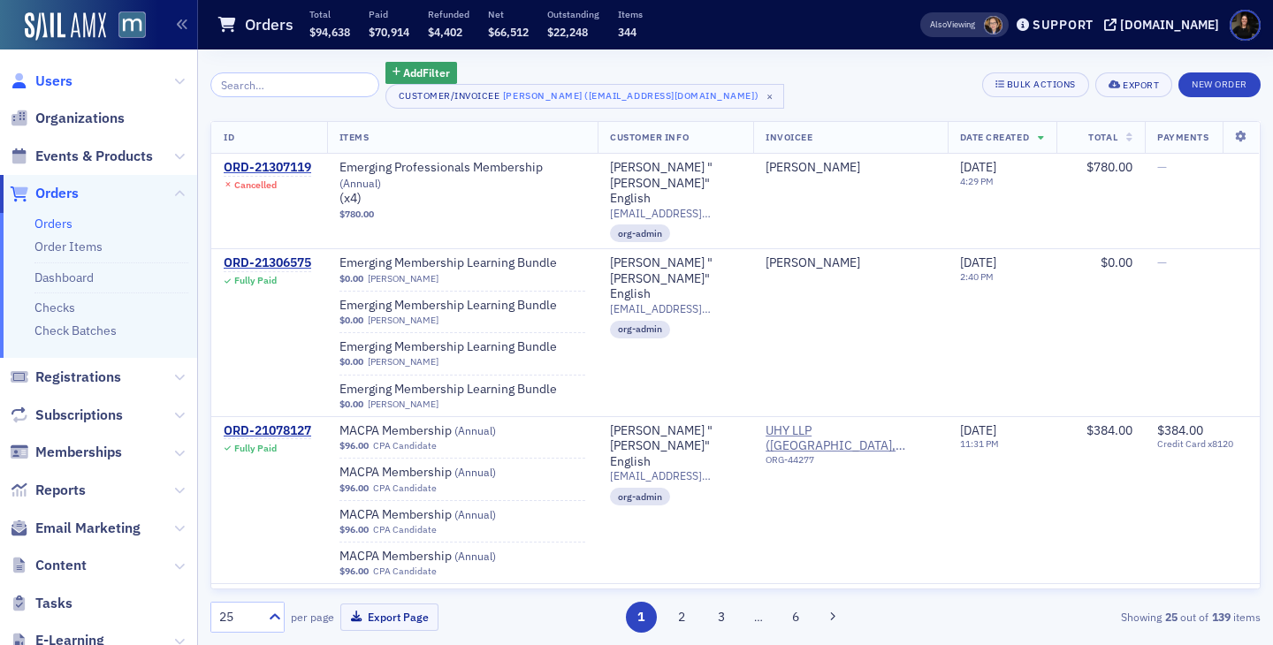
click at [53, 87] on span "Users" at bounding box center [53, 81] width 37 height 19
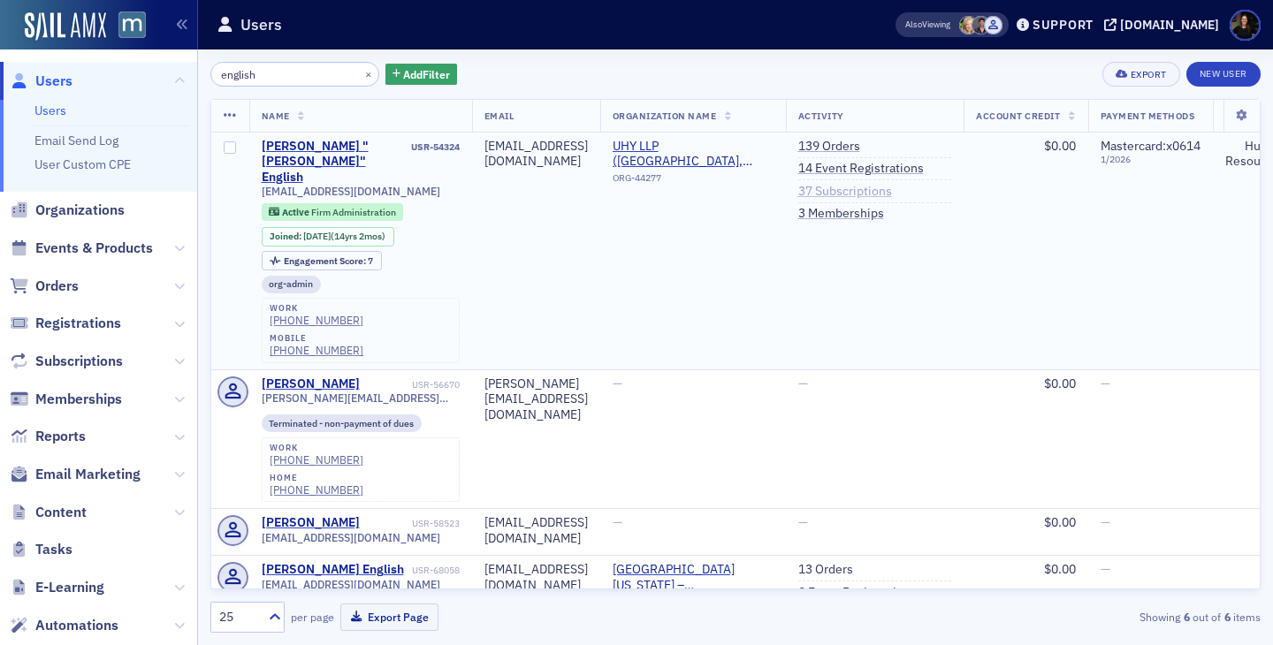
click at [892, 196] on link "37 Subscriptions" at bounding box center [845, 192] width 94 height 16
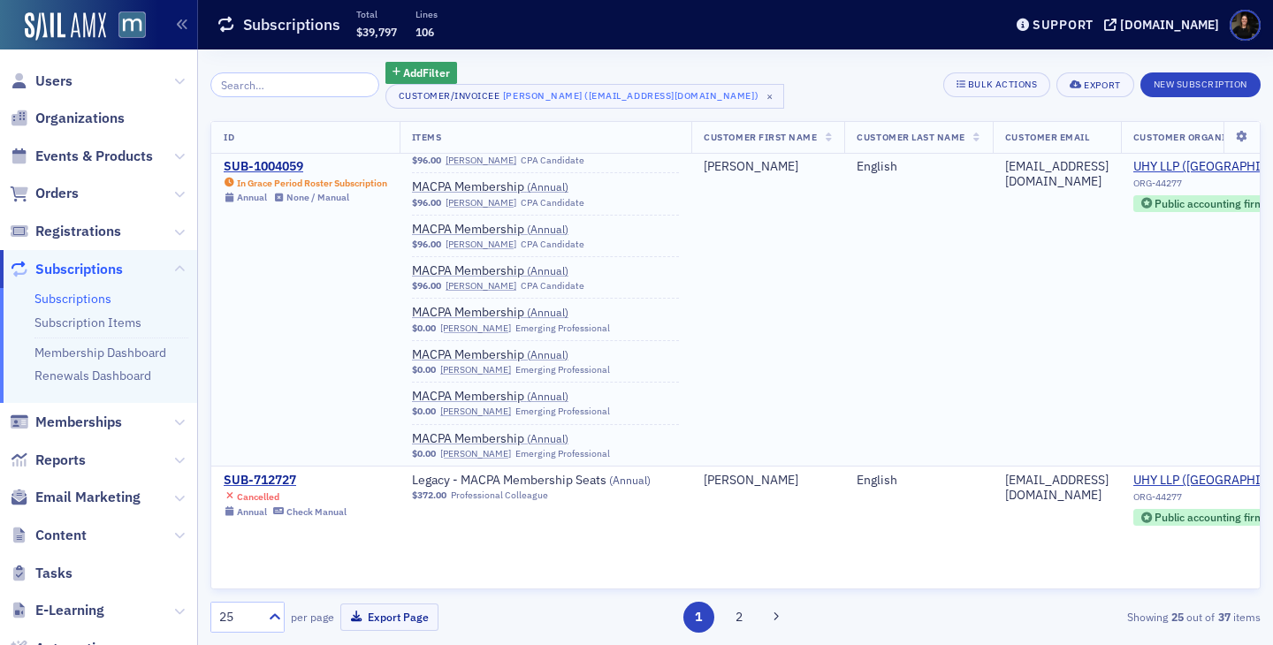
scroll to position [2641, 0]
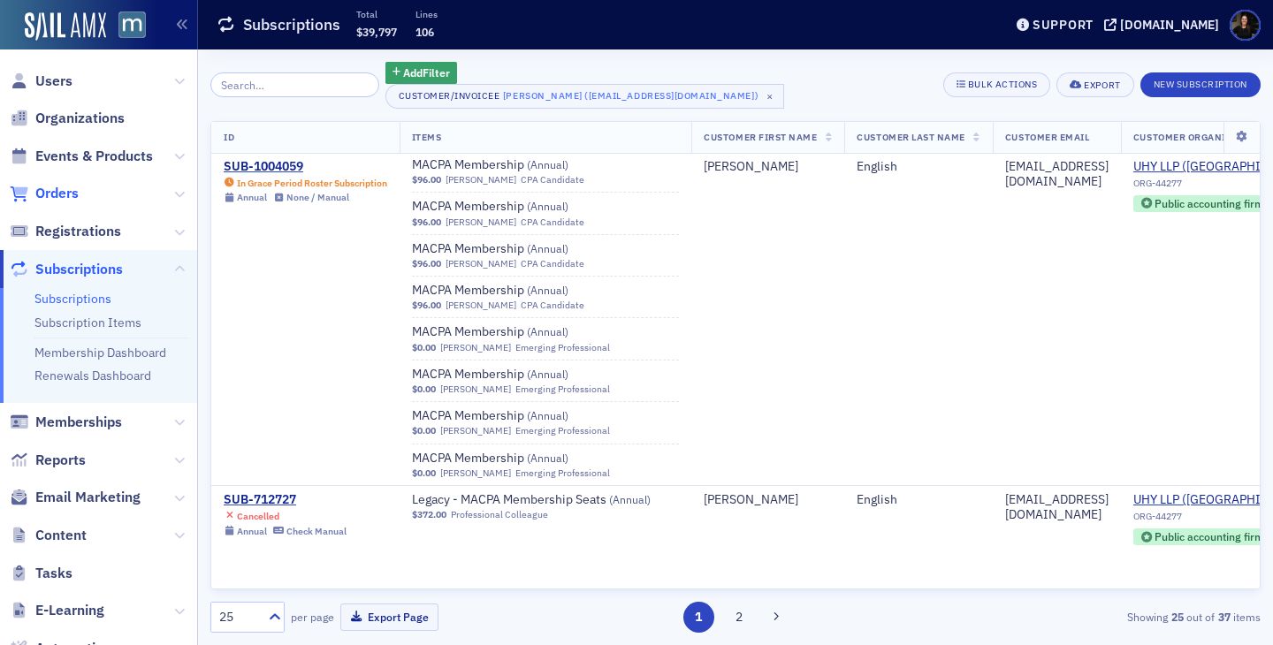
click at [55, 202] on span "Orders" at bounding box center [56, 193] width 43 height 19
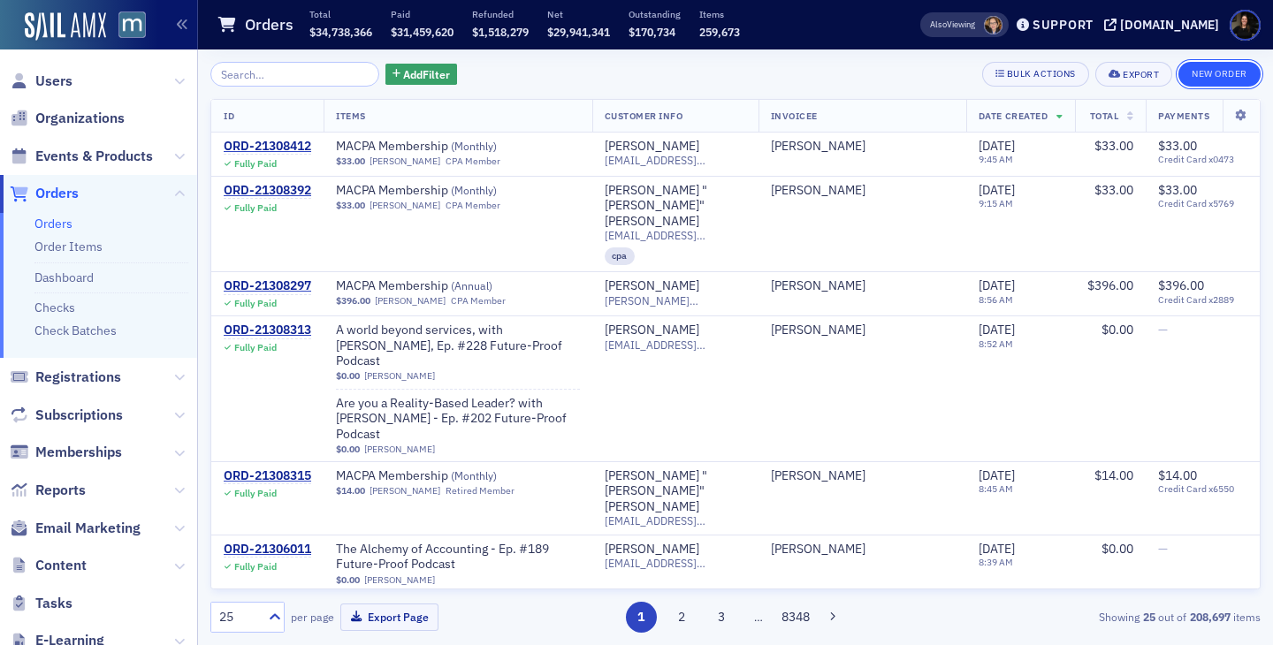
click at [1230, 79] on button "New Order" at bounding box center [1219, 74] width 82 height 25
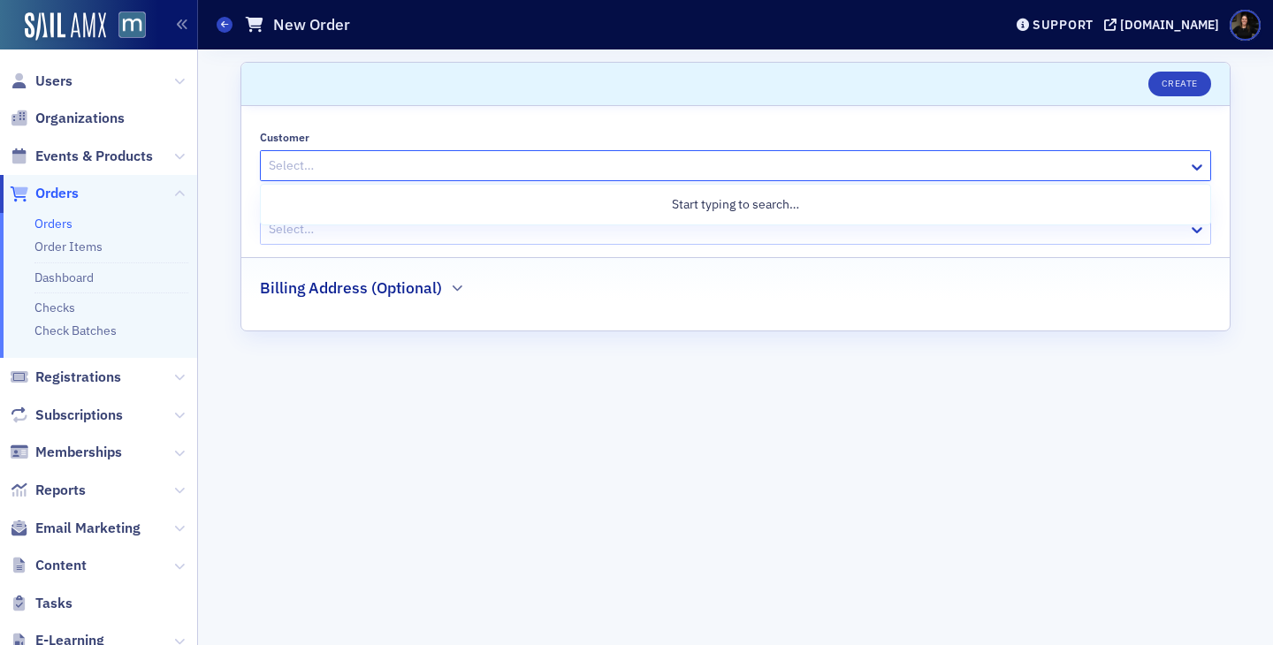
click at [460, 164] on div at bounding box center [726, 166] width 919 height 22
type input "cenglish"
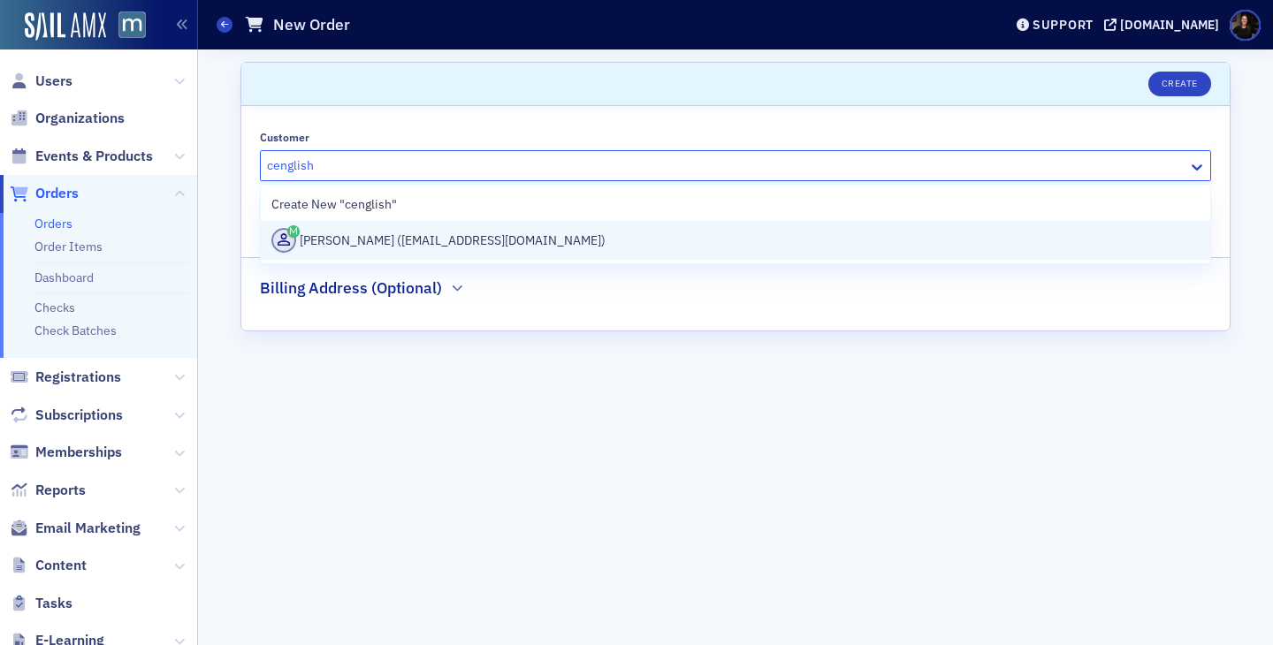
click at [471, 237] on div "Chrissy English (cenglish@uhy-us.com)" at bounding box center [735, 240] width 928 height 25
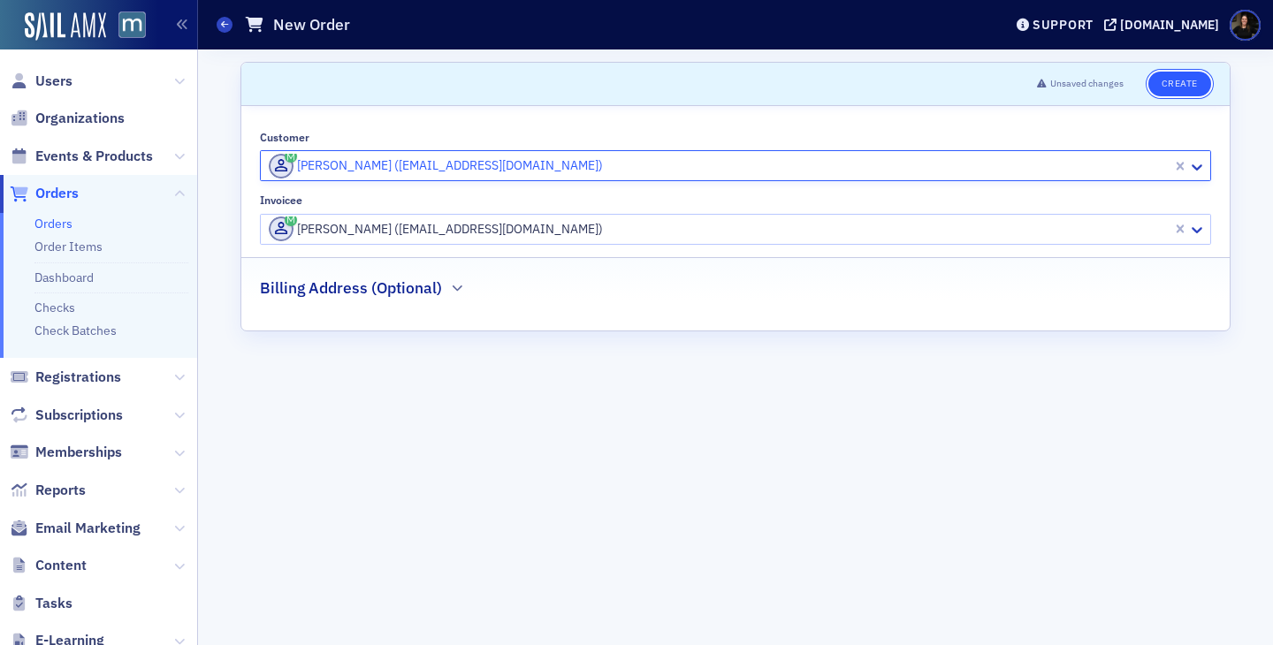
click at [1192, 84] on button "Create" at bounding box center [1179, 84] width 63 height 25
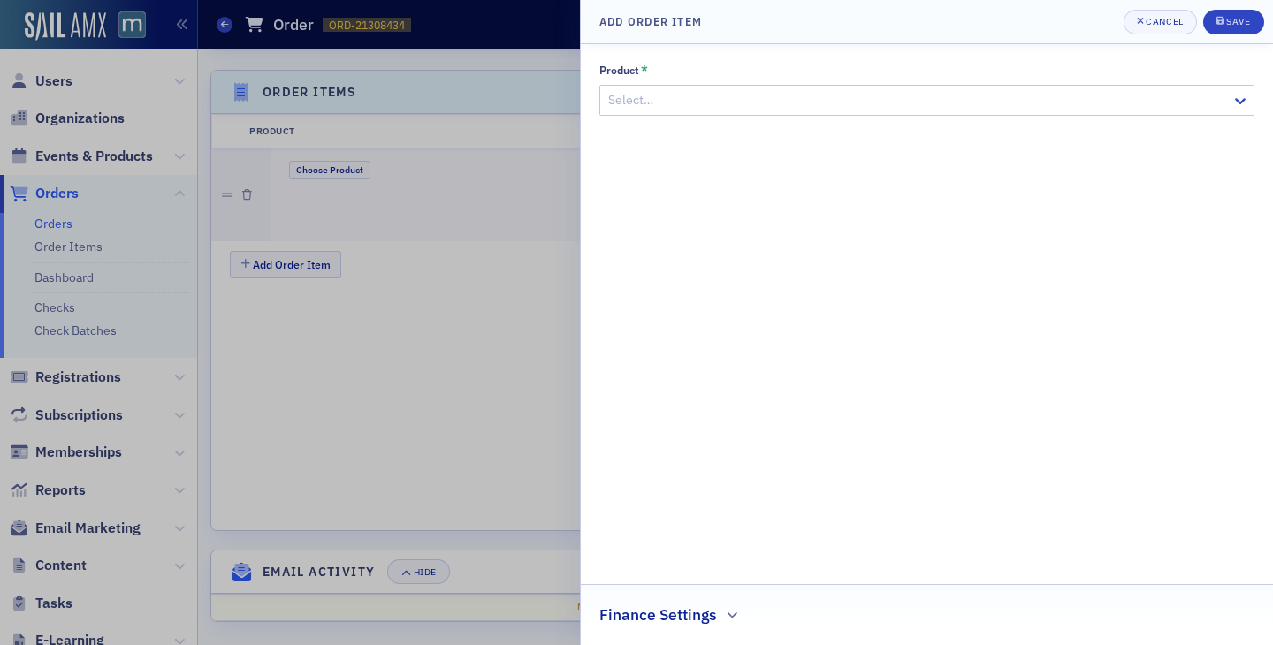
scroll to position [537, 0]
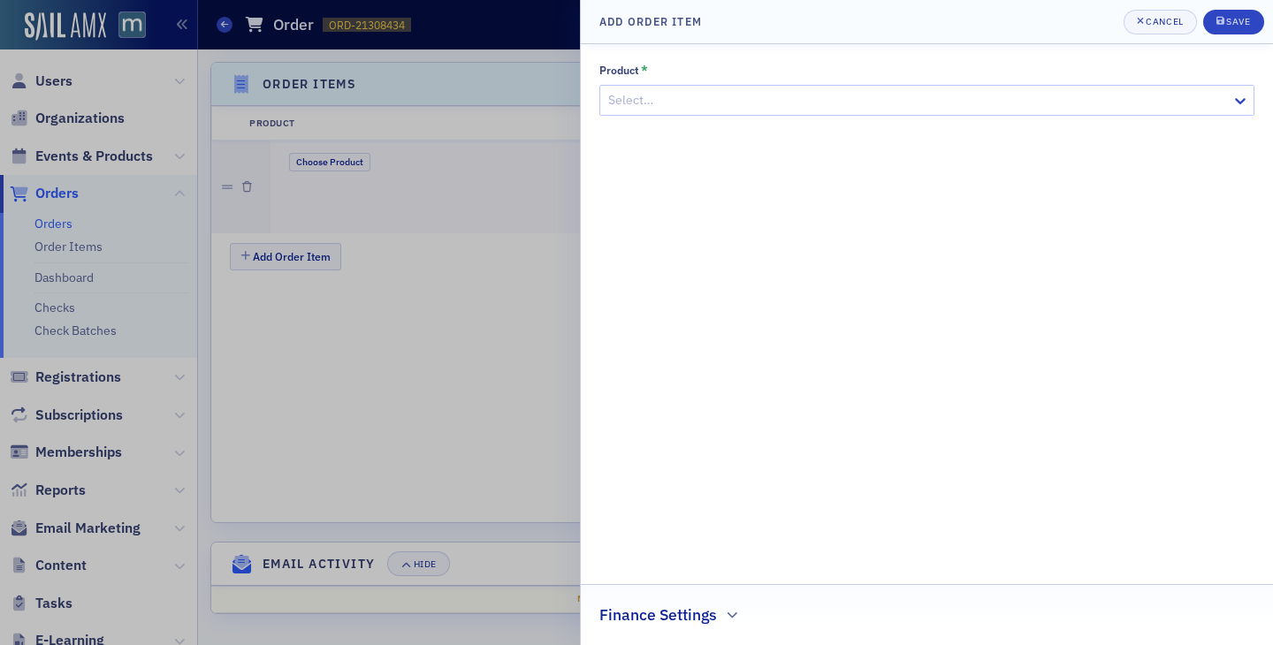
click at [801, 106] on div at bounding box center [917, 100] width 623 height 22
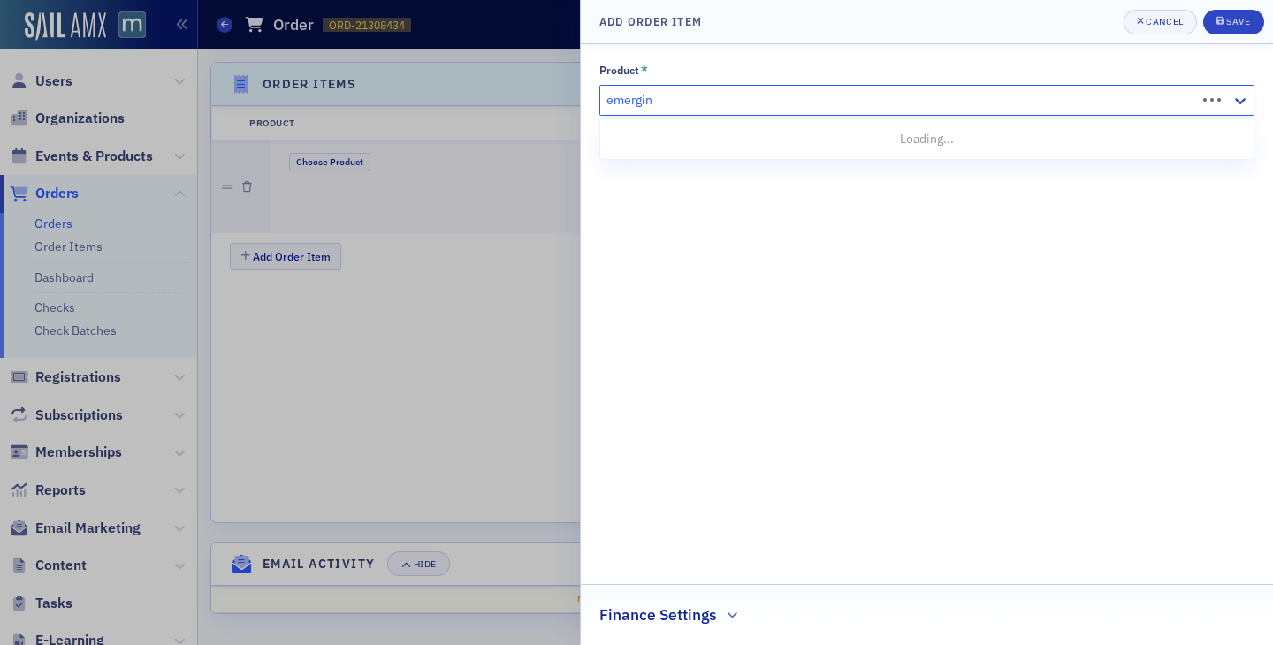
type input "emerging"
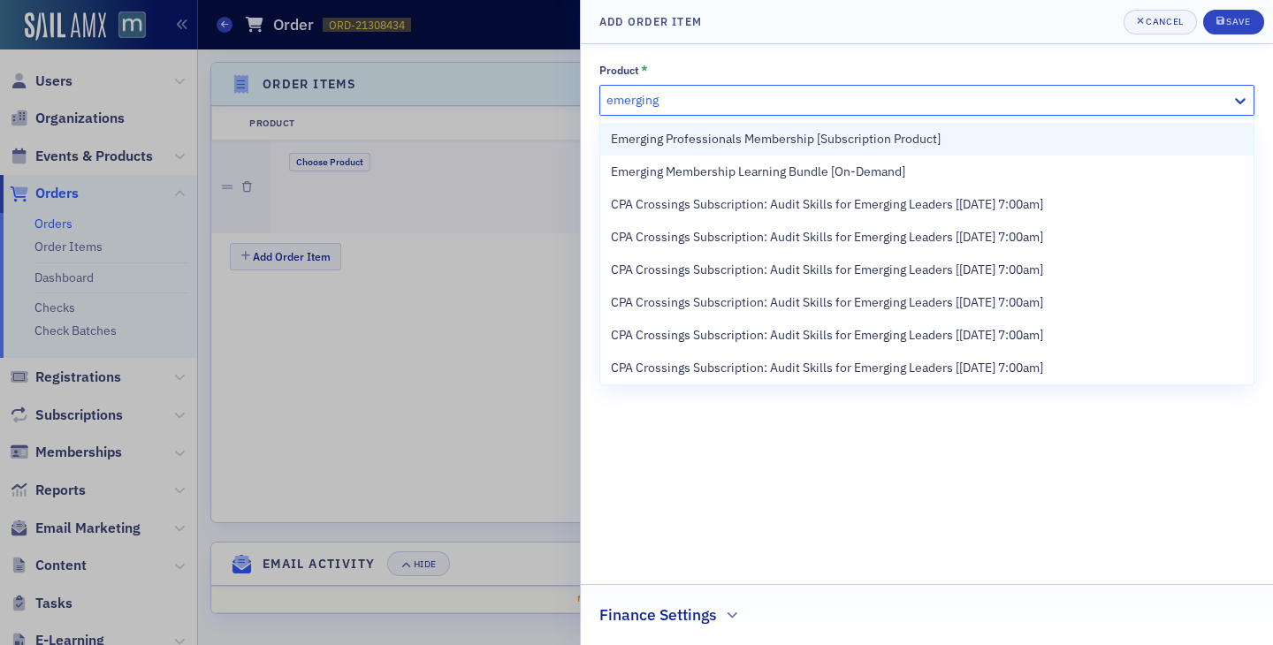
click at [787, 144] on span "Emerging Professionals Membership [Subscription Product]" at bounding box center [776, 139] width 330 height 19
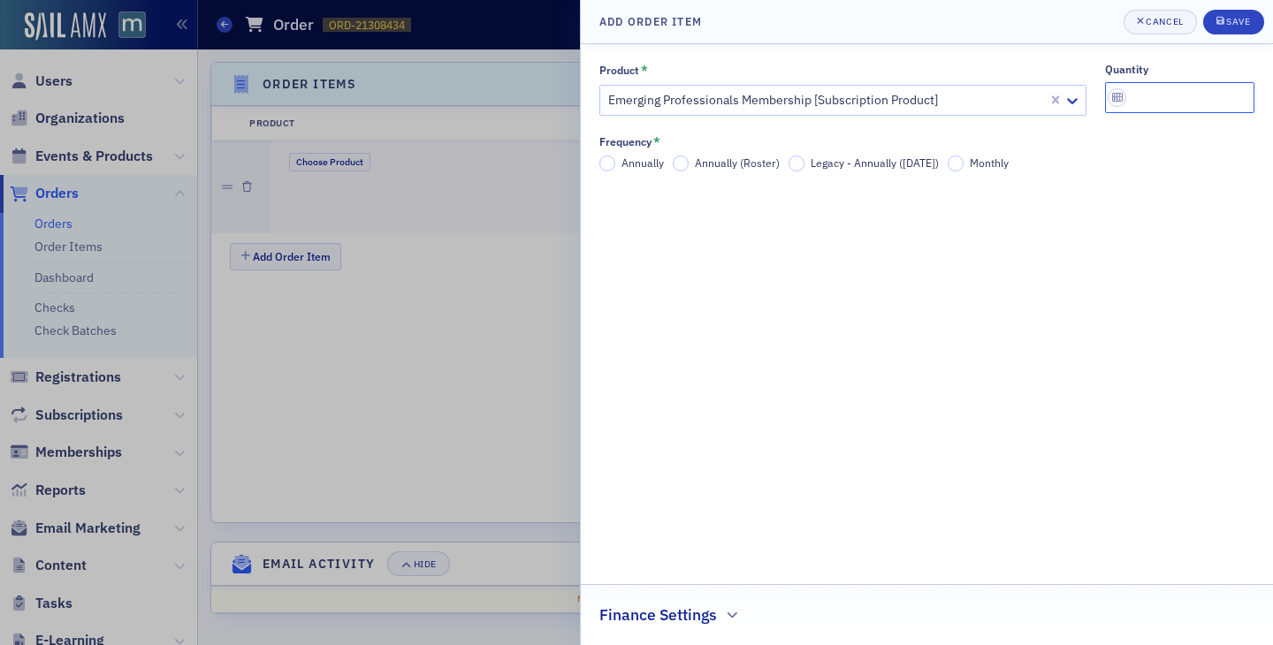
click at [1131, 95] on input "quantity" at bounding box center [1180, 97] width 150 height 31
type input "5"
click at [633, 163] on span "Annually" at bounding box center [642, 163] width 42 height 14
click at [615, 163] on input "Annually" at bounding box center [607, 164] width 16 height 16
click at [1223, 32] on button "Save" at bounding box center [1233, 22] width 61 height 25
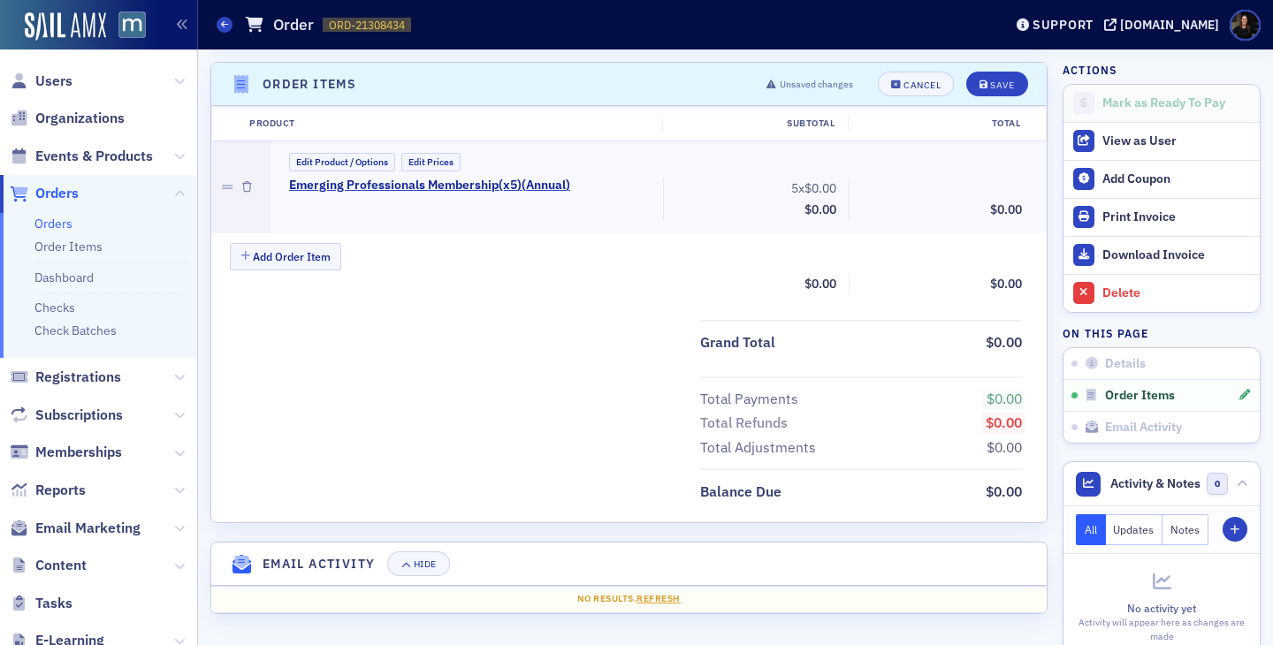
scroll to position [495, 0]
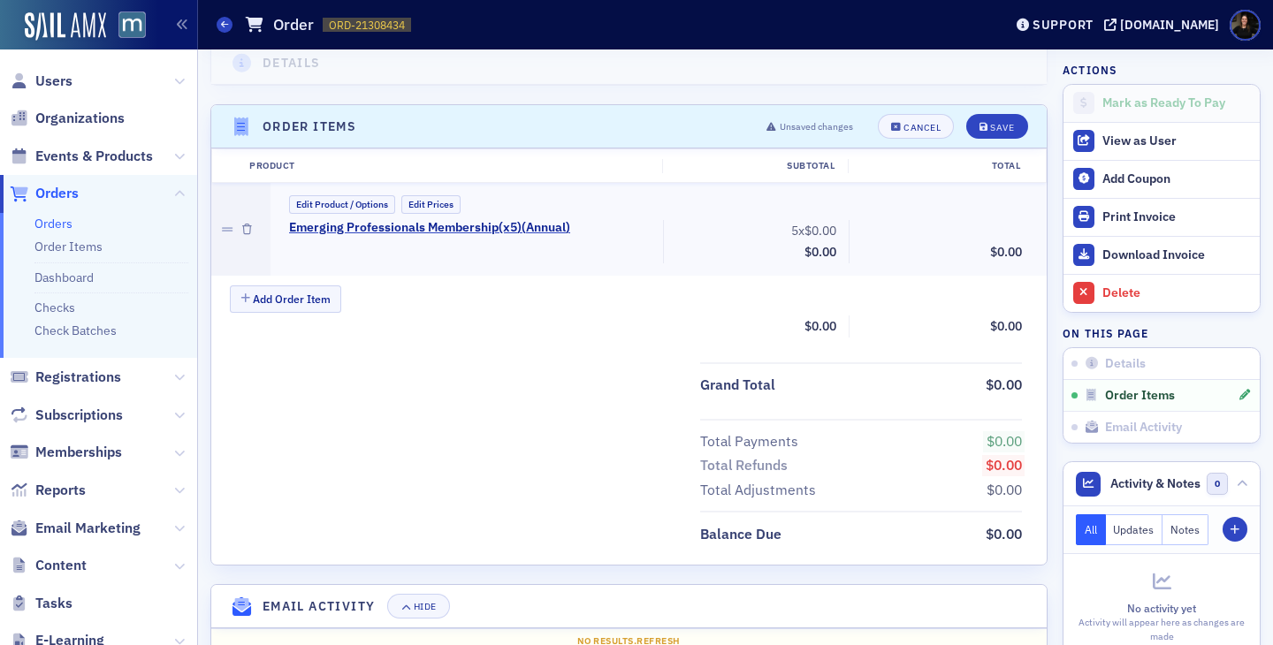
click at [825, 232] on span "$0.00" at bounding box center [820, 231] width 32 height 16
click at [421, 205] on button "Edit Prices" at bounding box center [430, 204] width 59 height 19
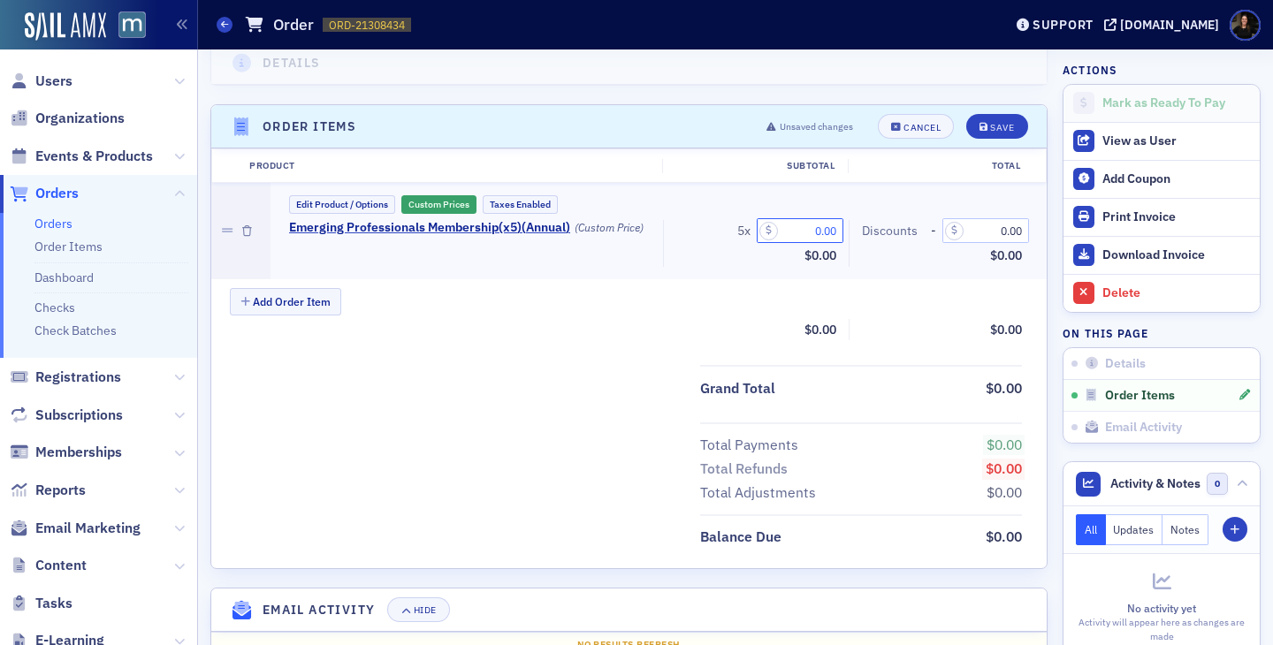
drag, startPoint x: 798, startPoint y: 237, endPoint x: 871, endPoint y: 237, distance: 73.4
click at [871, 237] on div "Emerging Professionals Membership (x 5 ) ( Annual ) (Custom Price) 5 x 0.00 Sub…" at bounding box center [655, 243] width 757 height 47
type input "195.00"
click at [1006, 123] on div "Save" at bounding box center [1002, 128] width 24 height 10
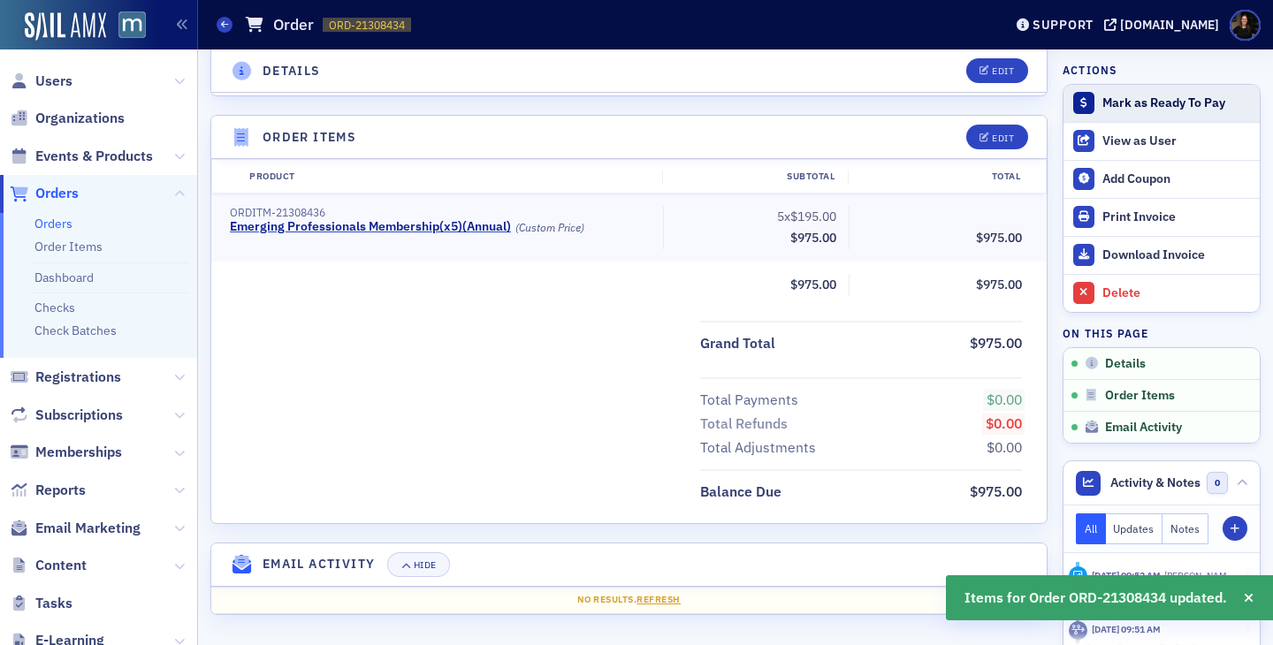
click at [1135, 100] on div "Mark as Ready To Pay" at bounding box center [1176, 103] width 148 height 16
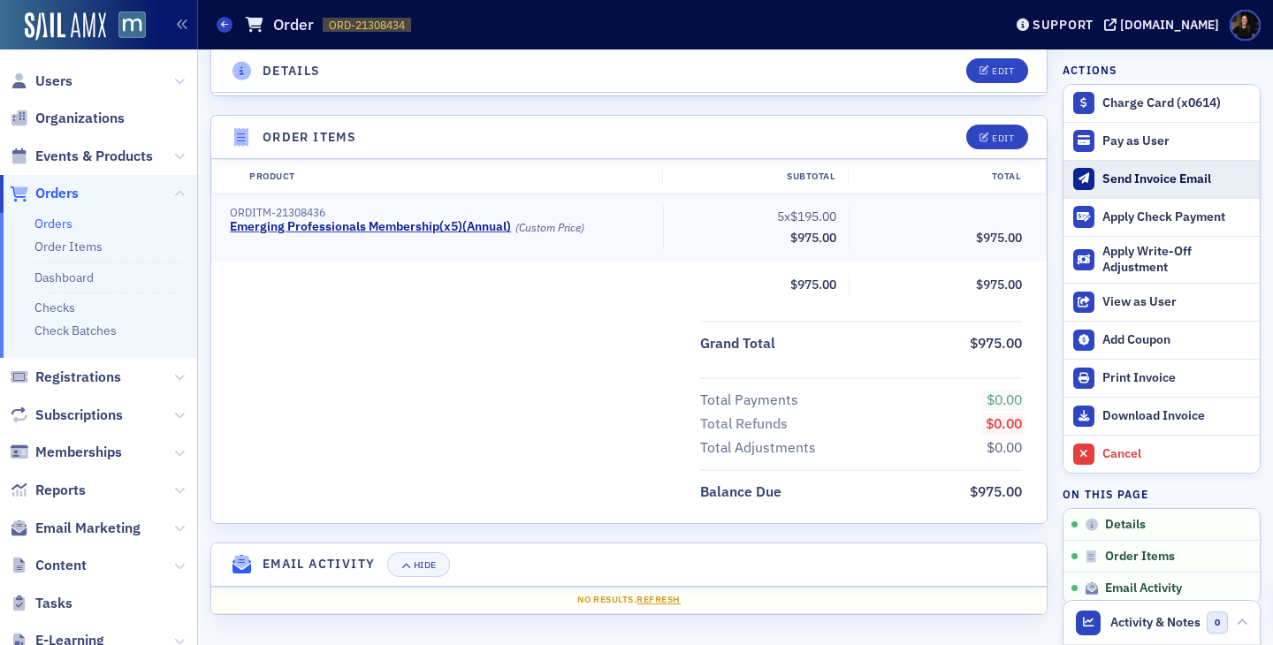
click at [1100, 175] on button "Send Invoice Email" at bounding box center [1161, 179] width 196 height 38
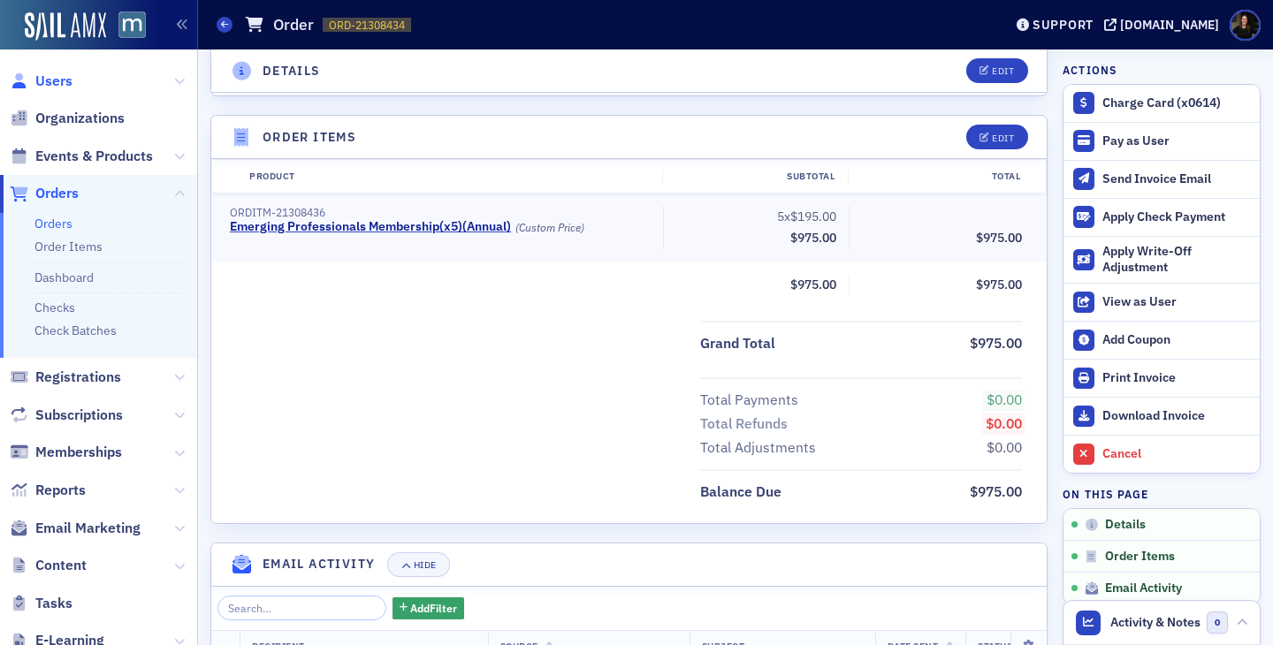
click at [53, 86] on span "Users" at bounding box center [53, 81] width 37 height 19
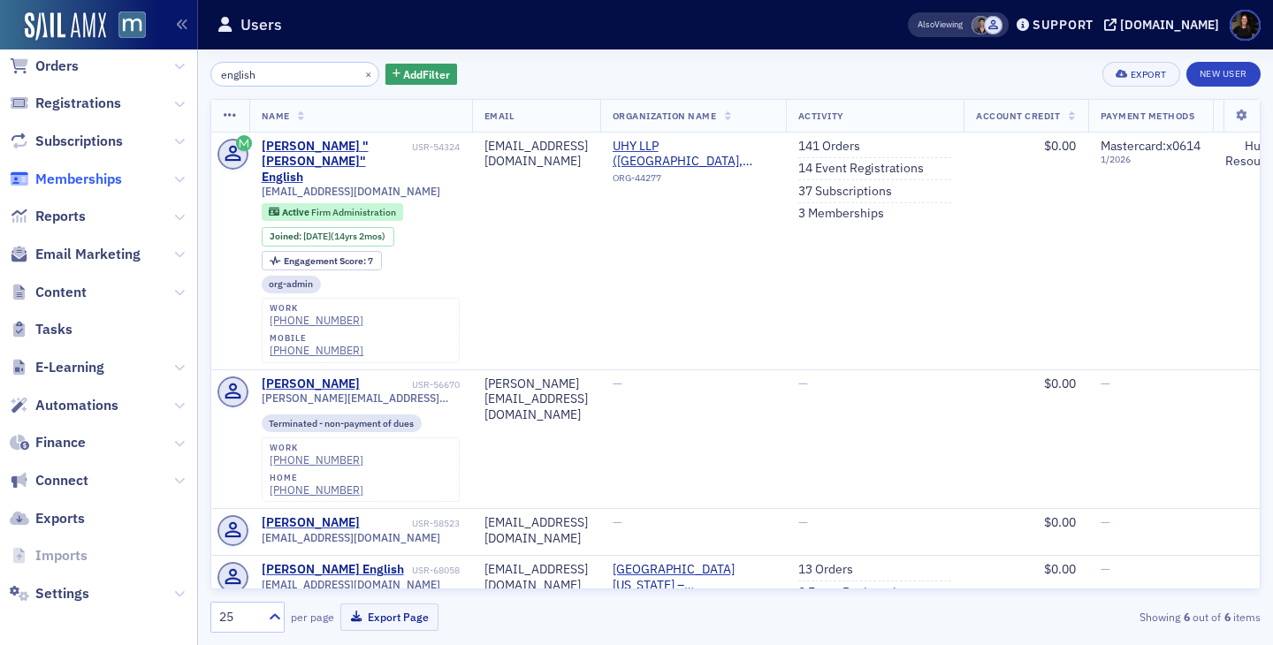
scroll to position [224, 0]
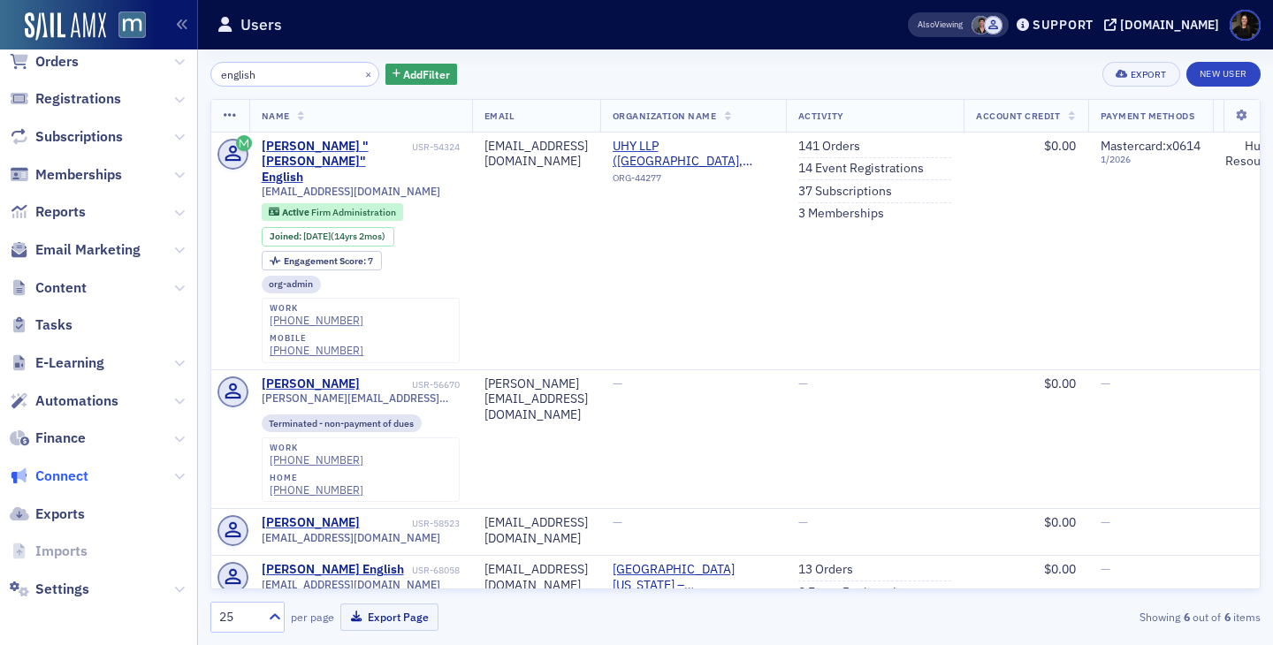
click at [68, 474] on span "Connect" at bounding box center [61, 476] width 53 height 19
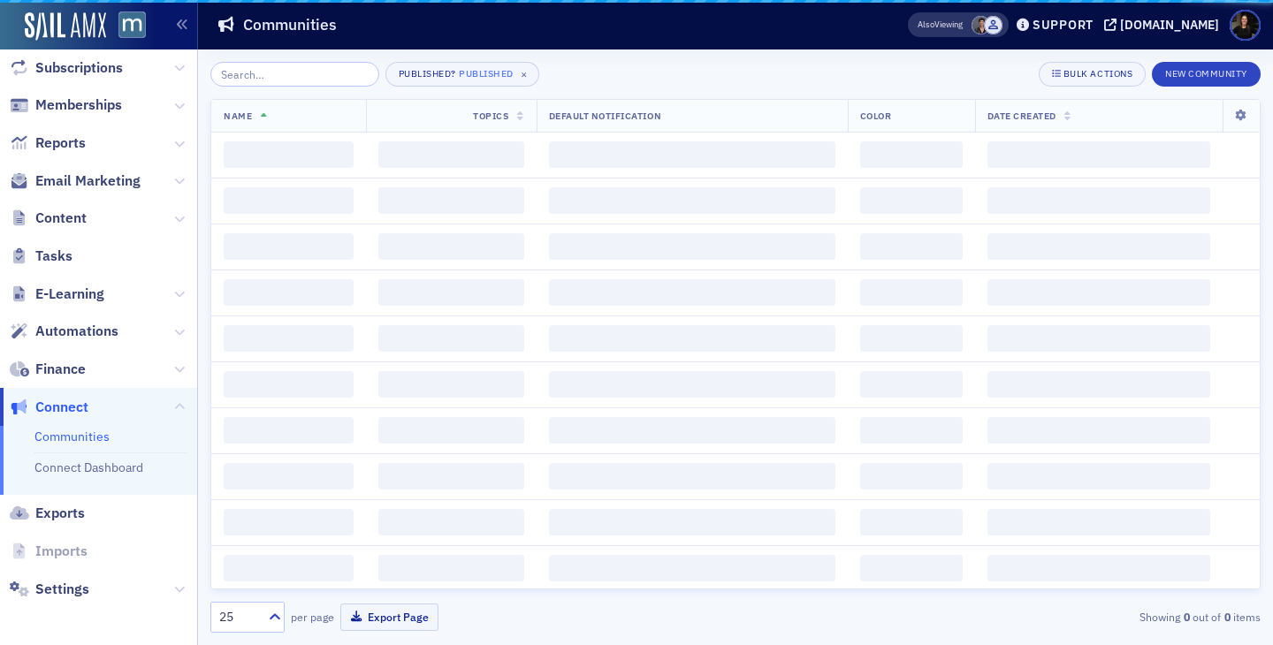
scroll to position [133, 0]
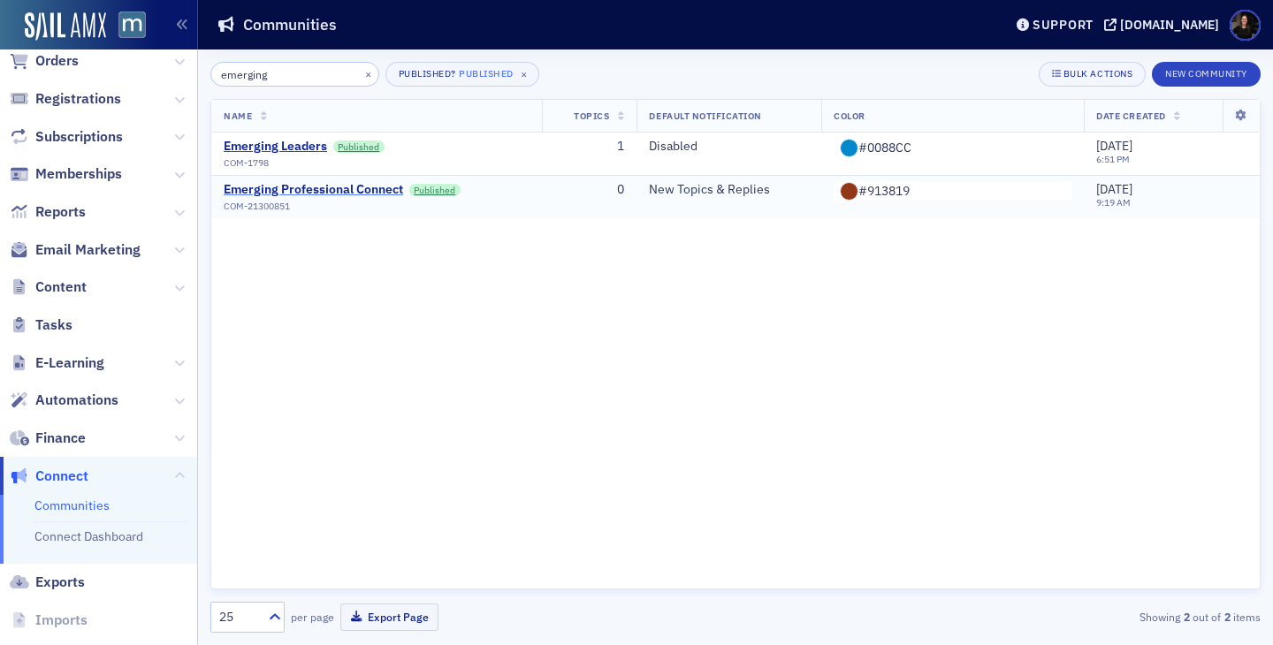
type input "emerging"
click at [334, 189] on div "Emerging Professional Connect" at bounding box center [313, 190] width 179 height 16
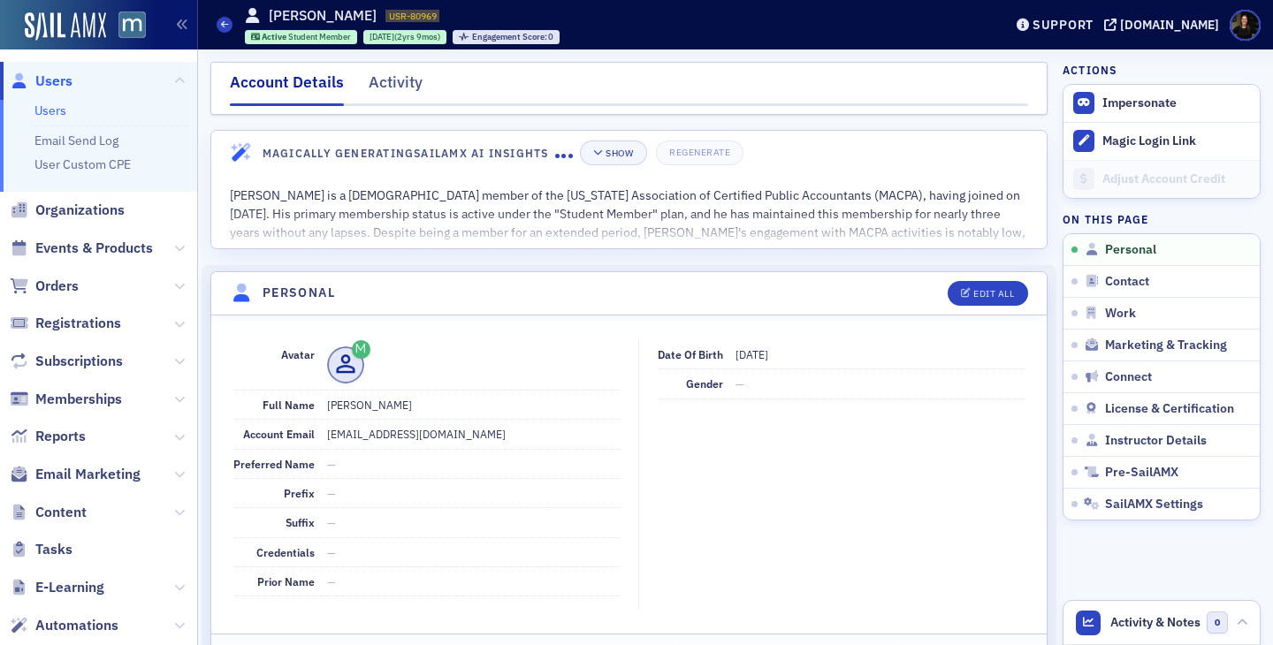
click at [216, 26] on header "Users [PERSON_NAME] USR-80969 80969 Active Student Member [DATE] (2yrs 9mos) En…" at bounding box center [735, 24] width 1075 height 49
click at [275, 100] on div "Account Details" at bounding box center [287, 88] width 114 height 35
click at [1007, 299] on div "Edit All" at bounding box center [993, 294] width 41 height 10
select select "US"
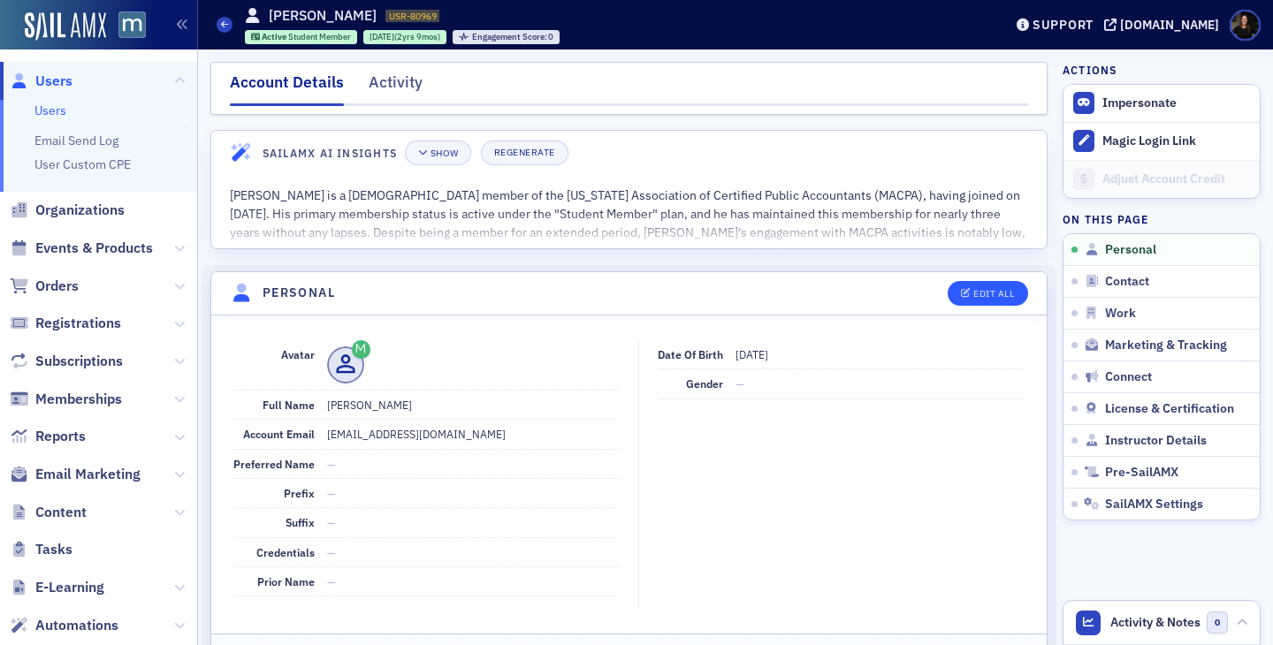
select select "US"
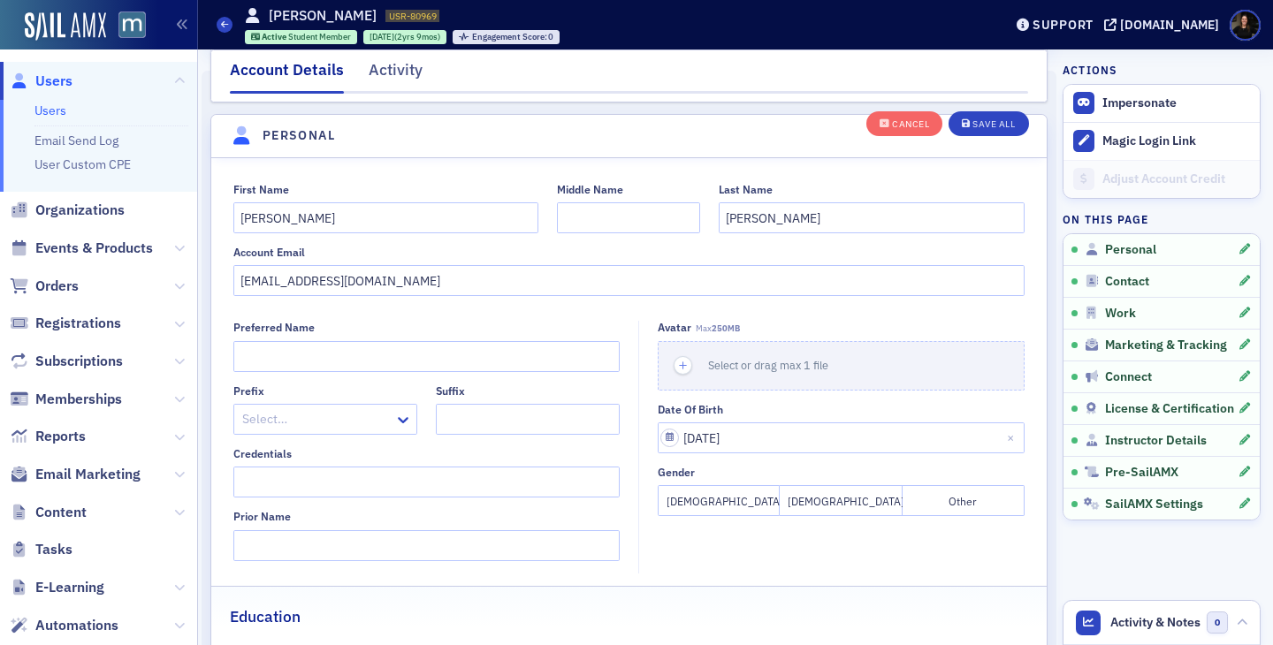
scroll to position [206, 0]
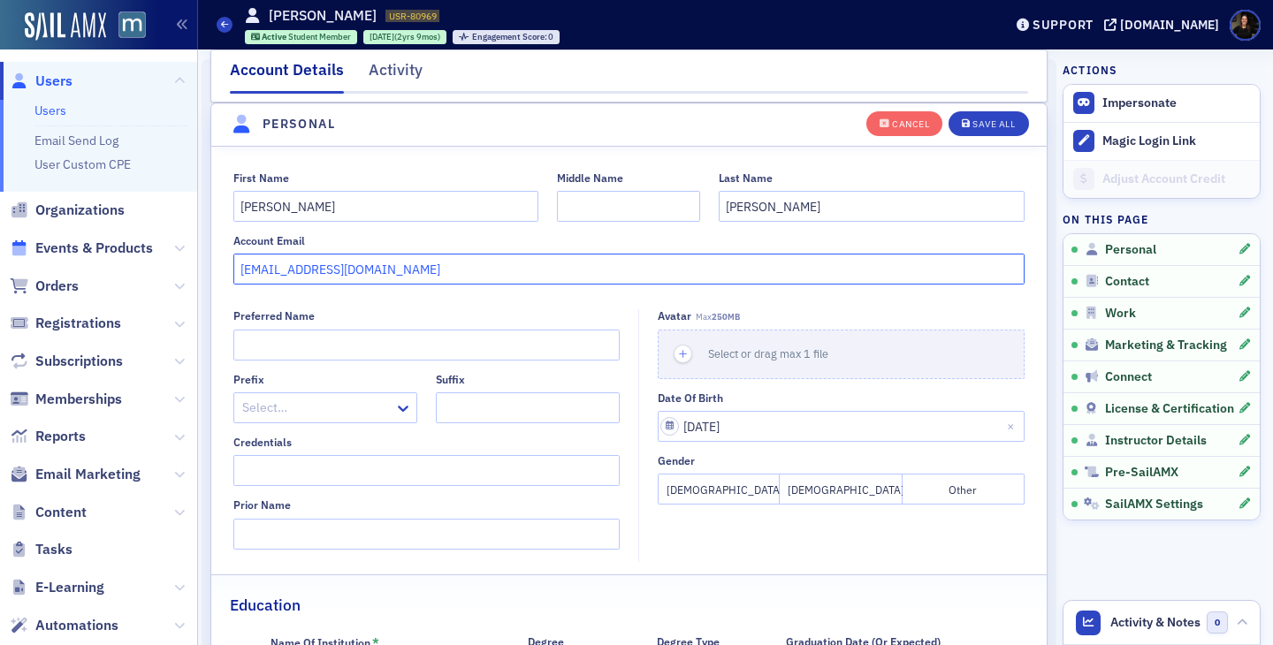
drag, startPoint x: 447, startPoint y: 265, endPoint x: 13, endPoint y: 240, distance: 434.7
click at [12, 240] on div "Users Users Email Send Log User Custom CPE Organizations Events & Products Orde…" at bounding box center [636, 322] width 1273 height 645
paste input "freeman@uhy-us"
type input "afreeman@uhy-us.com"
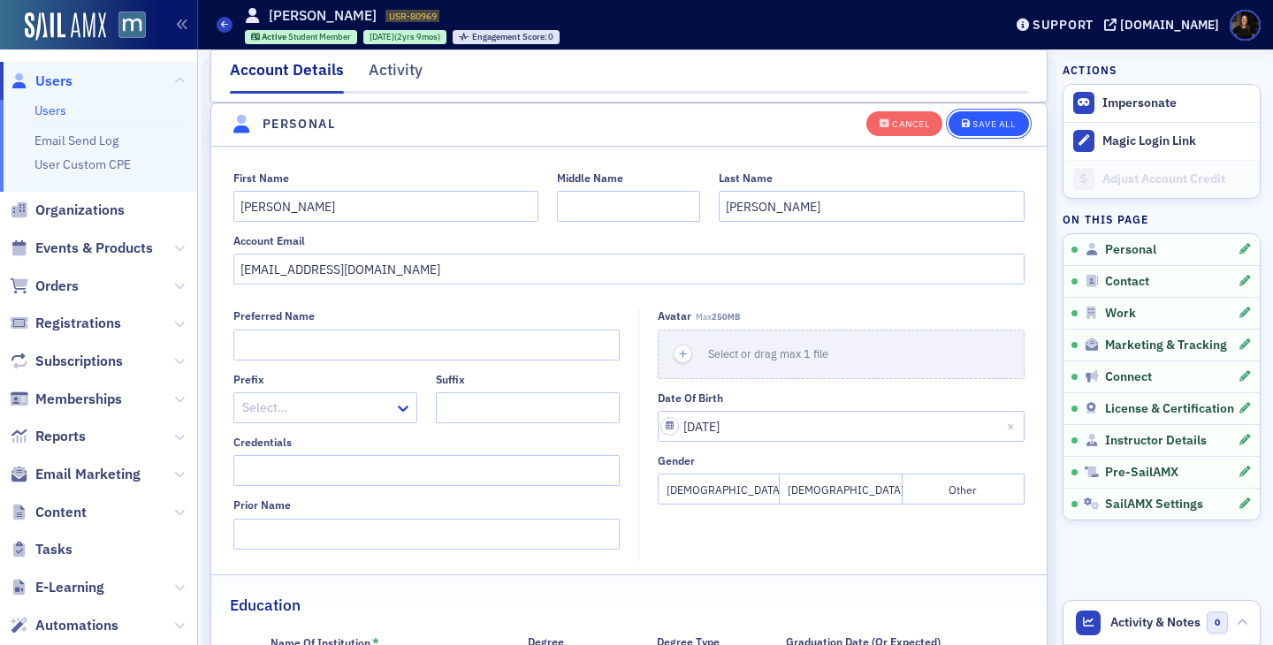
click at [1000, 125] on div "Save All" at bounding box center [993, 124] width 42 height 10
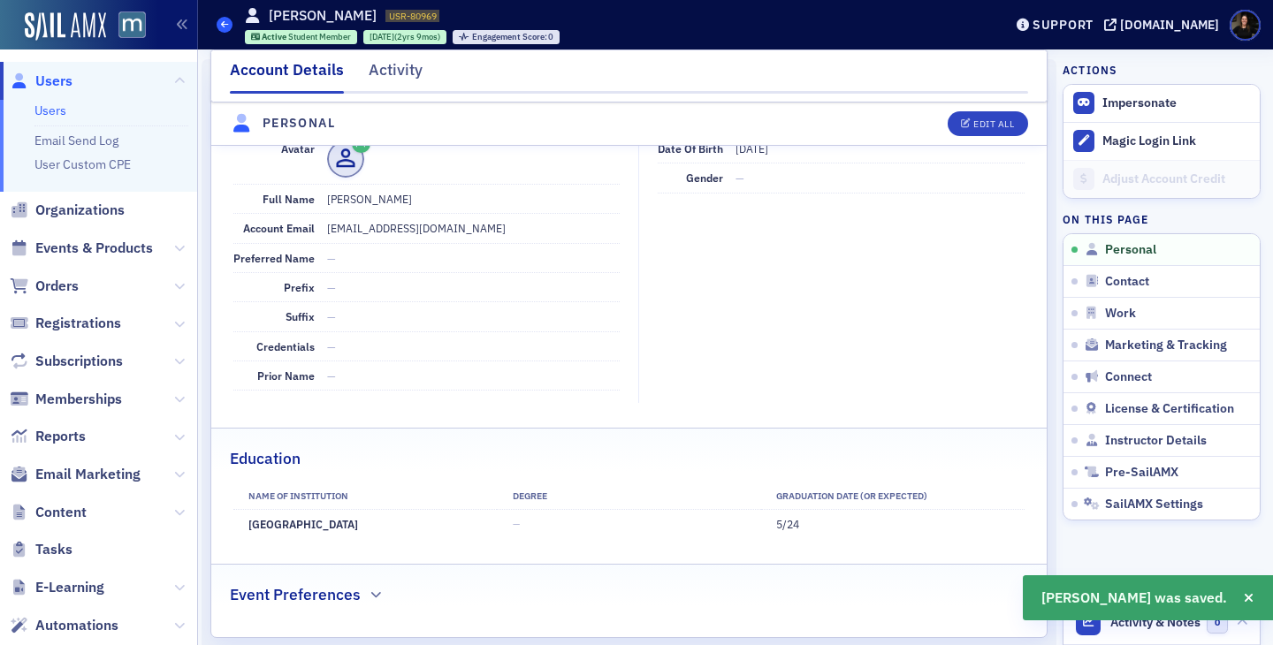
click at [226, 21] on icon at bounding box center [224, 24] width 7 height 8
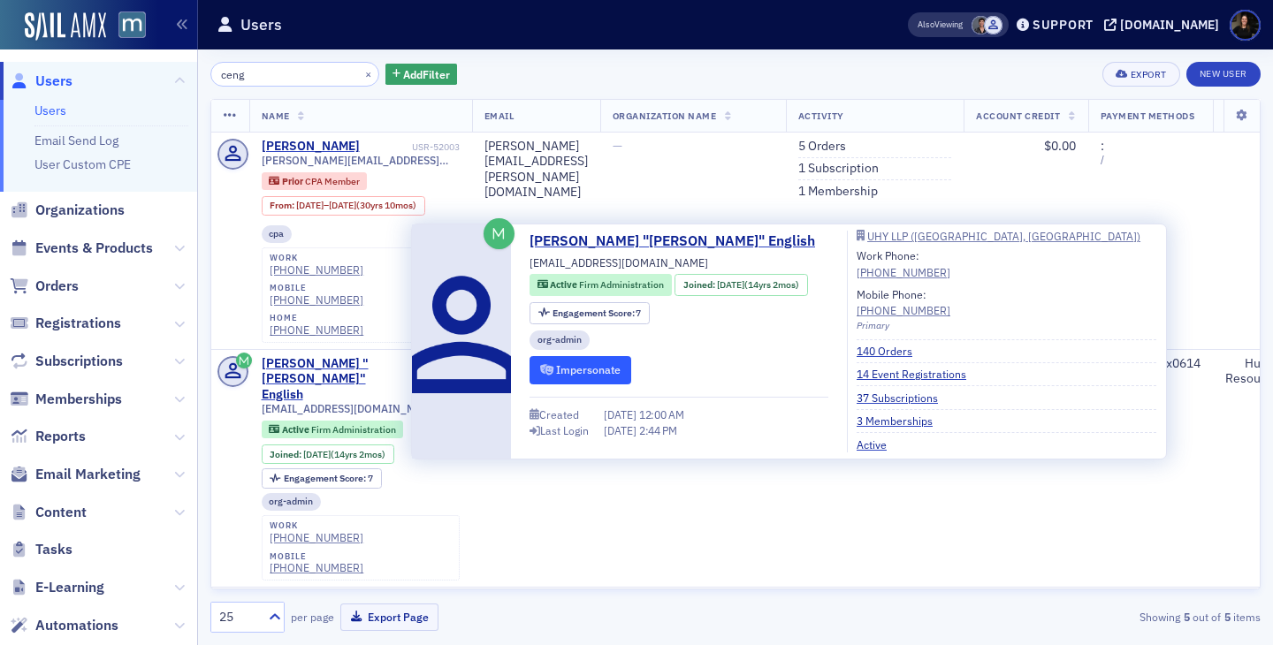
click at [559, 359] on button "Impersonate" at bounding box center [580, 369] width 102 height 27
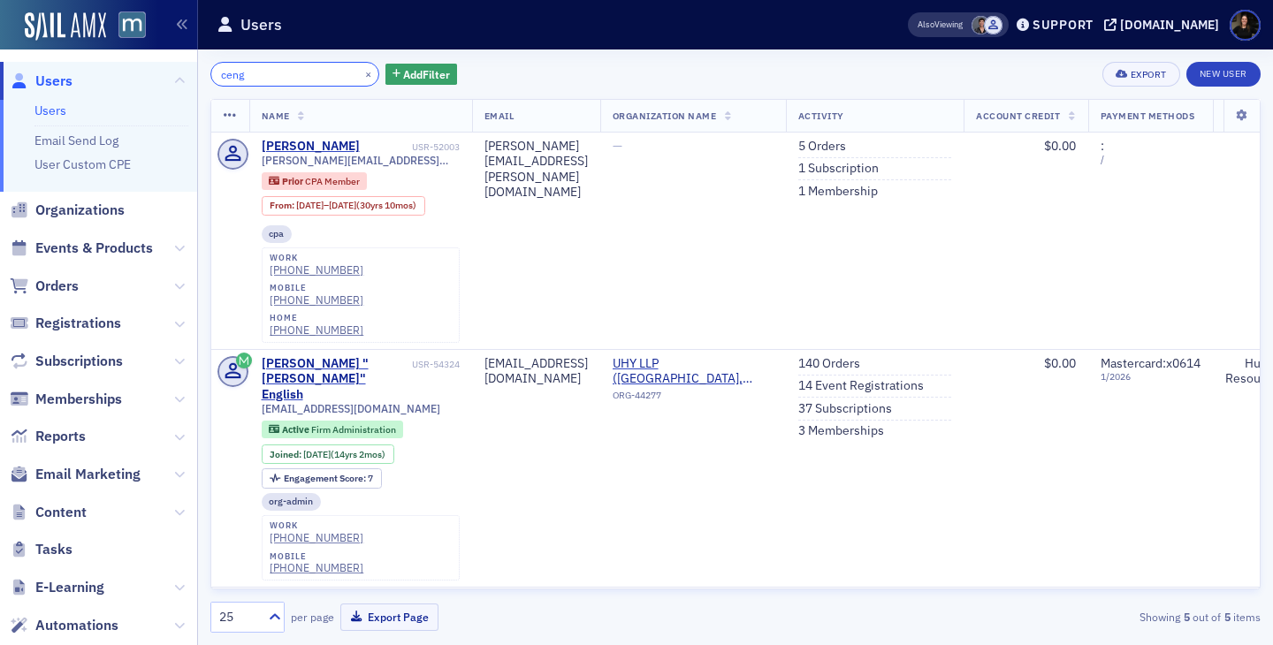
drag, startPoint x: 266, startPoint y: 80, endPoint x: 133, endPoint y: 38, distance: 139.2
click at [141, 42] on div "Users Users Email Send Log User Custom CPE Organizations Events & Products Orde…" at bounding box center [636, 322] width 1273 height 645
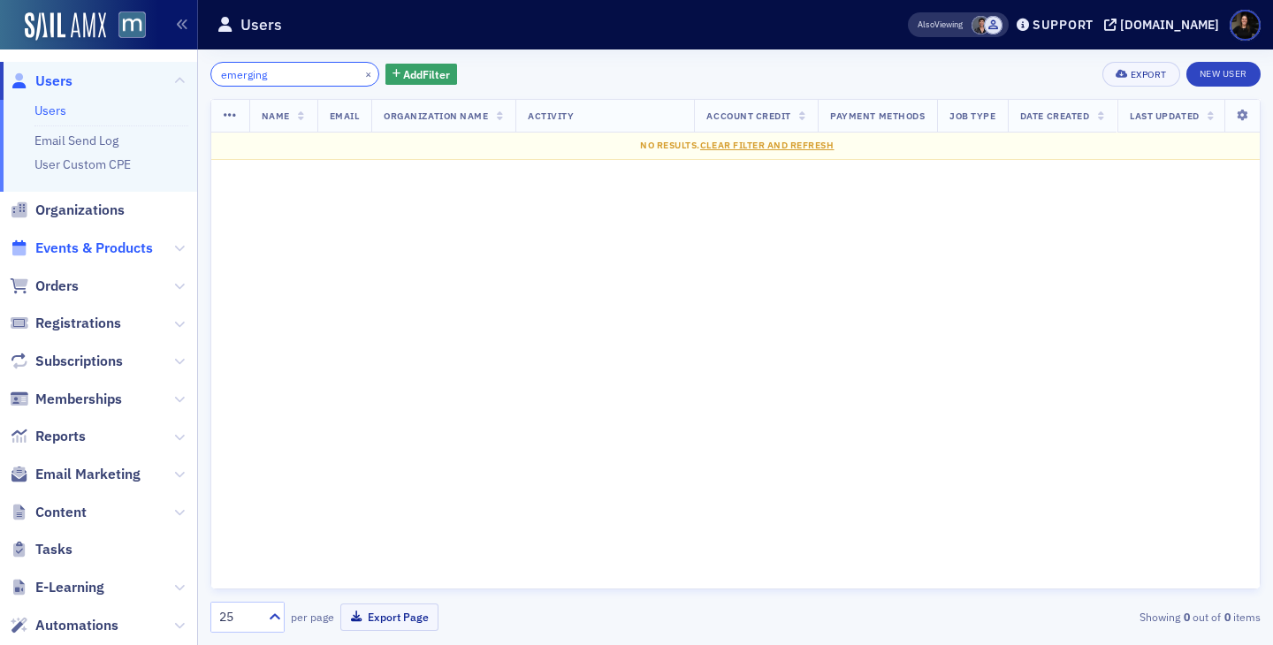
type input "emerging"
click at [91, 240] on span "Events & Products" at bounding box center [94, 248] width 118 height 19
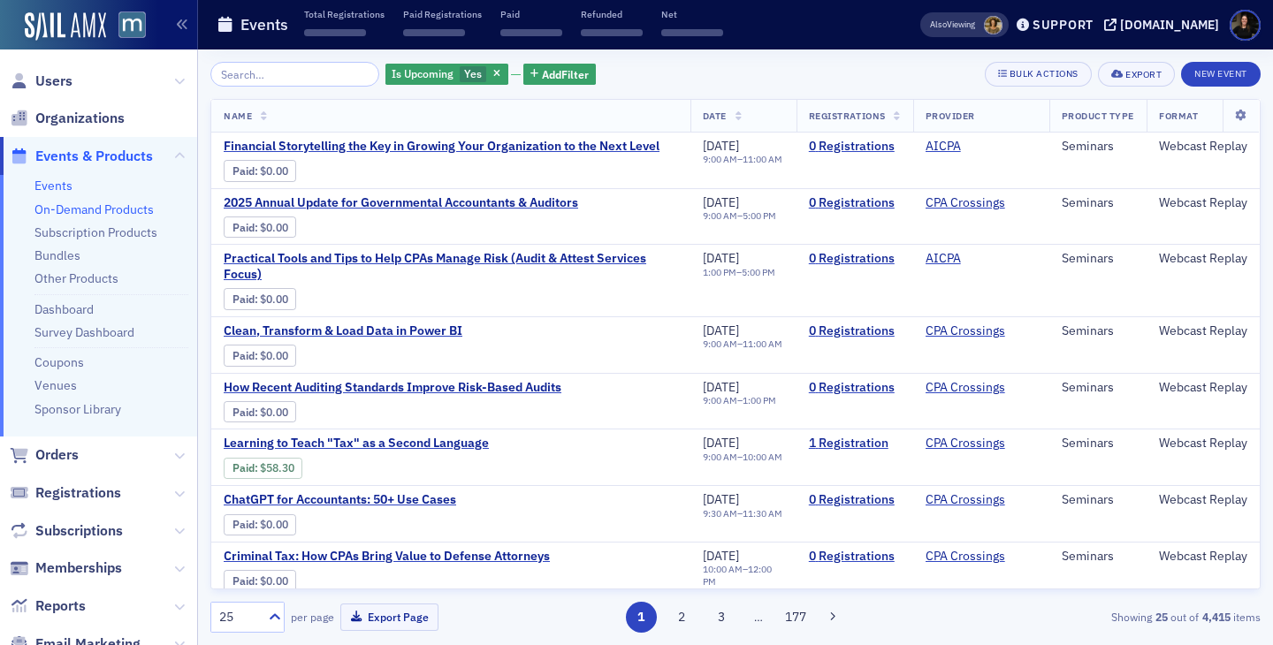
click at [58, 207] on link "On-Demand Products" at bounding box center [93, 210] width 119 height 16
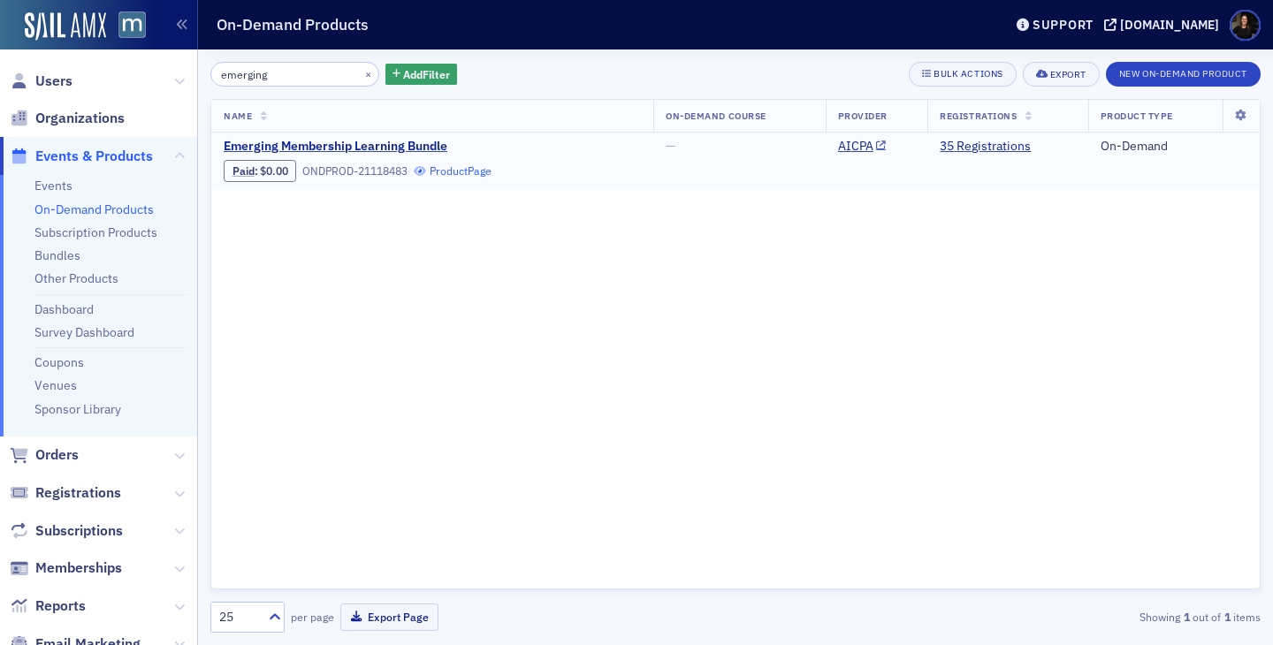
type input "emerging"
click at [448, 170] on link "Product Page" at bounding box center [453, 170] width 78 height 13
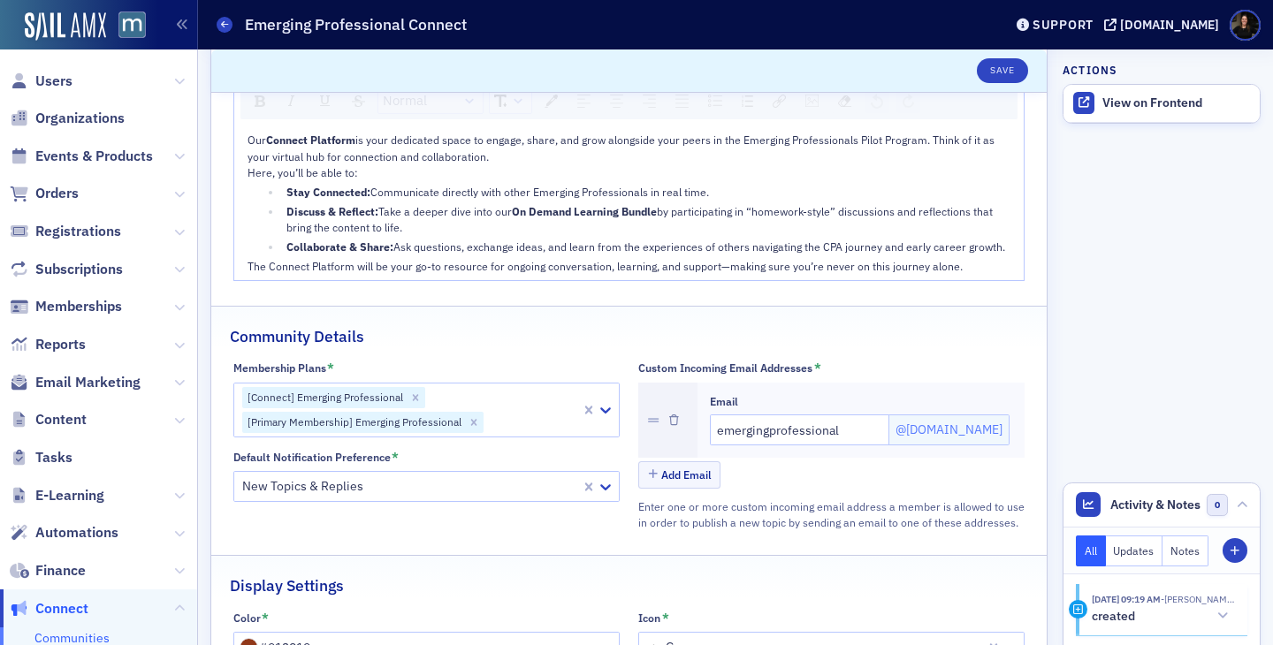
scroll to position [203, 0]
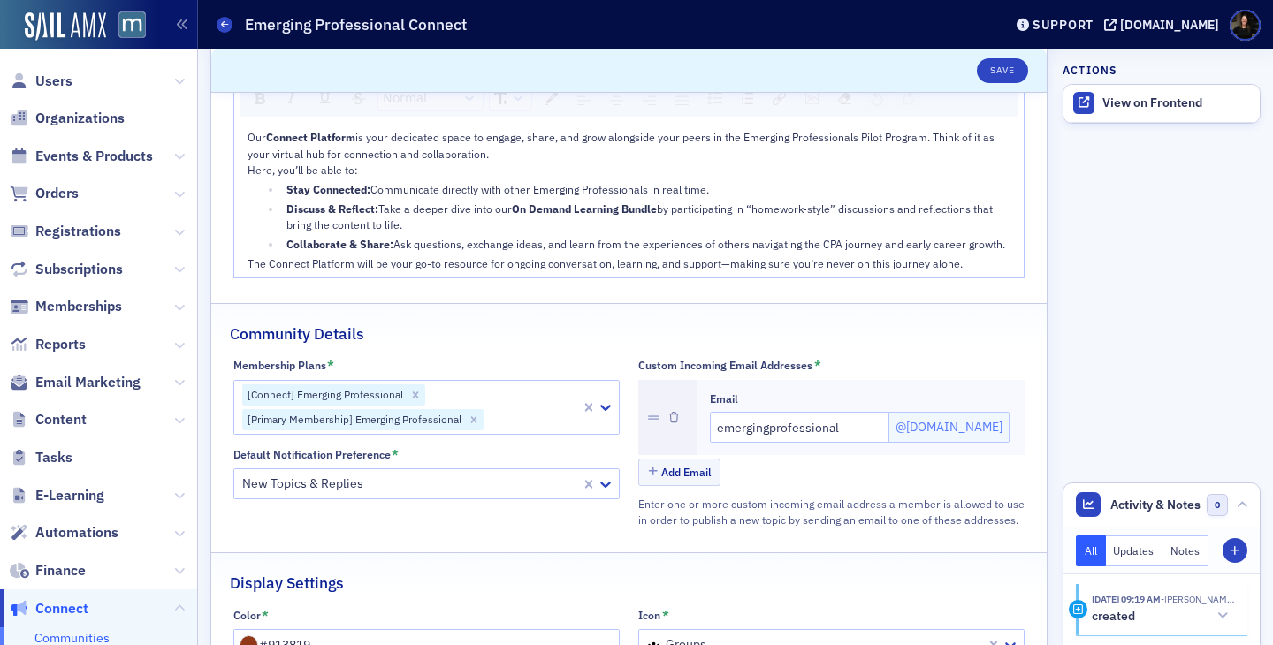
click at [498, 420] on div at bounding box center [532, 419] width 94 height 22
type input "e"
click at [704, 342] on div "Community Details" at bounding box center [629, 325] width 798 height 42
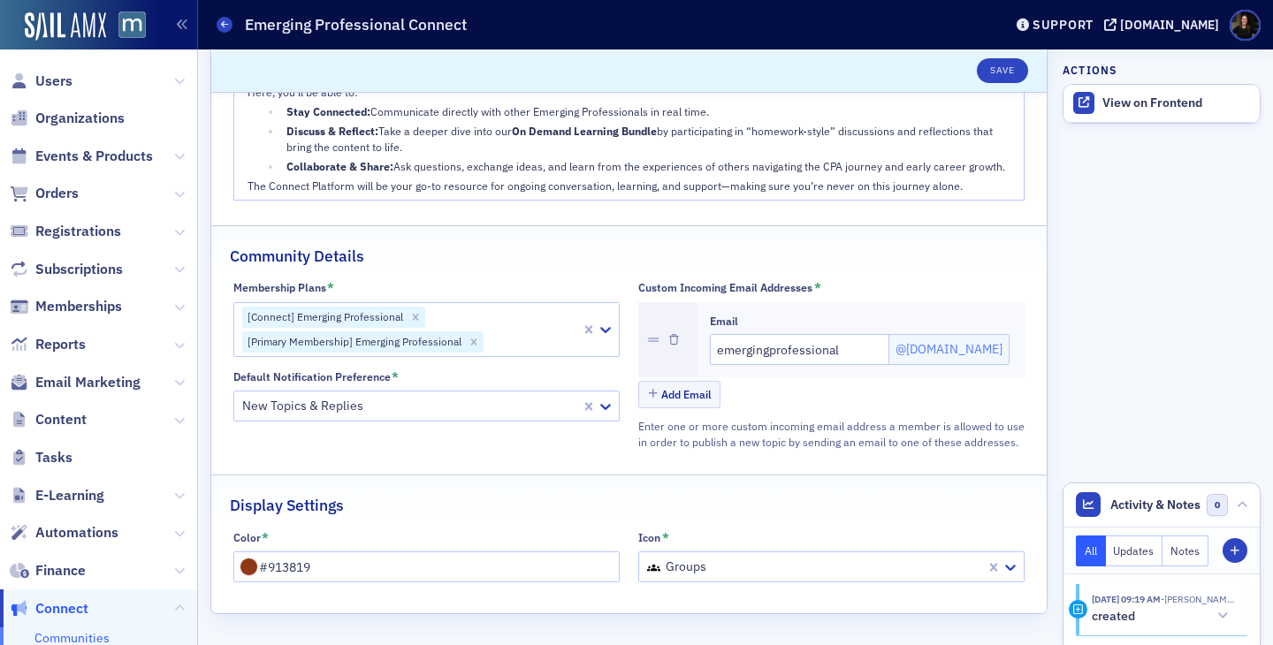
scroll to position [0, 0]
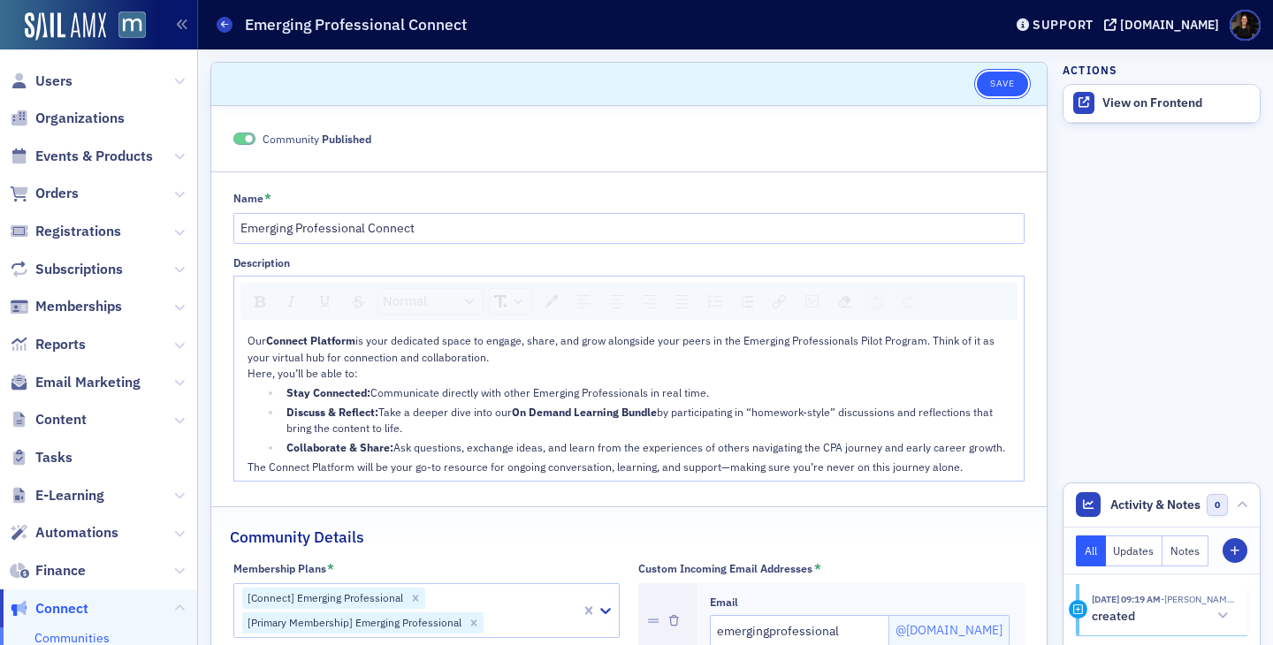
click at [998, 85] on button "Save" at bounding box center [1002, 84] width 50 height 25
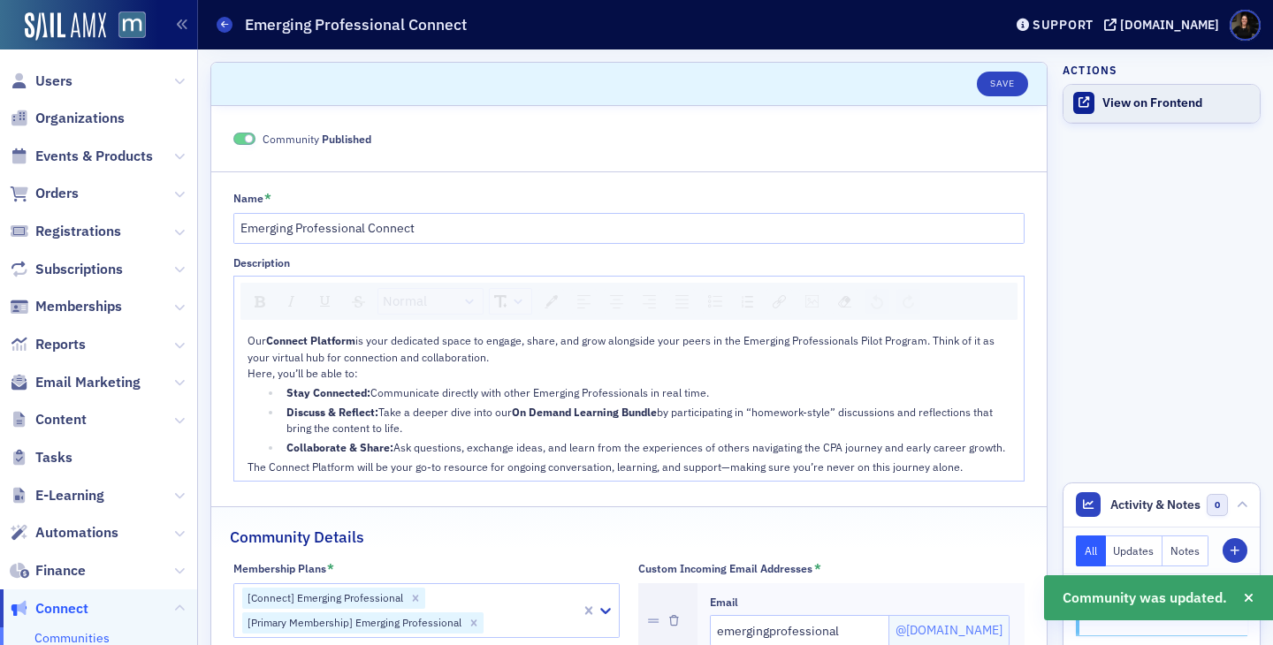
click at [1157, 103] on div "View on Frontend" at bounding box center [1176, 103] width 148 height 16
click at [1100, 118] on link "View on Frontend" at bounding box center [1161, 103] width 196 height 37
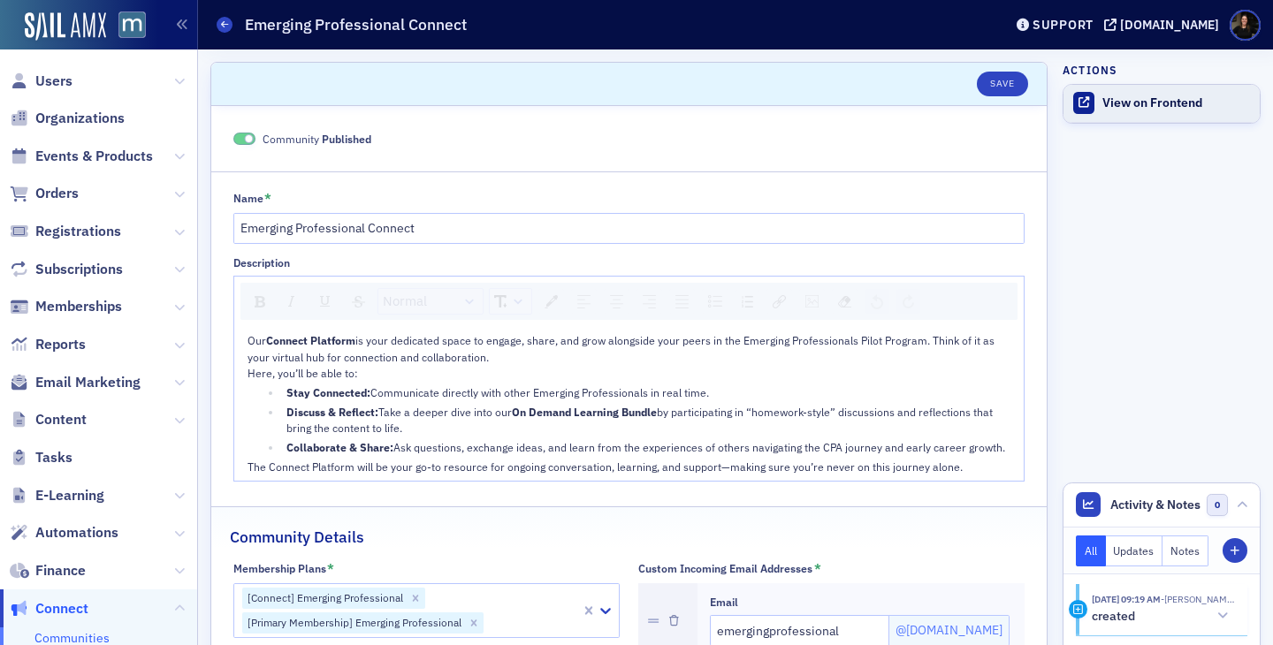
click at [1119, 101] on div "View on Frontend" at bounding box center [1176, 103] width 148 height 16
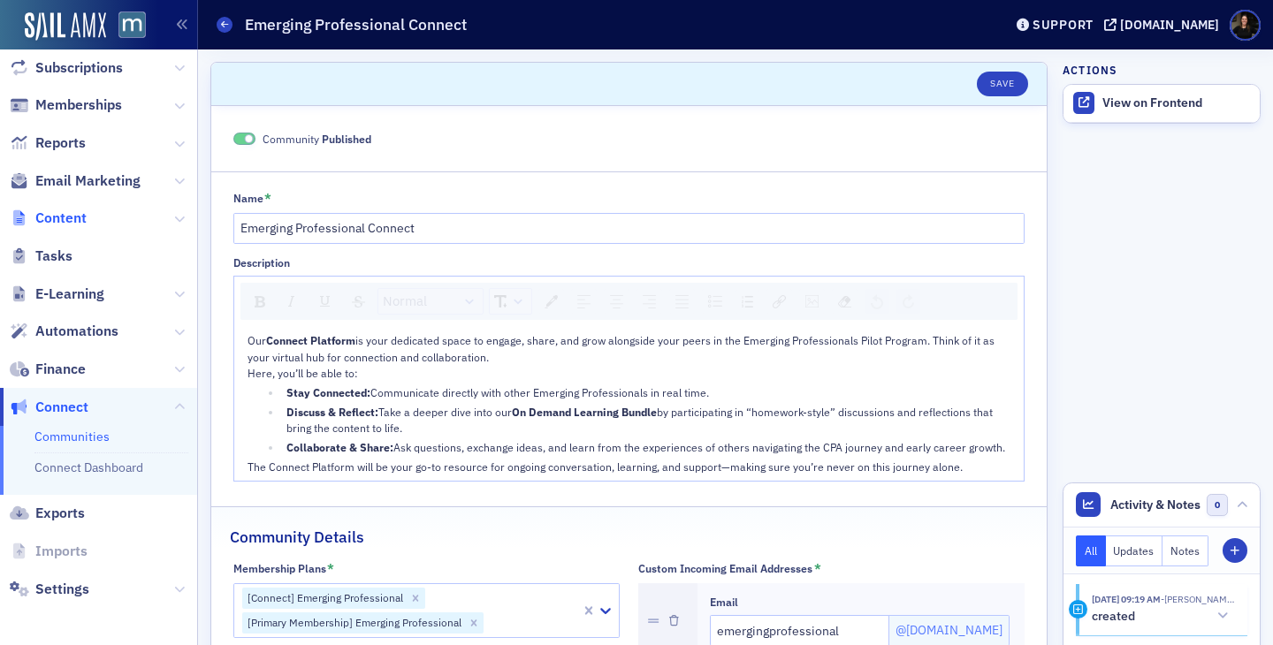
click at [53, 217] on span "Content" at bounding box center [60, 218] width 51 height 19
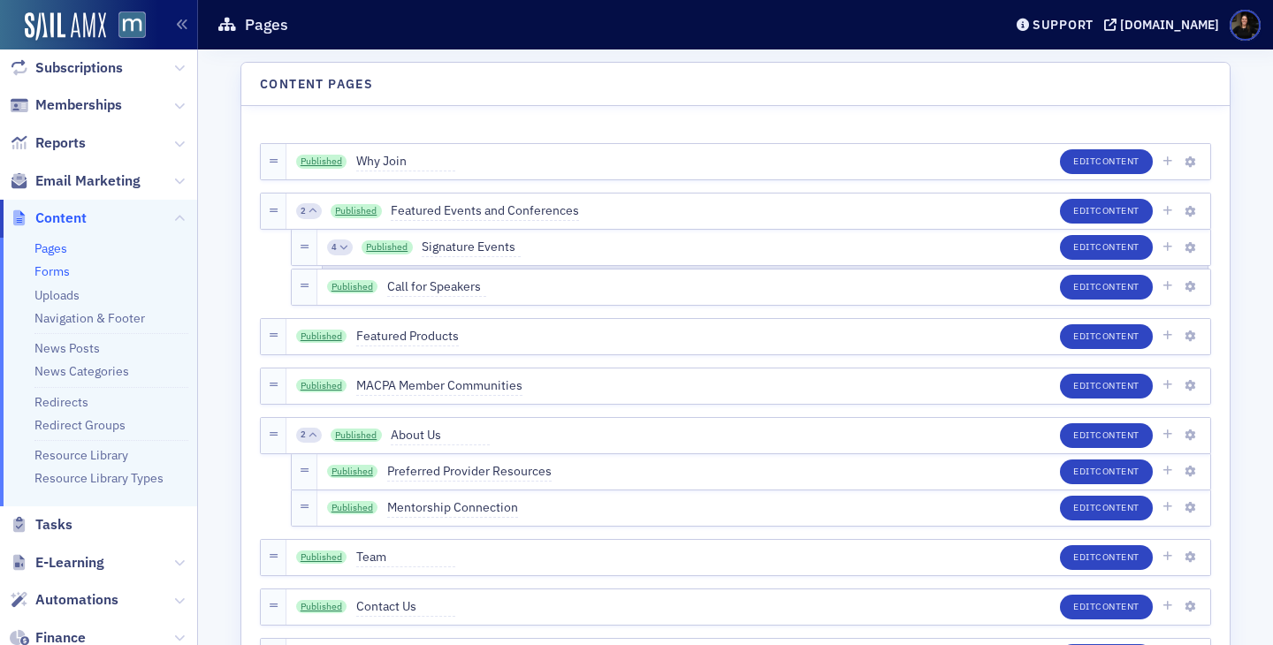
click at [48, 273] on link "Forms" at bounding box center [51, 271] width 35 height 16
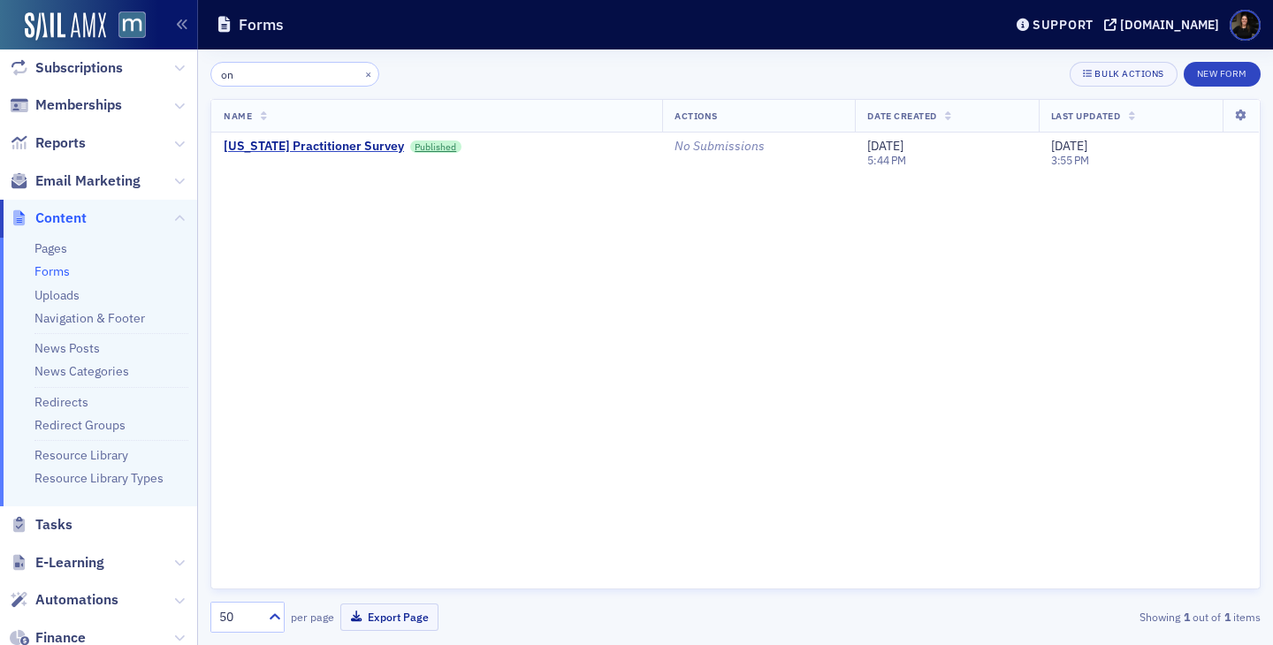
type input "o"
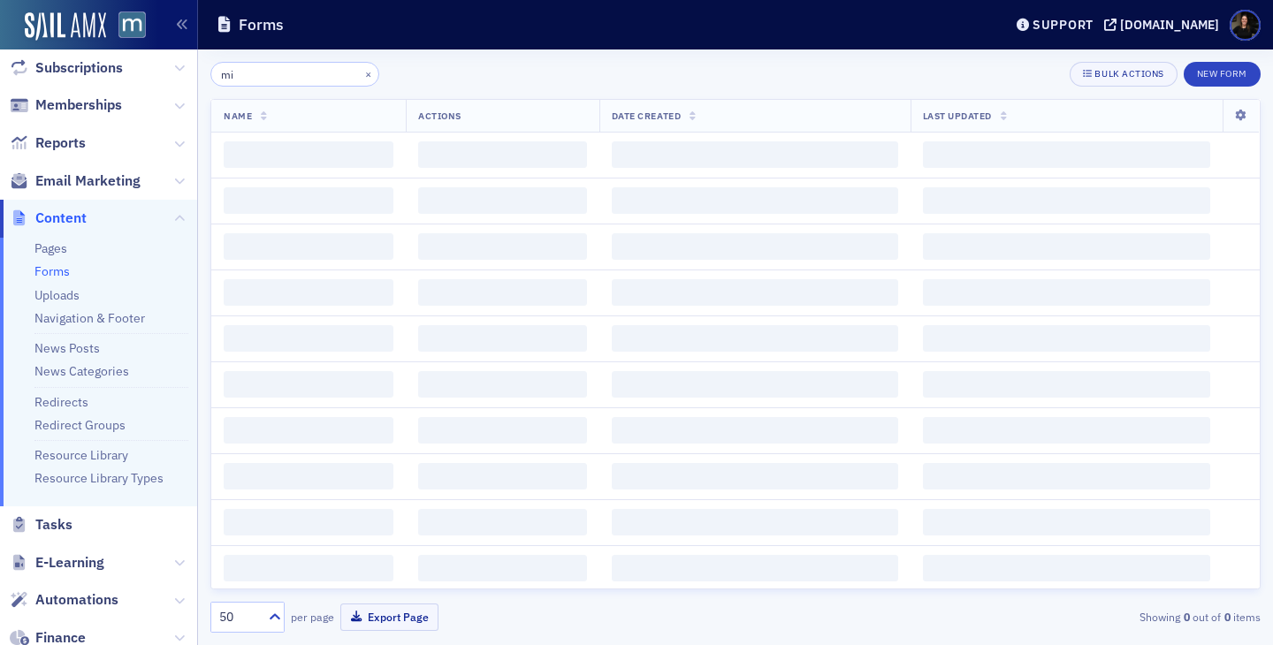
type input "m"
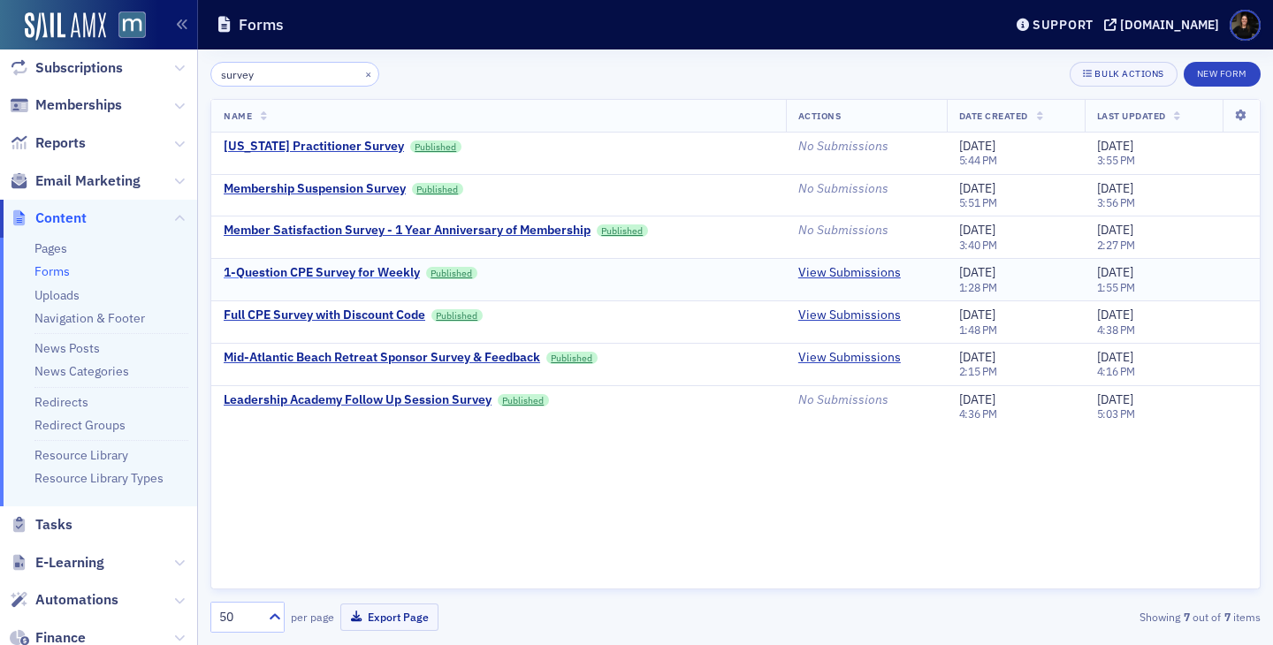
type input "survey"
click at [297, 273] on div "1-Question CPE Survey for Weekly" at bounding box center [322, 273] width 196 height 16
click at [817, 267] on link "View Submissions" at bounding box center [849, 273] width 103 height 16
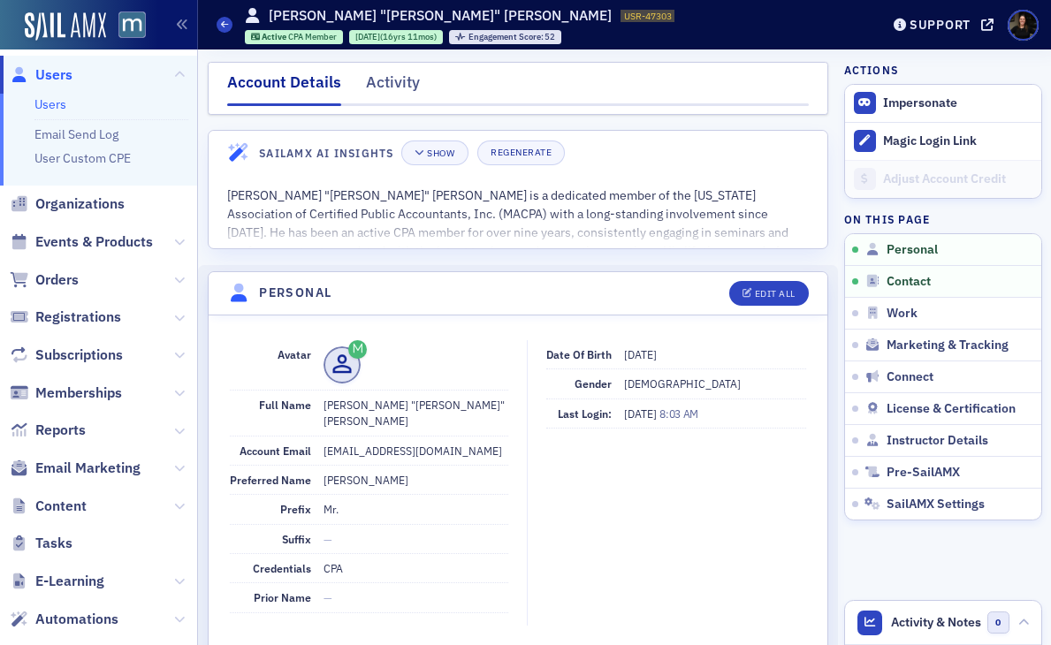
scroll to position [520, 0]
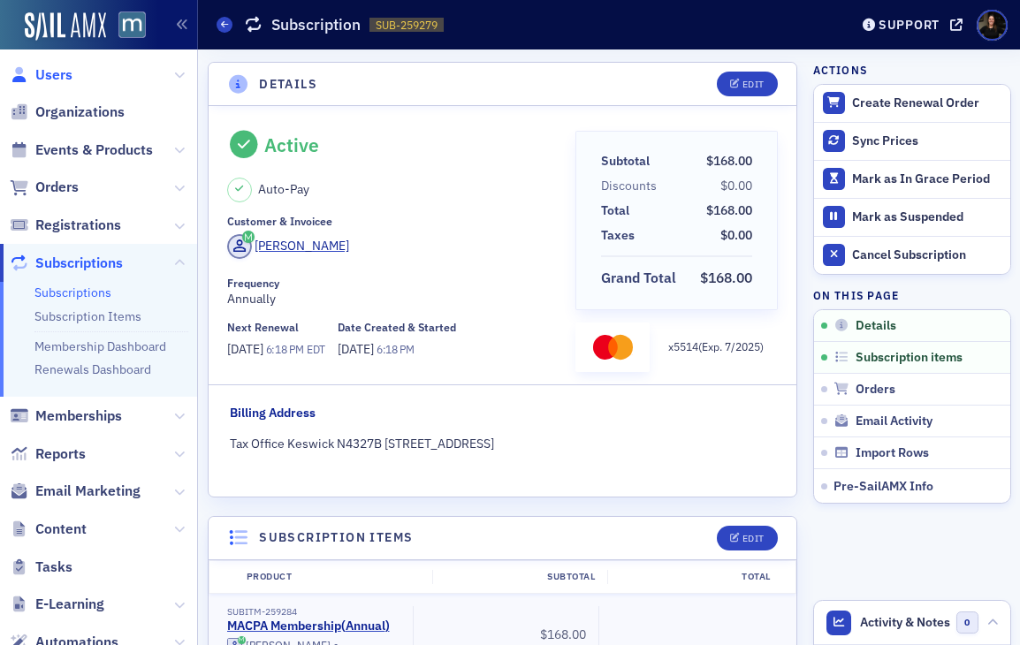
click at [43, 71] on span "Users" at bounding box center [53, 74] width 37 height 19
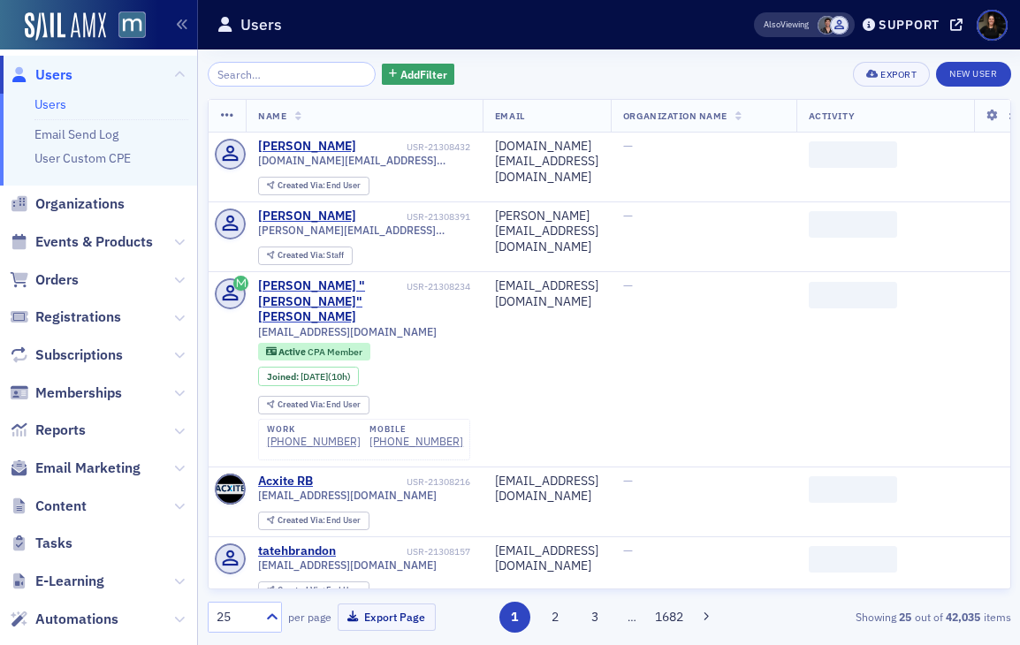
click at [313, 71] on input "search" at bounding box center [292, 74] width 169 height 25
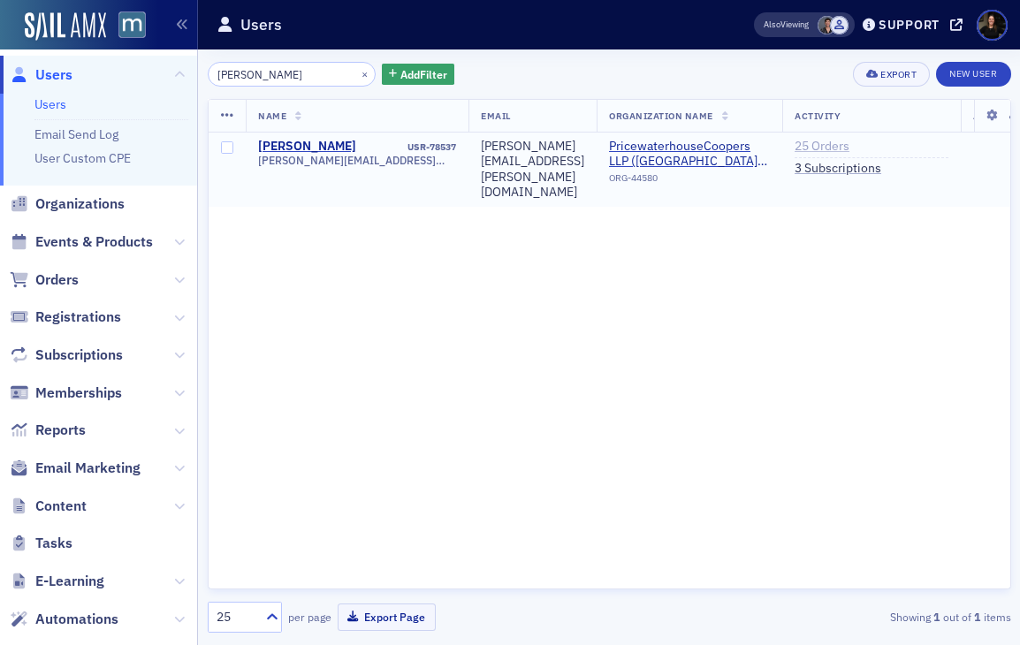
type input "[PERSON_NAME]"
click at [849, 149] on link "25 Orders" at bounding box center [822, 147] width 55 height 16
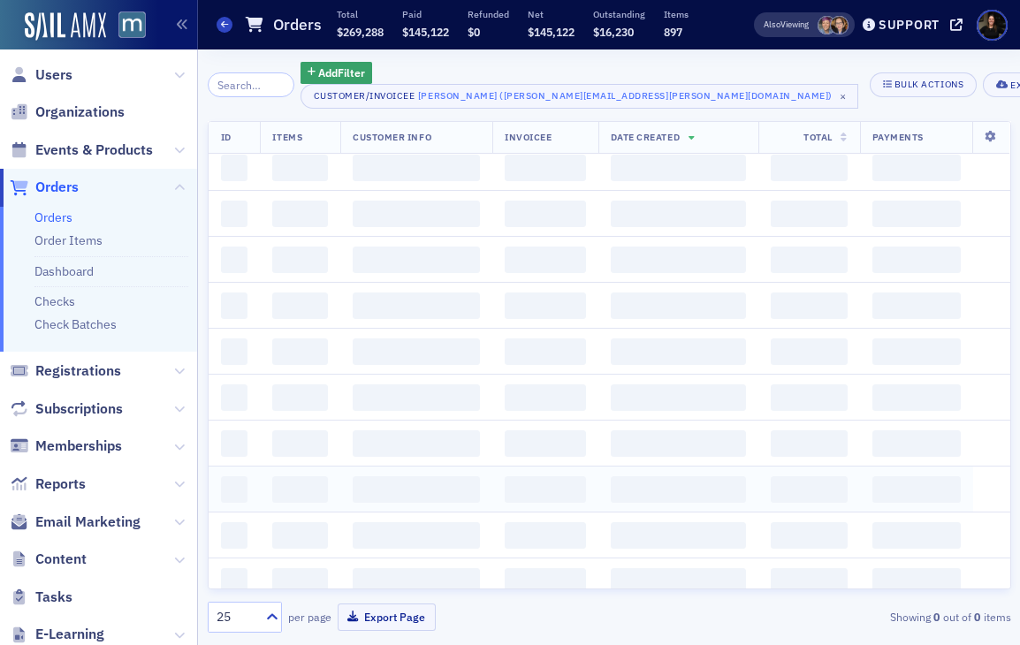
scroll to position [13, 0]
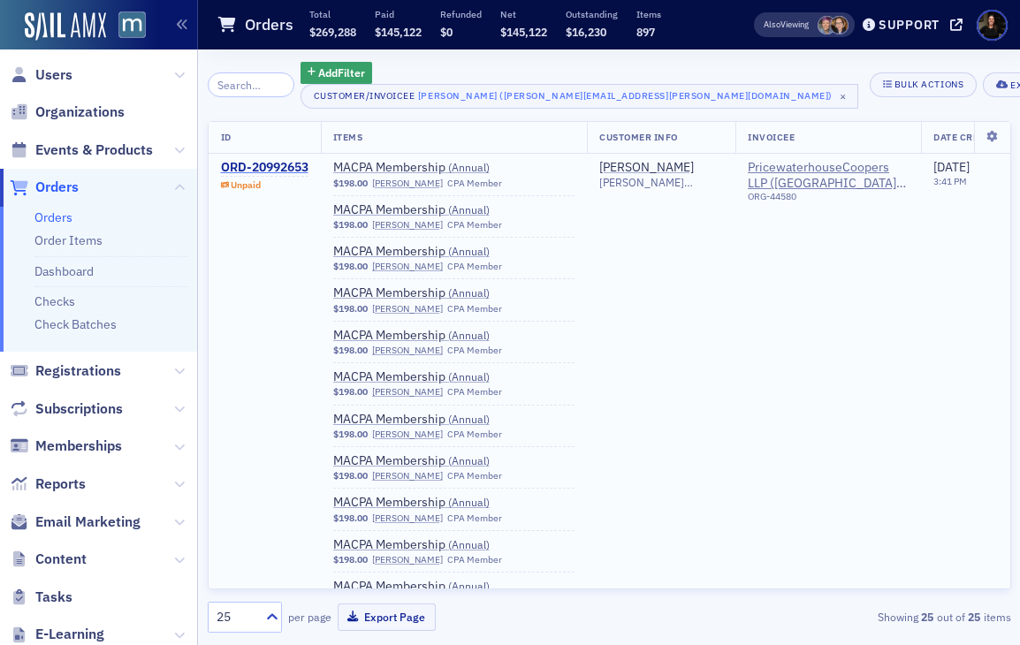
click at [270, 165] on div "ORD-20992653" at bounding box center [264, 168] width 87 height 16
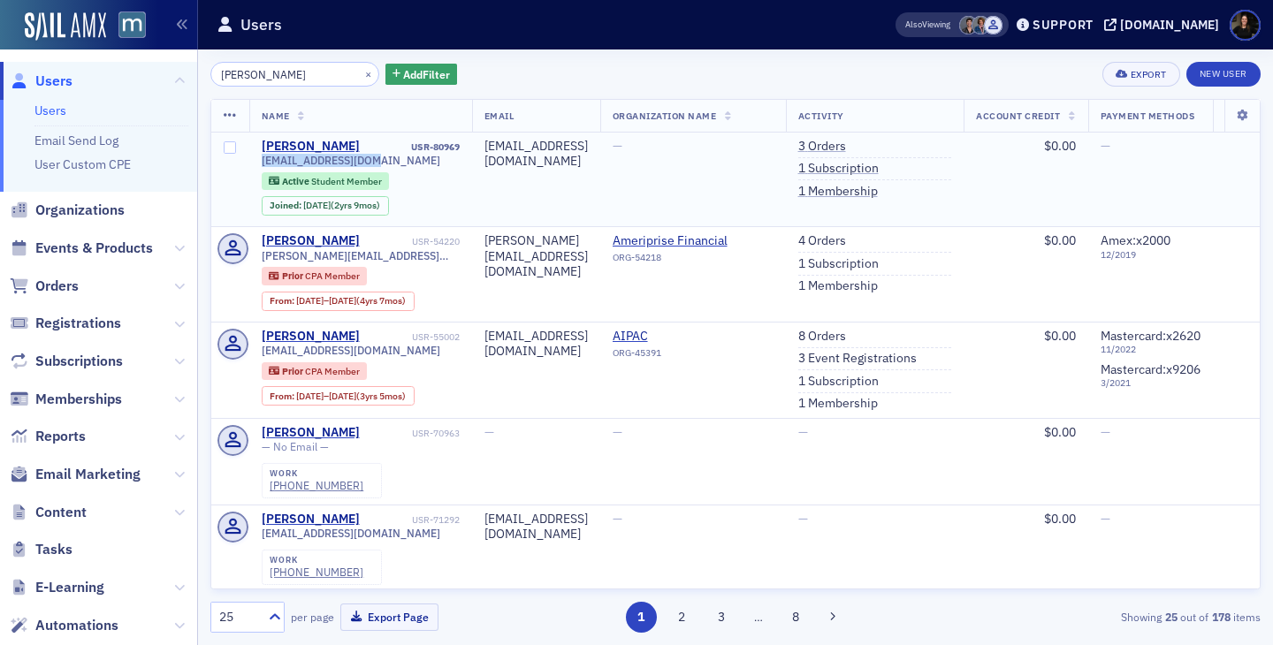
drag, startPoint x: 391, startPoint y: 164, endPoint x: 255, endPoint y: 162, distance: 135.2
click at [256, 162] on td "Adam Freeman USR-80969 afreeman@uhy-us.com Active Student Member Joined : 12/12…" at bounding box center [360, 180] width 223 height 95
copy span "[EMAIL_ADDRESS][DOMAIN_NAME]"
click at [879, 172] on link "1 Subscription" at bounding box center [838, 169] width 80 height 16
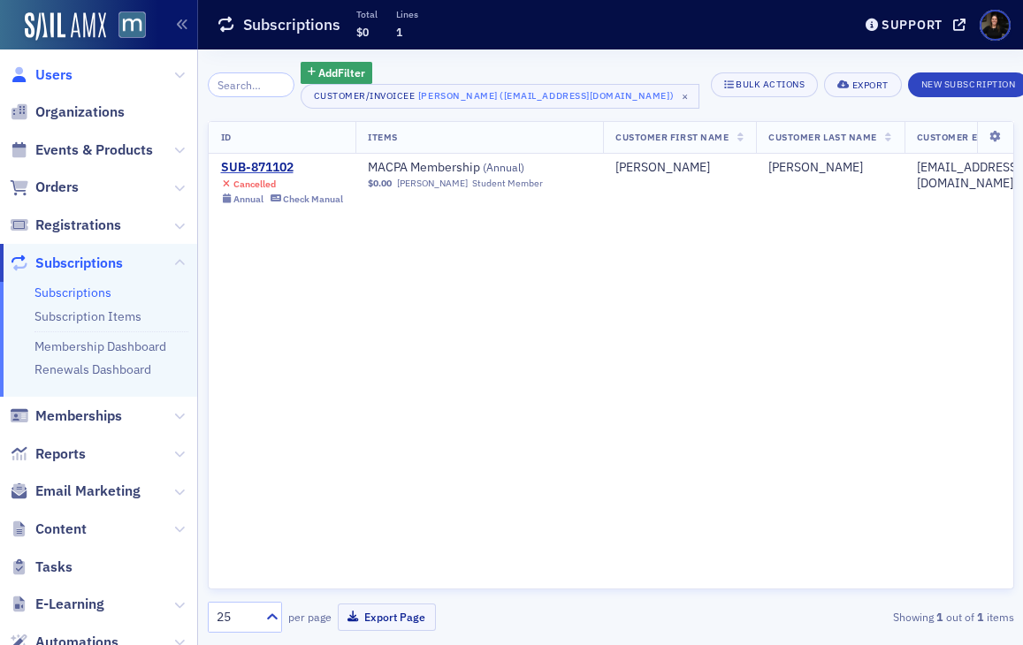
click at [67, 81] on span "Users" at bounding box center [53, 74] width 37 height 19
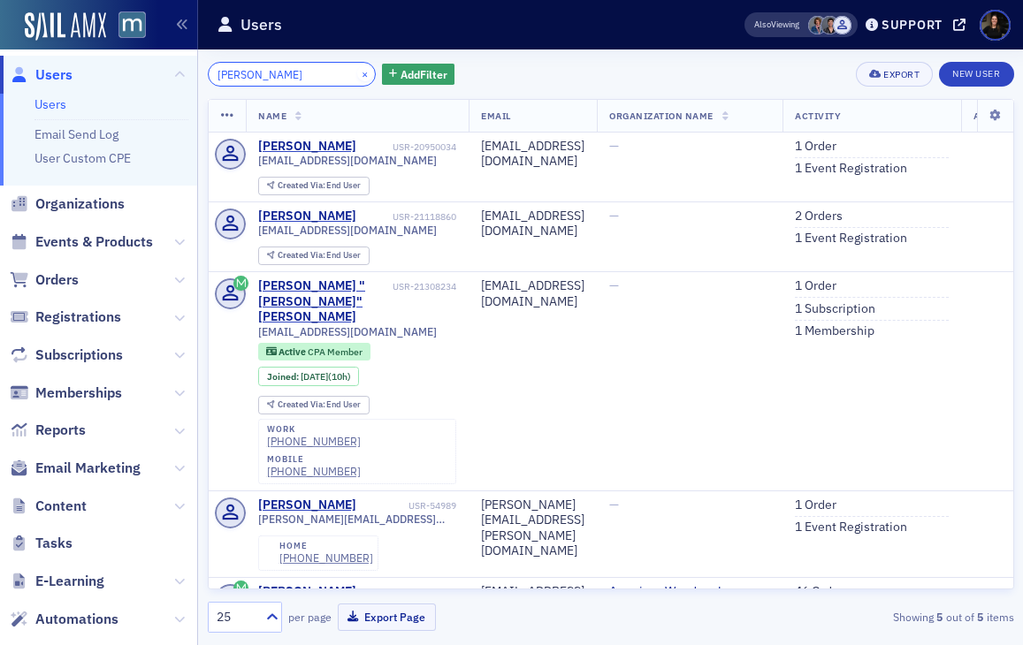
type input "[PERSON_NAME]"
click at [357, 76] on button "×" at bounding box center [365, 73] width 16 height 16
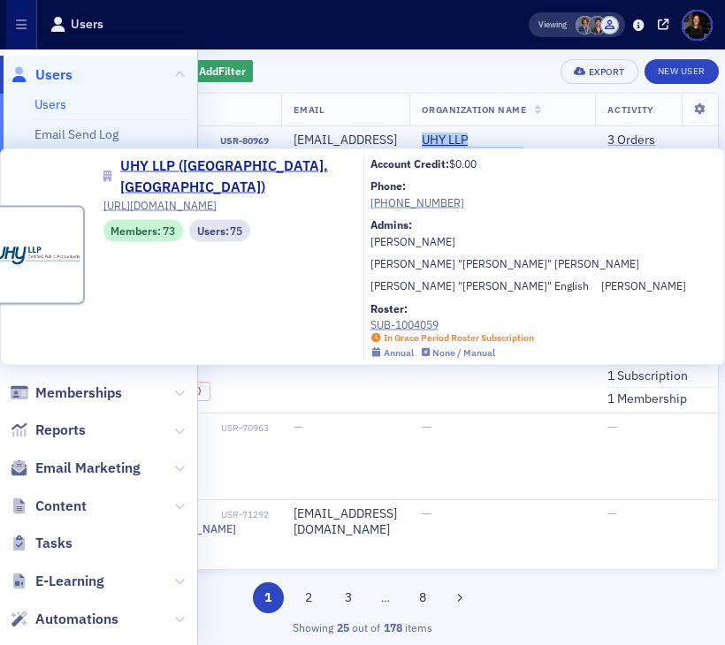
copy span "UHY LLP ([GEOGRAPHIC_DATA], [GEOGRAPHIC_DATA])"
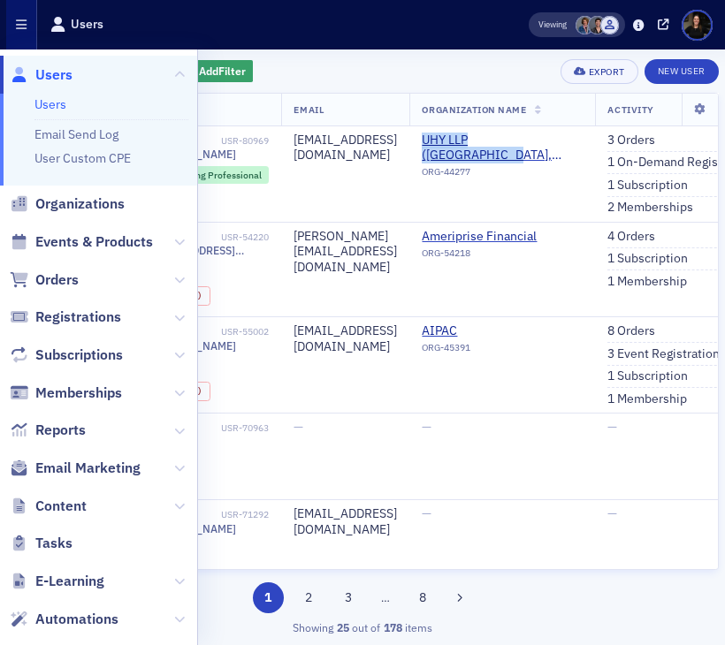
click at [16, 27] on icon "button" at bounding box center [21, 25] width 11 height 12
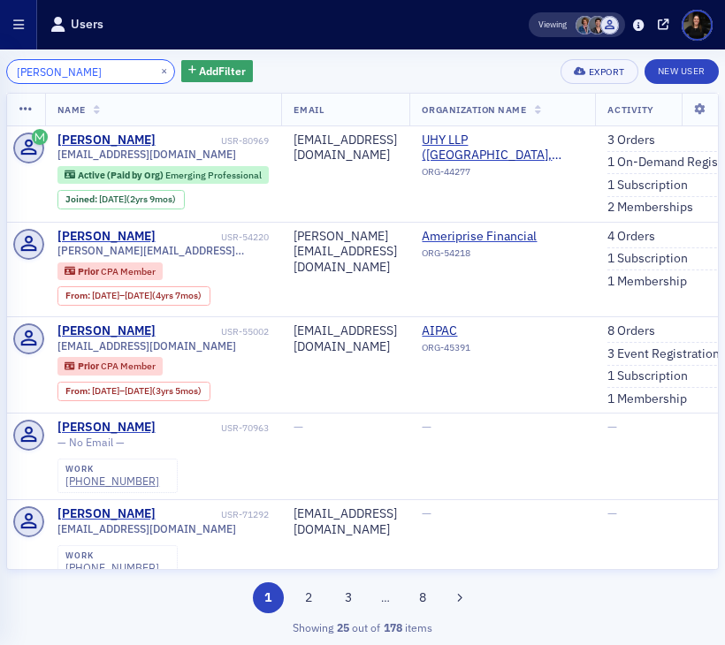
drag, startPoint x: 105, startPoint y: 71, endPoint x: 0, endPoint y: 16, distance: 118.6
click at [0, 19] on div "Users Users Email Send Log User Custom CPE Organizations Events & Products Orde…" at bounding box center [362, 322] width 725 height 645
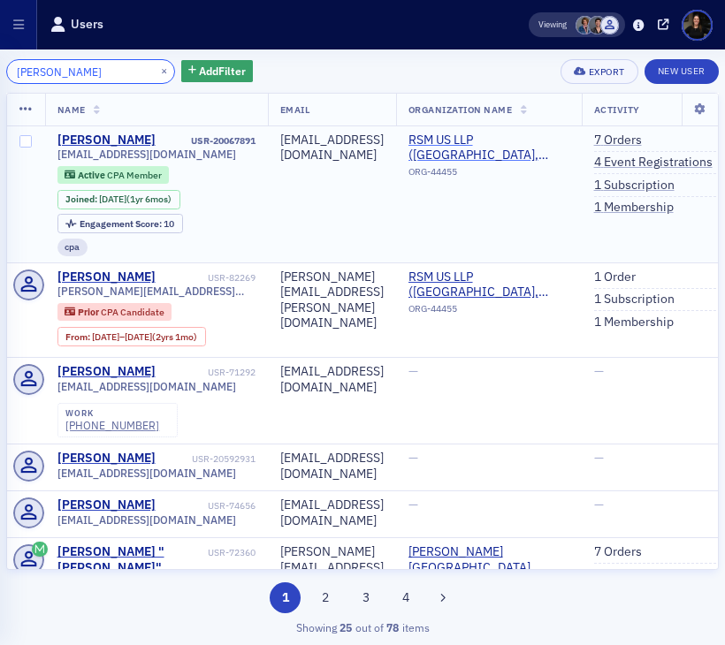
type input "[PERSON_NAME]"
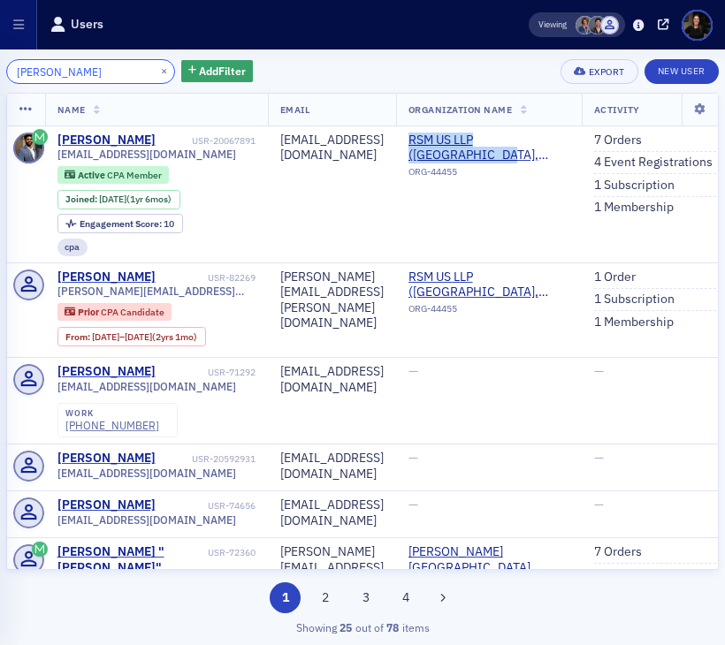
click at [85, 72] on input "[PERSON_NAME]" at bounding box center [90, 71] width 169 height 25
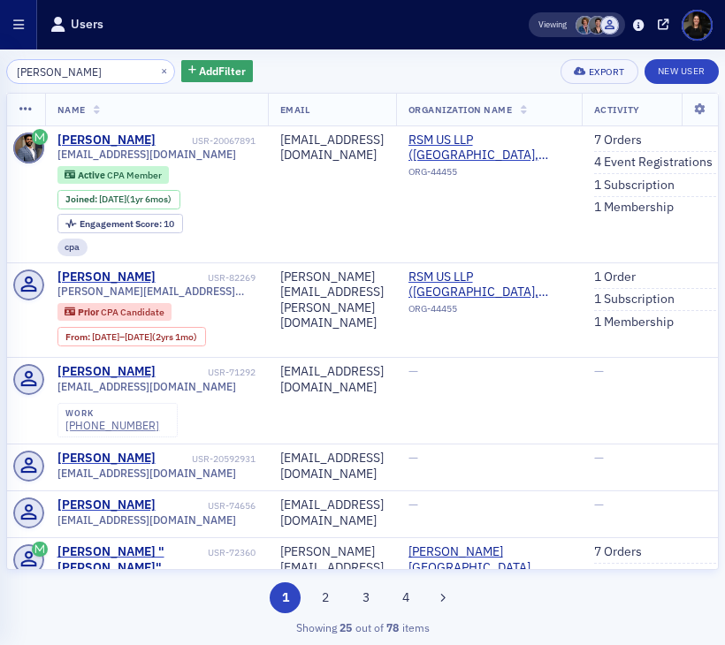
click at [24, 29] on button "button" at bounding box center [18, 24] width 37 height 49
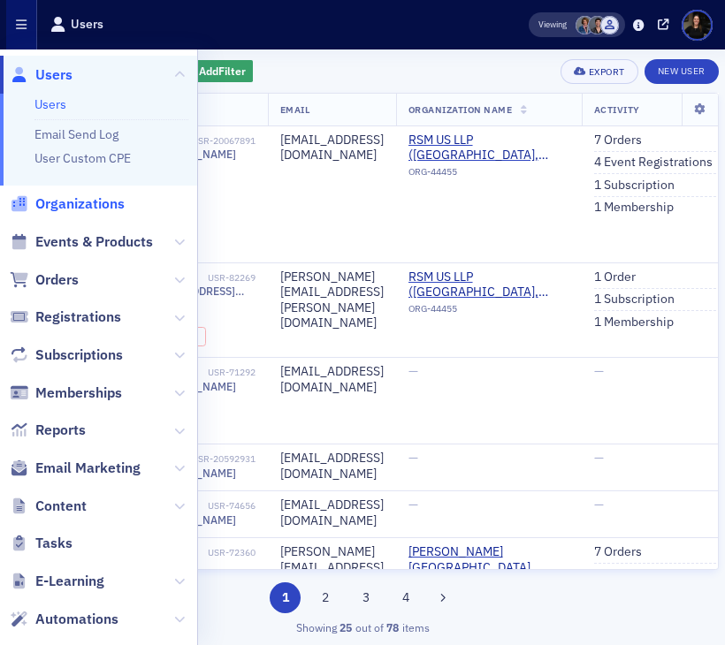
click at [57, 205] on span "Organizations" at bounding box center [79, 203] width 89 height 19
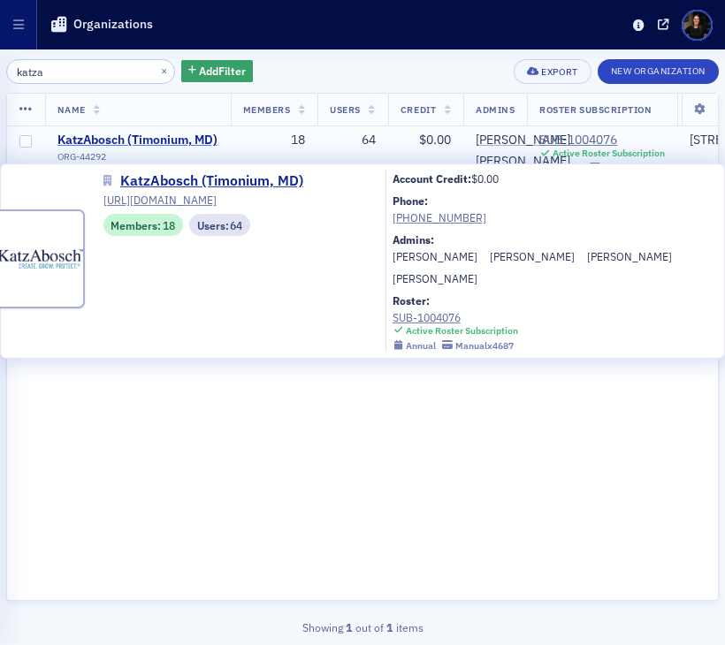
type input "katza"
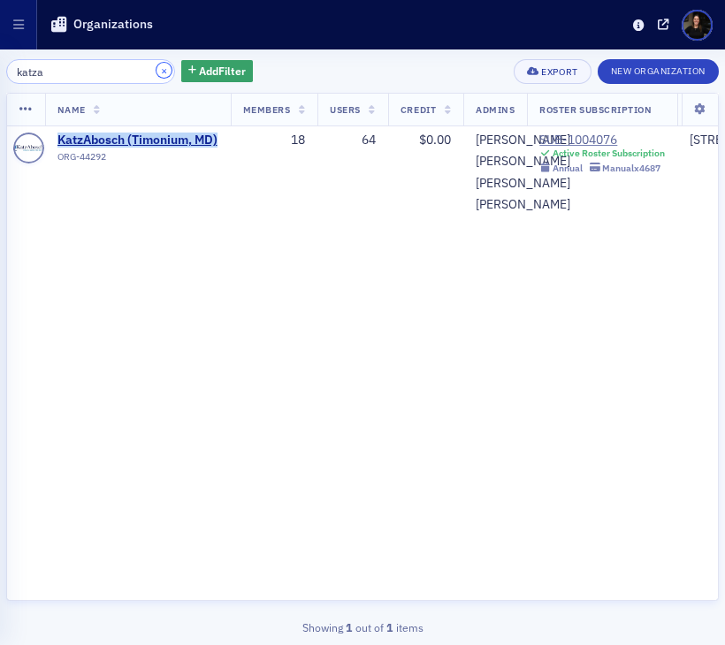
click at [156, 74] on button "×" at bounding box center [164, 71] width 16 height 16
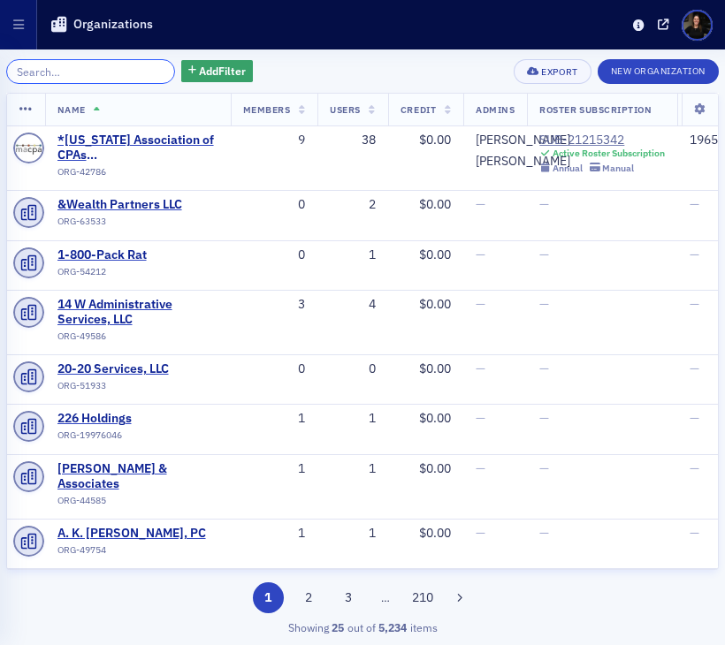
click at [98, 83] on div "Add Filter Export New Organization Name Members Users Credit Admins Roster Subs…" at bounding box center [362, 347] width 712 height 577
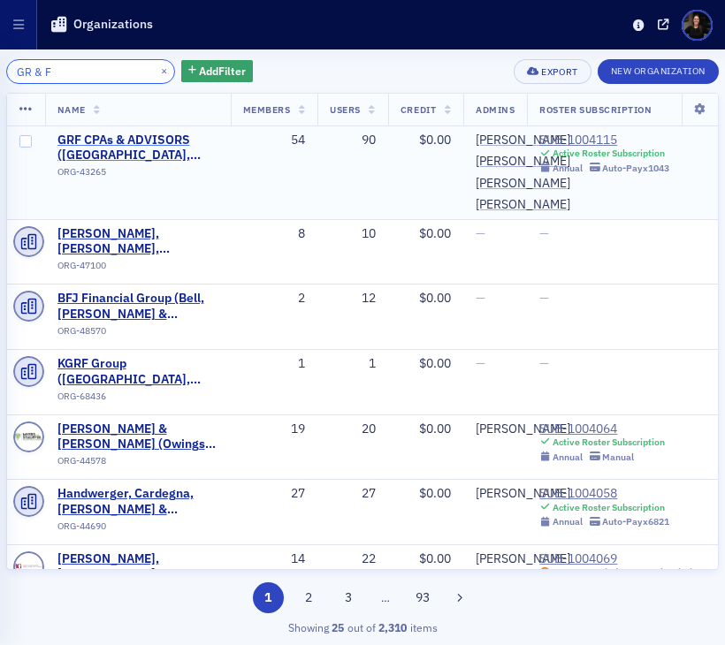
type input "GR & F"
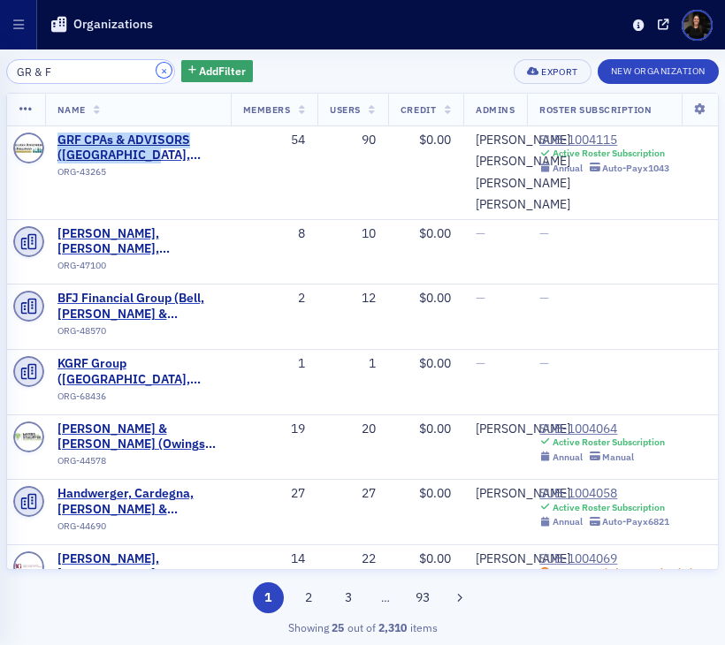
click at [156, 72] on button "×" at bounding box center [164, 71] width 16 height 16
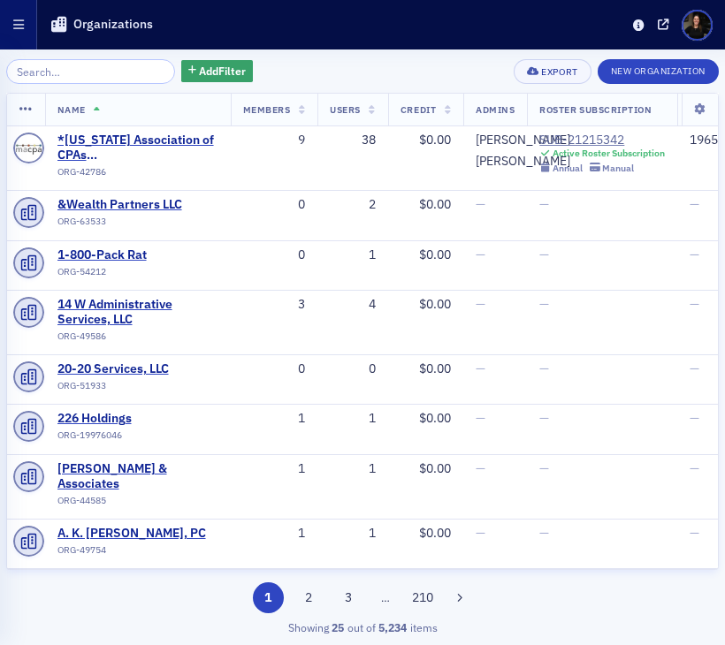
click at [22, 27] on icon "button" at bounding box center [18, 25] width 11 height 12
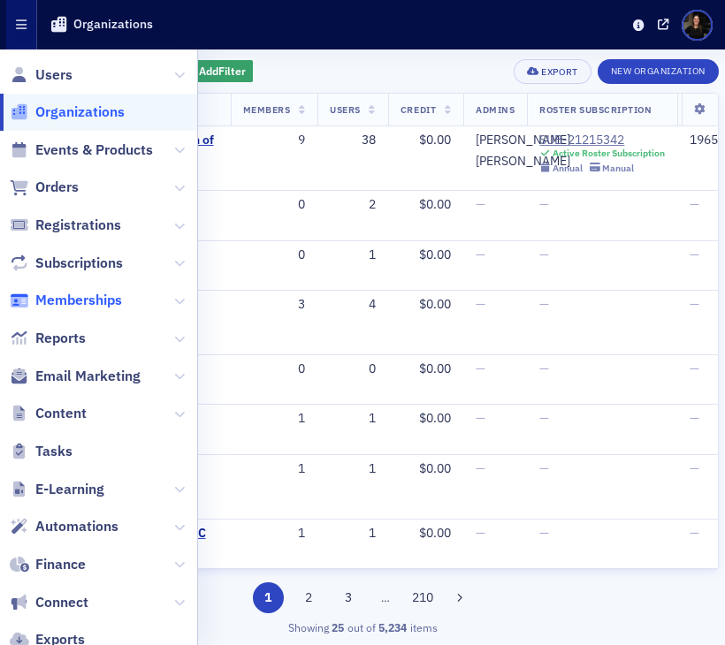
click at [99, 298] on span "Memberships" at bounding box center [78, 300] width 87 height 19
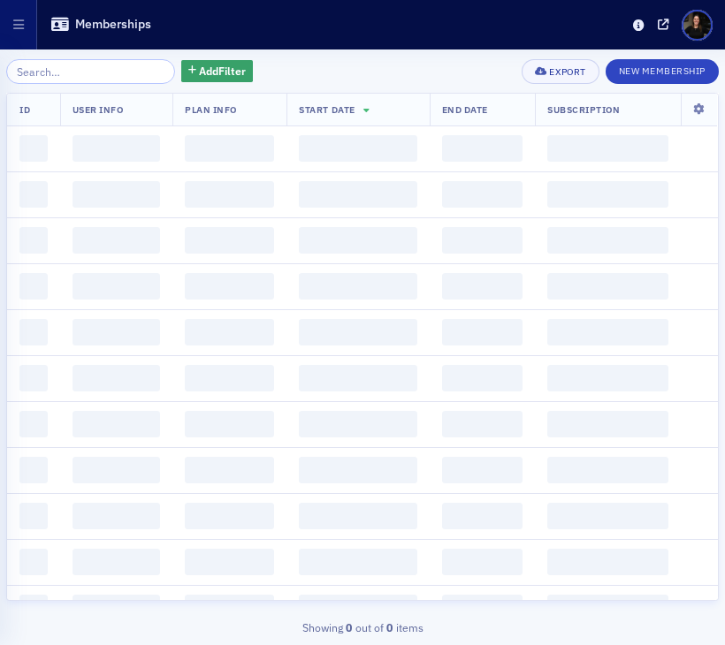
click at [223, 81] on div "Add Filter" at bounding box center [129, 71] width 247 height 25
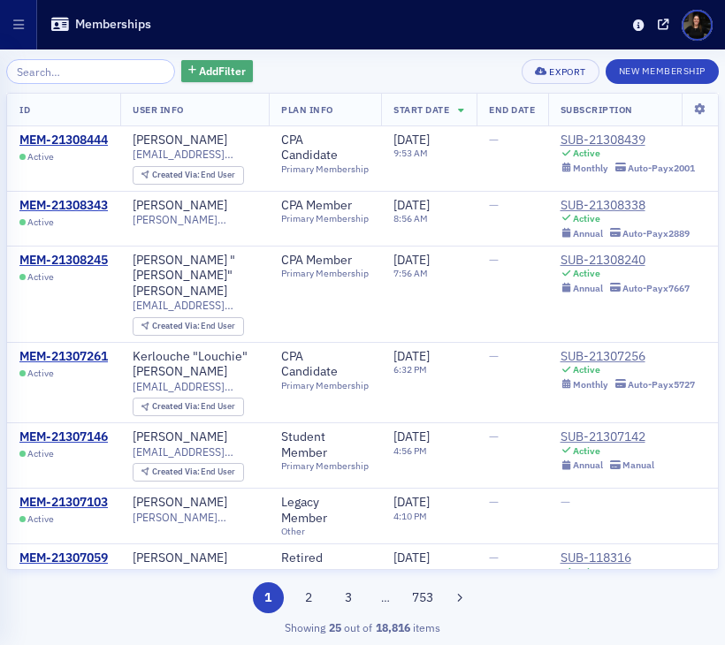
click at [199, 65] on span "Add Filter" at bounding box center [222, 71] width 47 height 16
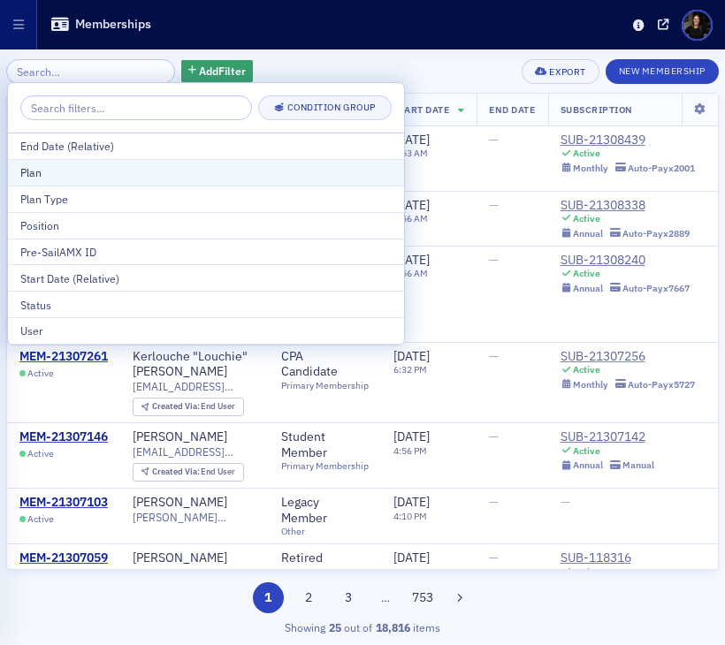
click at [122, 168] on div "Plan" at bounding box center [205, 172] width 371 height 16
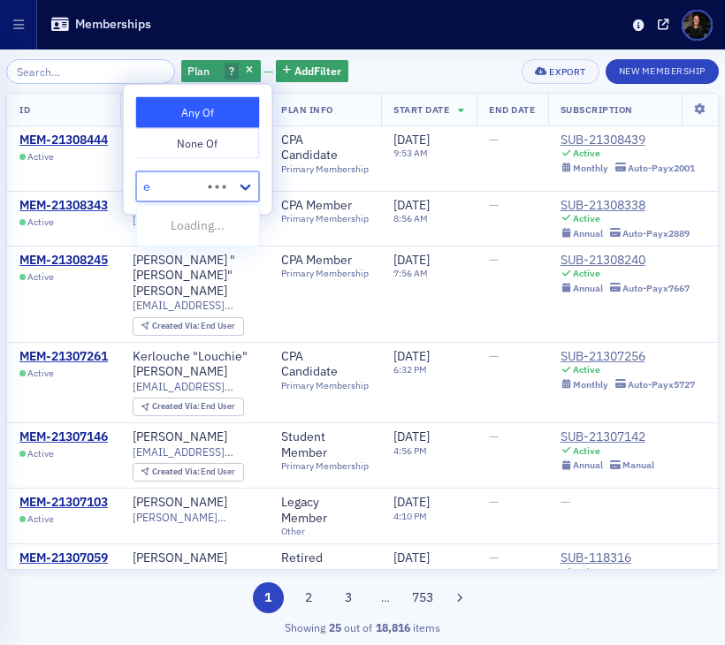
type input "em"
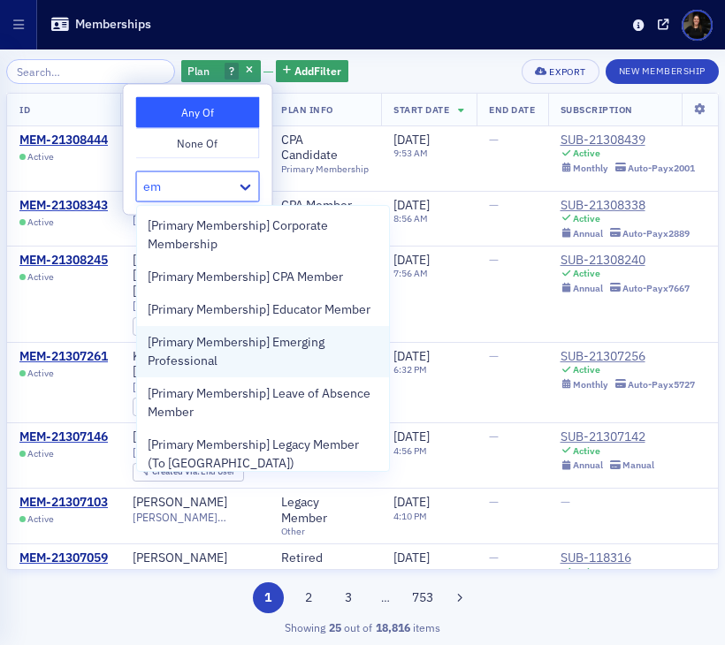
click at [176, 346] on span "[Primary Membership] Emerging Professional" at bounding box center [263, 351] width 231 height 37
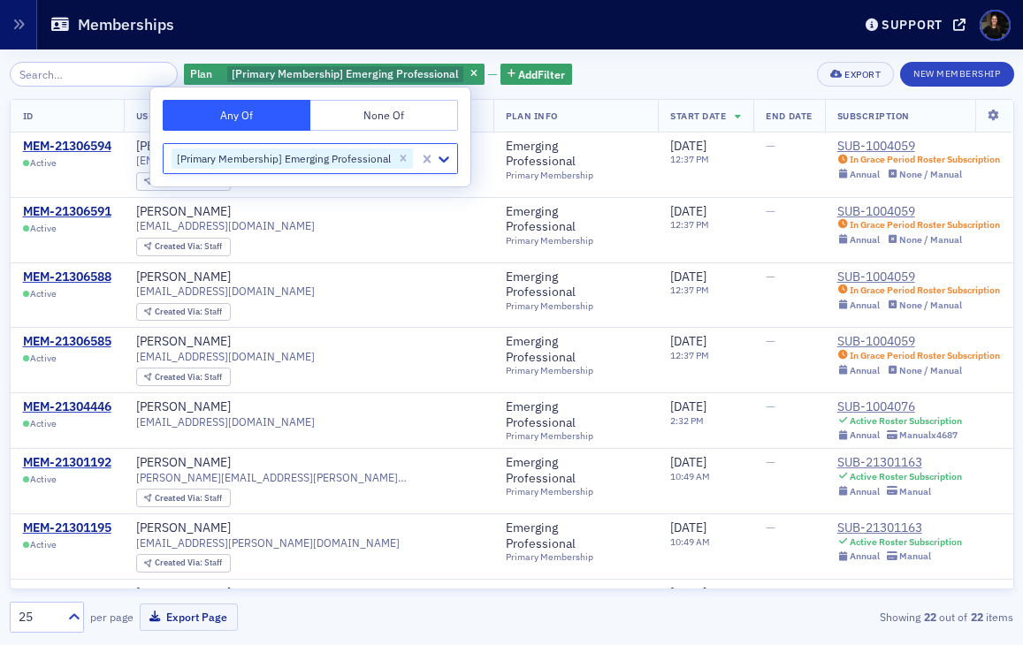
click at [638, 69] on div "Plan [Primary Membership] Emerging Professional Add Filter Export New Membership" at bounding box center [512, 74] width 1004 height 25
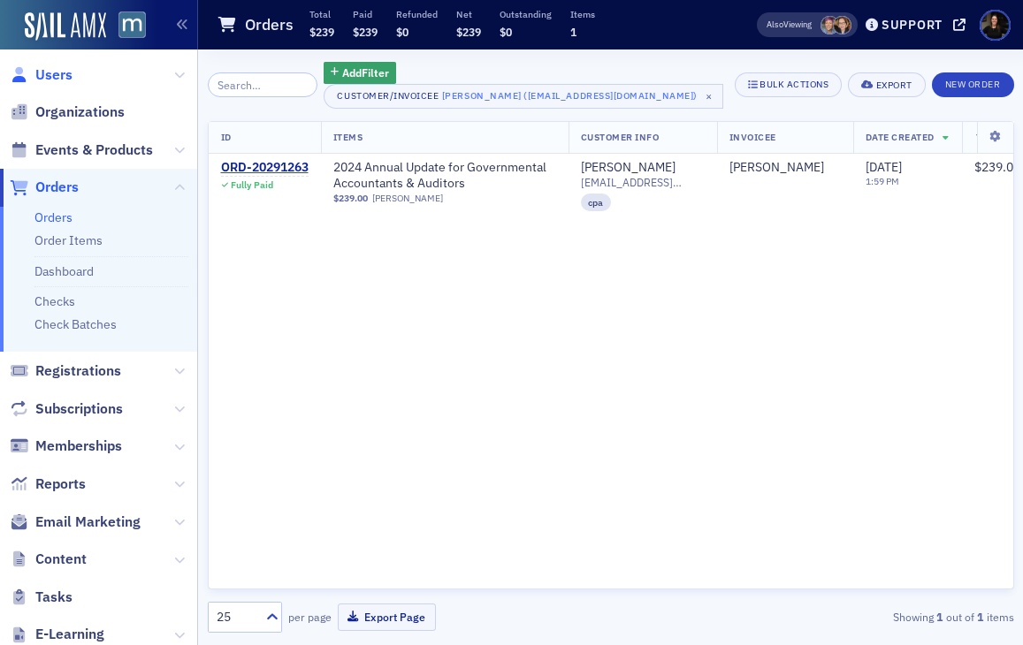
click at [56, 77] on span "Users" at bounding box center [53, 74] width 37 height 19
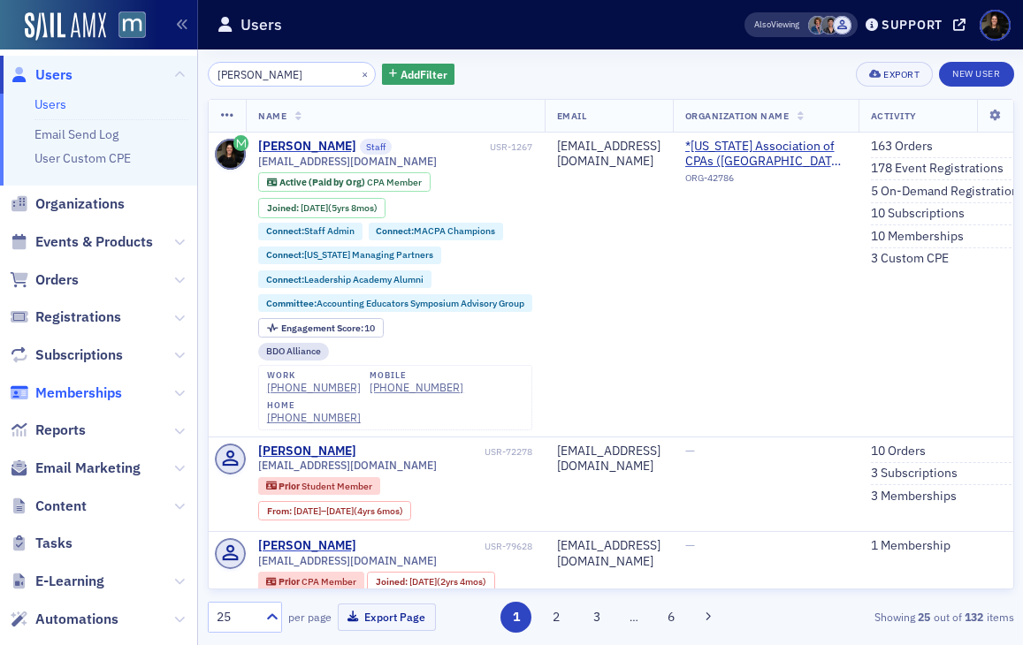
type input "lauren mcdono"
click at [59, 386] on span "Memberships" at bounding box center [78, 393] width 87 height 19
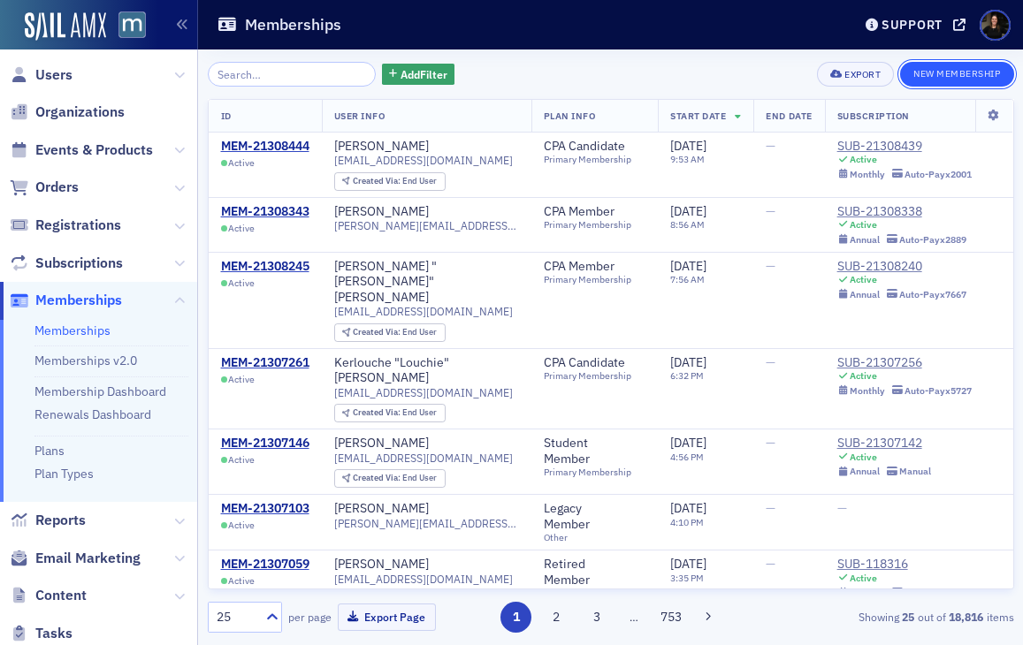
click at [921, 78] on button "New Membership" at bounding box center [956, 74] width 113 height 25
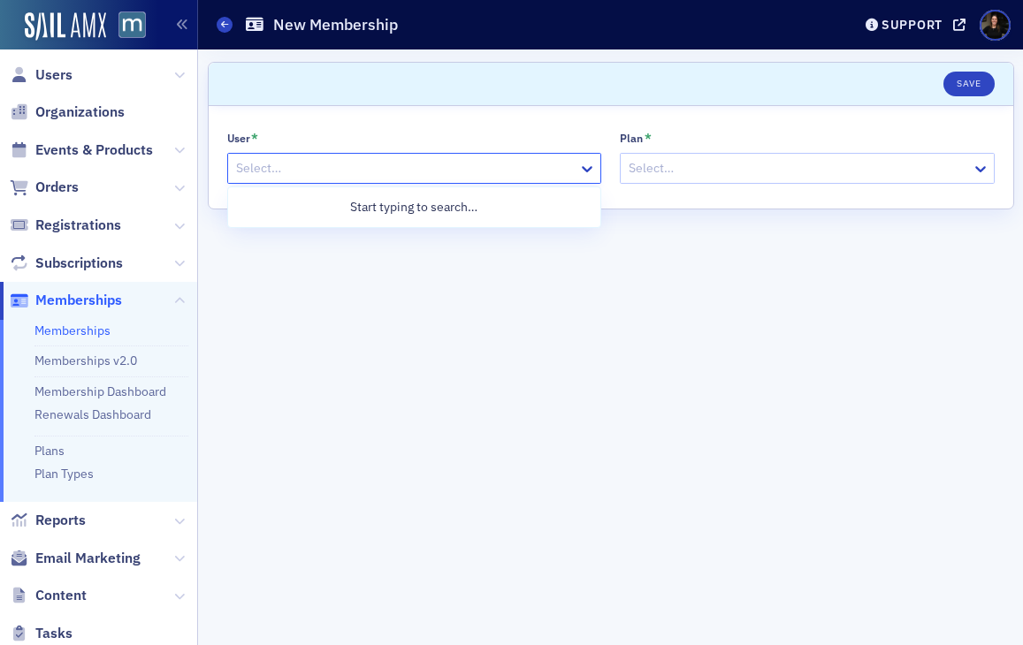
click at [394, 165] on div at bounding box center [405, 168] width 343 height 22
type input "lauren mcdonough"
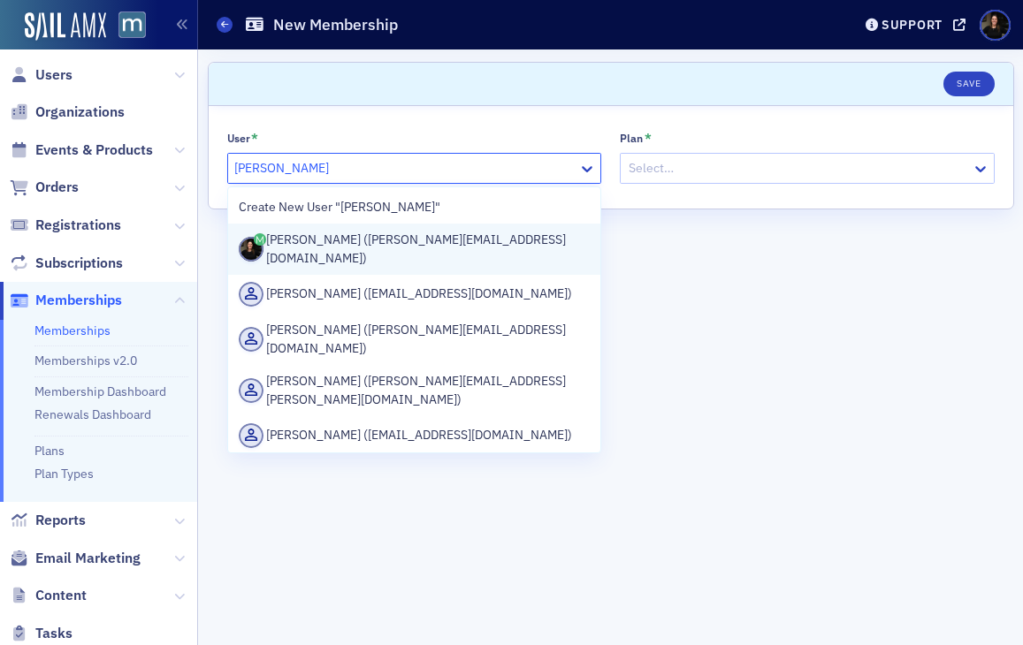
click at [378, 246] on div "Lauren McDonough (lauren@macpa.org)" at bounding box center [415, 249] width 352 height 37
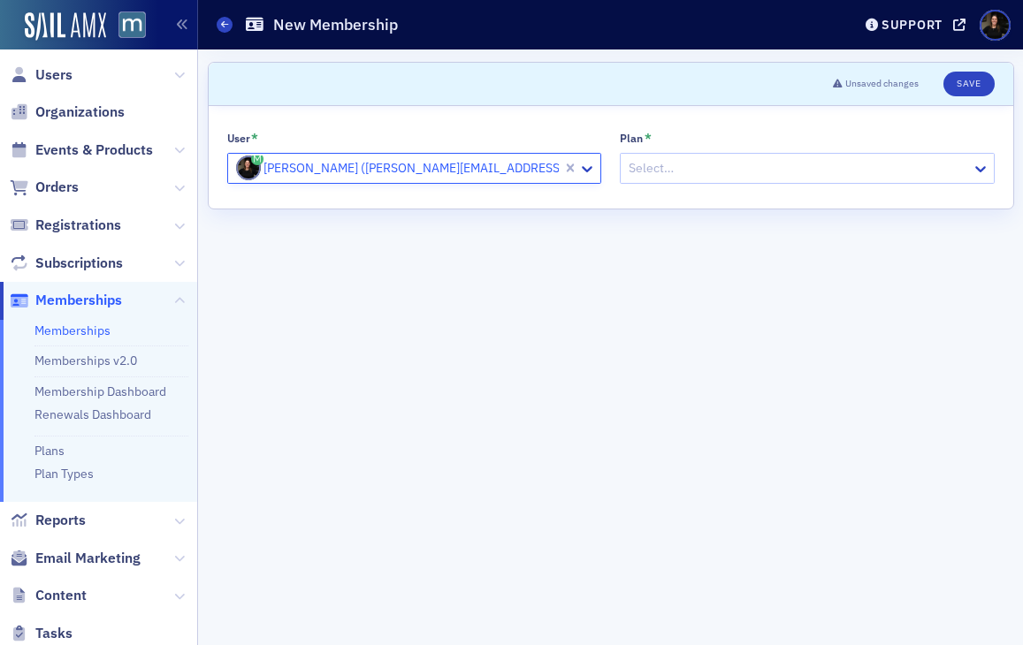
click at [672, 173] on div at bounding box center [798, 168] width 343 height 22
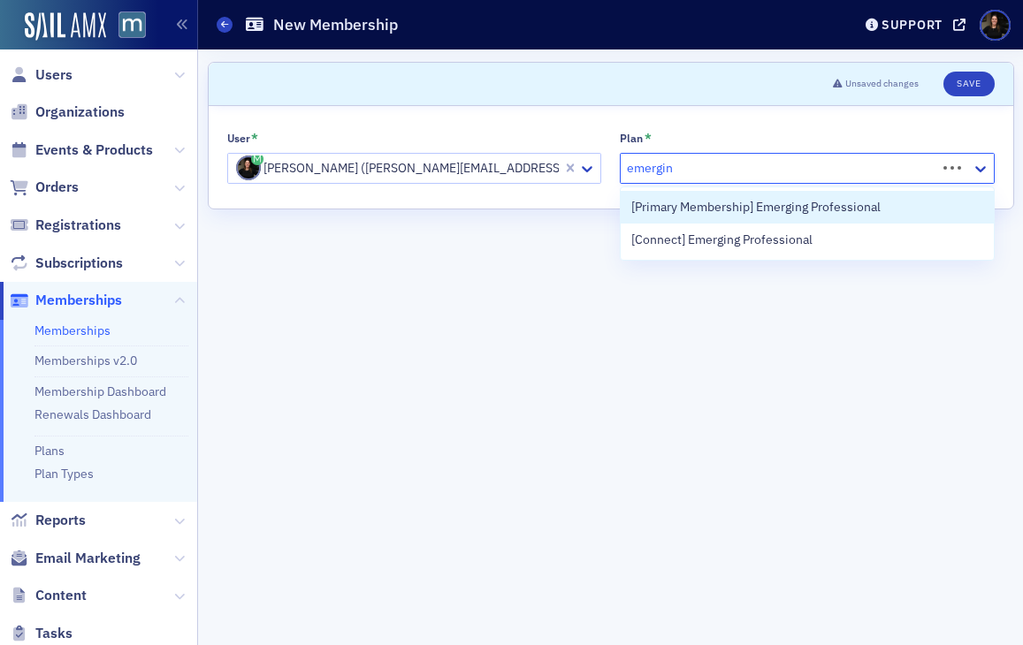
type input "emerging"
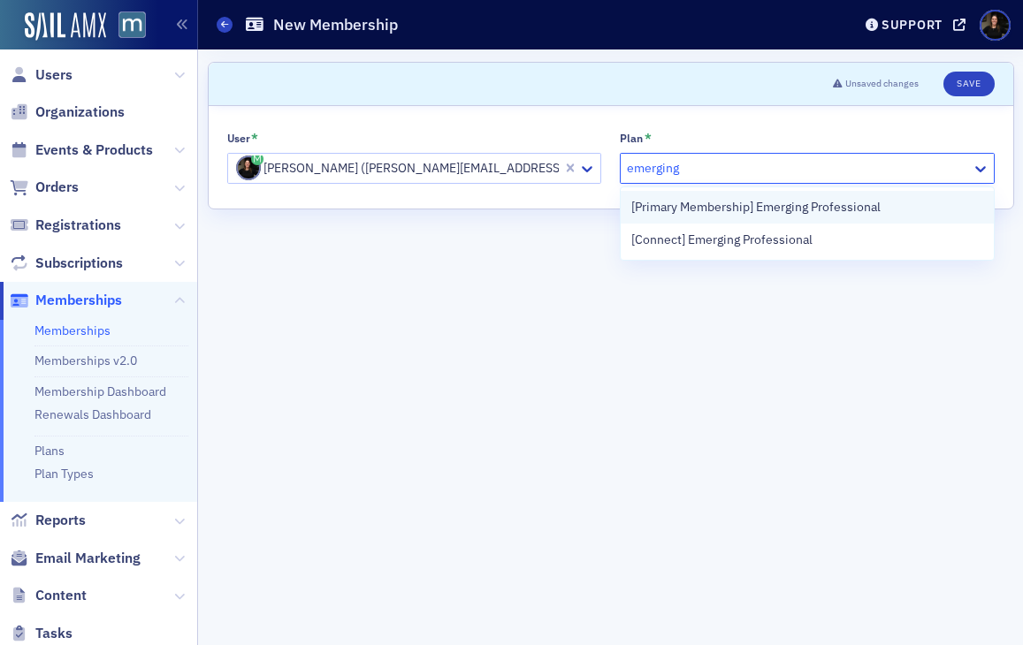
click at [799, 209] on span "[Primary Membership] Emerging Professional" at bounding box center [755, 207] width 249 height 19
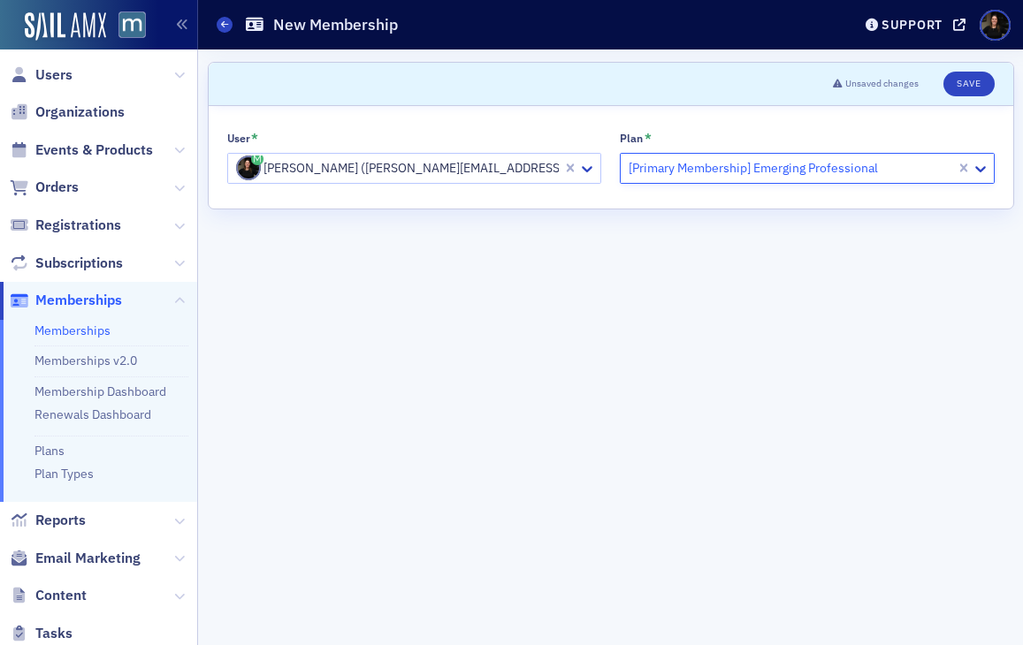
click at [933, 166] on div at bounding box center [790, 168] width 327 height 22
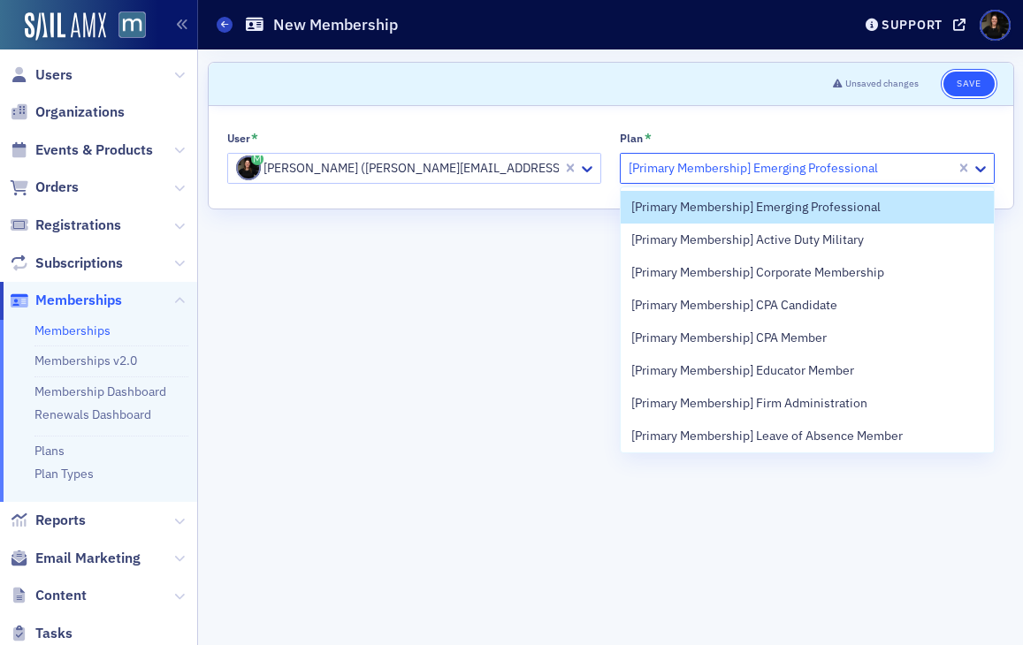
click at [964, 72] on div "Unsaved changes Save" at bounding box center [907, 84] width 174 height 25
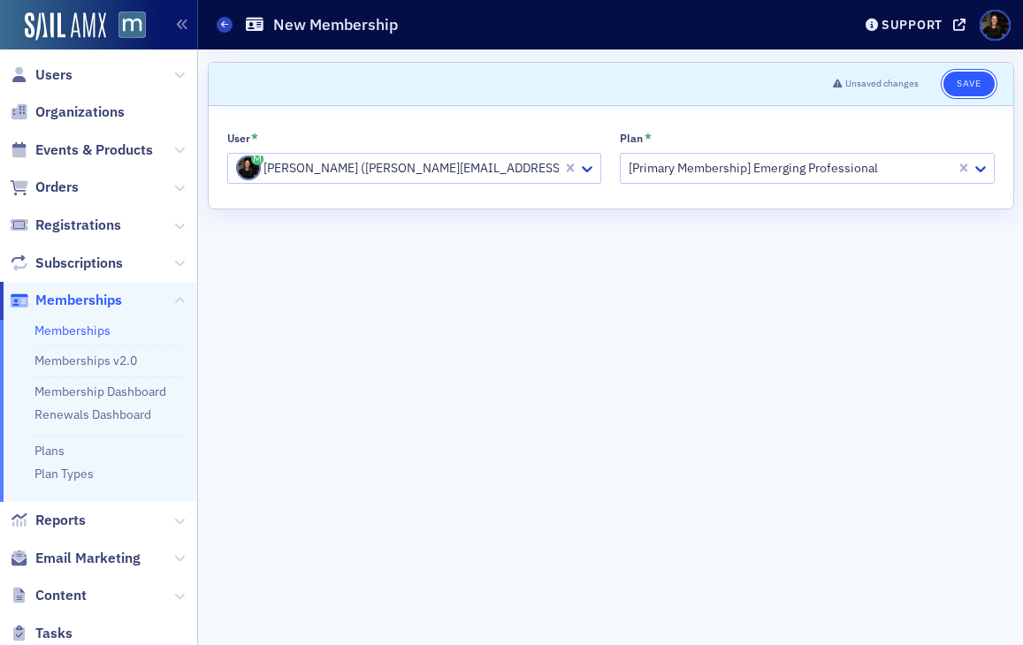
click at [970, 78] on button "Save" at bounding box center [968, 84] width 50 height 25
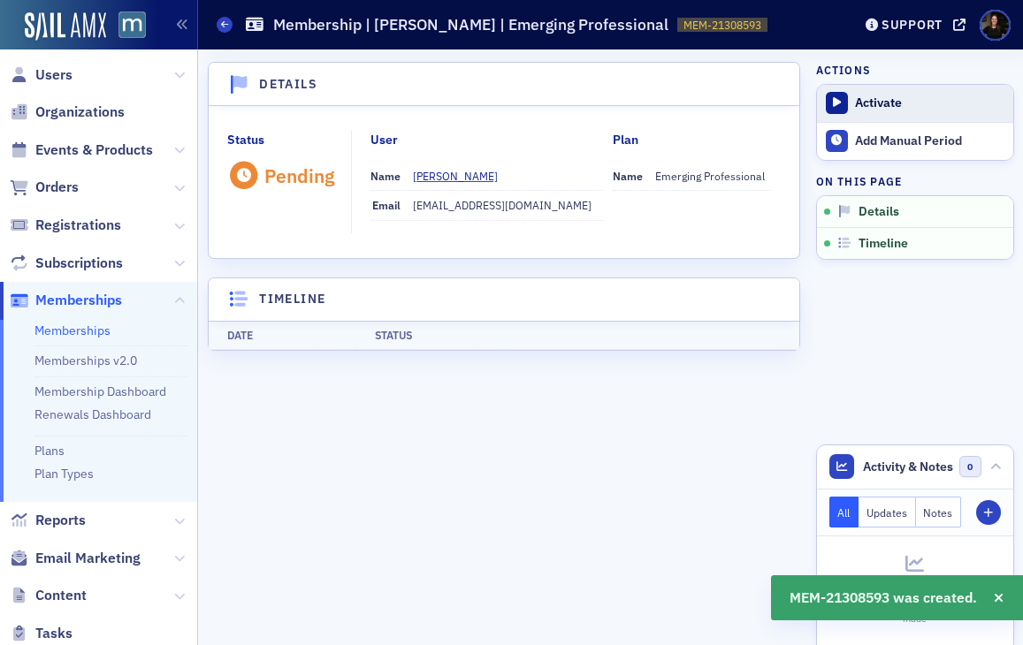
click at [886, 101] on div "Activate" at bounding box center [929, 103] width 148 height 16
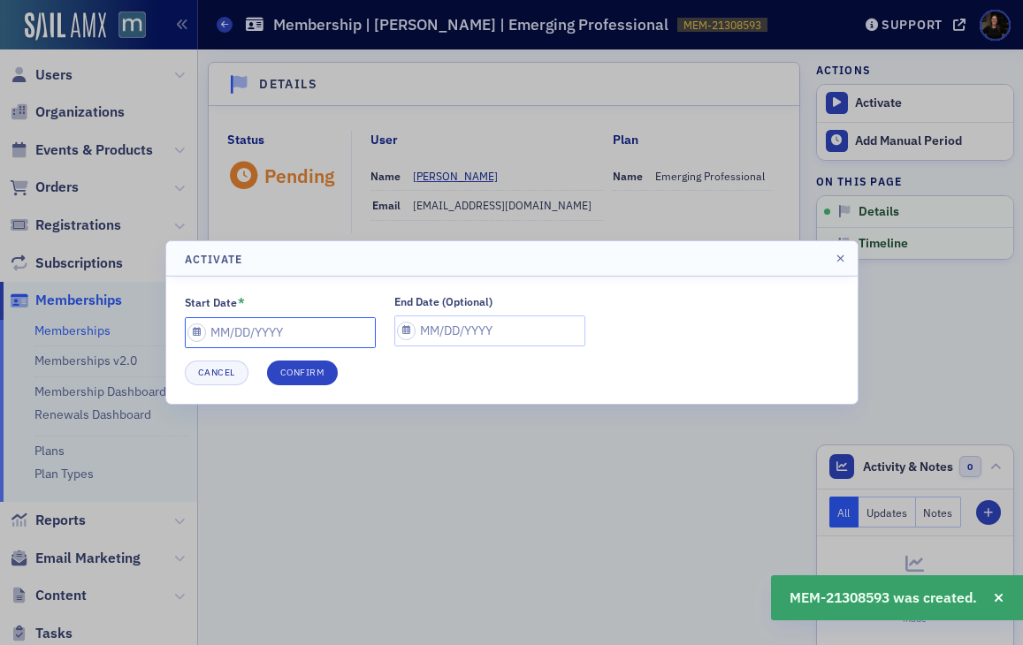
click at [270, 337] on input "Start Date *" at bounding box center [280, 332] width 191 height 31
select select "8"
select select "2025"
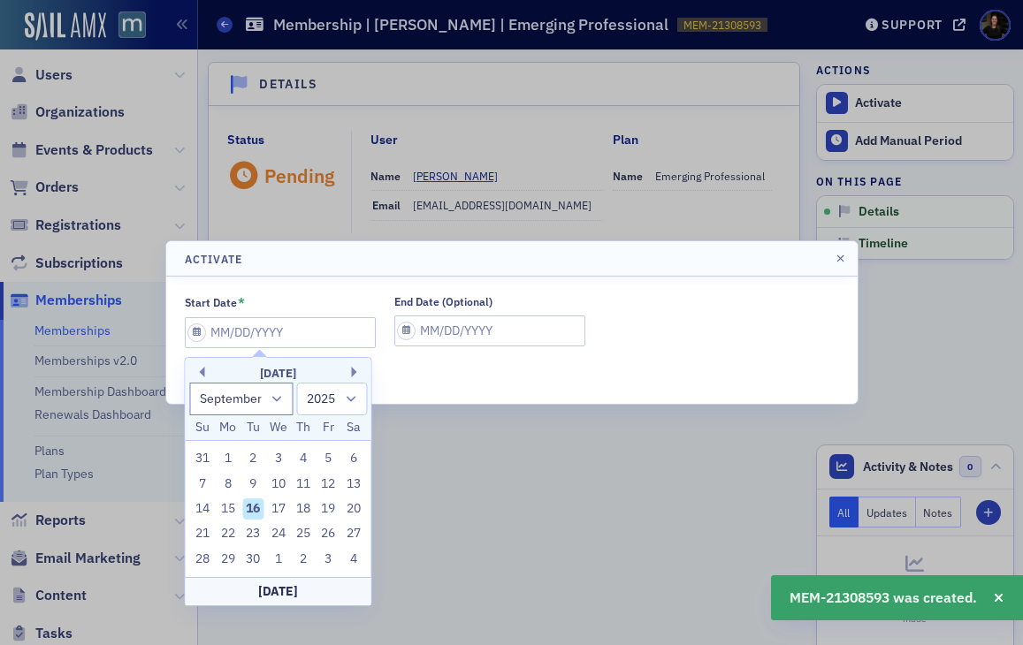
click at [255, 506] on div "16" at bounding box center [252, 508] width 21 height 21
type input "09/16/2025"
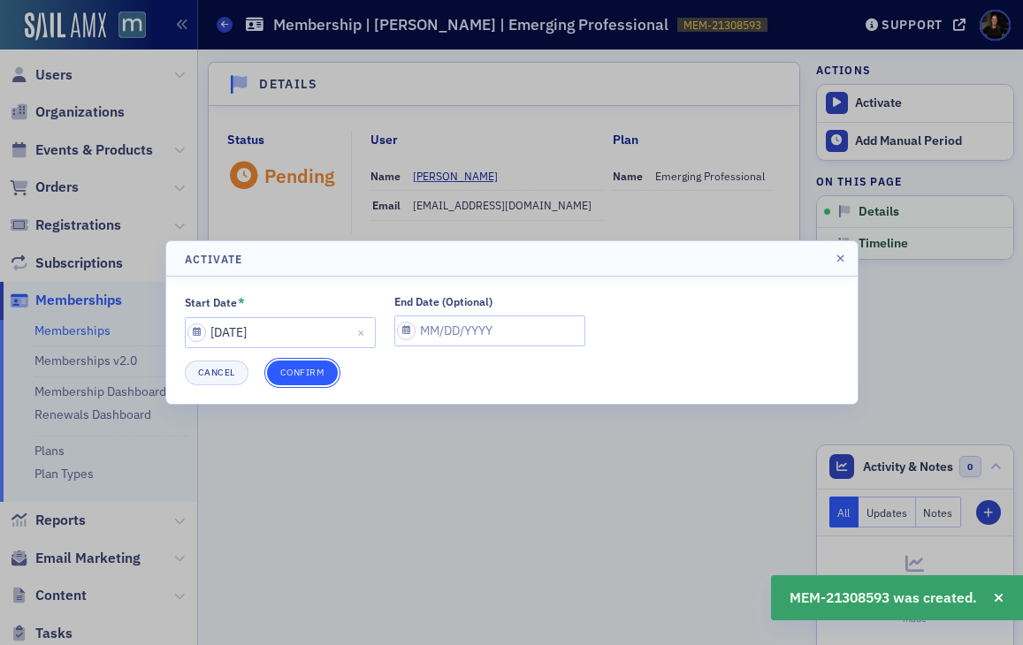
click at [315, 381] on button "Confirm" at bounding box center [303, 373] width 72 height 25
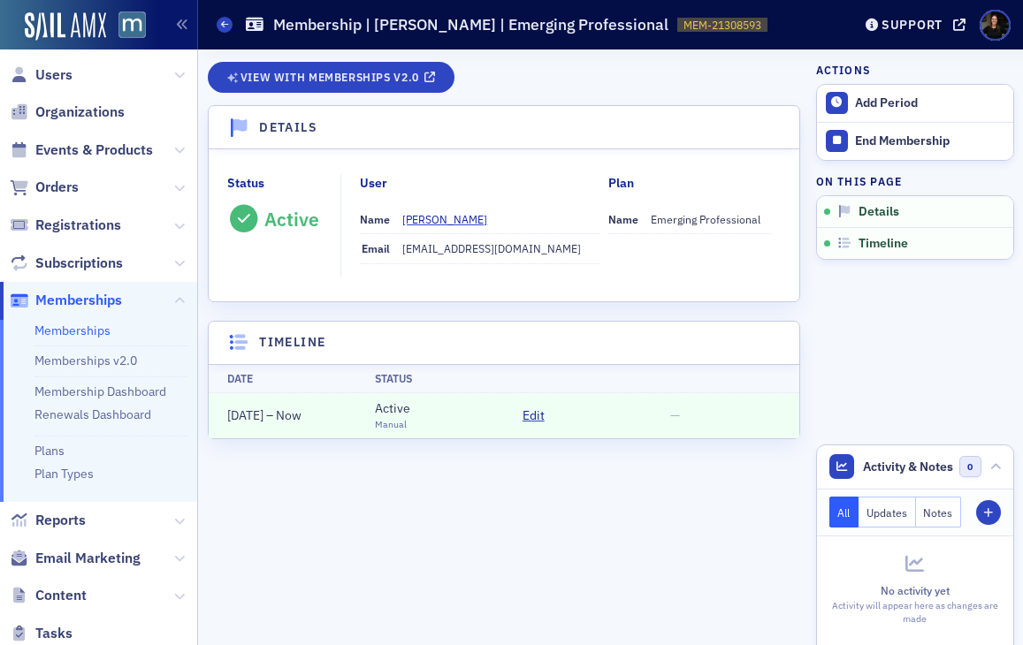
click at [69, 303] on span "Memberships" at bounding box center [78, 300] width 87 height 19
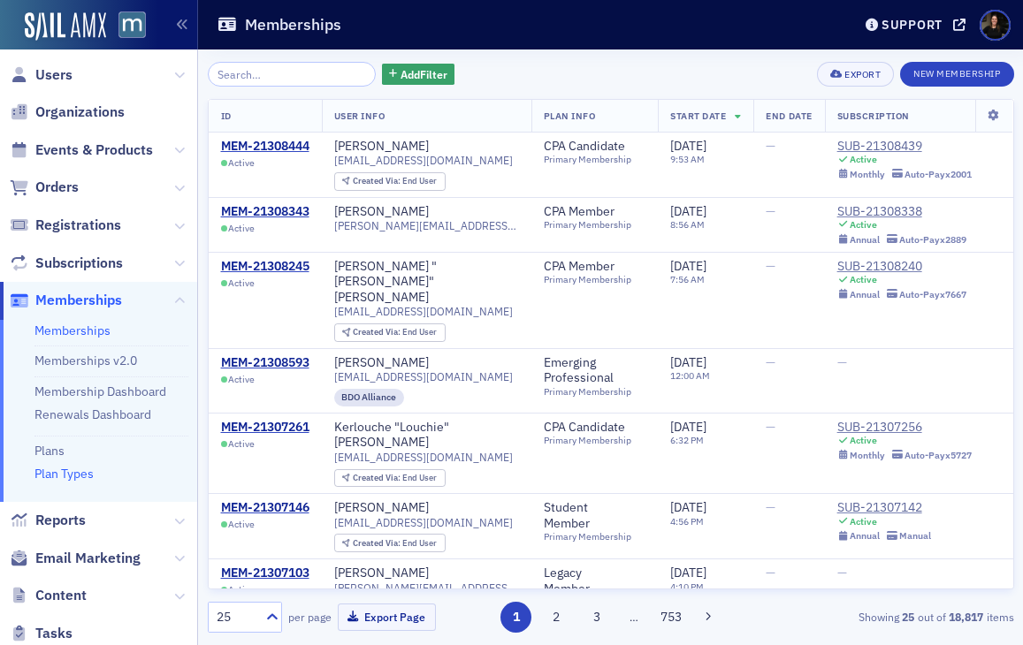
scroll to position [308, 0]
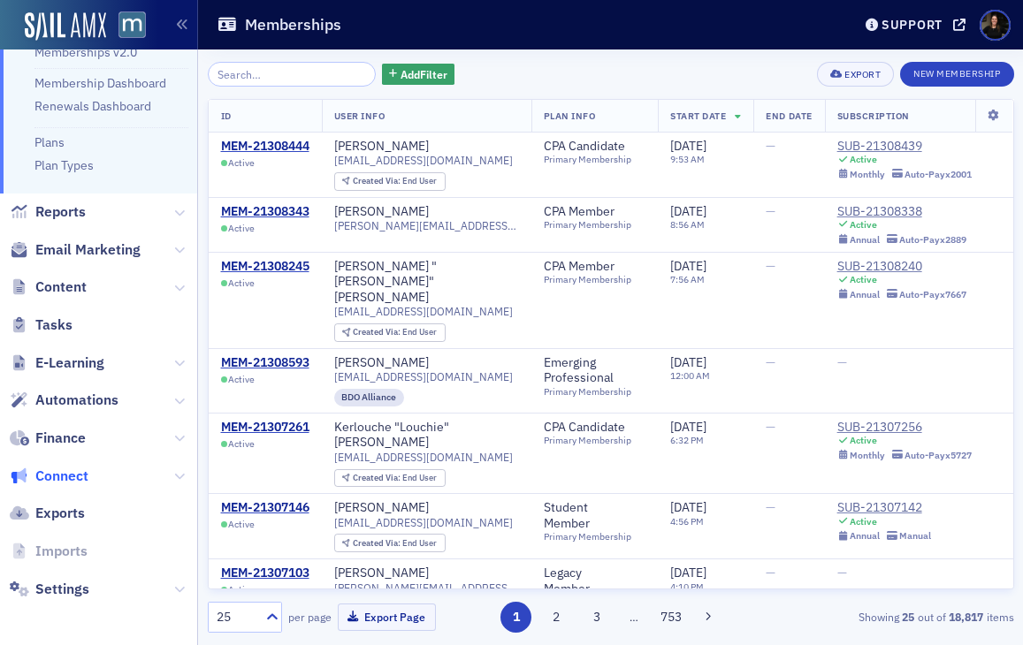
click at [64, 472] on span "Connect" at bounding box center [61, 476] width 53 height 19
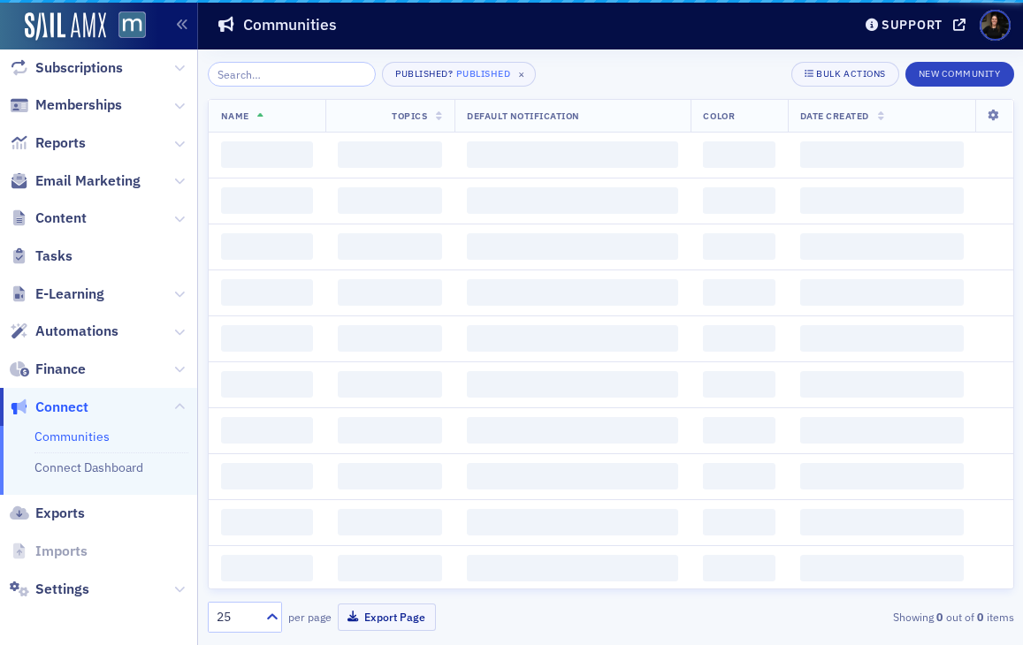
scroll to position [195, 0]
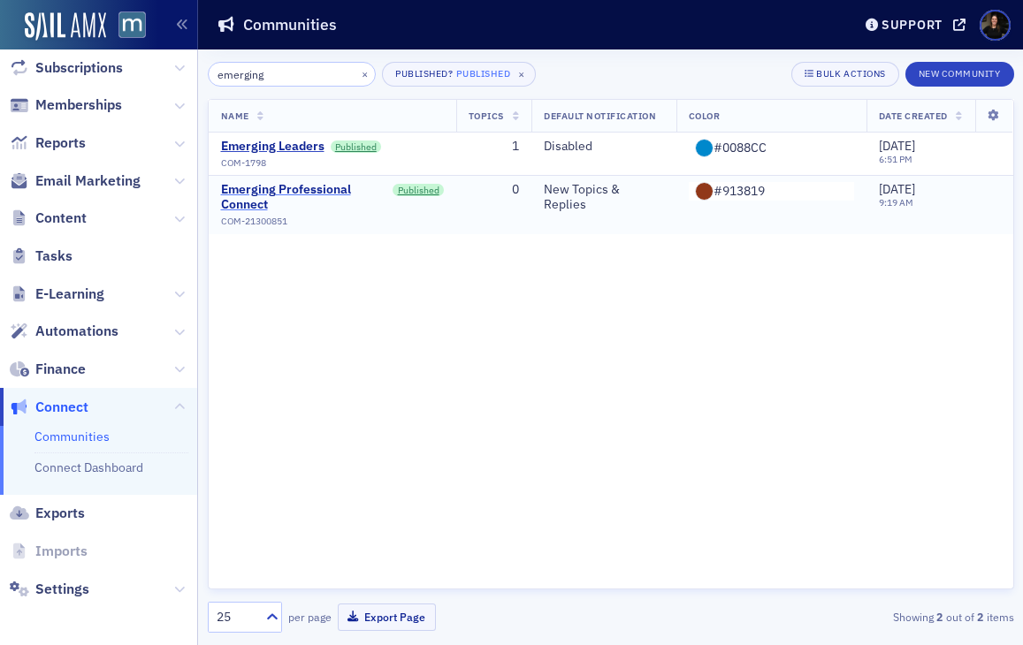
type input "emerging"
click at [279, 200] on div "Emerging Professional Connect" at bounding box center [304, 197] width 166 height 31
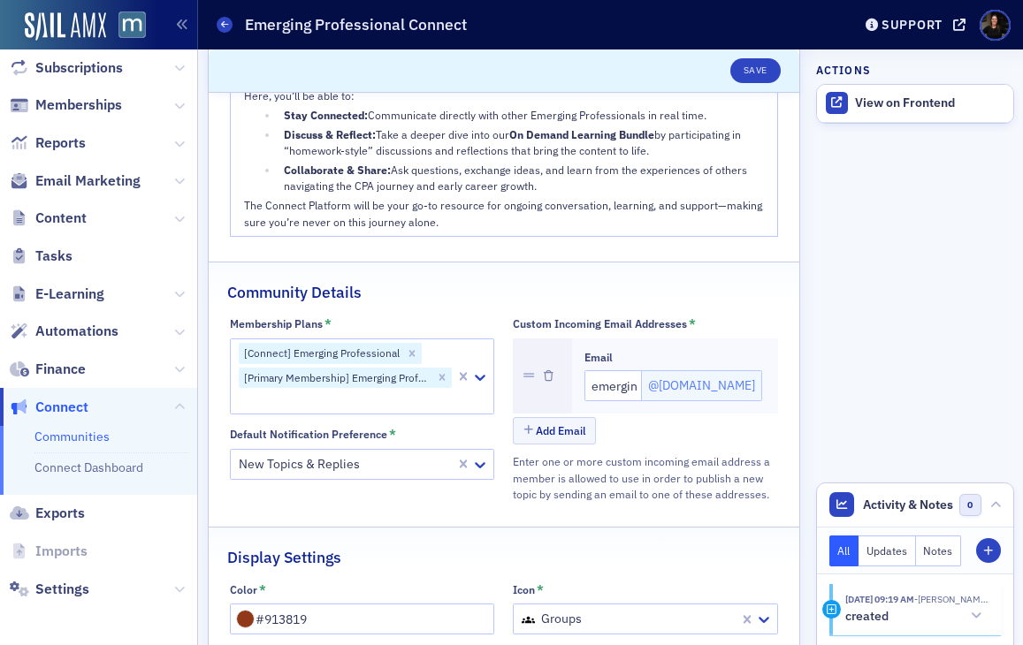
scroll to position [360, 0]
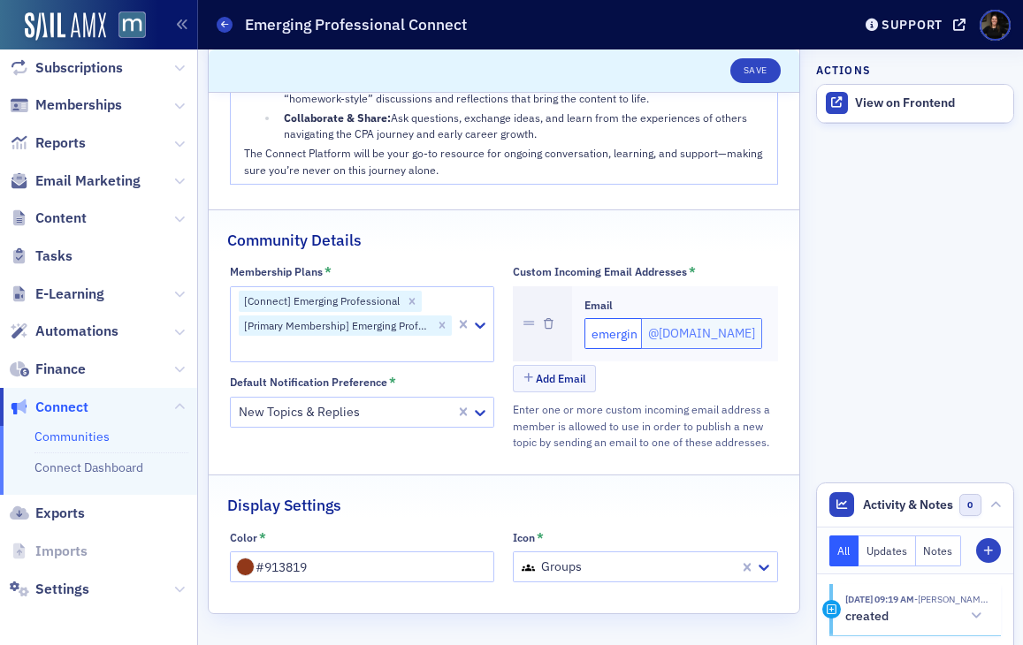
click at [612, 340] on input "emergingprofessional" at bounding box center [613, 333] width 59 height 31
click at [612, 339] on input "emergingprofessional" at bounding box center [613, 333] width 59 height 31
click at [612, 338] on input "emergingprofessional" at bounding box center [613, 333] width 59 height 31
click at [749, 72] on button "Save" at bounding box center [755, 70] width 50 height 25
